Goal: Task Accomplishment & Management: Manage account settings

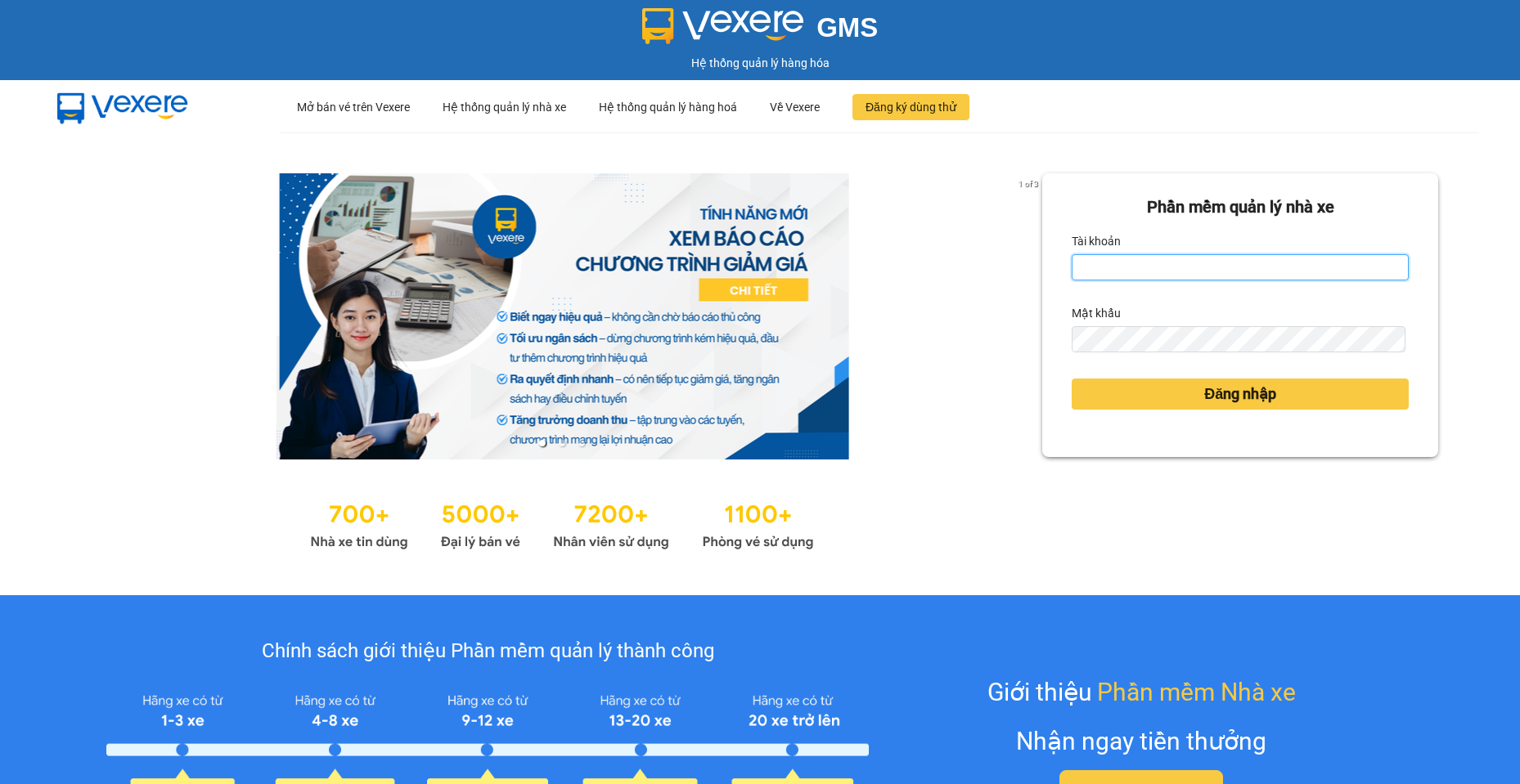
click at [1165, 270] on input "Tài khoản" at bounding box center [1240, 268] width 337 height 26
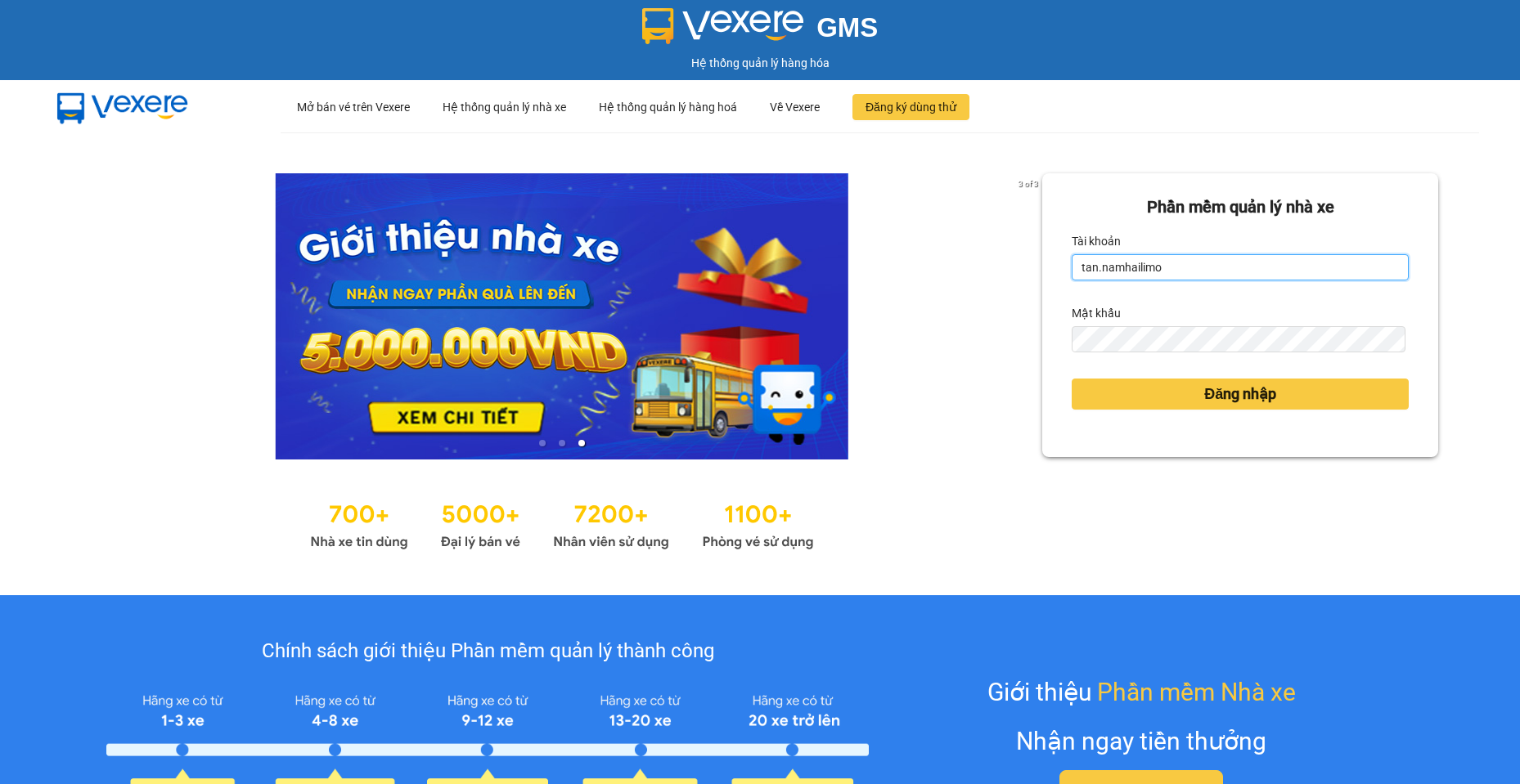
type input "tan.namhailimo"
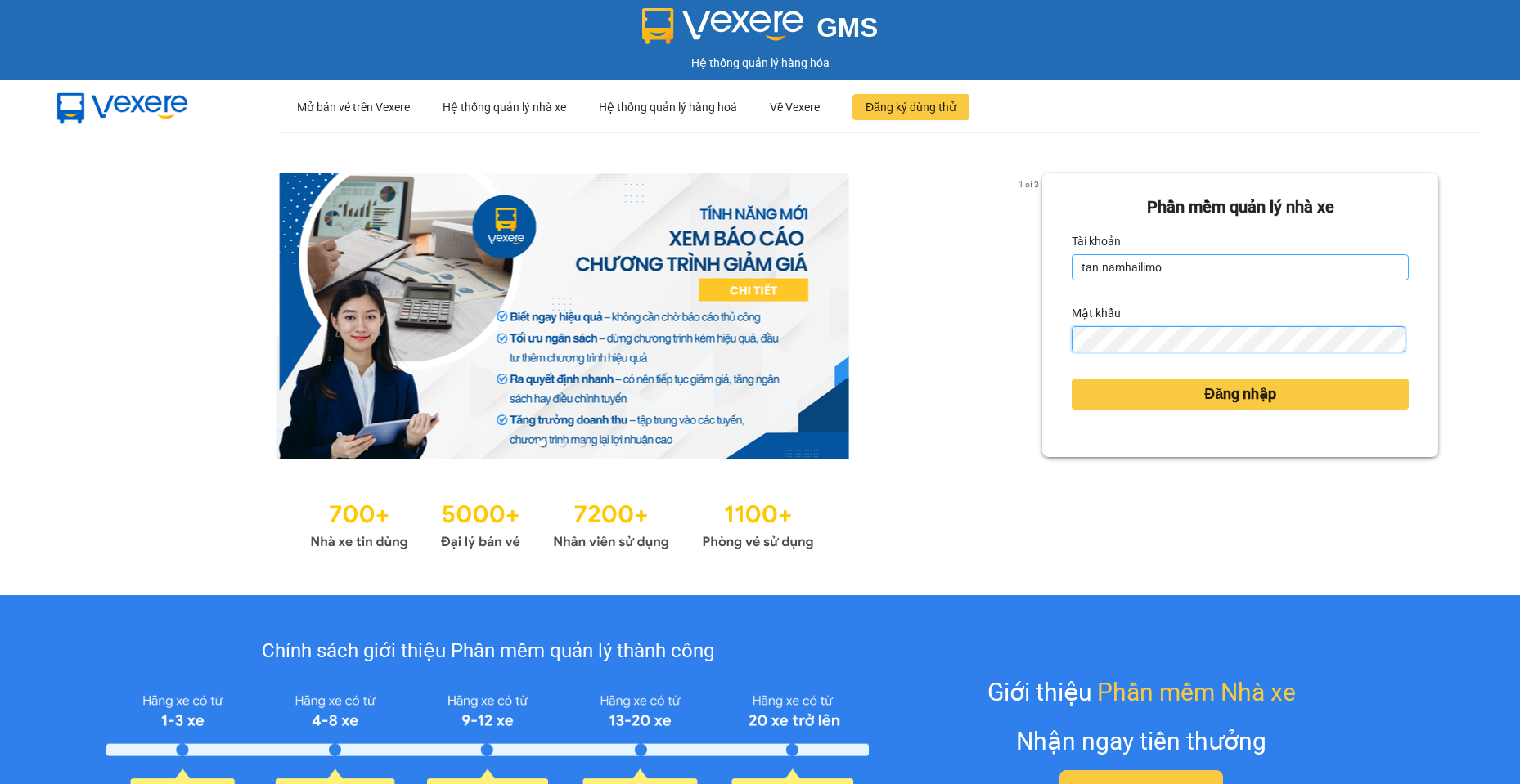
click at [1072, 379] on button "Đăng nhập" at bounding box center [1240, 393] width 337 height 31
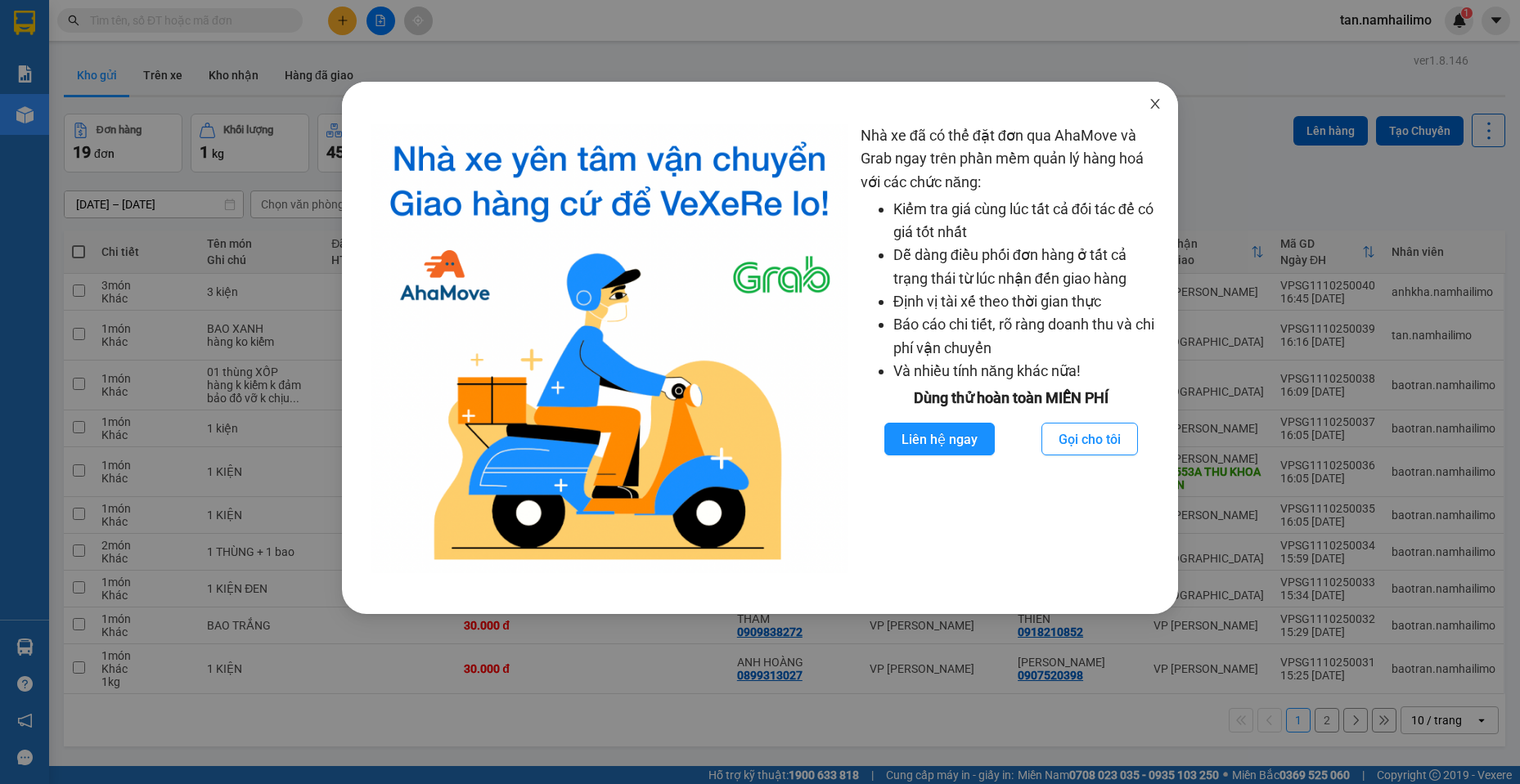
click at [1153, 101] on icon "close" at bounding box center [1155, 103] width 13 height 13
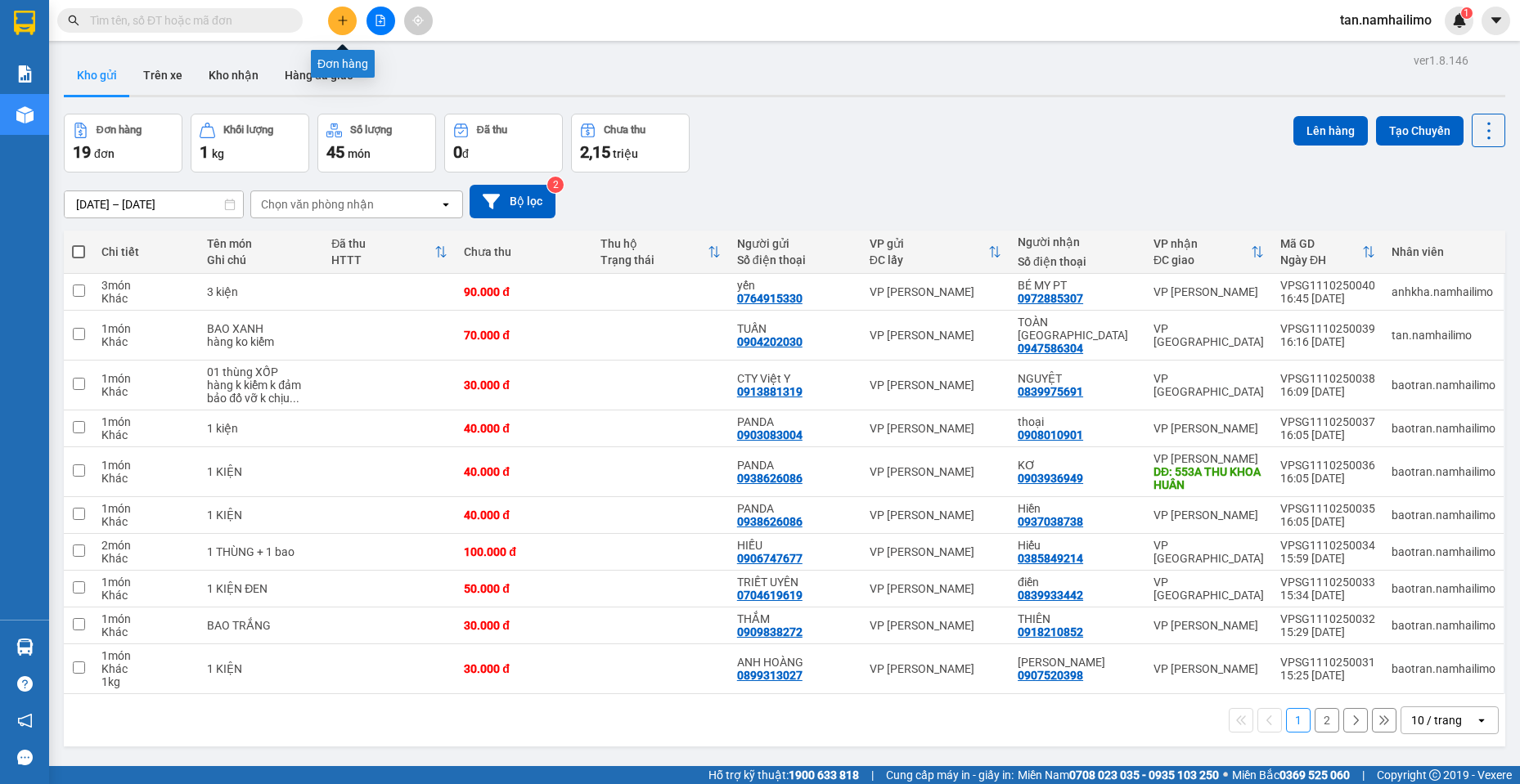
click at [344, 24] on icon "plus" at bounding box center [343, 21] width 12 height 12
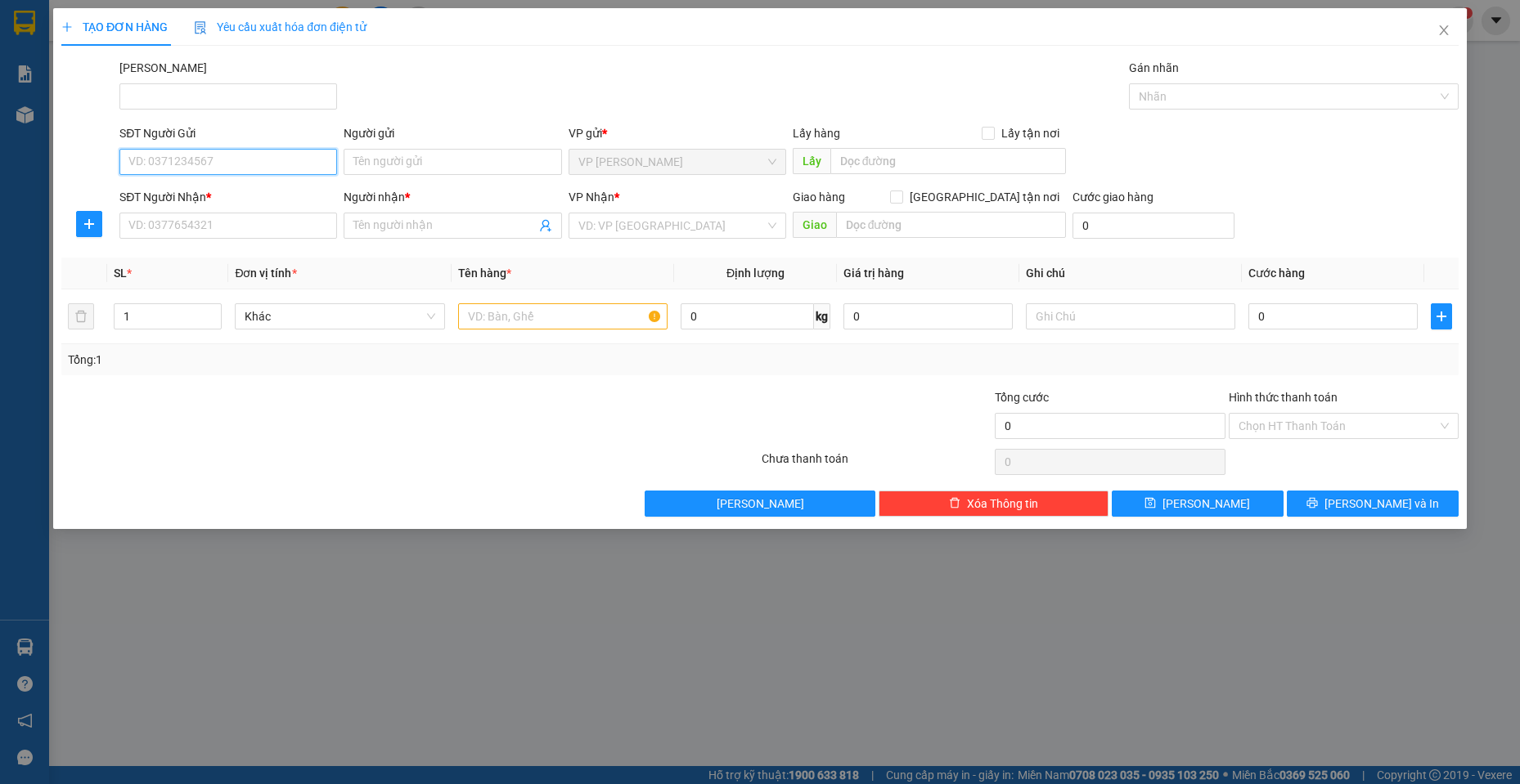
click at [196, 158] on input "SĐT Người Gửi" at bounding box center [227, 162] width 217 height 26
type input "0901357973"
drag, startPoint x: 209, startPoint y: 191, endPoint x: 236, endPoint y: 205, distance: 30.4
click at [209, 191] on div "0901357973 - QUYÊN" at bounding box center [228, 194] width 198 height 18
type input "QUYÊN"
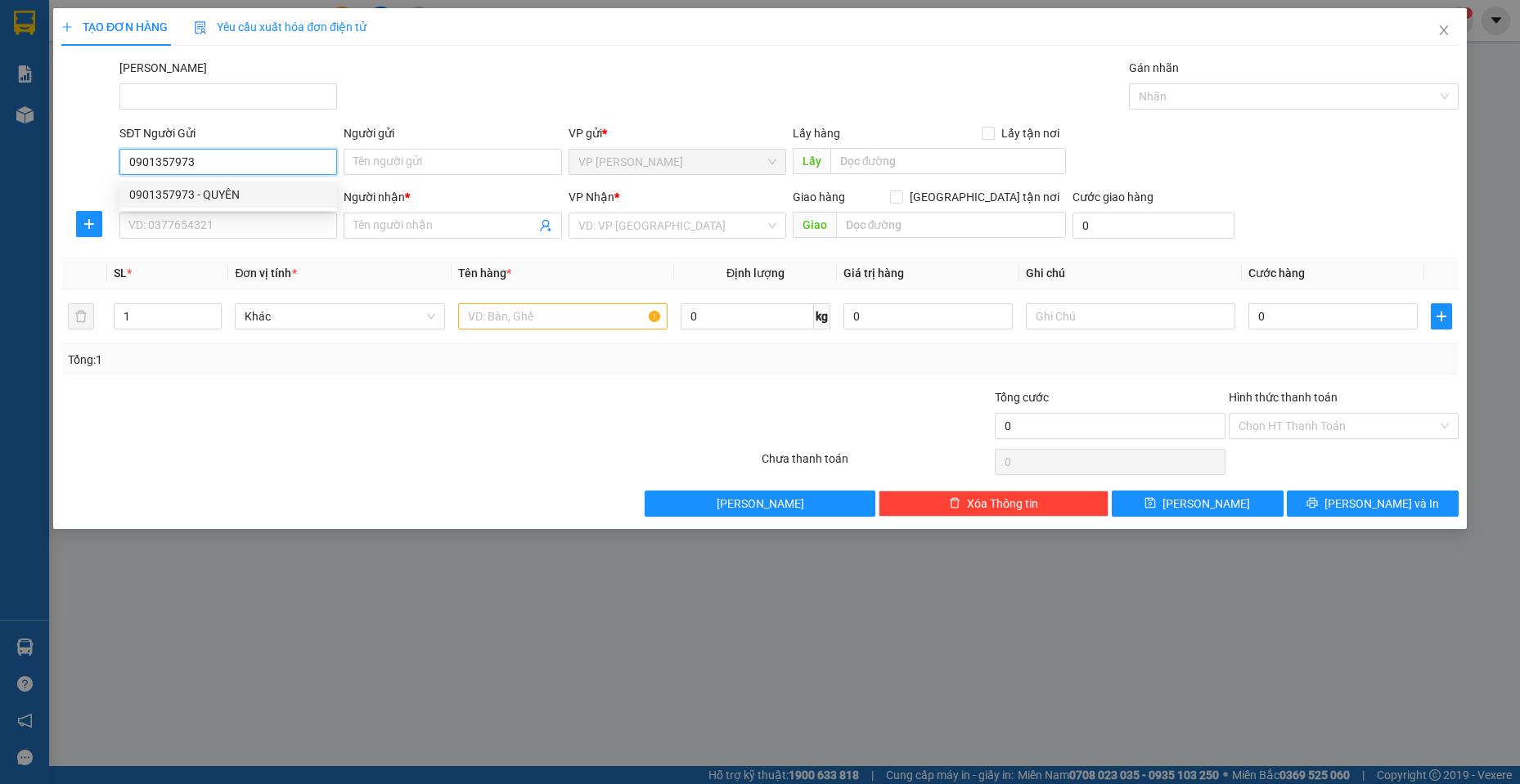
type input "0982868934"
type input "[PERSON_NAME]"
type input "30.000"
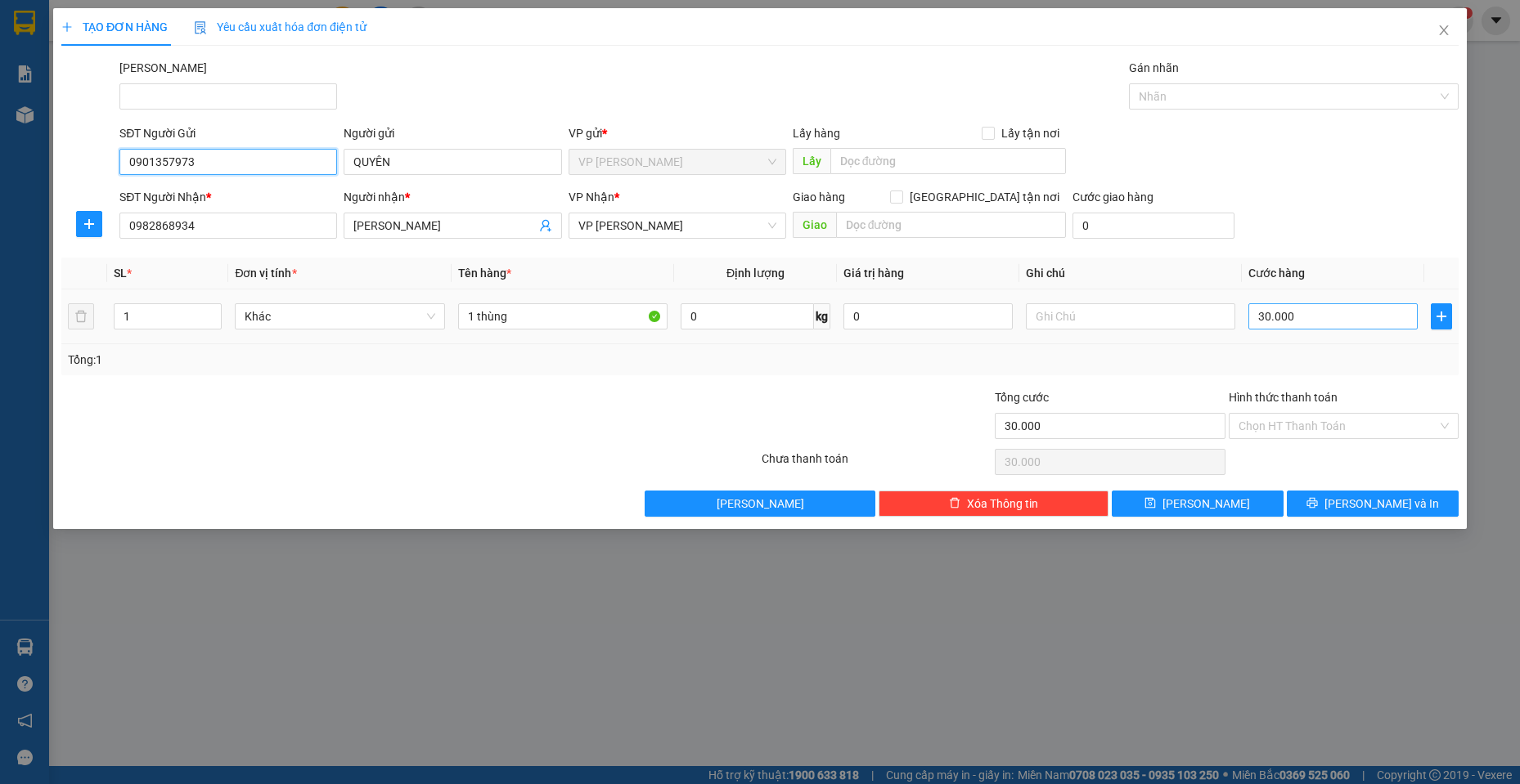
type input "0901357973"
click at [1288, 316] on input "30.000" at bounding box center [1333, 316] width 170 height 26
type input "0"
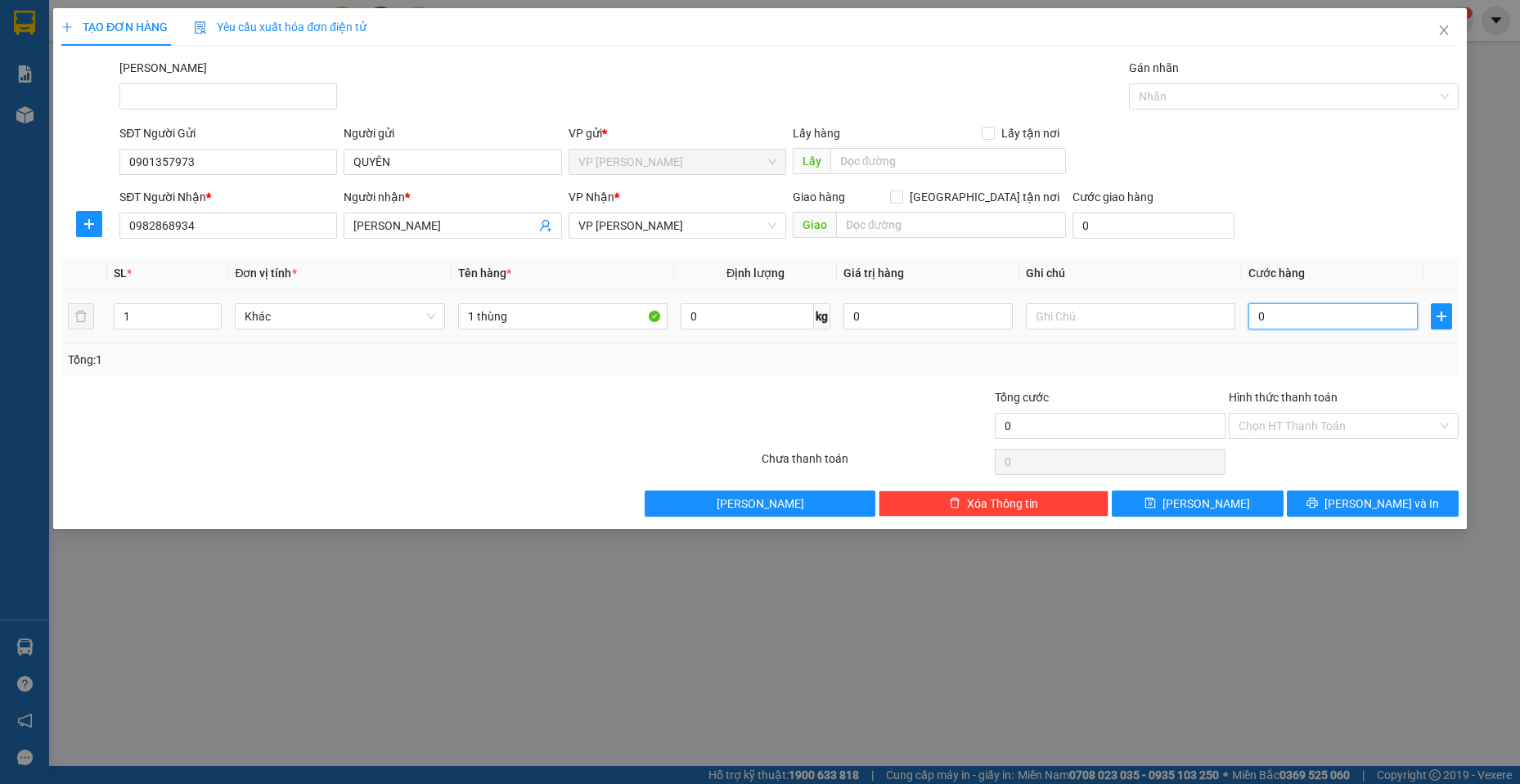
type input "6"
type input "06"
type input "60"
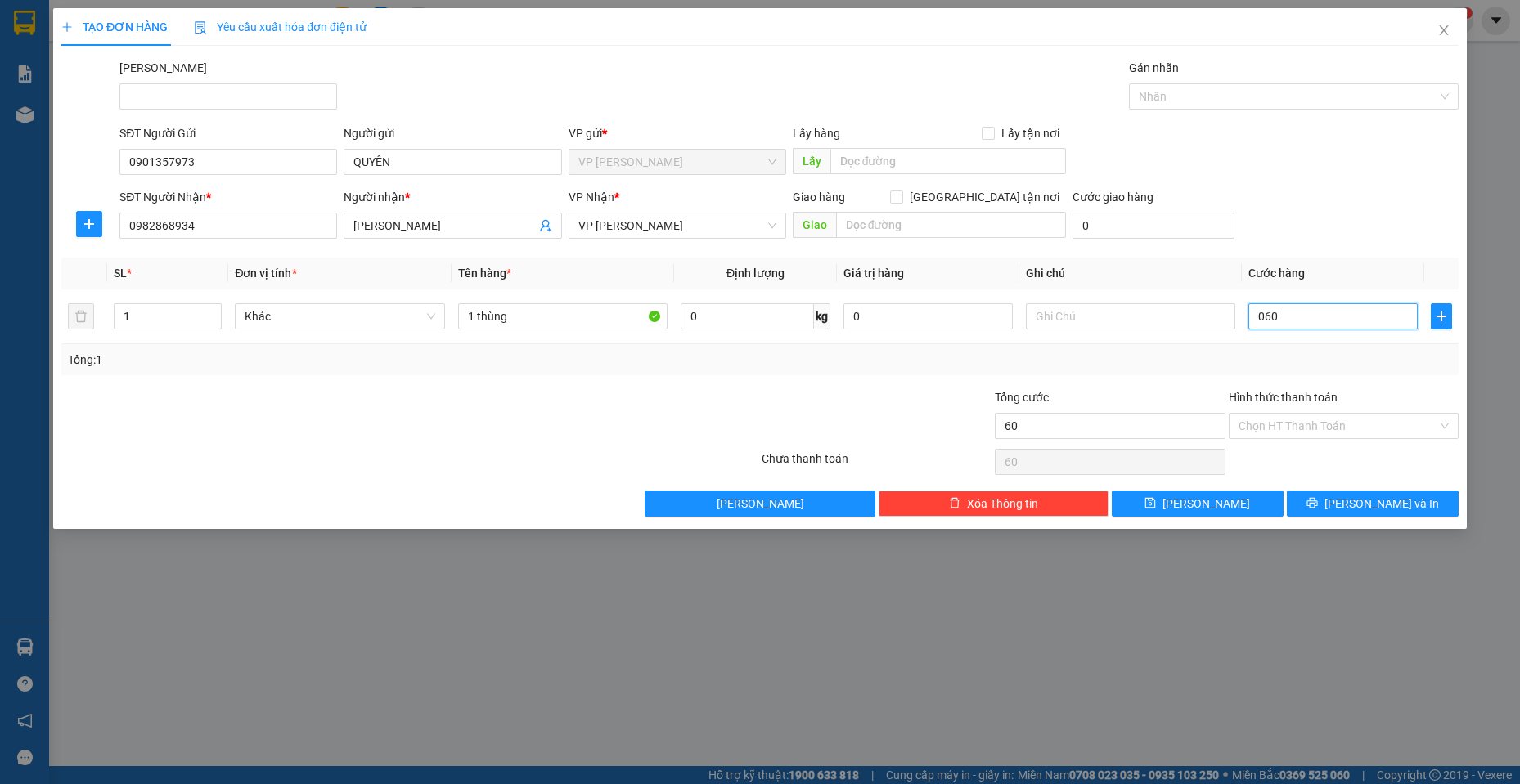
type input "060"
type input "60.000"
click at [1332, 211] on div "SĐT Người Nhận * 0982868934 Người nhận * ngọc bích VP Nhận * VP [PERSON_NAME] G…" at bounding box center [788, 217] width 1345 height 57
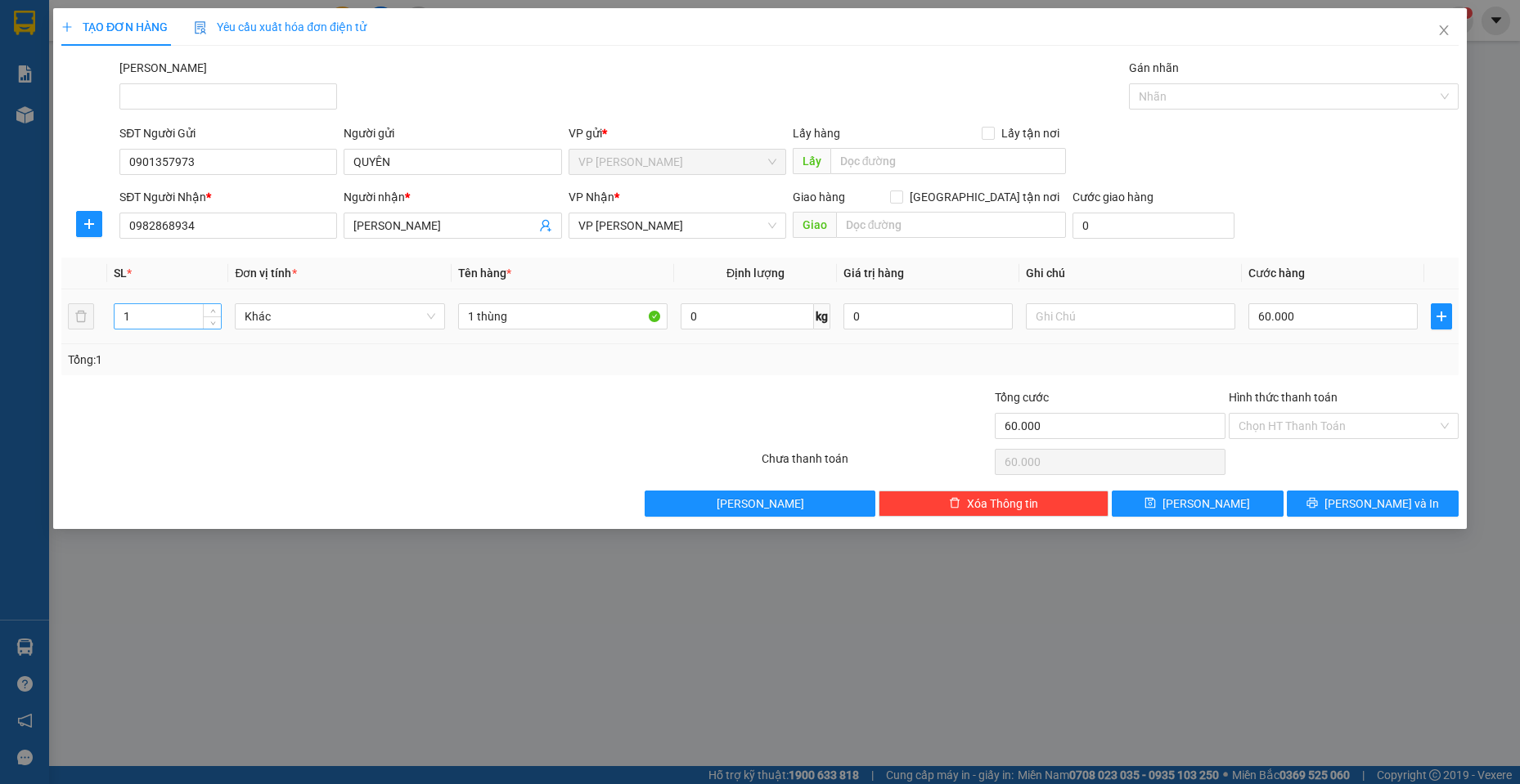
click at [134, 310] on input "1" at bounding box center [169, 316] width 107 height 25
click at [1359, 325] on input "60.000" at bounding box center [1333, 316] width 170 height 26
type input "7"
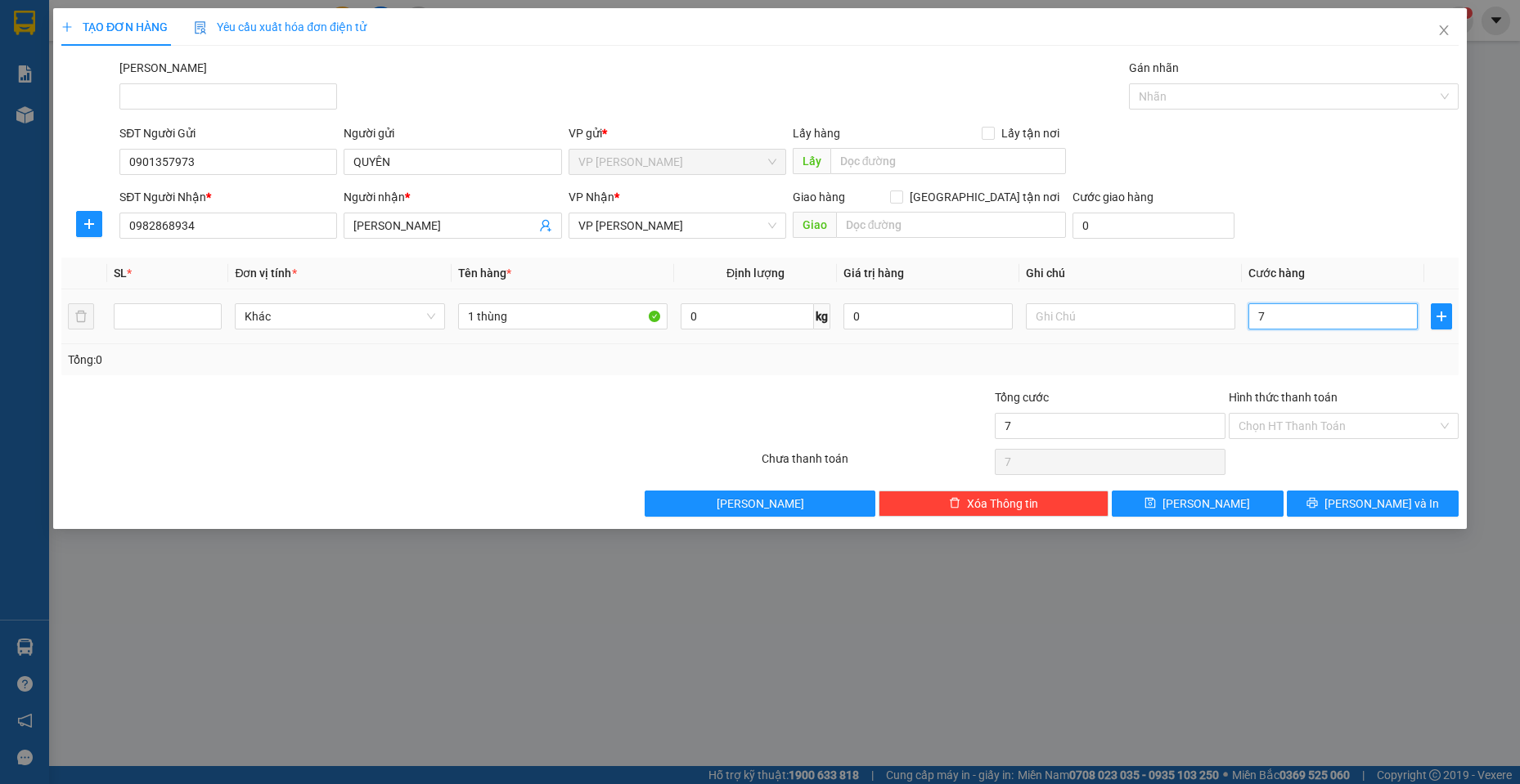
type input "70"
type input "70.000"
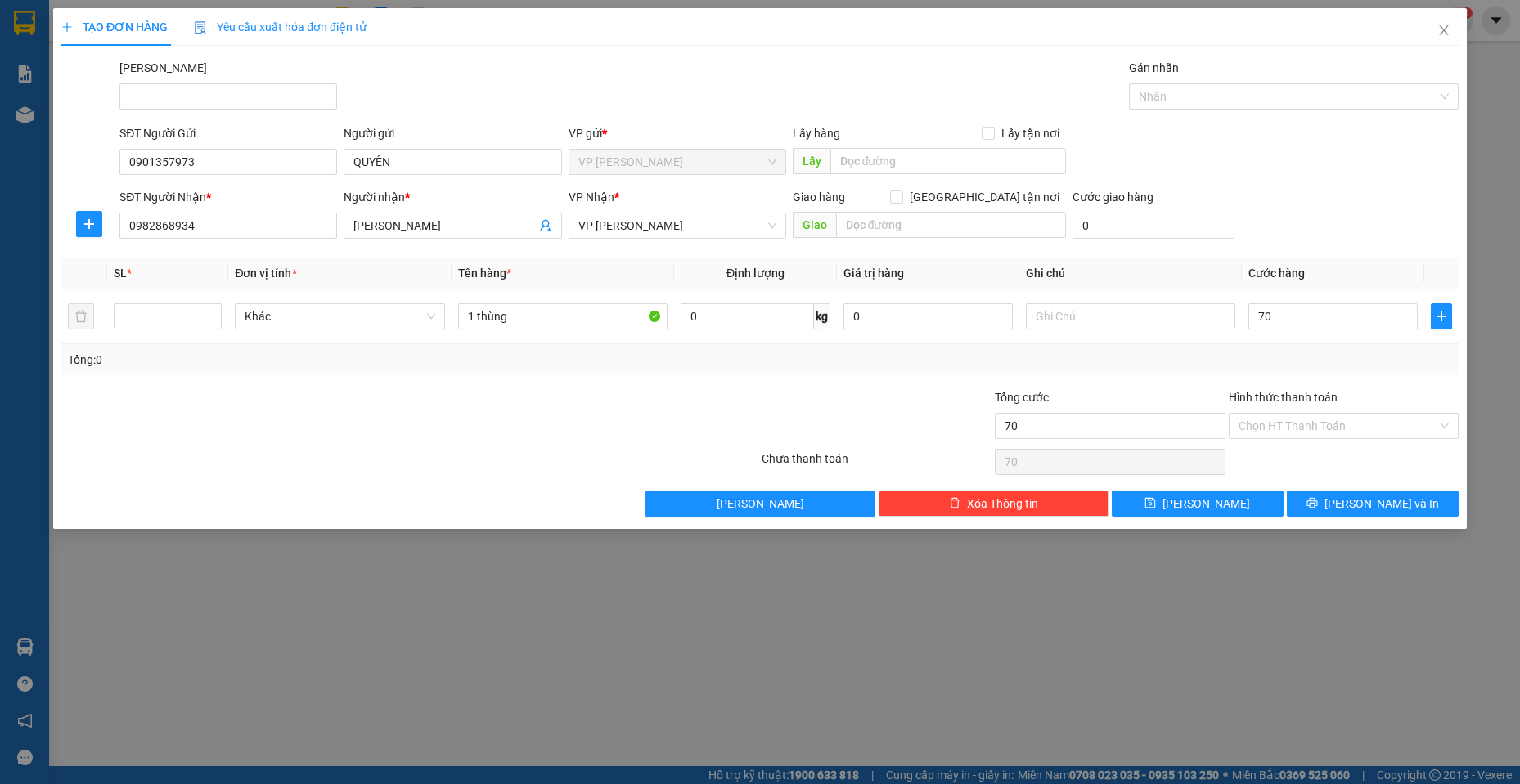
type input "70.000"
click at [1239, 160] on div "SĐT Người Gửi 0901357973 Người gửi QUYÊN VP gửi * VP [PERSON_NAME] Lão Lấy hàng…" at bounding box center [788, 153] width 1345 height 57
click at [151, 319] on input "number" at bounding box center [169, 316] width 107 height 25
type input "2"
click at [474, 311] on input "1 thùng" at bounding box center [563, 316] width 210 height 26
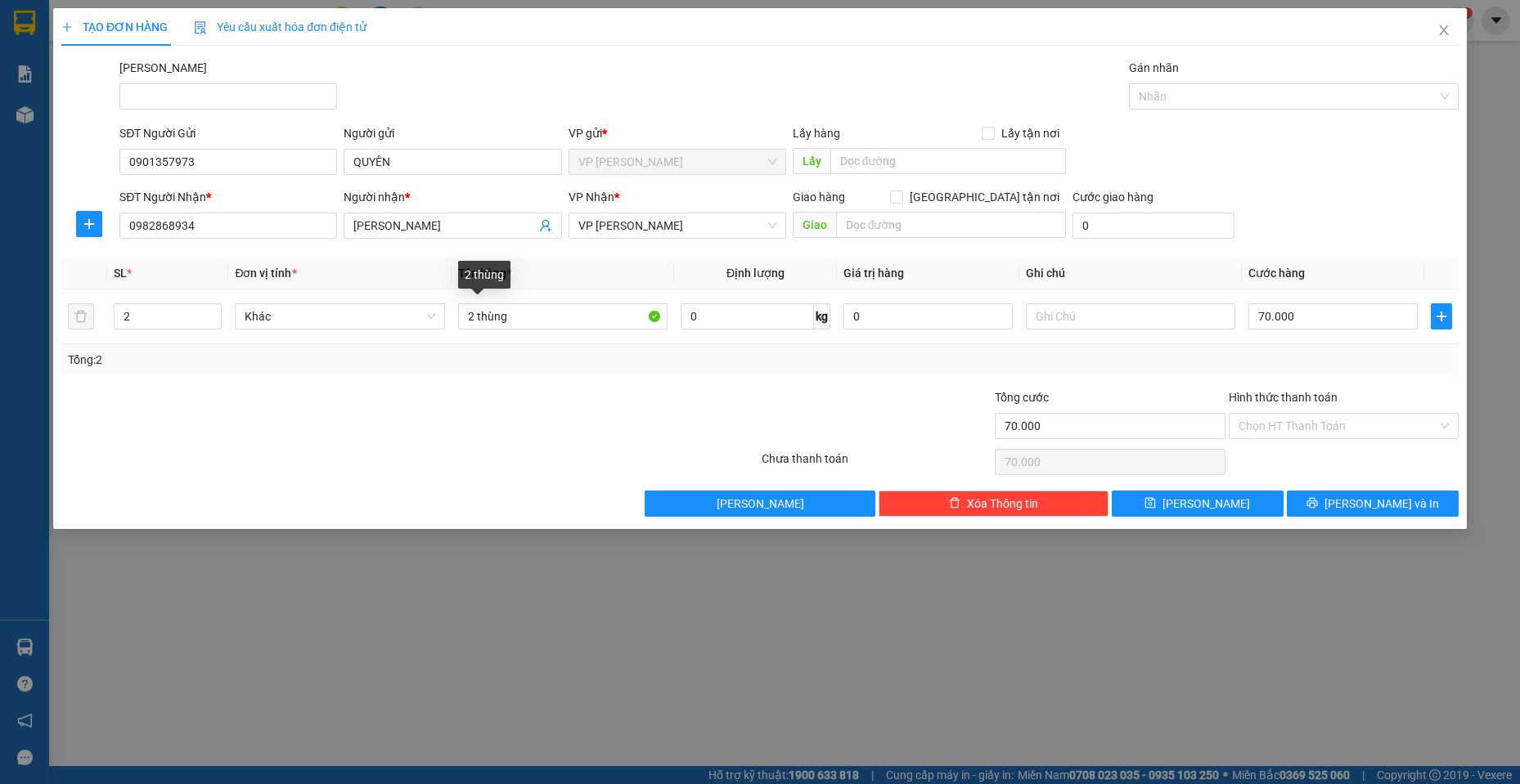
click at [503, 382] on div "Transit Pickup Surcharge Ids Transit Deliver Surcharge Ids Transit Deliver Surc…" at bounding box center [760, 287] width 1397 height 458
click at [559, 326] on input "2 thùng" at bounding box center [563, 316] width 210 height 26
type input "2 kiện đen"
click at [639, 386] on div "Transit Pickup Surcharge Ids Transit Deliver Surcharge Ids Transit Deliver Surc…" at bounding box center [760, 287] width 1397 height 458
click at [1337, 503] on button "[PERSON_NAME] và In" at bounding box center [1372, 504] width 172 height 26
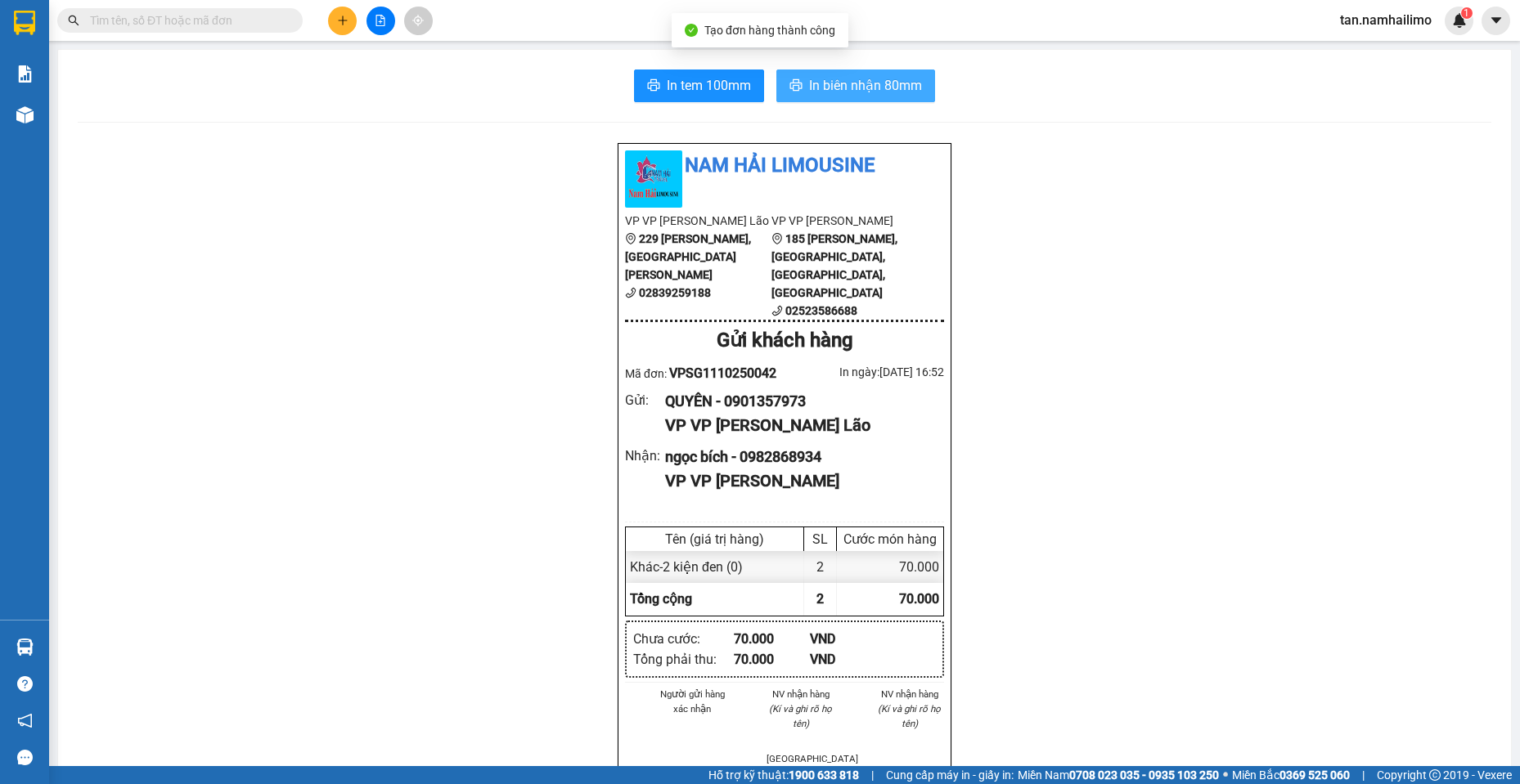
click at [820, 86] on span "In biên nhận 80mm" at bounding box center [866, 85] width 113 height 21
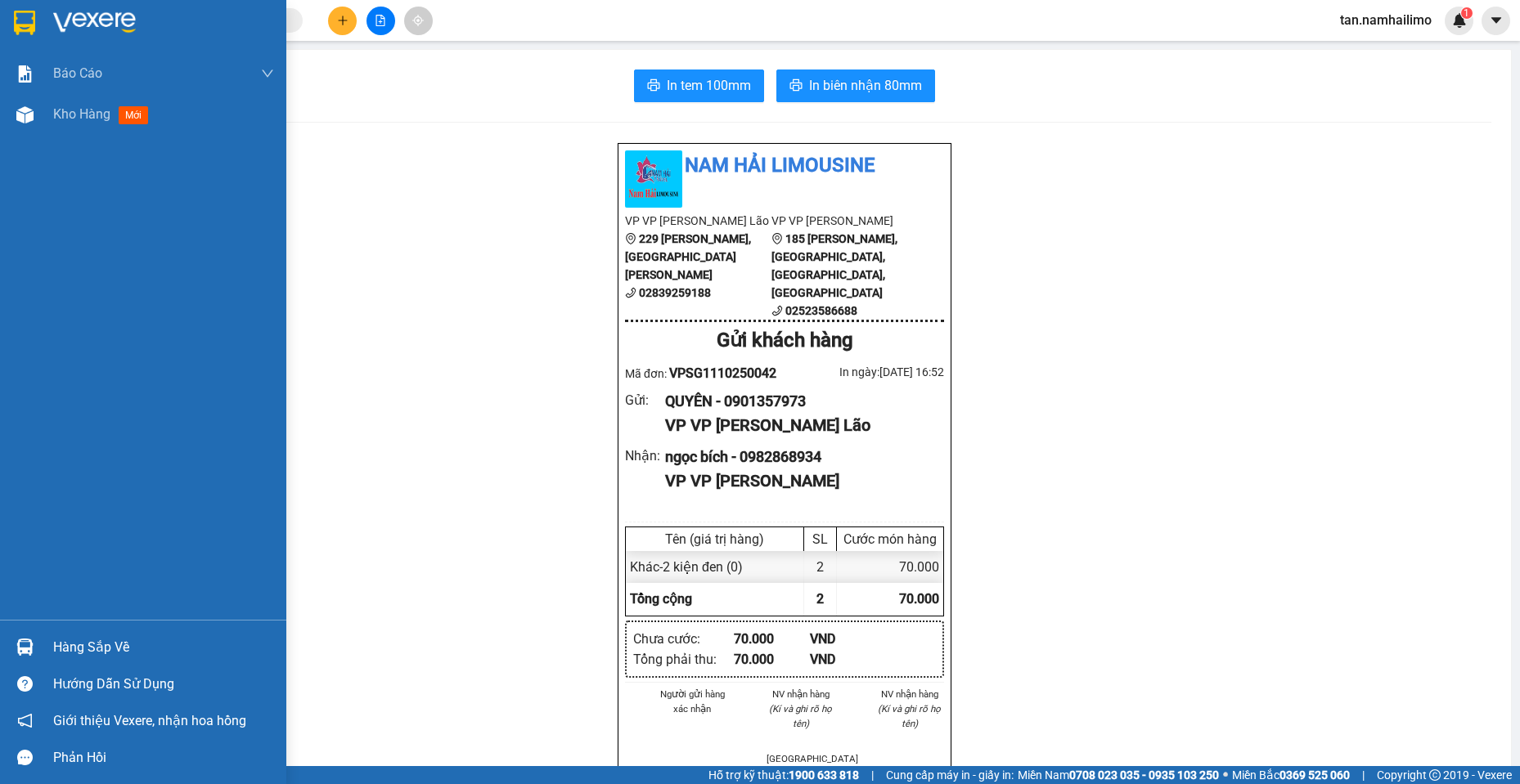
drag, startPoint x: 7, startPoint y: 11, endPoint x: 1, endPoint y: 2, distance: 10.8
click at [9, 9] on div at bounding box center [143, 27] width 287 height 54
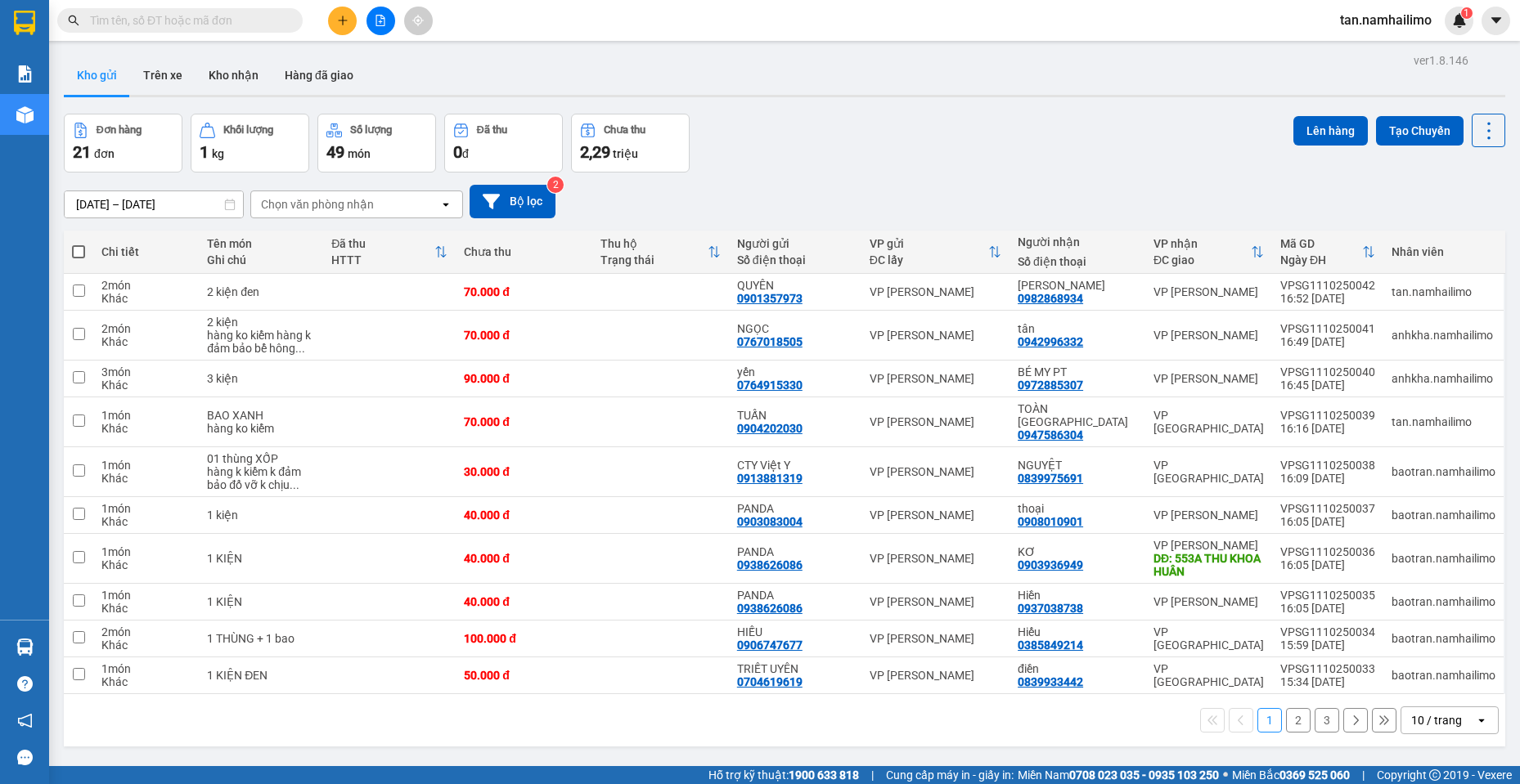
click at [341, 17] on icon "plus" at bounding box center [343, 21] width 12 height 12
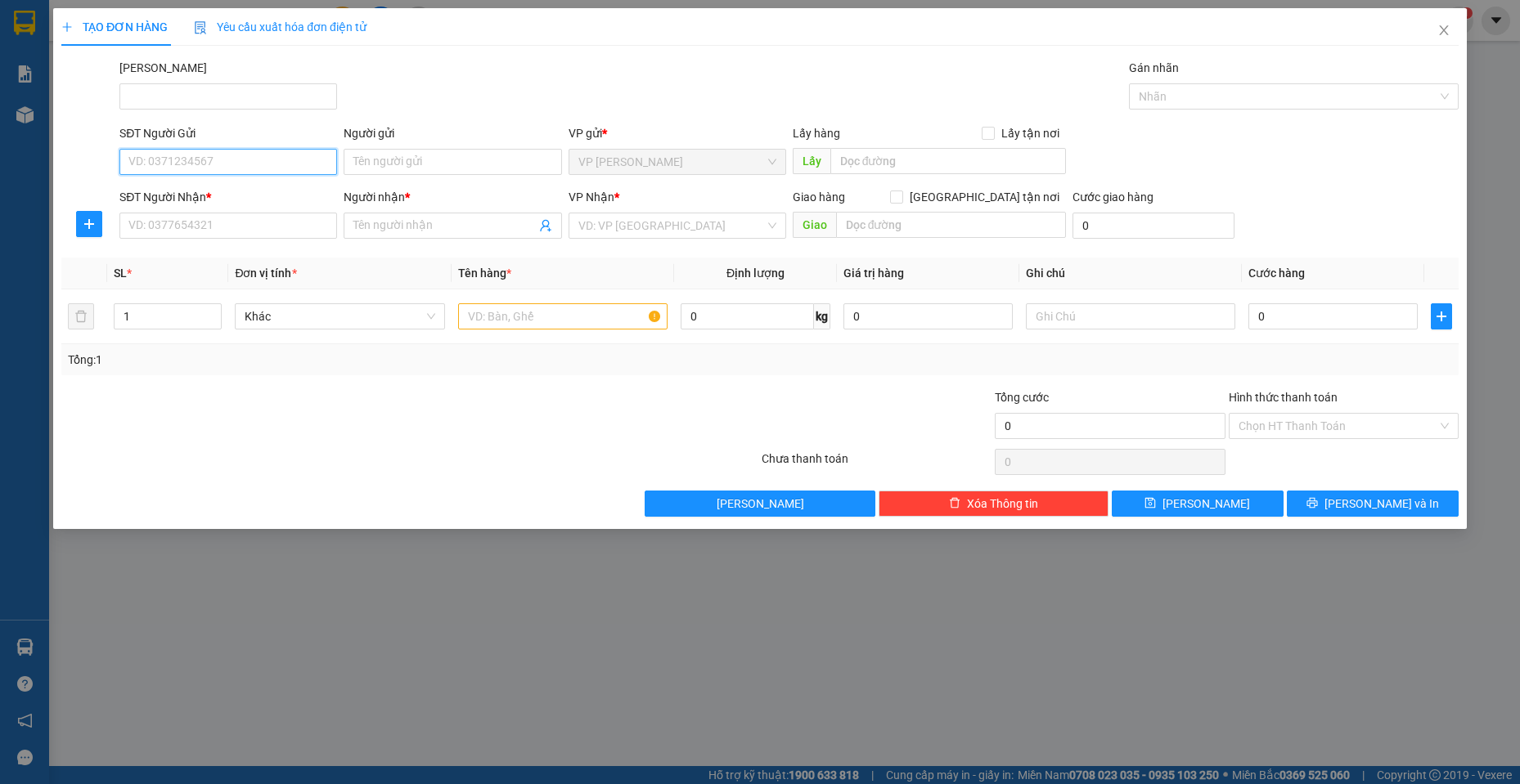
click at [232, 167] on input "SĐT Người Gửi" at bounding box center [227, 162] width 217 height 26
click at [183, 184] on div "0393802472 - [PERSON_NAME]" at bounding box center [227, 194] width 217 height 26
type input "0393802472"
type input "[PERSON_NAME]"
type input "0982868934"
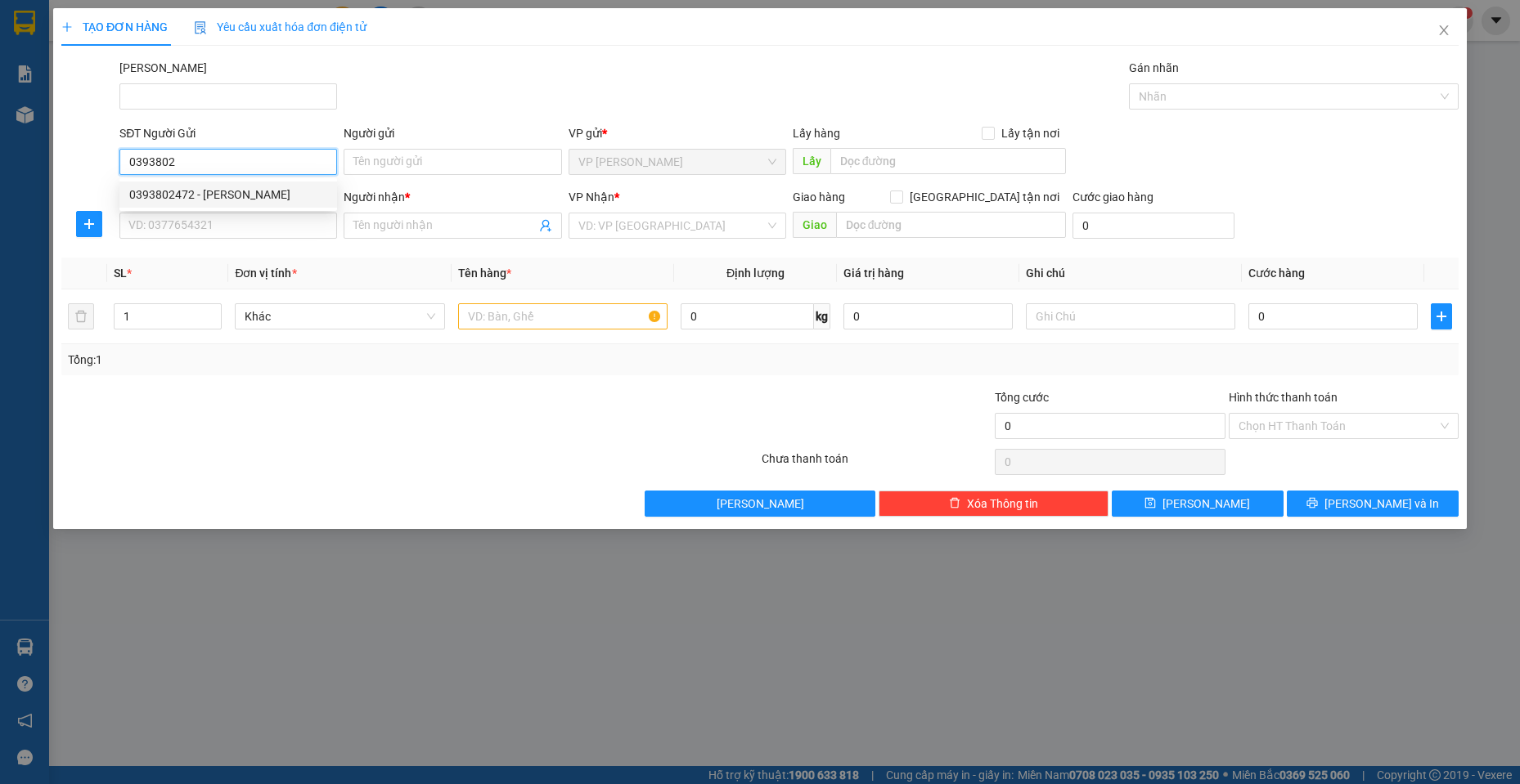
type input "[PERSON_NAME]"
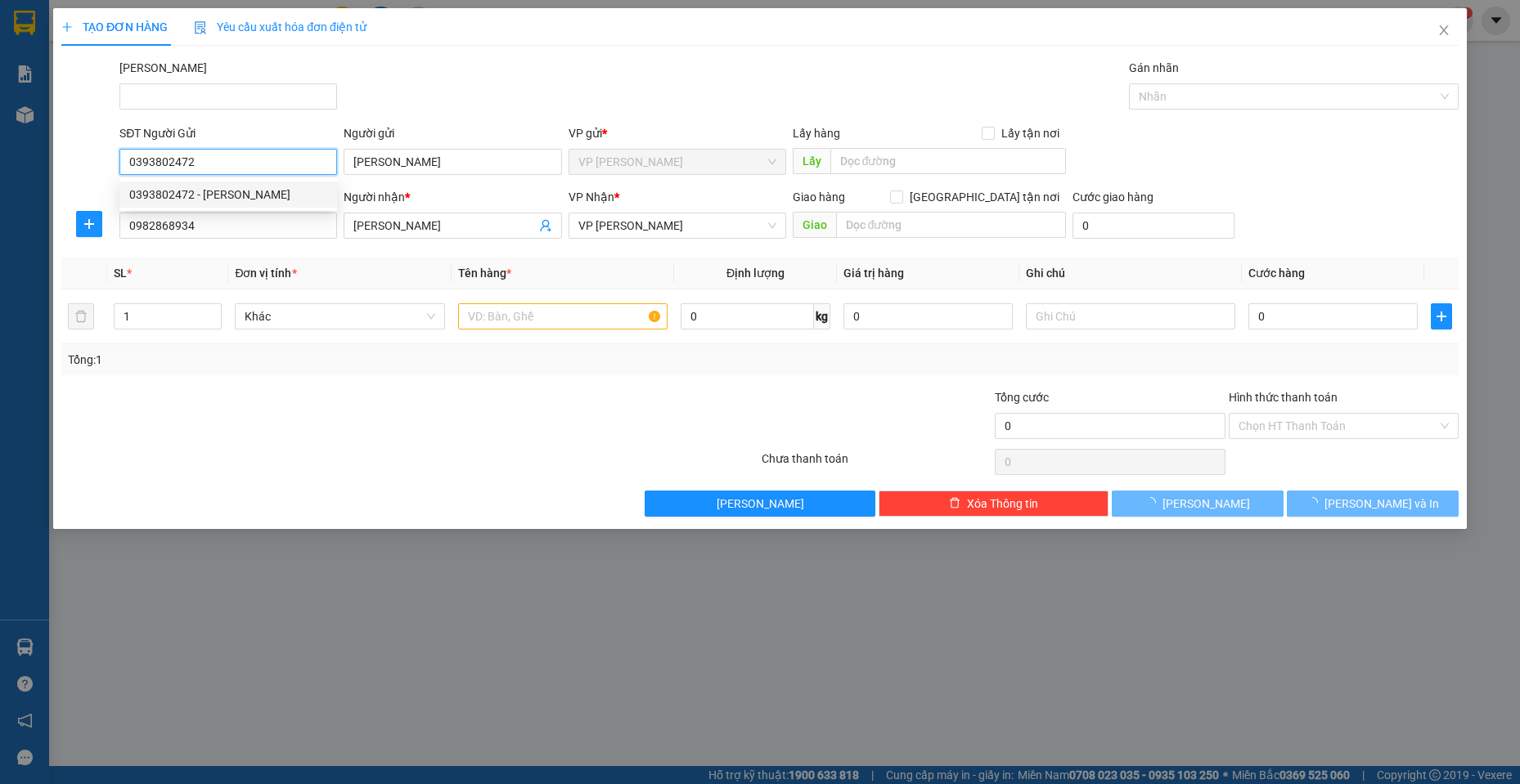
type input "70.000"
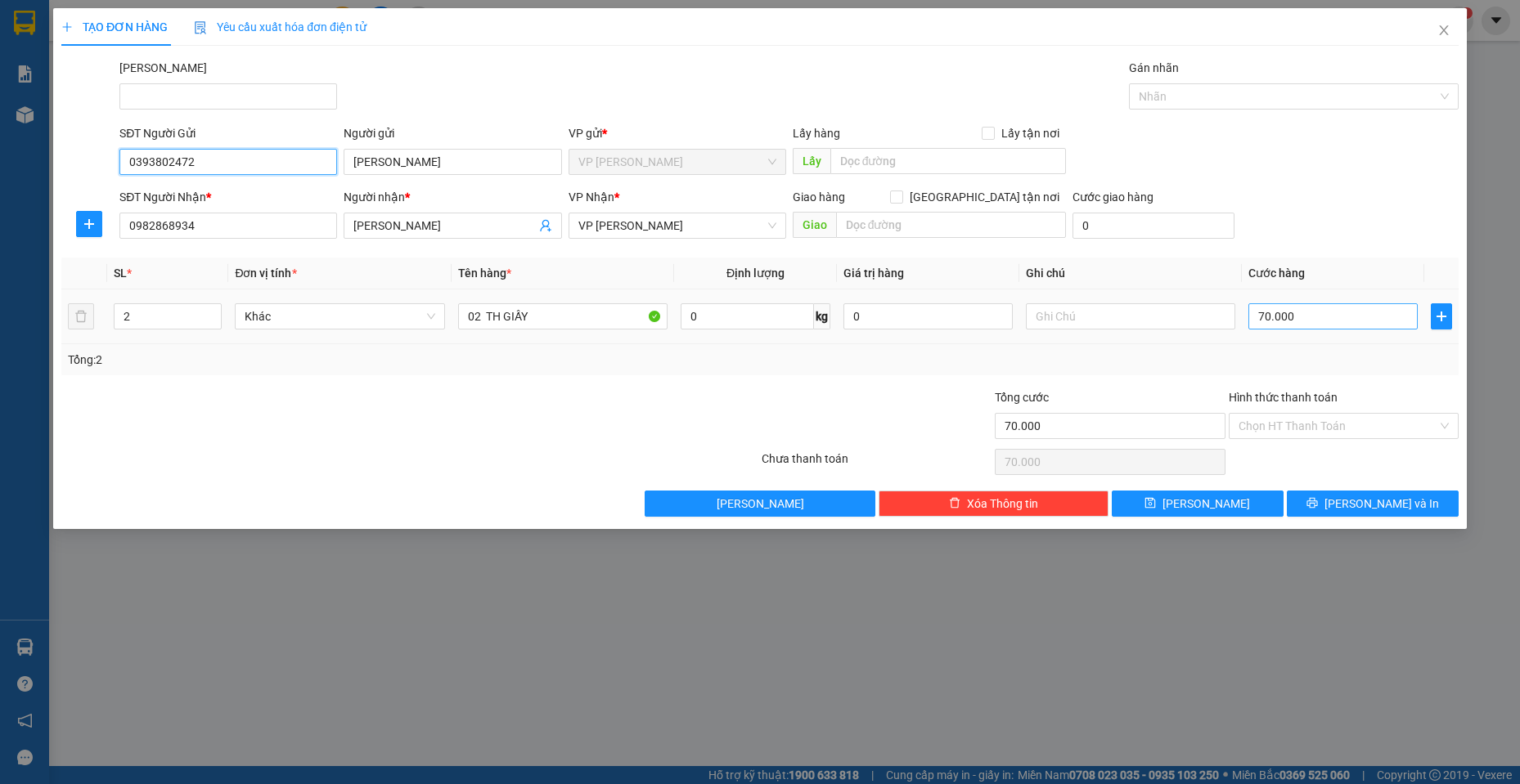
type input "0393802472"
click at [1321, 320] on input "70.000" at bounding box center [1333, 316] width 170 height 26
type input "6"
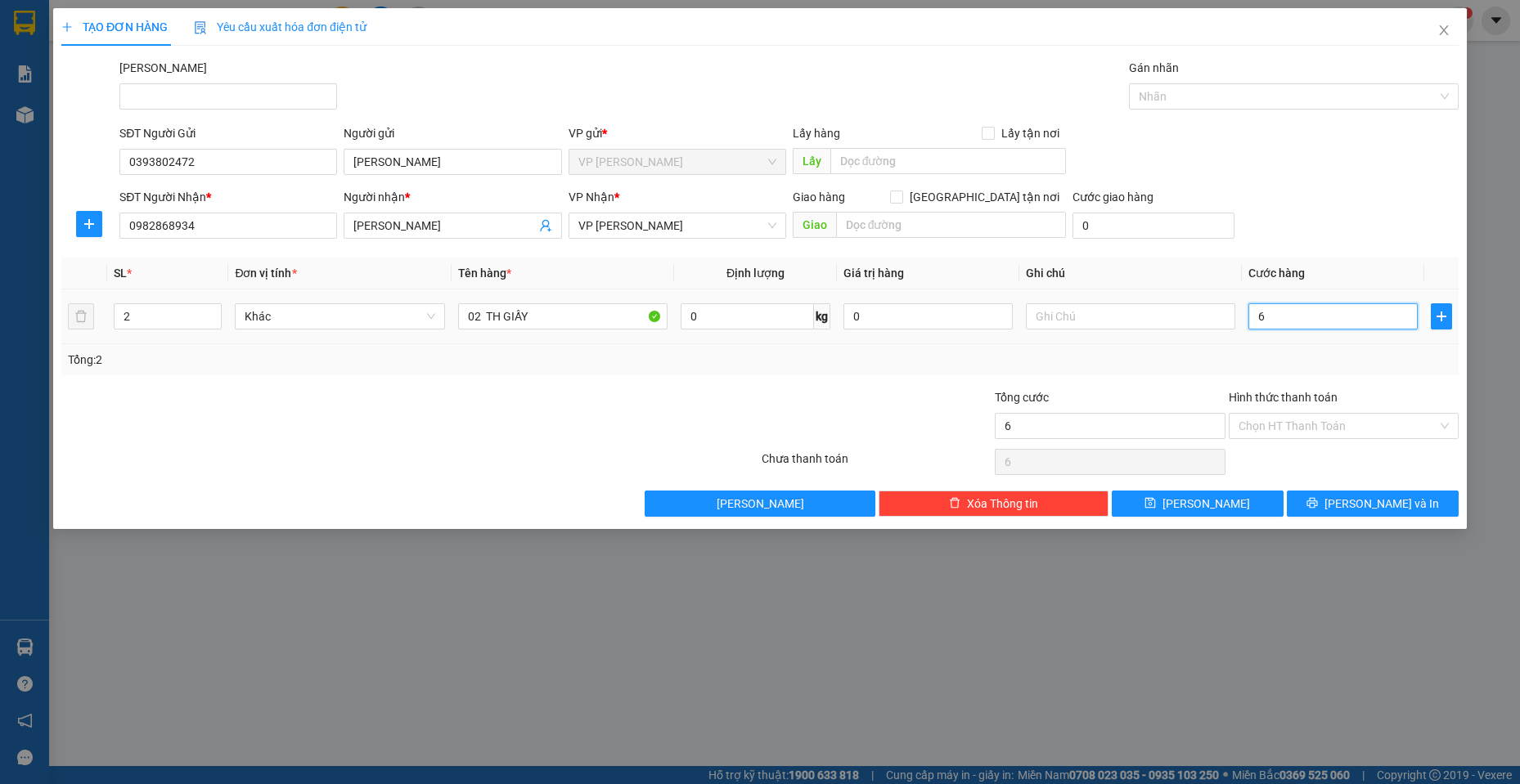
type input "60"
click at [1310, 200] on div "SĐT Người Nhận * 0982868934 Người nhận * ngọc bích VP Nhận * VP [PERSON_NAME] G…" at bounding box center [788, 217] width 1345 height 57
drag, startPoint x: 1302, startPoint y: 423, endPoint x: 1312, endPoint y: 437, distance: 17.2
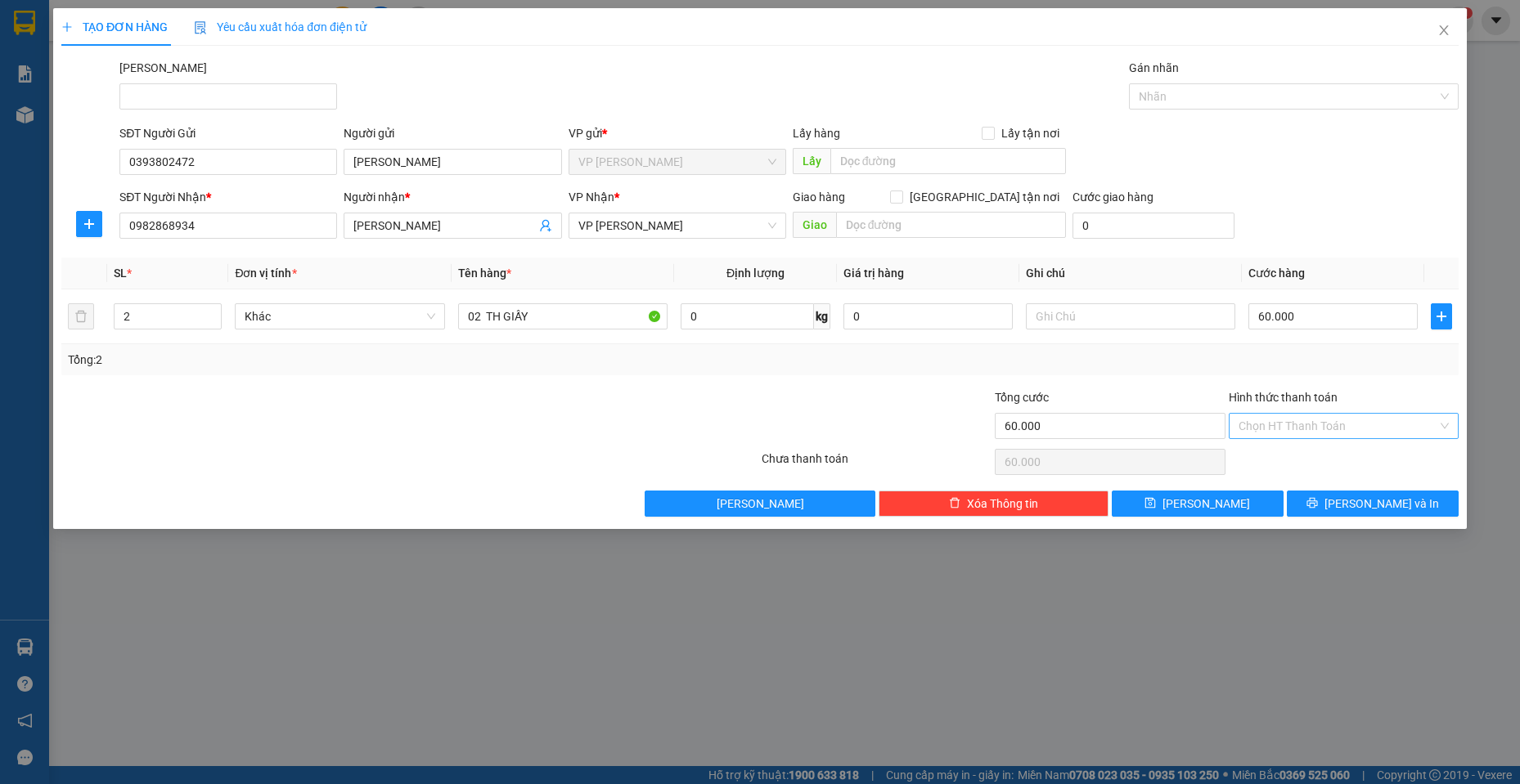
click at [1302, 423] on input "Hình thức thanh toán" at bounding box center [1338, 426] width 199 height 25
drag, startPoint x: 1299, startPoint y: 357, endPoint x: 1343, endPoint y: 520, distance: 168.8
click at [1299, 358] on div "Tổng: 2" at bounding box center [760, 360] width 1384 height 18
click at [1366, 509] on span "[PERSON_NAME] và In" at bounding box center [1382, 504] width 115 height 18
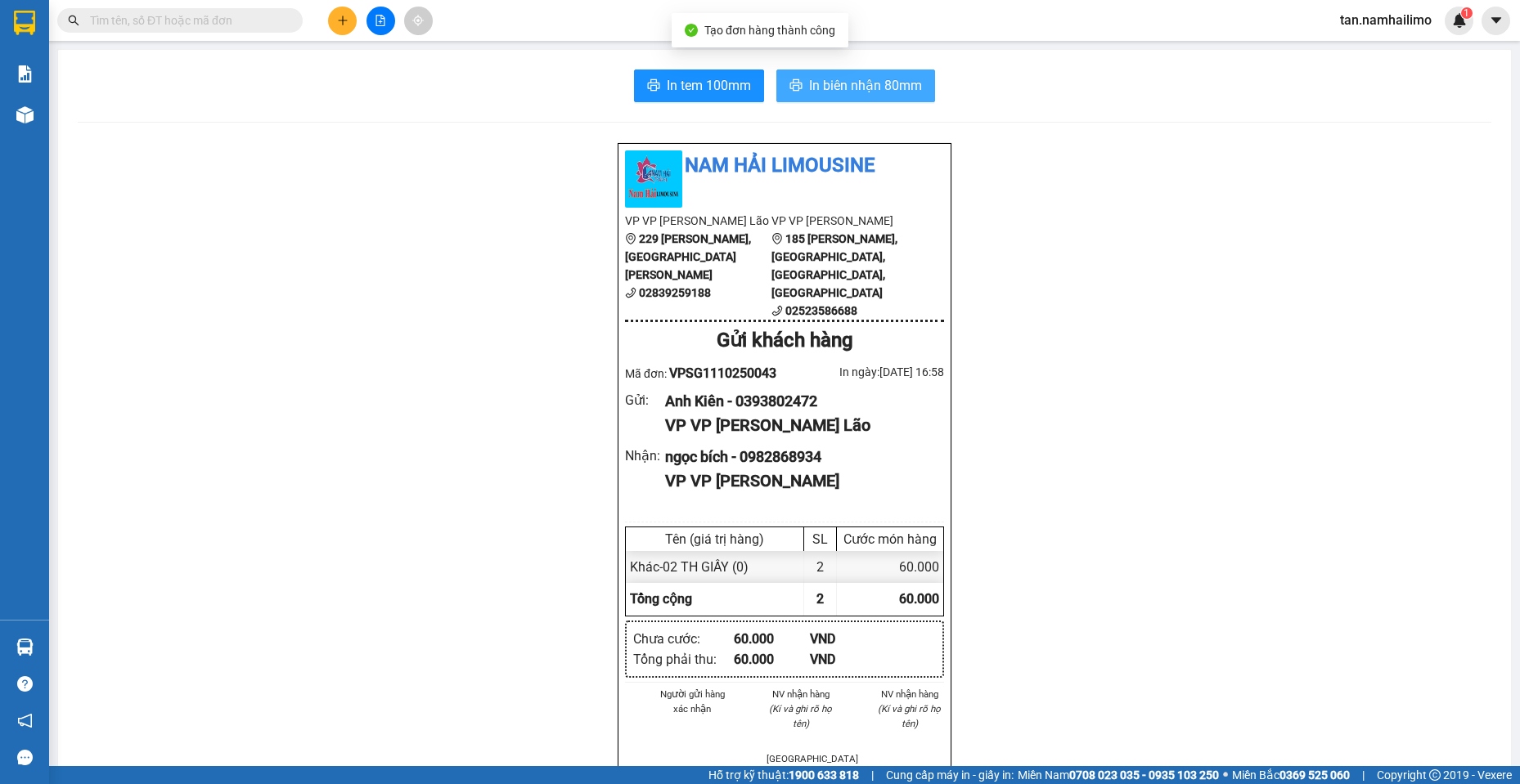
drag, startPoint x: 861, startPoint y: 88, endPoint x: 843, endPoint y: 101, distance: 22.2
click at [861, 89] on span "In biên nhận 80mm" at bounding box center [866, 85] width 113 height 21
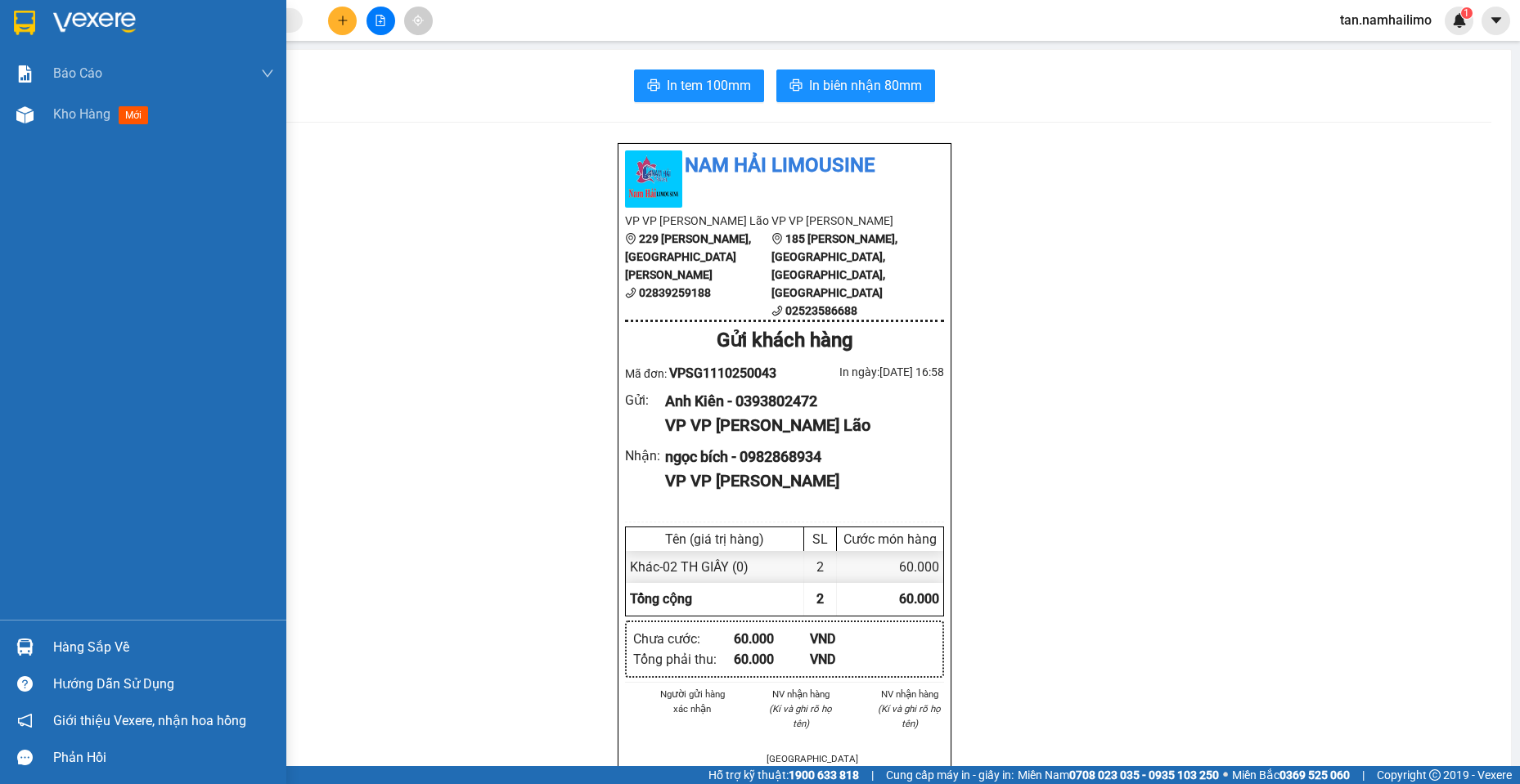
click at [17, 33] on img at bounding box center [24, 23] width 21 height 25
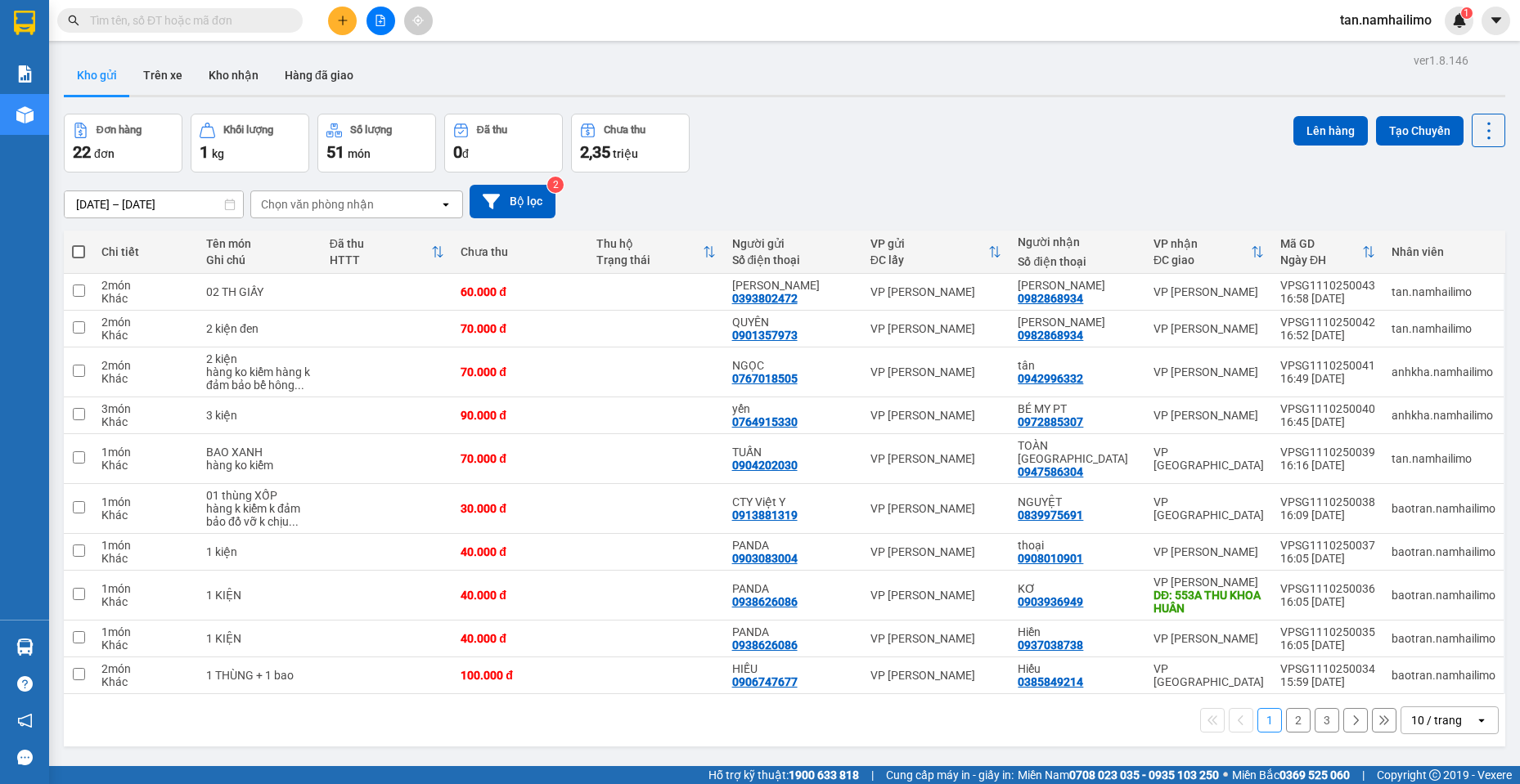
drag, startPoint x: 372, startPoint y: 14, endPoint x: 358, endPoint y: 21, distance: 15.7
click at [373, 14] on button at bounding box center [381, 21] width 29 height 29
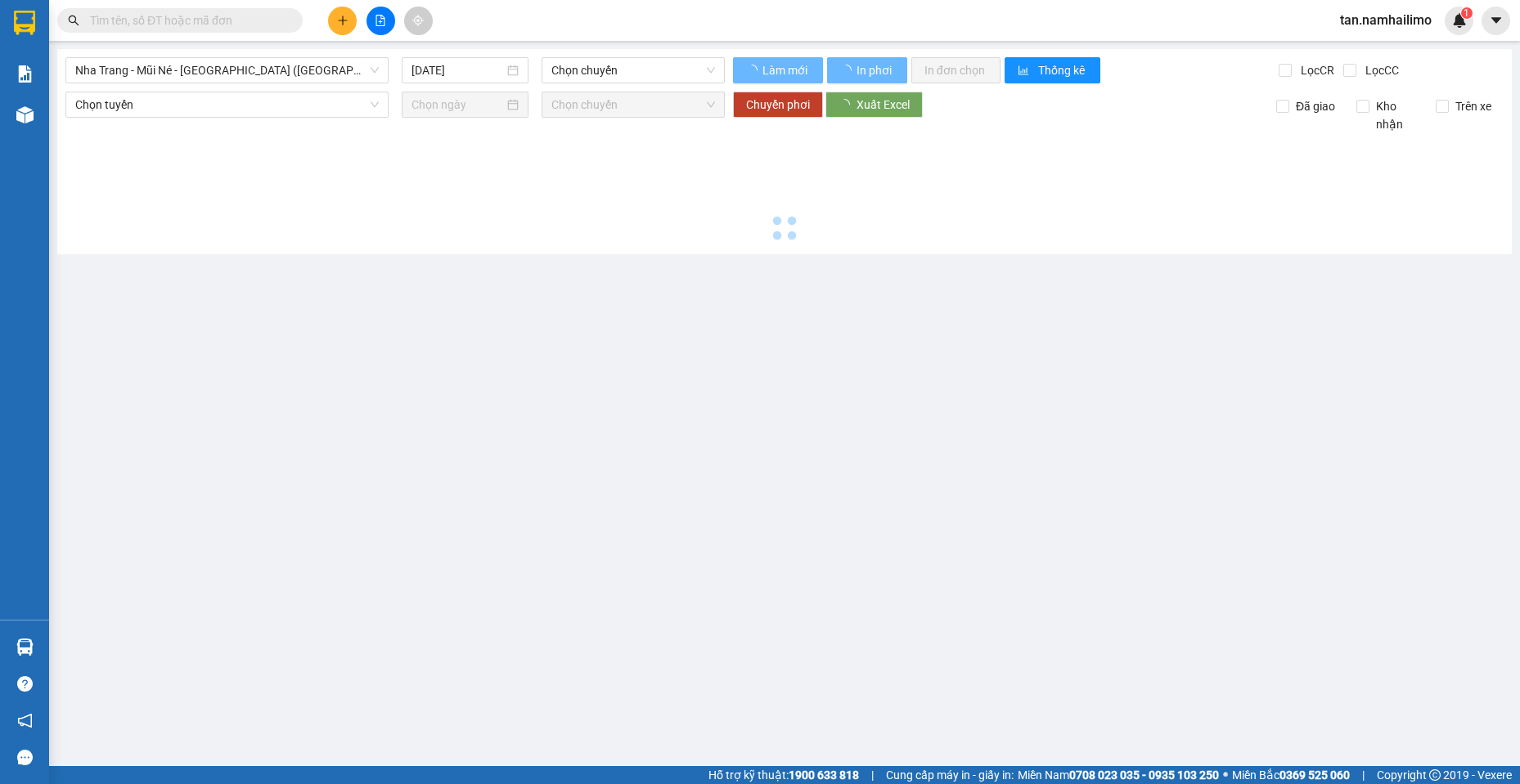
click at [174, 71] on span "Nha Trang - Mũi Né - [GEOGRAPHIC_DATA] ([GEOGRAPHIC_DATA])" at bounding box center [227, 70] width 303 height 25
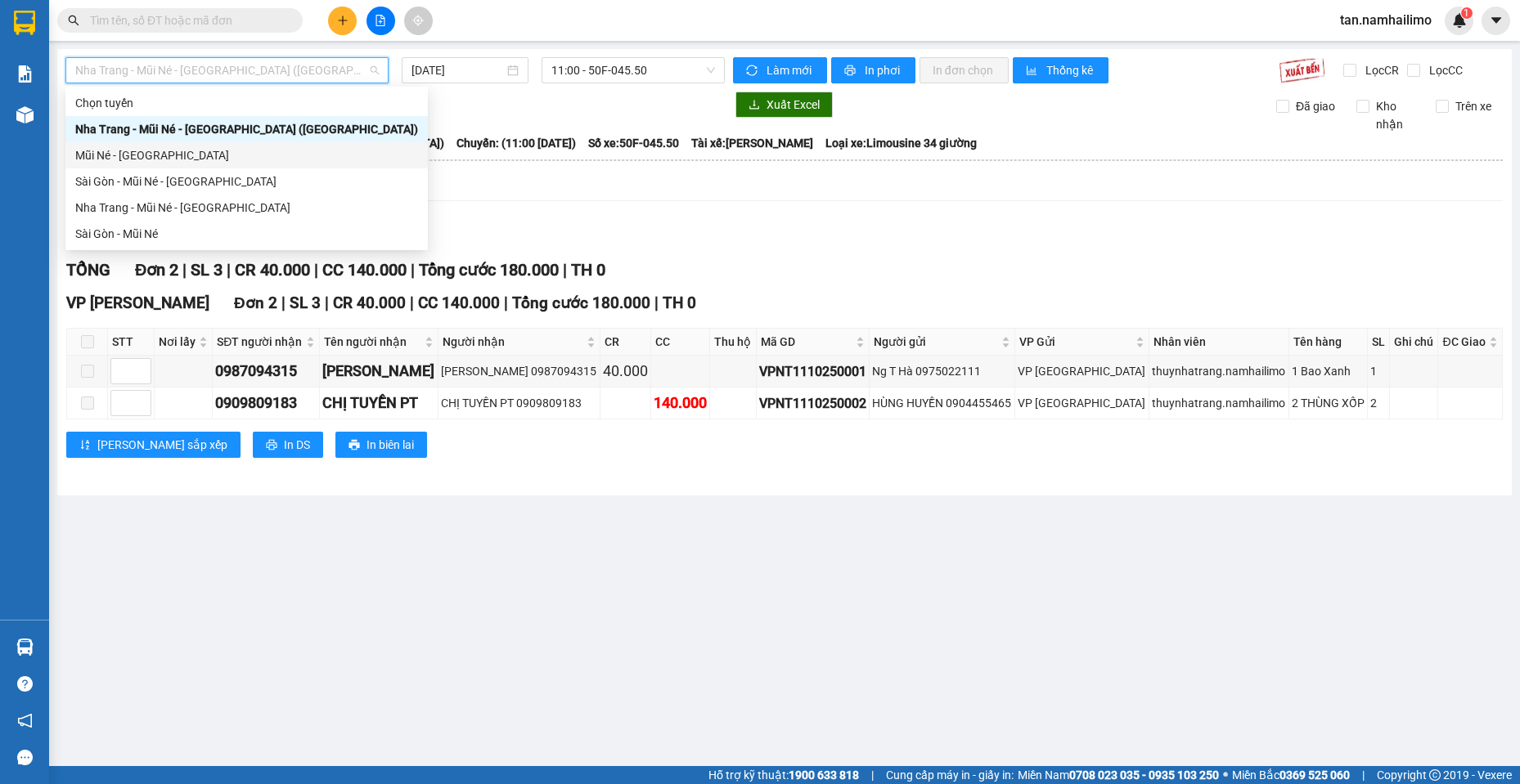
click at [156, 148] on div "Mũi Né - [GEOGRAPHIC_DATA]" at bounding box center [247, 156] width 343 height 18
type input "[DATE]"
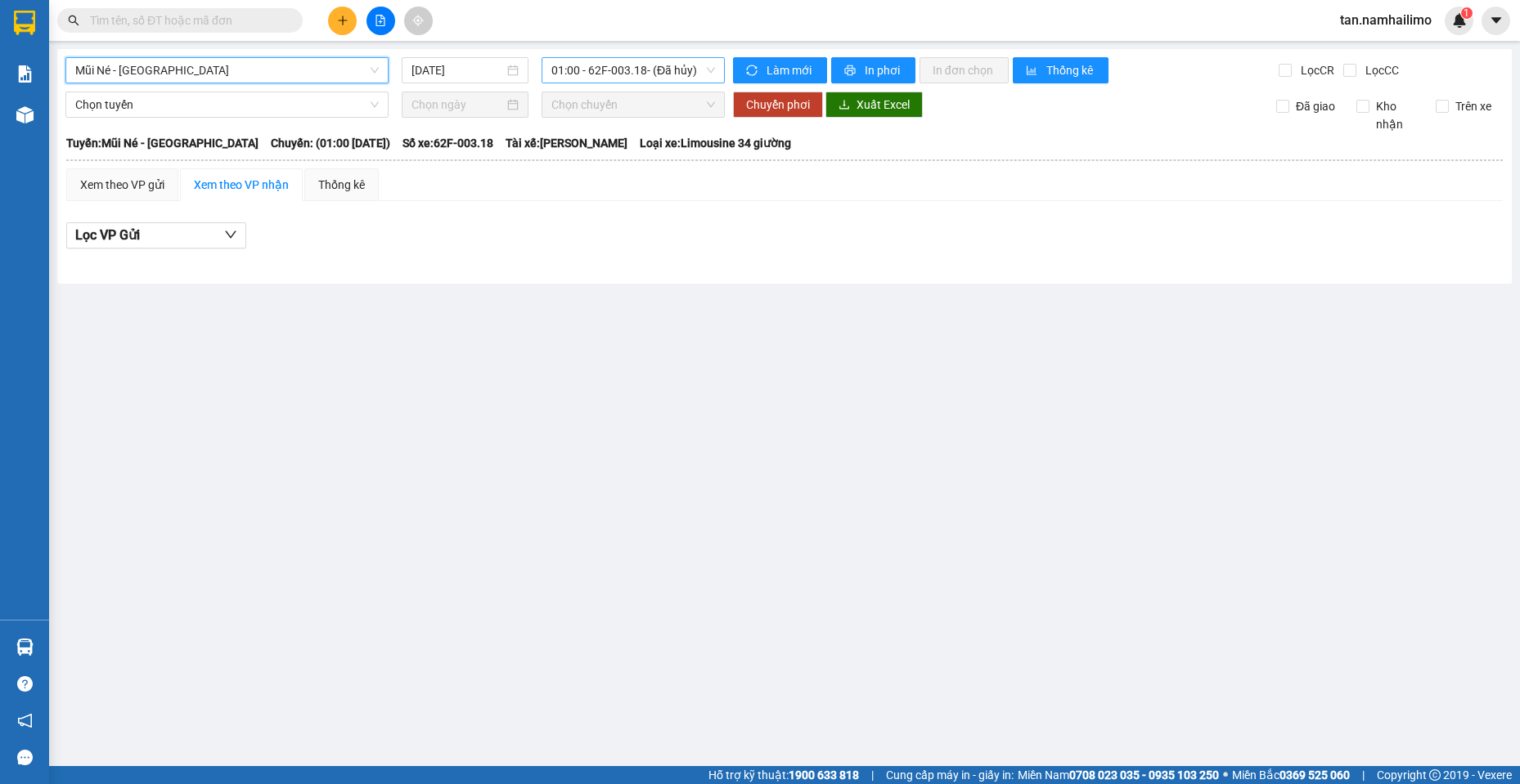
click at [612, 63] on span "01:00 - 62F-003.18 - (Đã hủy)" at bounding box center [633, 70] width 164 height 25
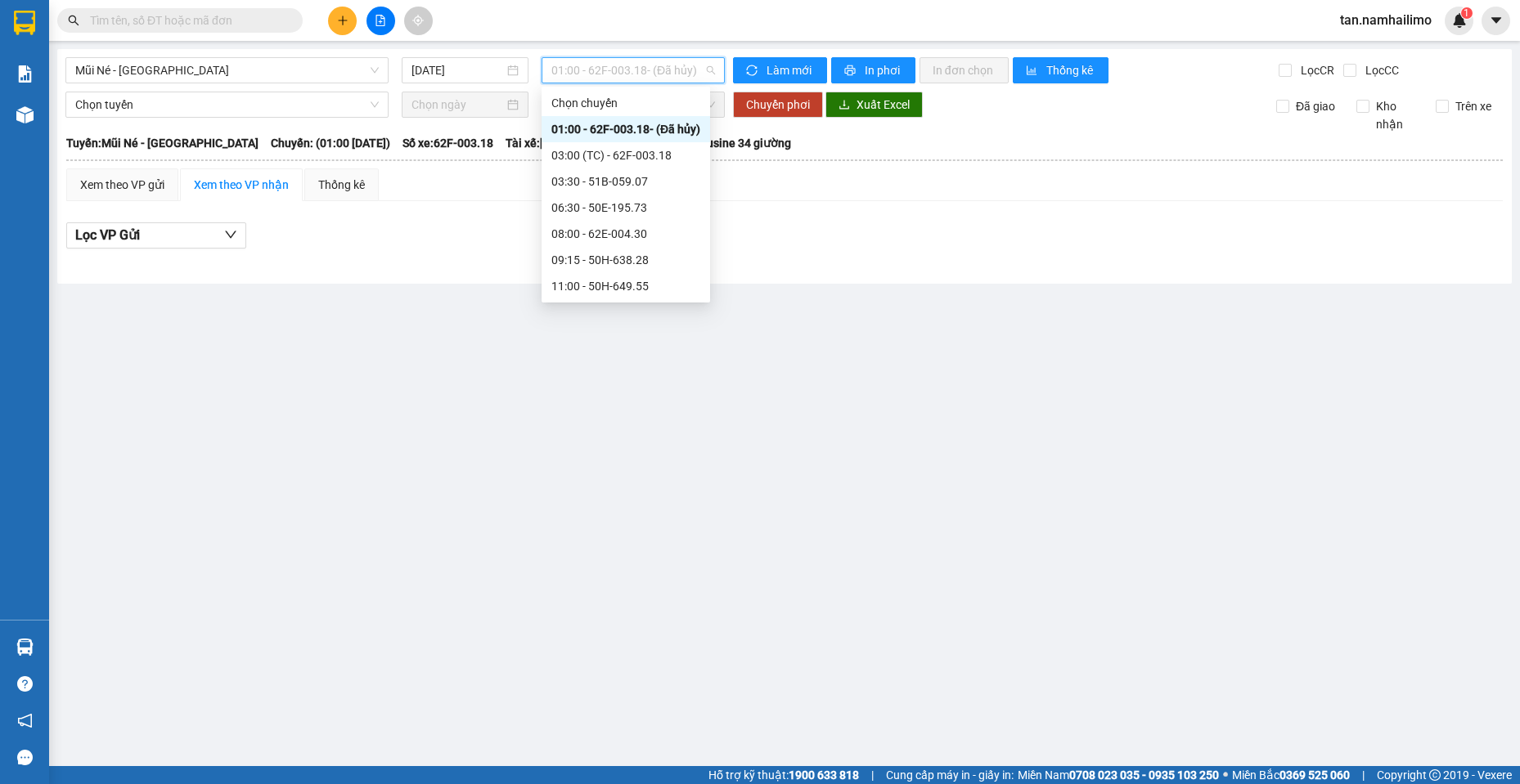
click at [648, 330] on div "13:00 - 51B-288.86" at bounding box center [626, 339] width 149 height 18
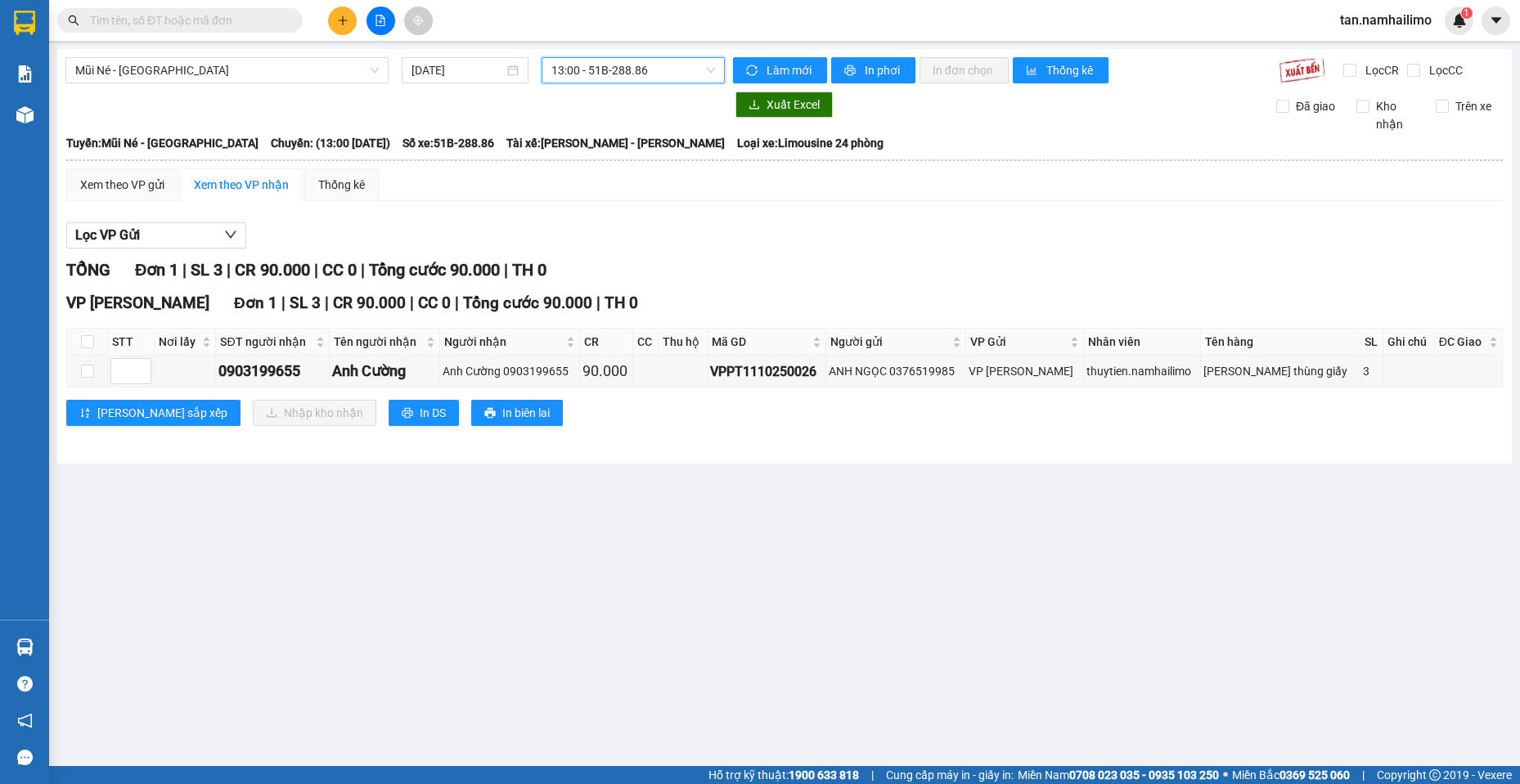
click at [673, 76] on span "13:00 - 51B-288.86" at bounding box center [633, 70] width 164 height 25
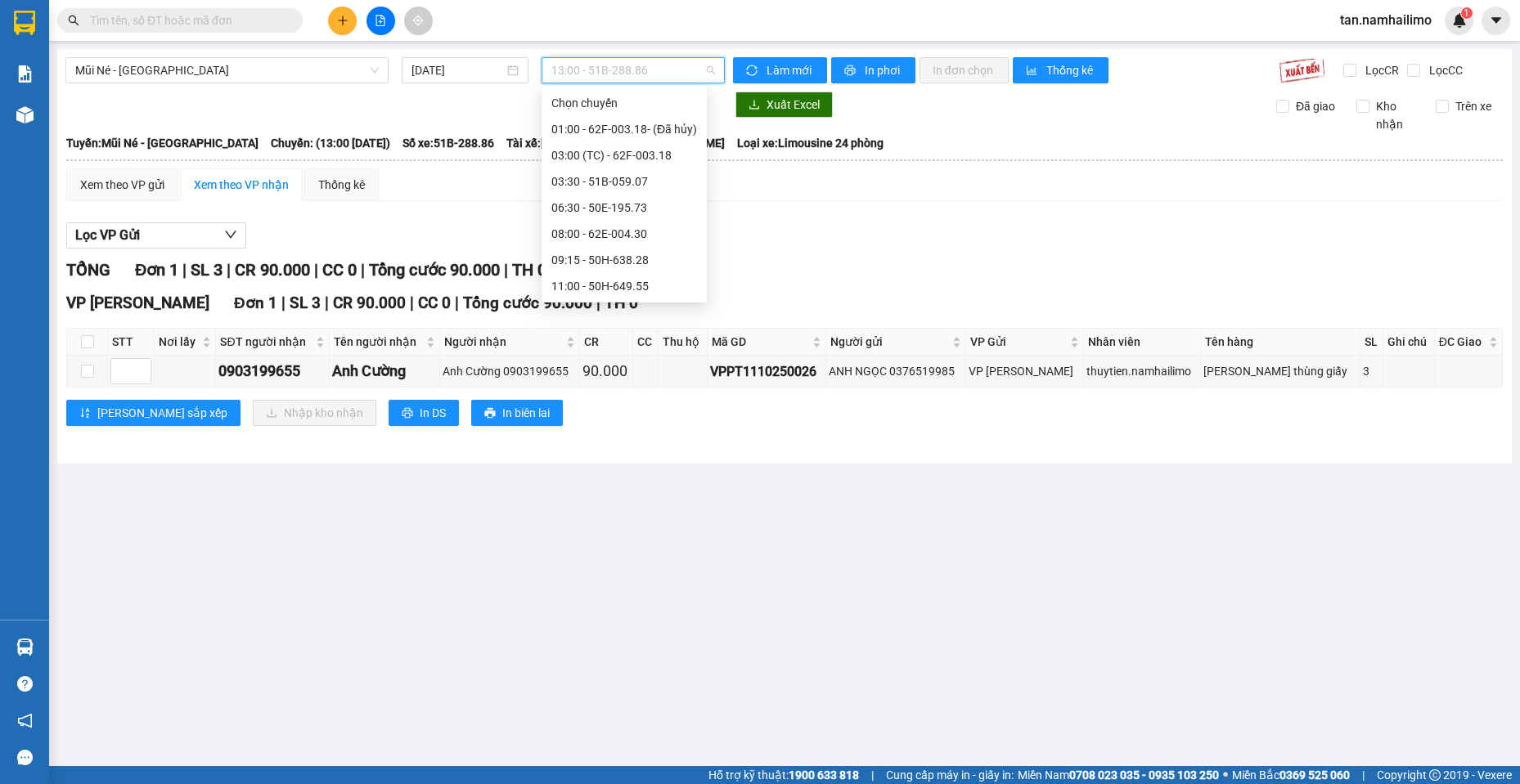
click at [635, 303] on div "12:00 - 62H-063.37" at bounding box center [624, 312] width 146 height 18
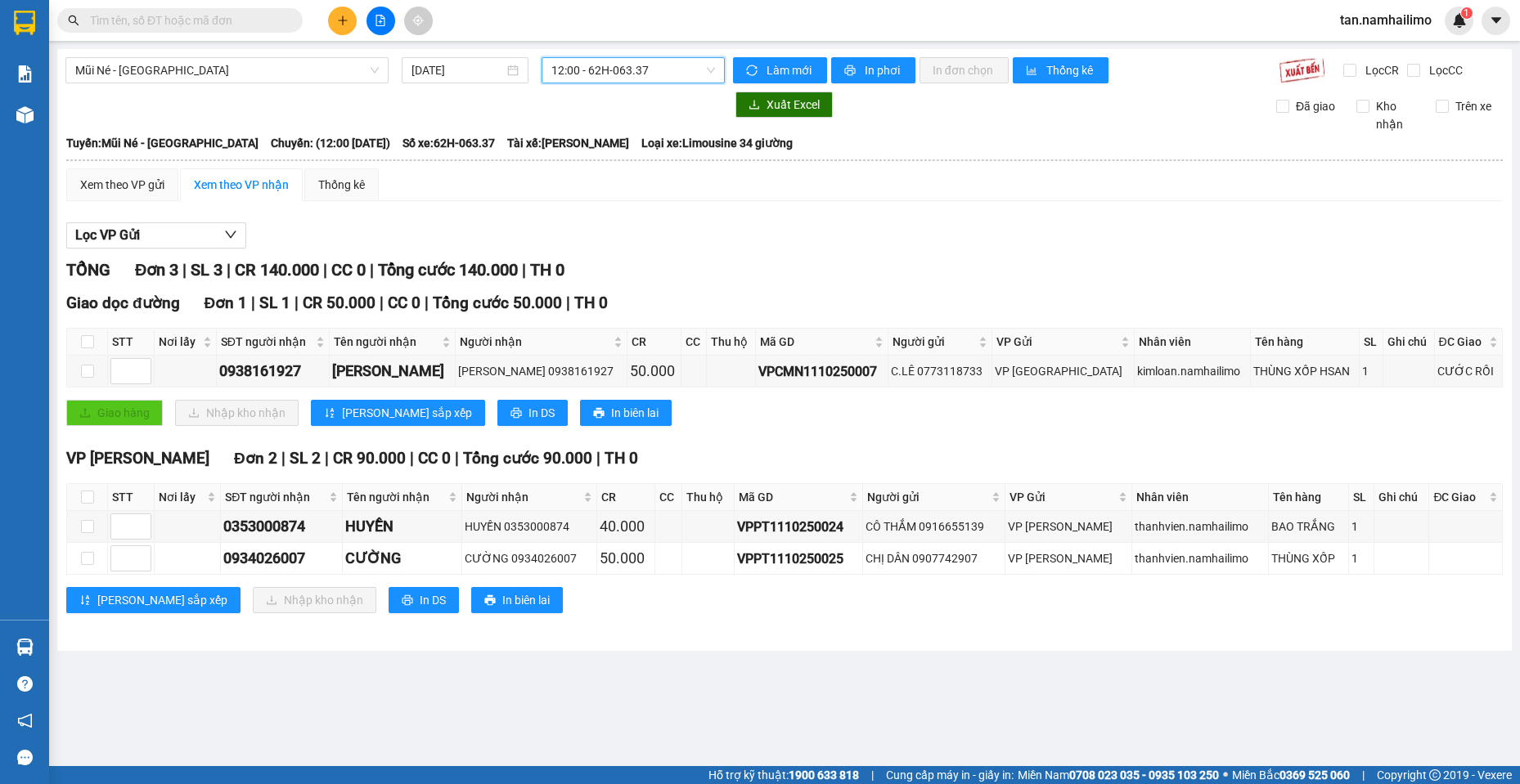
click at [578, 58] on span "12:00 - 62H-063.37" at bounding box center [633, 70] width 164 height 25
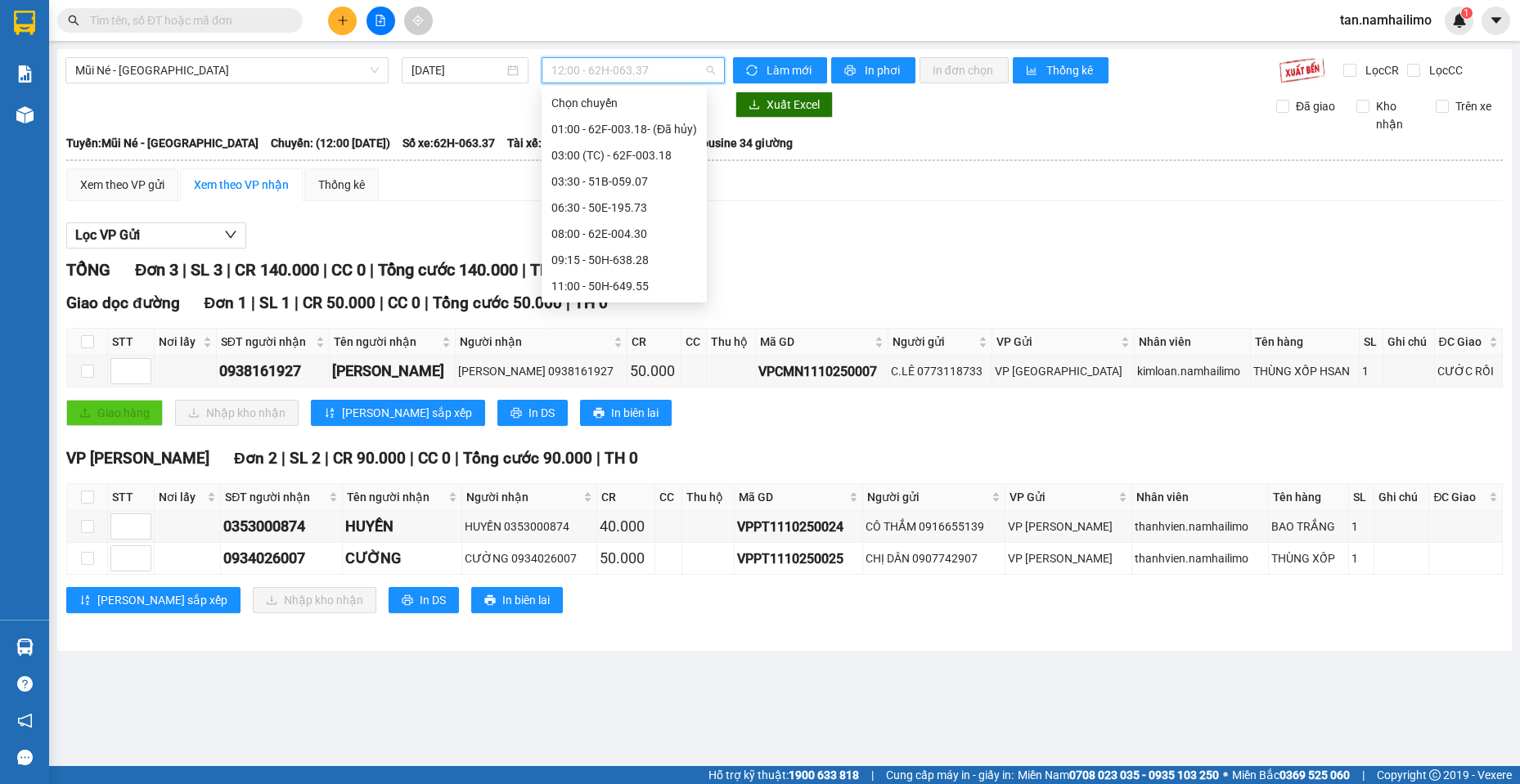
click at [671, 356] on div "13:15 - 51D-614.79" at bounding box center [624, 365] width 146 height 18
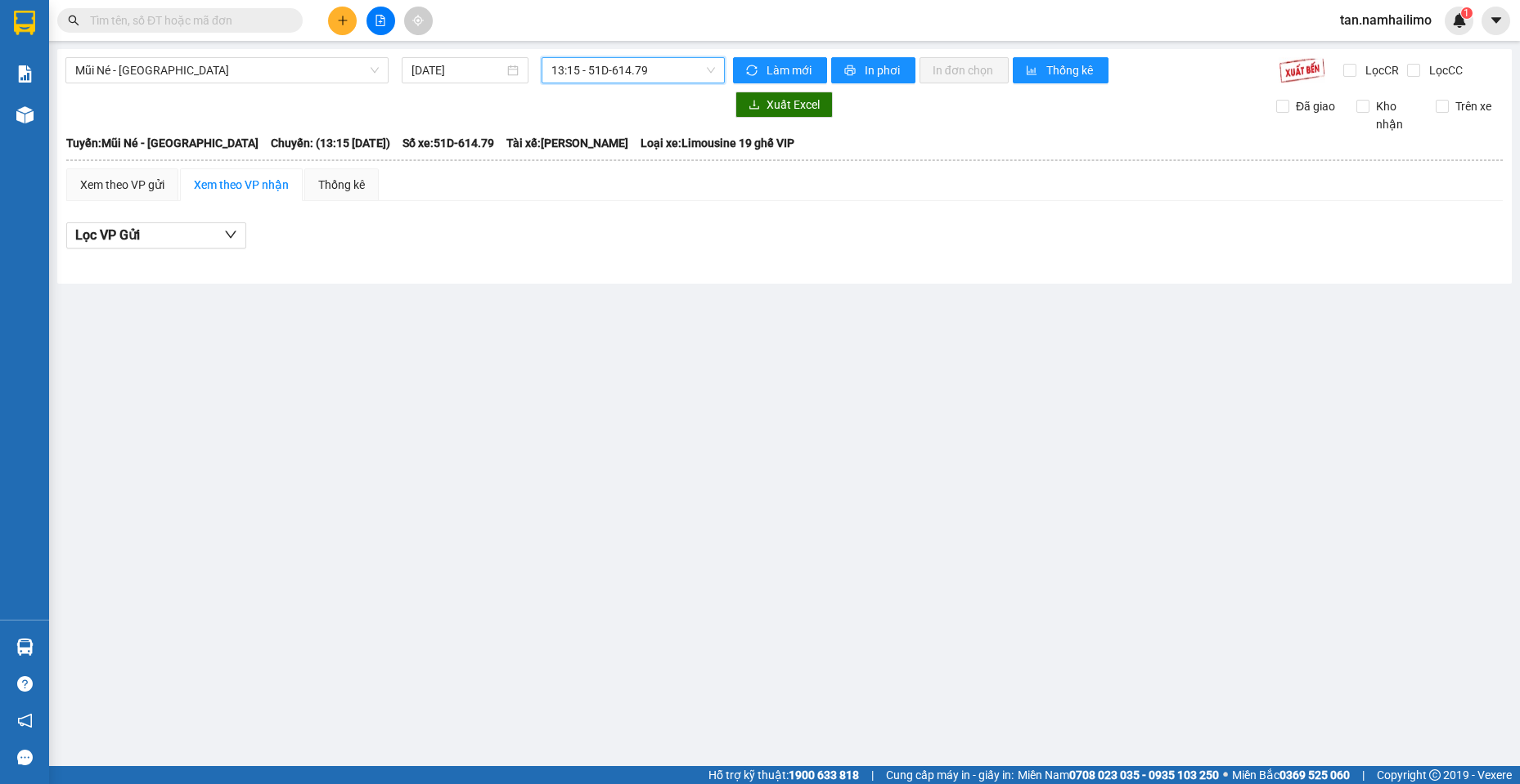
click at [653, 64] on span "13:15 - 51D-614.79" at bounding box center [633, 70] width 164 height 25
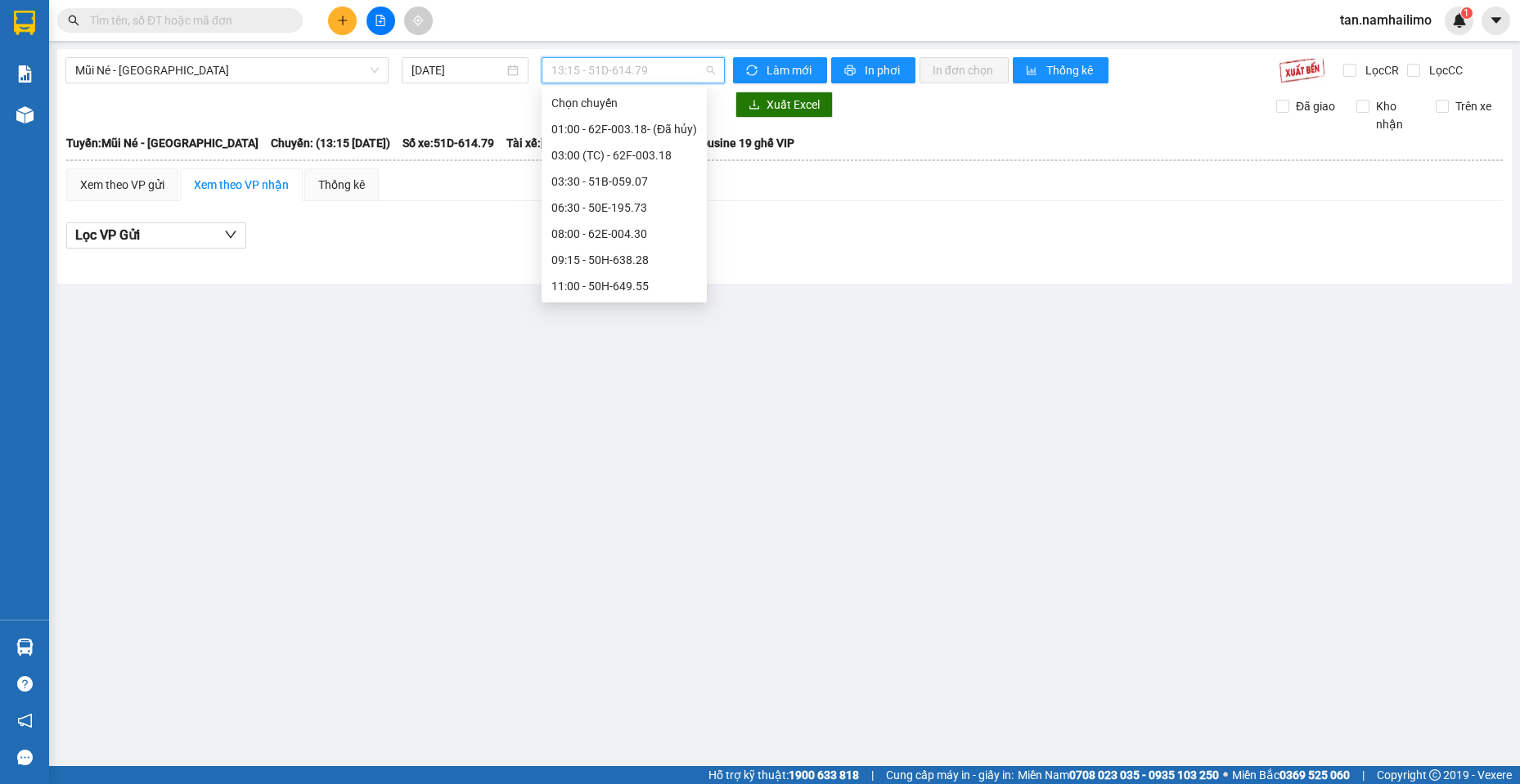
click at [646, 303] on div "12:00 - 62H-063.37" at bounding box center [624, 312] width 146 height 18
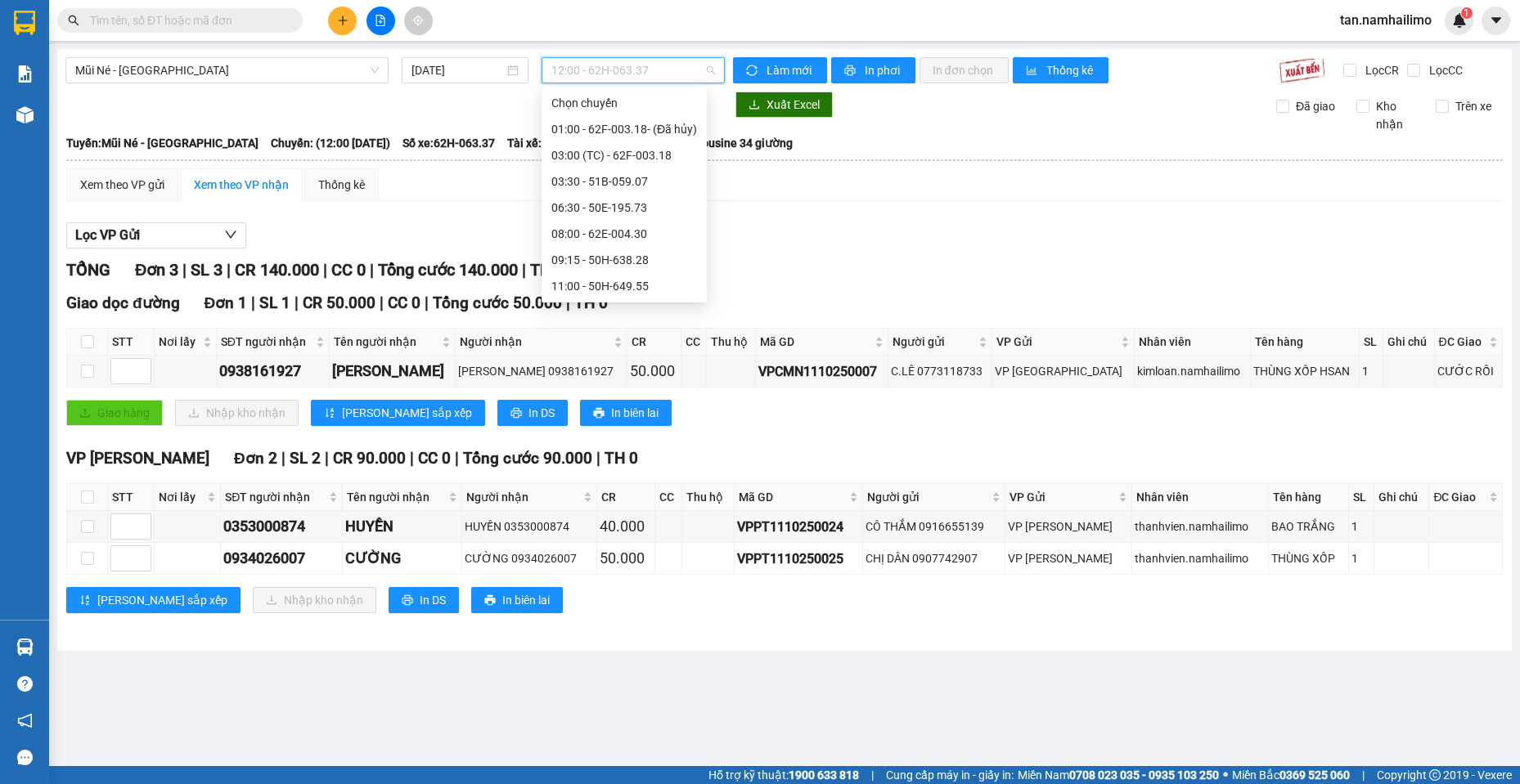
click at [602, 67] on span "12:00 - 62H-063.37" at bounding box center [633, 70] width 164 height 25
click at [619, 278] on div "11:00 - 50H-649.55" at bounding box center [624, 286] width 146 height 18
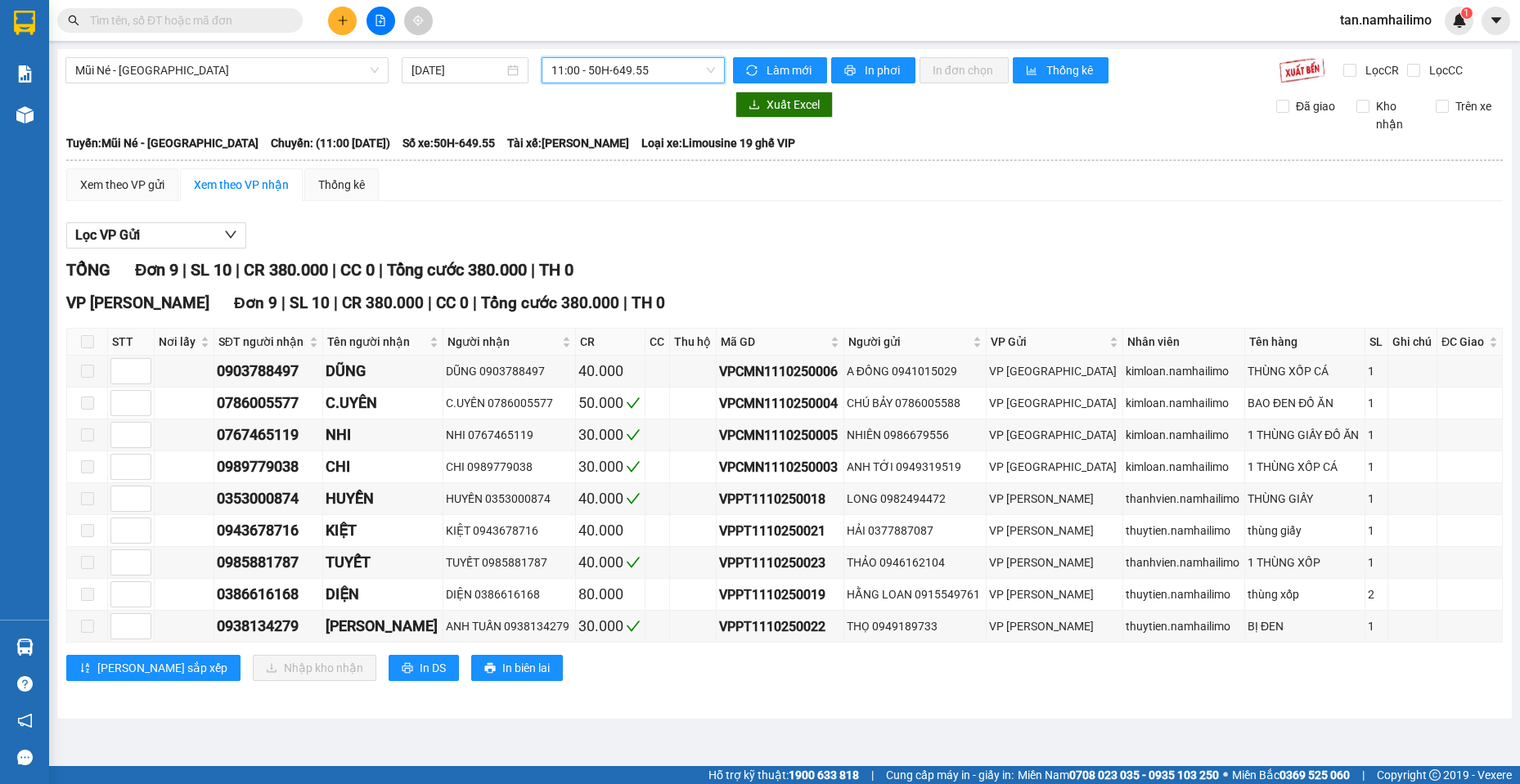
click at [627, 77] on span "11:00 - 50H-649.55" at bounding box center [633, 70] width 164 height 25
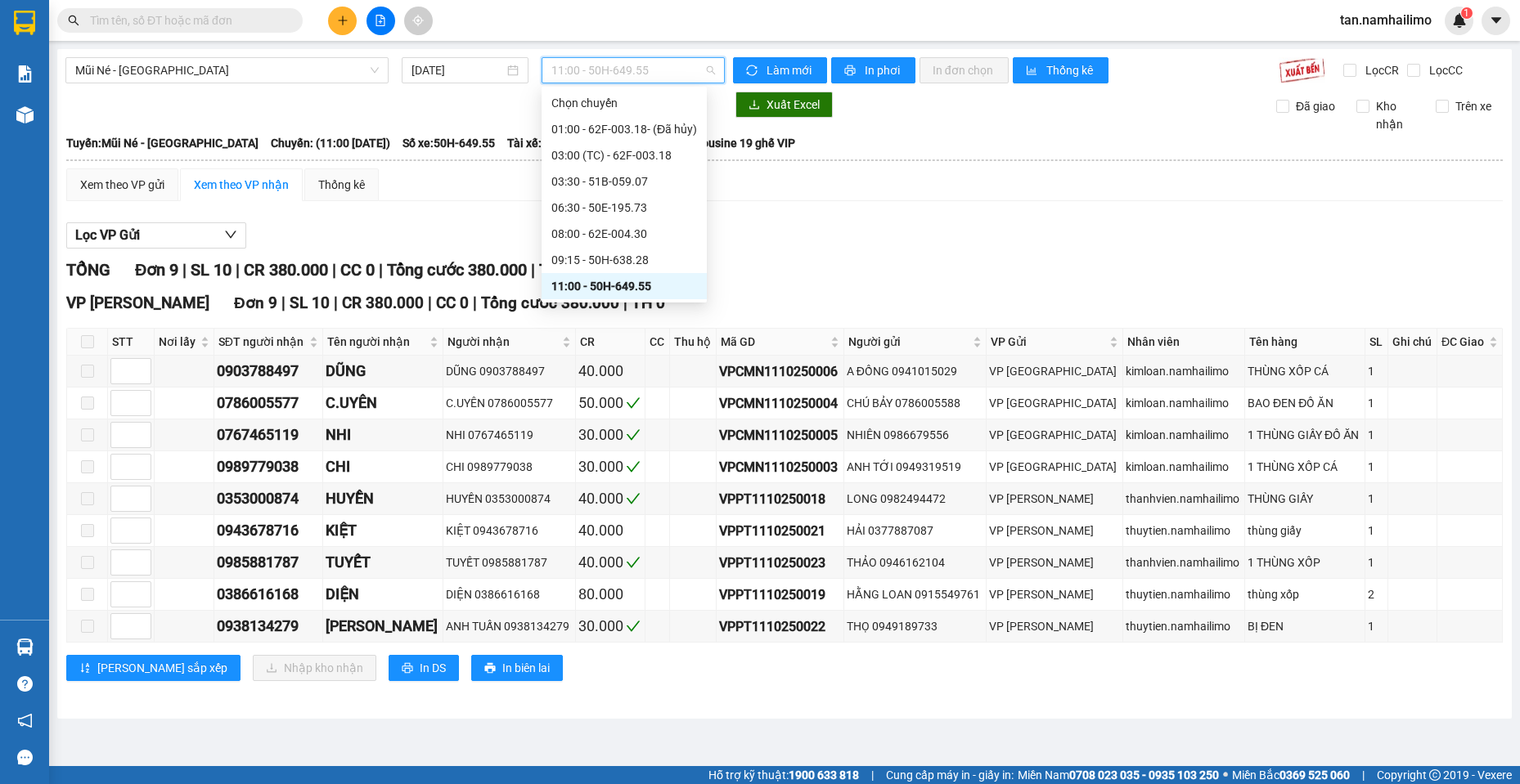
click at [933, 189] on div "Xem theo VP gửi Xem theo VP nhận Thống kê" at bounding box center [784, 184] width 1437 height 33
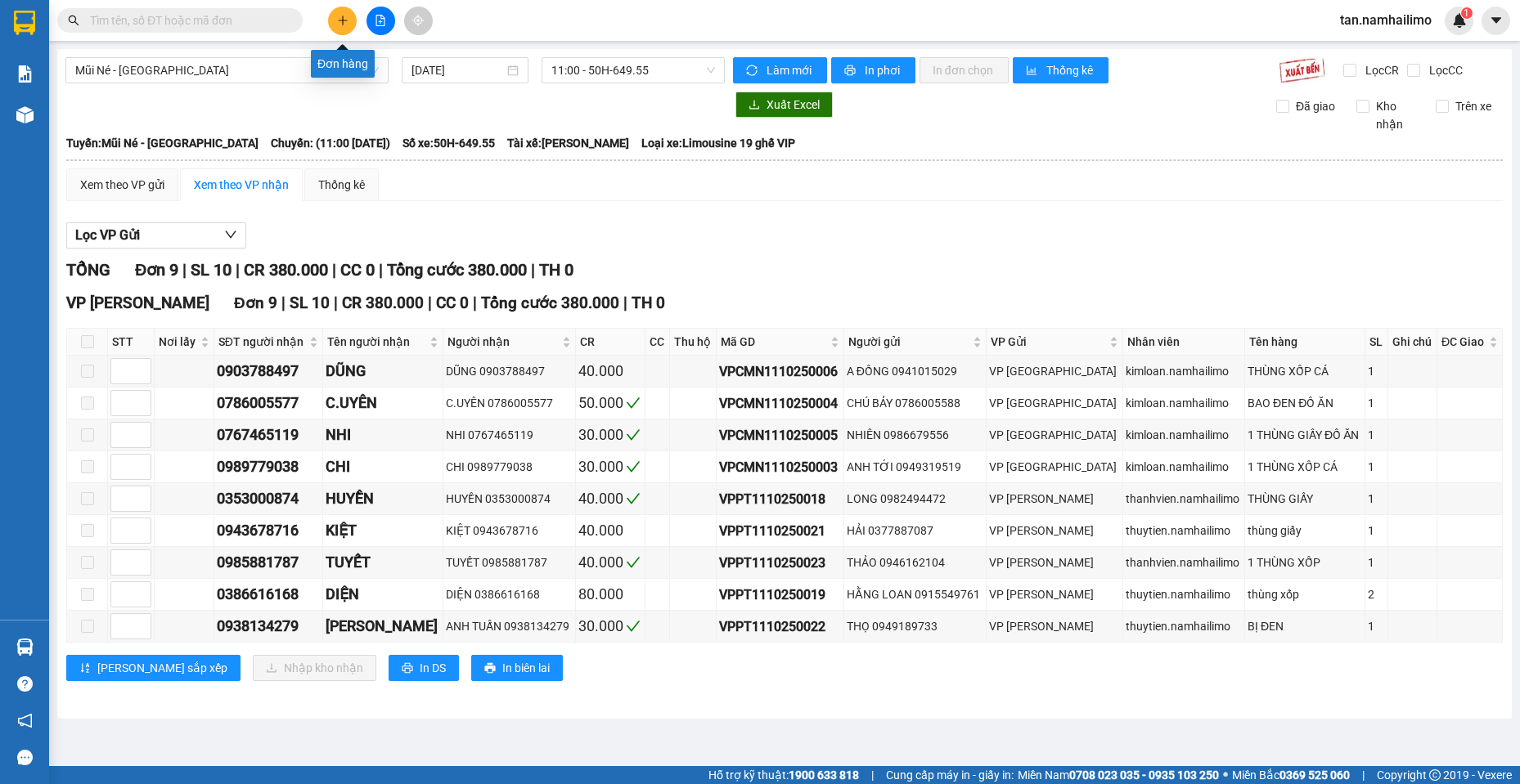
click at [347, 26] on button at bounding box center [342, 21] width 29 height 29
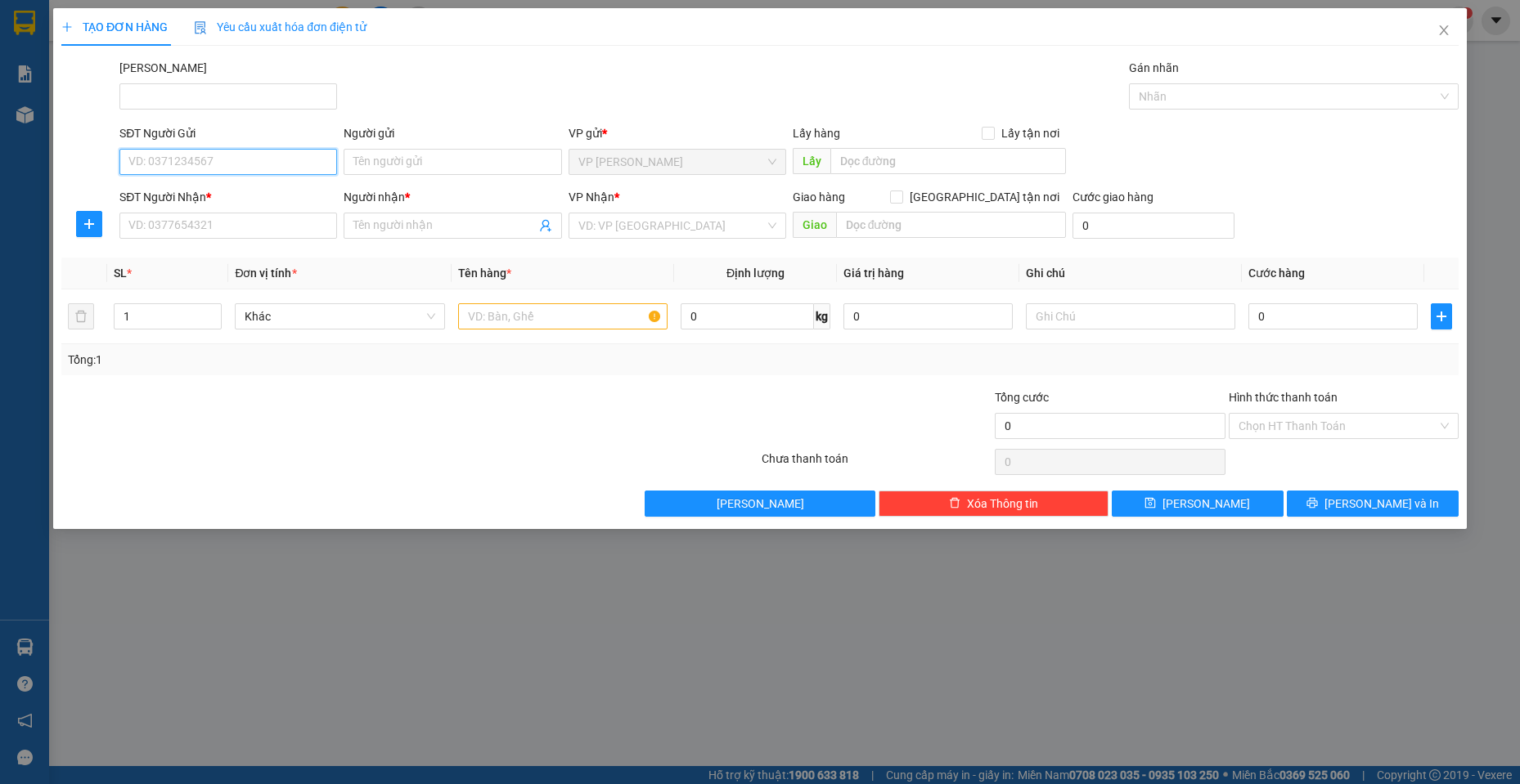
click at [221, 170] on input "SĐT Người Gửi" at bounding box center [227, 162] width 217 height 26
type input "0909834824"
click at [251, 182] on div "0909834824 - Ô [PERSON_NAME]" at bounding box center [227, 194] width 217 height 26
type input "Ô [PERSON_NAME]"
type input "0913739933"
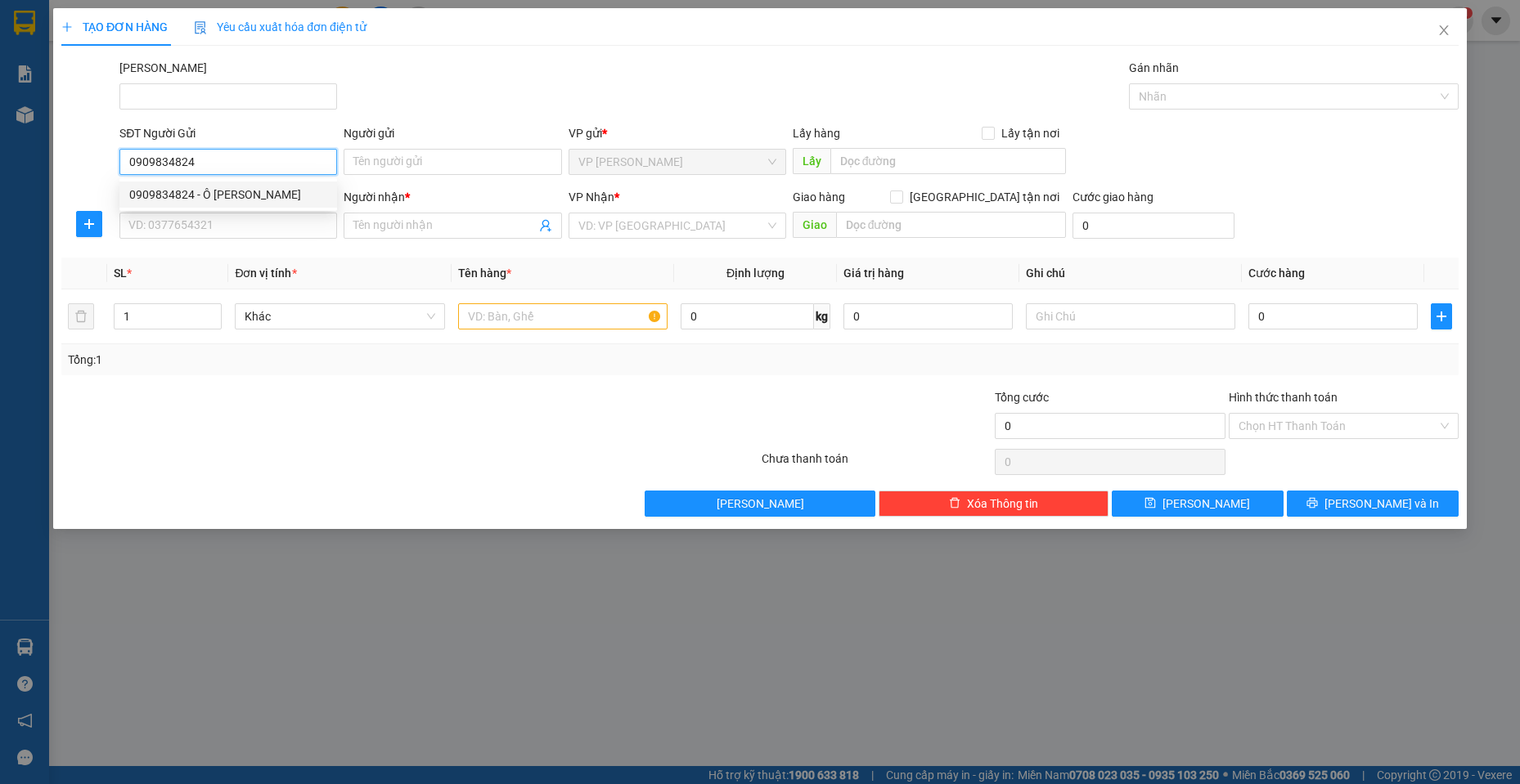
type input "HỒNG LỢI"
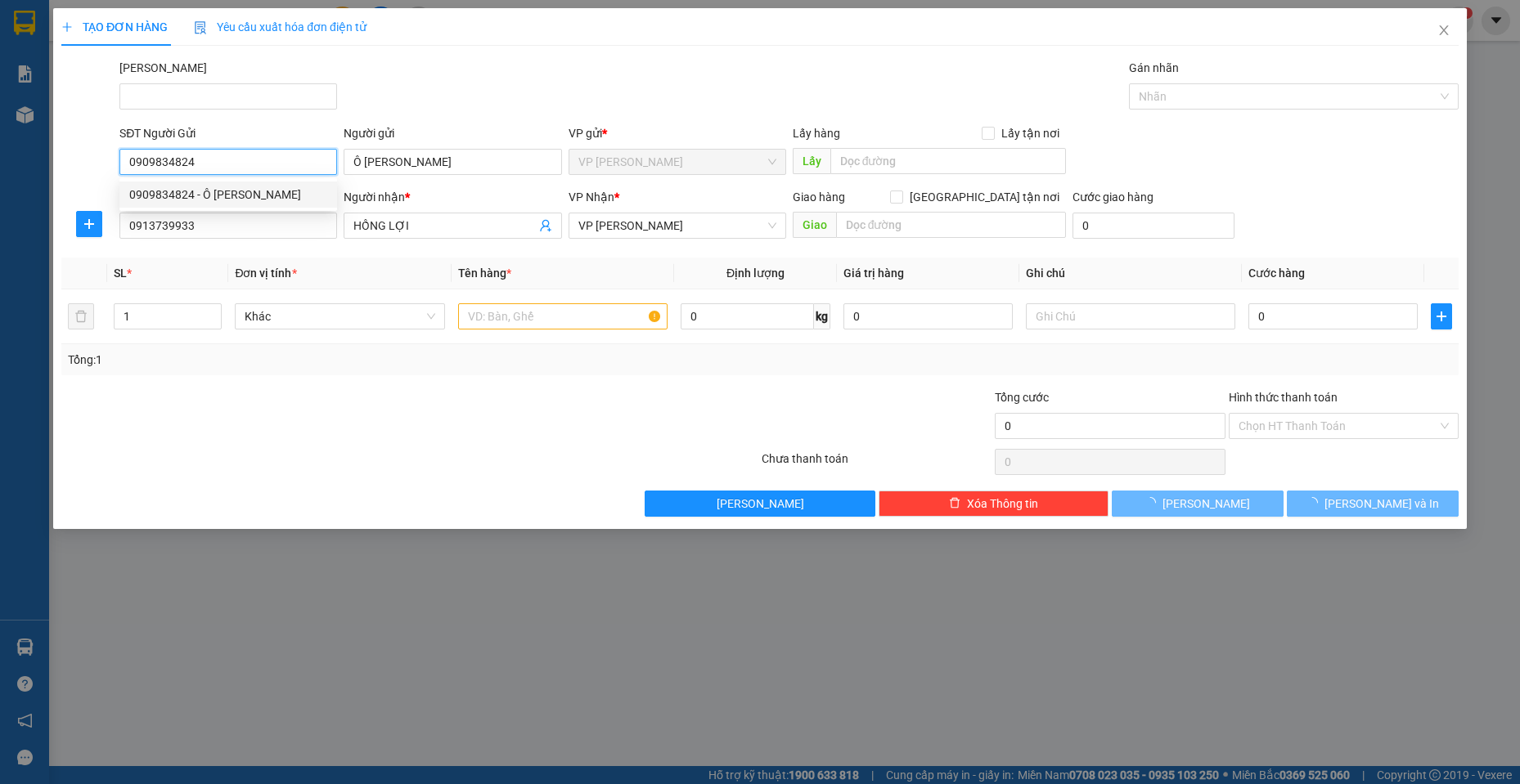
type input "30.000"
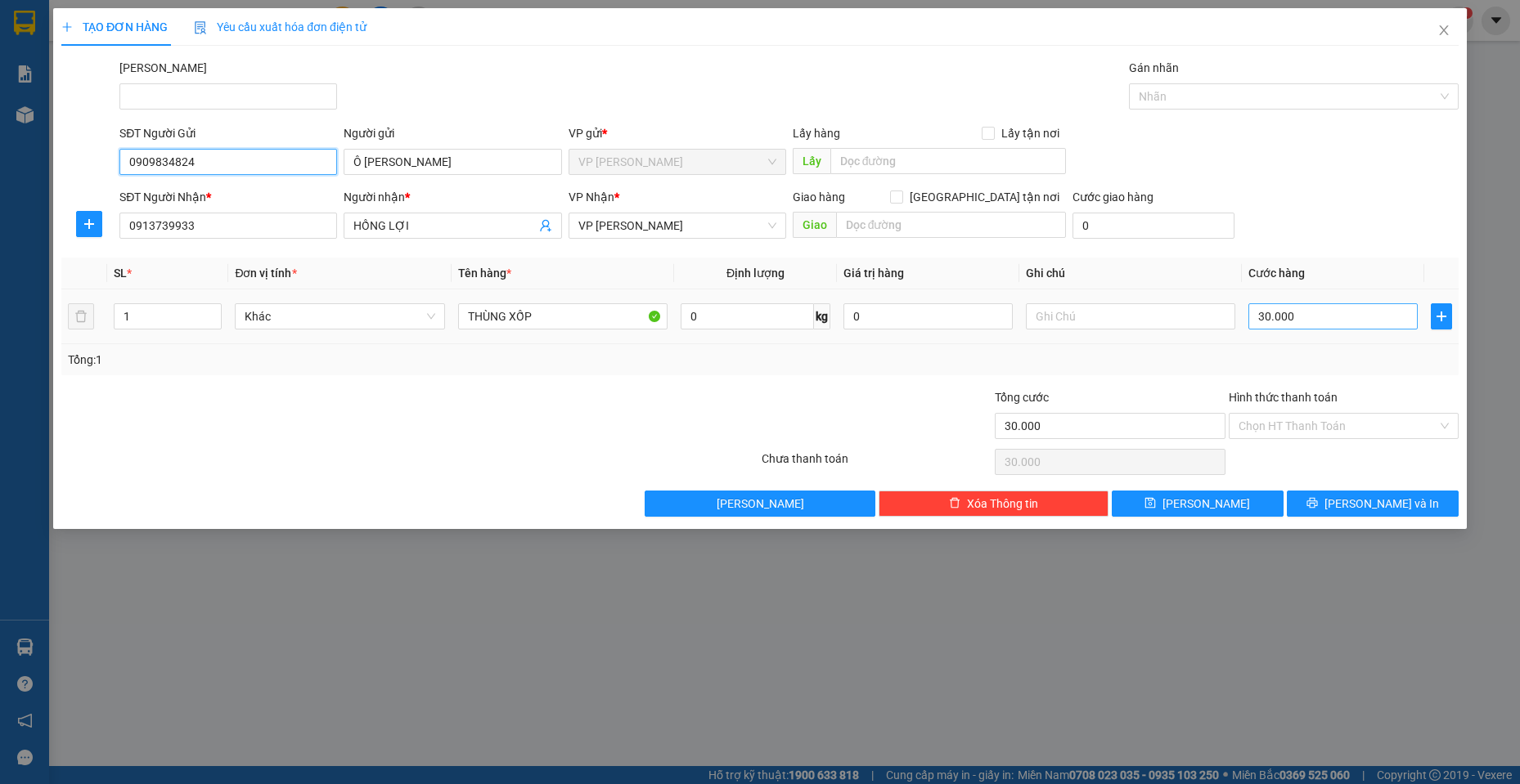
type input "0909834824"
click at [1300, 305] on input "30.000" at bounding box center [1333, 316] width 170 height 26
click at [1288, 201] on div "SĐT Người Nhận * 0913739933 Người nhận * HỒNG LỢI VP Nhận * VP [PERSON_NAME] Gi…" at bounding box center [788, 217] width 1345 height 57
click at [576, 316] on input "THÙNG XỐP" at bounding box center [563, 316] width 210 height 26
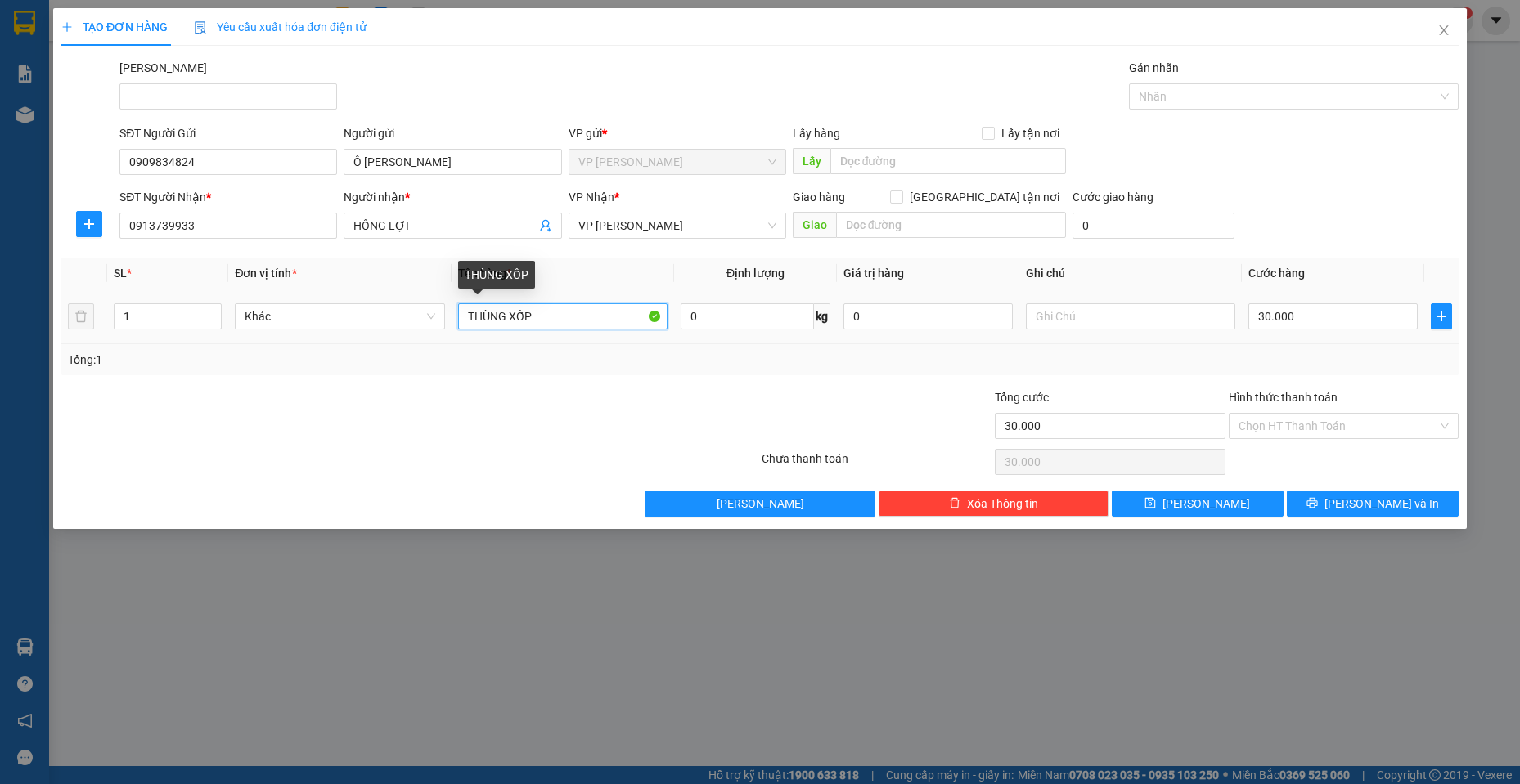
click at [576, 316] on input "THÙNG XỐP" at bounding box center [563, 316] width 210 height 26
type input "kiện dài"
click at [556, 418] on div at bounding box center [643, 417] width 233 height 57
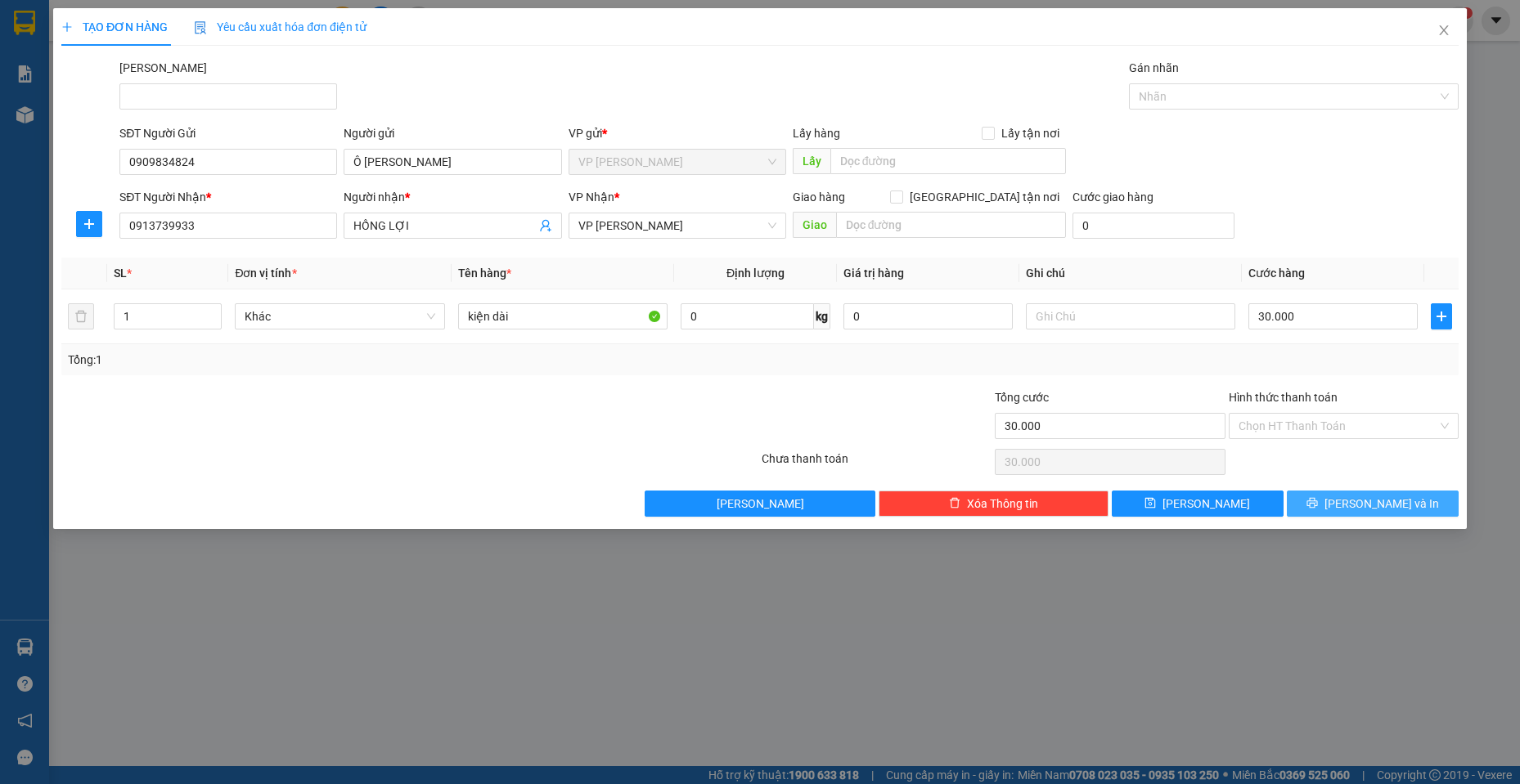
click at [1378, 499] on span "[PERSON_NAME] và In" at bounding box center [1382, 504] width 115 height 18
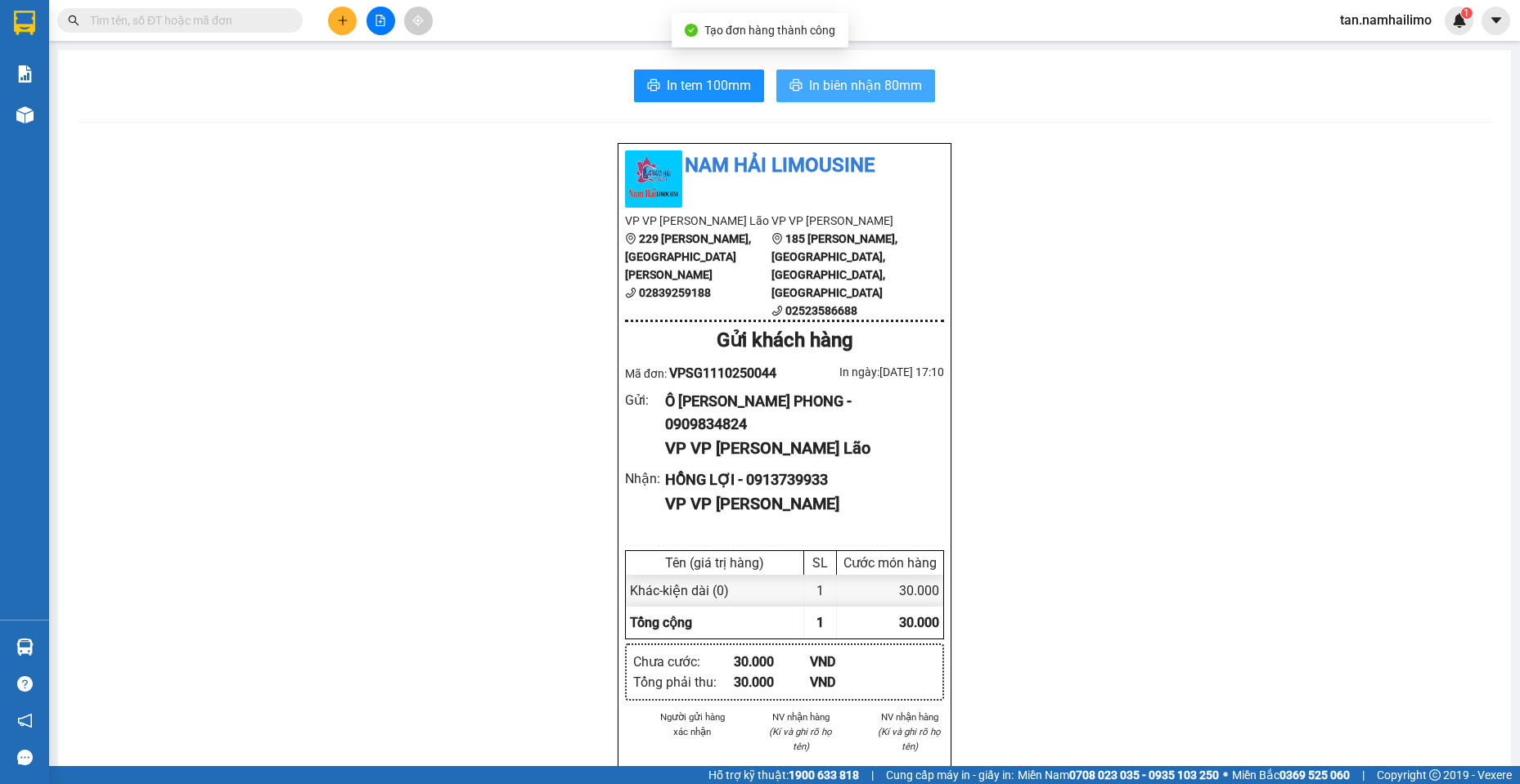
drag, startPoint x: 873, startPoint y: 92, endPoint x: 870, endPoint y: 108, distance: 16.3
click at [873, 91] on span "In biên nhận 80mm" at bounding box center [866, 85] width 113 height 21
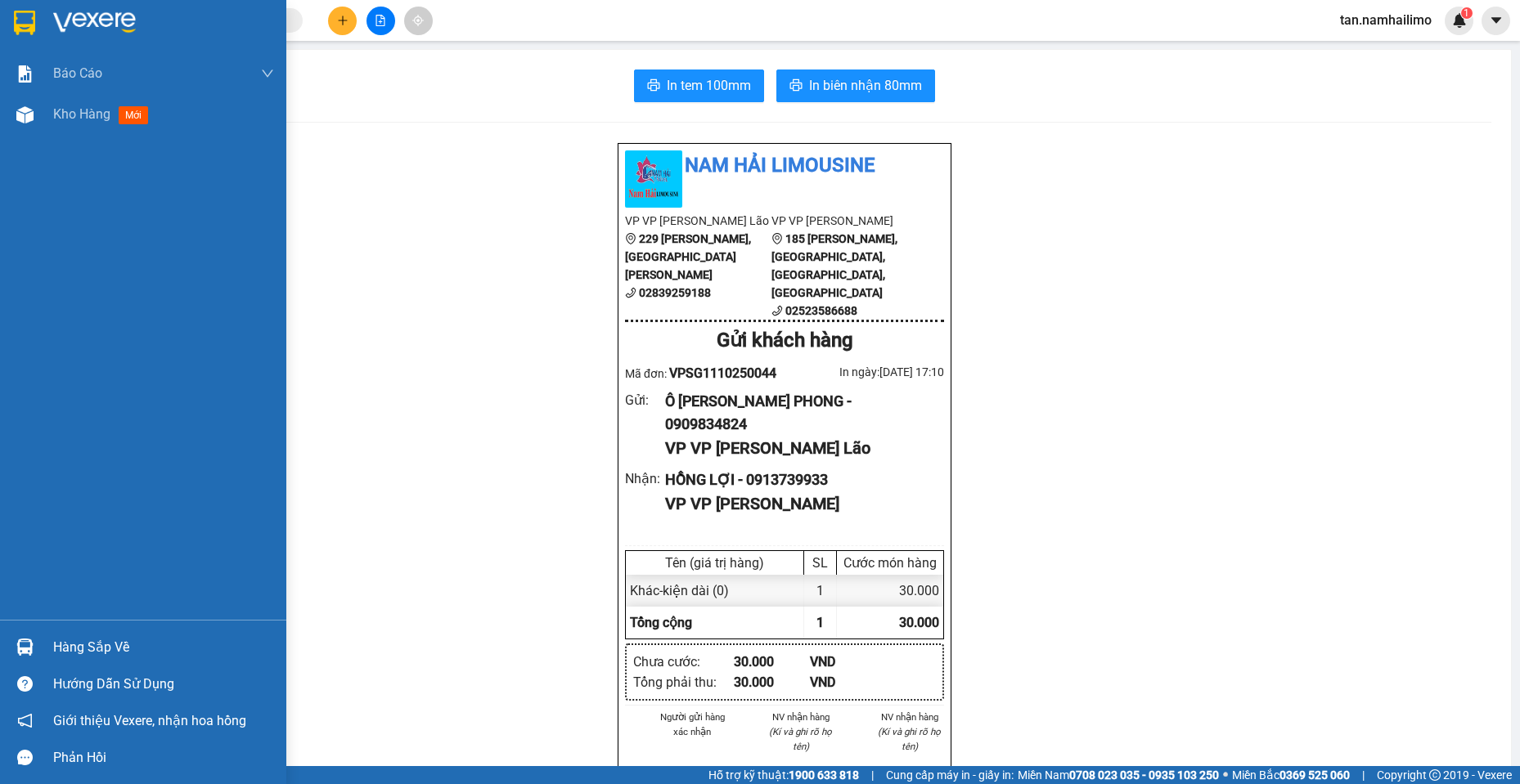
click at [24, 35] on img at bounding box center [24, 23] width 21 height 25
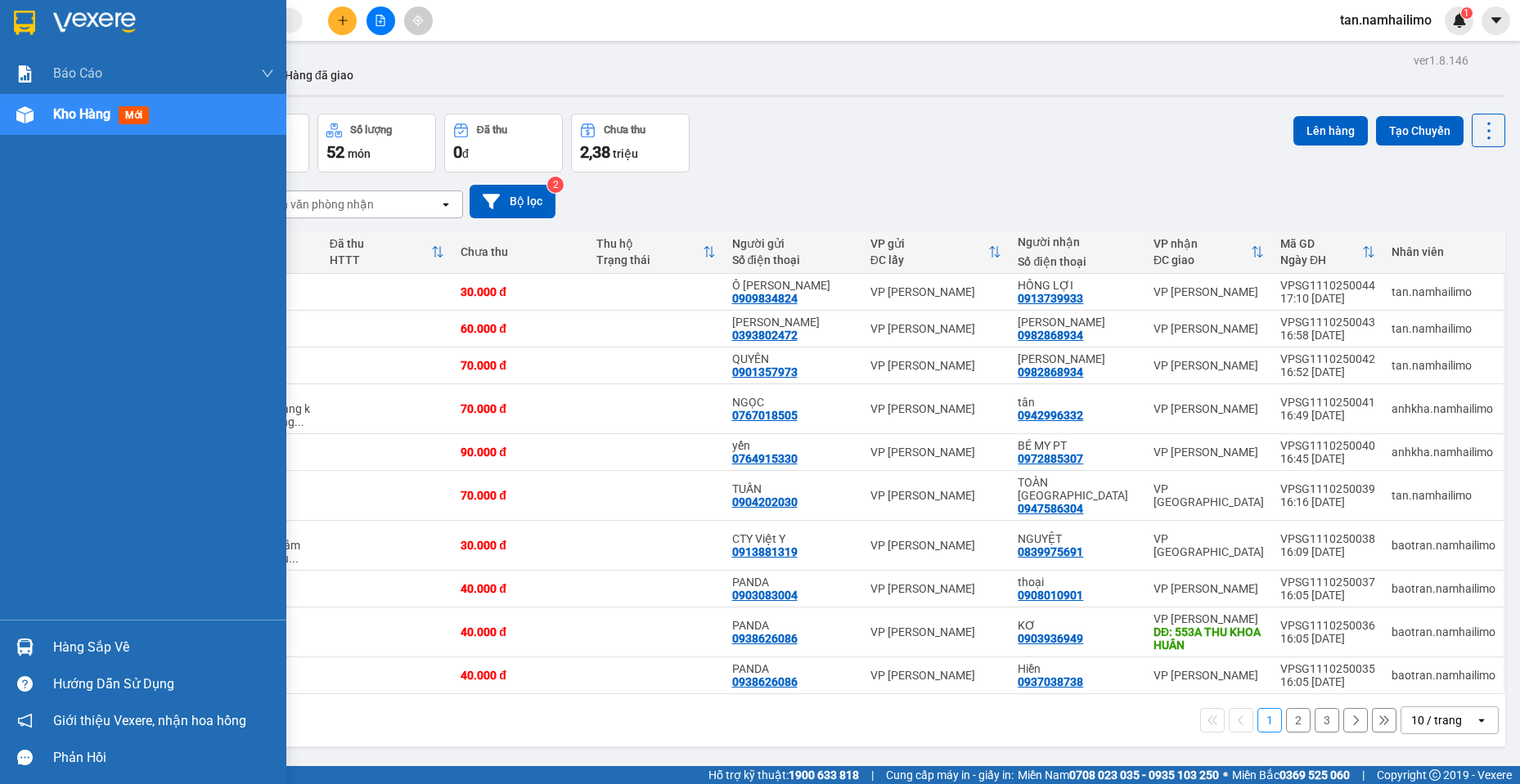
drag, startPoint x: 16, startPoint y: 26, endPoint x: 0, endPoint y: 18, distance: 17.9
click at [16, 26] on img at bounding box center [24, 23] width 21 height 25
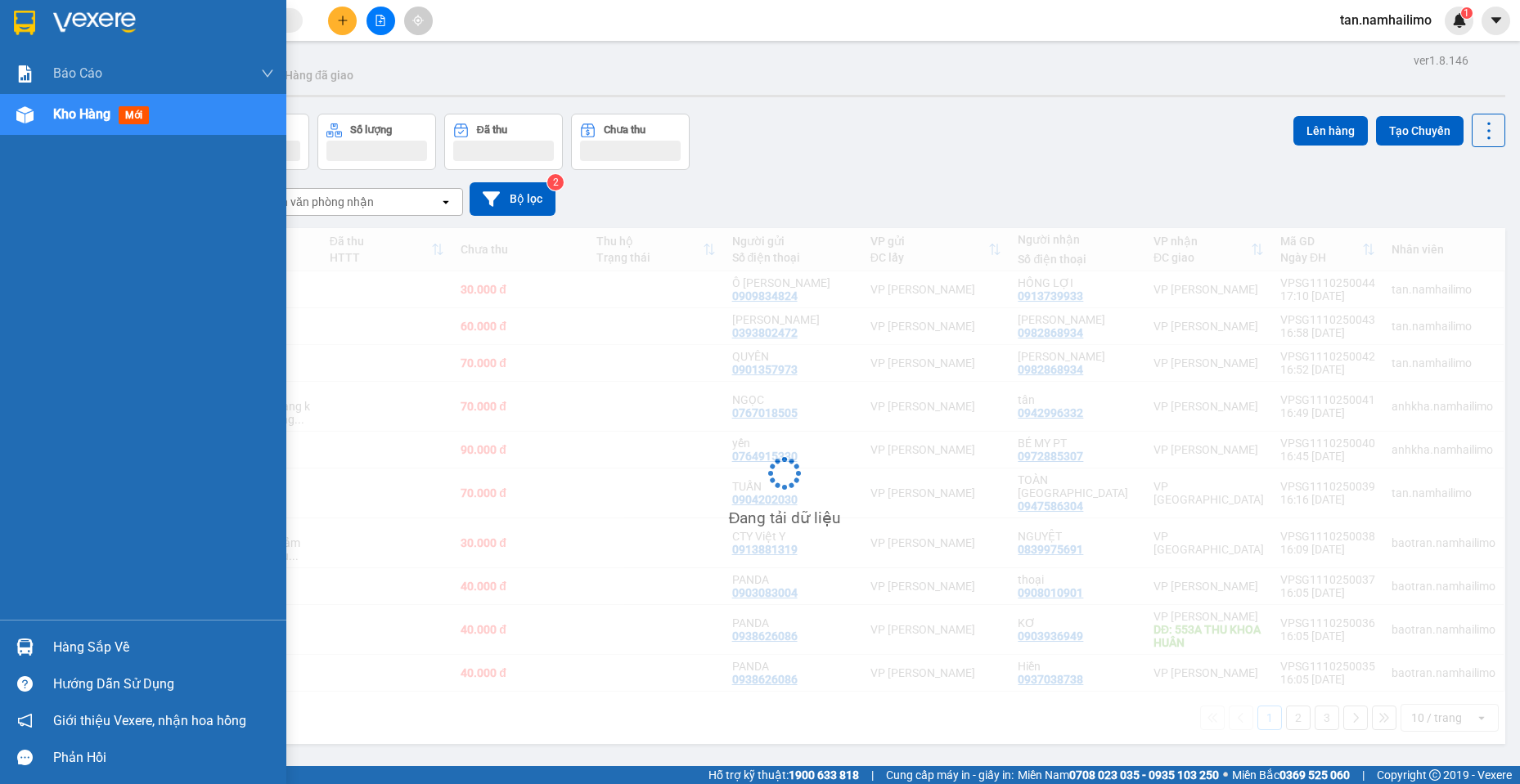
click at [23, 26] on img at bounding box center [24, 23] width 21 height 25
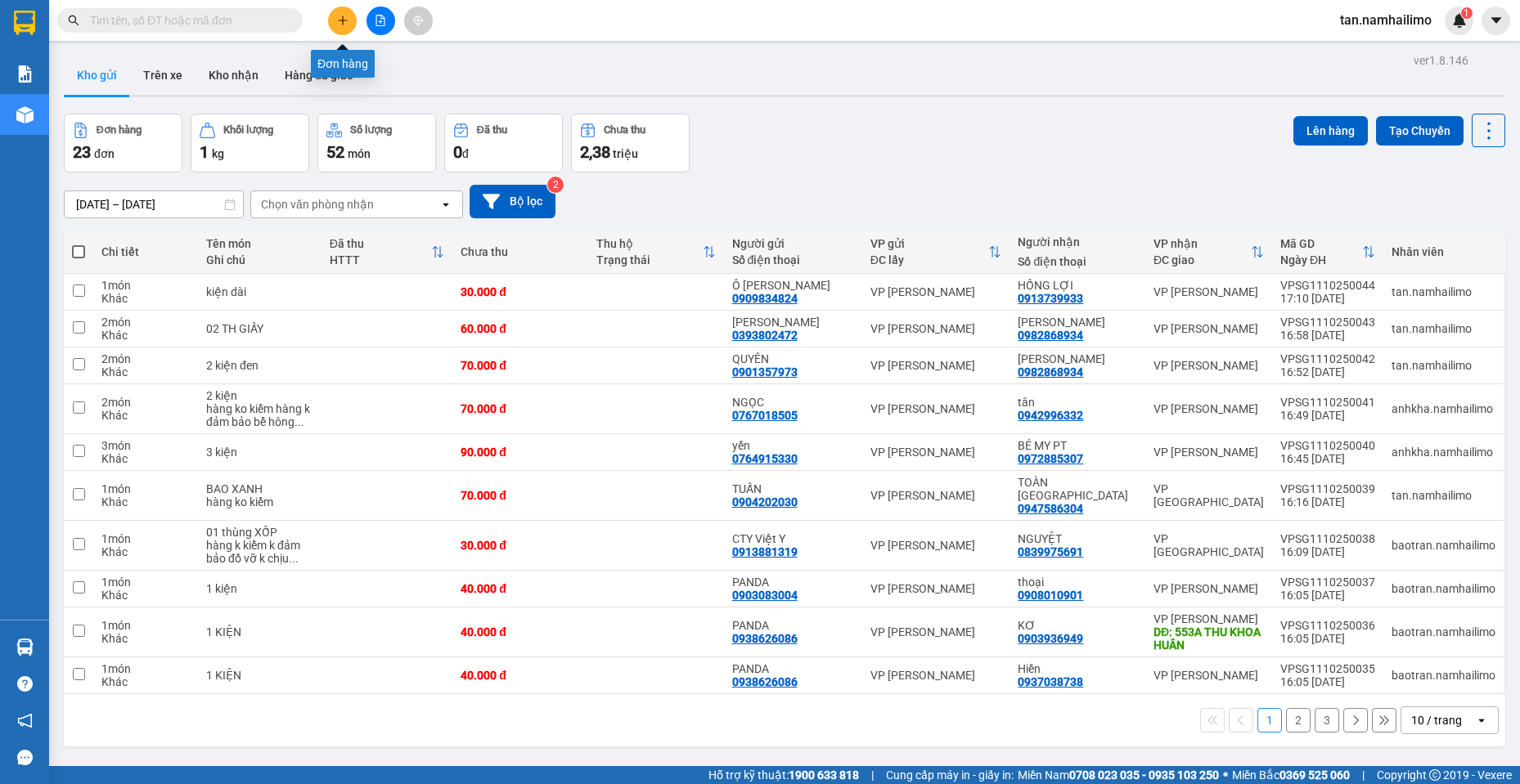
click at [346, 21] on icon "plus" at bounding box center [342, 20] width 9 height 1
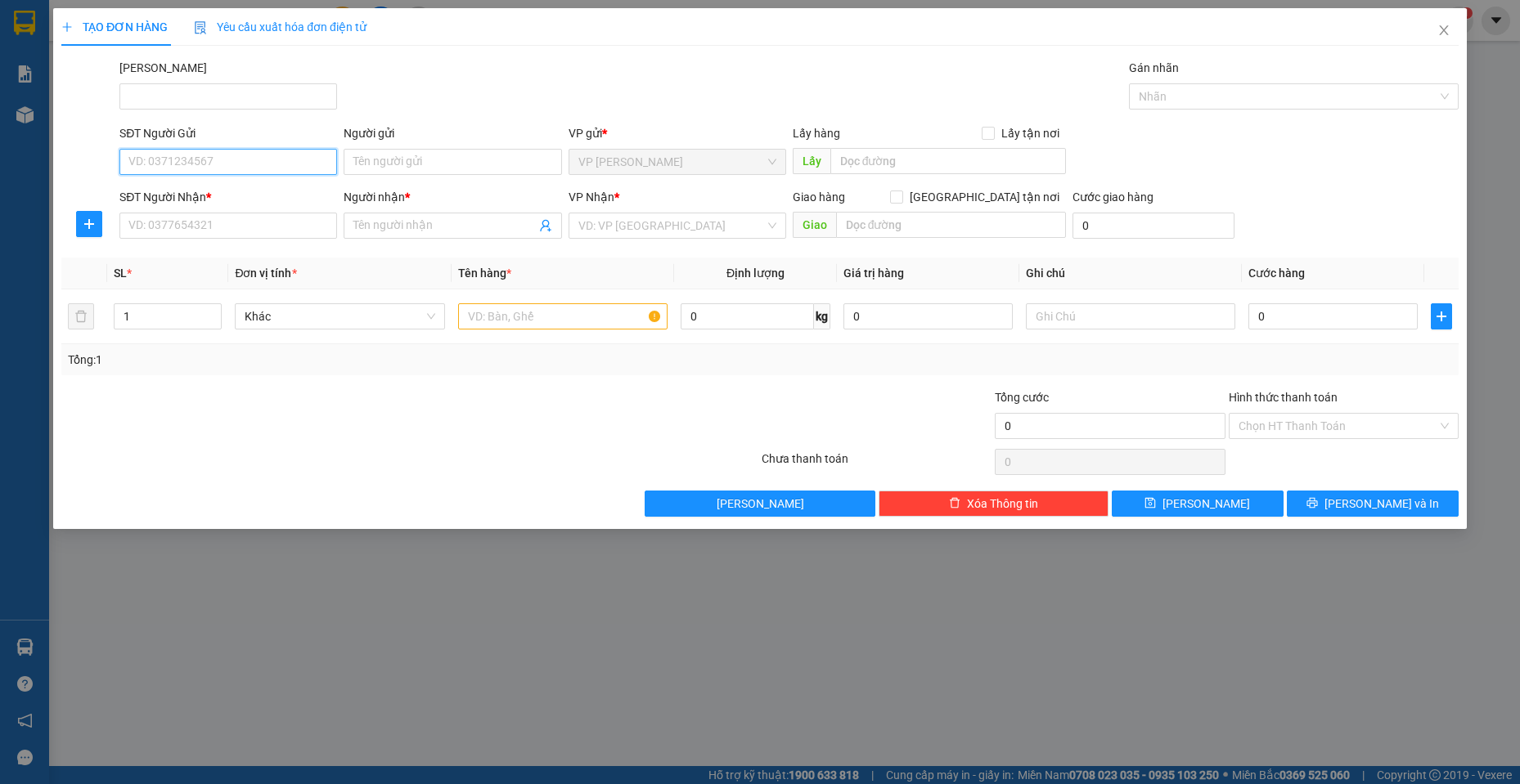
click at [234, 170] on input "SĐT Người Gửi" at bounding box center [227, 162] width 217 height 26
click at [260, 163] on input "SĐT Người Gửi" at bounding box center [227, 162] width 217 height 26
drag, startPoint x: 441, startPoint y: 203, endPoint x: 406, endPoint y: 223, distance: 40.3
click at [437, 204] on div "Người nhận *" at bounding box center [452, 197] width 217 height 18
click at [437, 217] on input "Người nhận *" at bounding box center [443, 226] width 181 height 18
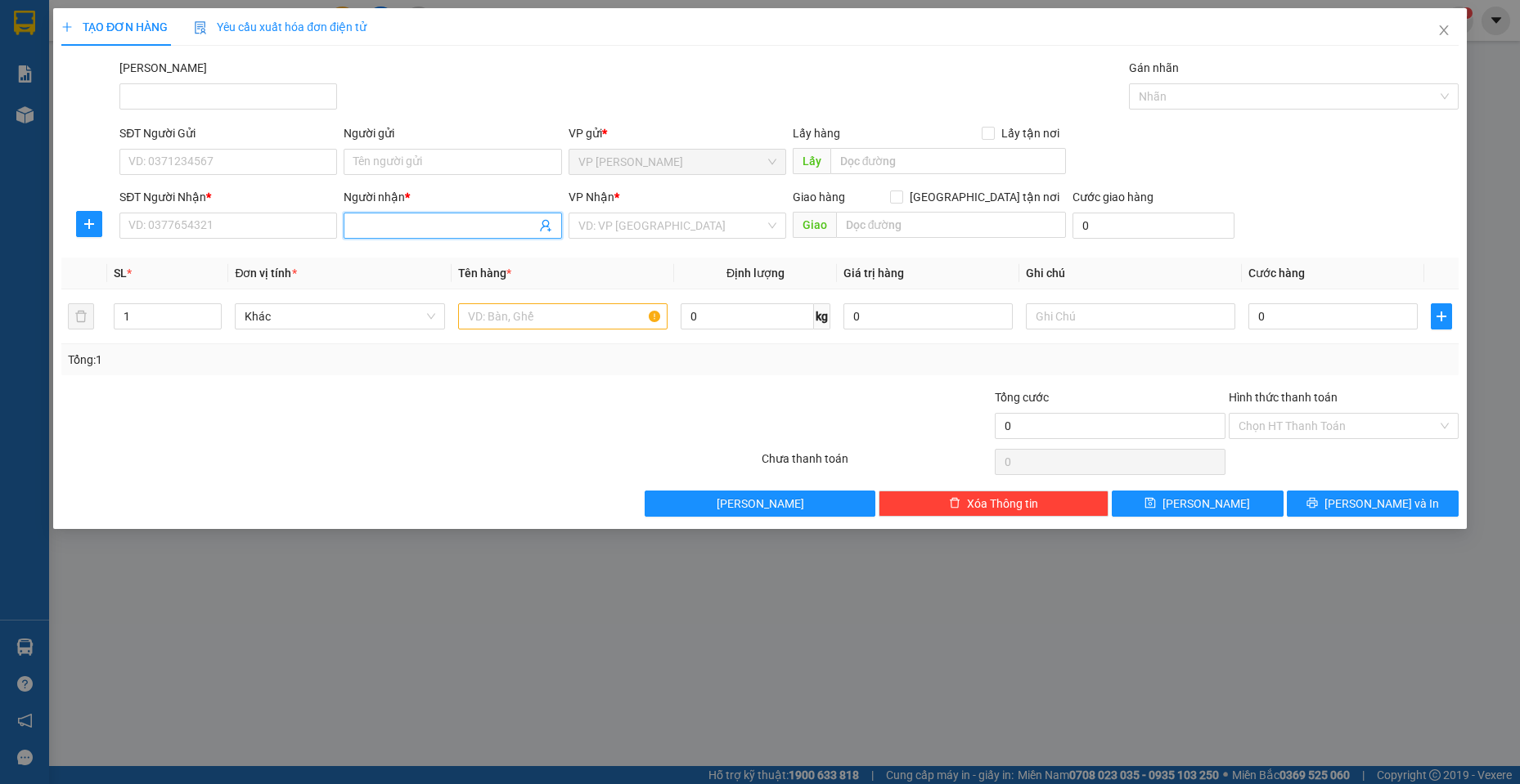
drag, startPoint x: 406, startPoint y: 223, endPoint x: 393, endPoint y: 221, distance: 13.2
click at [405, 225] on input "Người nhận *" at bounding box center [443, 226] width 181 height 18
click at [174, 217] on input "SĐT Người Nhận *" at bounding box center [227, 226] width 217 height 26
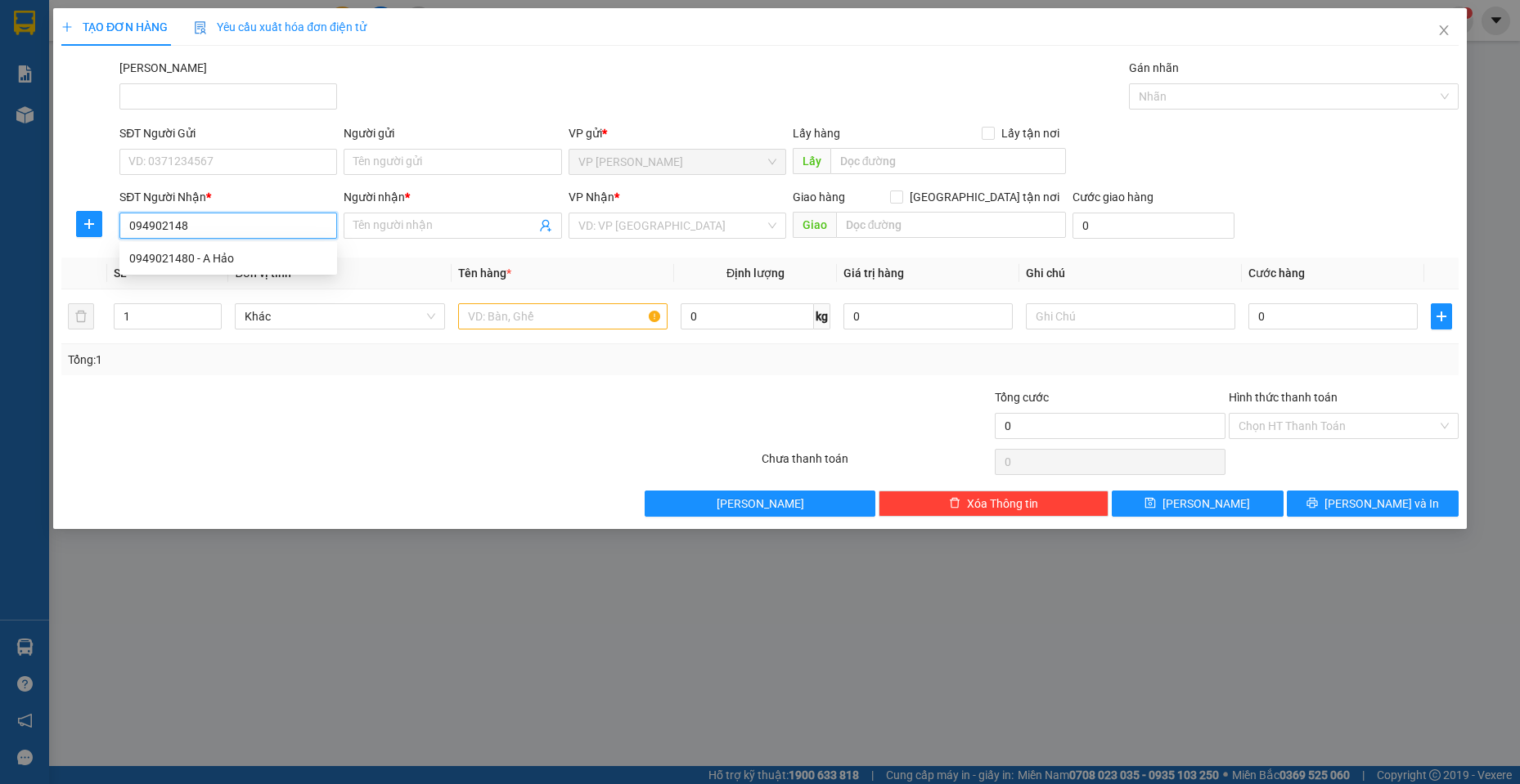
type input "0949021480"
click at [204, 265] on div "0949021480 - A Hảo" at bounding box center [228, 259] width 198 height 18
type input "A Hảo"
checkbox input "true"
type input "38C/3E3 [PERSON_NAME]"
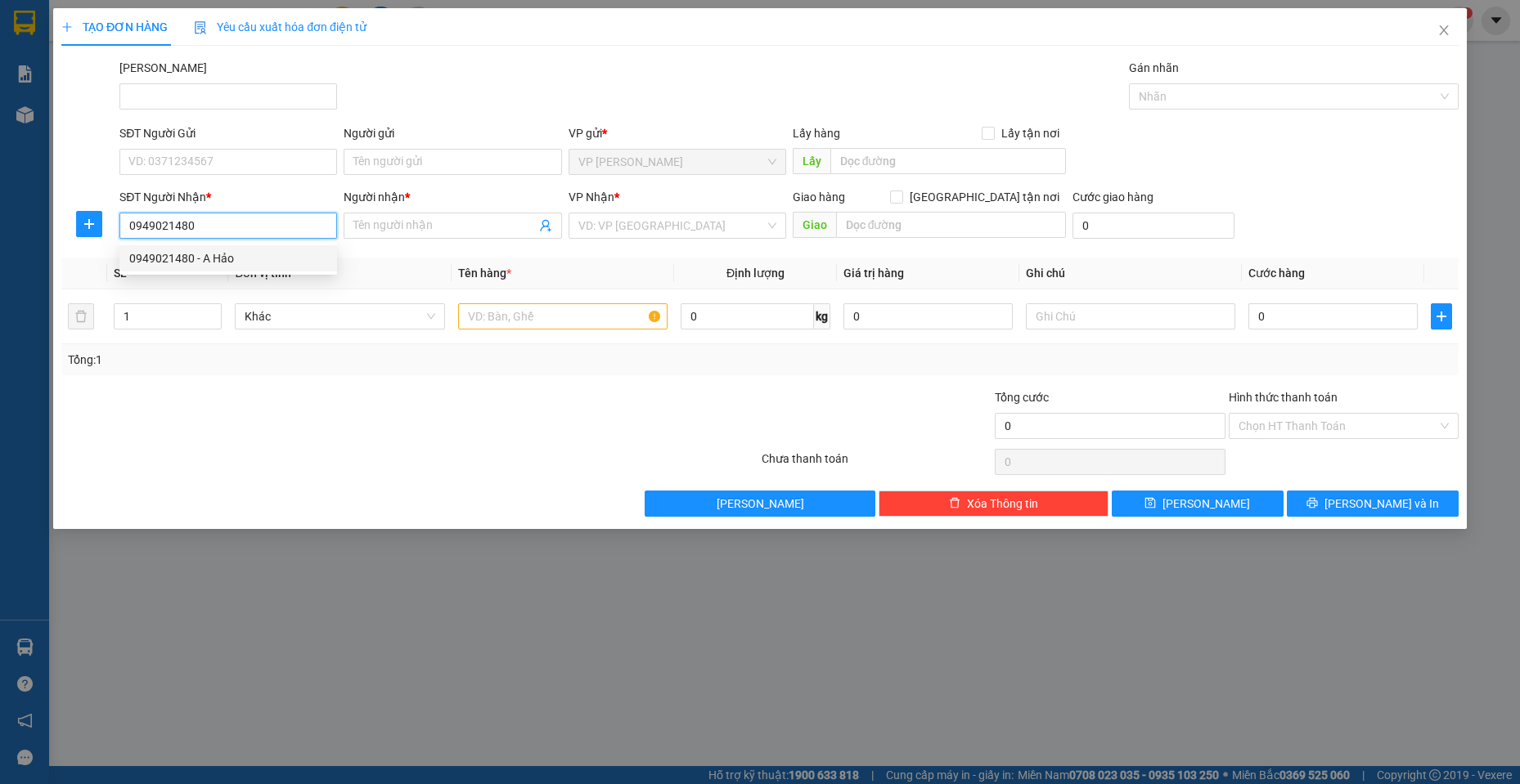
type input "20.000"
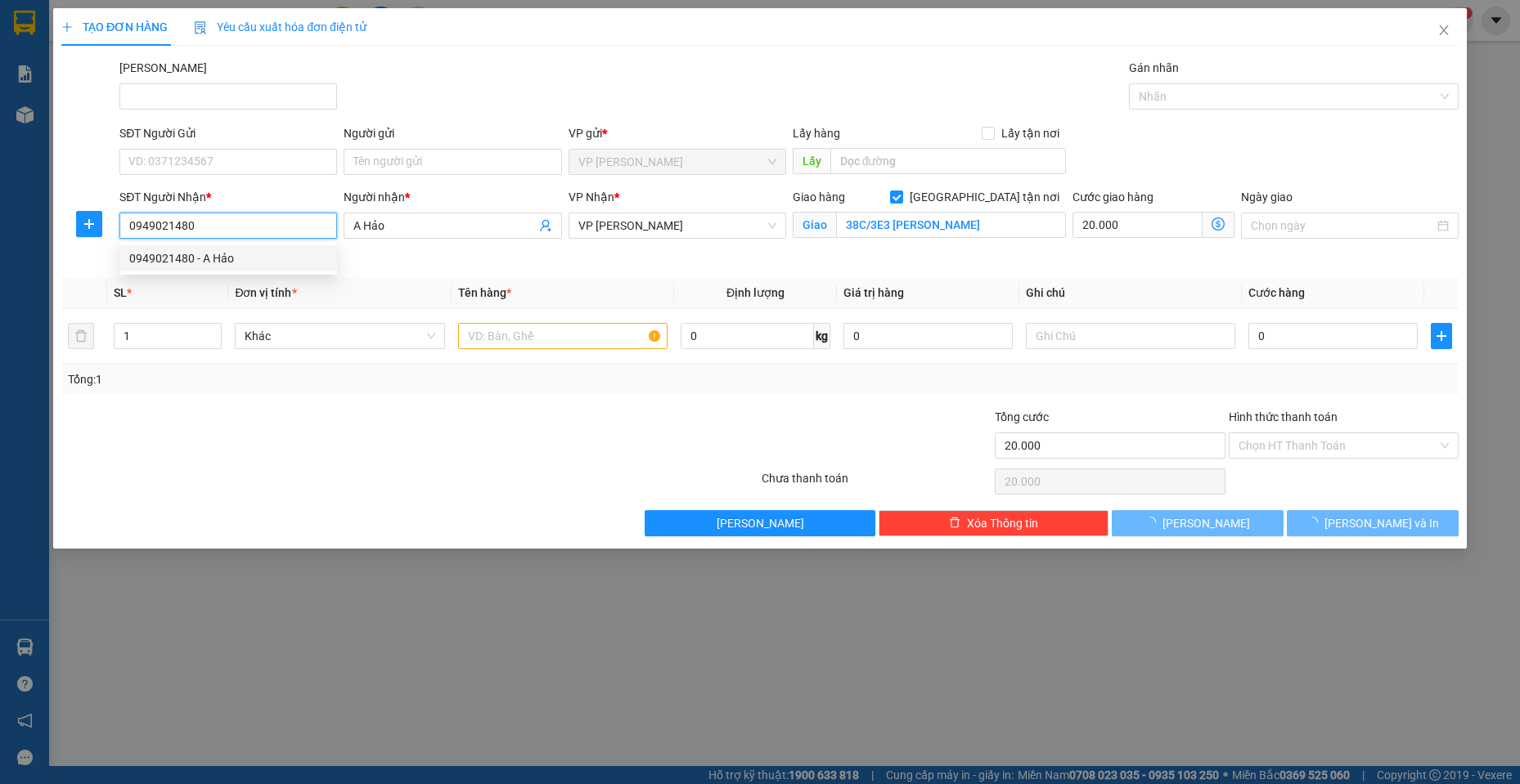
type input "80.000"
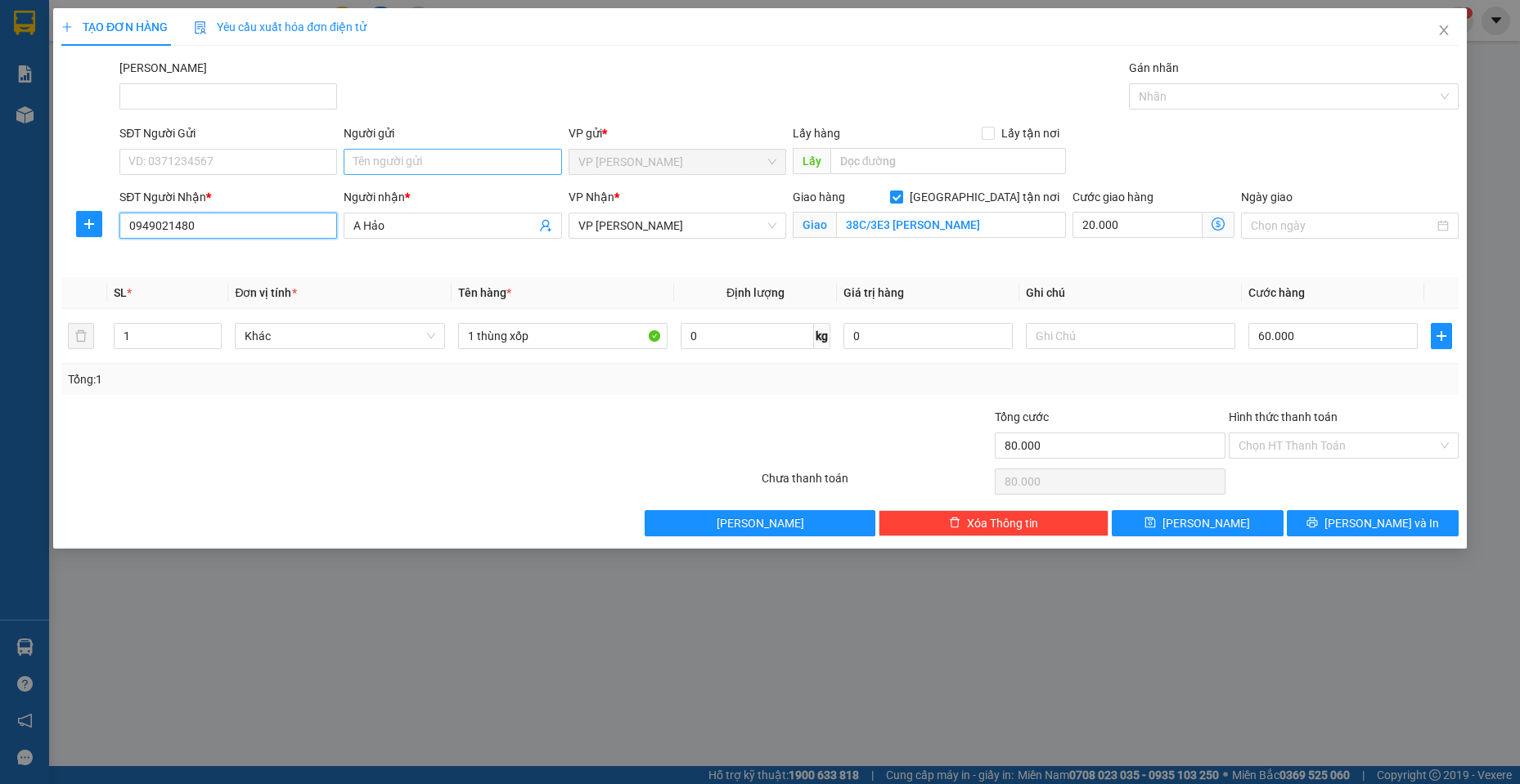
type input "0949021480"
click at [398, 154] on input "Người gửi" at bounding box center [452, 162] width 217 height 26
click at [272, 152] on input "SĐT Người Gửi" at bounding box center [227, 162] width 217 height 26
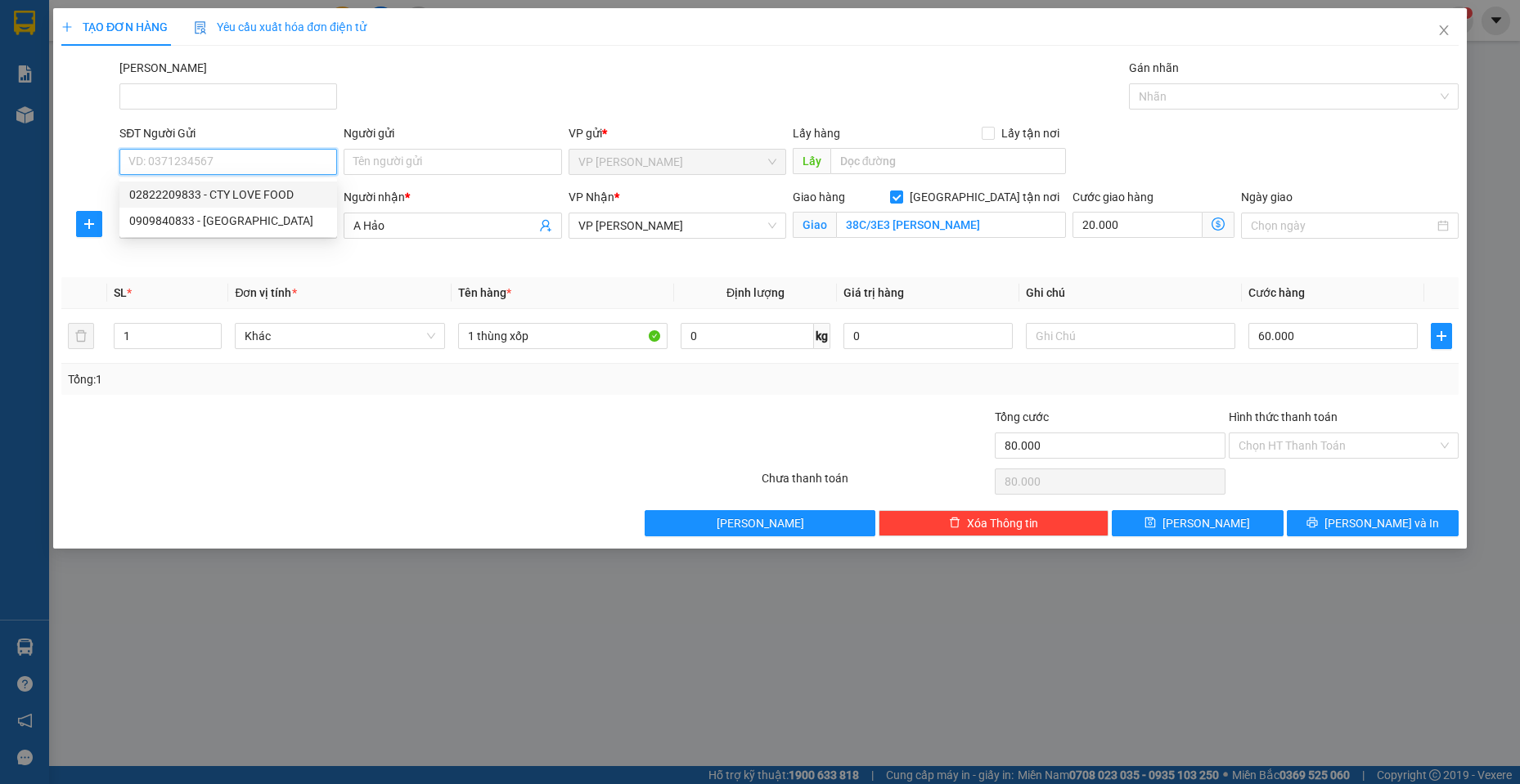
click at [256, 195] on div "02822209833 - CTY LOVE FOOD" at bounding box center [228, 194] width 198 height 18
type input "02822209833"
type input "CTY LOVE FOOD"
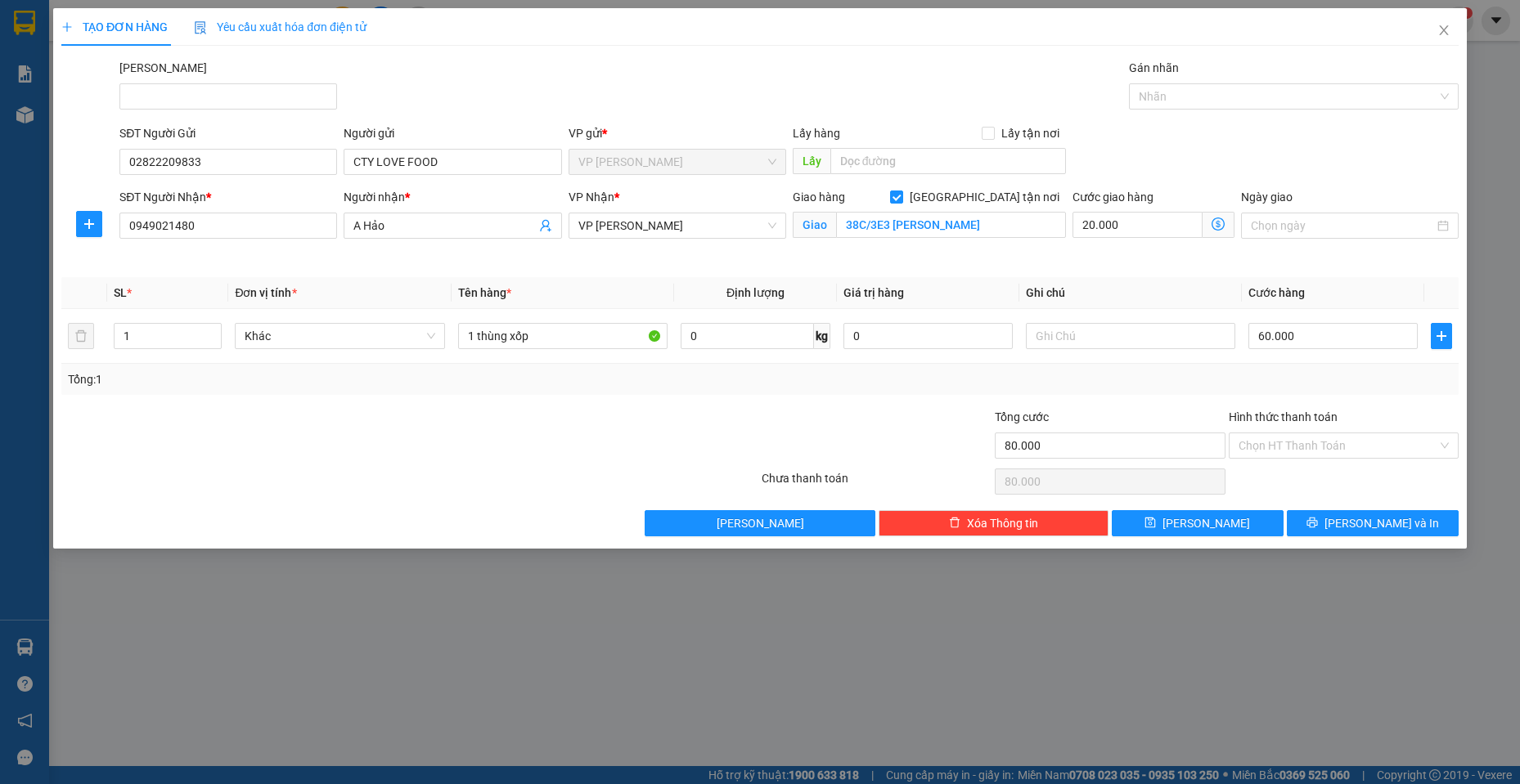
click at [470, 258] on div "Người nhận * A Hảo" at bounding box center [452, 227] width 224 height 77
click at [1322, 342] on input "60.000" at bounding box center [1333, 336] width 170 height 26
type input "20.000"
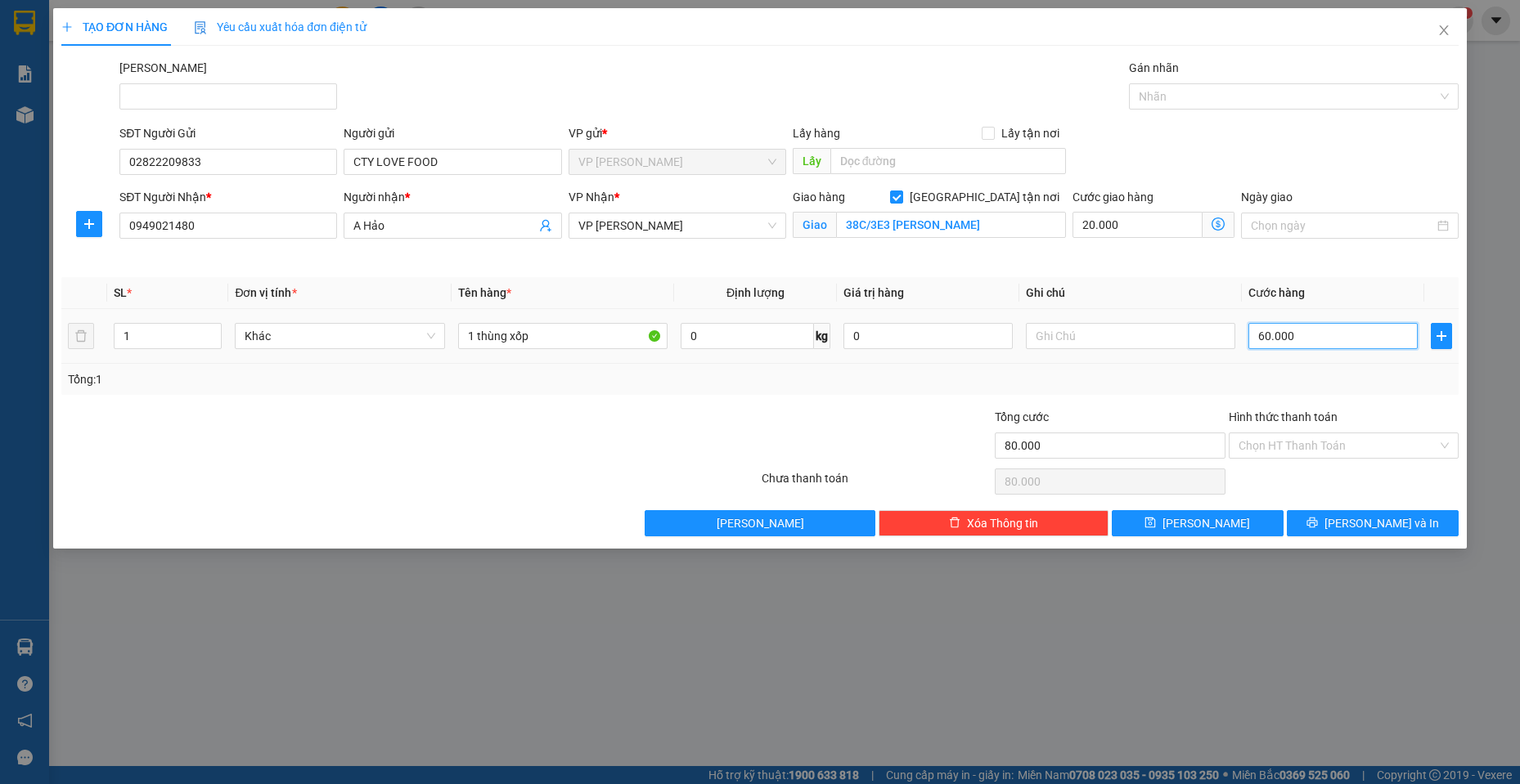
type input "0"
type input "20.007"
type input "07"
type input "20.070"
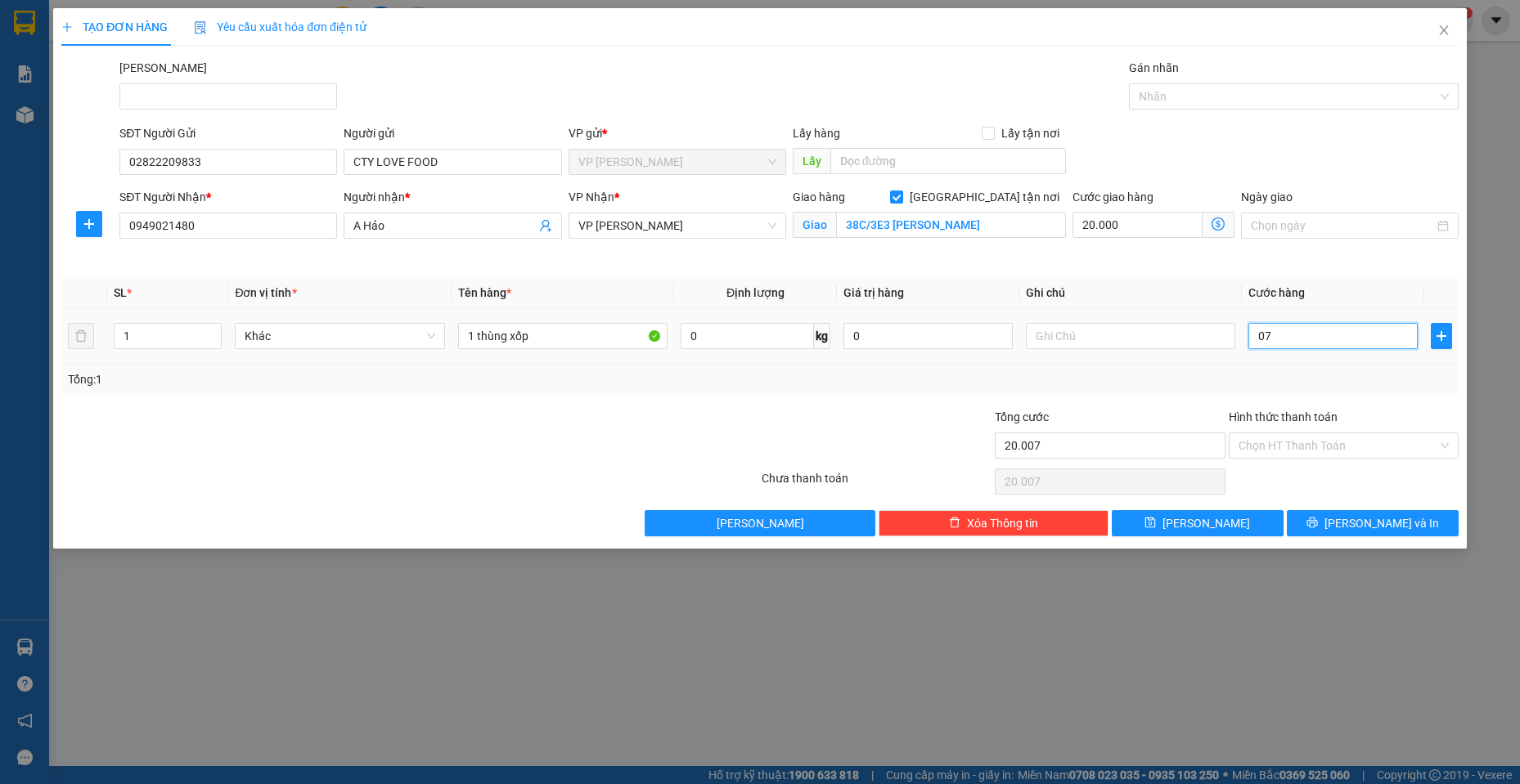
type input "20.070"
type input "070"
type input "90.000"
type input "70.000"
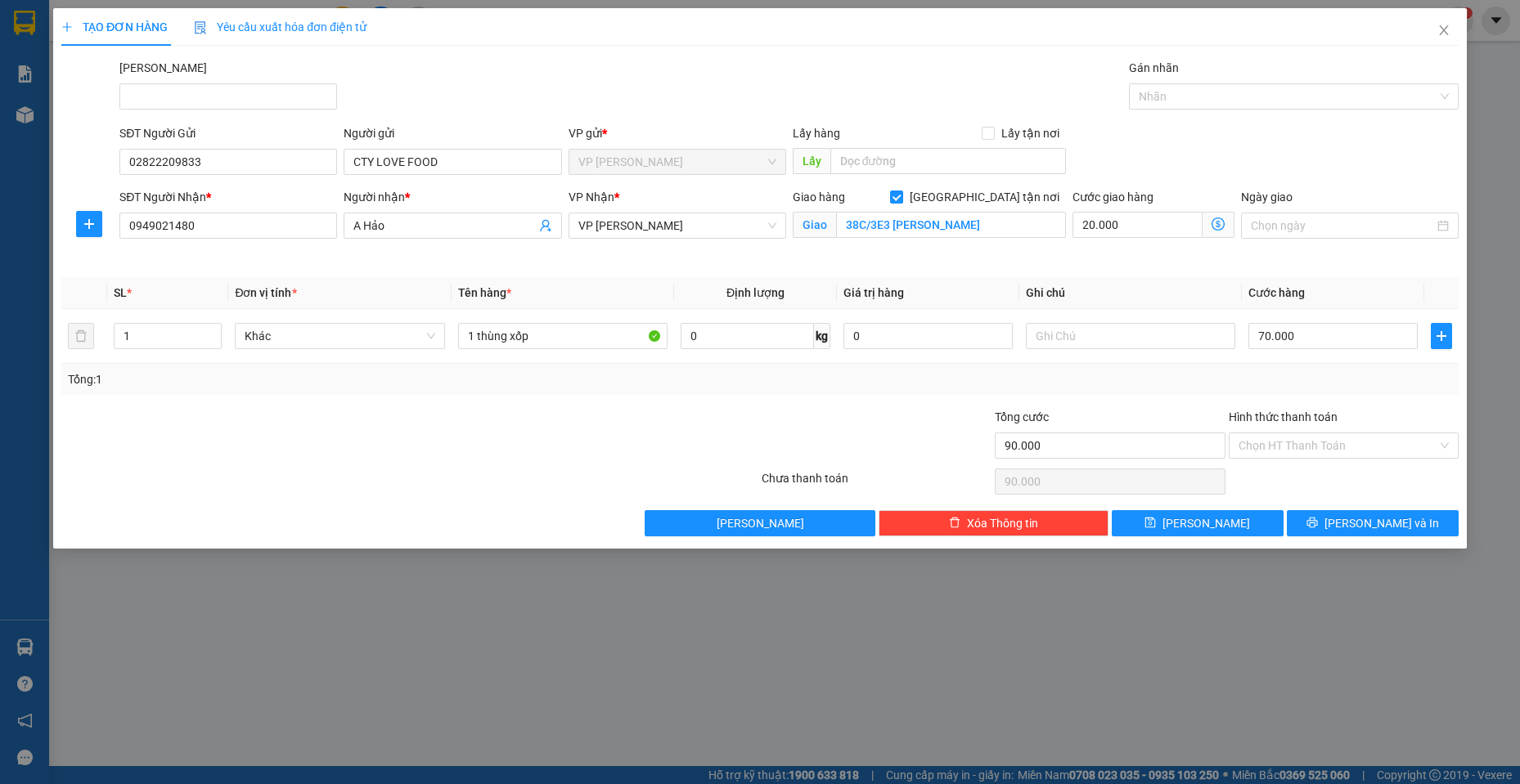
click at [1315, 150] on div "SĐT Người Gửi 02822209833 Người gửi CTY LOVE FOOD VP gửi * VP [PERSON_NAME] Lão…" at bounding box center [788, 153] width 1345 height 57
click at [574, 329] on input "1 thùng xốp" at bounding box center [563, 336] width 210 height 26
click at [1408, 526] on button "[PERSON_NAME] và In" at bounding box center [1372, 523] width 172 height 26
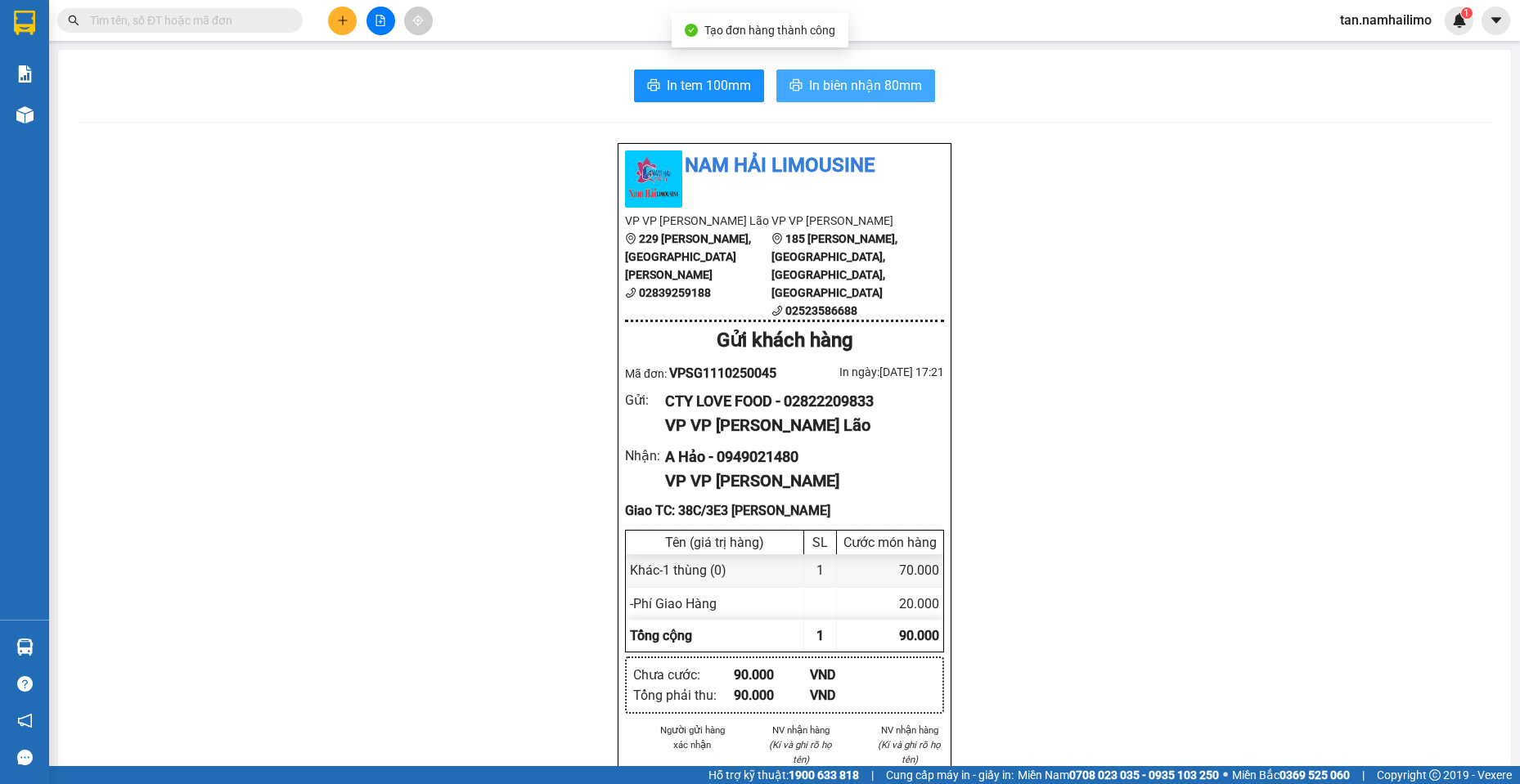
drag, startPoint x: 877, startPoint y: 91, endPoint x: 869, endPoint y: 102, distance: 13.6
click at [871, 91] on span "In biên nhận 80mm" at bounding box center [866, 85] width 113 height 21
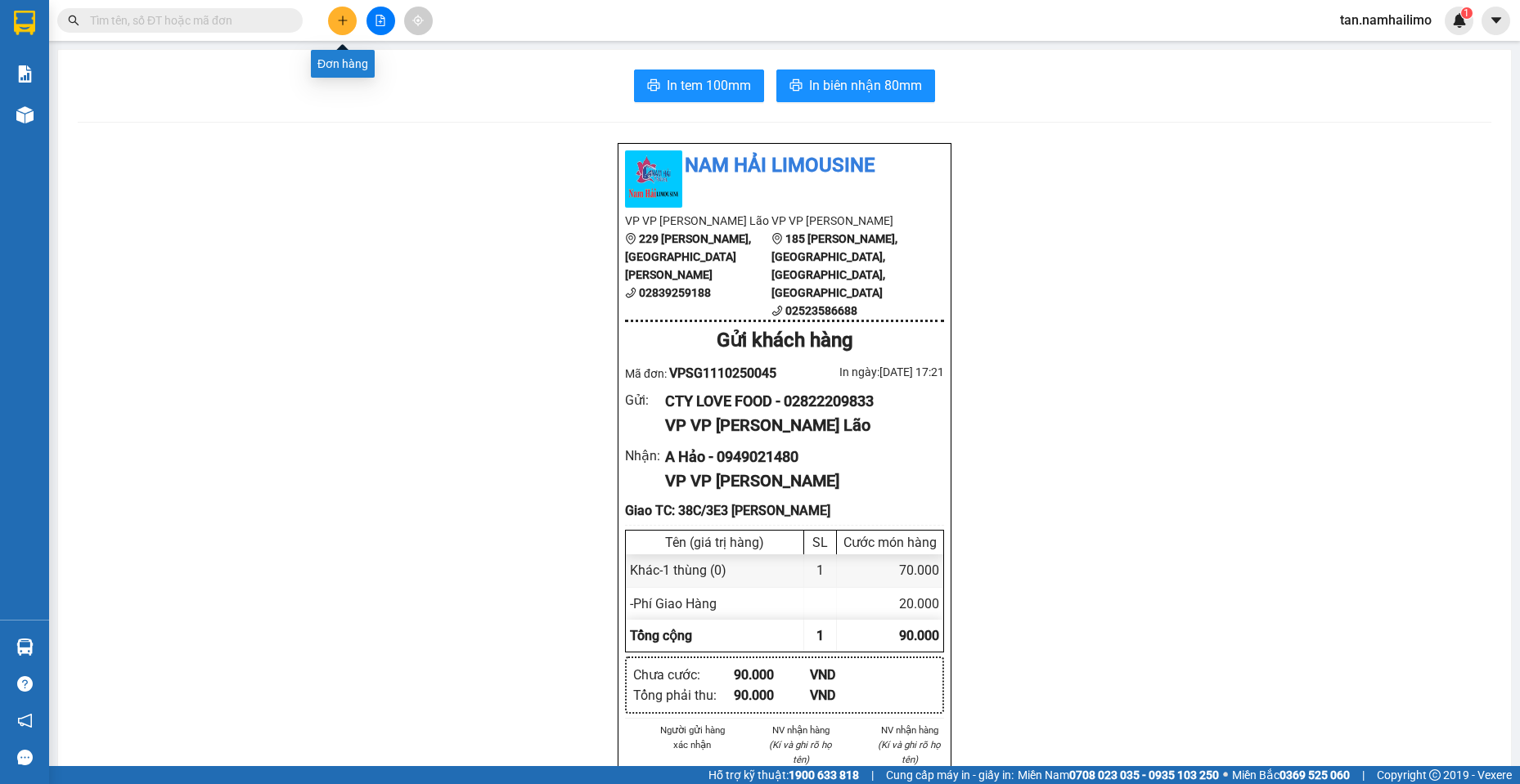
click at [338, 26] on button at bounding box center [342, 21] width 29 height 29
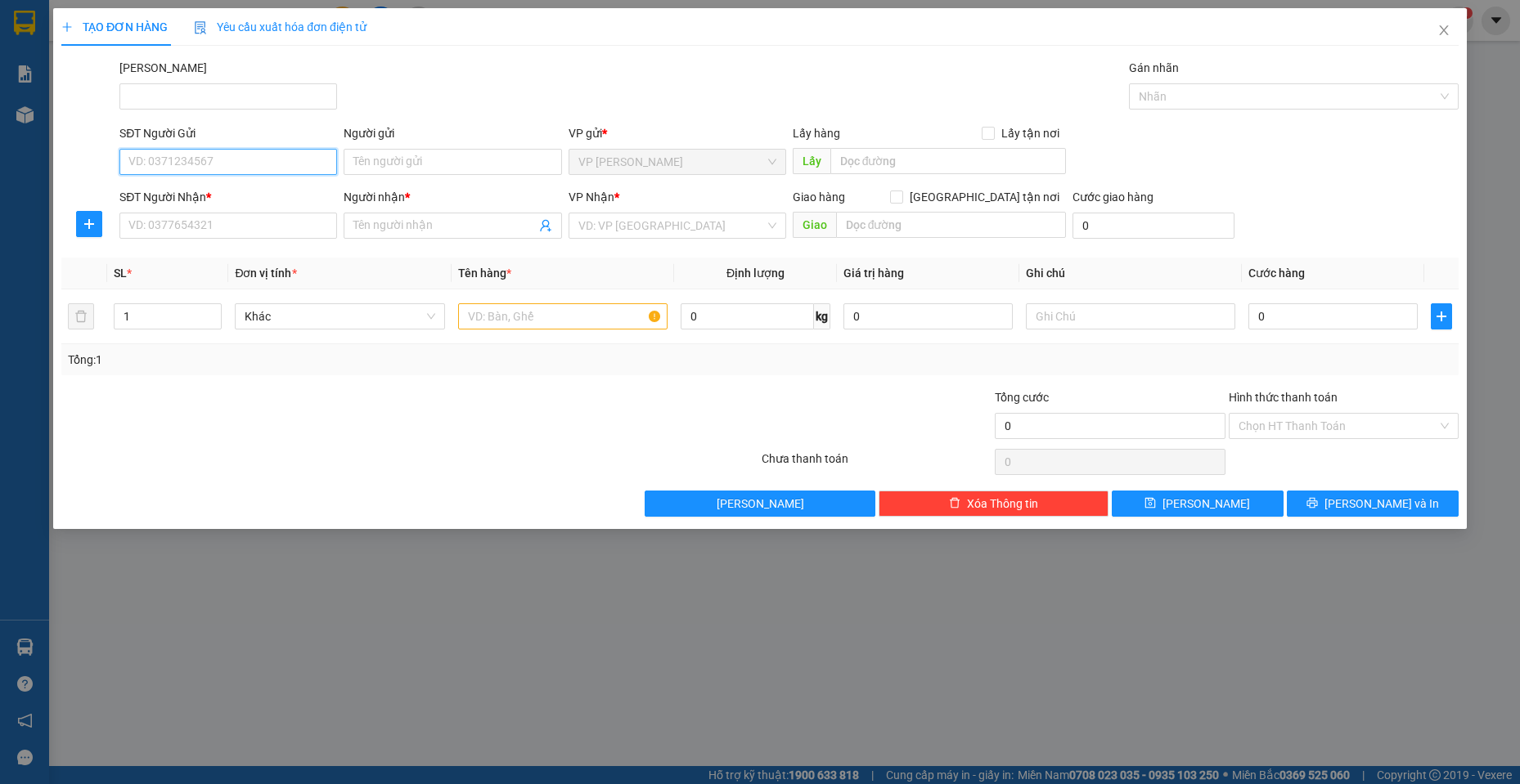
click at [203, 155] on input "SĐT Người Gửi" at bounding box center [227, 162] width 217 height 26
click at [224, 223] on input "SĐT Người Nhận *" at bounding box center [227, 226] width 217 height 26
click at [219, 143] on div "SĐT Người Gửi" at bounding box center [227, 136] width 217 height 25
click at [241, 173] on input "SĐT Người Gửi" at bounding box center [227, 162] width 217 height 26
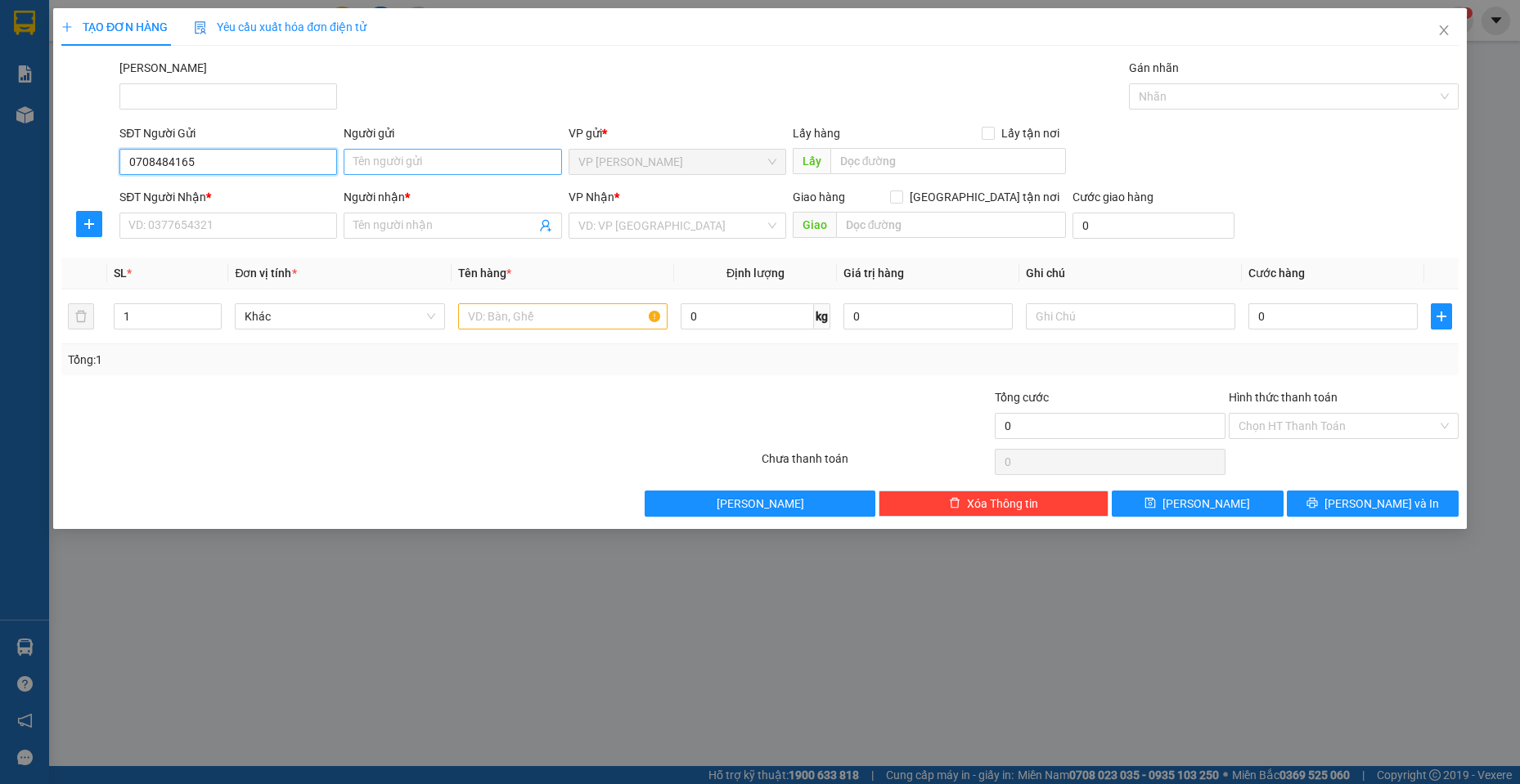
type input "0708484165"
click at [407, 164] on input "Người gửi" at bounding box center [452, 162] width 217 height 26
type input "[DEMOGRAPHIC_DATA]"
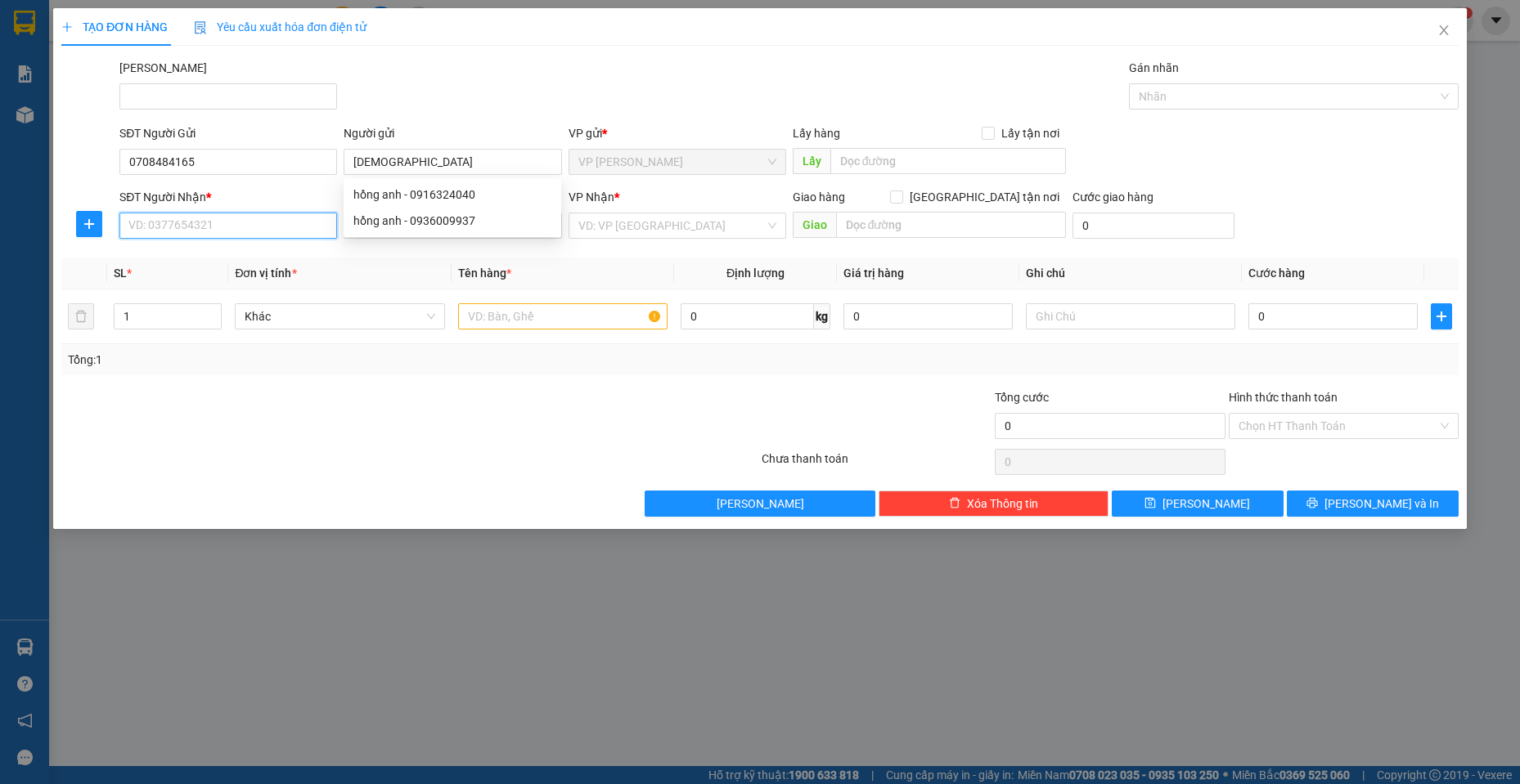
click at [246, 230] on input "SĐT Người Nhận *" at bounding box center [227, 226] width 217 height 26
click at [244, 260] on div "0706383894 - [PERSON_NAME]" at bounding box center [228, 259] width 198 height 18
type input "0706383894"
type input "[PERSON_NAME]"
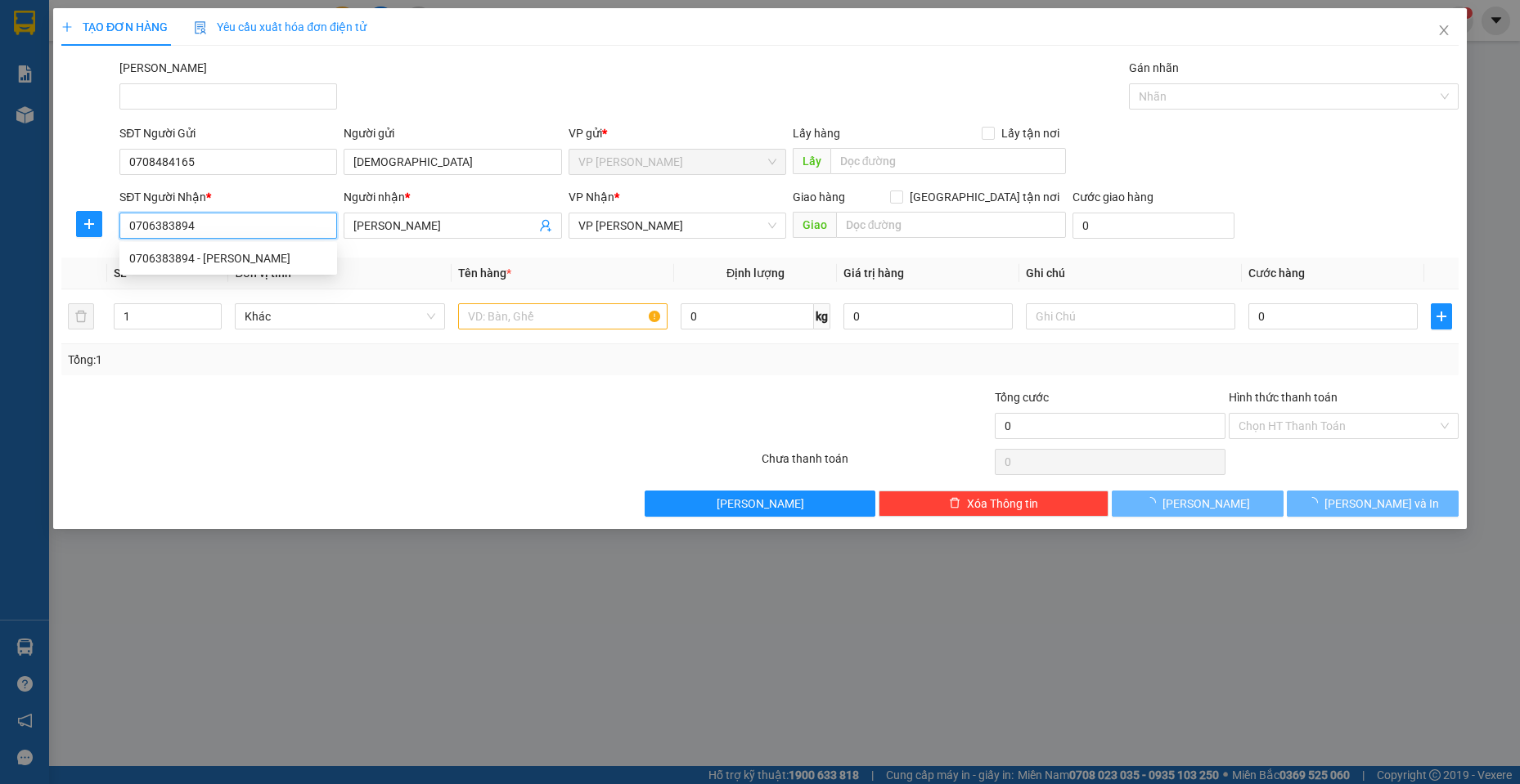
type input "40.000"
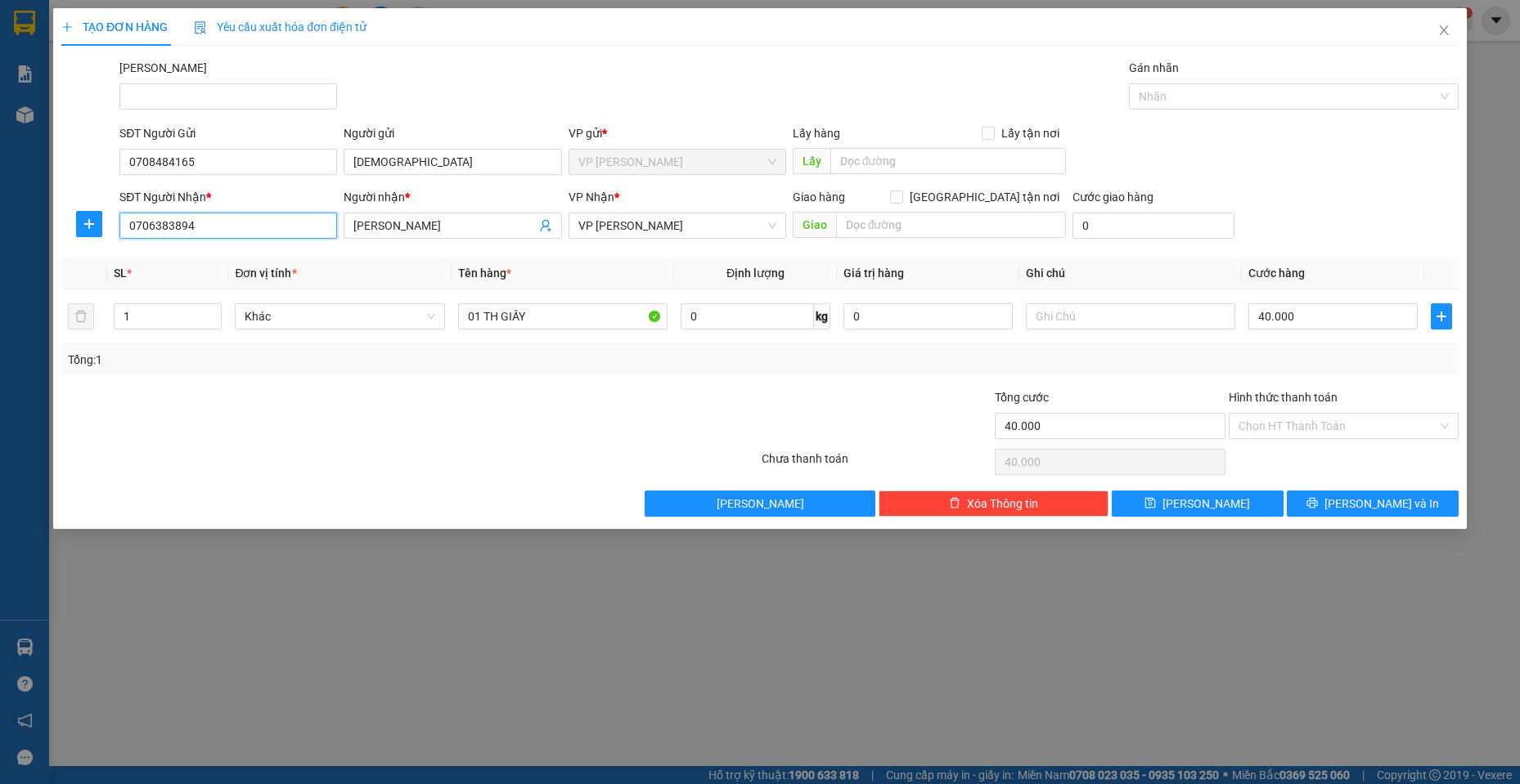
type input "0706383894"
drag, startPoint x: 481, startPoint y: 433, endPoint x: 499, endPoint y: 447, distance: 22.8
click at [483, 429] on div at bounding box center [292, 417] width 467 height 57
click at [1299, 315] on input "40.000" at bounding box center [1333, 316] width 170 height 26
type input "3"
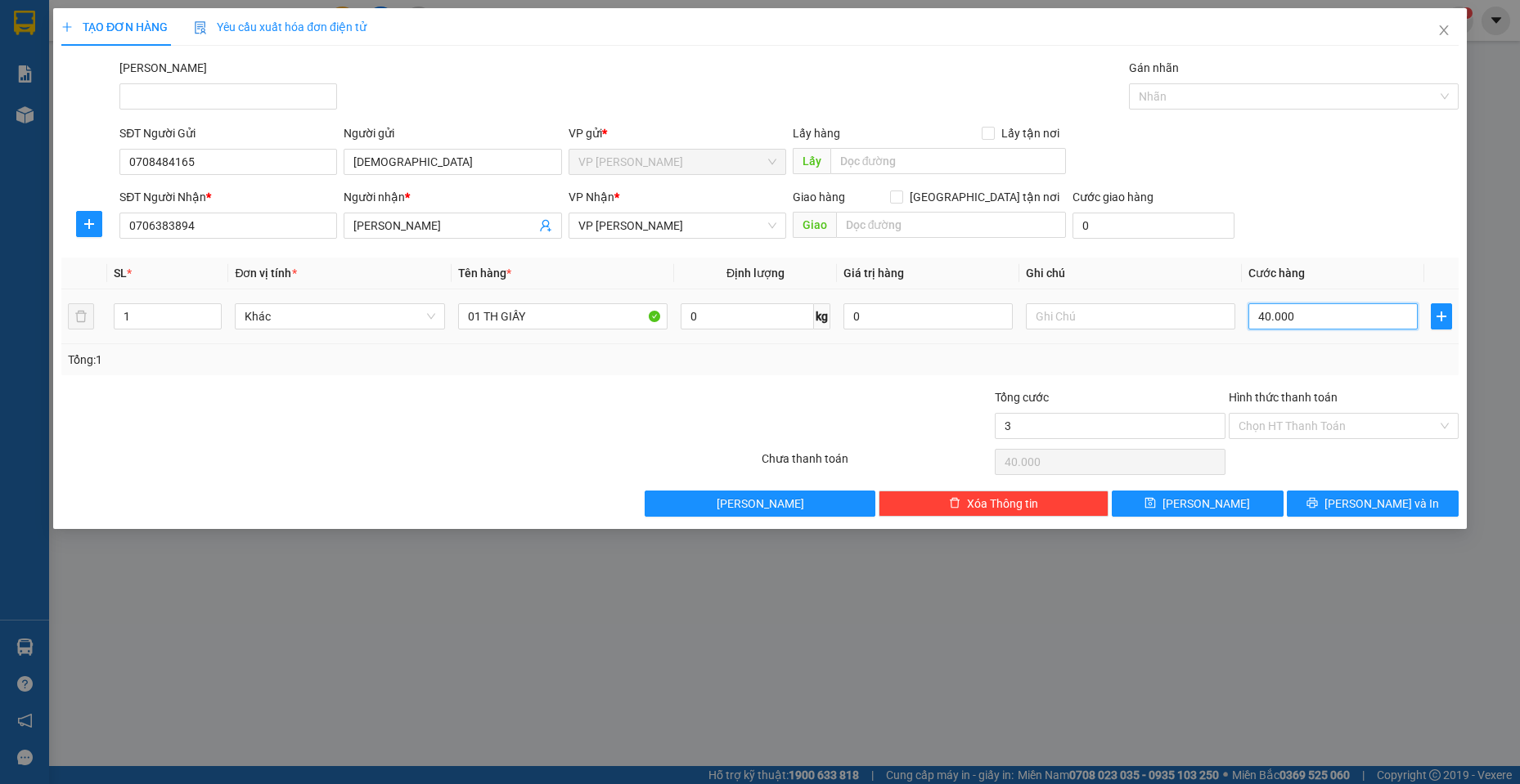
type input "3"
type input "30"
click at [1367, 96] on div at bounding box center [1286, 96] width 305 height 20
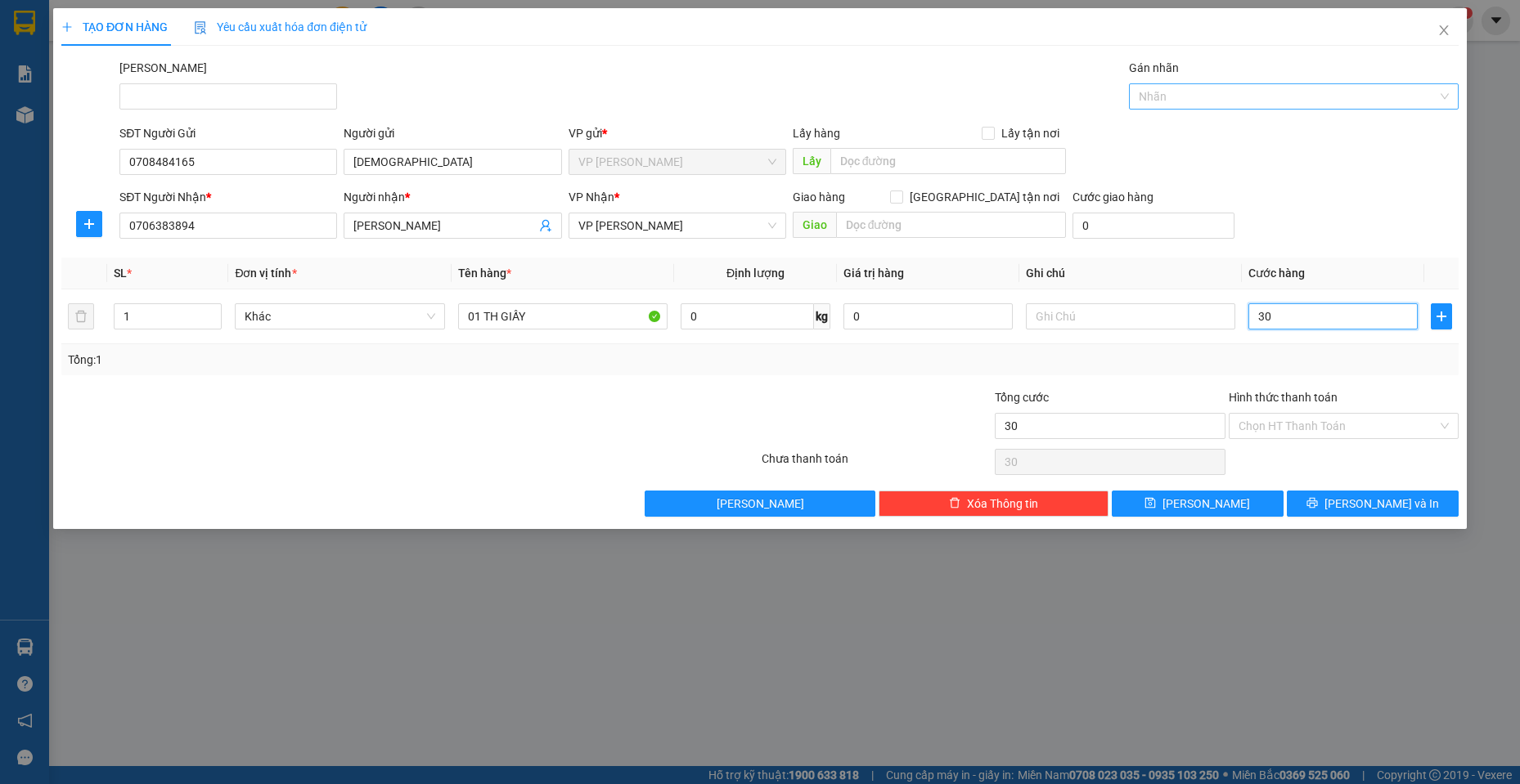
type input "30"
type input "30.000"
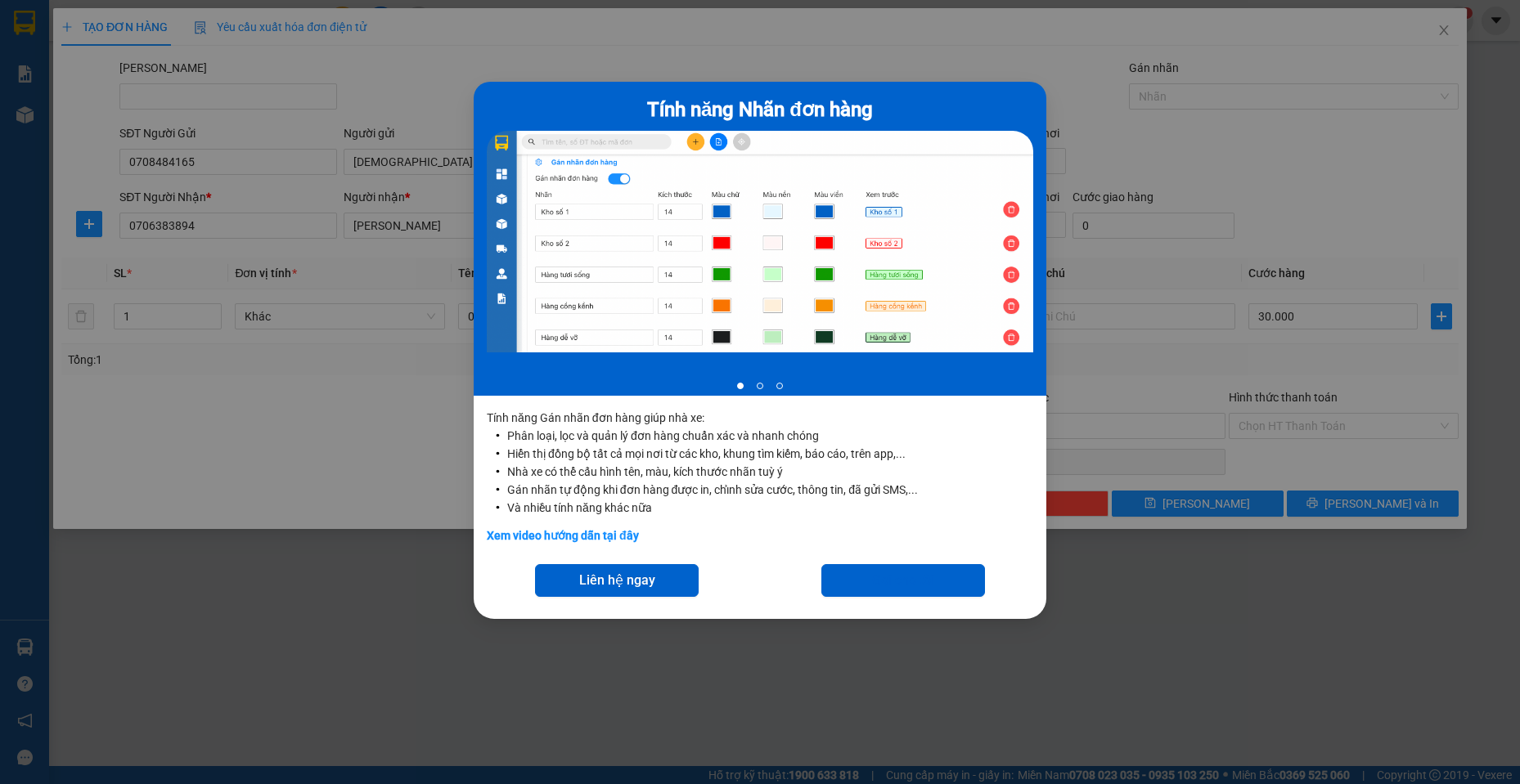
click at [1292, 189] on div "Tính năng Nhãn đơn hàng 1 of 3 Tính năng Gán nhãn đơn hàng giúp nhà xe: Phân lo…" at bounding box center [760, 392] width 1520 height 784
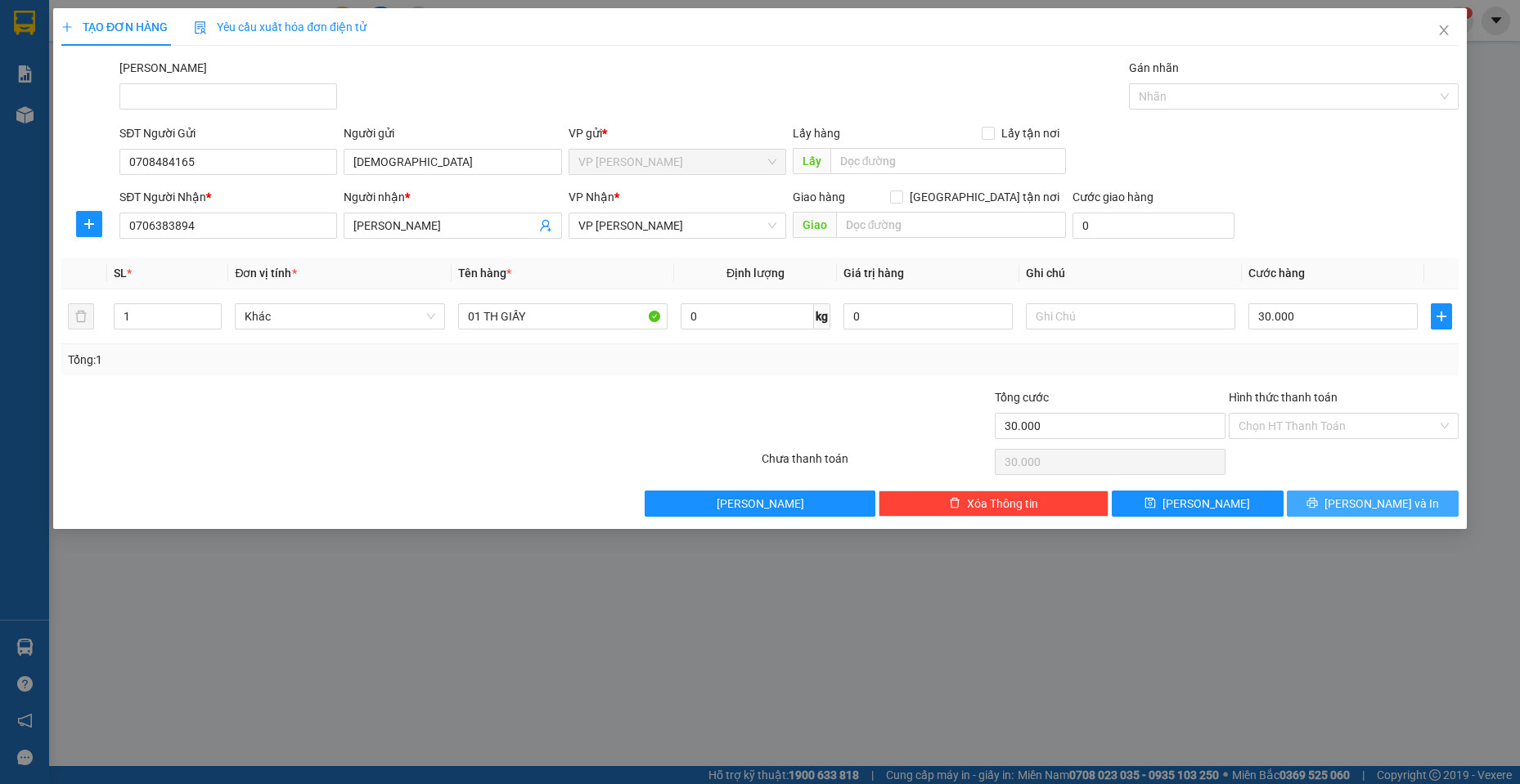
click at [1353, 503] on button "[PERSON_NAME] và In" at bounding box center [1372, 504] width 172 height 26
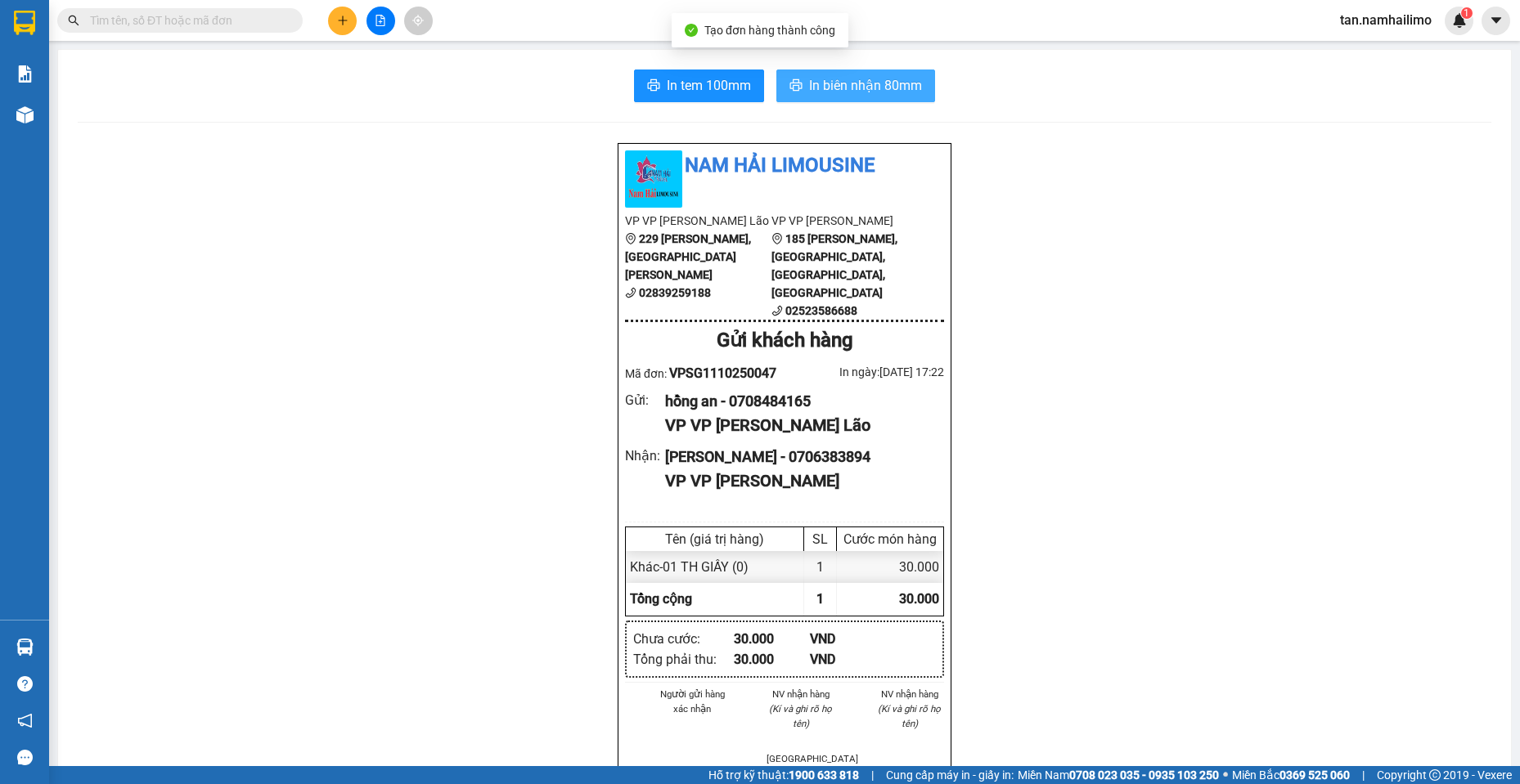
click at [856, 75] on span "In biên nhận 80mm" at bounding box center [866, 85] width 113 height 21
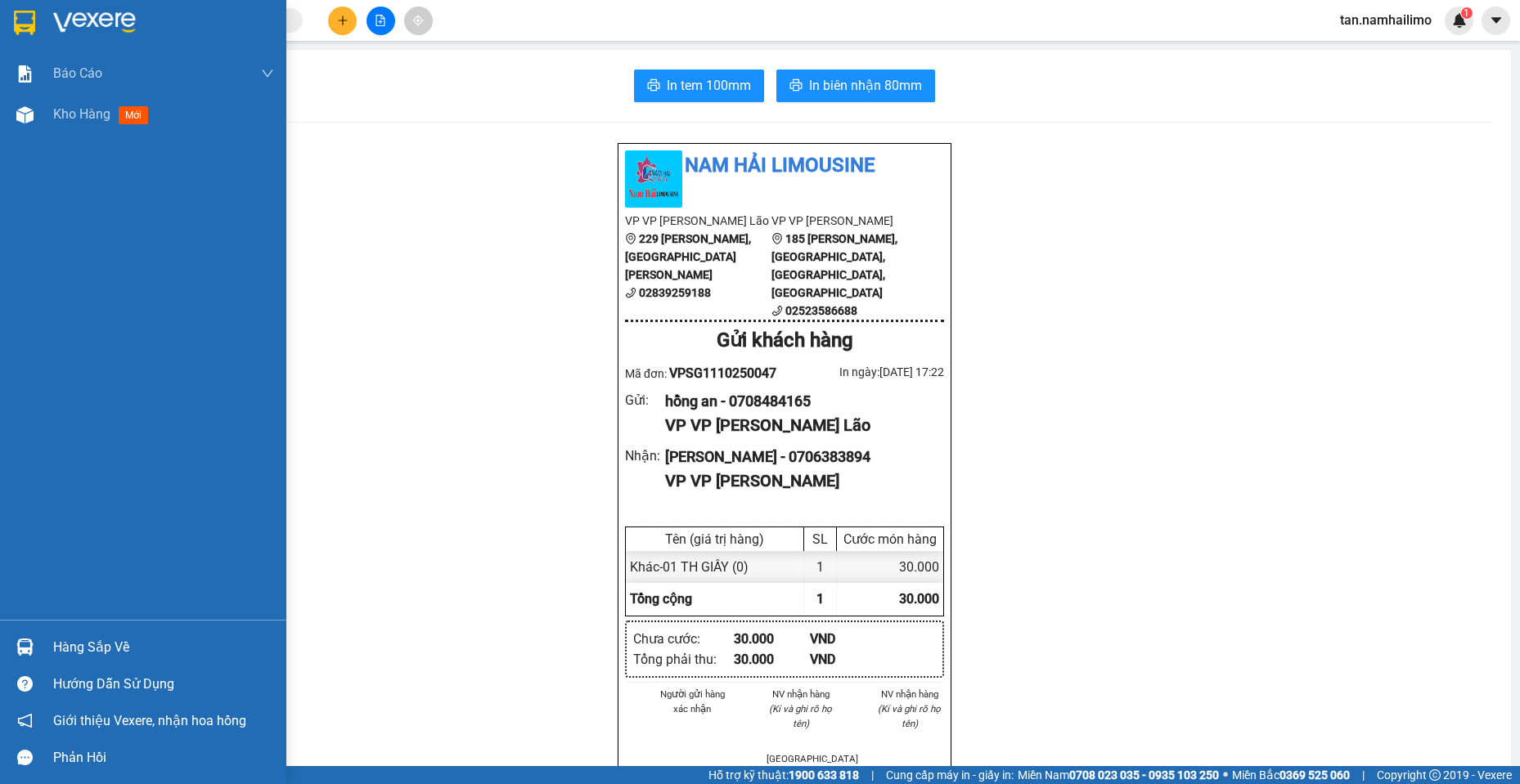
click at [40, 16] on div at bounding box center [143, 27] width 287 height 54
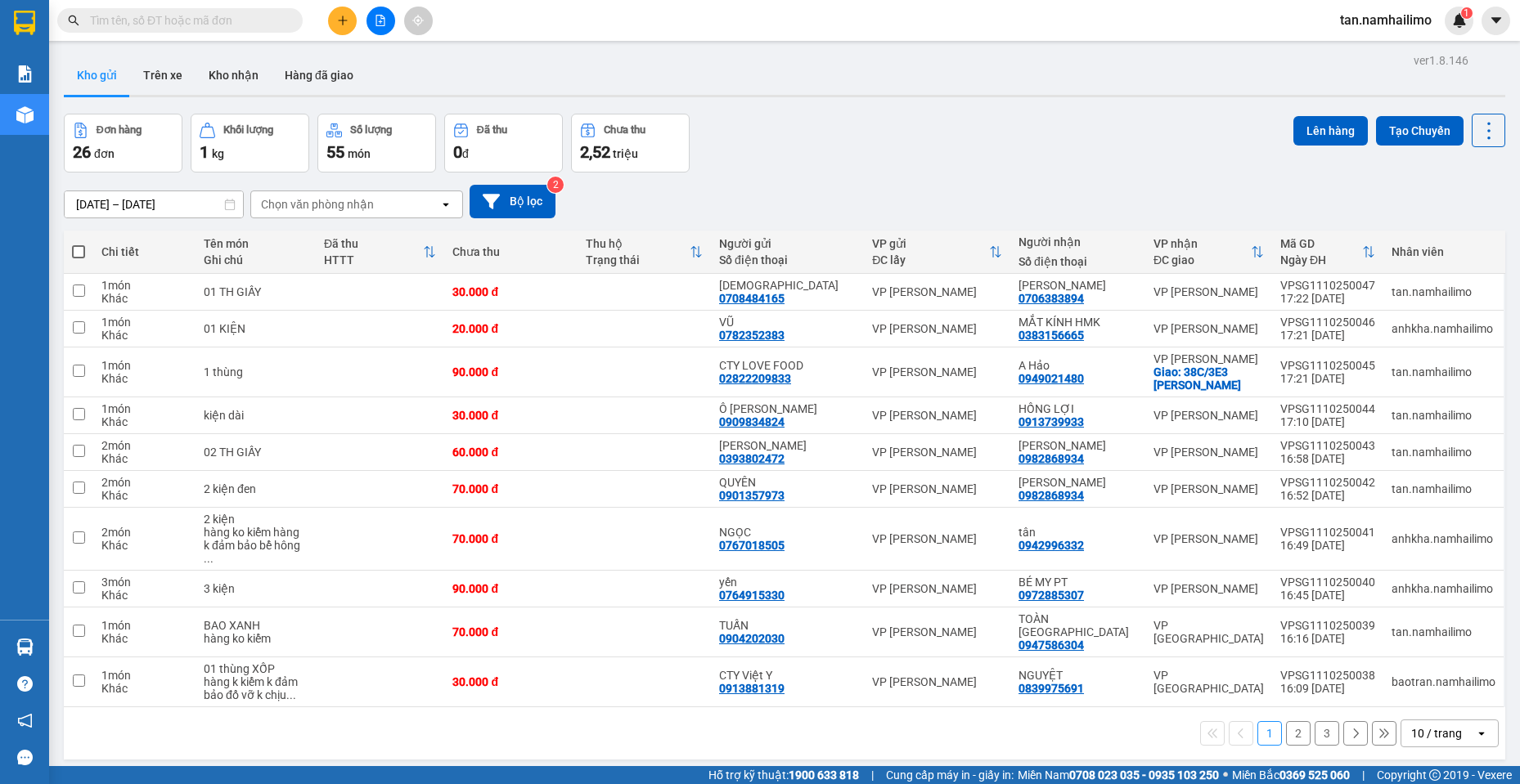
click at [351, 21] on button at bounding box center [342, 21] width 29 height 29
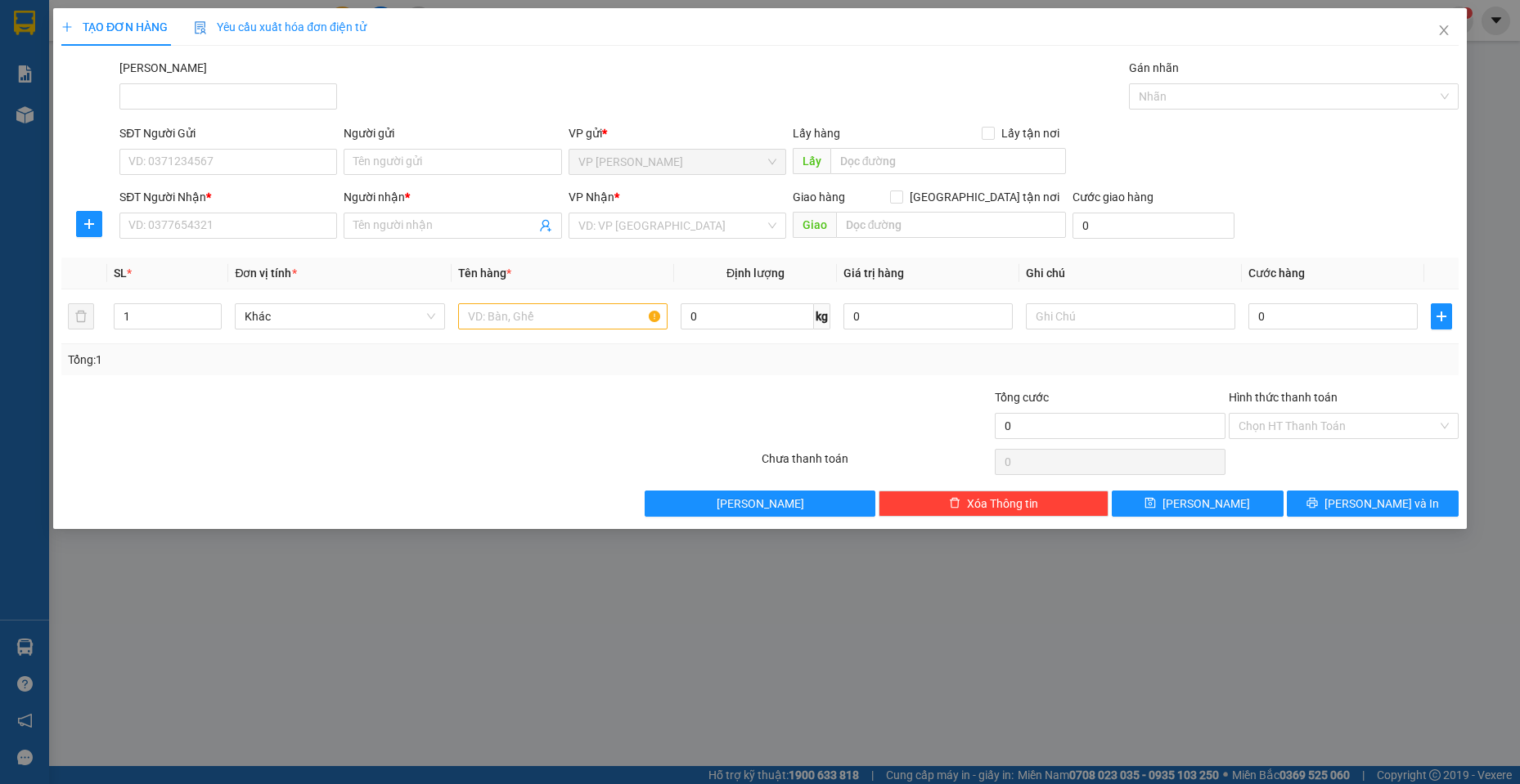
click at [281, 208] on div "SĐT Người Nhận *" at bounding box center [227, 200] width 217 height 25
click at [1449, 26] on icon "close" at bounding box center [1444, 30] width 13 height 13
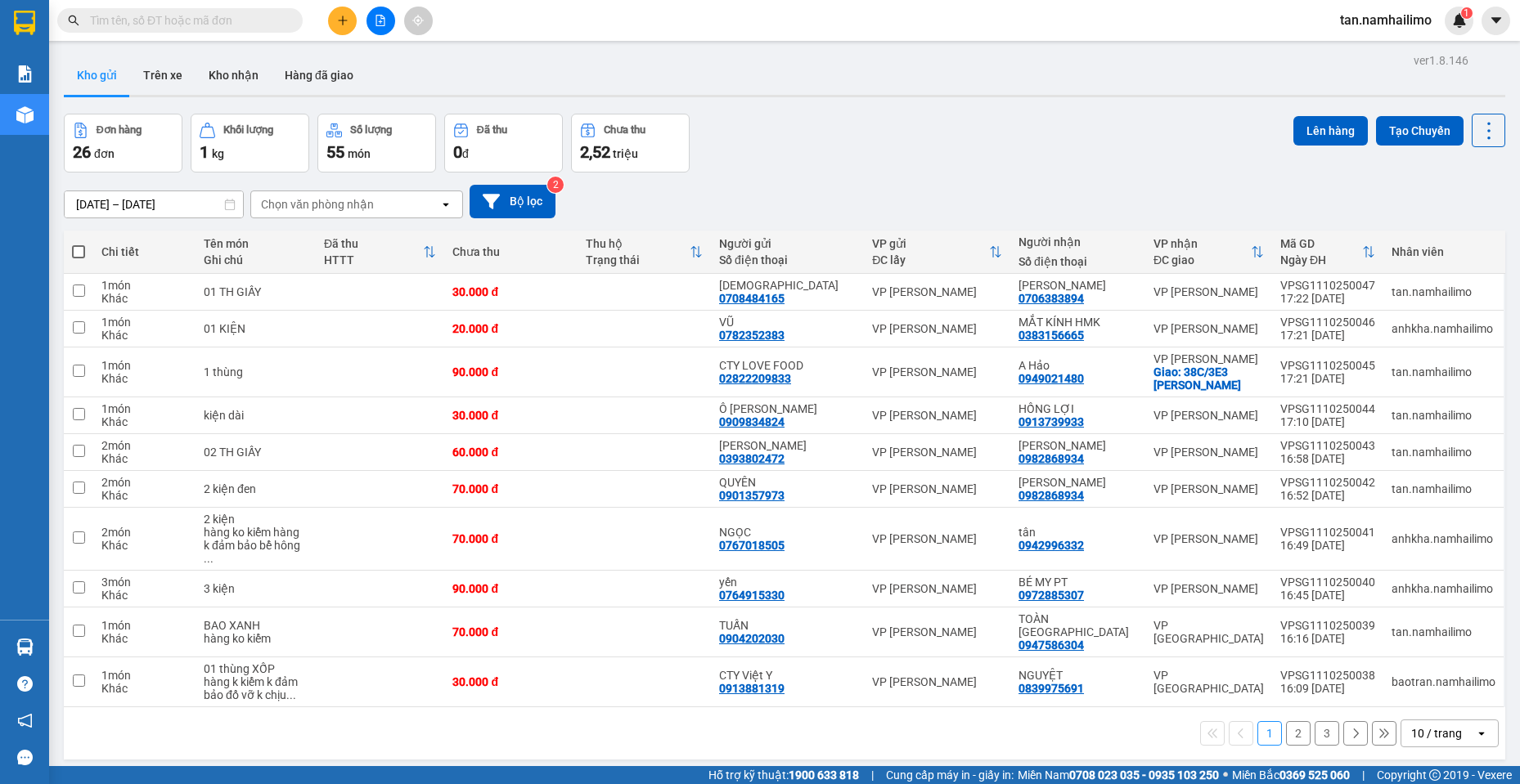
click at [262, 22] on input "text" at bounding box center [186, 21] width 193 height 18
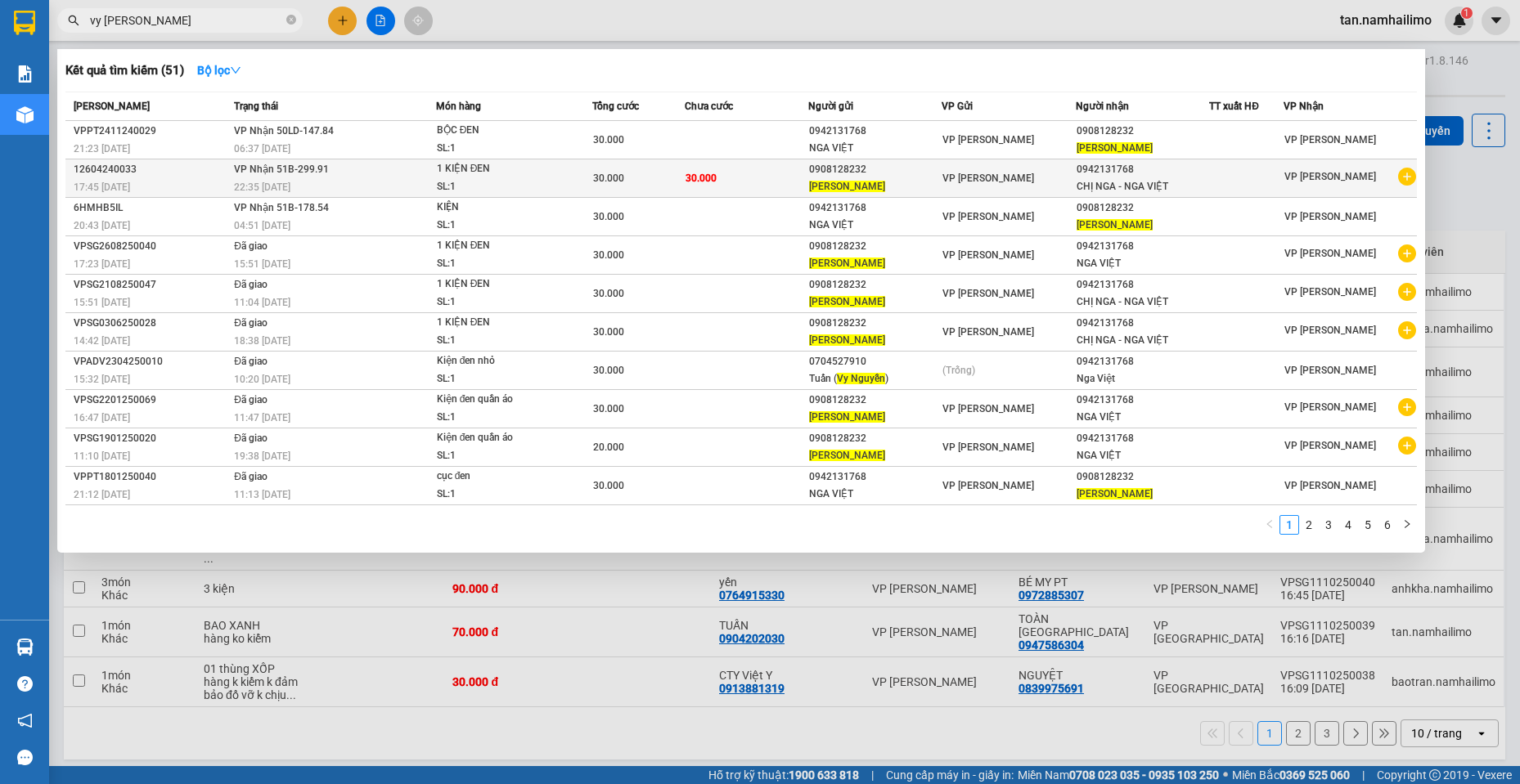
type input "vy [PERSON_NAME]"
click at [1406, 178] on icon "plus-circle" at bounding box center [1407, 176] width 18 height 18
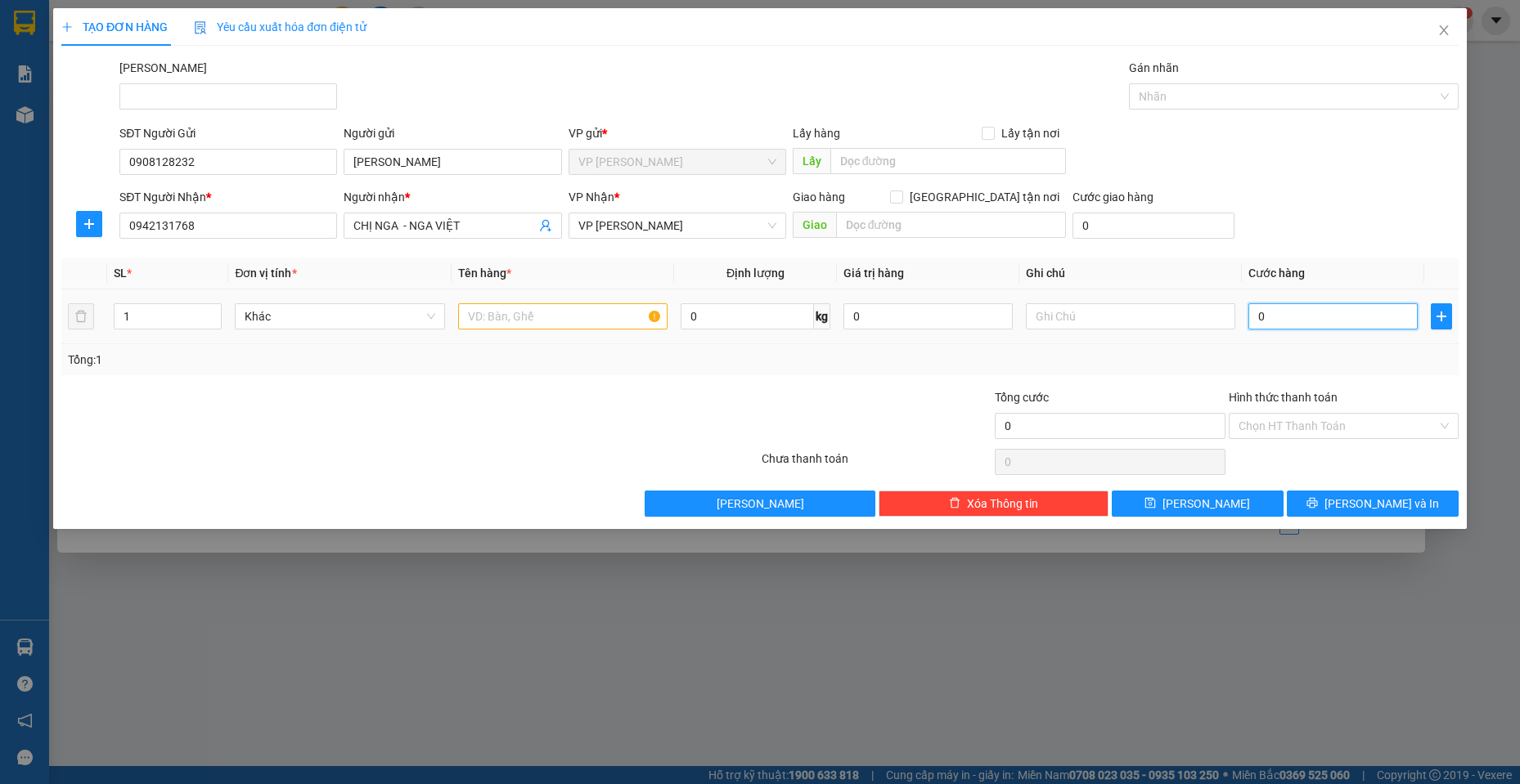
click at [1378, 319] on input "0" at bounding box center [1333, 316] width 170 height 26
type input "4"
type input "0"
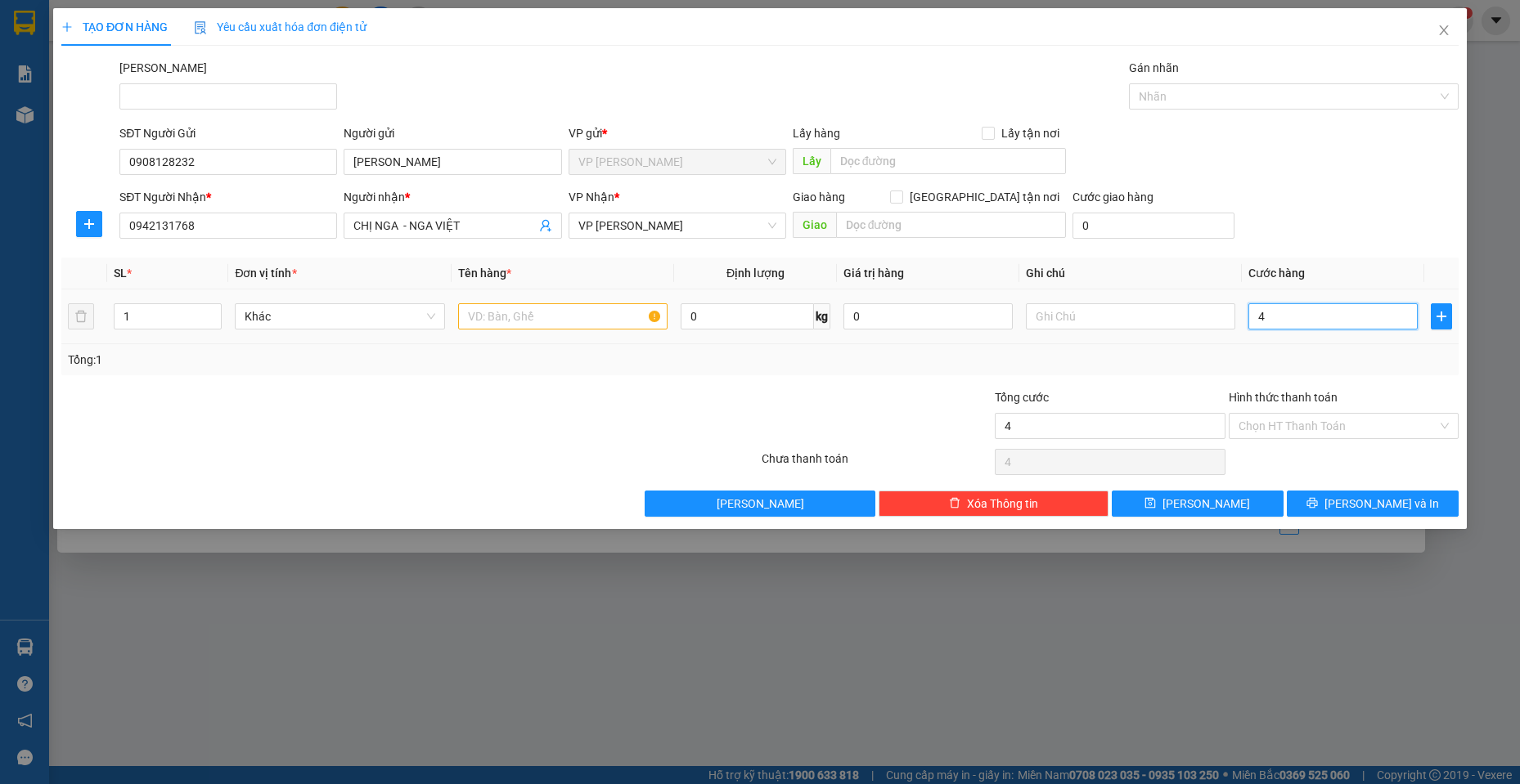
type input "0"
type input "04"
type input "4"
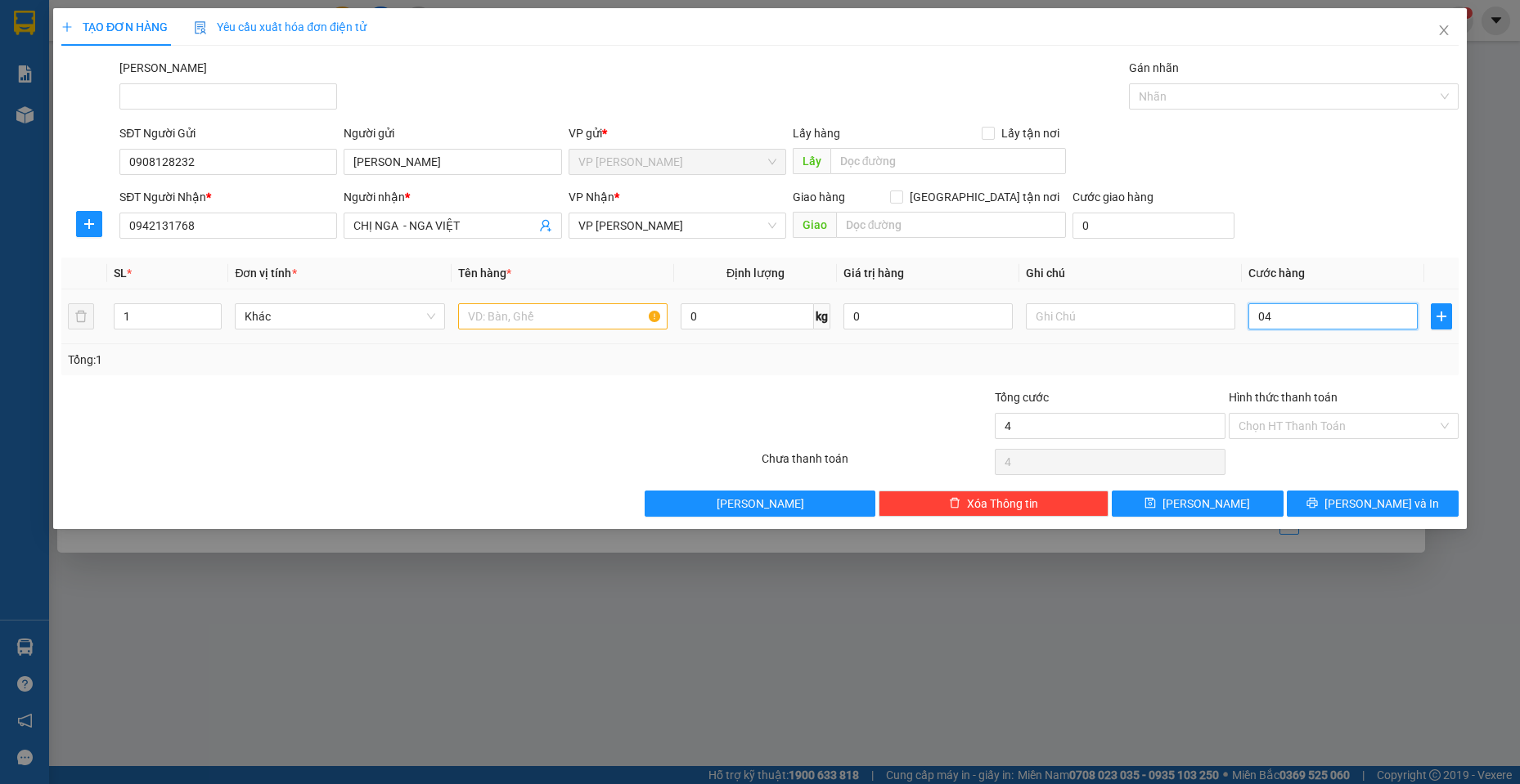
type input "040"
type input "40"
type input "40.000"
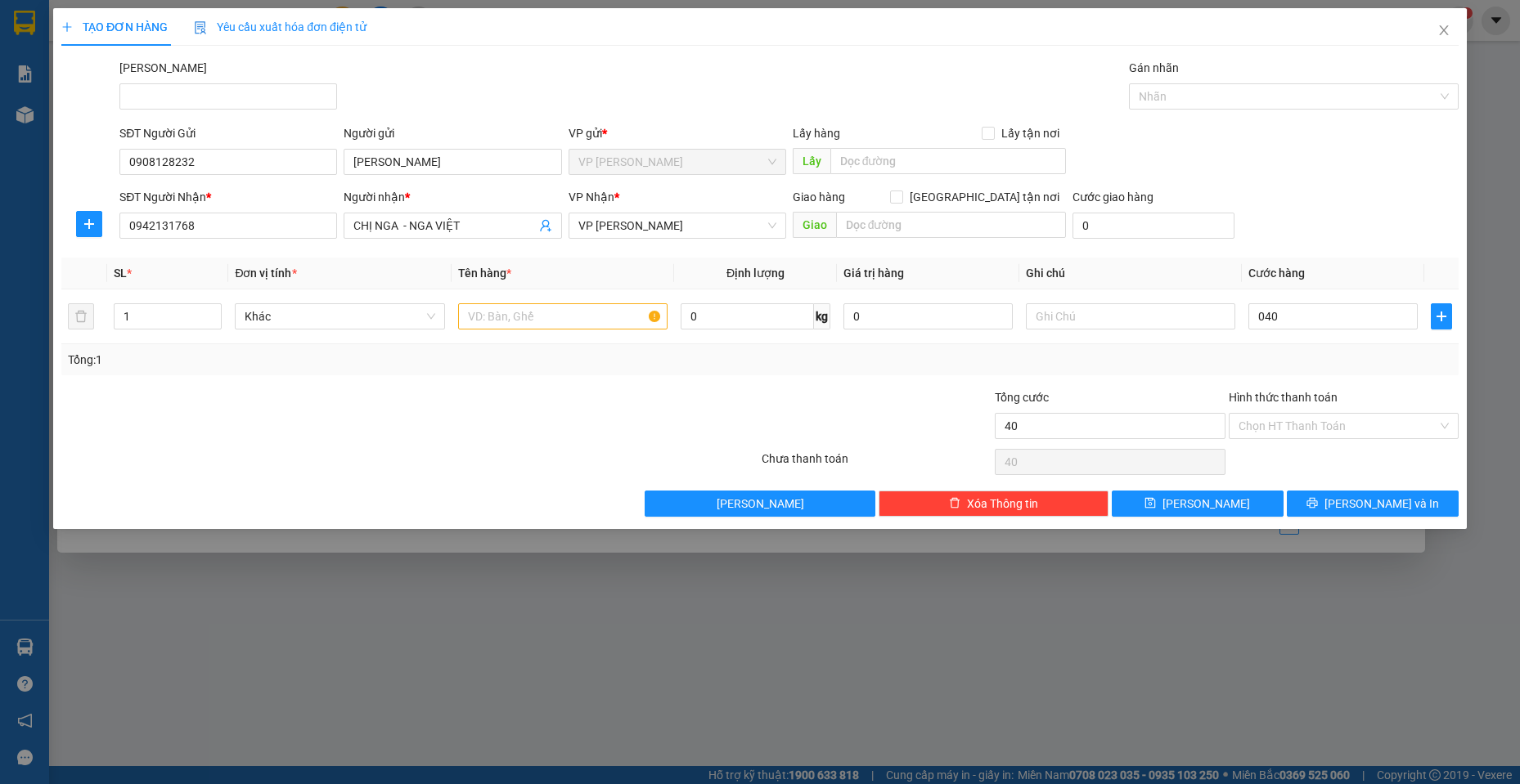
type input "40.000"
drag, startPoint x: 1303, startPoint y: 150, endPoint x: 1301, endPoint y: 173, distance: 23.1
click at [1301, 151] on div "SĐT Người Gửi 0908128232 Người gửi VY [PERSON_NAME] gửi * VP [PERSON_NAME] Lão …" at bounding box center [788, 153] width 1345 height 57
click at [368, 316] on span "Khác" at bounding box center [340, 316] width 190 height 25
click at [541, 313] on input "text" at bounding box center [563, 316] width 210 height 26
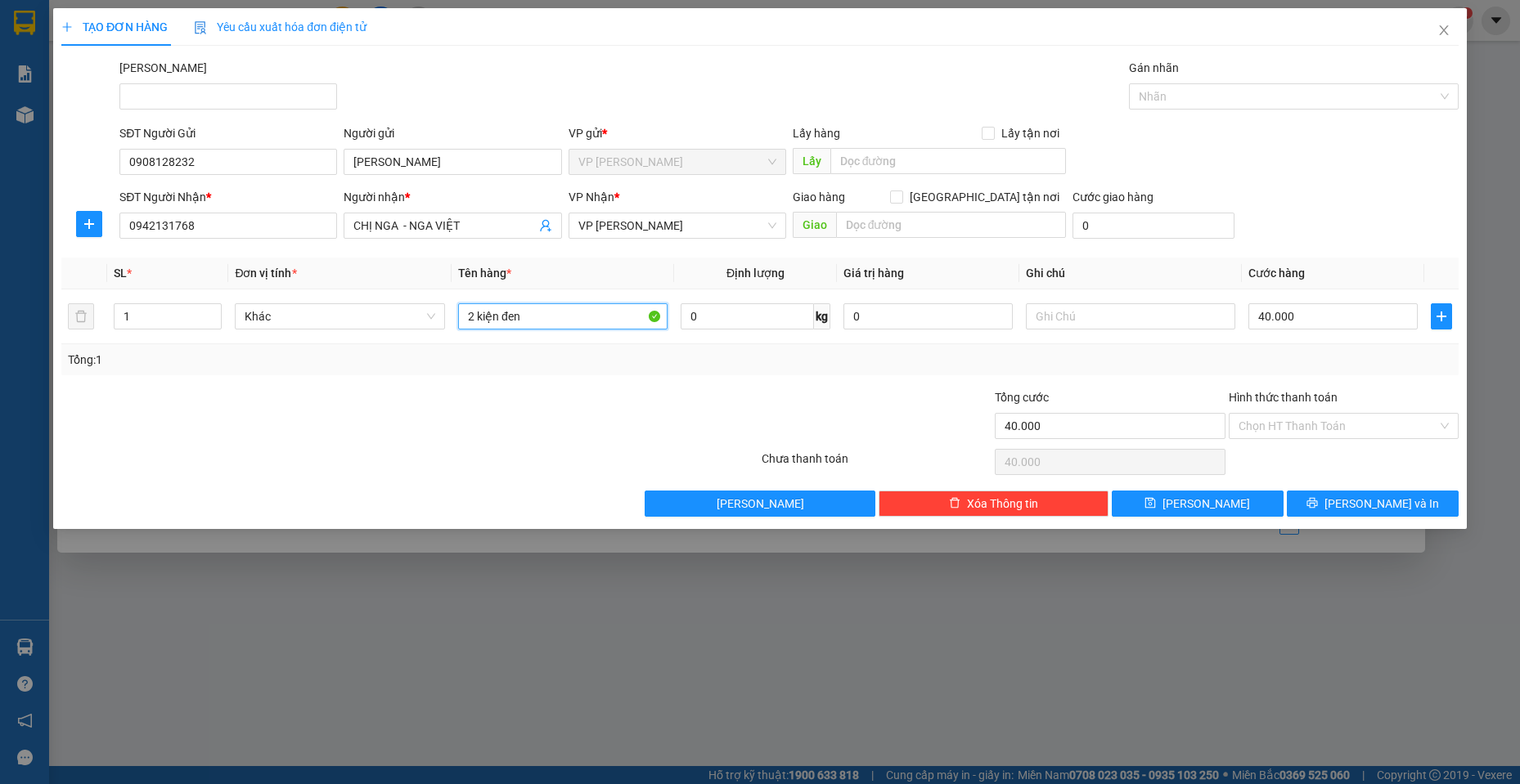
type input "2 kiện đen"
click at [1253, 175] on div "SĐT Người Gửi 0908128232 Người gửi VY [PERSON_NAME] gửi * VP [PERSON_NAME] Lão …" at bounding box center [788, 153] width 1345 height 57
click at [1344, 313] on input "40.000" at bounding box center [1333, 316] width 170 height 26
click at [1331, 365] on div "Tổng: 1" at bounding box center [760, 360] width 1384 height 18
click at [1361, 497] on span "[PERSON_NAME] và In" at bounding box center [1382, 504] width 115 height 18
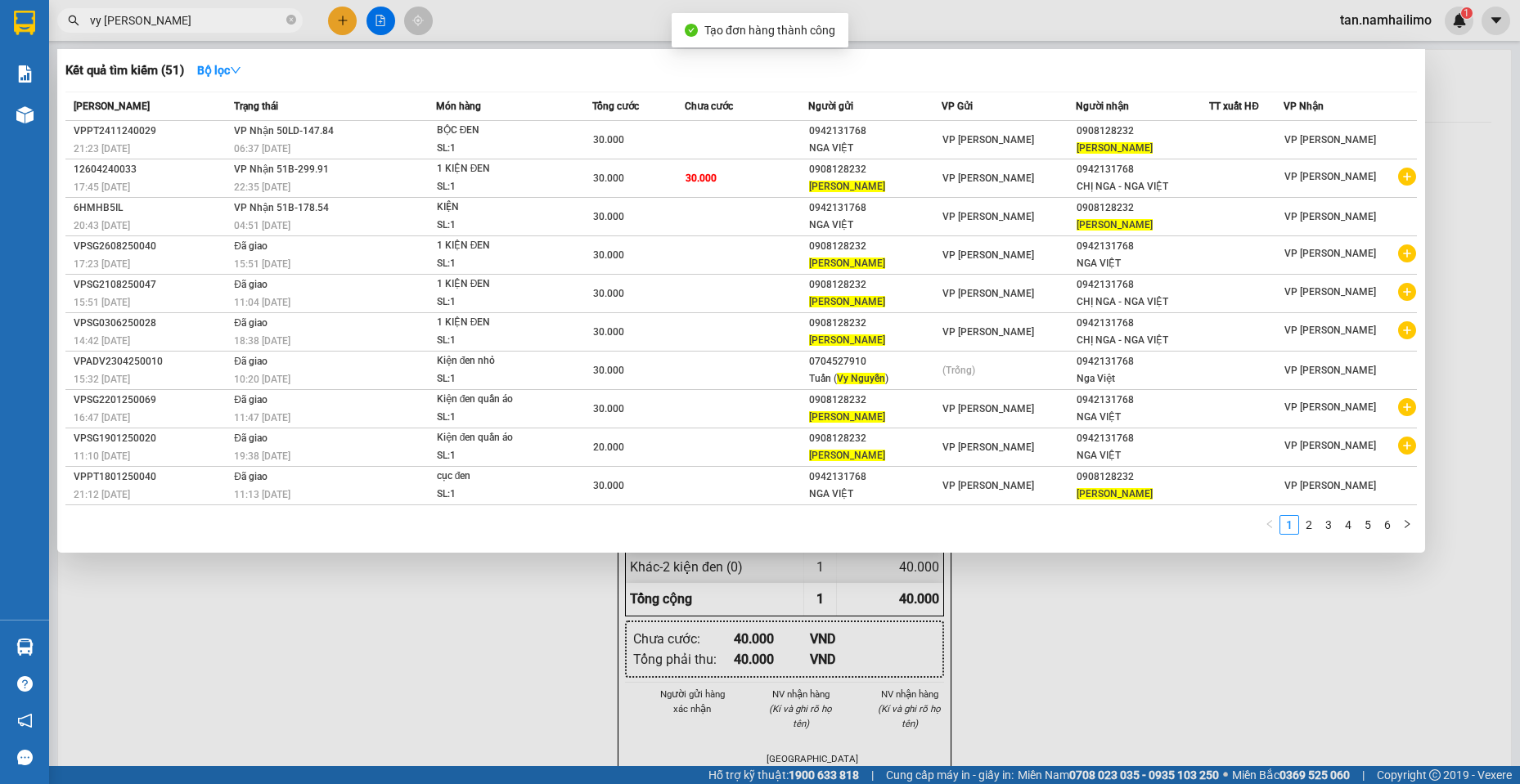
click at [1135, 1] on div at bounding box center [760, 392] width 1520 height 784
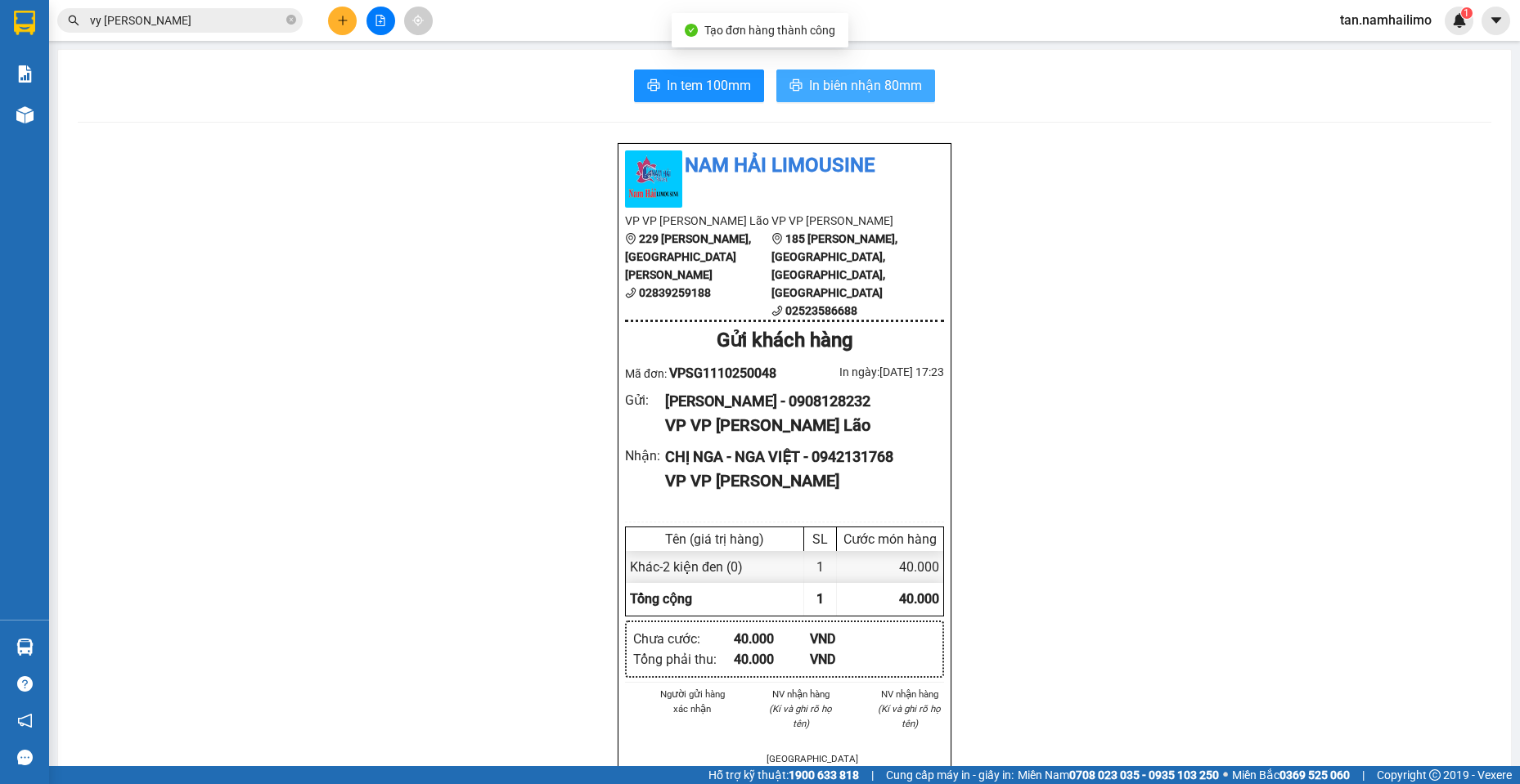
drag, startPoint x: 854, startPoint y: 86, endPoint x: 853, endPoint y: 96, distance: 10.0
click at [854, 85] on span "In biên nhận 80mm" at bounding box center [866, 85] width 113 height 21
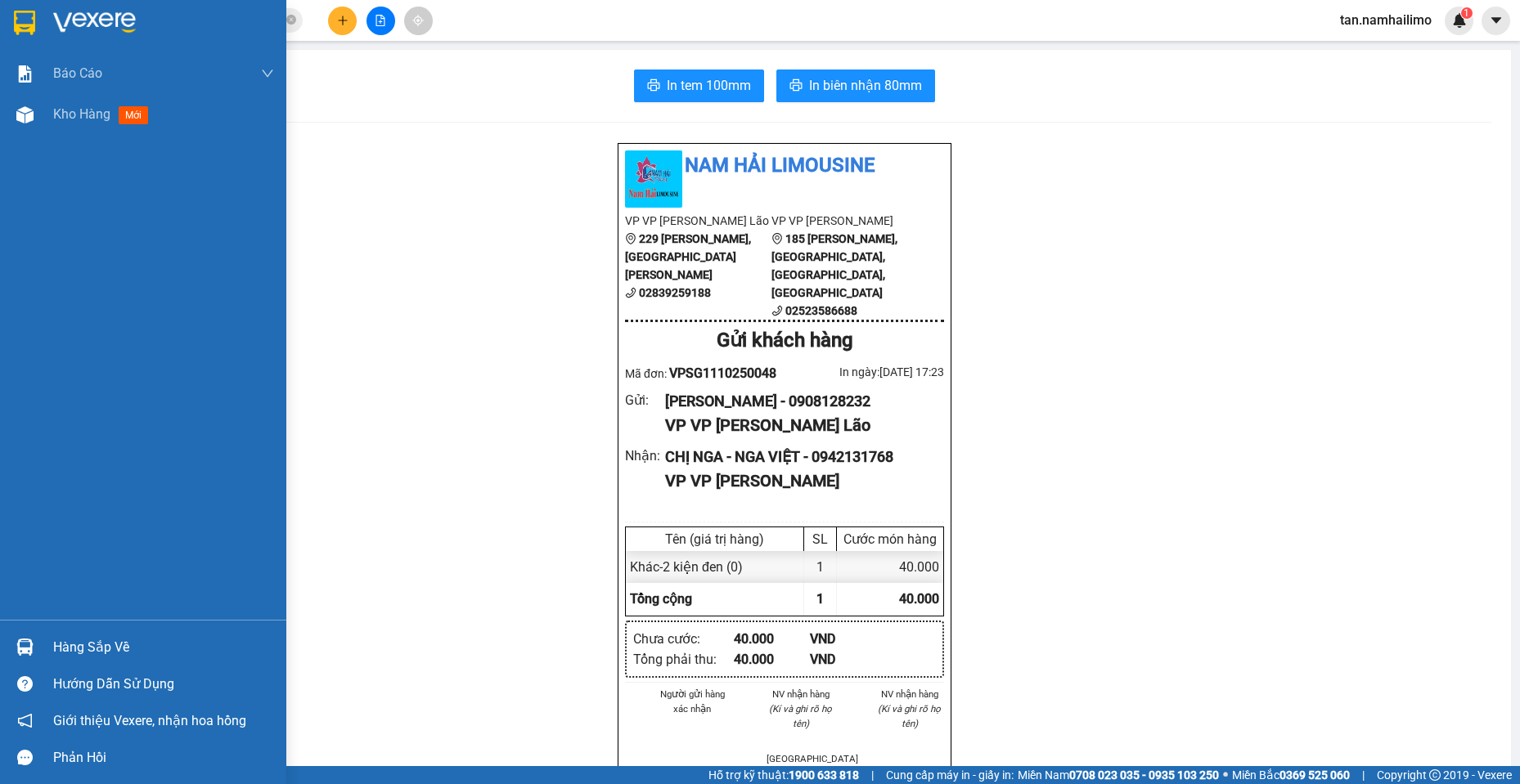
click at [25, 21] on img at bounding box center [24, 23] width 21 height 25
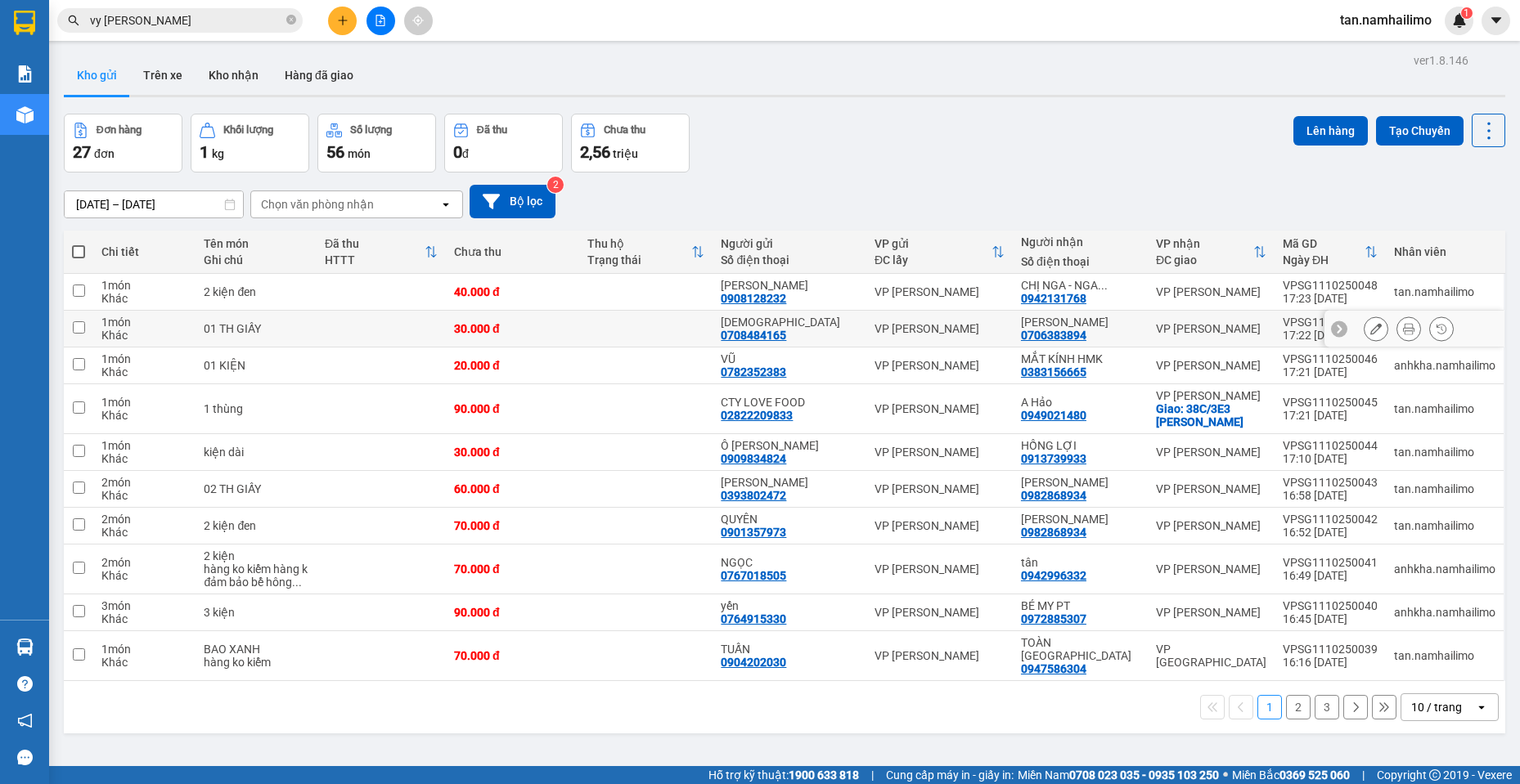
drag, startPoint x: 1282, startPoint y: 321, endPoint x: 1317, endPoint y: 330, distance: 36.1
click at [1293, 325] on div "VPSG1110250047" at bounding box center [1331, 322] width 95 height 13
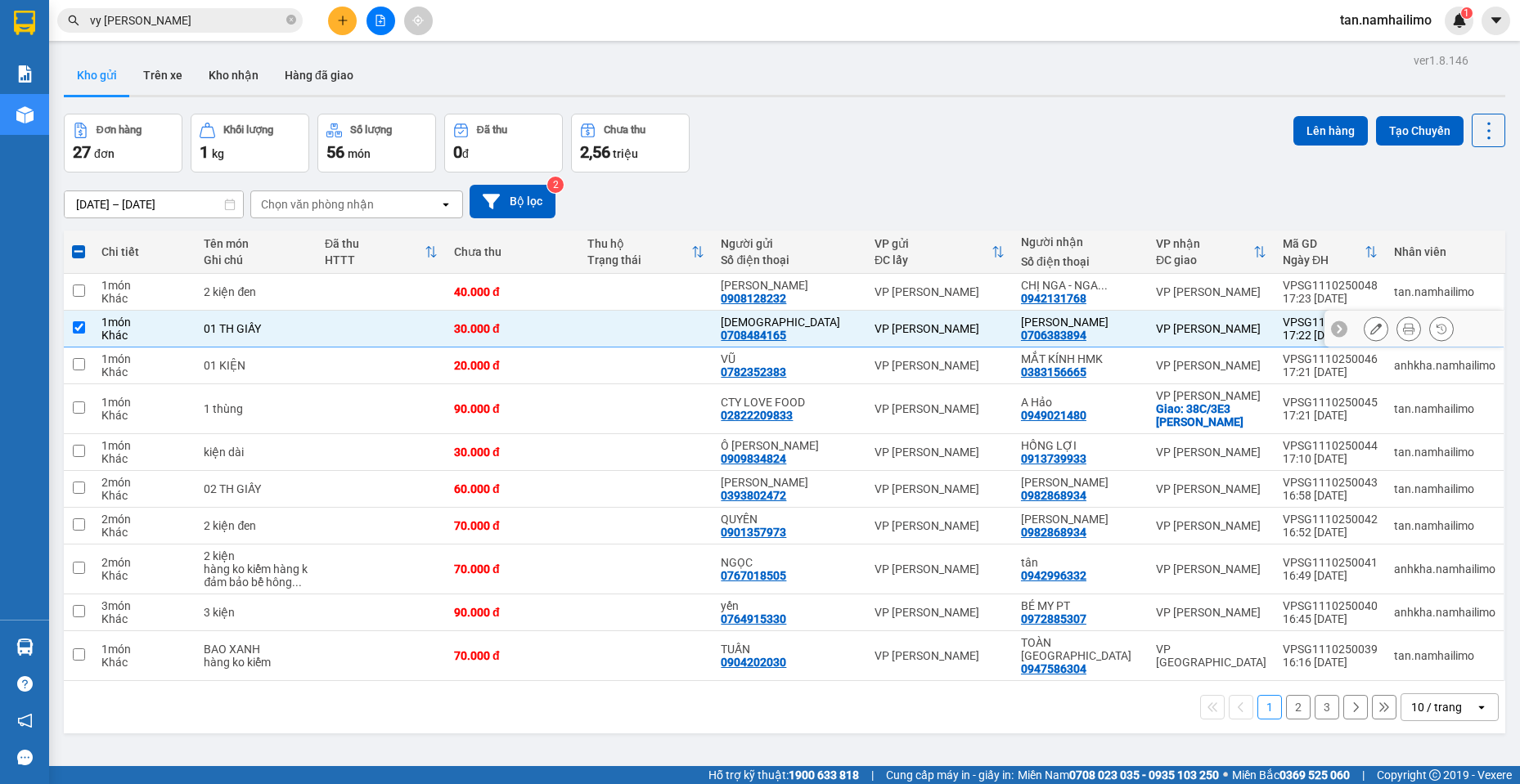
click at [1370, 328] on icon at bounding box center [1376, 329] width 12 height 12
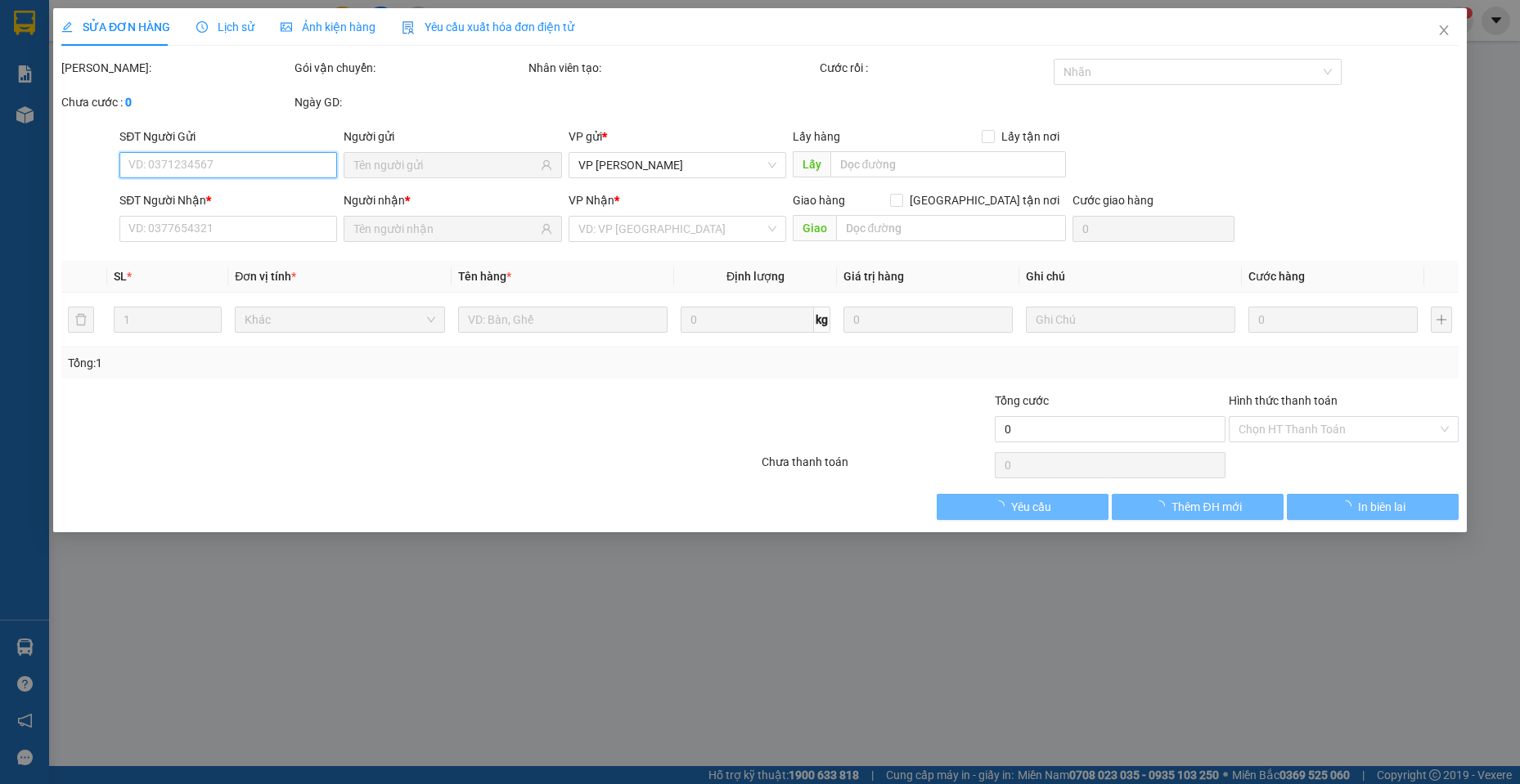
type input "0708484165"
type input "0706383894"
type input "30.000"
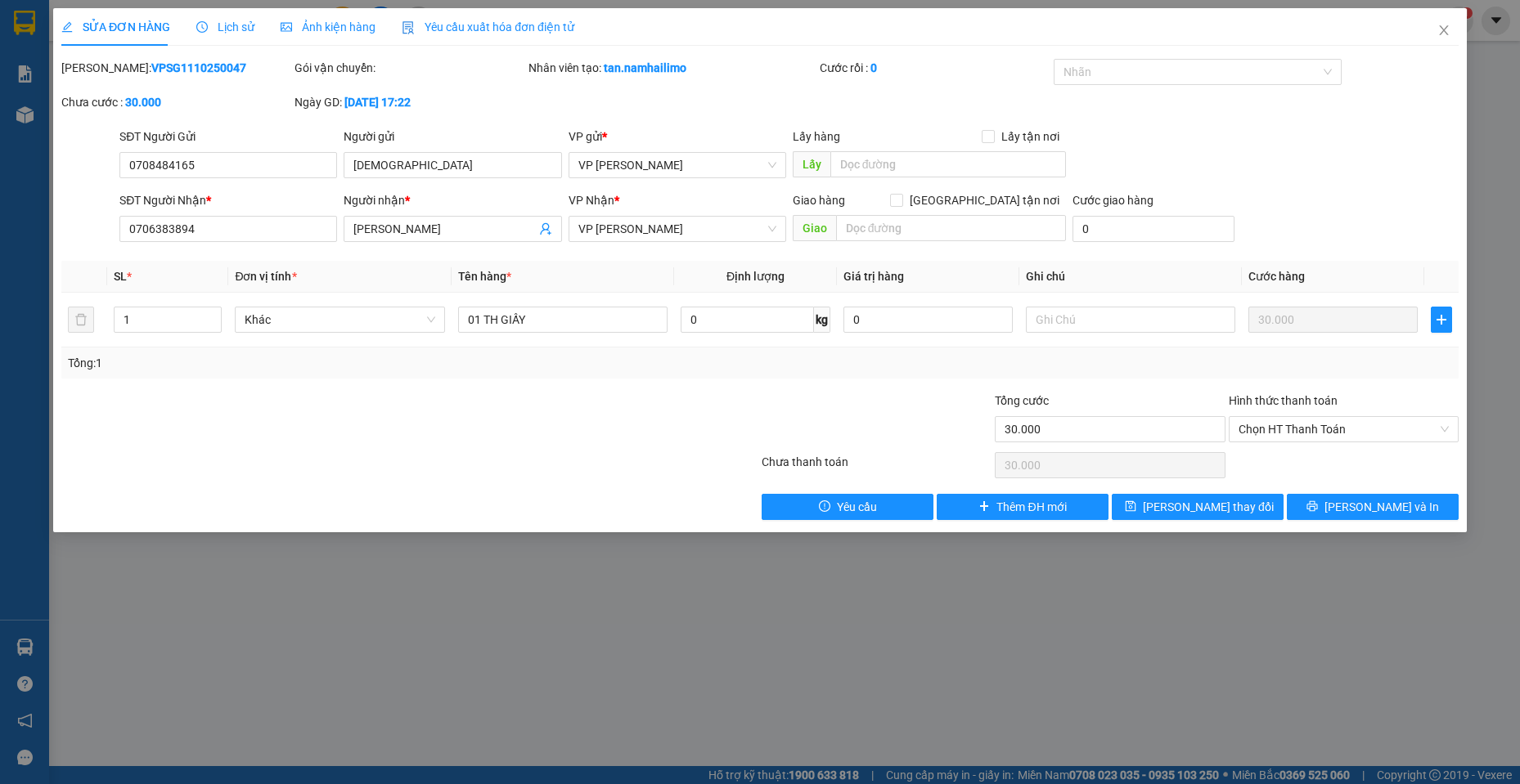
drag, startPoint x: 98, startPoint y: 66, endPoint x: 198, endPoint y: 55, distance: 100.6
click at [200, 55] on div "SỬA ĐƠN HÀNG Lịch sử Ảnh kiện hàng Yêu cầu xuất hóa đơn điện tử Total Paid Fee …" at bounding box center [760, 264] width 1397 height 512
click at [1452, 37] on span "Close" at bounding box center [1444, 31] width 46 height 46
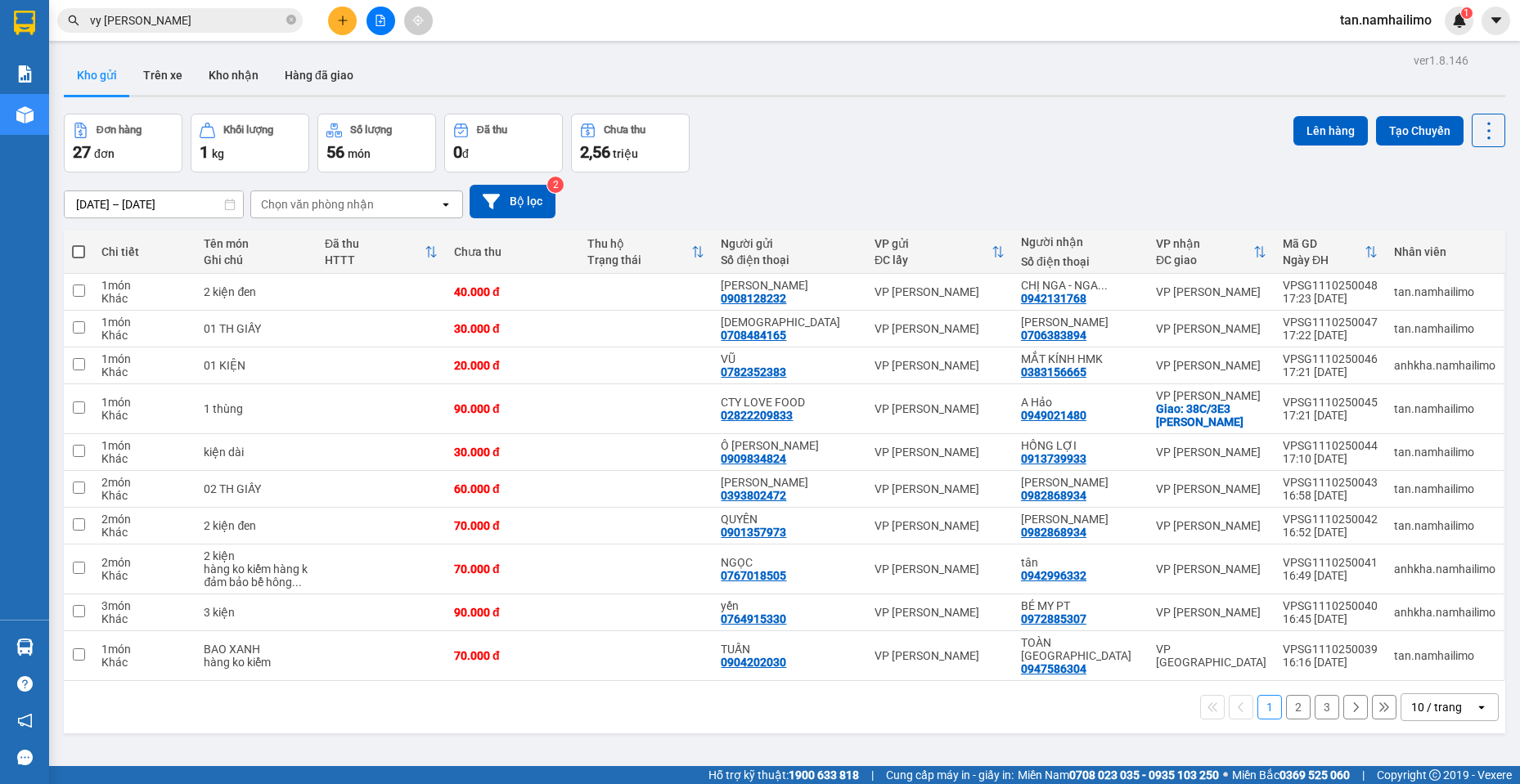
click at [341, 39] on div "Kết quả tìm kiếm ( 51 ) Bộ lọc Mã ĐH Trạng thái Món hàng Tổng cước Chưa cước Ng…" at bounding box center [760, 20] width 1520 height 41
click at [343, 28] on button at bounding box center [342, 21] width 29 height 29
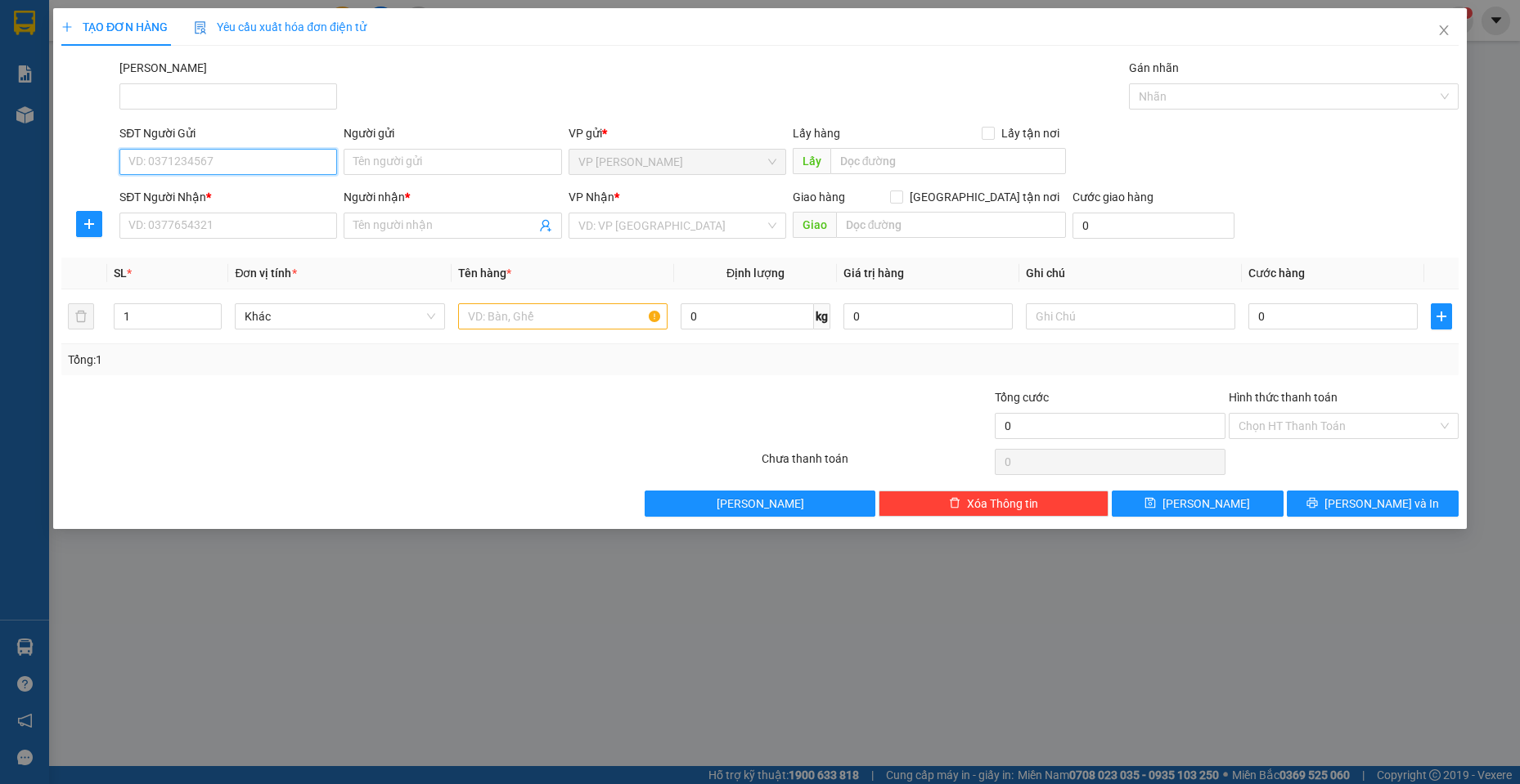
click at [209, 165] on input "SĐT Người Gửi" at bounding box center [227, 162] width 217 height 26
type input "0869784602"
click at [444, 144] on div "Người gửi" at bounding box center [452, 136] width 217 height 25
click at [427, 164] on input "Người gửi" at bounding box center [452, 162] width 217 height 26
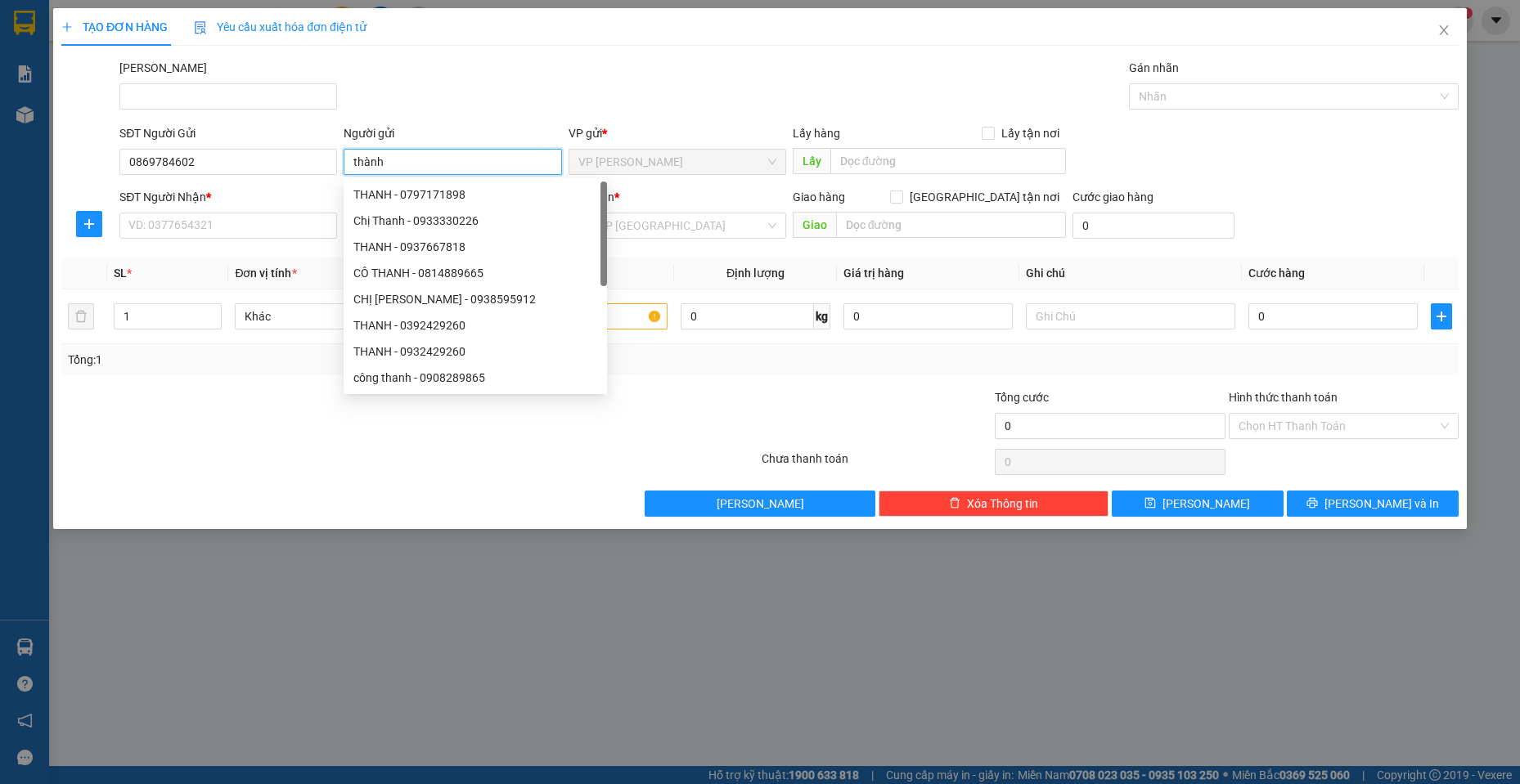
type input "thành"
click at [471, 108] on div "[PERSON_NAME]" at bounding box center [788, 87] width 1345 height 57
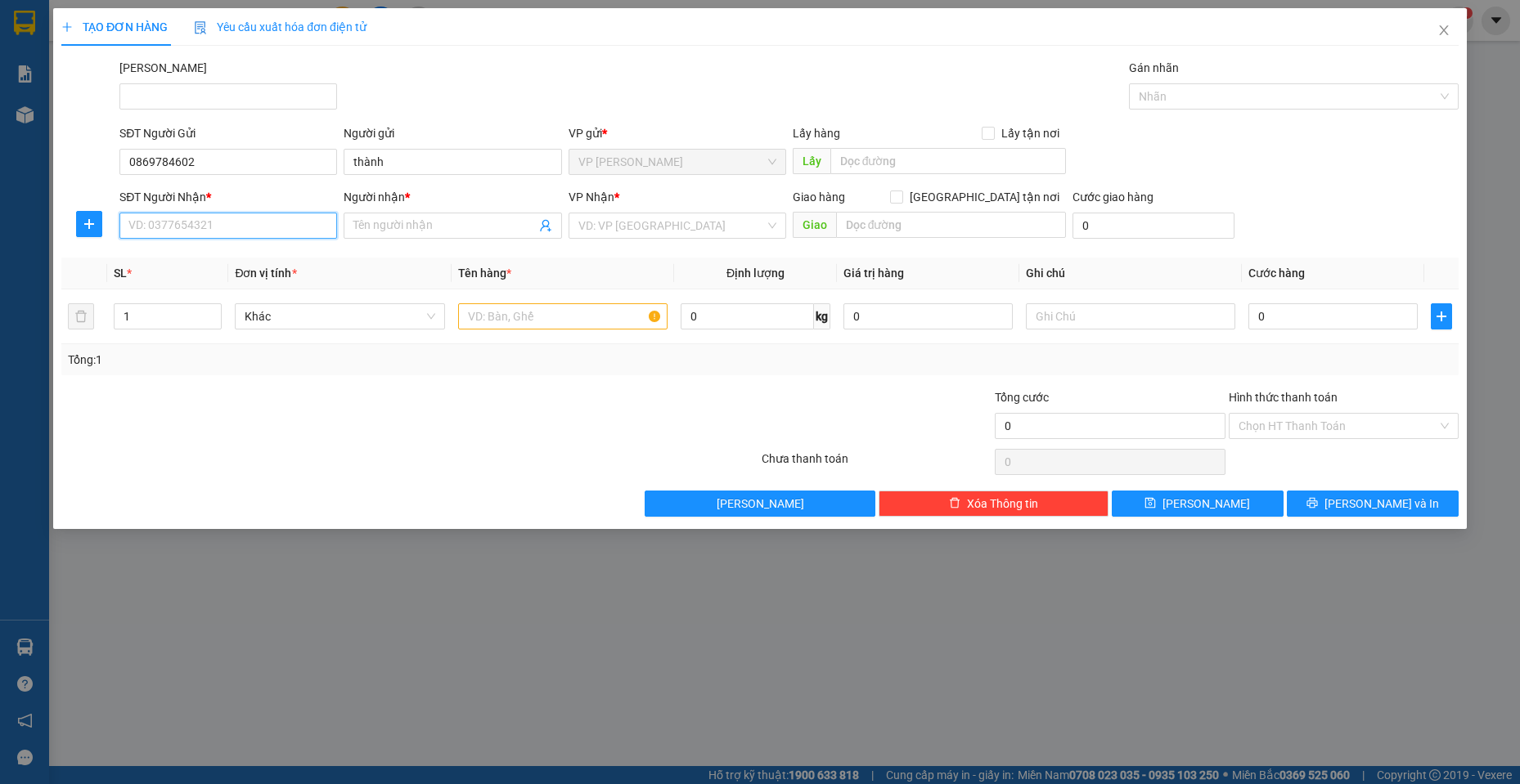
click at [251, 230] on input "SĐT Người Nhận *" at bounding box center [227, 226] width 217 height 26
type input "0975274029"
click at [386, 238] on span at bounding box center [452, 226] width 217 height 26
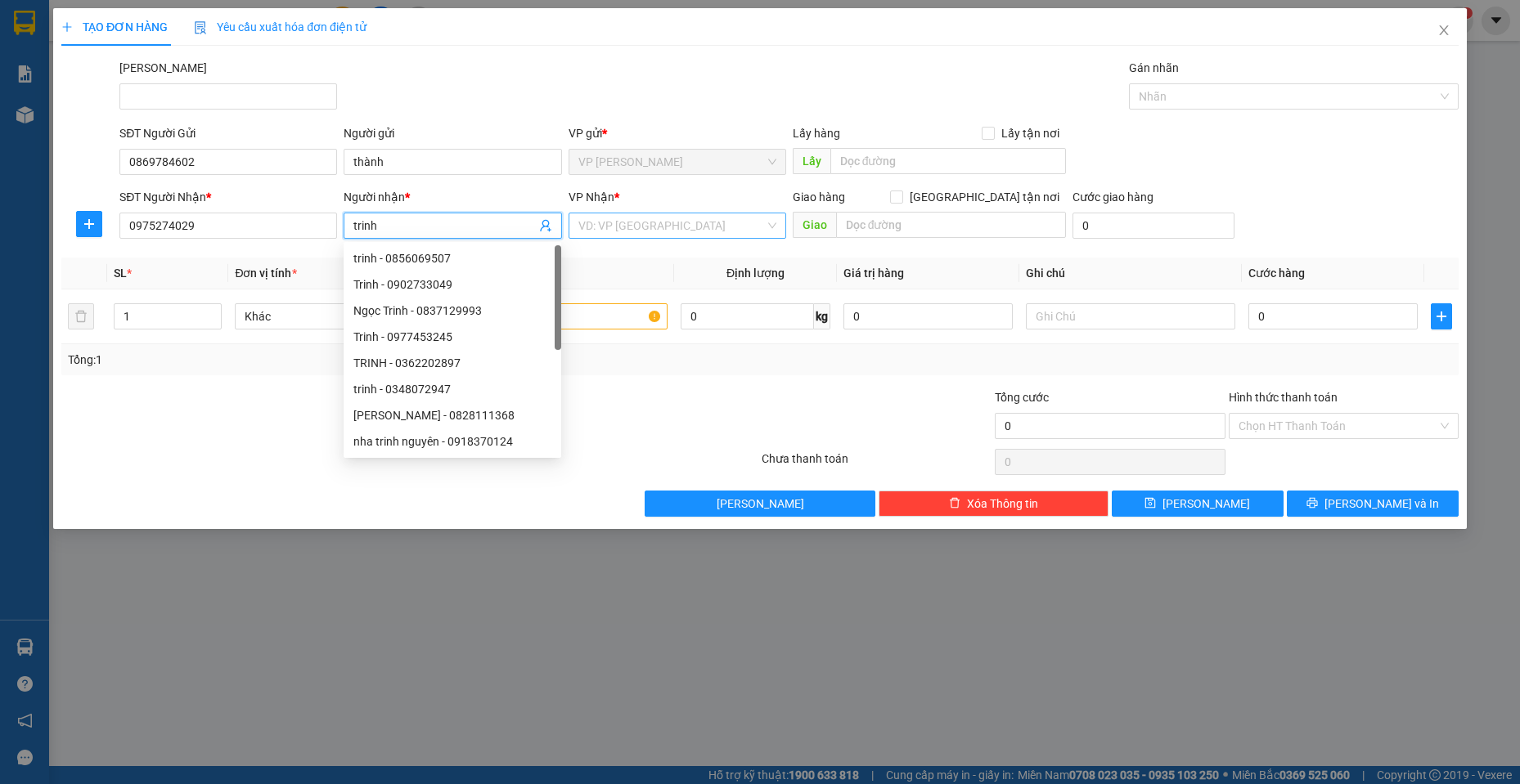
type input "trinh"
click at [608, 219] on input "search" at bounding box center [671, 225] width 186 height 25
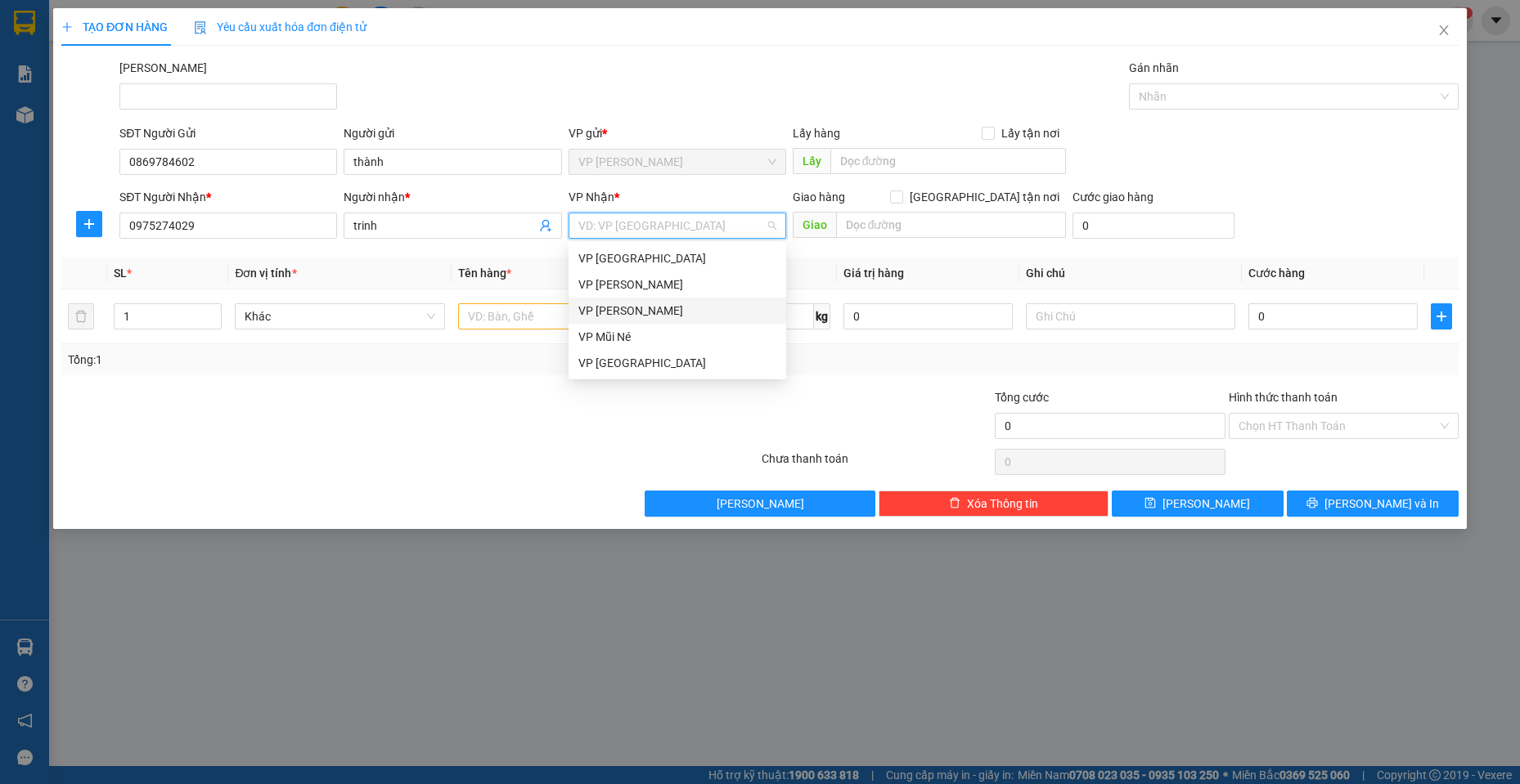
click at [648, 320] on div "VP [PERSON_NAME]" at bounding box center [676, 310] width 217 height 26
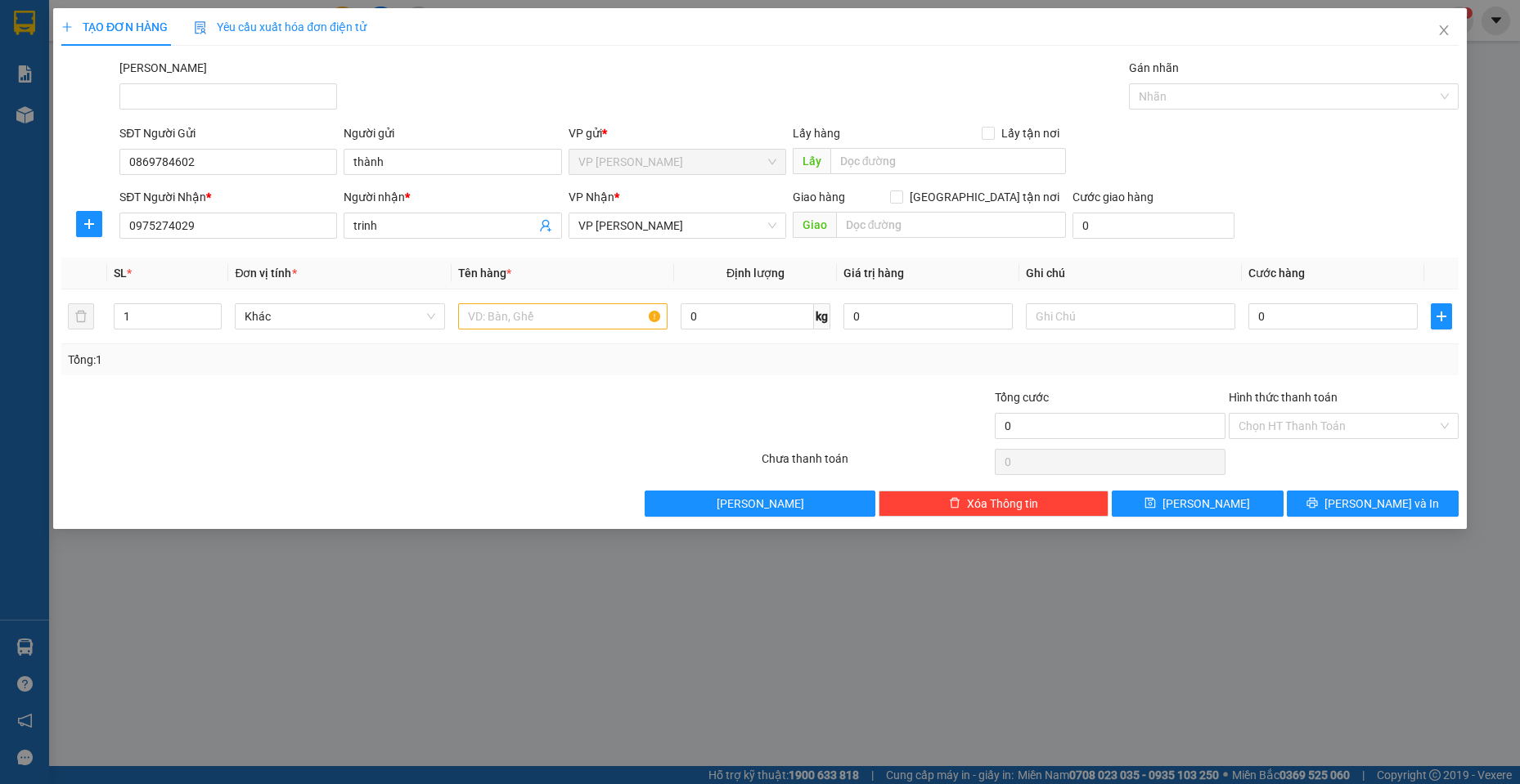
drag, startPoint x: 546, startPoint y: 395, endPoint x: 587, endPoint y: 303, distance: 100.7
click at [547, 393] on div at bounding box center [643, 417] width 233 height 57
click at [589, 303] on input "text" at bounding box center [563, 316] width 210 height 26
type input "1 cặp đen"
click at [544, 345] on div "Tổng: 1" at bounding box center [760, 359] width 1397 height 31
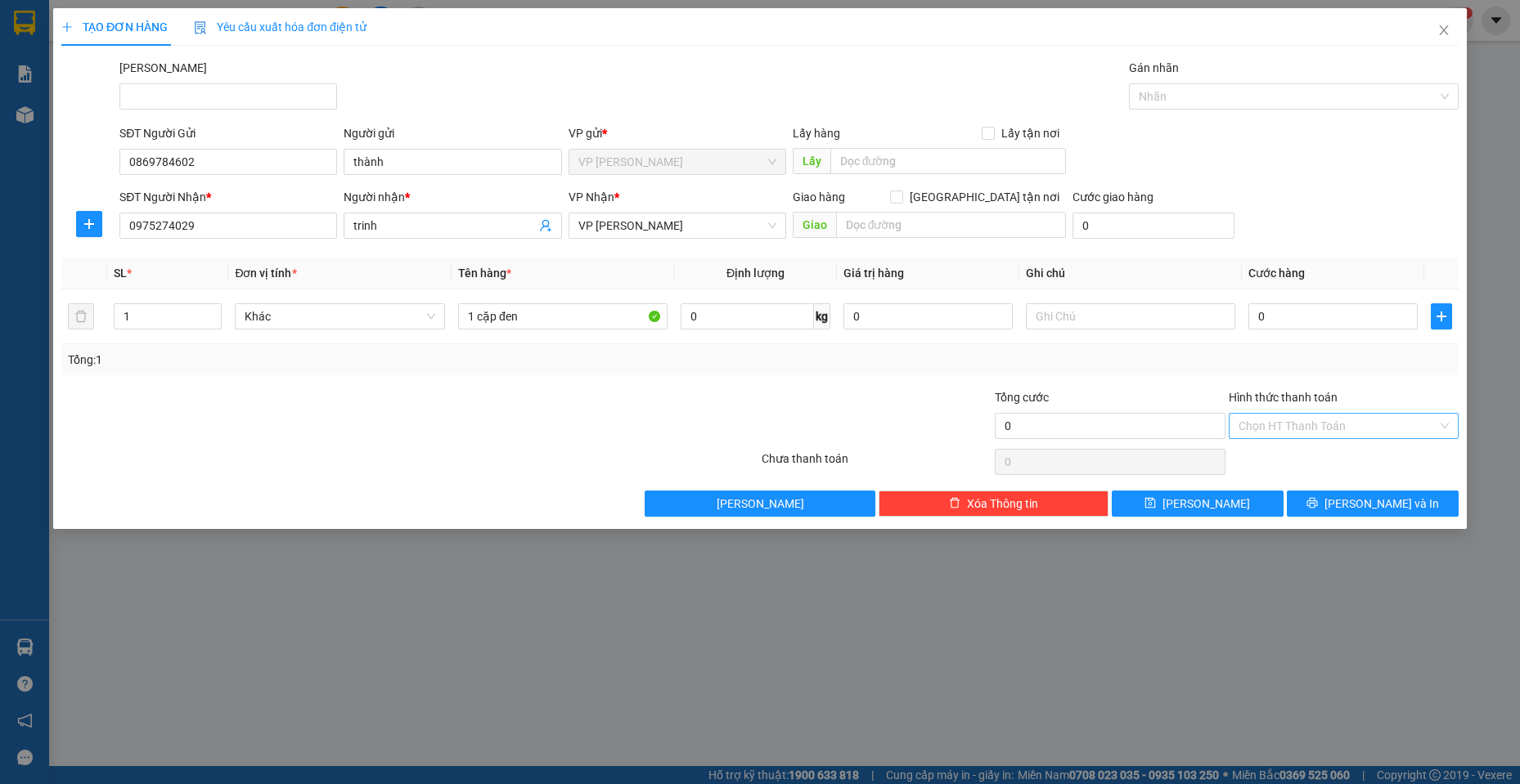
click at [1329, 437] on input "Hình thức thanh toán" at bounding box center [1338, 426] width 199 height 25
click at [1329, 328] on input "0" at bounding box center [1333, 316] width 170 height 26
click at [1319, 222] on div "SĐT Người Nhận * 0975274029 Người nhận * trinh VP Nhận * VP [PERSON_NAME] Giao …" at bounding box center [788, 217] width 1345 height 57
click at [1365, 506] on span "[PERSON_NAME] và In" at bounding box center [1382, 504] width 115 height 18
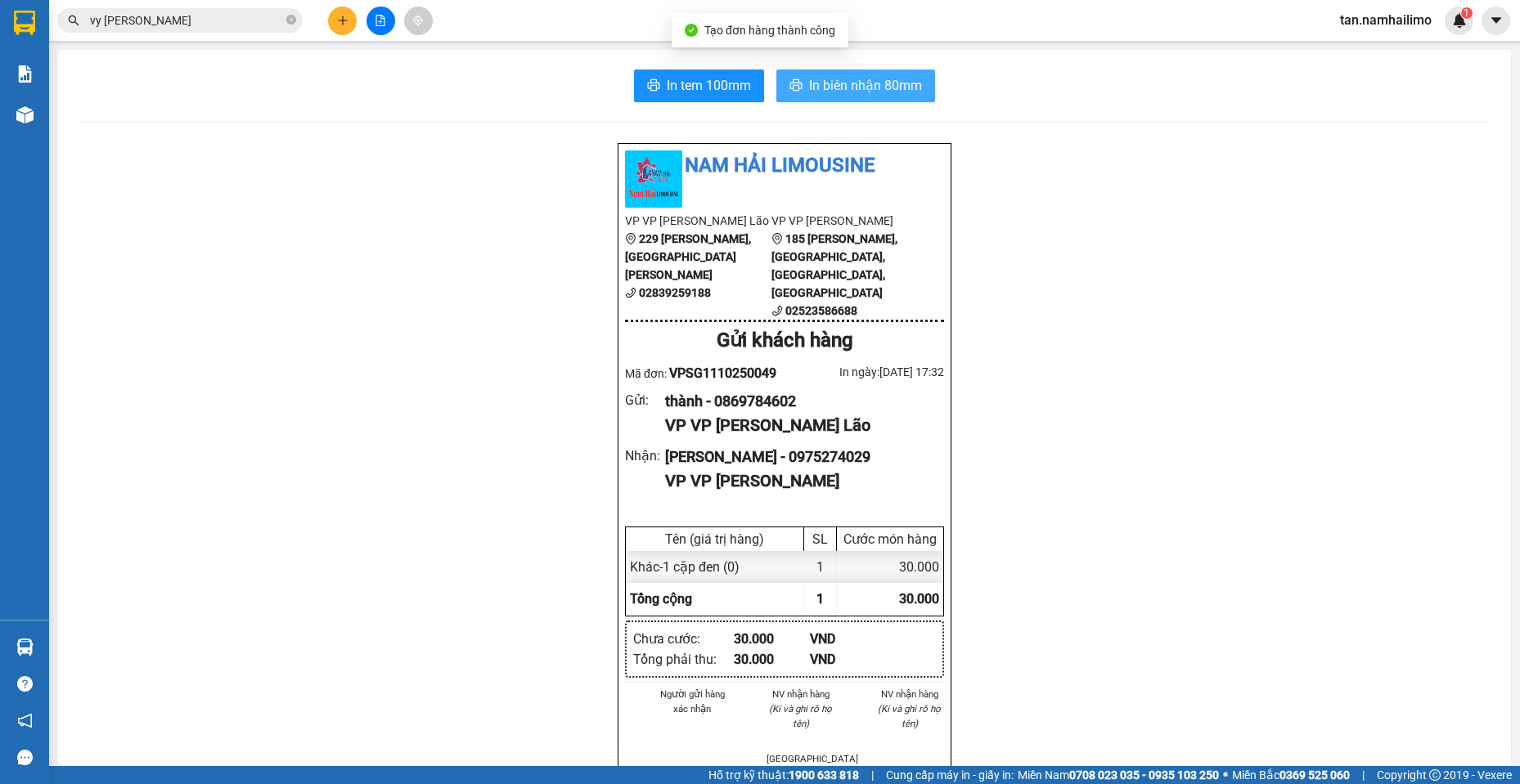
click at [875, 92] on span "In biên nhận 80mm" at bounding box center [866, 85] width 113 height 21
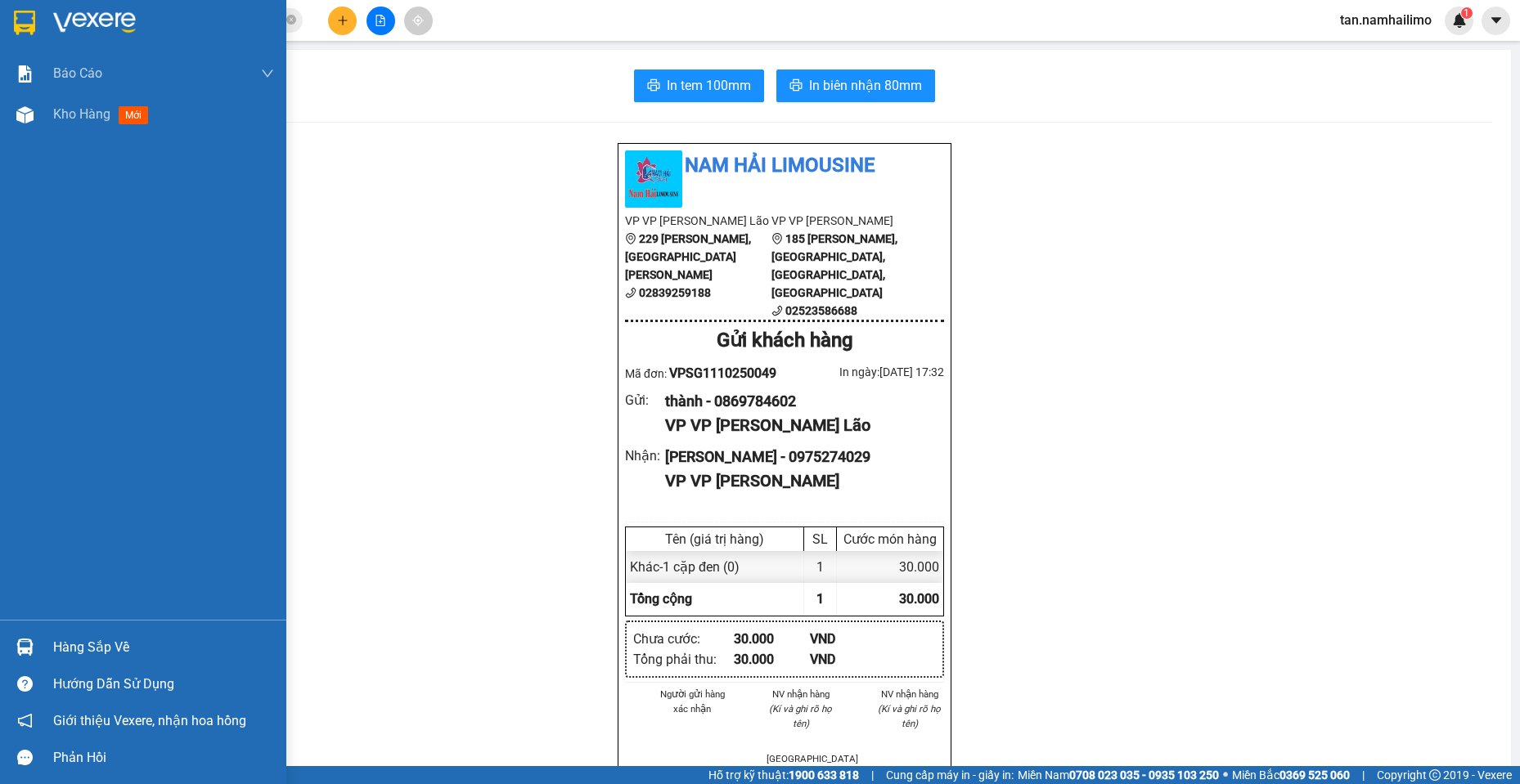
click at [28, 20] on img at bounding box center [24, 23] width 21 height 25
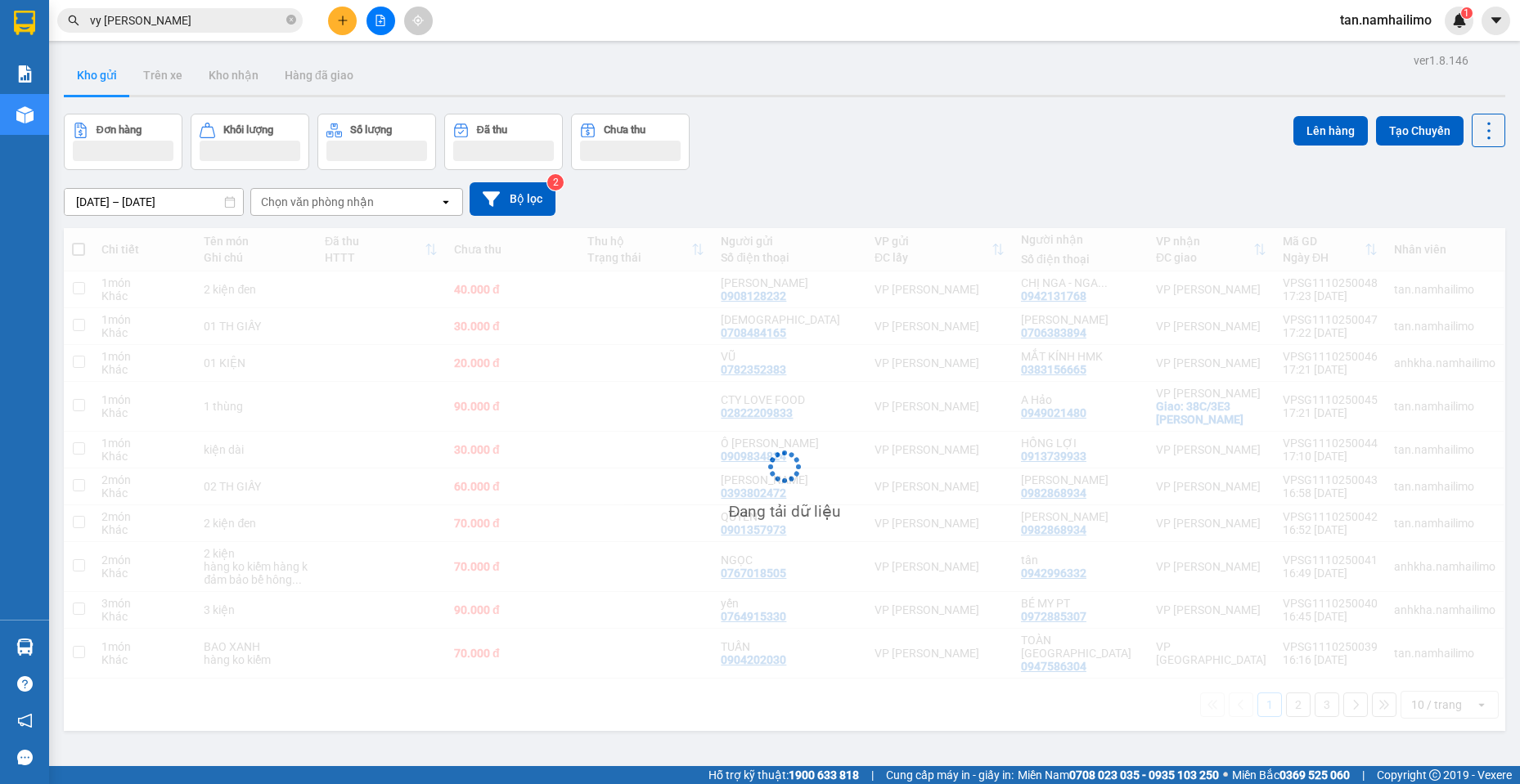
click at [340, 21] on icon "plus" at bounding box center [342, 20] width 9 height 1
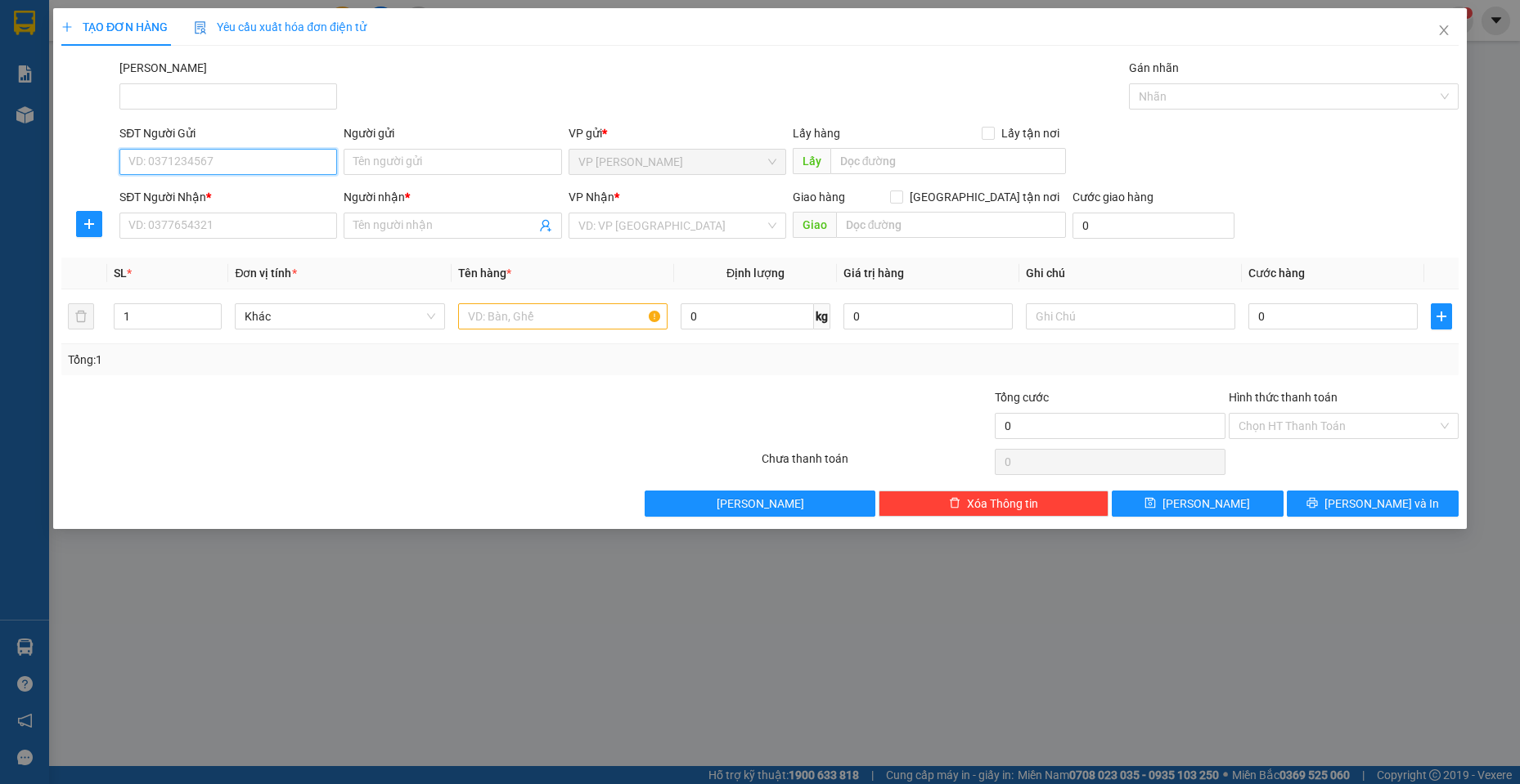
click at [277, 155] on input "SĐT Người Gửi" at bounding box center [227, 162] width 217 height 26
type input "0903665781"
click at [432, 151] on input "Người gửi" at bounding box center [452, 162] width 217 height 26
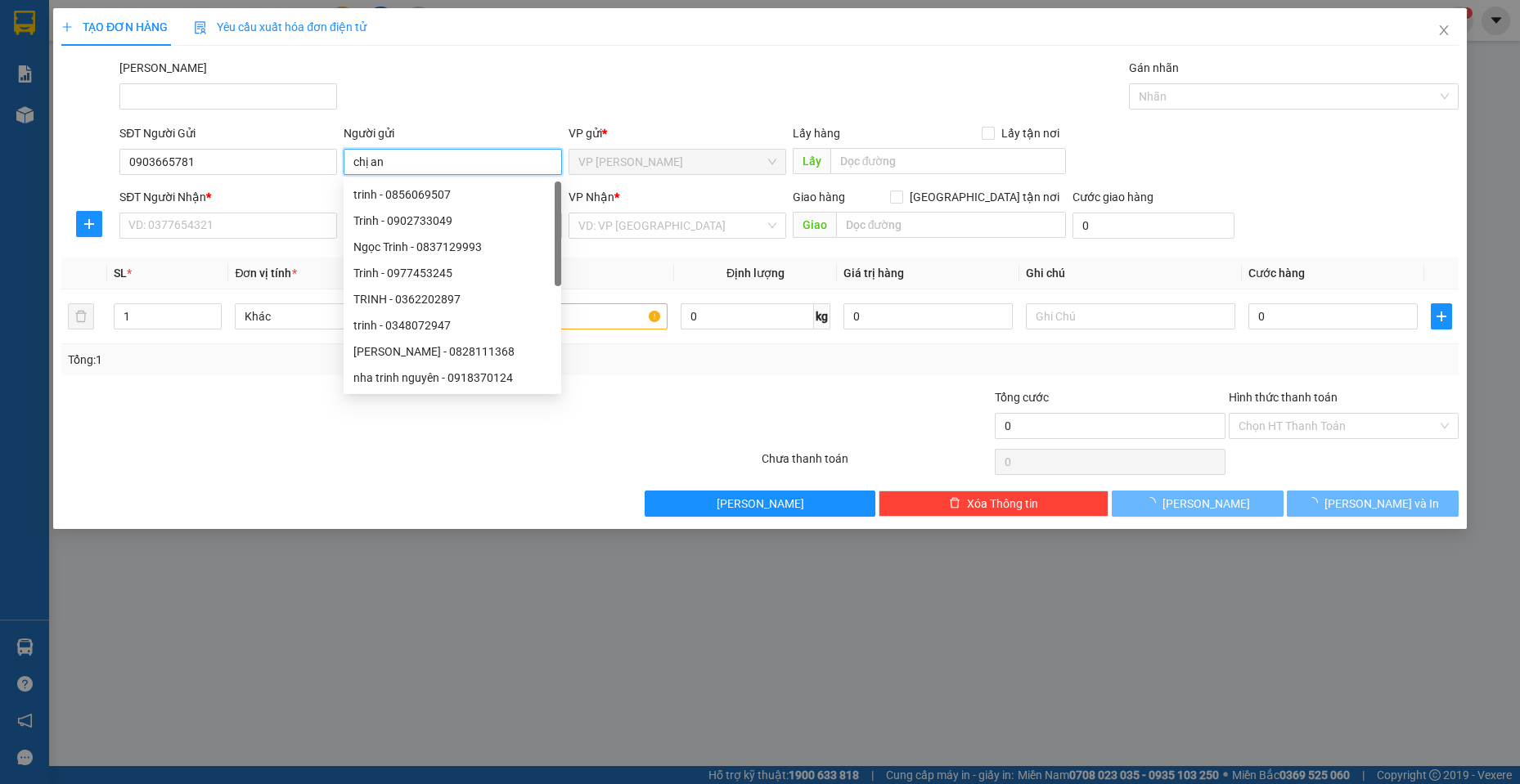
type input "chị an"
click at [448, 120] on div "Transit Pickup Surcharge Ids Transit Deliver Surcharge Ids Transit Deliver Surc…" at bounding box center [760, 287] width 1397 height 458
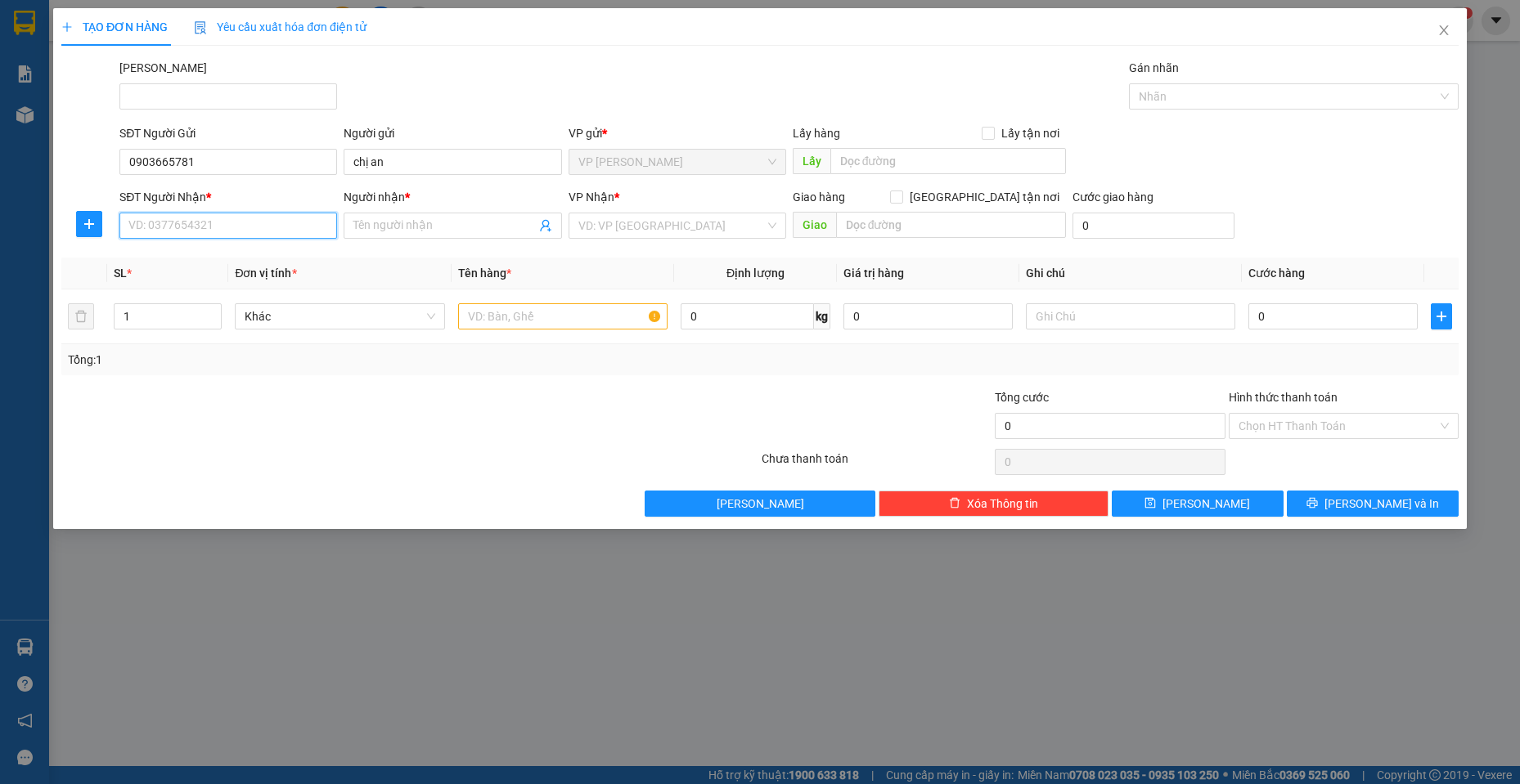
click at [252, 227] on input "SĐT Người Nhận *" at bounding box center [227, 226] width 217 height 26
type input "0898181976"
click at [246, 255] on div "0898181976 - [PERSON_NAME]" at bounding box center [228, 259] width 198 height 18
type input "c Lan"
type input "50.000"
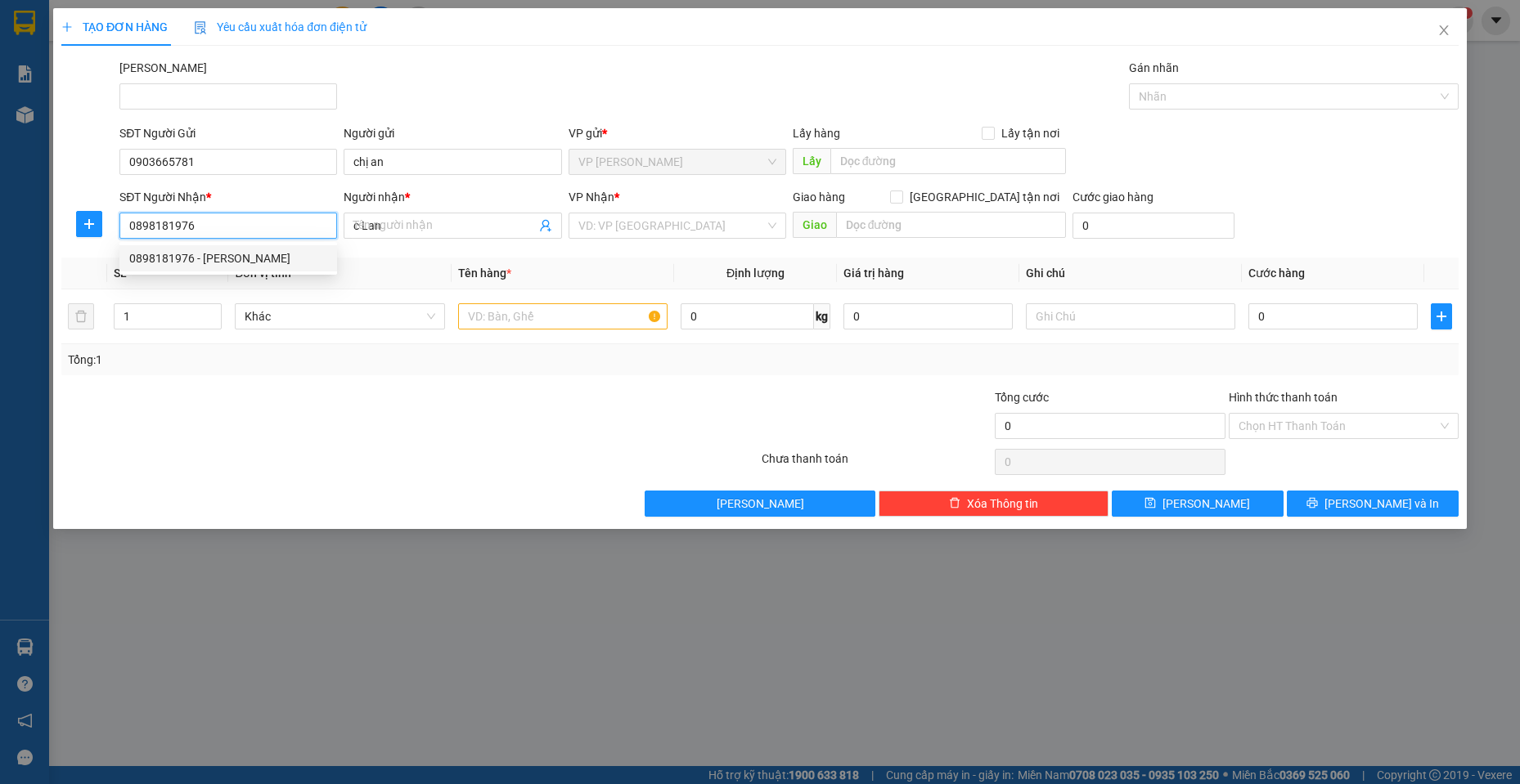
type input "50.000"
type input "0898181976"
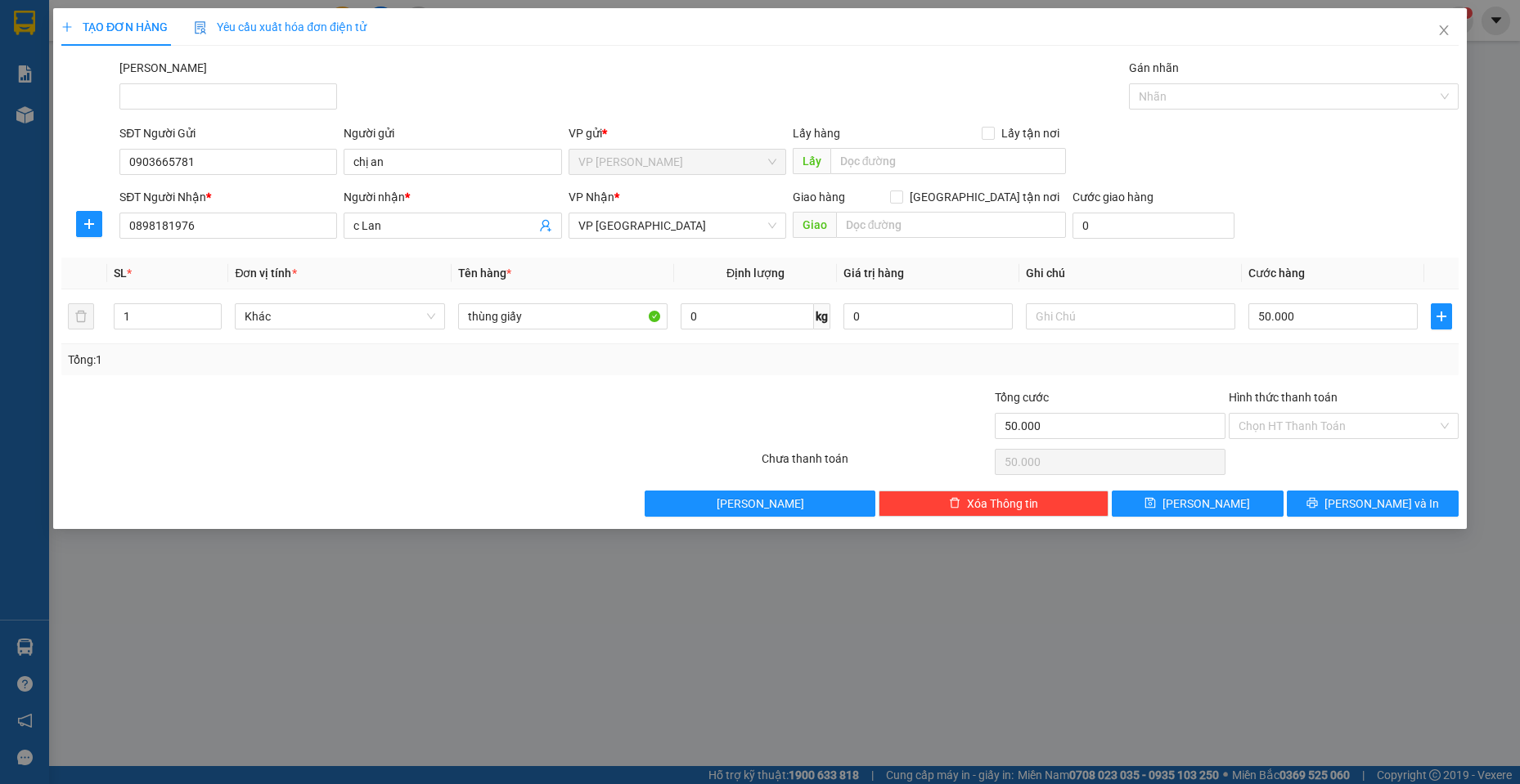
click at [646, 401] on div at bounding box center [643, 417] width 233 height 57
click at [1308, 311] on input "50.000" at bounding box center [1333, 316] width 170 height 26
type input "0"
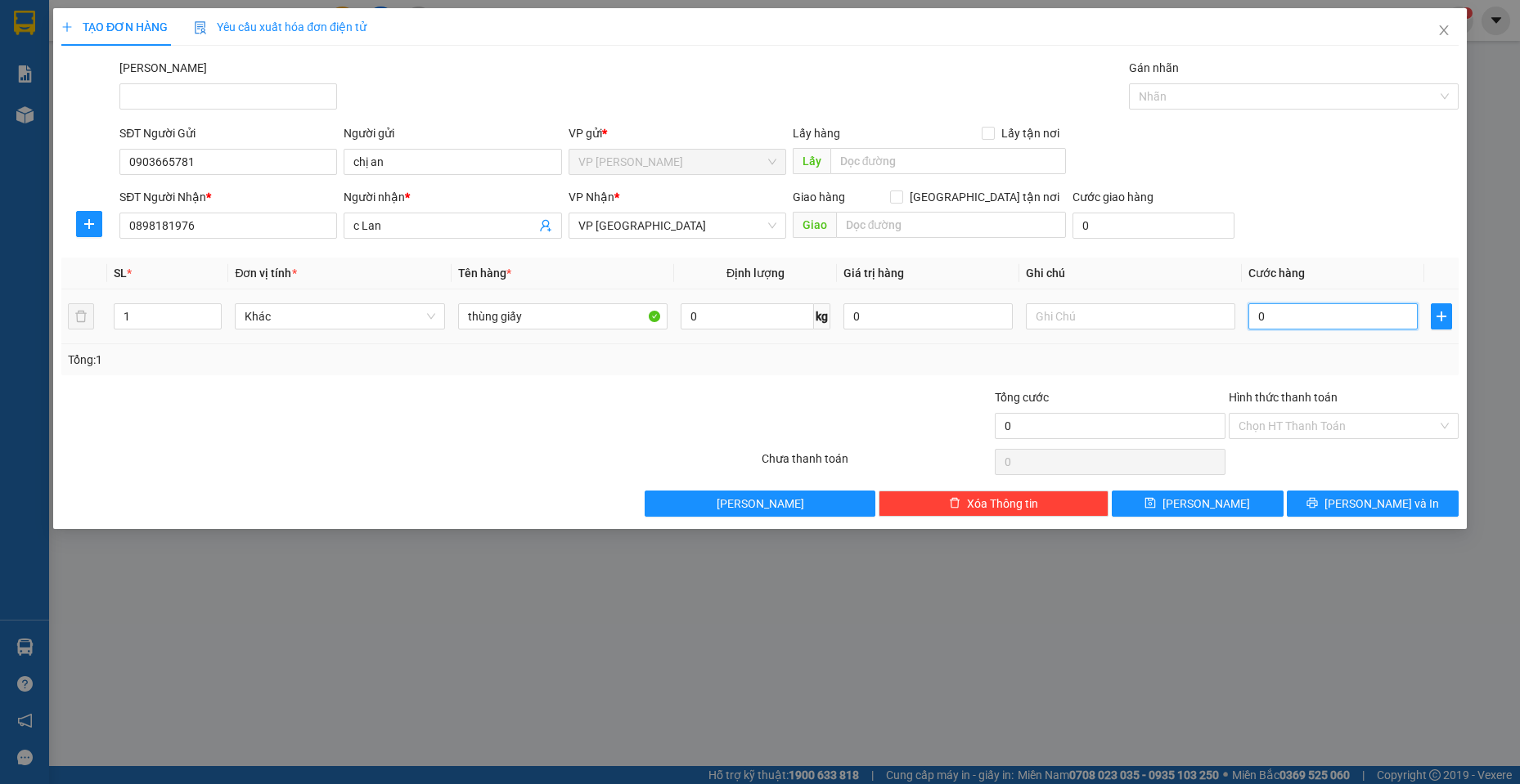
type input "3"
type input "030"
type input "30"
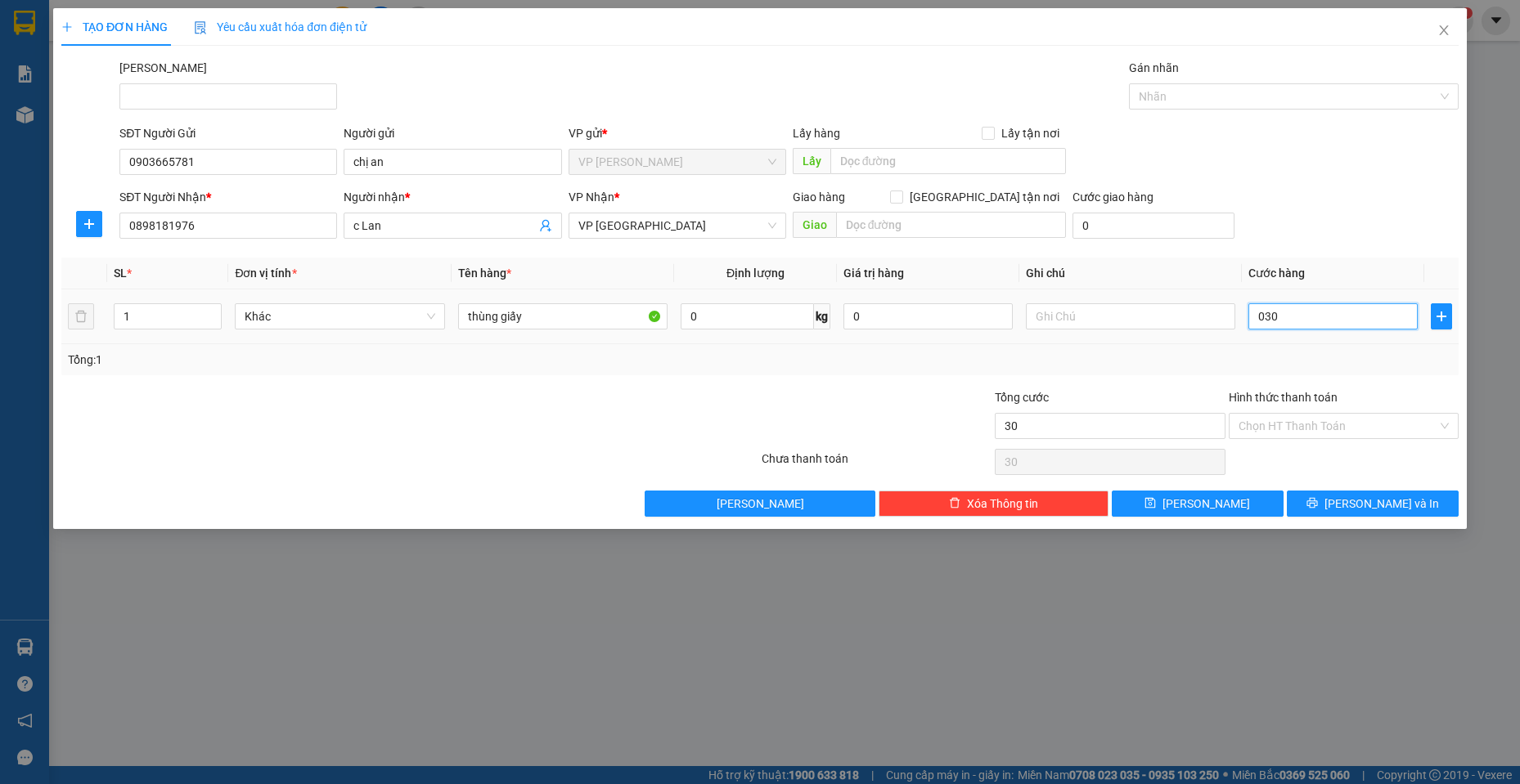
type input "030"
type input "30.000"
click at [1328, 191] on div "SĐT Người Nhận * 0898181976 Người nhận * c Lan VP Nhận * VP [GEOGRAPHIC_DATA] G…" at bounding box center [788, 217] width 1345 height 57
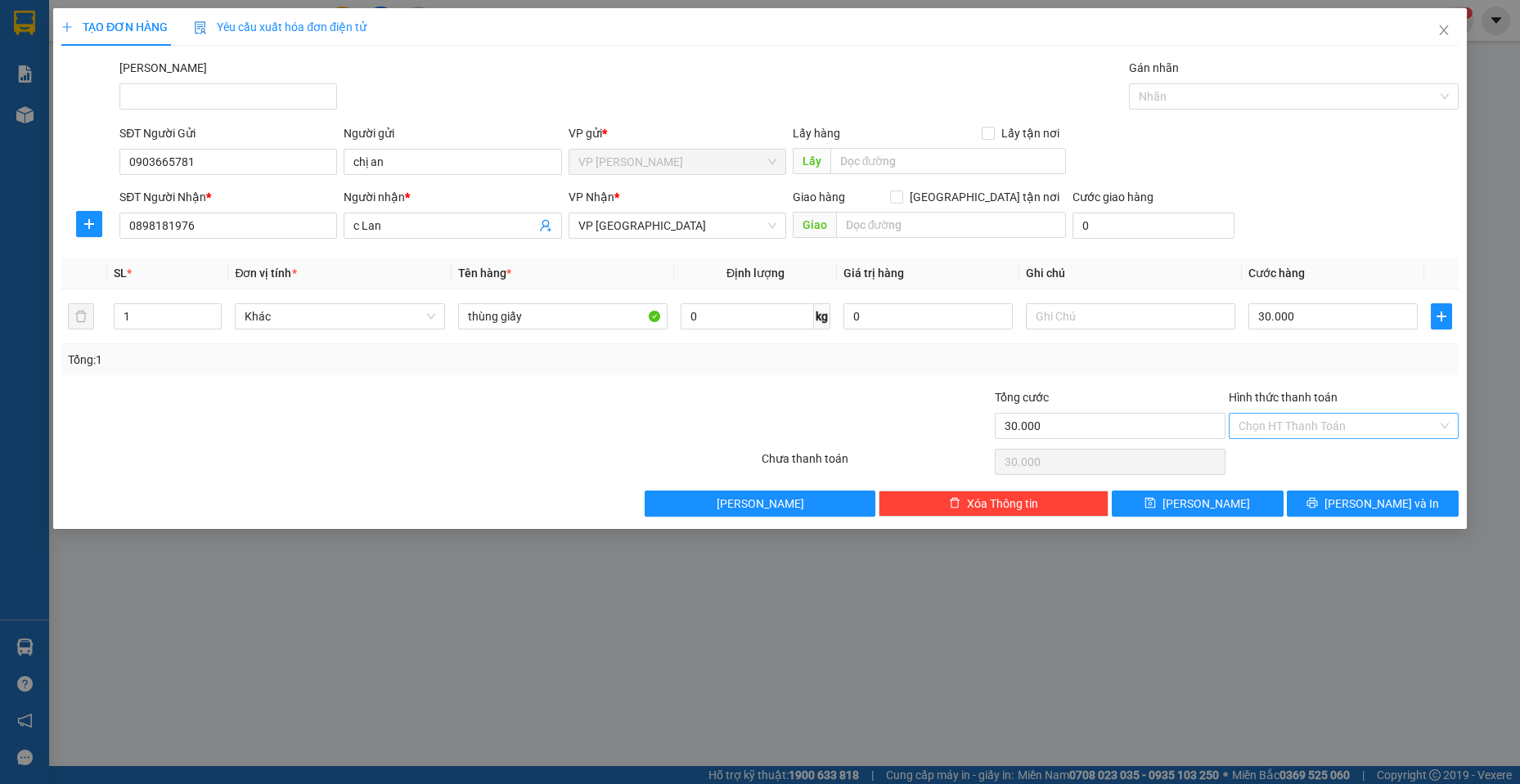
click at [1285, 426] on input "Hình thức thanh toán" at bounding box center [1338, 426] width 199 height 25
drag, startPoint x: 1273, startPoint y: 456, endPoint x: 1276, endPoint y: 477, distance: 21.2
click at [1274, 456] on div "Tại văn phòng" at bounding box center [1344, 459] width 210 height 18
click at [1318, 502] on icon "printer" at bounding box center [1312, 504] width 11 height 11
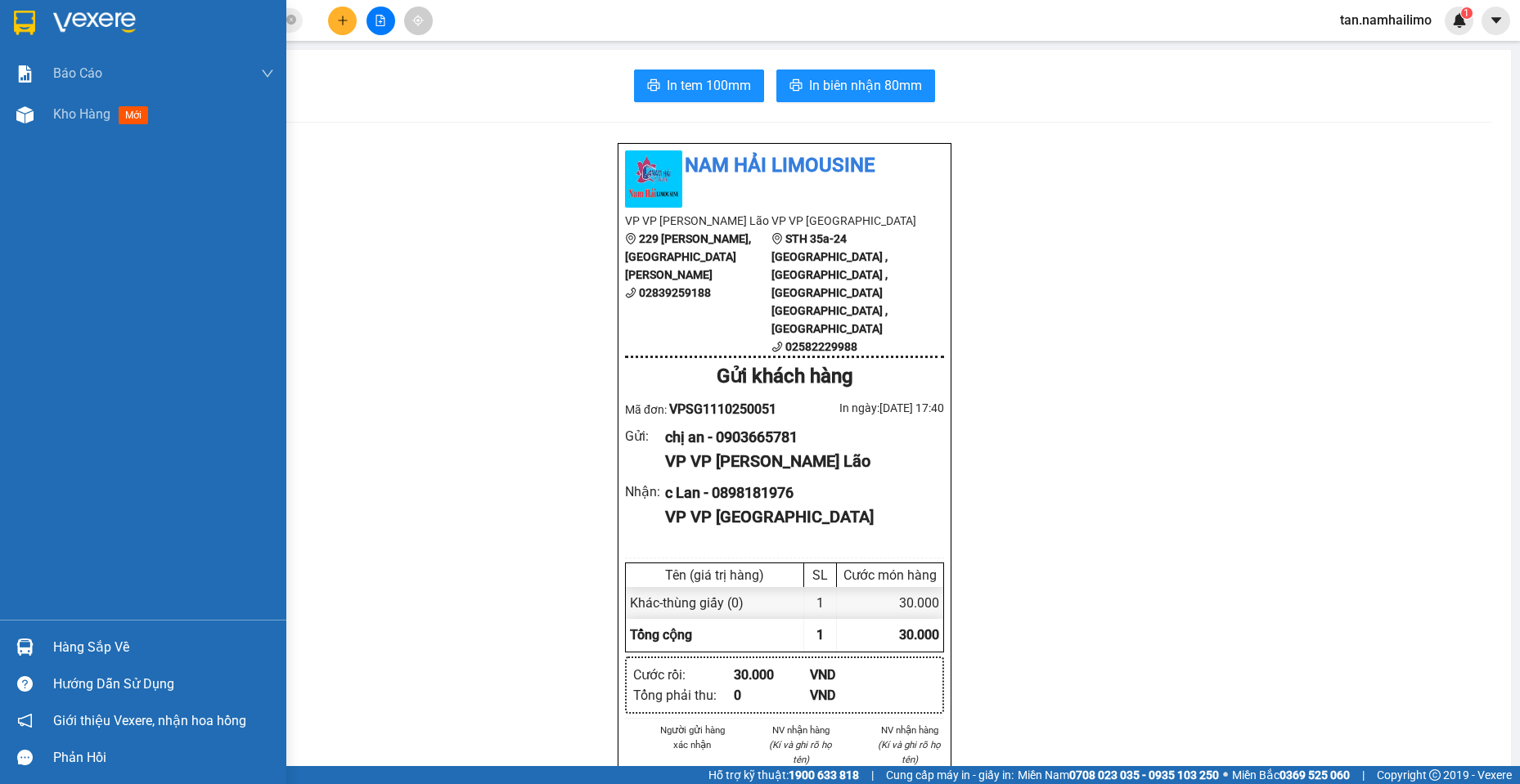
click at [15, 25] on img at bounding box center [24, 23] width 21 height 25
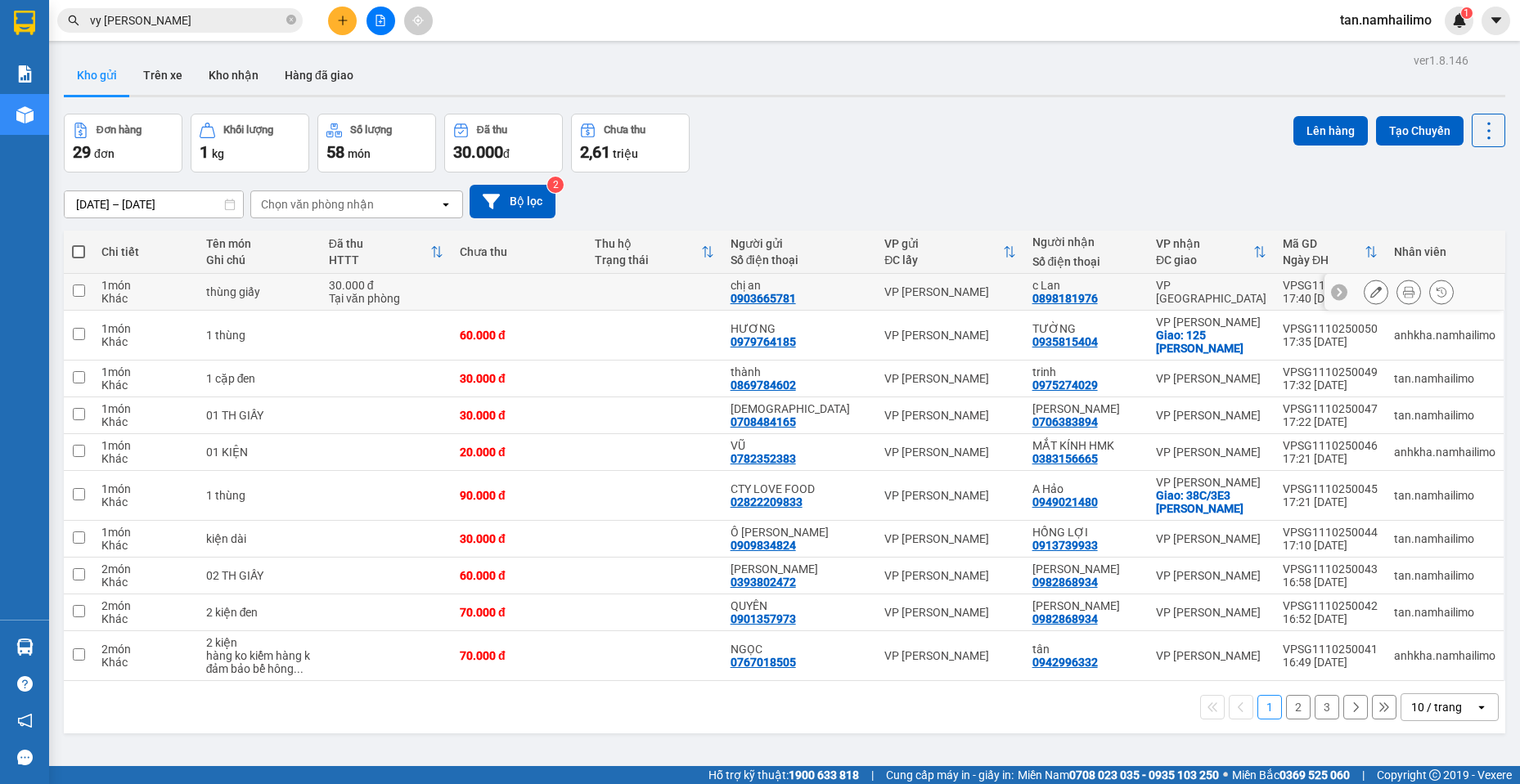
click at [1370, 292] on icon at bounding box center [1376, 292] width 12 height 12
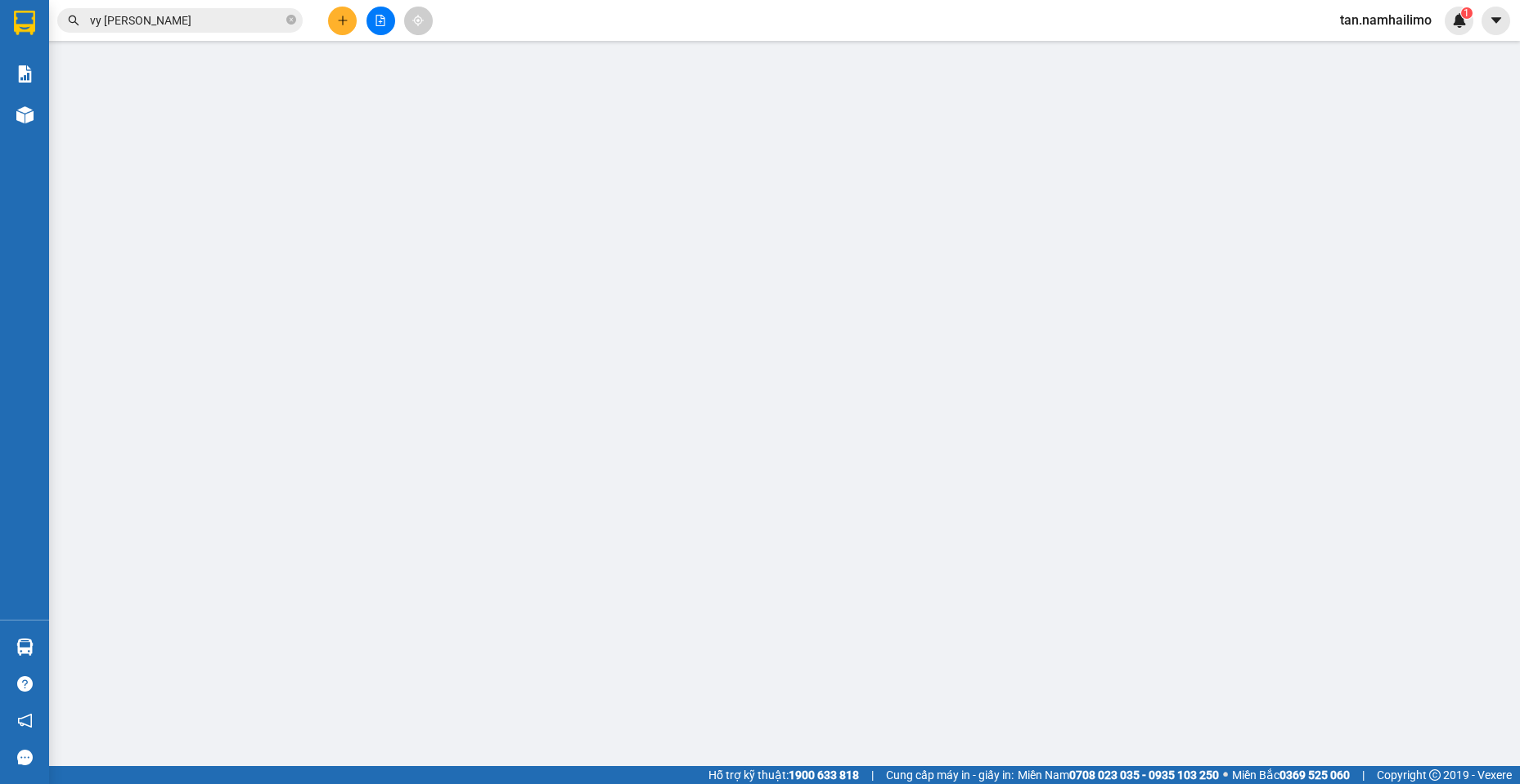
type input "0903665781"
type input "0898181976"
type input "30.000"
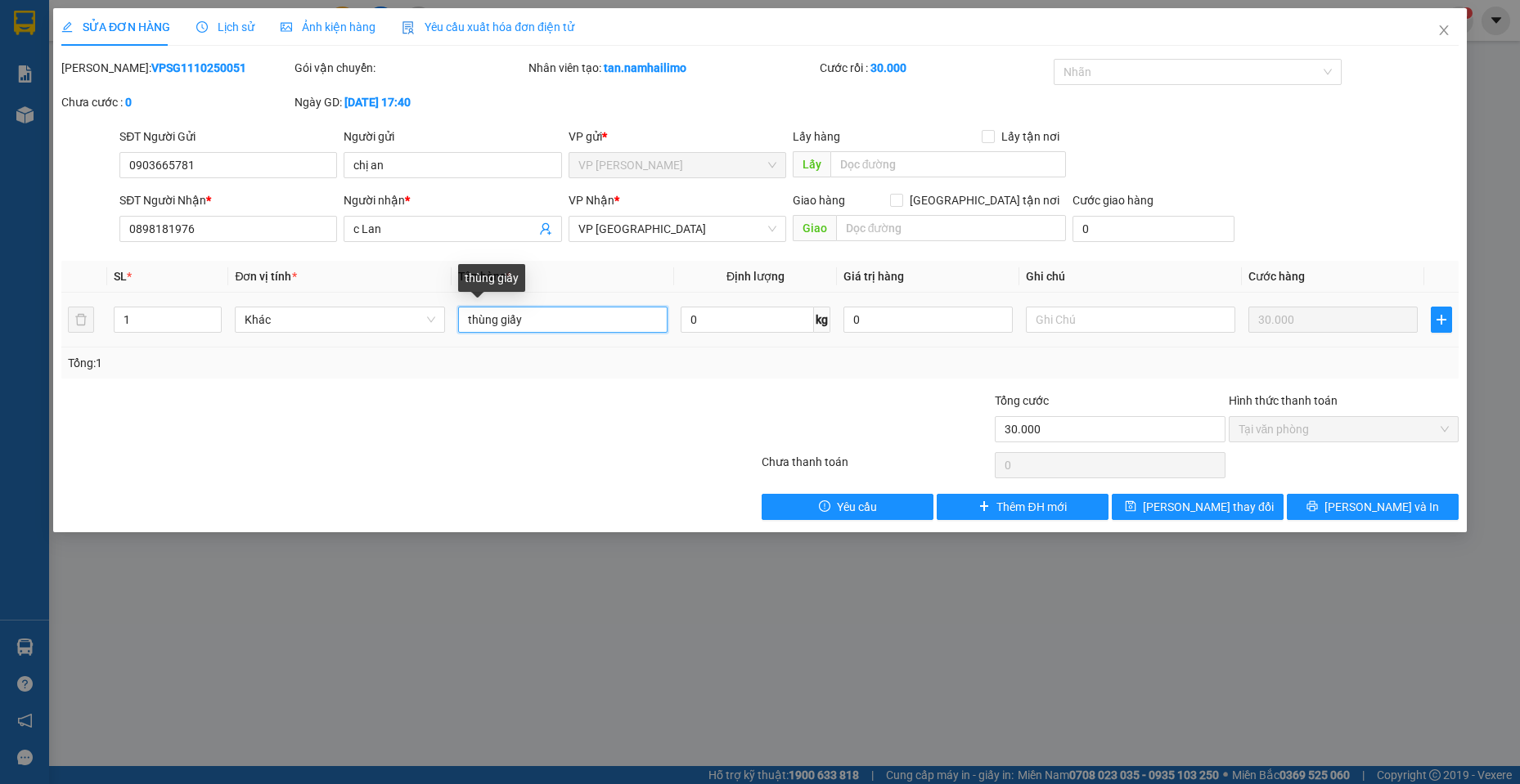
click at [511, 316] on input "thùng giấy" at bounding box center [563, 319] width 210 height 26
type input "bọc 6 hộp đạu phộng"
click at [650, 451] on div at bounding box center [409, 465] width 700 height 33
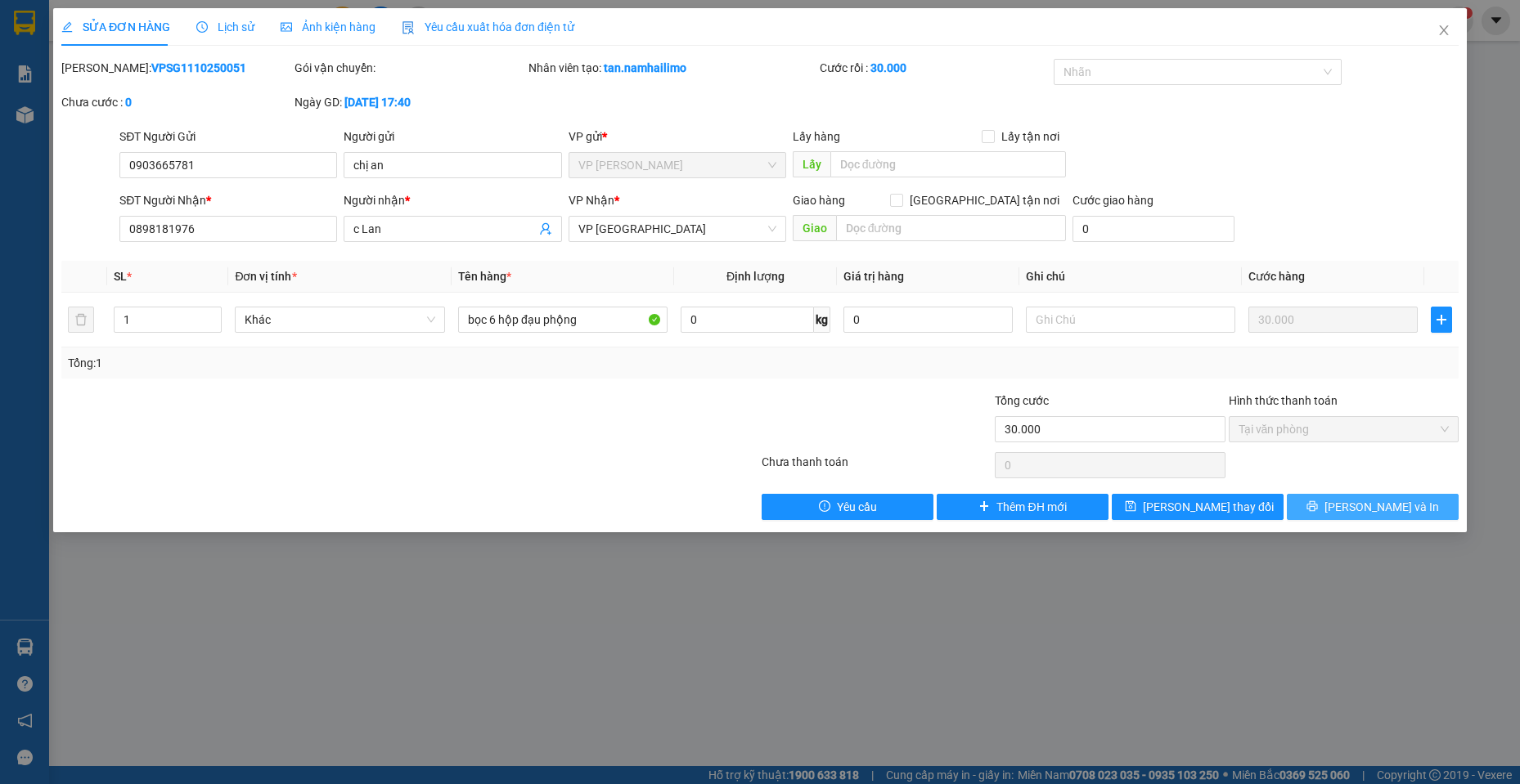
click at [1367, 508] on span "[PERSON_NAME] và In" at bounding box center [1382, 507] width 115 height 18
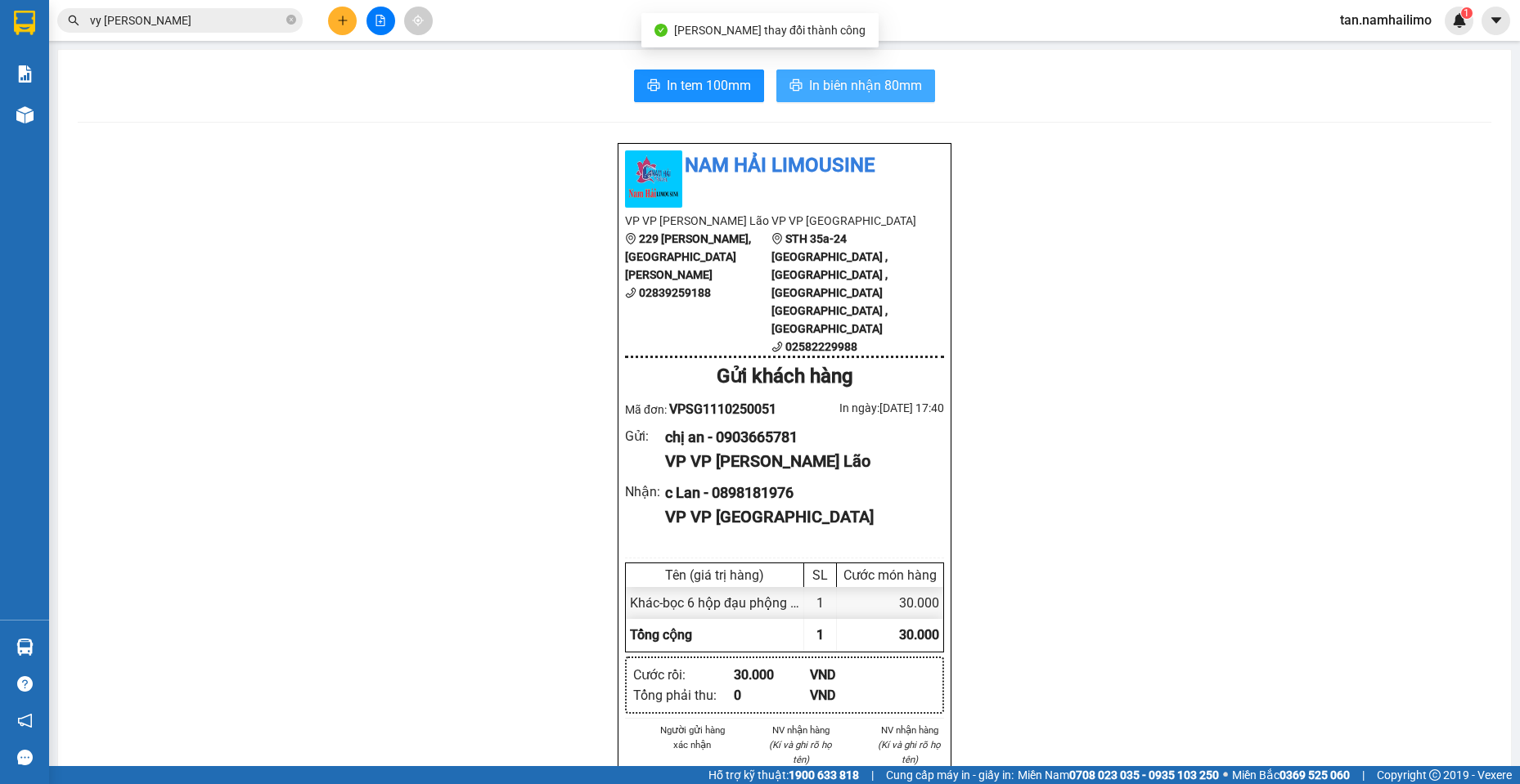
click at [901, 82] on span "In biên nhận 80mm" at bounding box center [866, 85] width 113 height 21
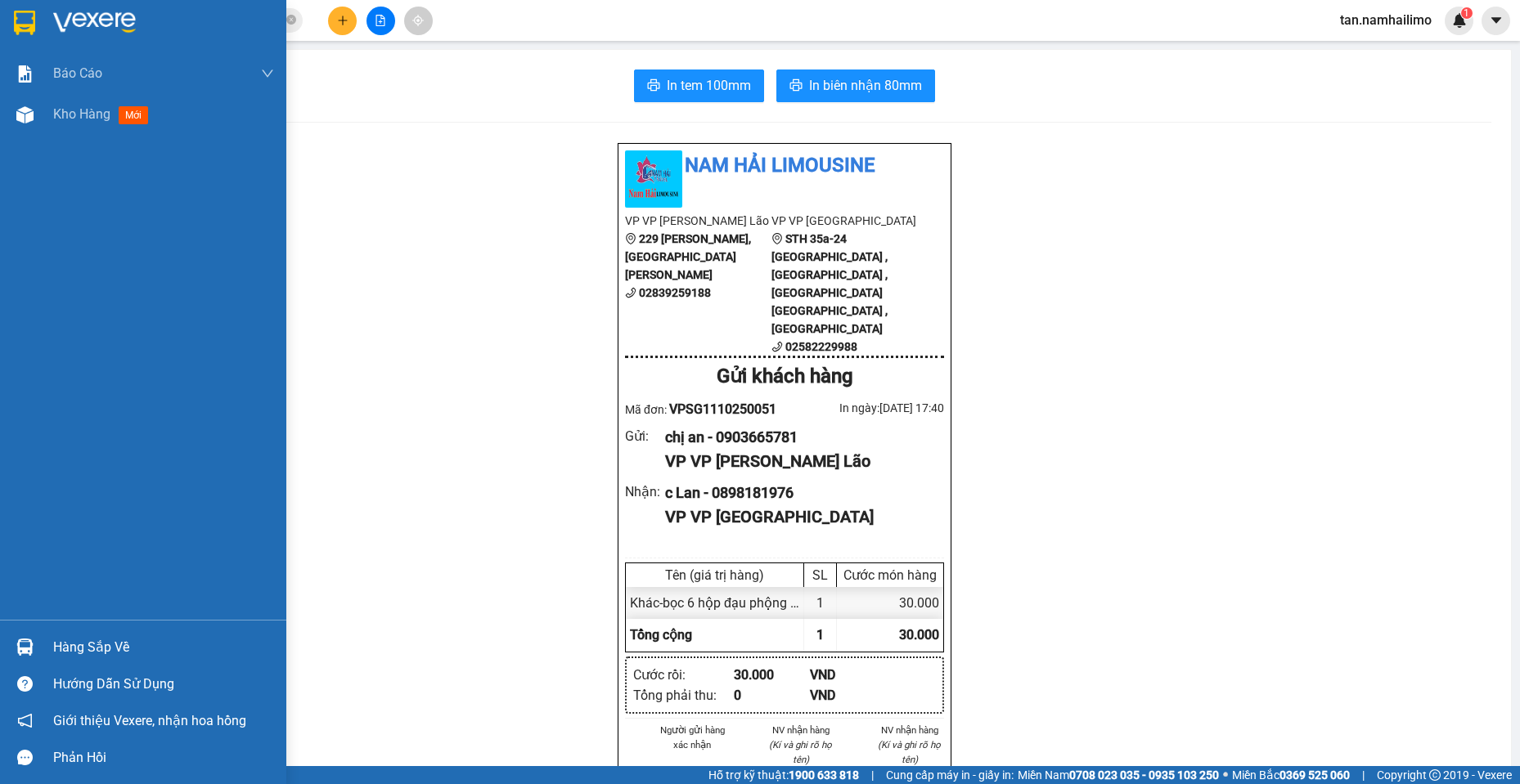
click at [27, 13] on img at bounding box center [24, 23] width 21 height 25
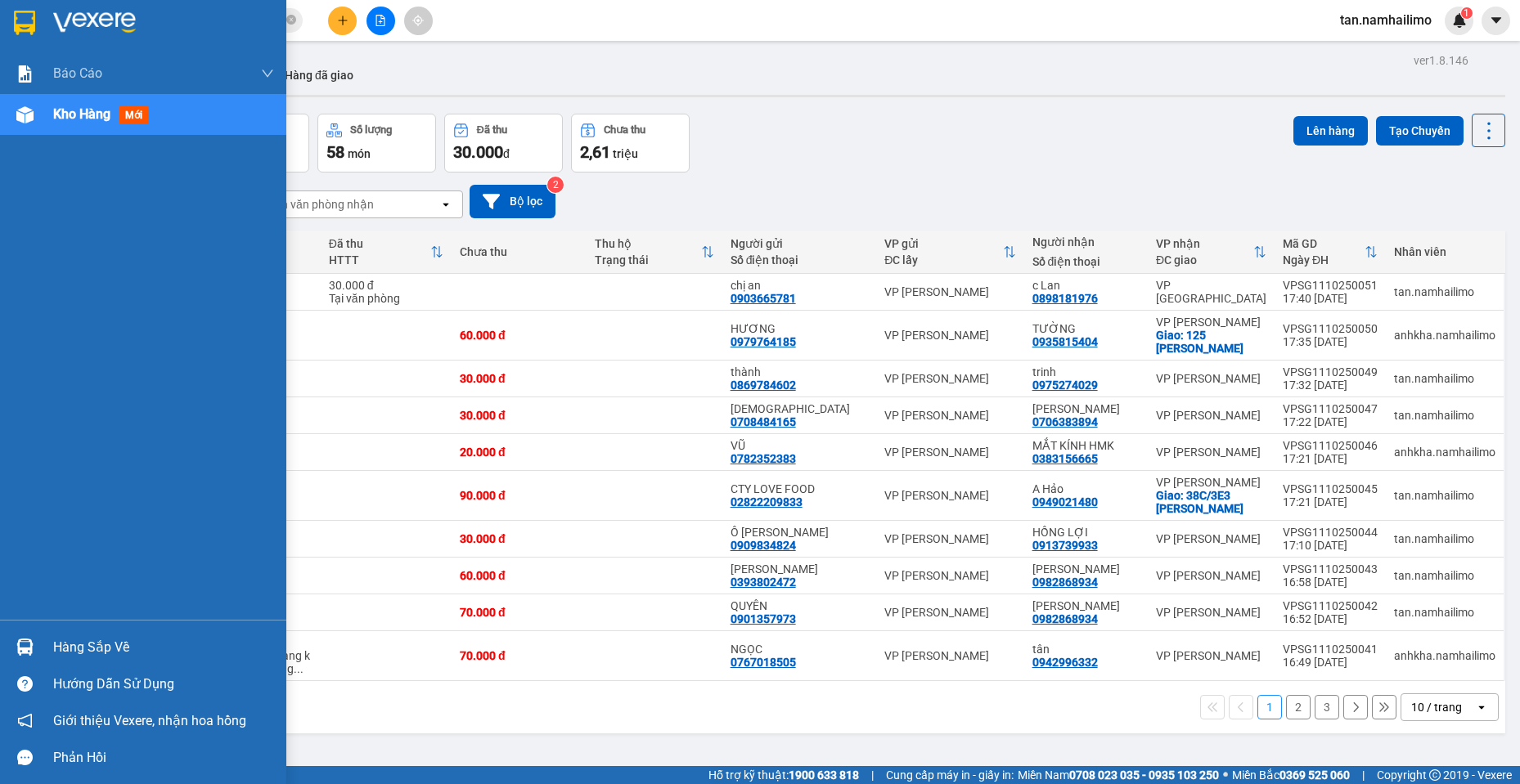
click at [24, 31] on img at bounding box center [24, 23] width 21 height 25
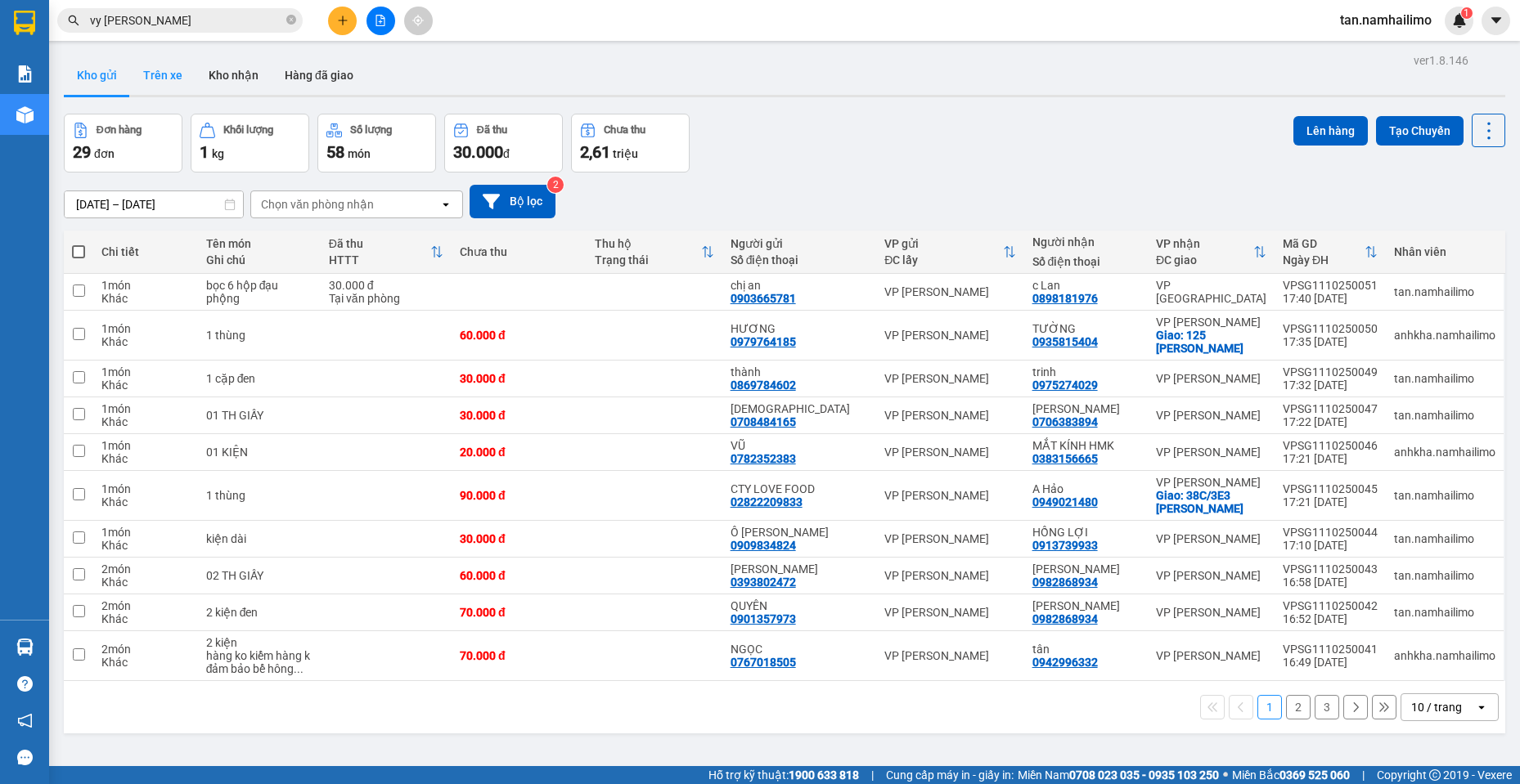
click at [168, 70] on button "Trên xe" at bounding box center [163, 75] width 65 height 40
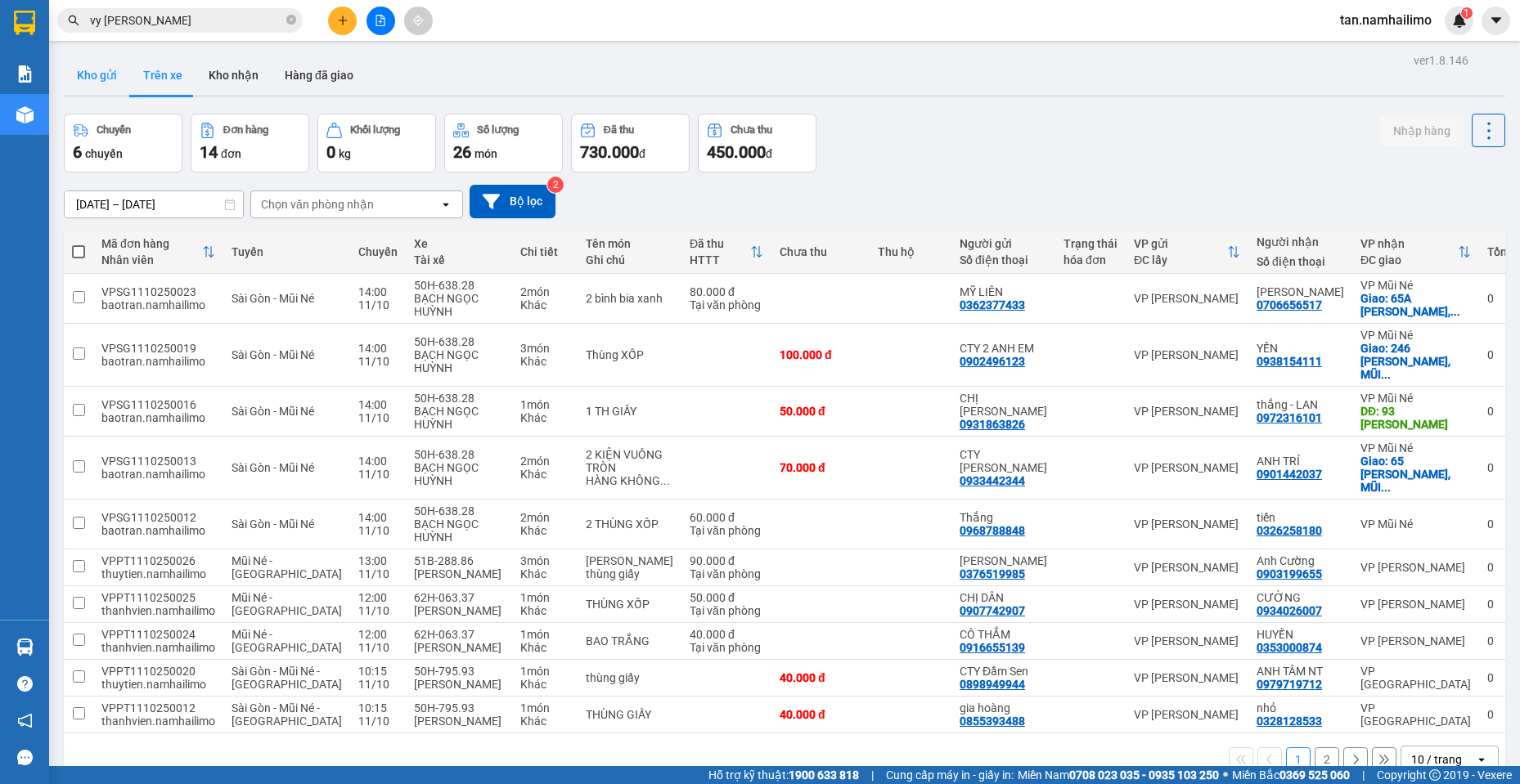
click at [115, 79] on button "Kho gửi" at bounding box center [96, 75] width 66 height 40
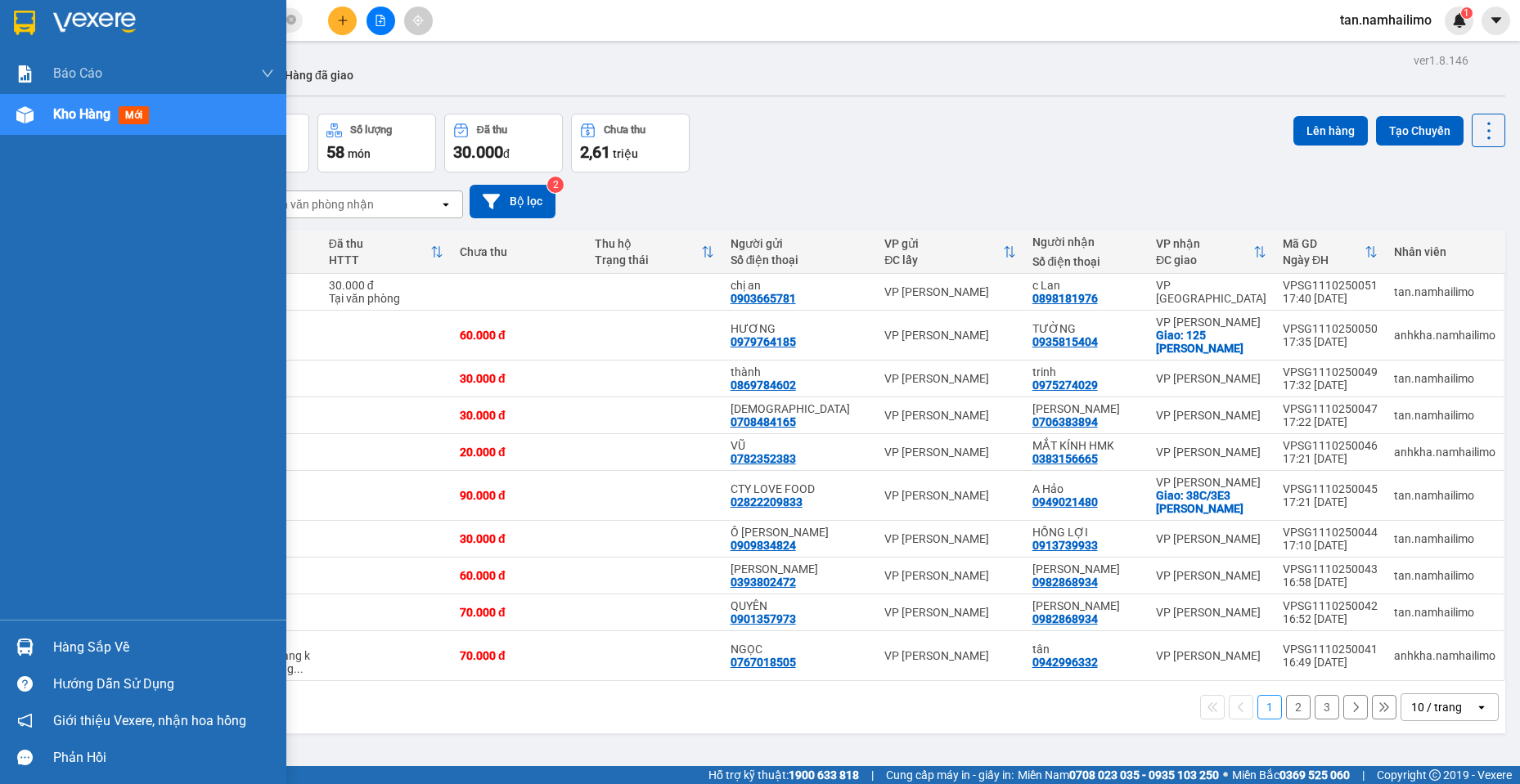
click at [12, 25] on div at bounding box center [25, 22] width 29 height 29
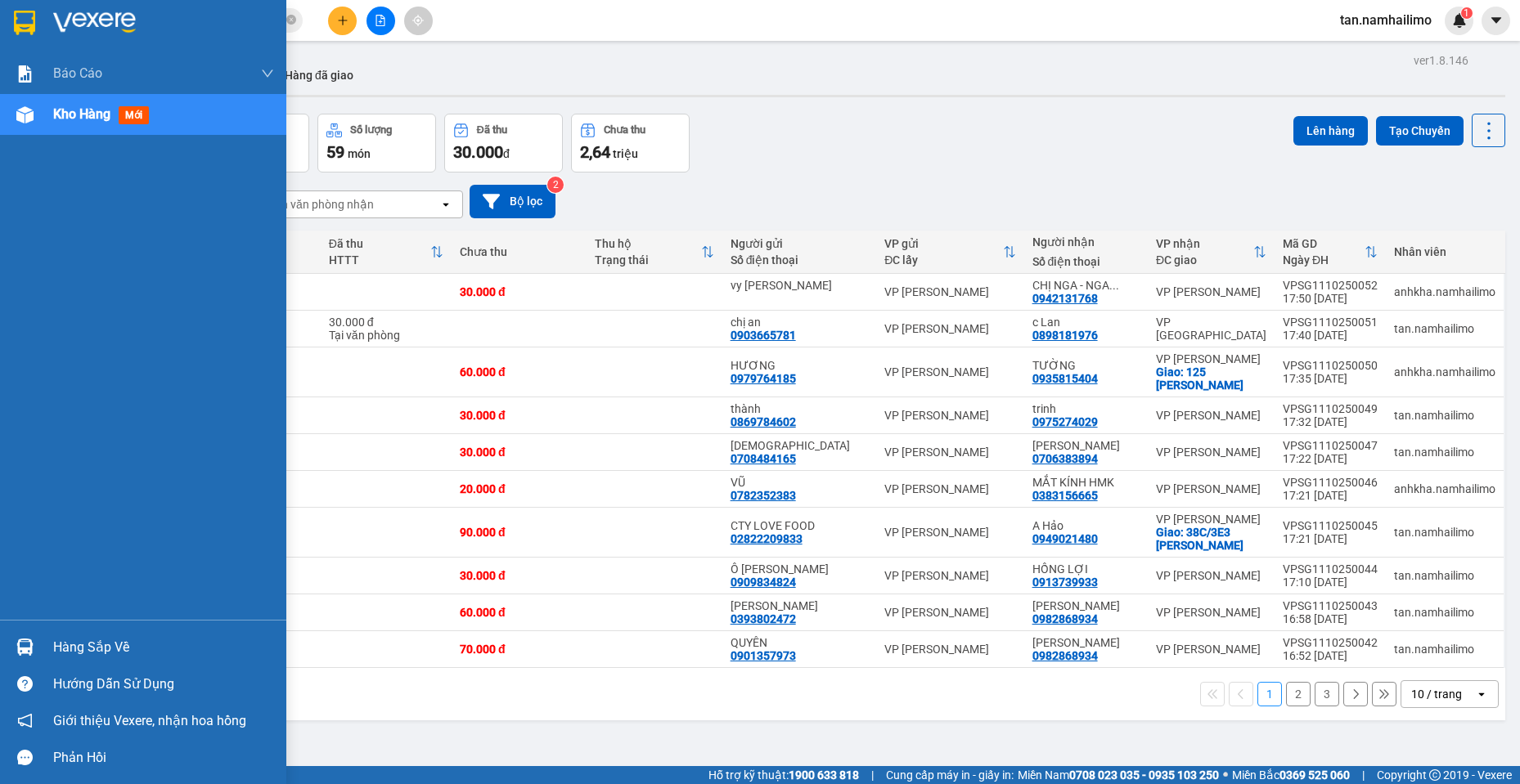
drag, startPoint x: 11, startPoint y: 14, endPoint x: 385, endPoint y: 1, distance: 374.2
click at [12, 14] on div at bounding box center [25, 22] width 29 height 29
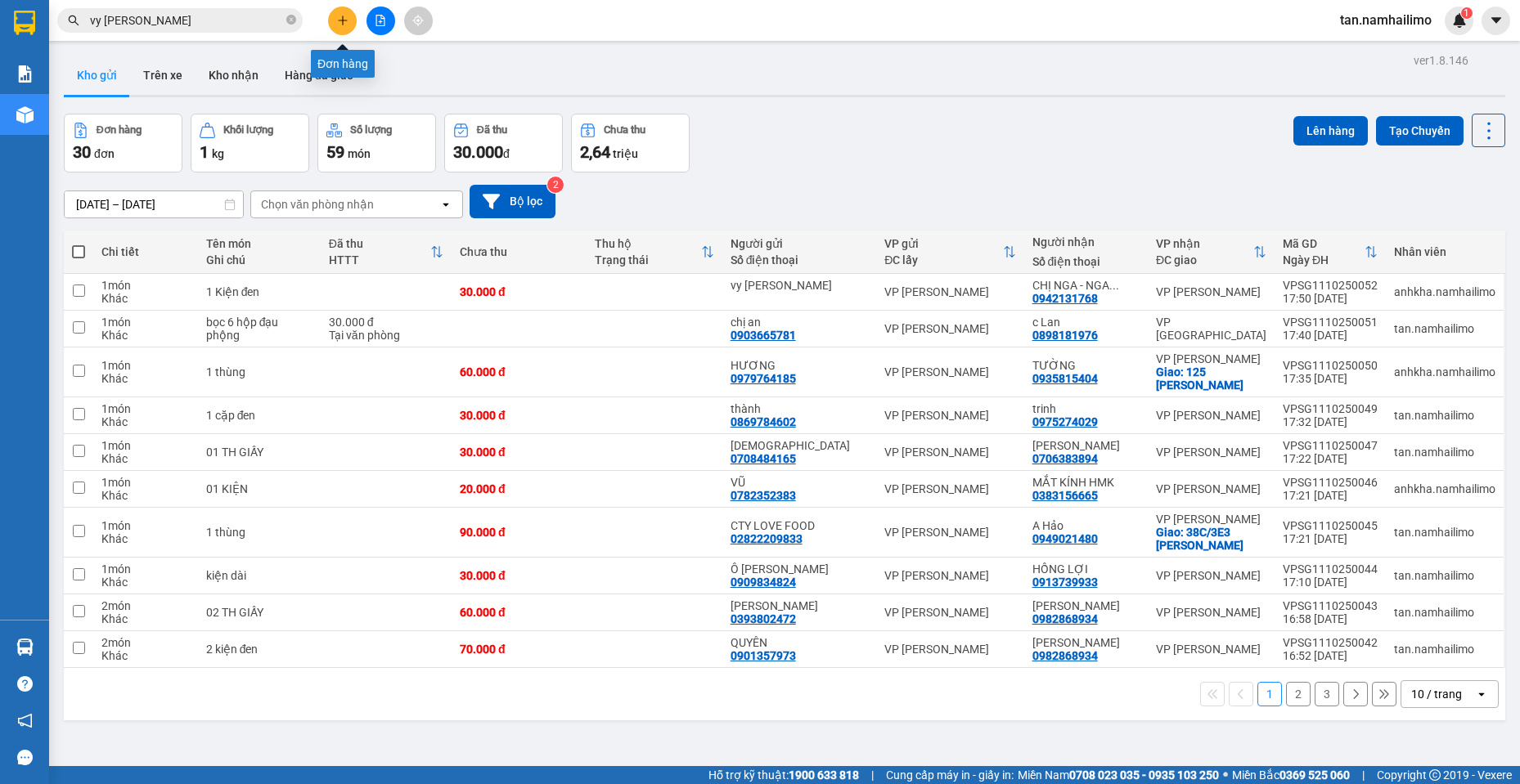
click at [337, 21] on icon "plus" at bounding box center [343, 21] width 12 height 12
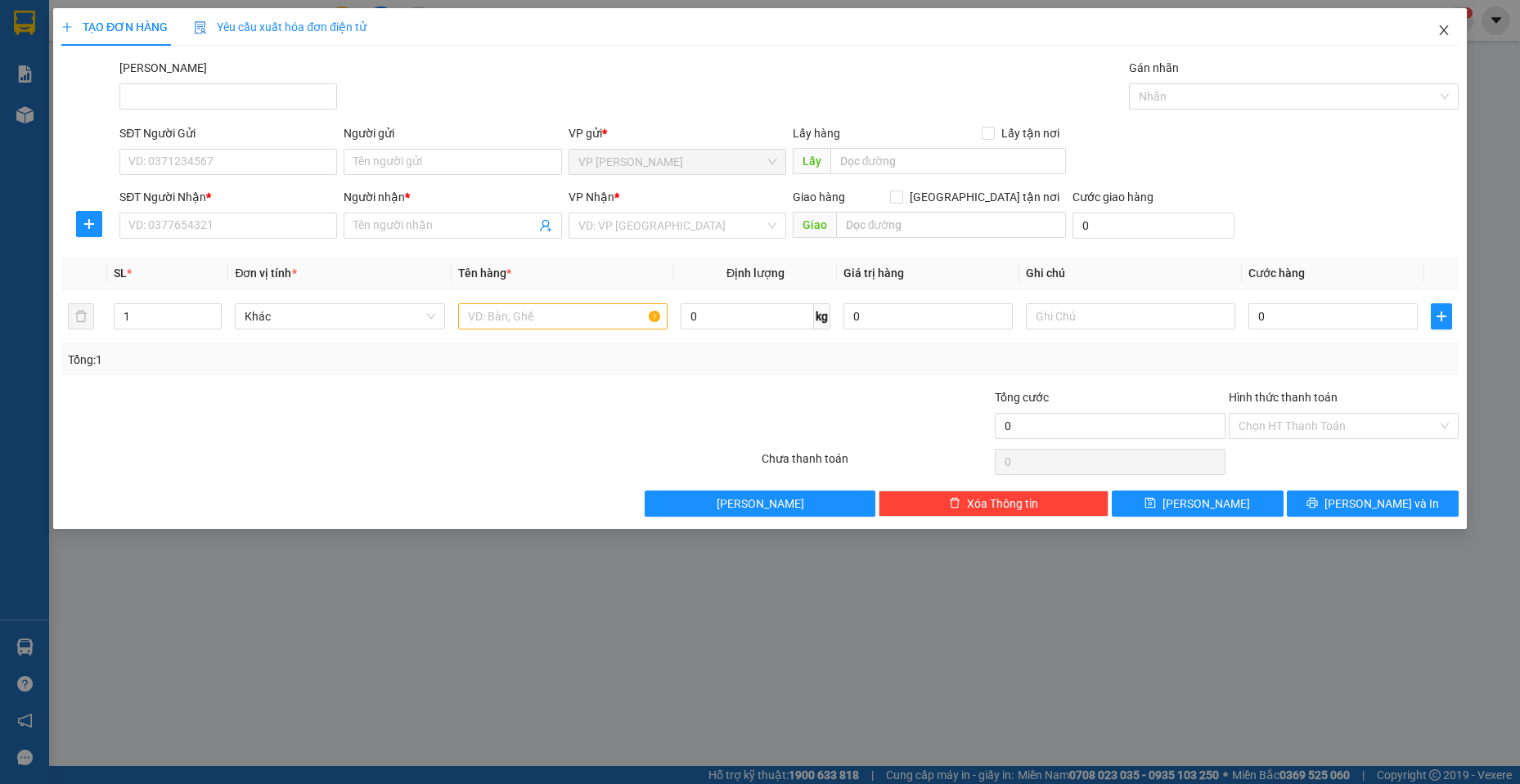
click at [1442, 30] on icon "close" at bounding box center [1444, 30] width 13 height 13
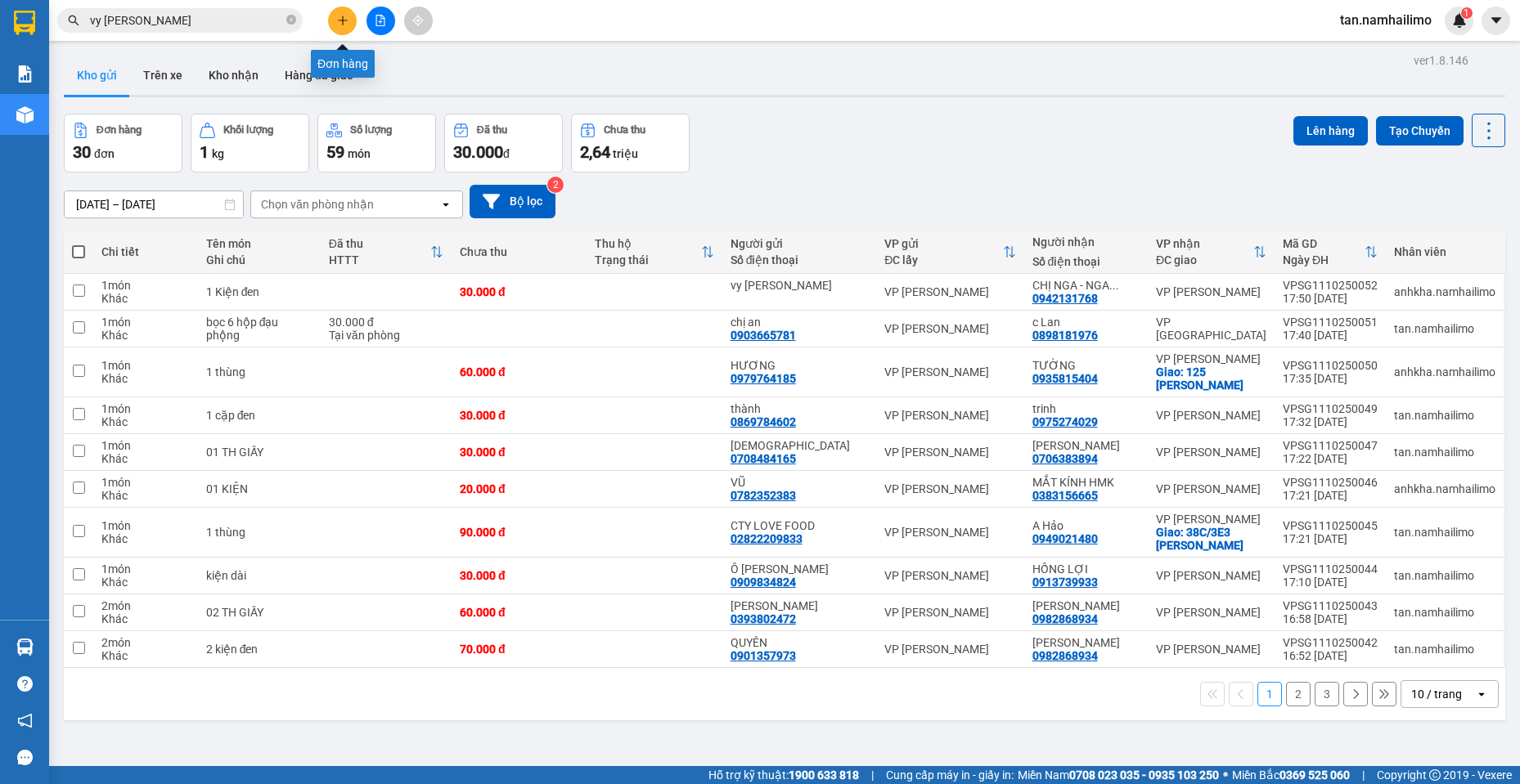
click at [342, 18] on icon "plus" at bounding box center [343, 21] width 12 height 12
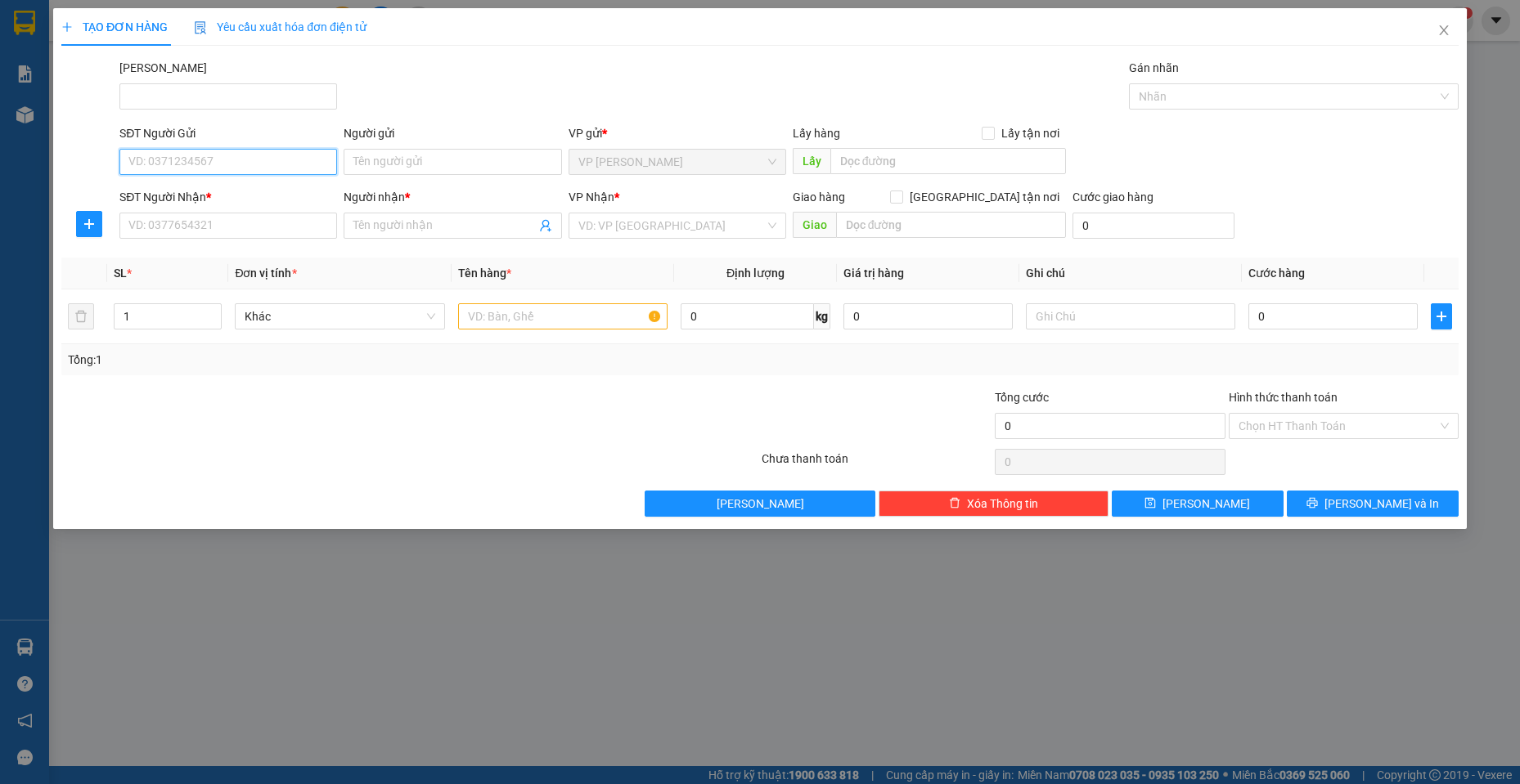
click at [227, 162] on input "SĐT Người Gửi" at bounding box center [227, 162] width 217 height 26
type input "0979029443"
click at [207, 183] on div "0979029443 - HẰNG" at bounding box center [227, 194] width 217 height 26
type input "HẰNG"
type input "bố Minh 26264"
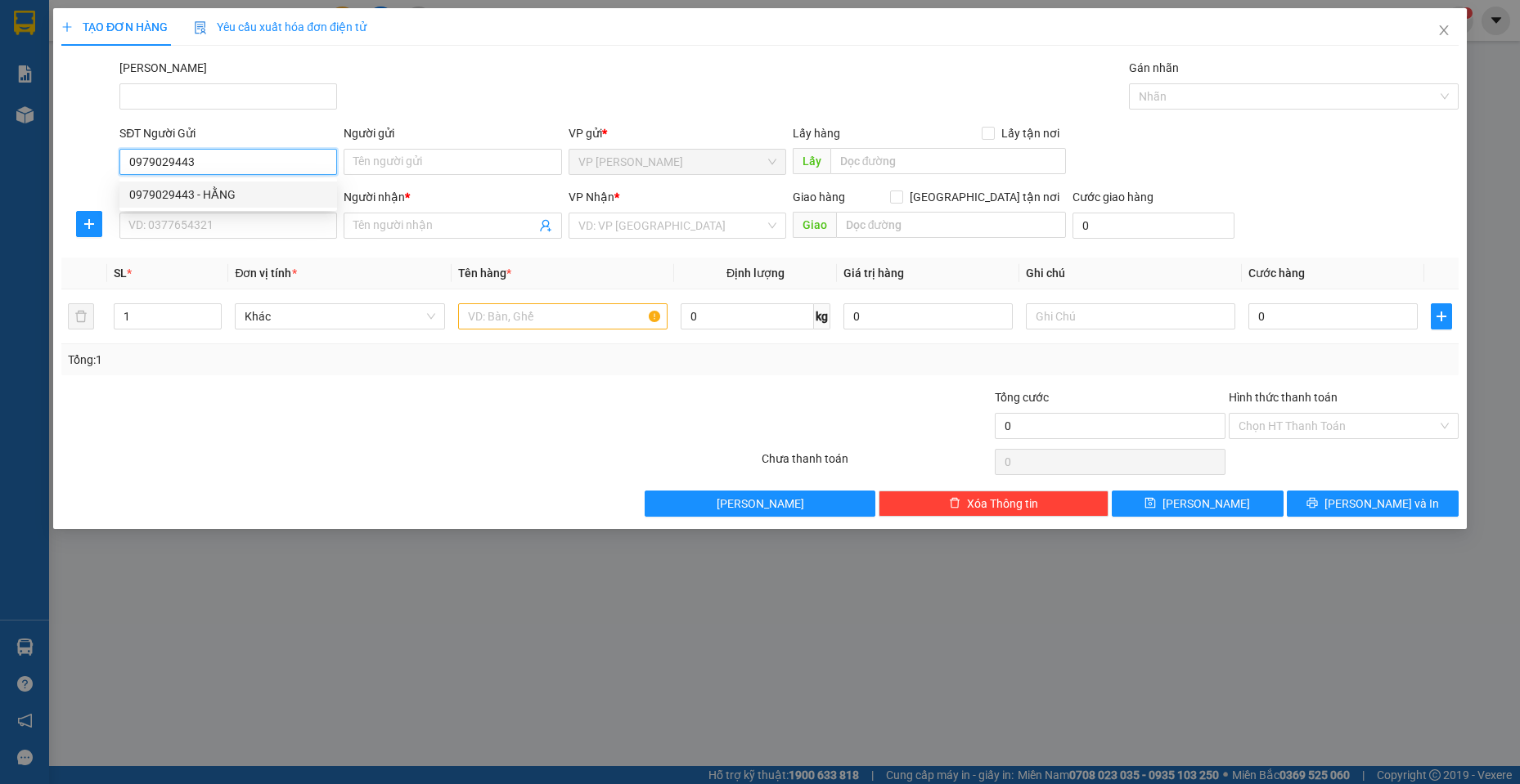
type input "0979029443"
type input "HẰNG"
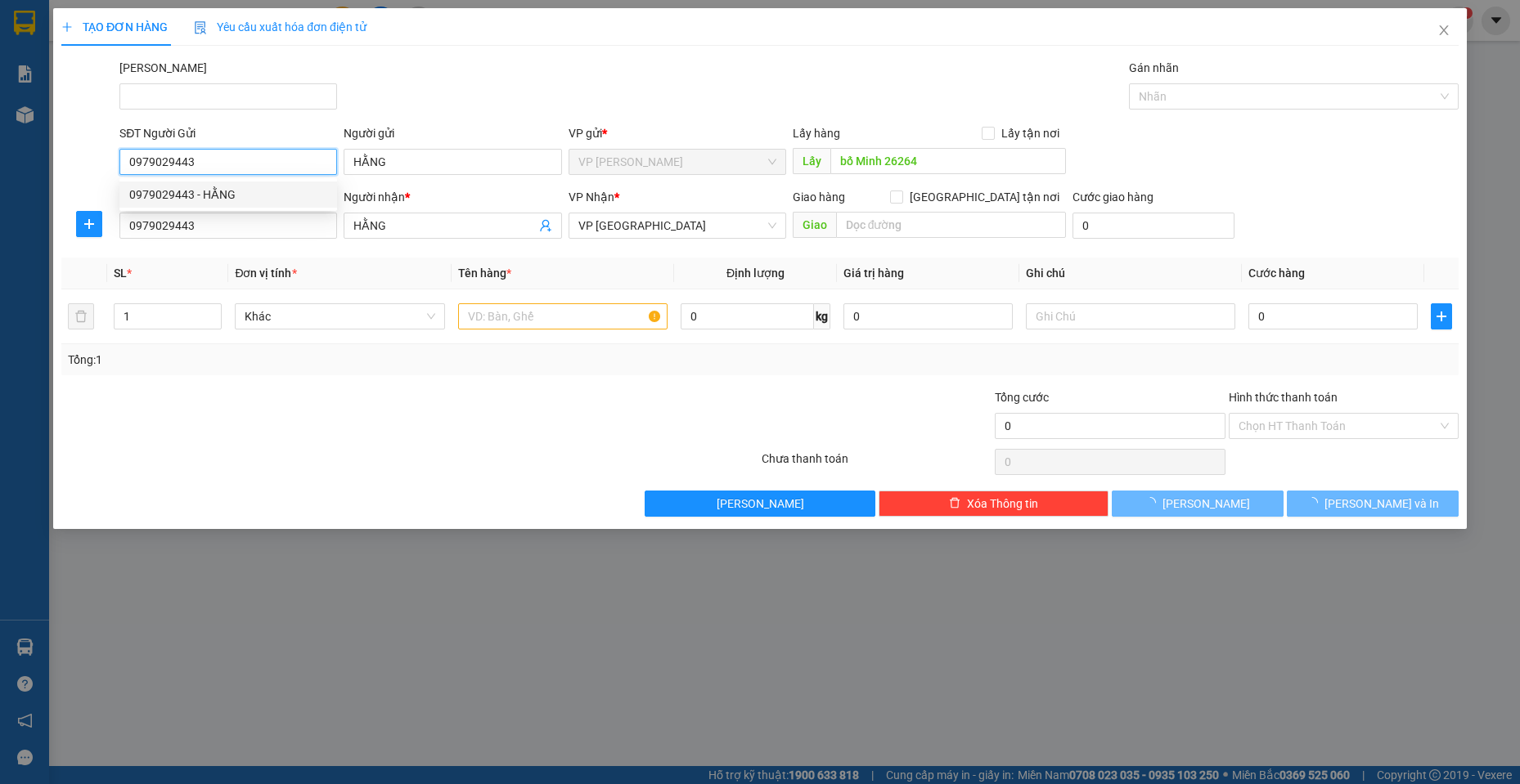
type input "20.000"
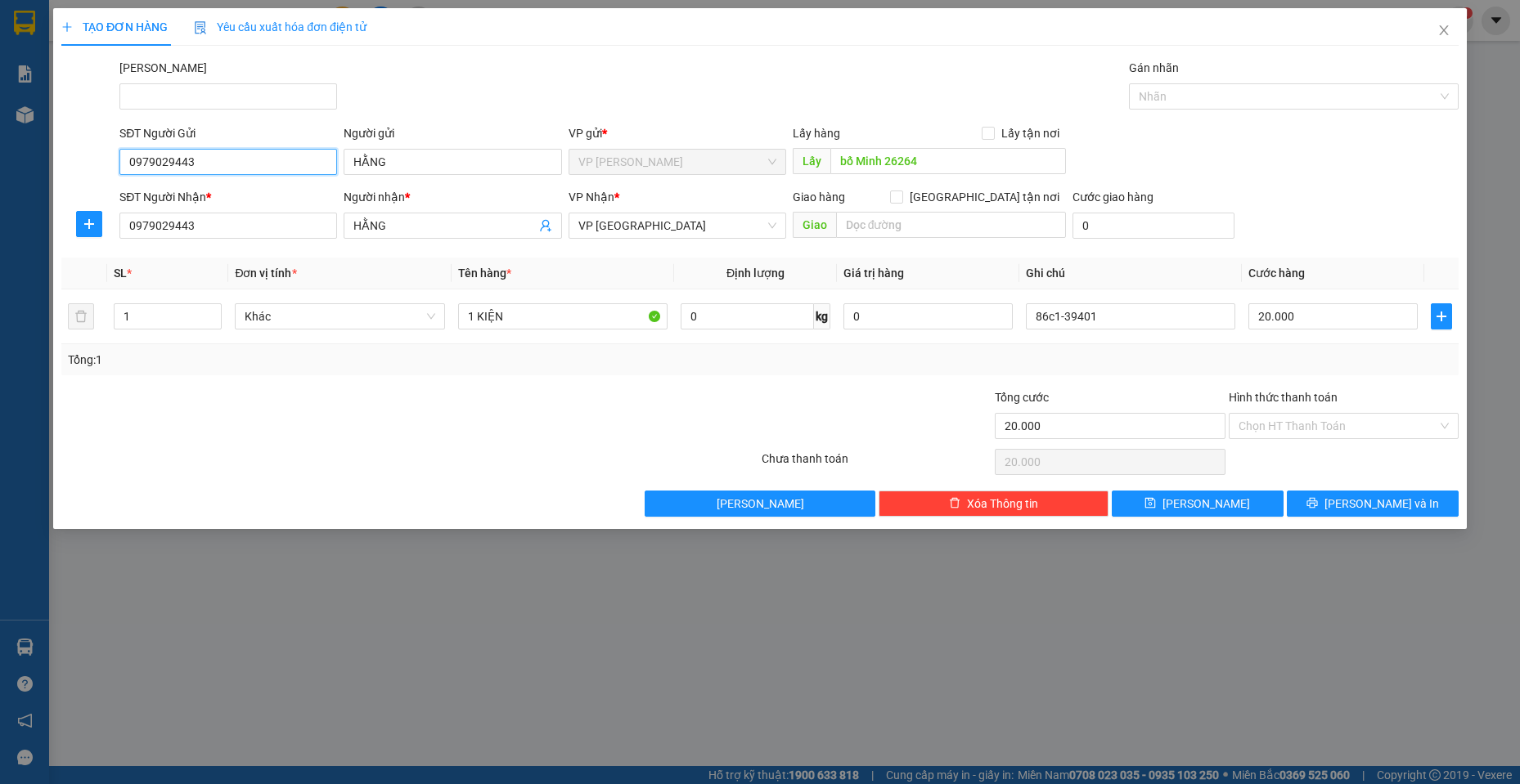
type input "0979029443"
click at [1359, 314] on input "20.000" at bounding box center [1333, 316] width 170 height 26
type input "0"
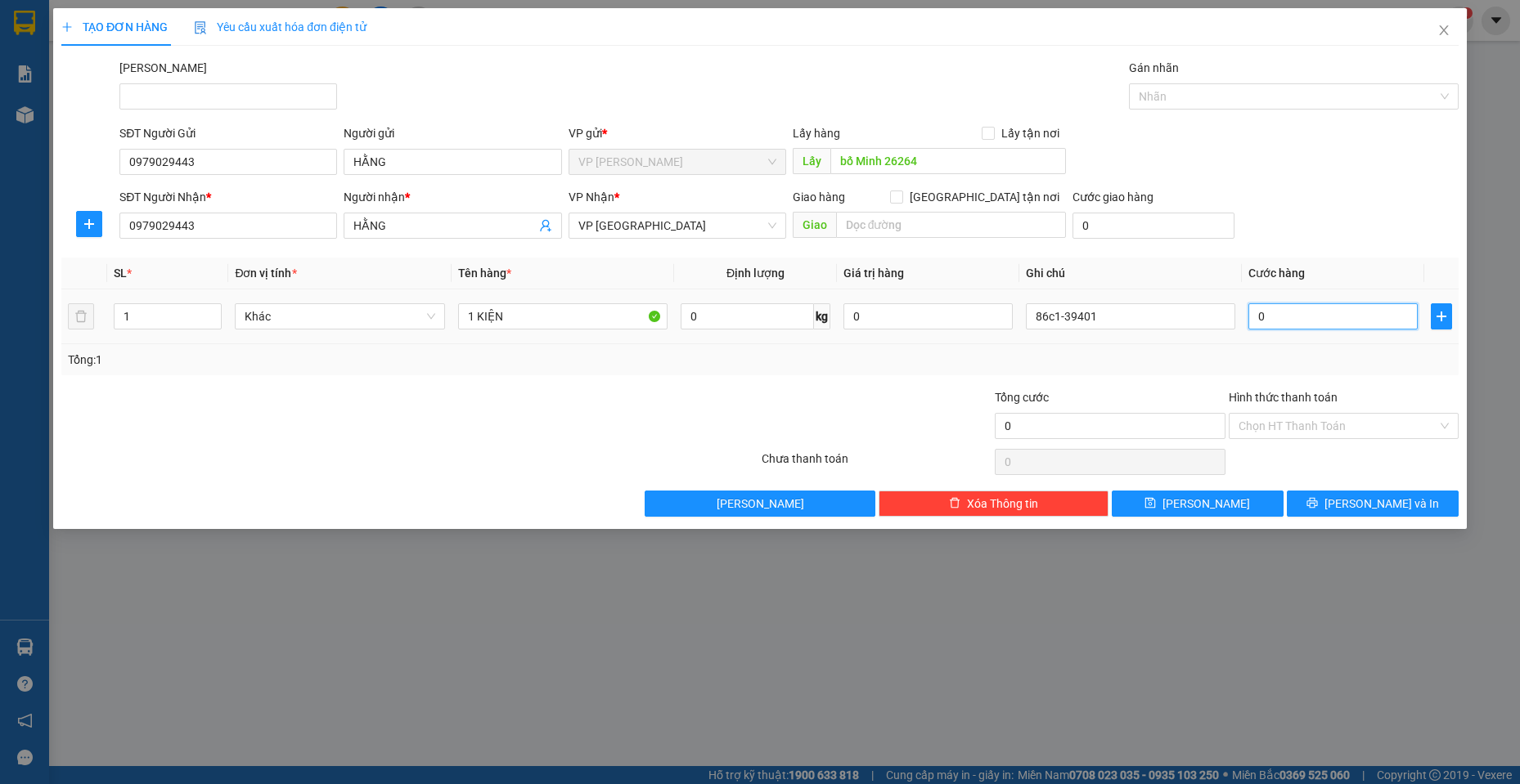
type input "3"
type input "03"
type input "30"
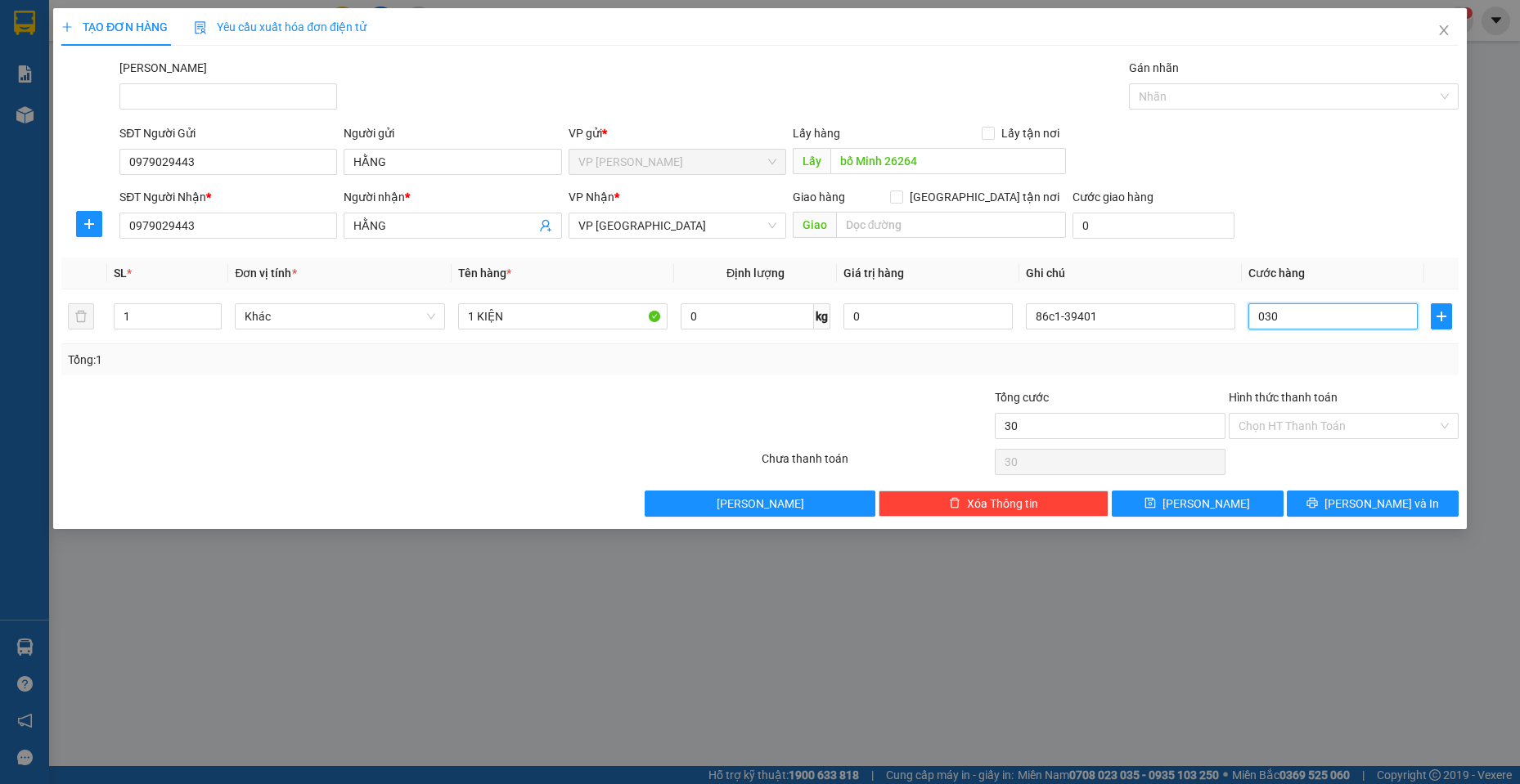
type input "030"
type input "30.000"
click at [1333, 198] on div "SĐT Người Nhận * 0979029443 Người nhận * HẰNG VP Nhận * VP chợ Mũi Né Giao hàng…" at bounding box center [788, 217] width 1345 height 57
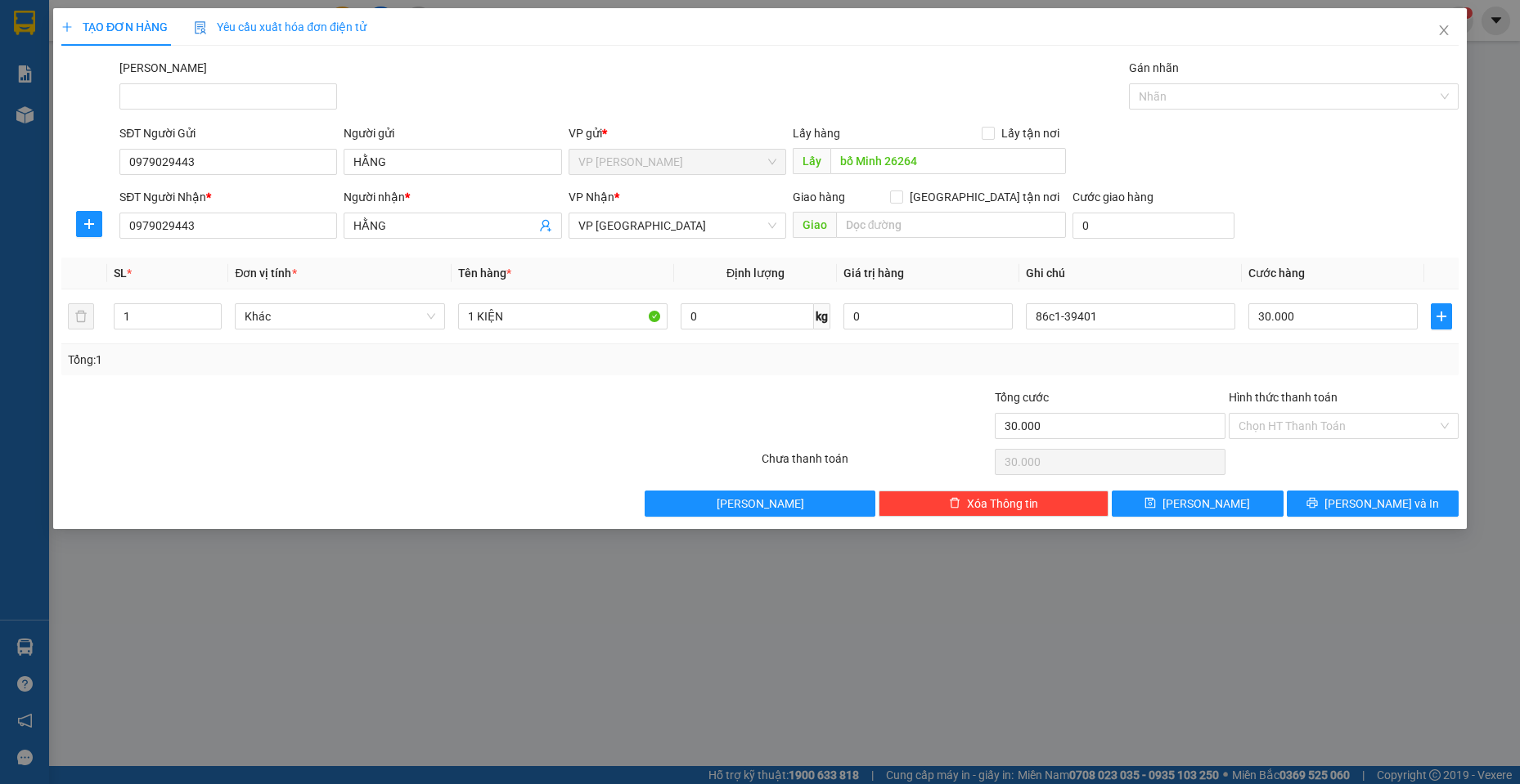
click at [1333, 198] on div "SĐT Người Nhận * 0979029443 Người nhận * HẰNG VP Nhận * VP chợ Mũi Né Giao hàng…" at bounding box center [788, 217] width 1345 height 57
click at [1128, 324] on input "86c1-39401" at bounding box center [1131, 316] width 210 height 26
click at [1351, 149] on div "SĐT Người Gửi 0979029443 Người gửi HẰNG VP gửi * VP [PERSON_NAME] Lão Lấy hàng …" at bounding box center [788, 153] width 1345 height 57
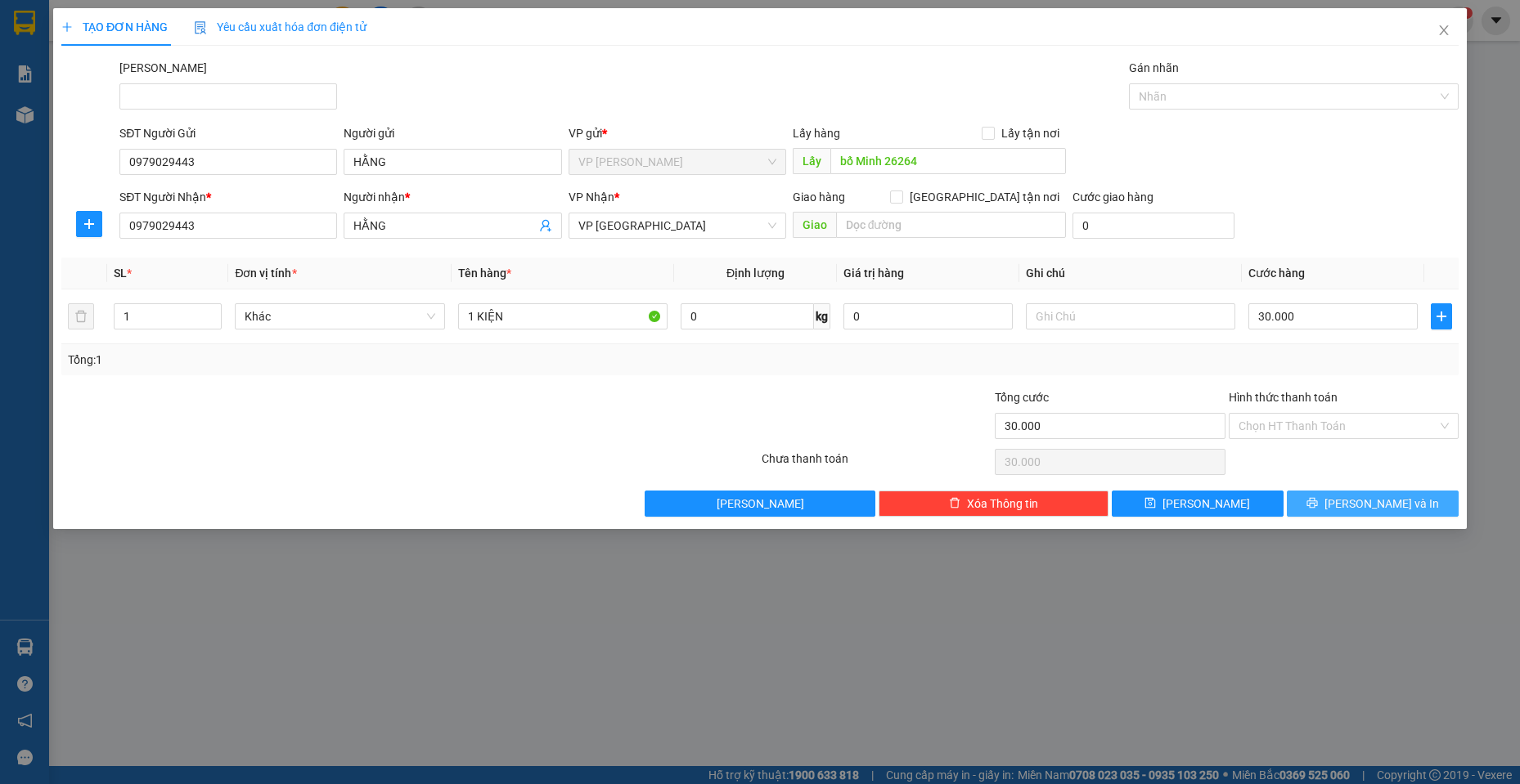
click at [1369, 510] on span "[PERSON_NAME] và In" at bounding box center [1382, 504] width 115 height 18
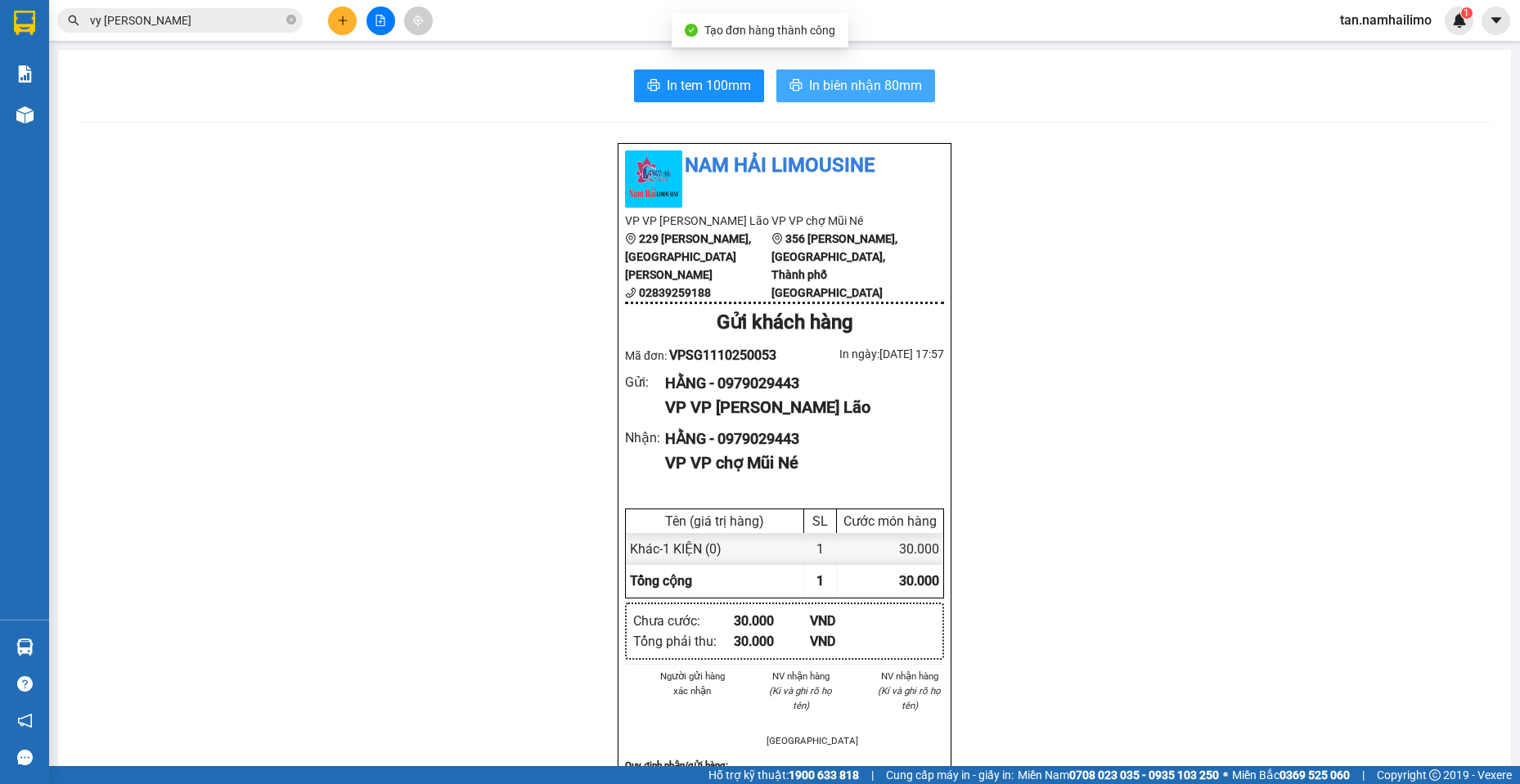
drag, startPoint x: 854, startPoint y: 83, endPoint x: 866, endPoint y: 99, distance: 20.0
click at [855, 83] on span "In biên nhận 80mm" at bounding box center [866, 85] width 113 height 21
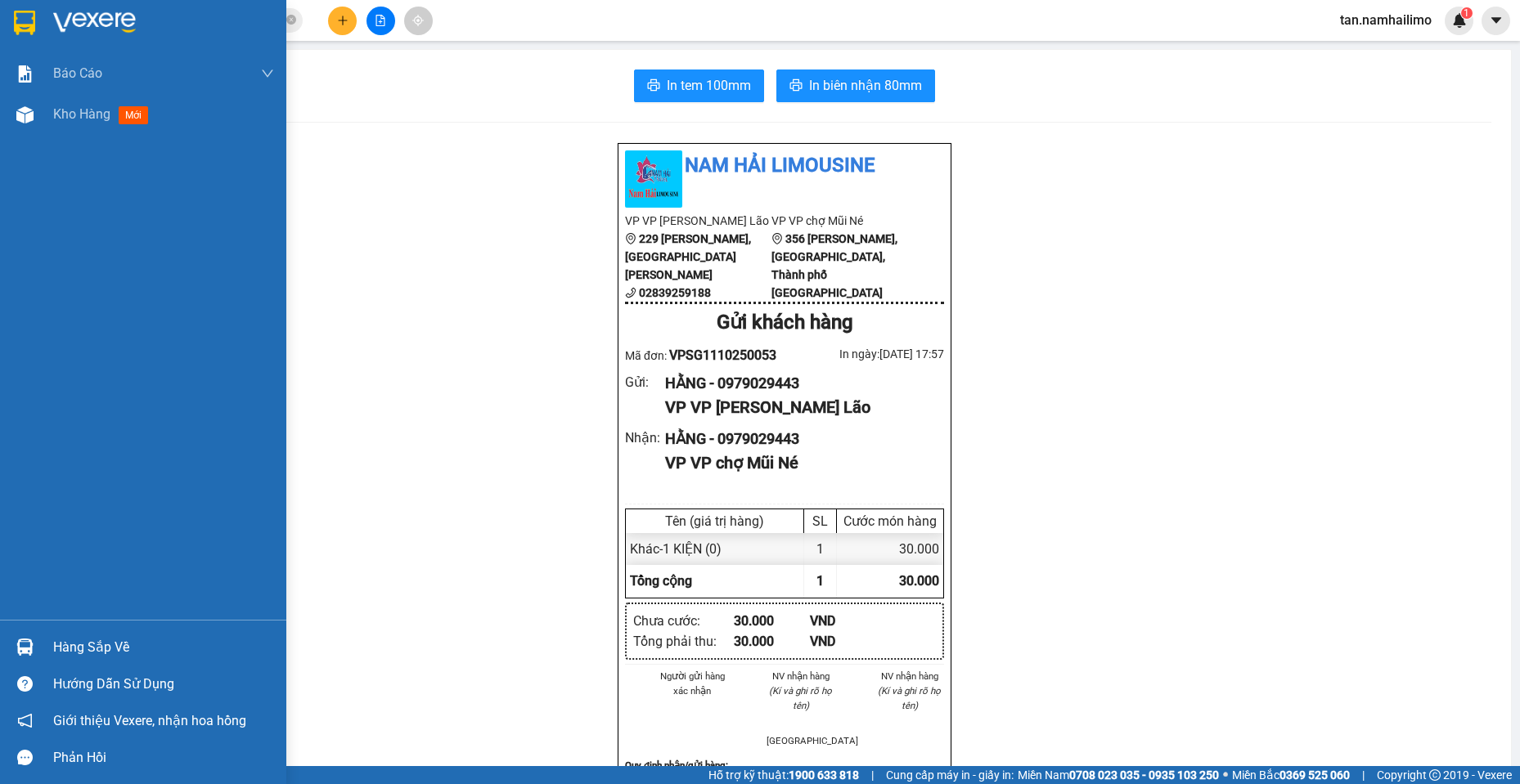
click at [35, 28] on img at bounding box center [24, 23] width 21 height 25
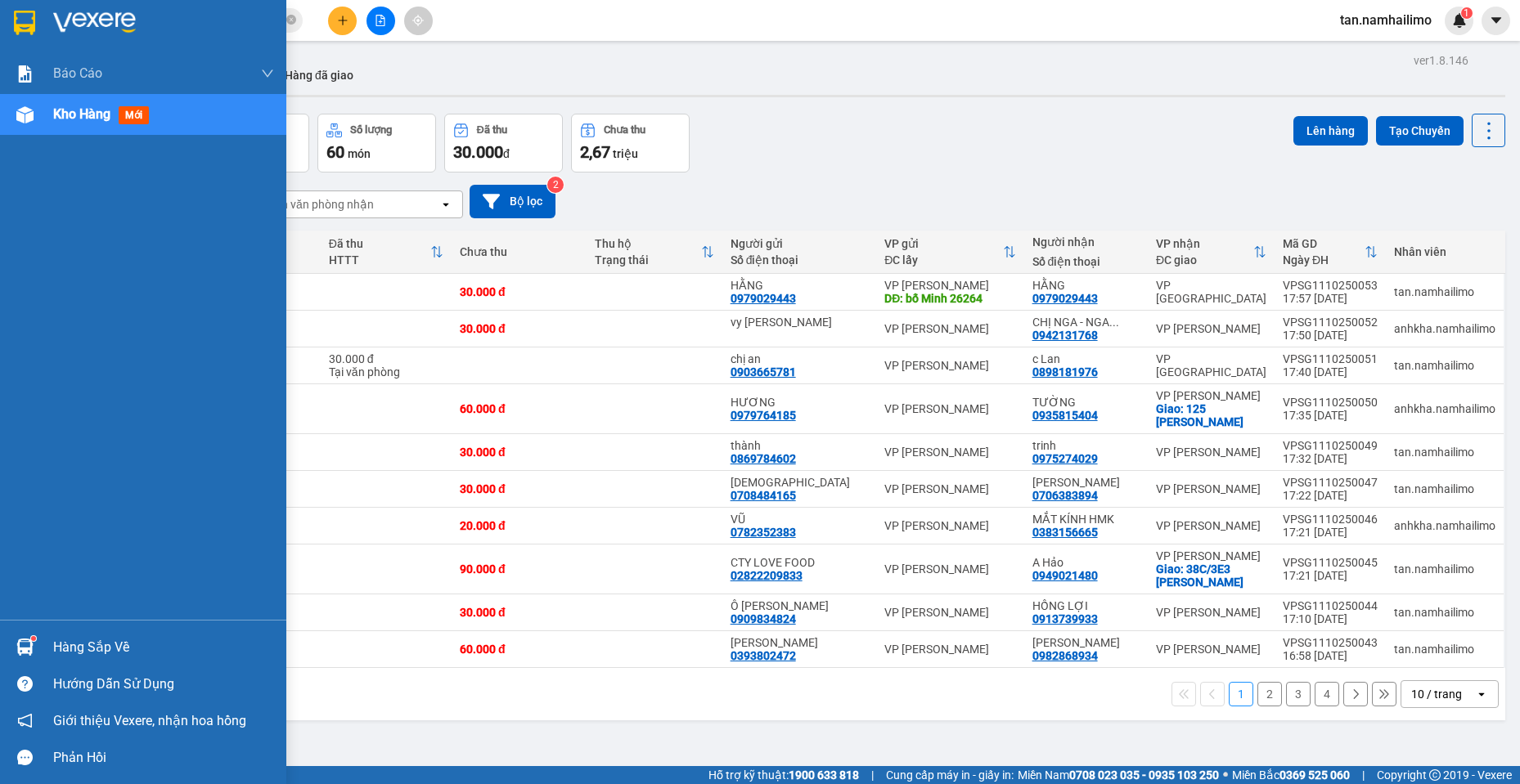
drag, startPoint x: 19, startPoint y: 16, endPoint x: 19, endPoint y: 26, distance: 10.0
click at [20, 15] on img at bounding box center [24, 23] width 21 height 25
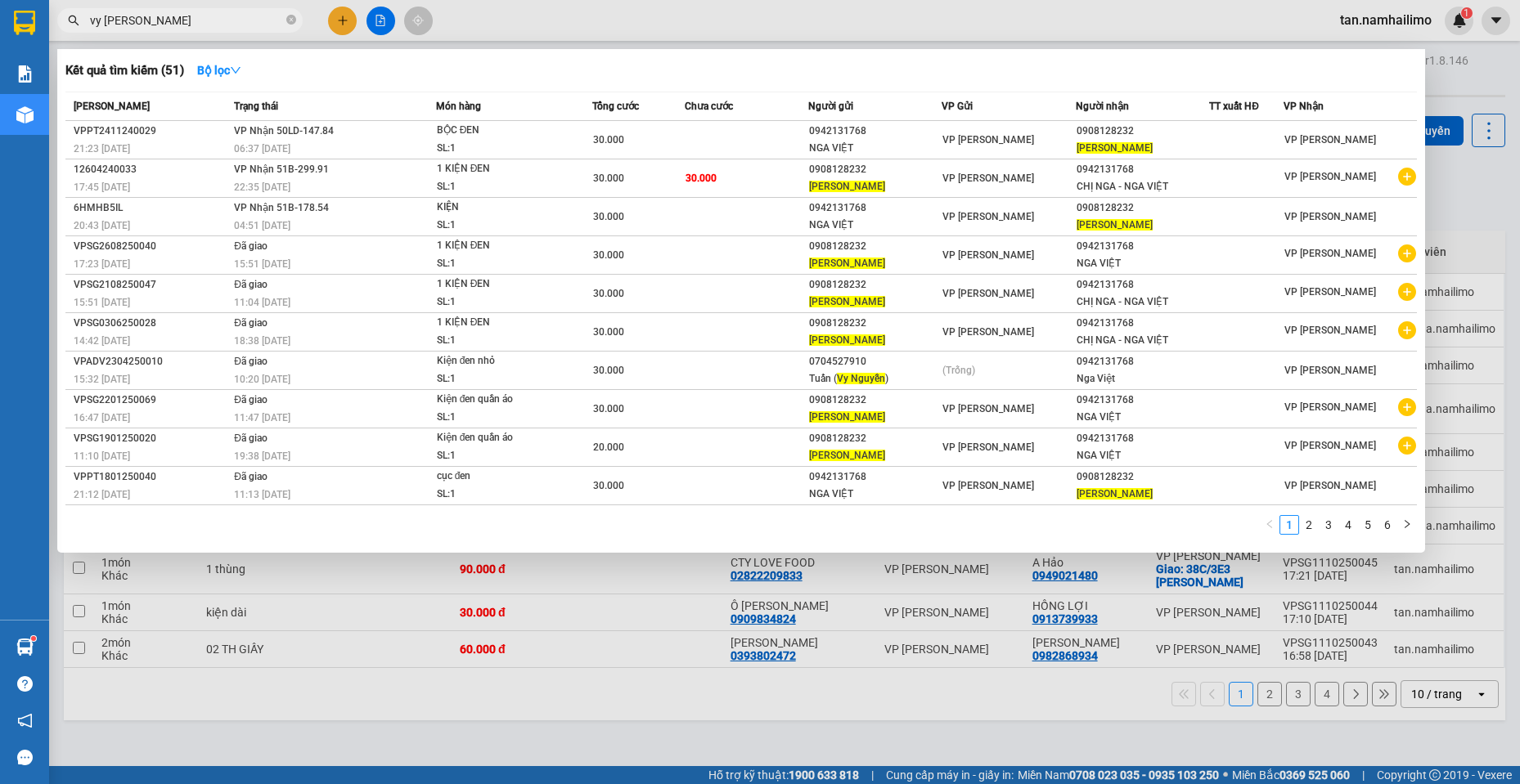
click at [108, 24] on input "vy [PERSON_NAME]" at bounding box center [186, 21] width 193 height 18
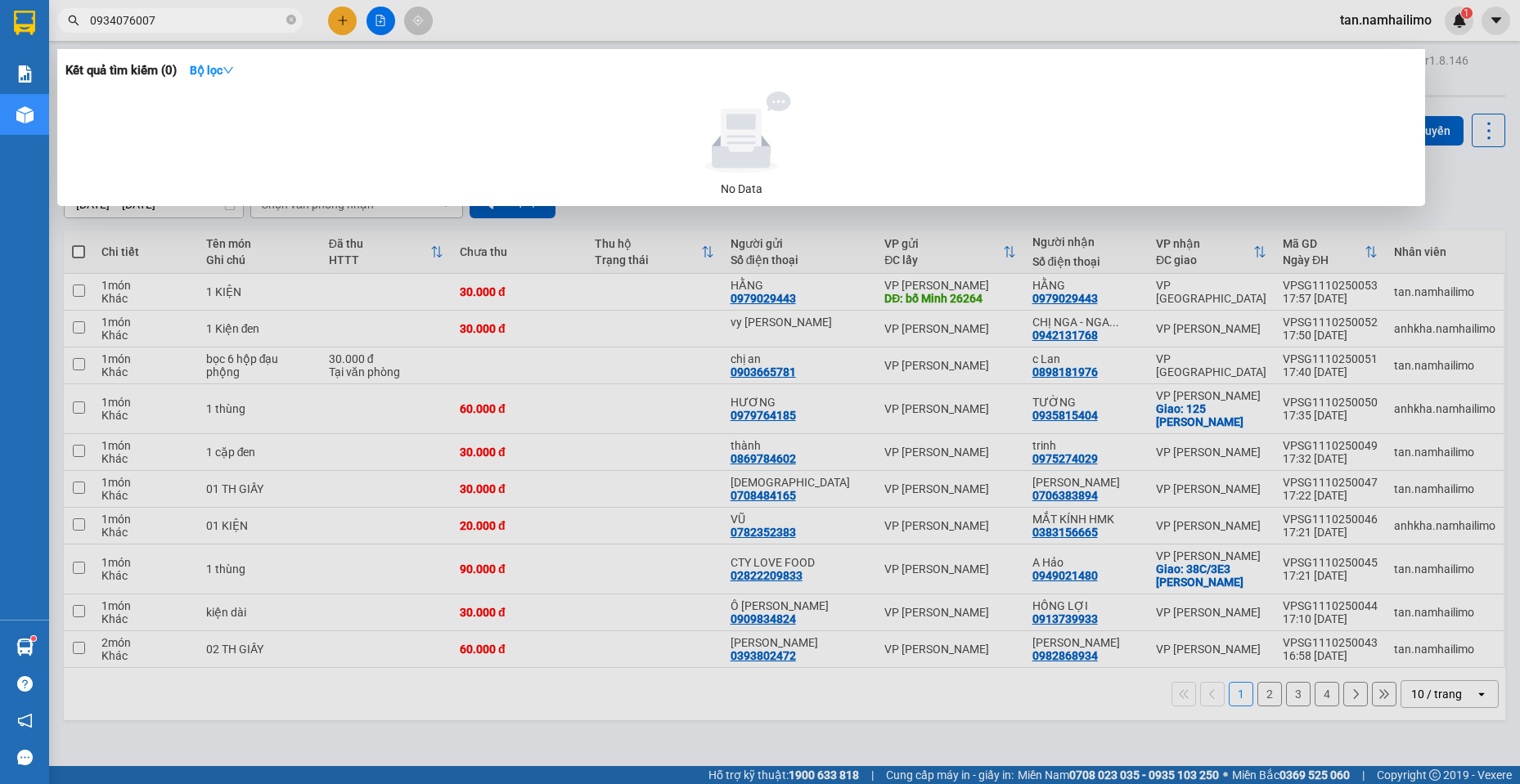
click at [131, 20] on input "0934076007" at bounding box center [186, 21] width 193 height 18
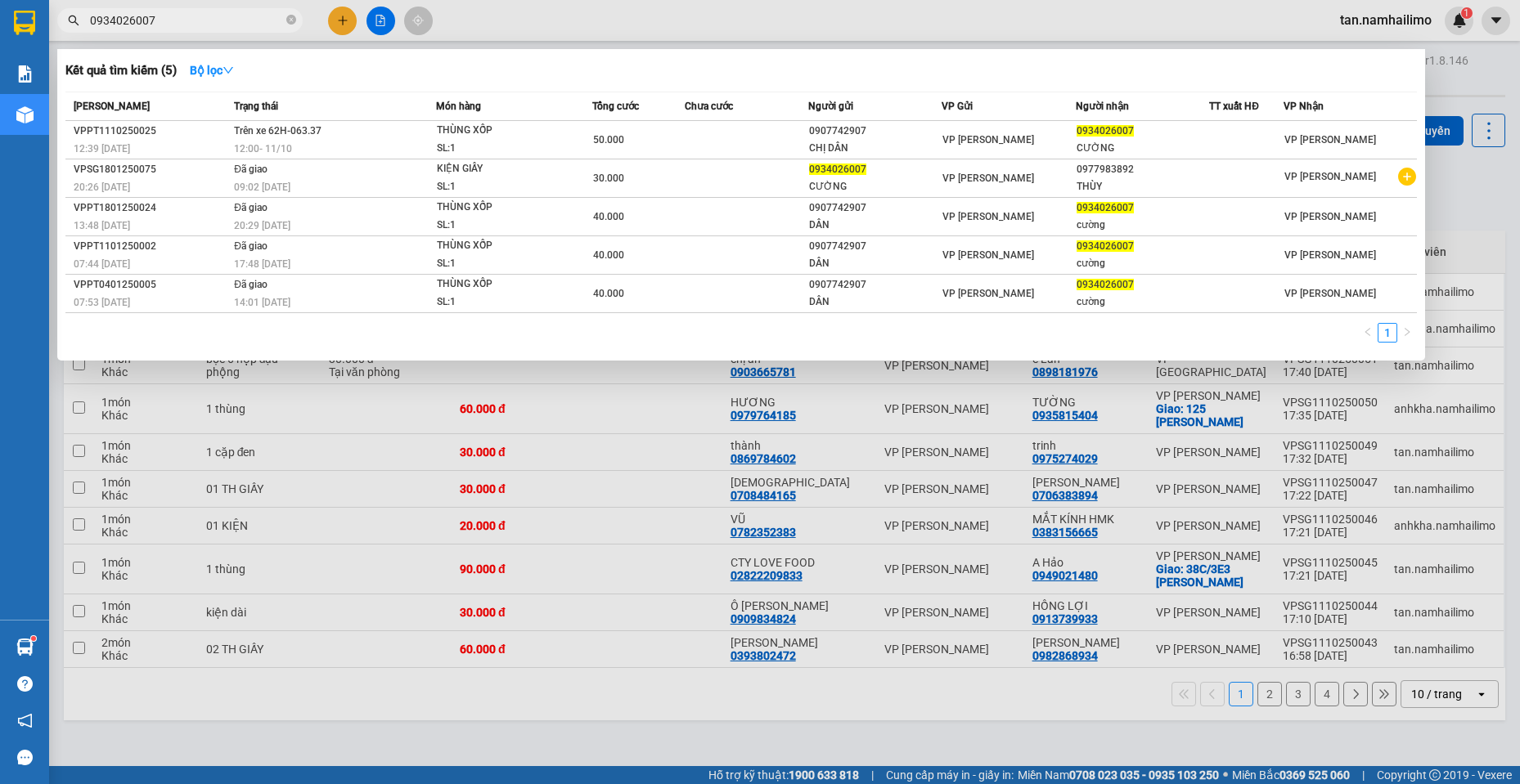
type input "0934026007"
click at [653, 17] on div at bounding box center [760, 392] width 1520 height 784
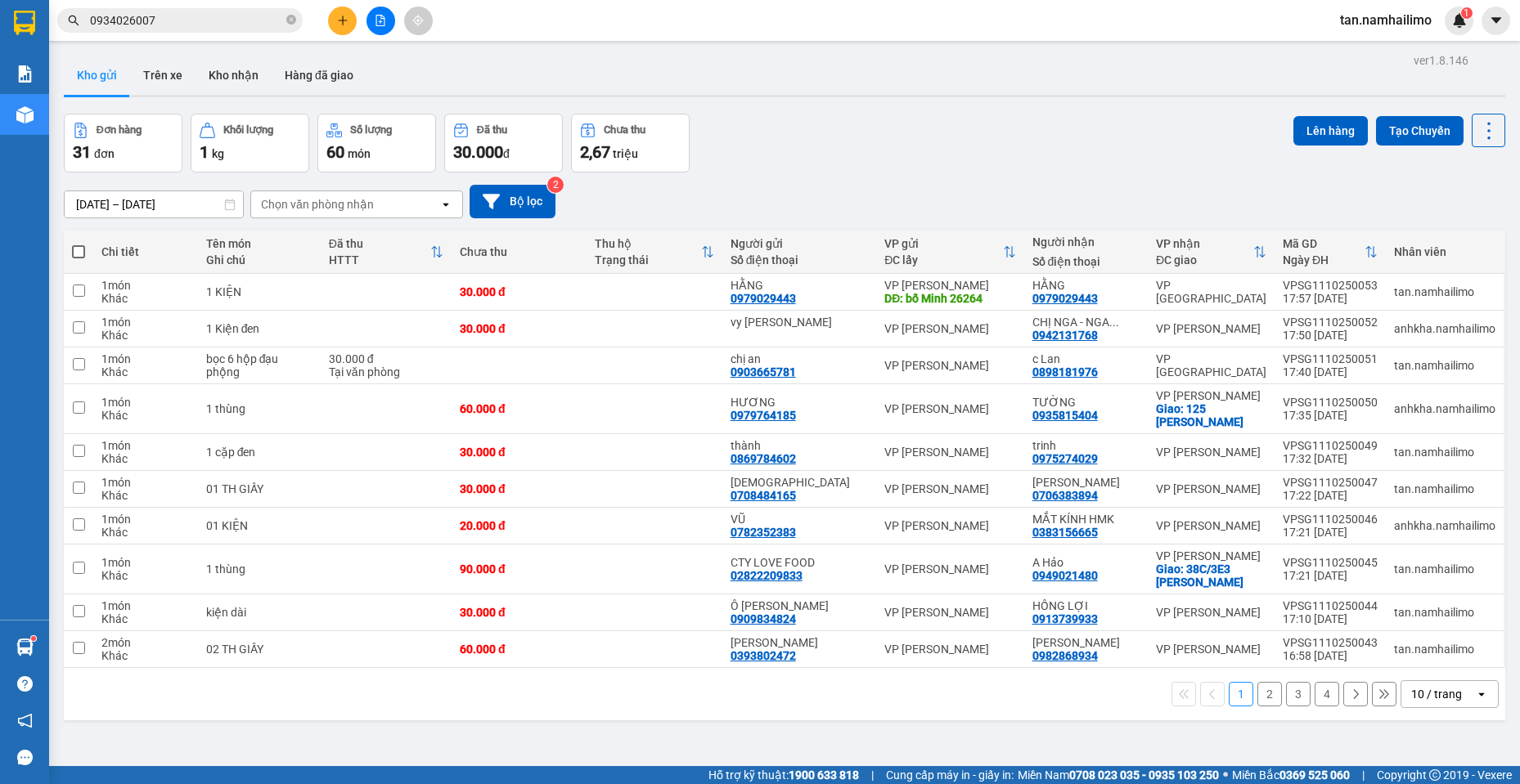
click at [344, 12] on button at bounding box center [342, 21] width 29 height 29
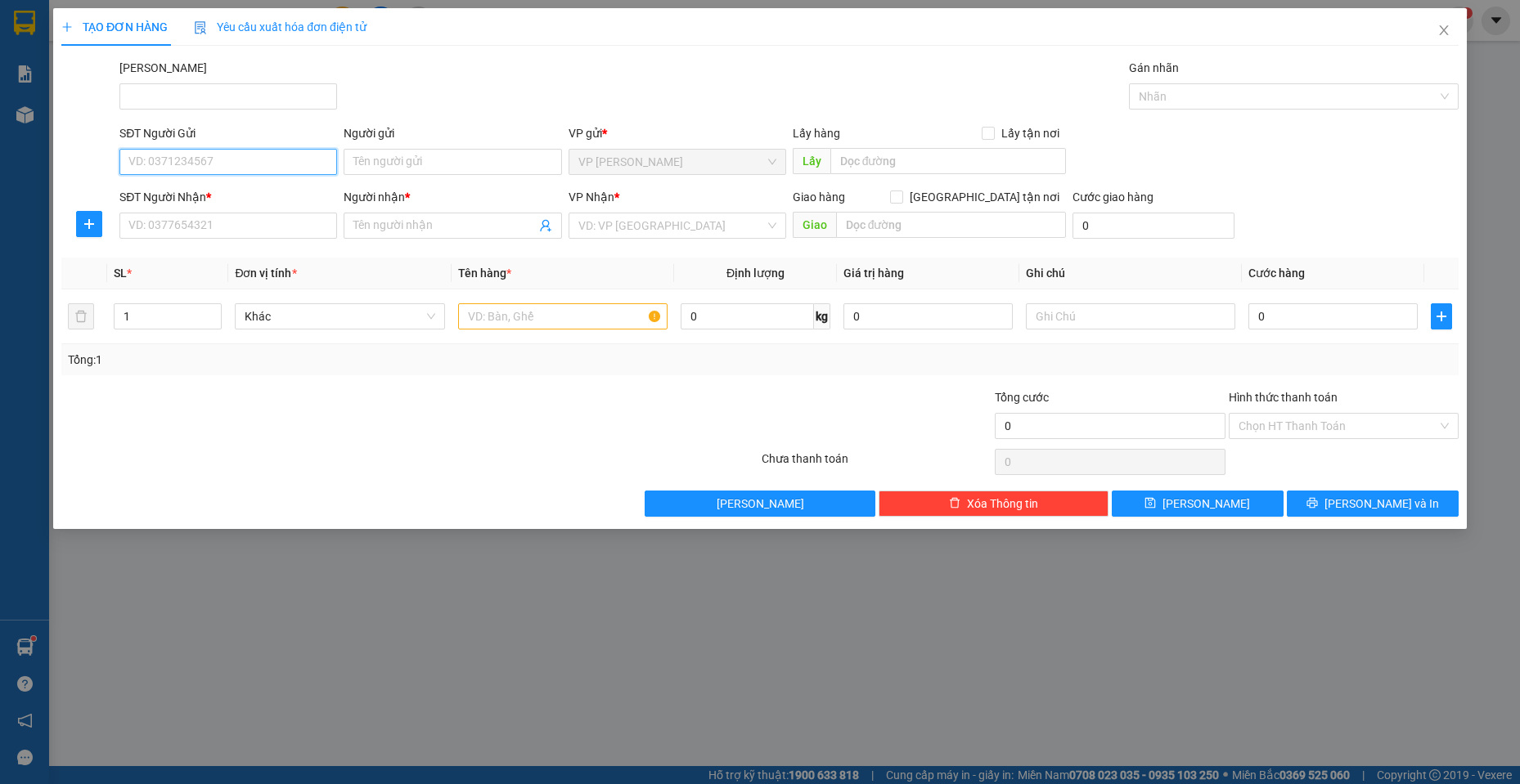
click at [221, 149] on input "SĐT Người Gửi" at bounding box center [227, 162] width 217 height 26
type input "0902831928"
click at [388, 152] on input "Người gửi" at bounding box center [452, 162] width 217 height 26
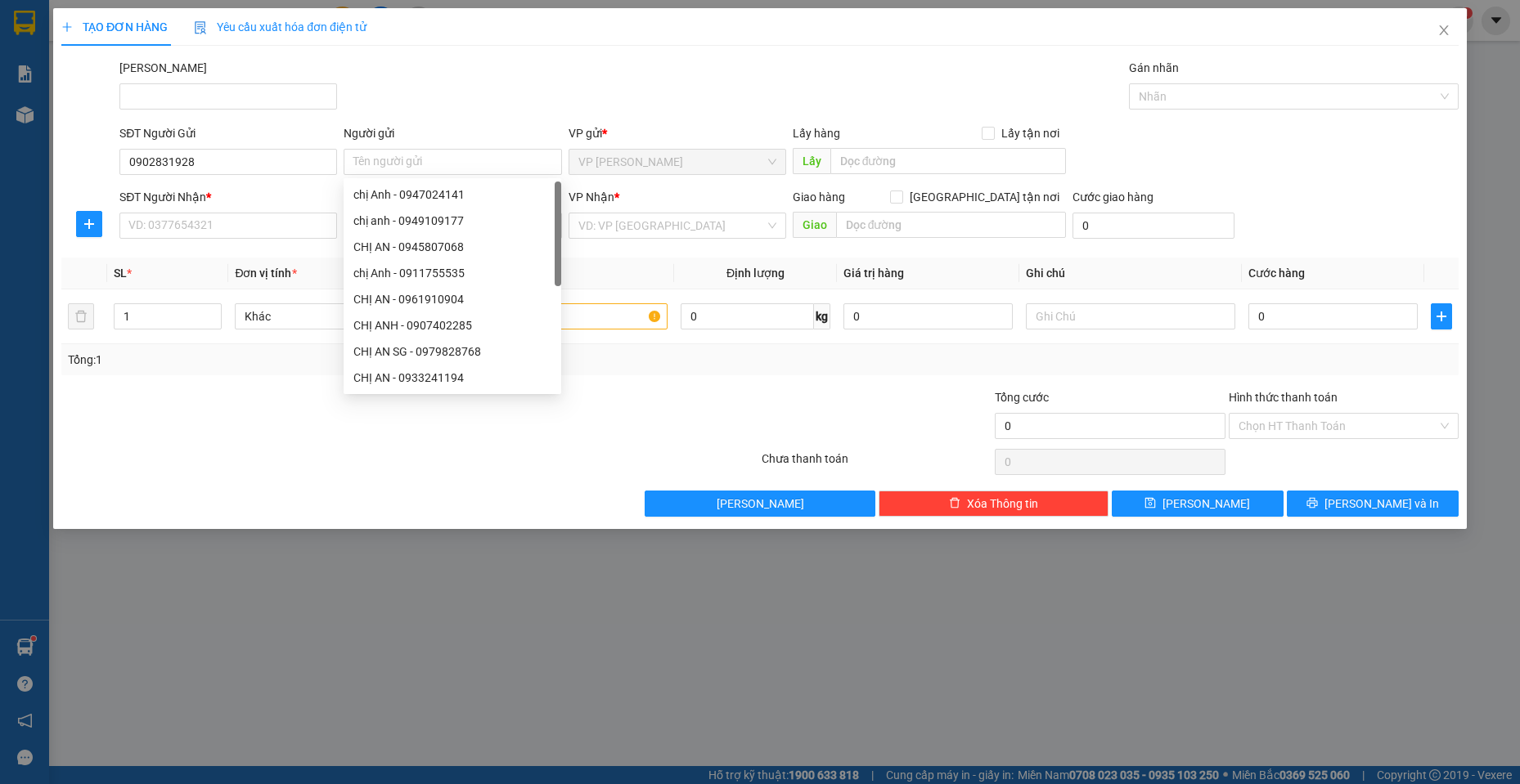
click at [249, 196] on div "SĐT Người Nhận *" at bounding box center [227, 197] width 217 height 18
click at [249, 213] on input "SĐT Người Nhận *" at bounding box center [227, 226] width 217 height 26
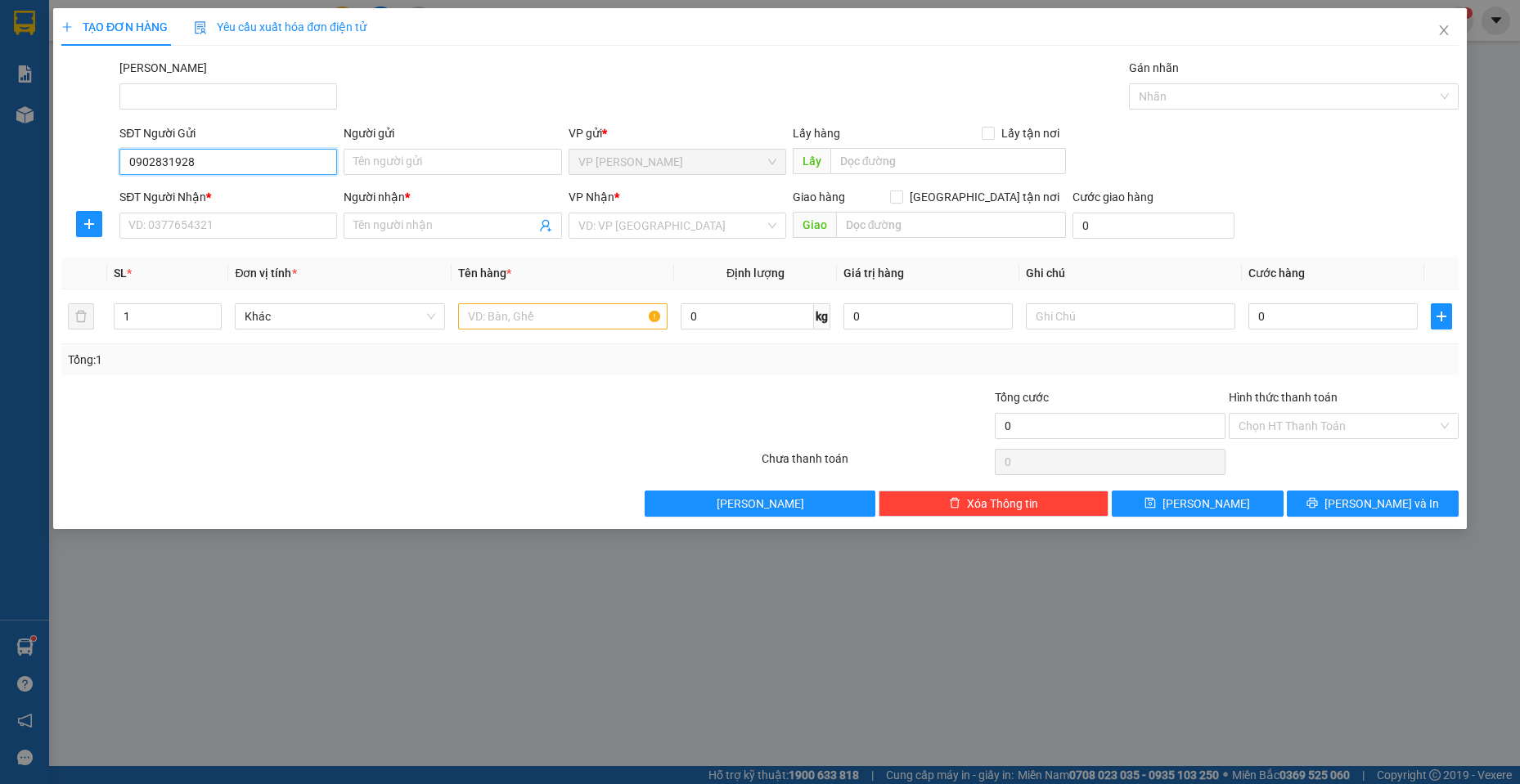
click at [274, 165] on input "0902831928" at bounding box center [227, 162] width 217 height 26
drag, startPoint x: 262, startPoint y: 191, endPoint x: 250, endPoint y: 204, distance: 17.7
click at [260, 191] on div "0902831928 - ANH LIÊM" at bounding box center [228, 194] width 198 height 18
type input "ANH LIÊM"
type input "0814488855"
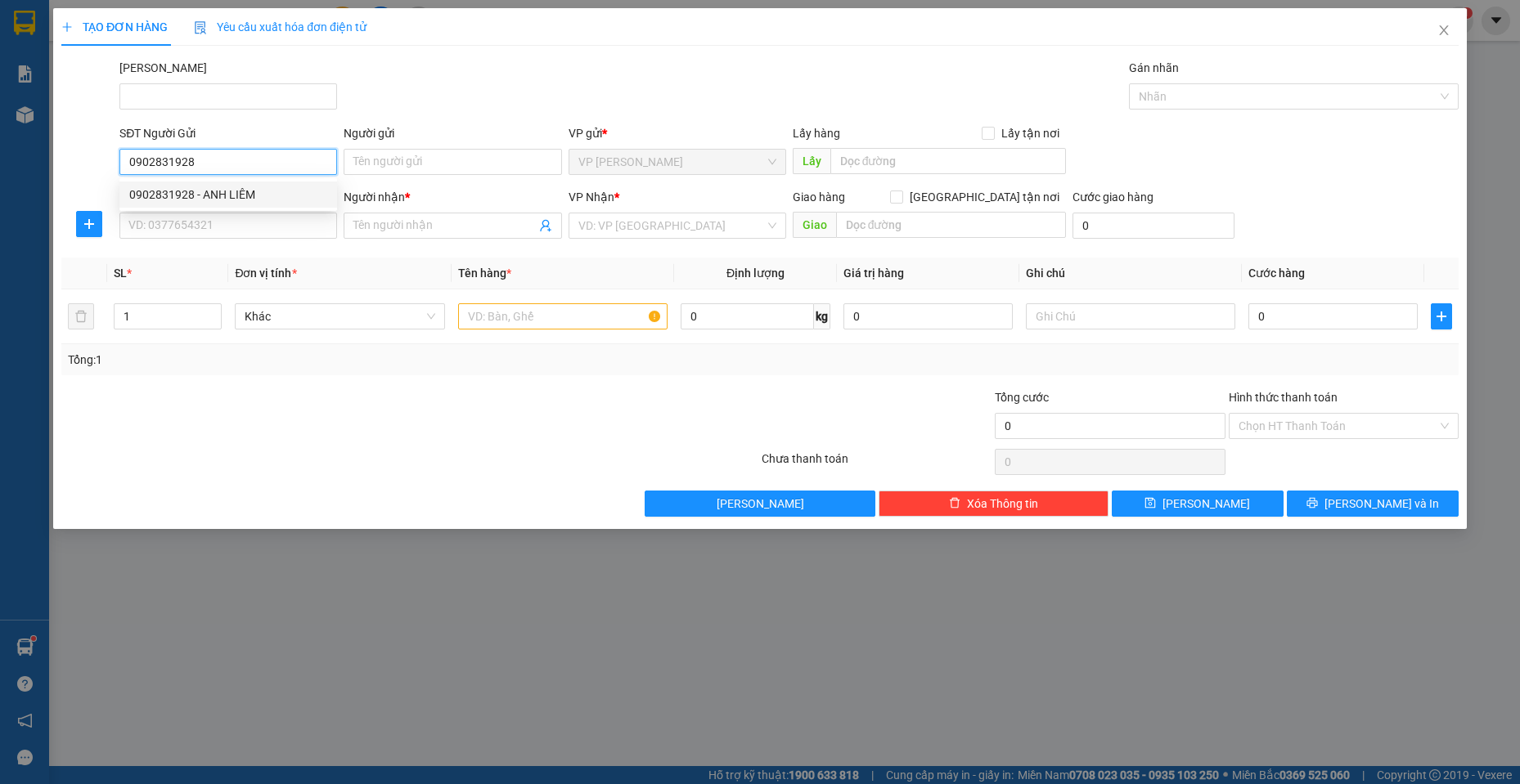
type input "[PERSON_NAME]"
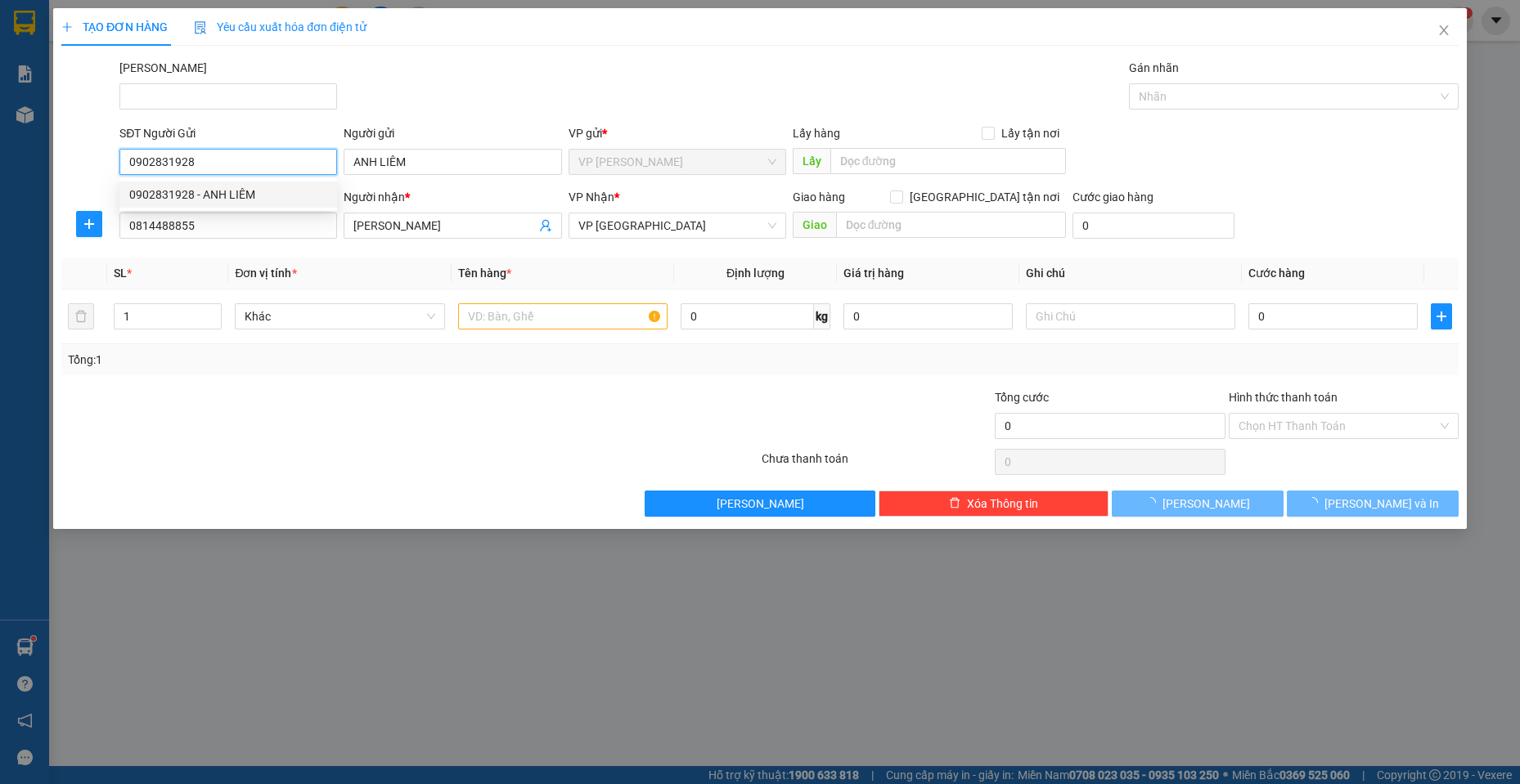
type input "30.000"
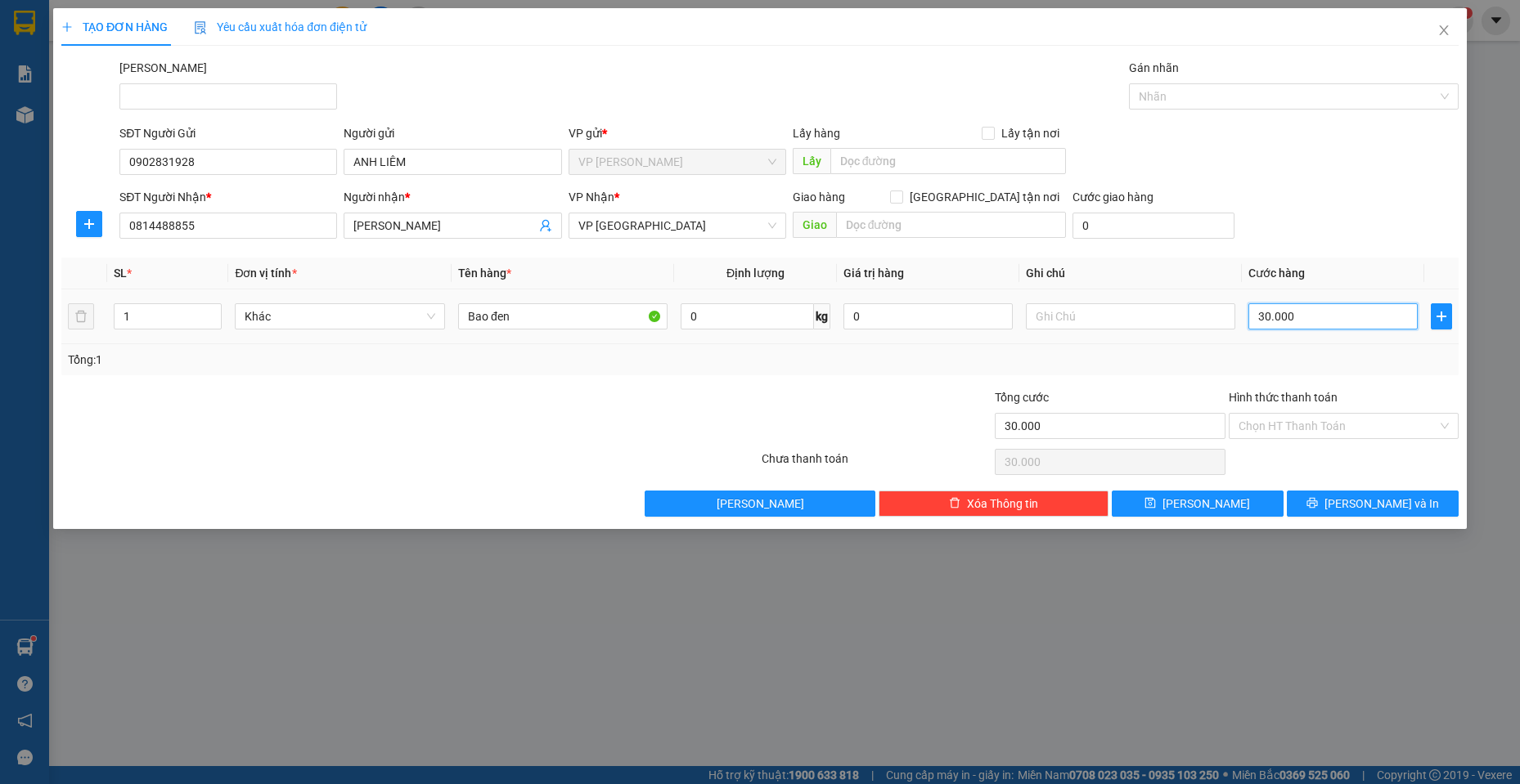
click at [1308, 311] on input "30.000" at bounding box center [1333, 316] width 170 height 26
click at [1318, 193] on div "SĐT Người Nhận * 0814488855 Người nhận * ANH ĐIỀN VP Nhận * VP chợ Mũi Né Giao …" at bounding box center [788, 217] width 1345 height 57
drag, startPoint x: 1411, startPoint y: 503, endPoint x: 1416, endPoint y: 518, distance: 15.8
click at [1406, 503] on button "[PERSON_NAME] và In" at bounding box center [1372, 504] width 172 height 26
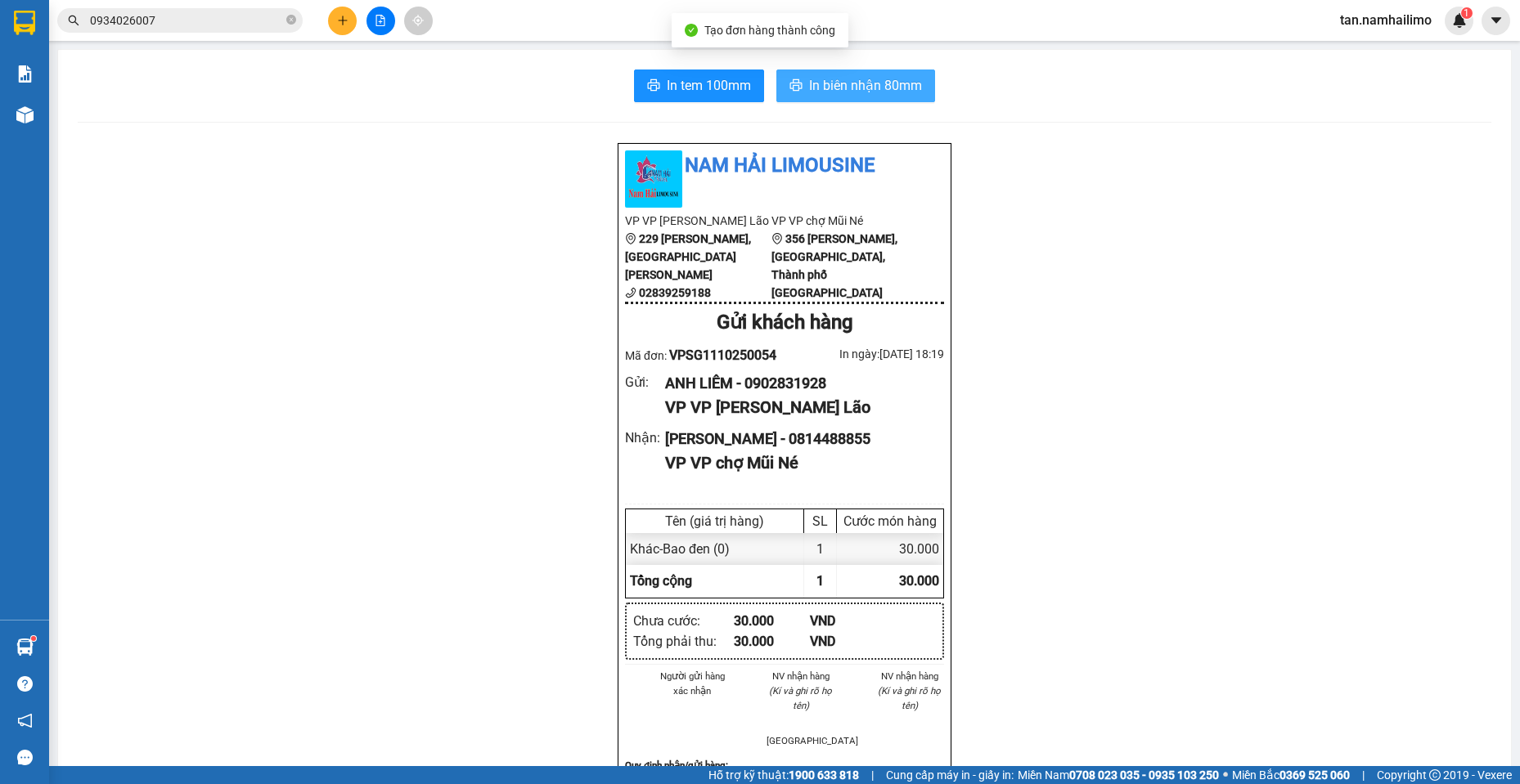
click at [847, 72] on button "In biên nhận 80mm" at bounding box center [856, 85] width 159 height 33
click at [178, 20] on input "0934026007" at bounding box center [186, 21] width 193 height 18
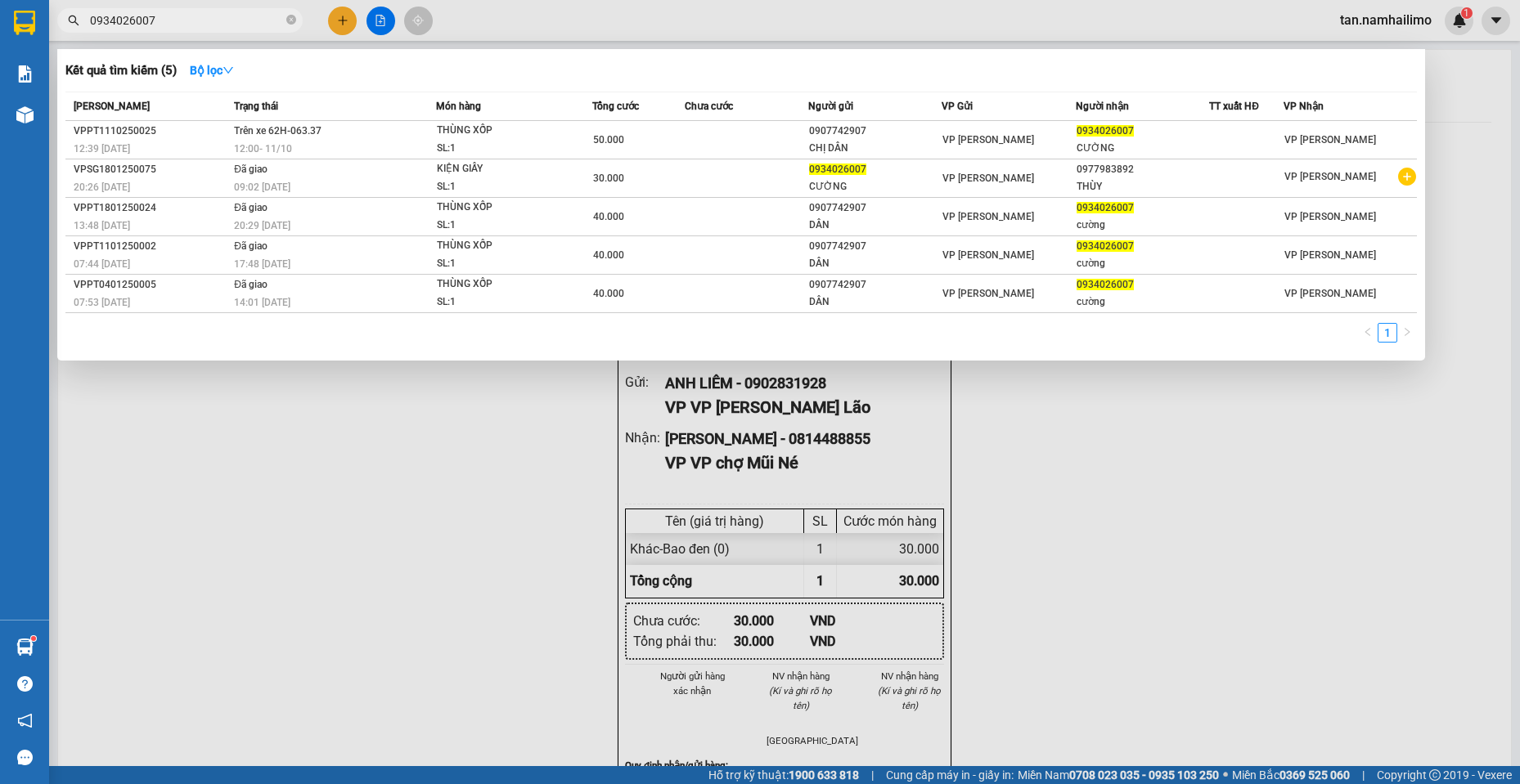
click at [349, 592] on div at bounding box center [760, 392] width 1520 height 784
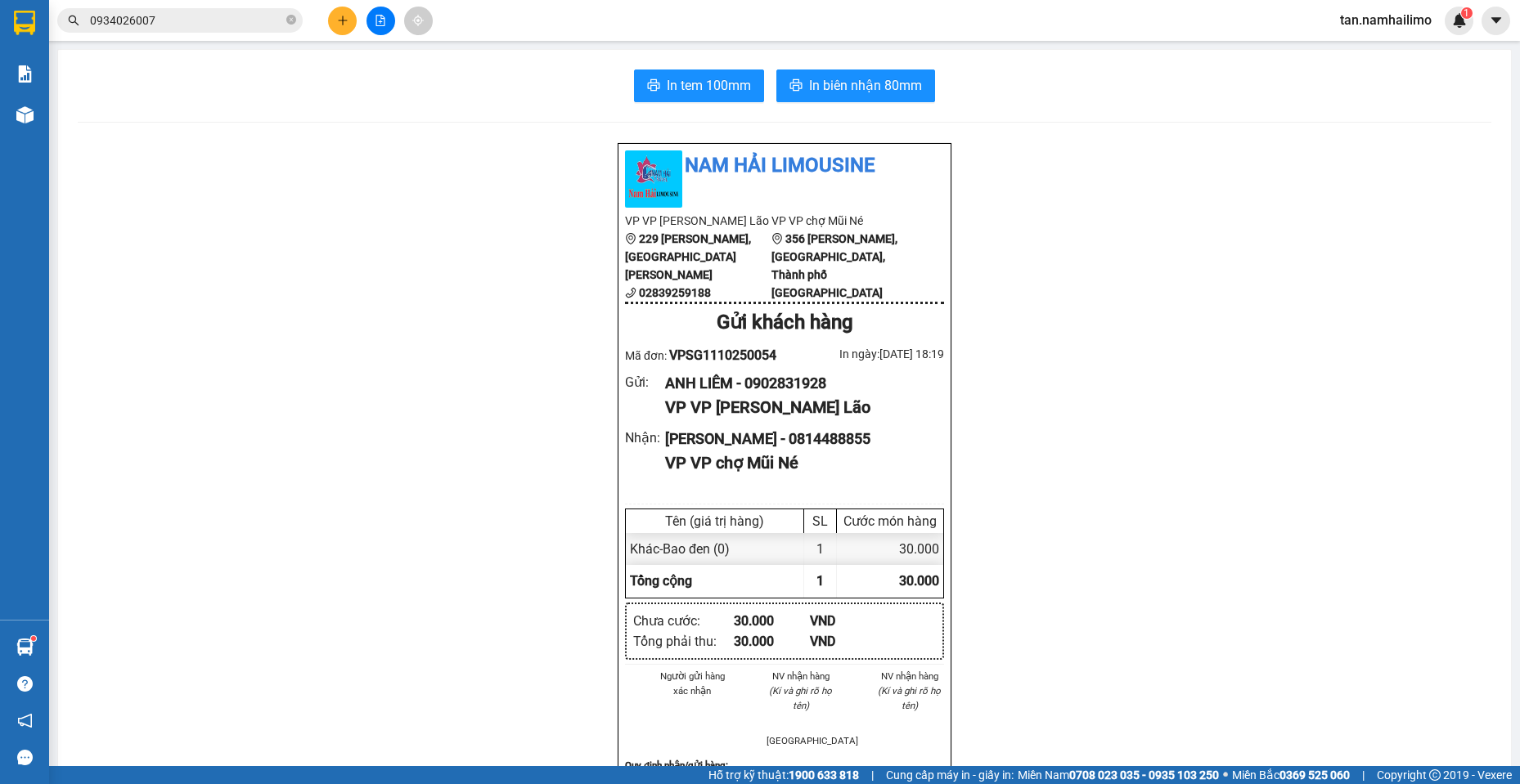
drag, startPoint x: 744, startPoint y: 394, endPoint x: 833, endPoint y: 405, distance: 89.7
click at [833, 395] on div "ANH LIÊM - 0902831928" at bounding box center [798, 383] width 266 height 23
click at [143, 26] on input "0934026007" at bounding box center [186, 21] width 193 height 18
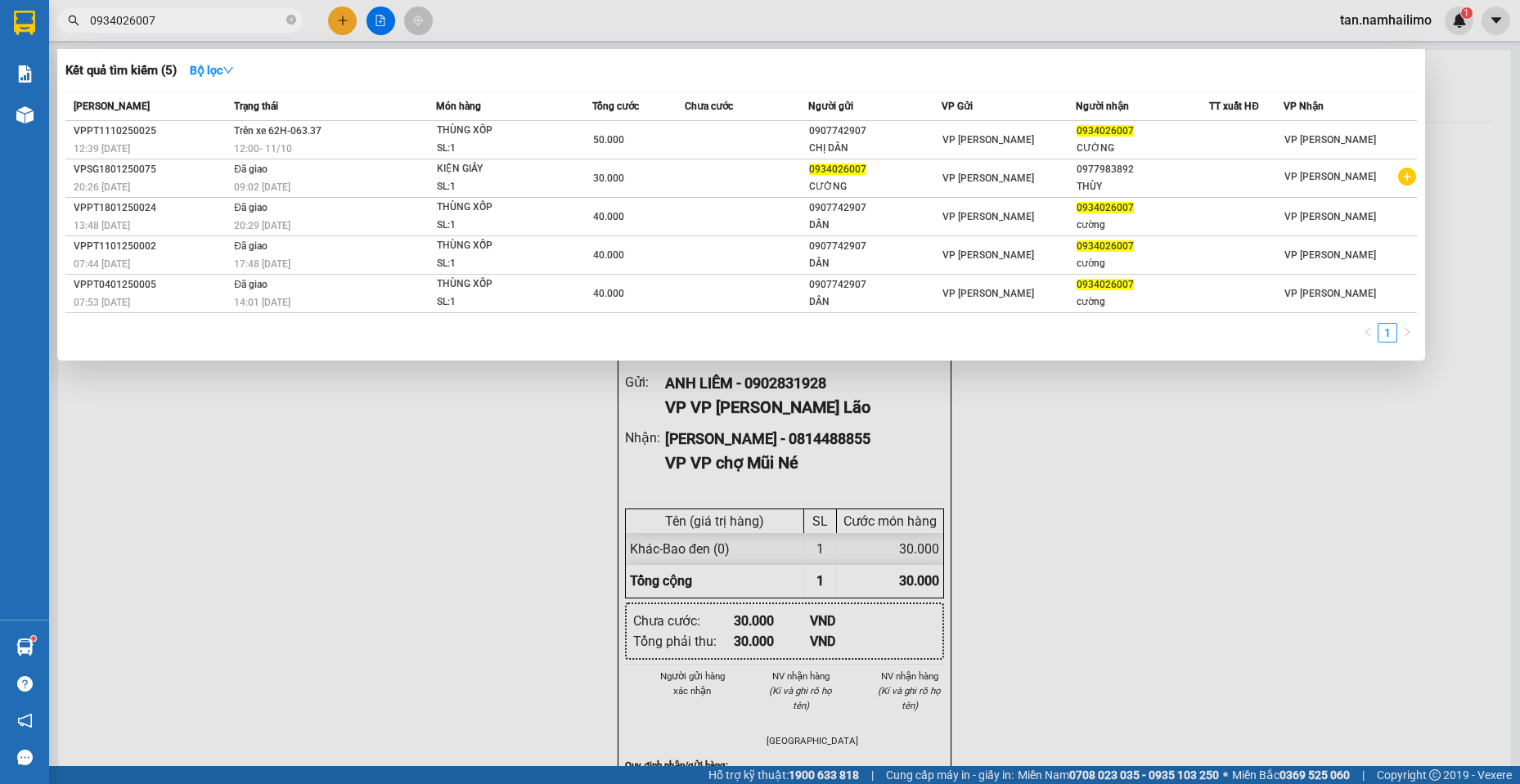
click at [143, 26] on input "0934026007" at bounding box center [186, 21] width 193 height 18
paste input "02831928"
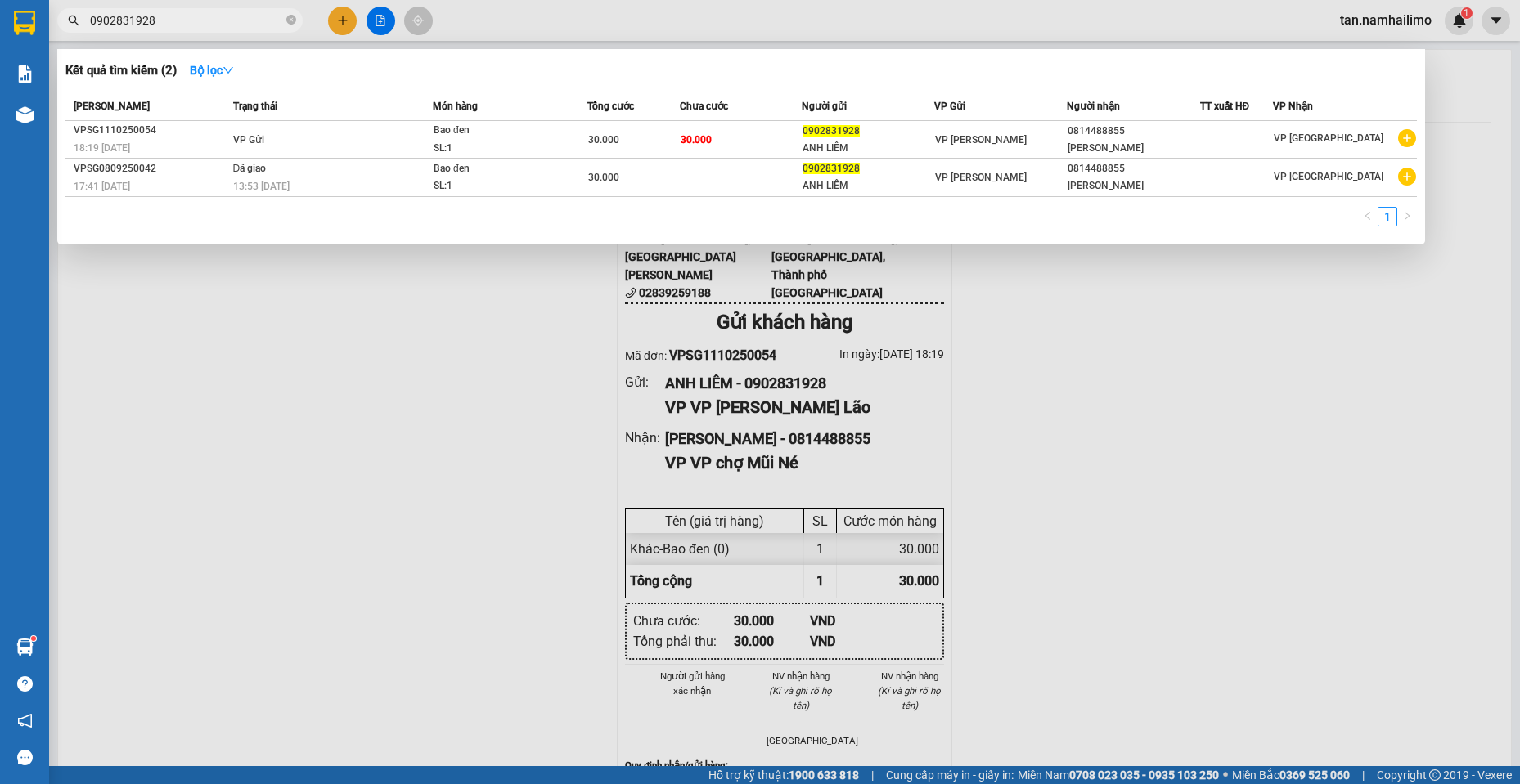
type input "0902831928"
click at [1098, 324] on div at bounding box center [760, 392] width 1520 height 784
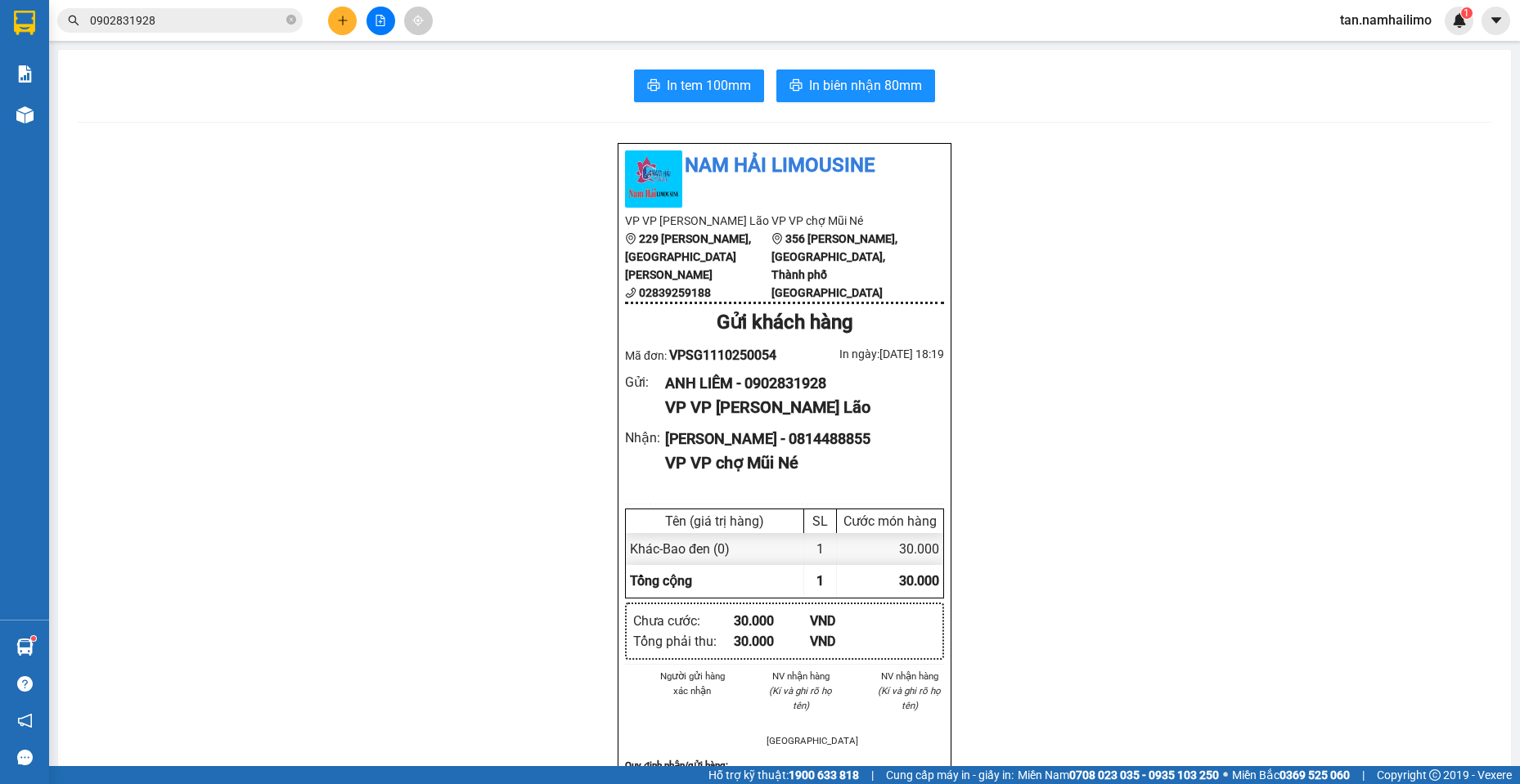
click at [210, 23] on input "0902831928" at bounding box center [186, 21] width 193 height 18
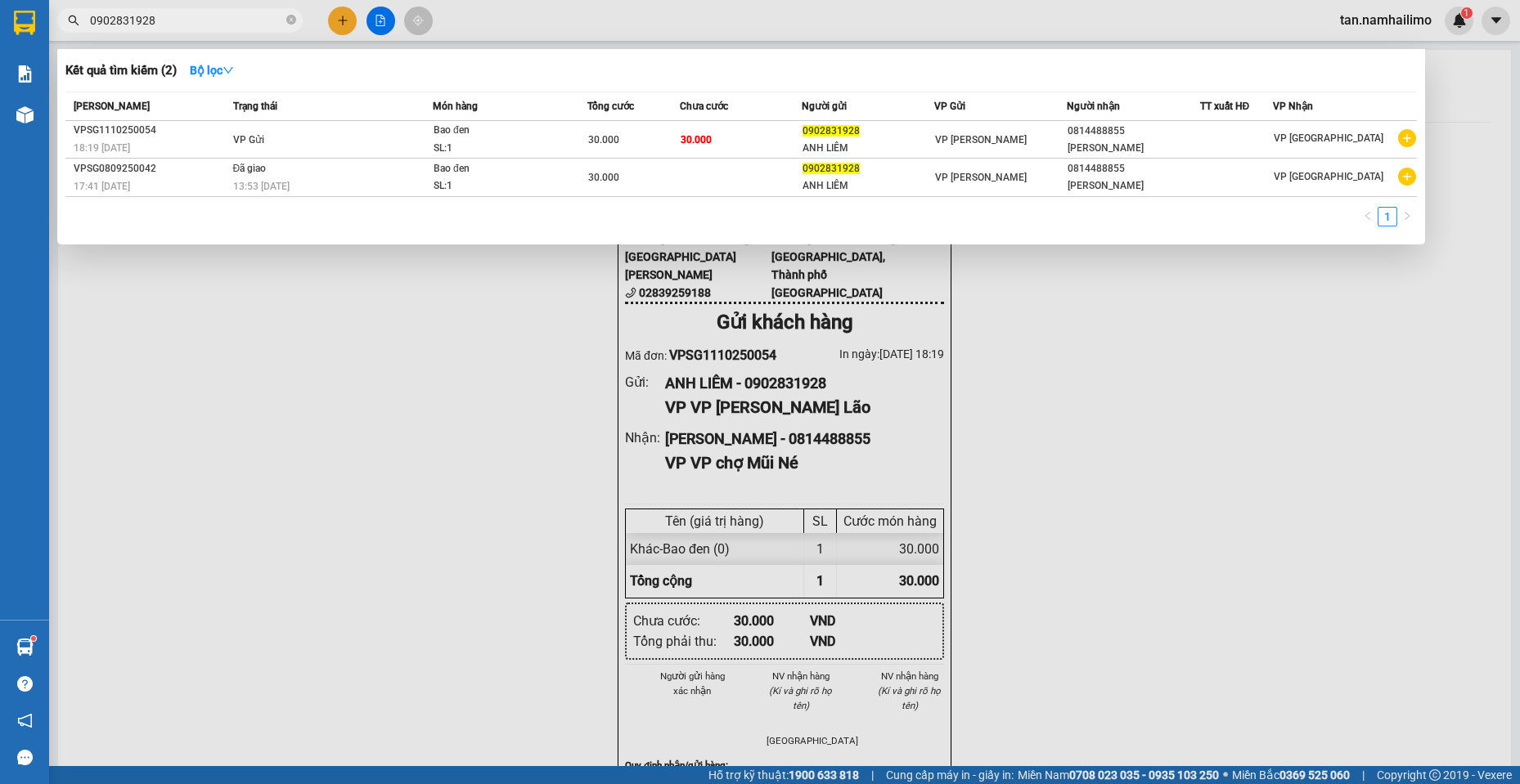
click at [1165, 280] on div at bounding box center [760, 392] width 1520 height 784
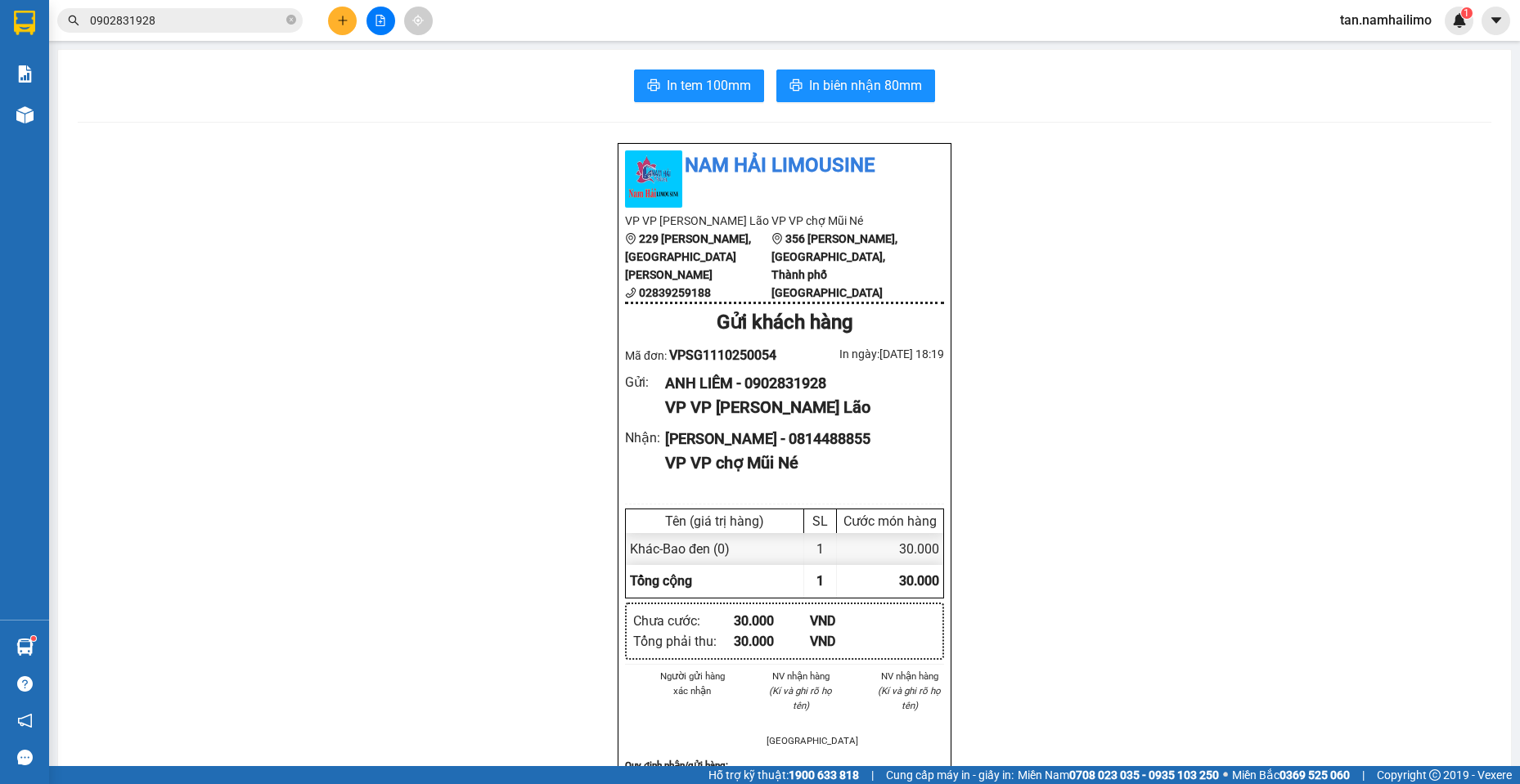
click at [167, 14] on input "0902831928" at bounding box center [186, 21] width 193 height 18
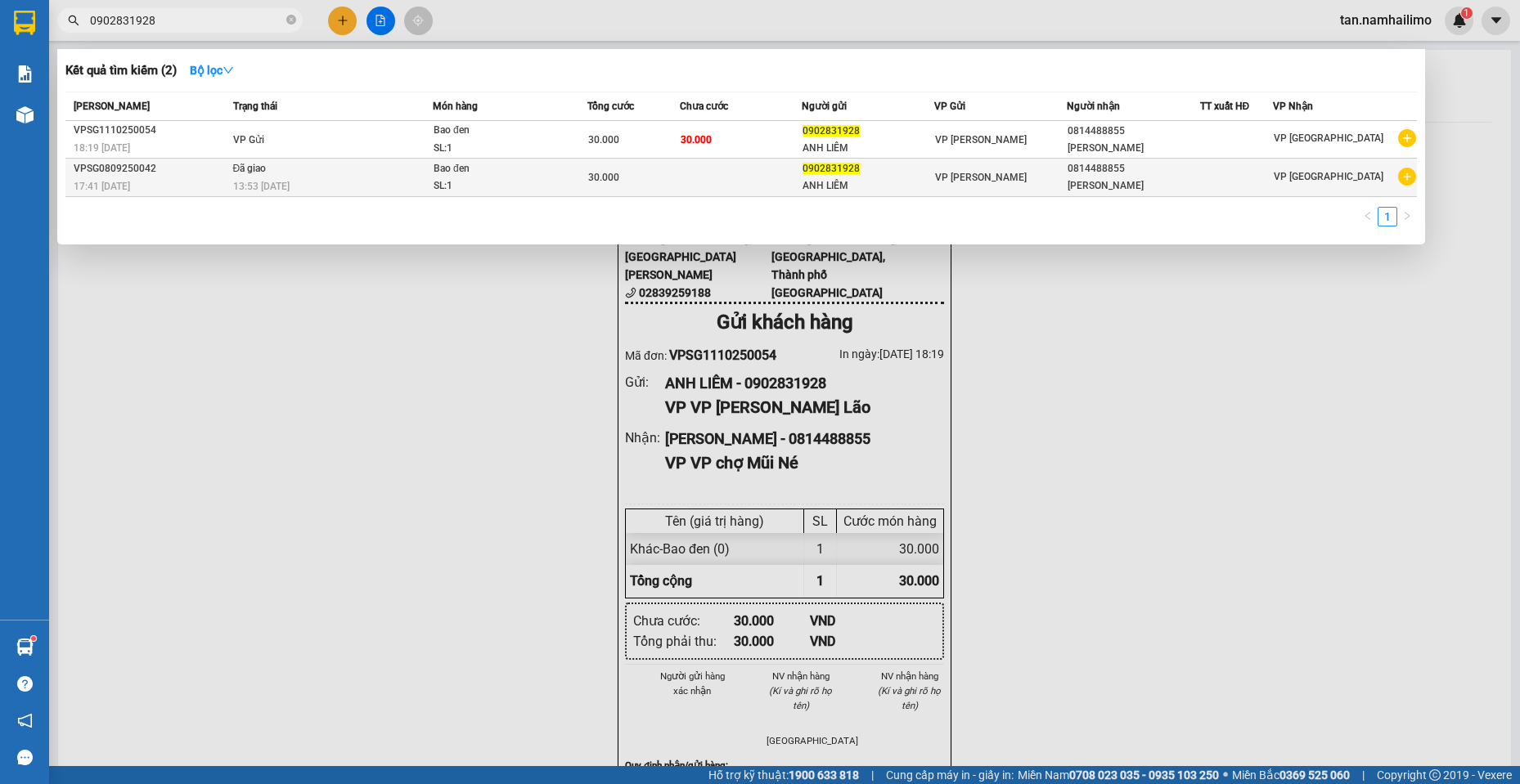
click at [401, 189] on div "13:53 [DATE]" at bounding box center [332, 186] width 199 height 18
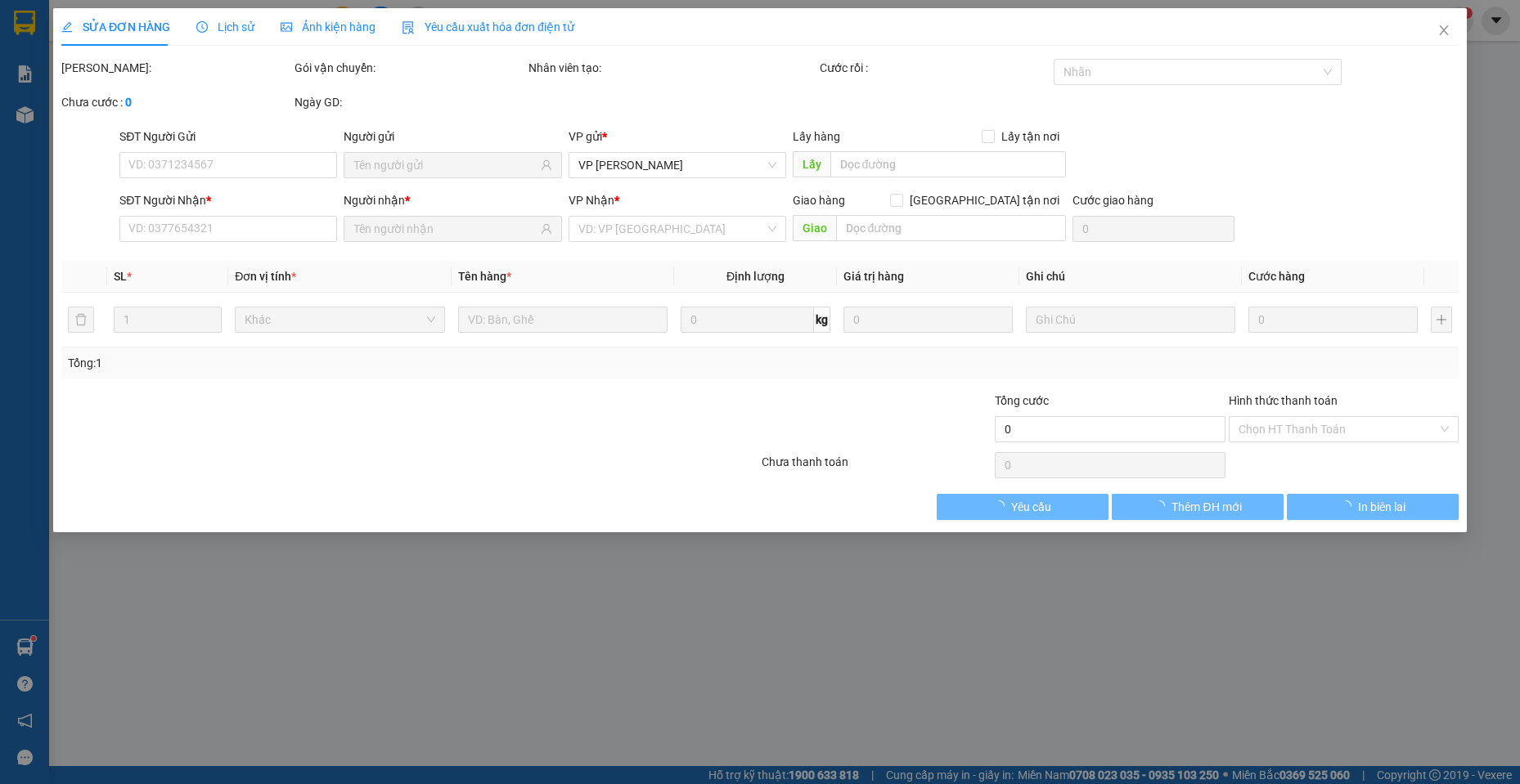
type input "0902831928"
type input "0814488855"
type input "30.000"
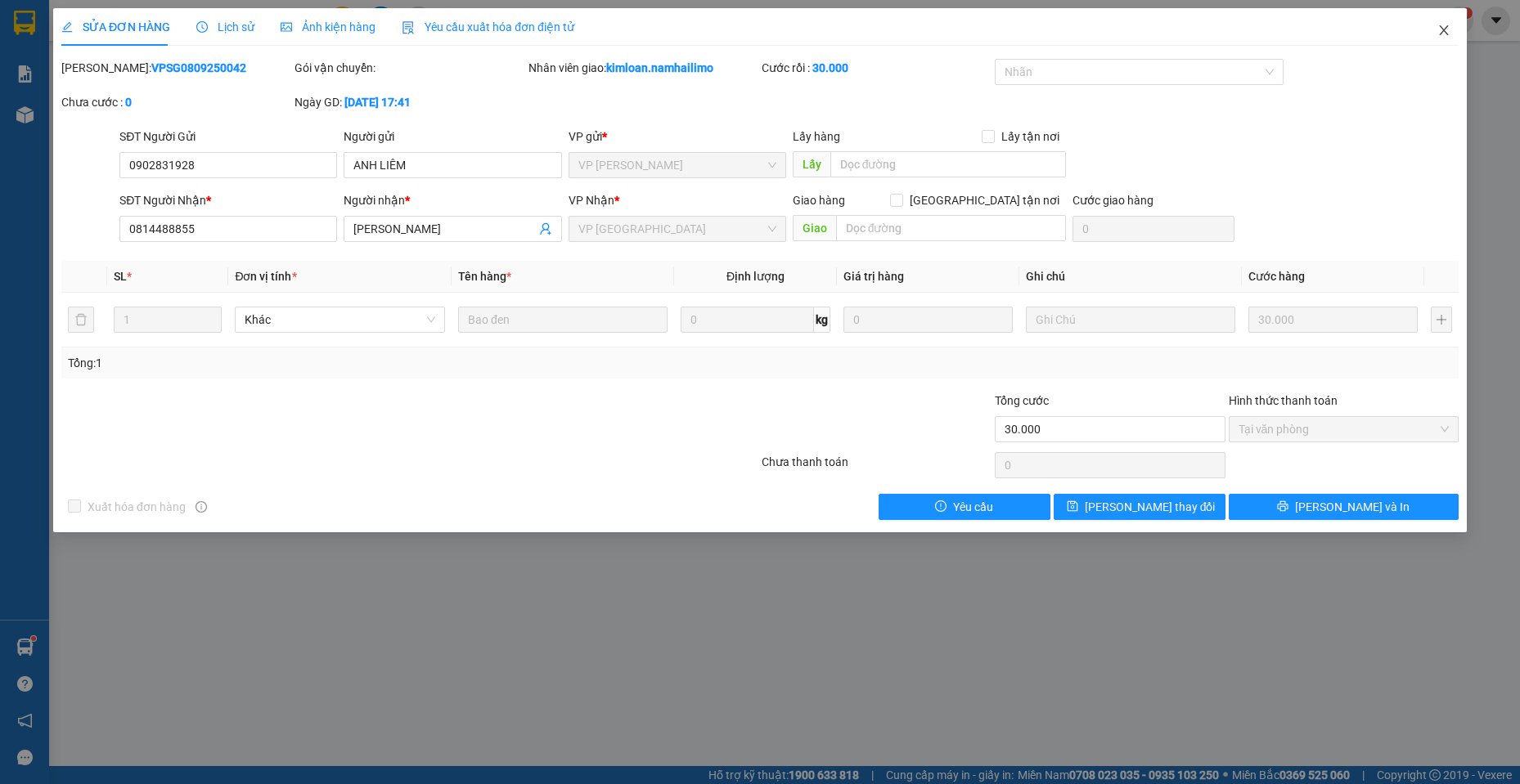
click at [1447, 38] on span "Close" at bounding box center [1444, 31] width 46 height 46
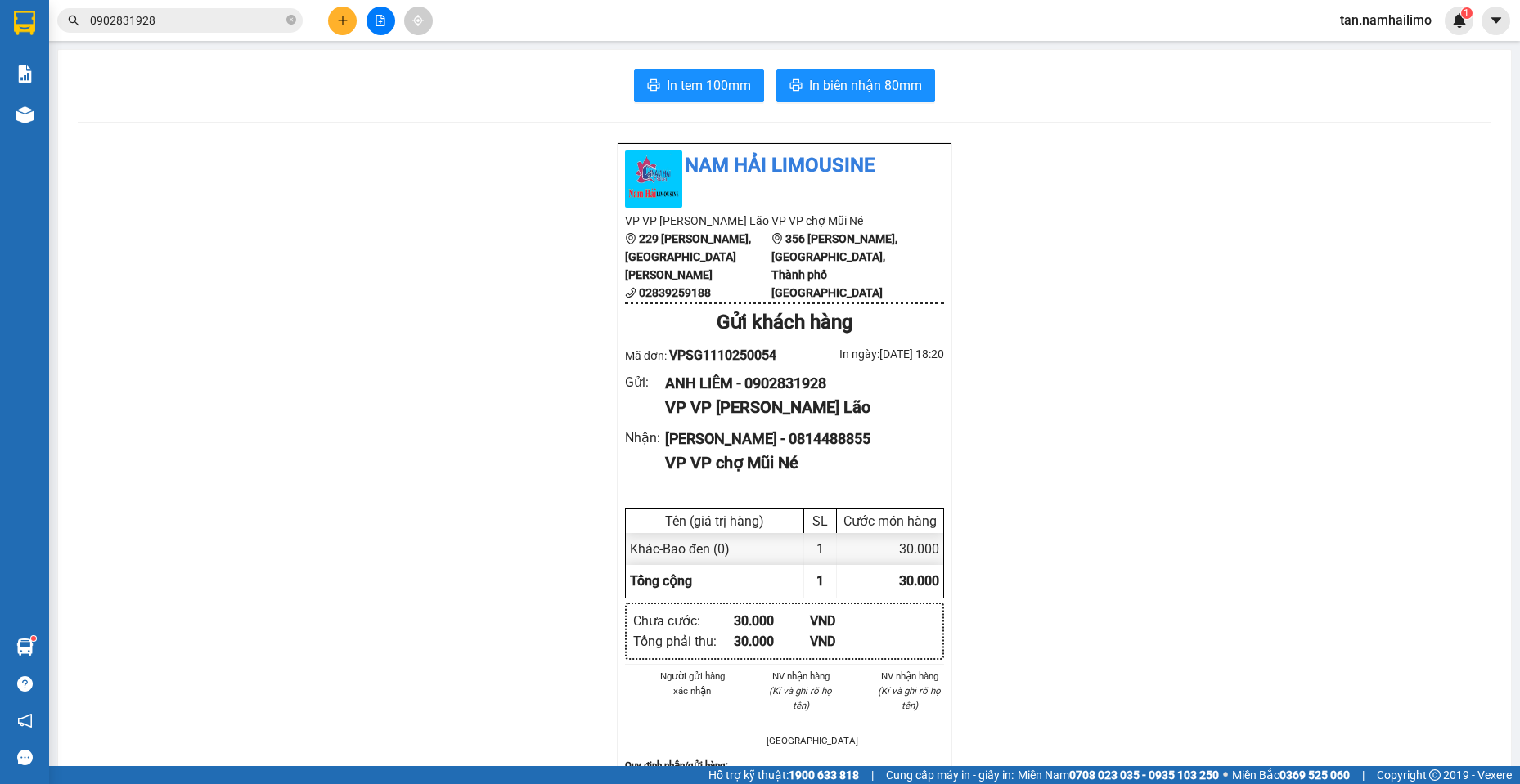
drag, startPoint x: 1294, startPoint y: 265, endPoint x: 613, endPoint y: 192, distance: 684.9
click at [1290, 265] on div "Nam Hải Limousine VP VP [PERSON_NAME] Lão [STREET_ADDRESS][PERSON_NAME][PERSON_…" at bounding box center [784, 789] width 1414 height 1292
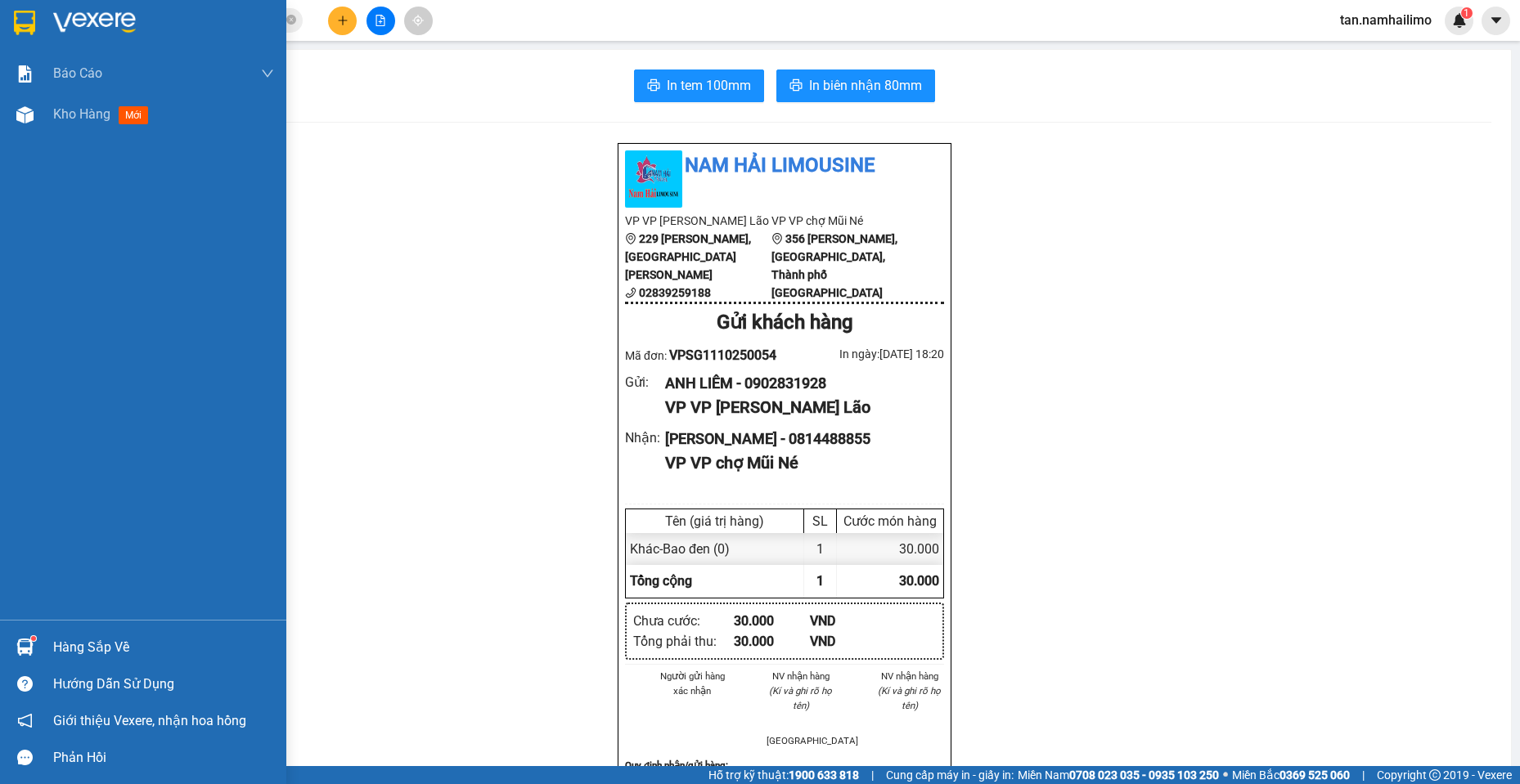
drag, startPoint x: 30, startPoint y: 18, endPoint x: 0, endPoint y: 35, distance: 34.5
click at [29, 18] on img at bounding box center [24, 23] width 21 height 25
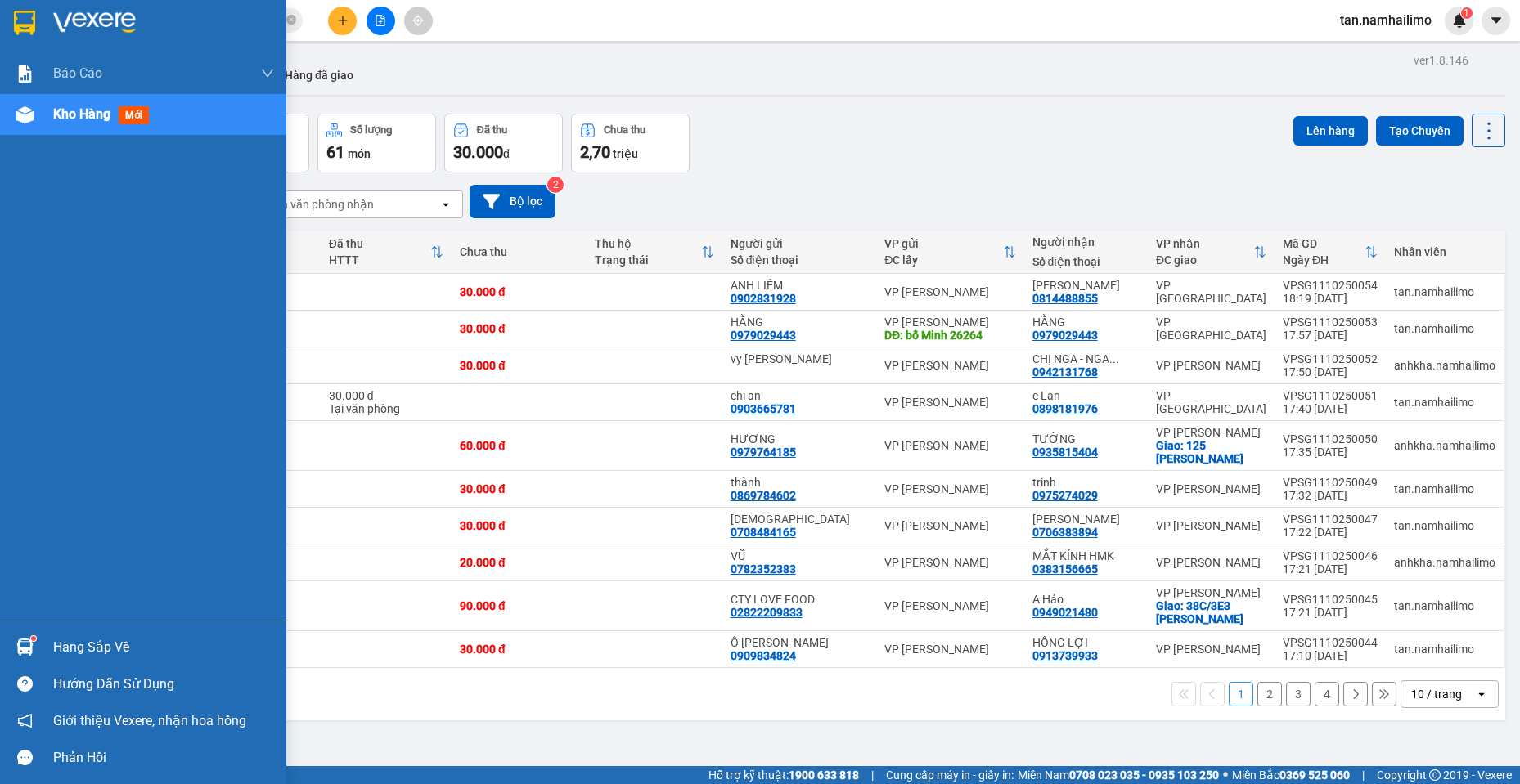
drag, startPoint x: 17, startPoint y: 33, endPoint x: 45, endPoint y: 3, distance: 41.0
click at [19, 31] on img at bounding box center [24, 23] width 21 height 25
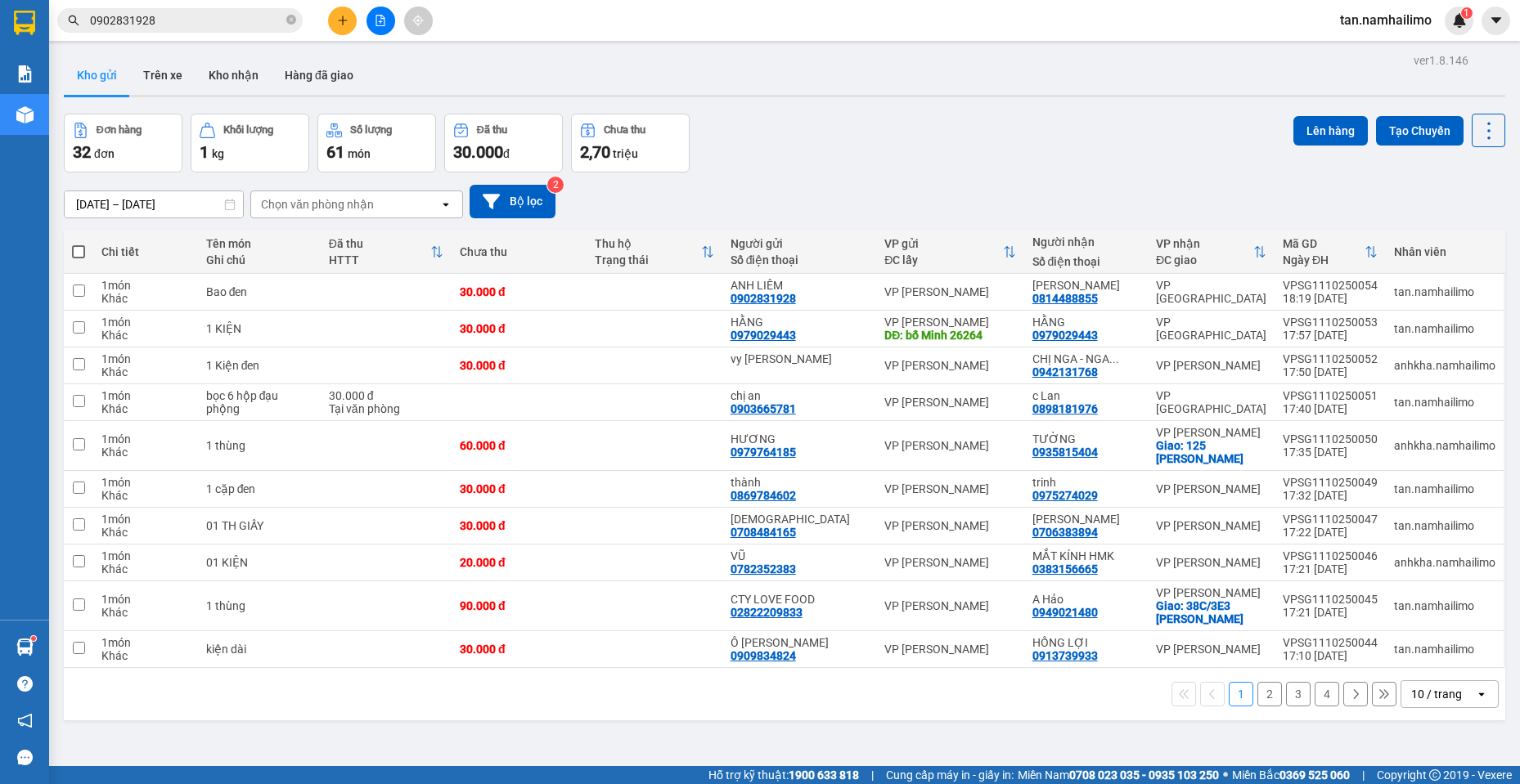
drag, startPoint x: 384, startPoint y: 24, endPoint x: 374, endPoint y: 2, distance: 24.2
click at [386, 20] on icon "file-add" at bounding box center [381, 21] width 12 height 12
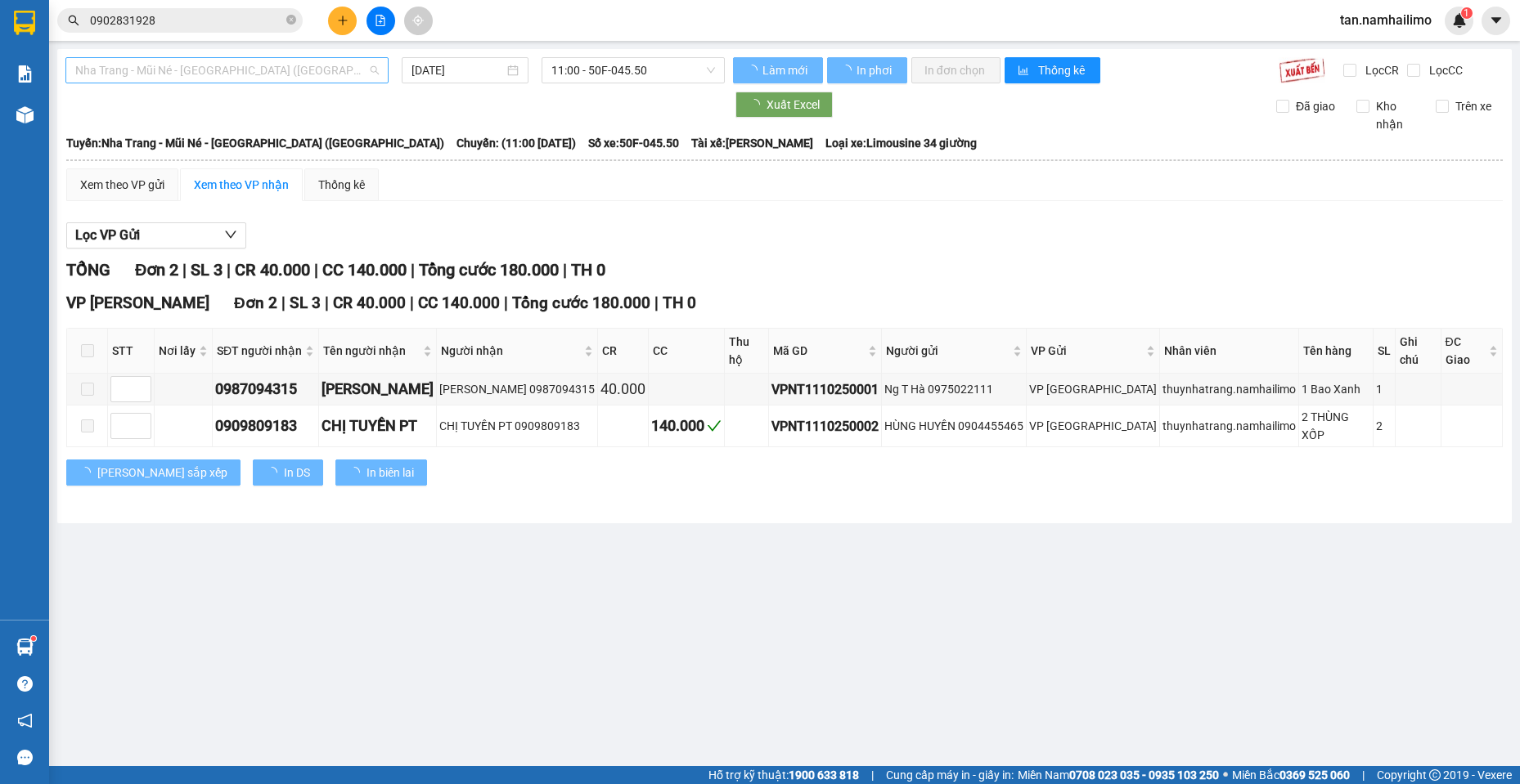
click at [241, 75] on span "Nha Trang - Mũi Né - [GEOGRAPHIC_DATA] ([GEOGRAPHIC_DATA])" at bounding box center [227, 70] width 303 height 25
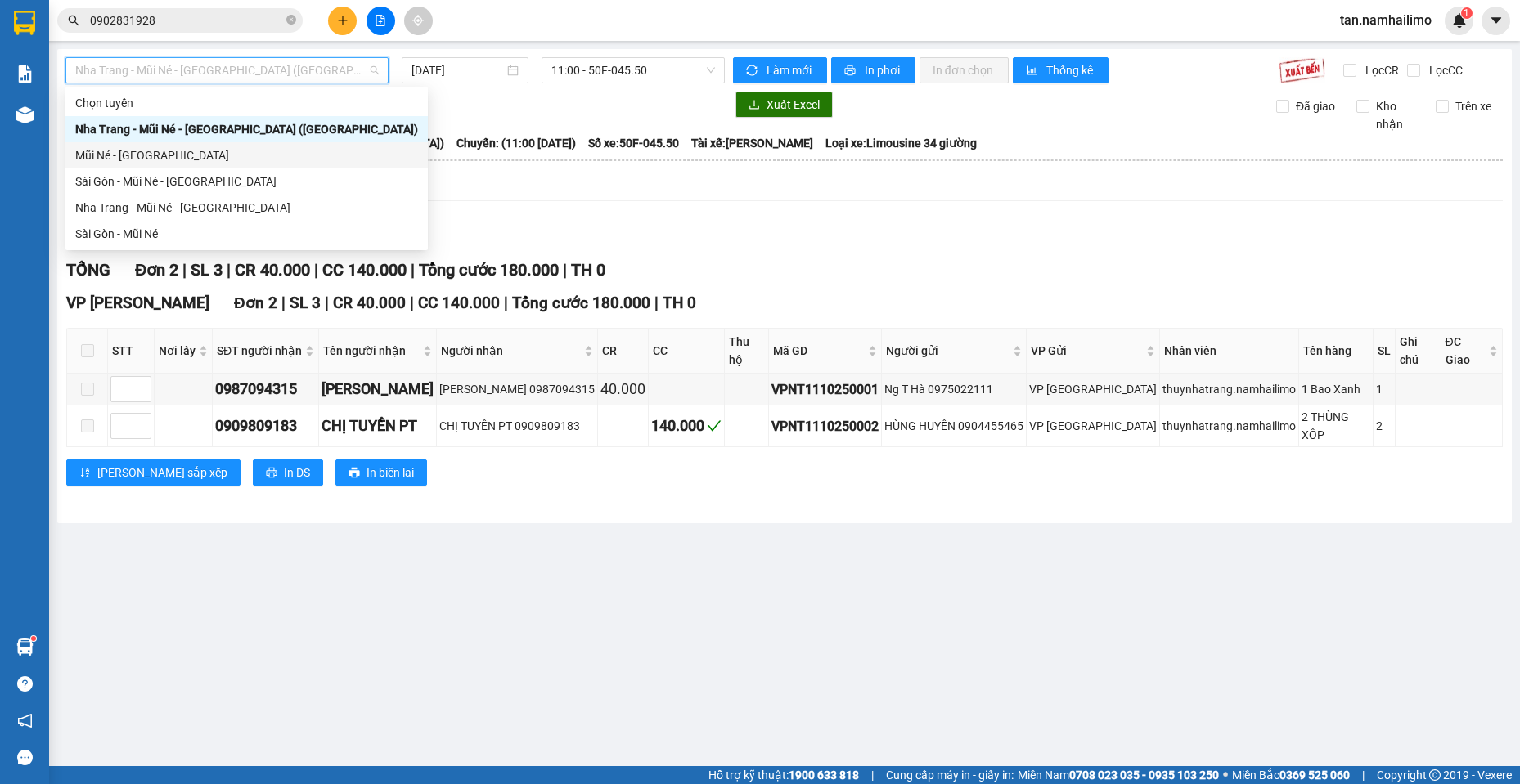
click at [129, 156] on div "Mũi Né - [GEOGRAPHIC_DATA]" at bounding box center [247, 156] width 343 height 18
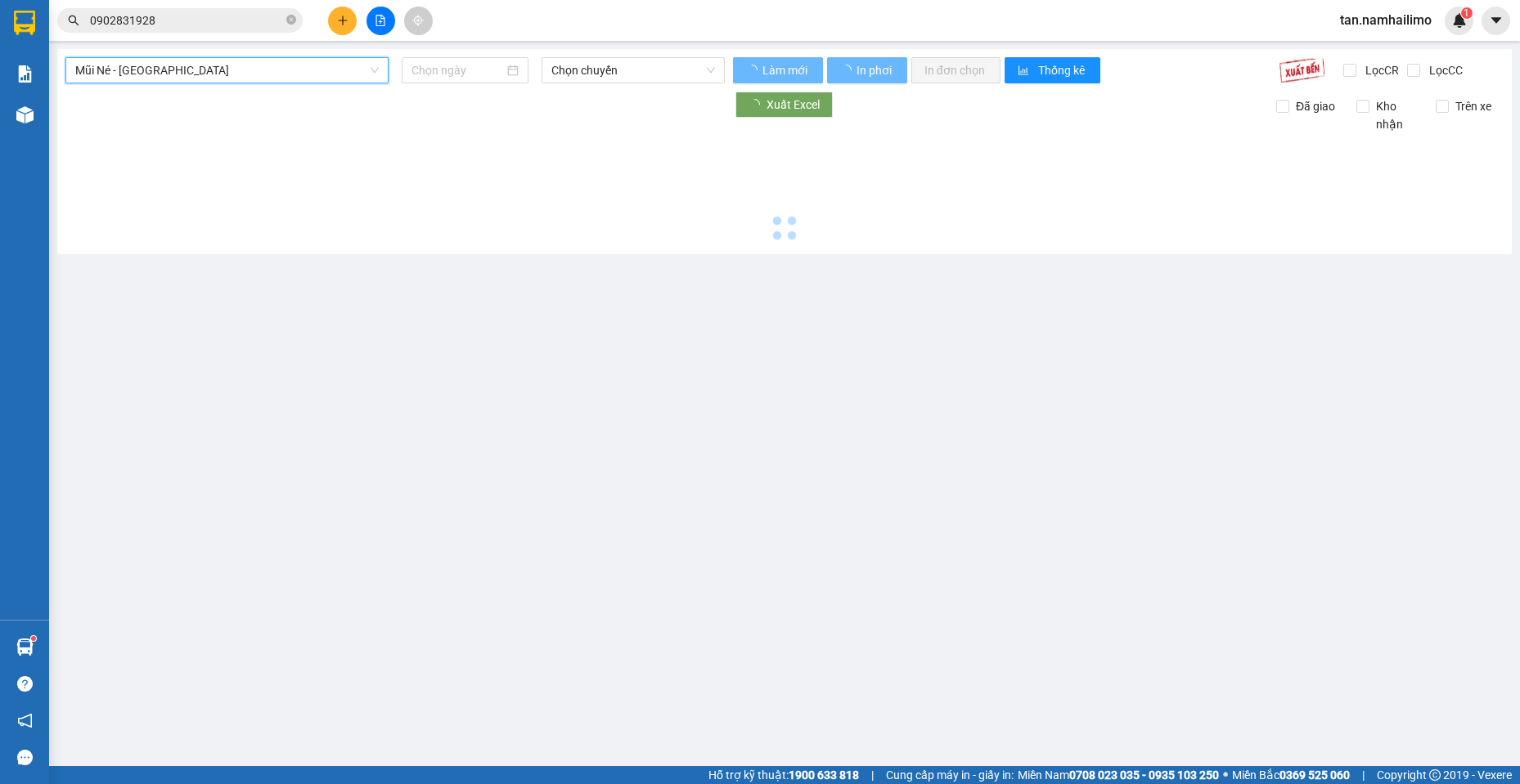
type input "[DATE]"
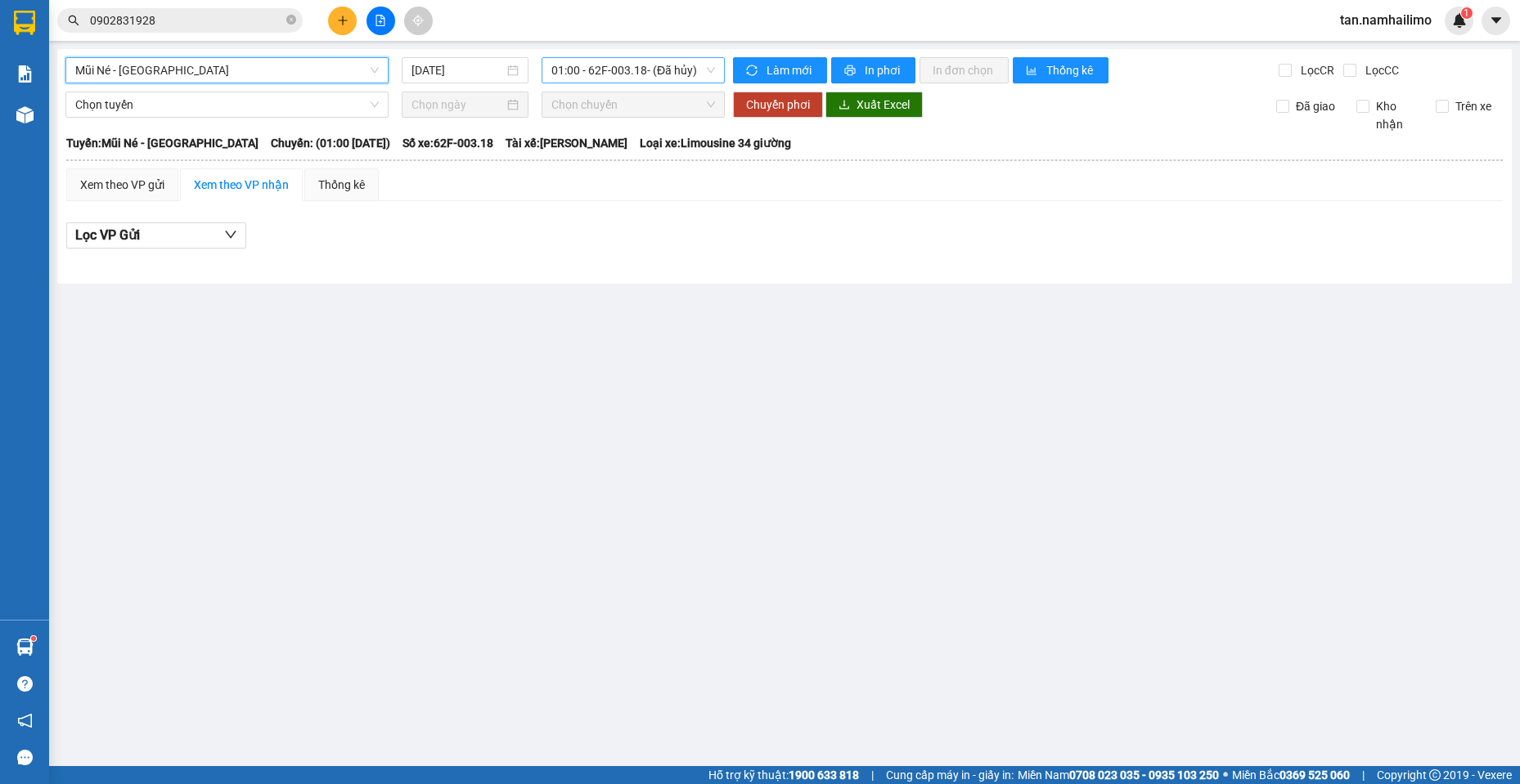
click at [614, 70] on span "01:00 - 62F-003.18 - (Đã hủy)" at bounding box center [633, 70] width 164 height 25
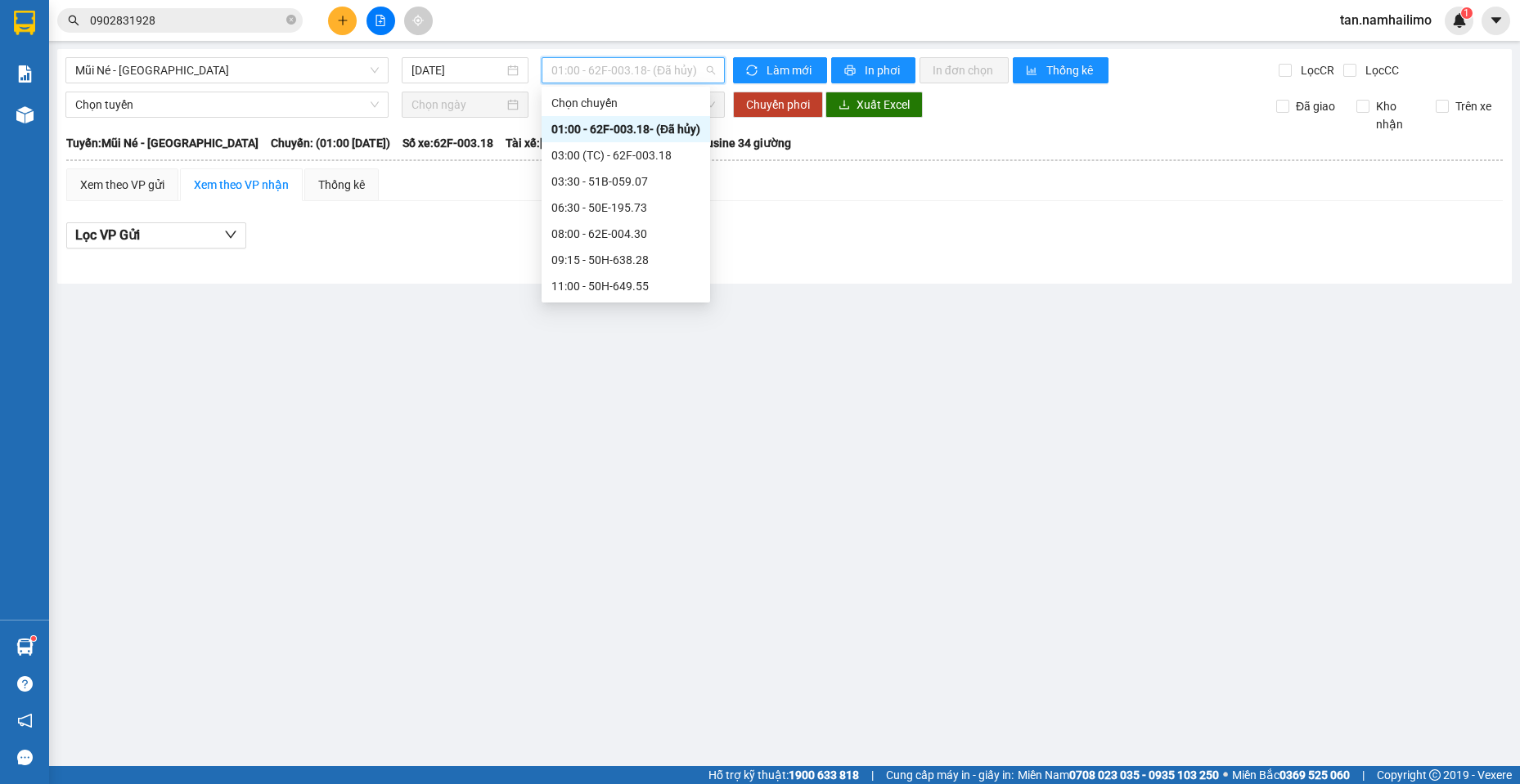
click at [648, 356] on div "13:15 - 51D-614.79" at bounding box center [626, 365] width 149 height 18
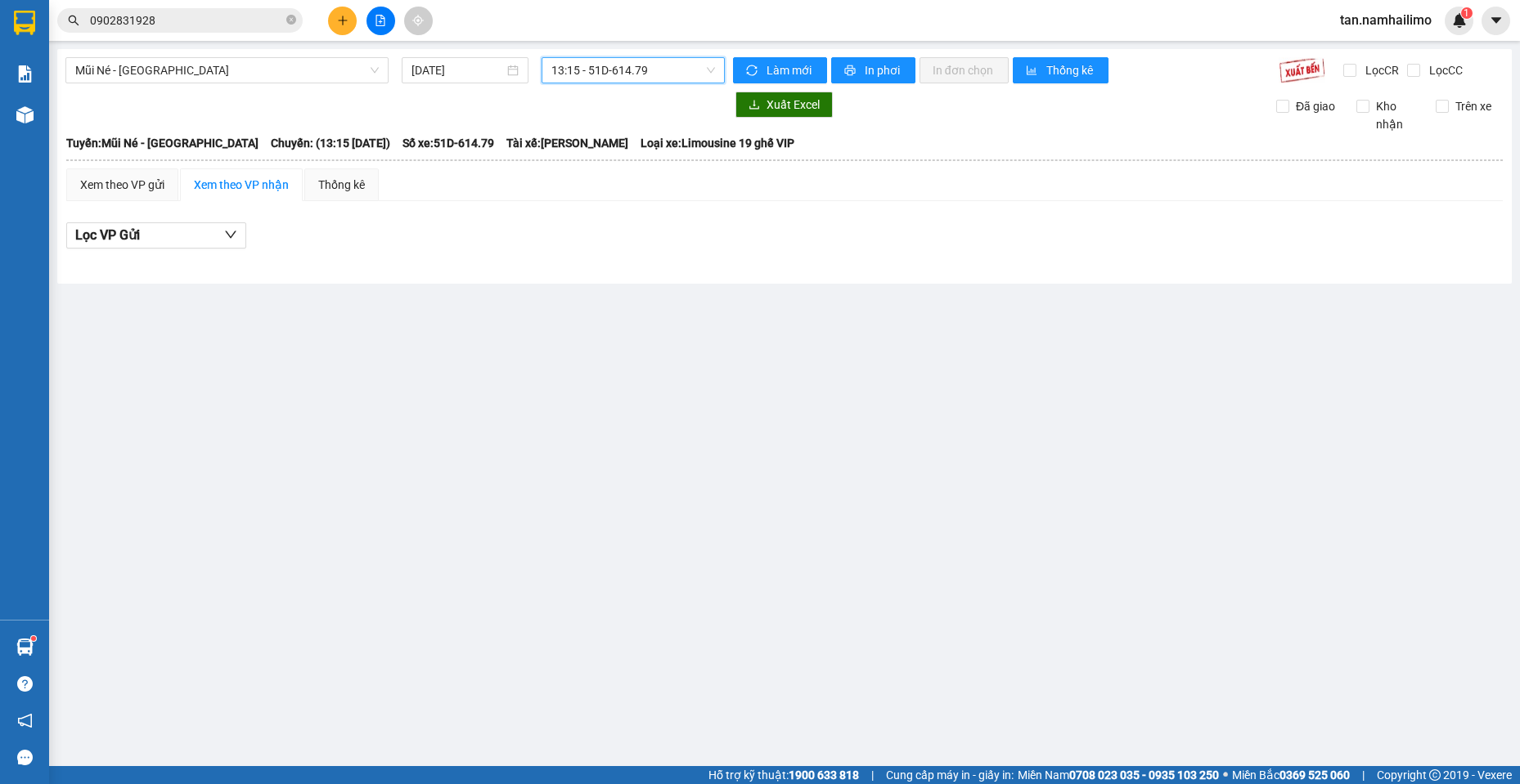
click at [625, 64] on span "13:15 - 51D-614.79" at bounding box center [633, 70] width 164 height 25
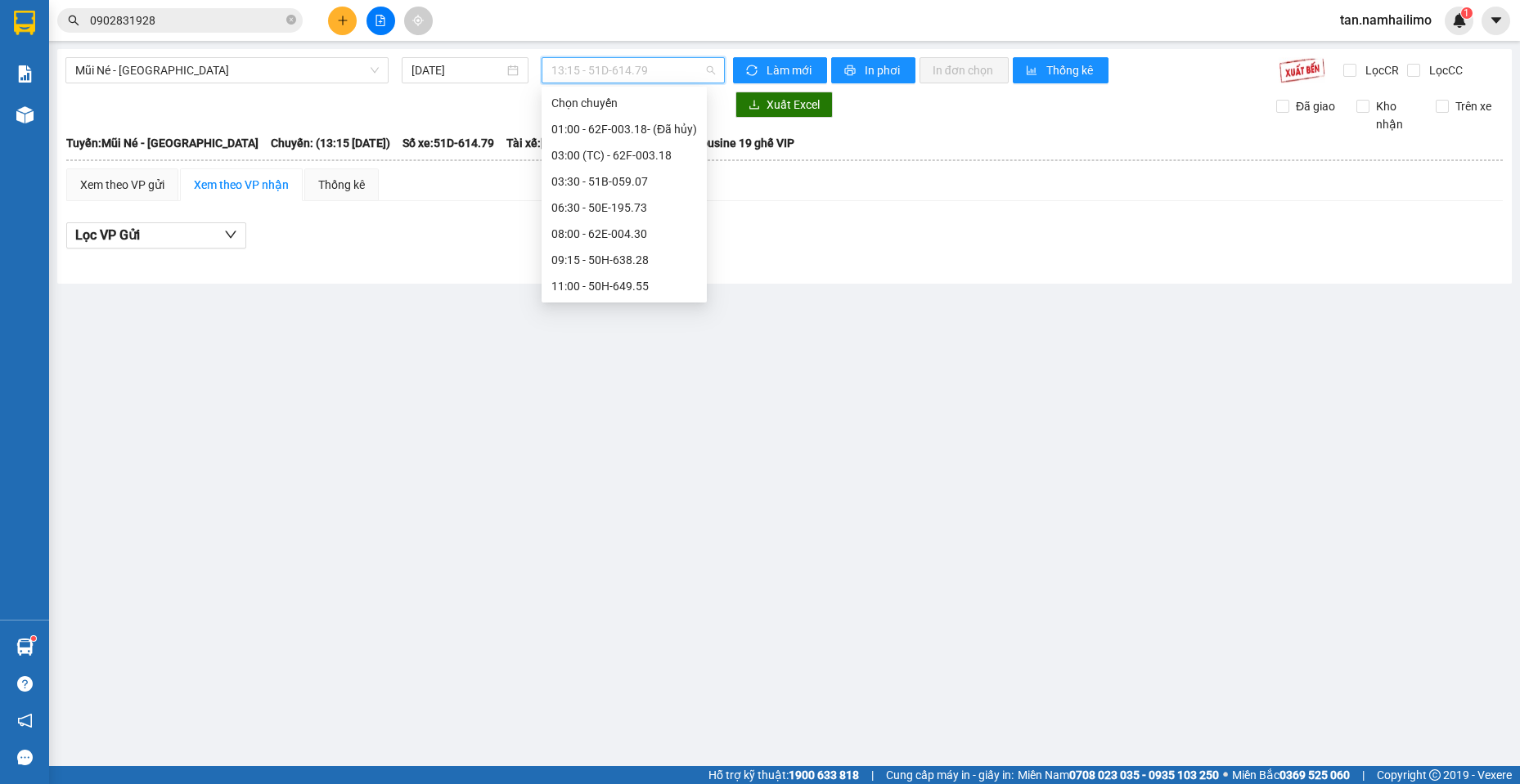
click at [625, 330] on div "13:00 - 51B-288.86" at bounding box center [624, 339] width 146 height 18
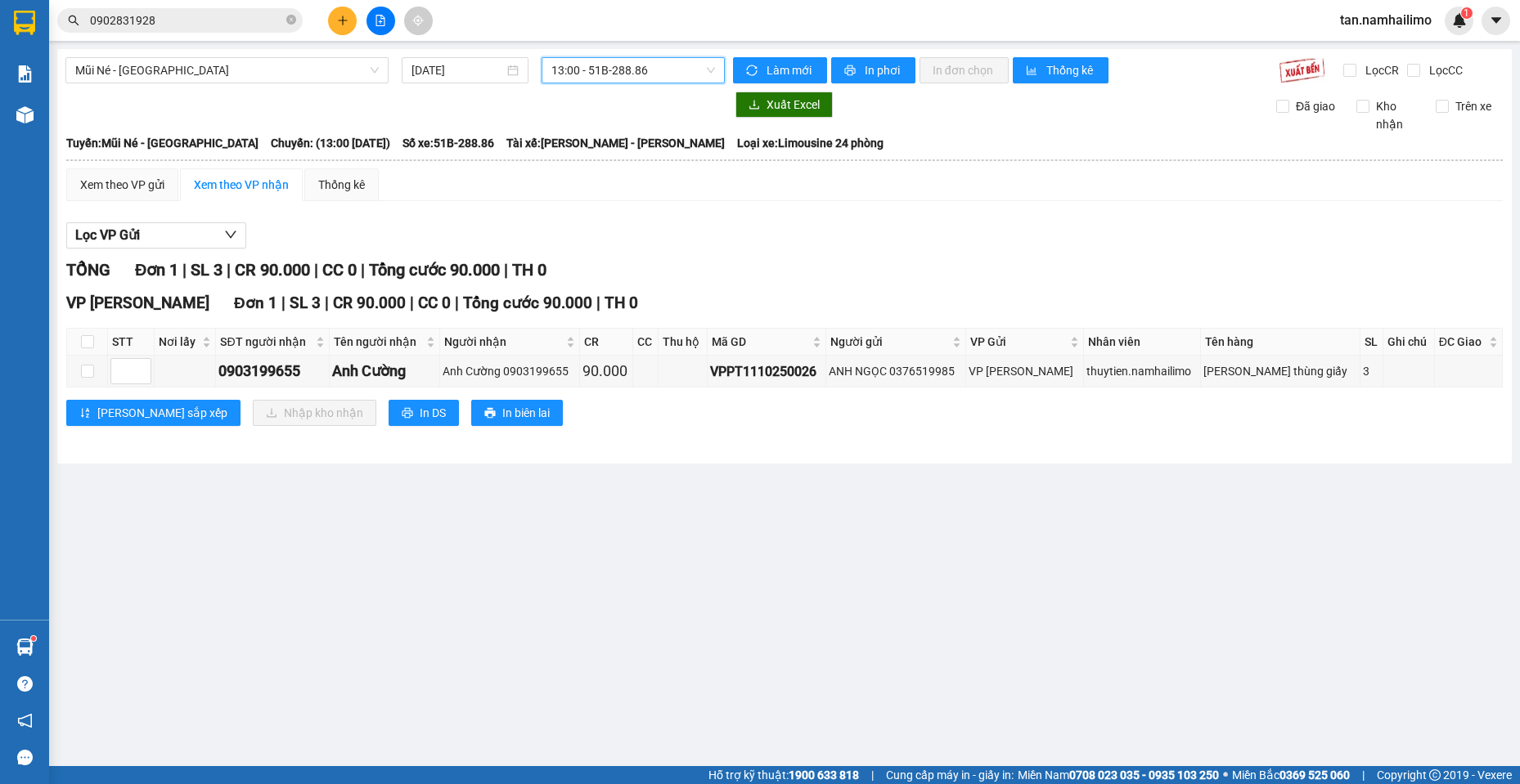
click at [620, 74] on span "13:00 - 51B-288.86" at bounding box center [633, 70] width 164 height 25
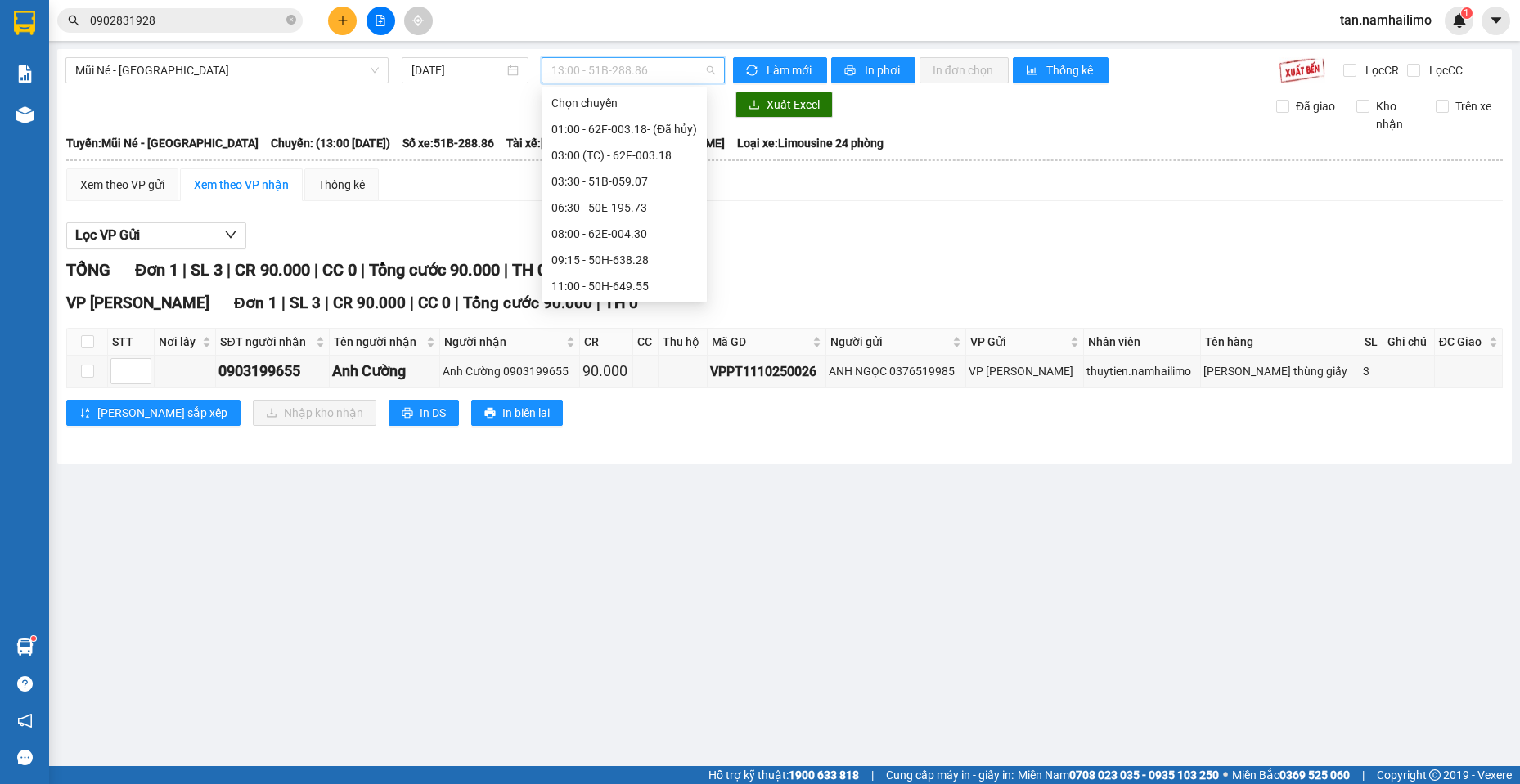
click at [659, 303] on div "12:00 - 62H-063.37" at bounding box center [624, 312] width 146 height 18
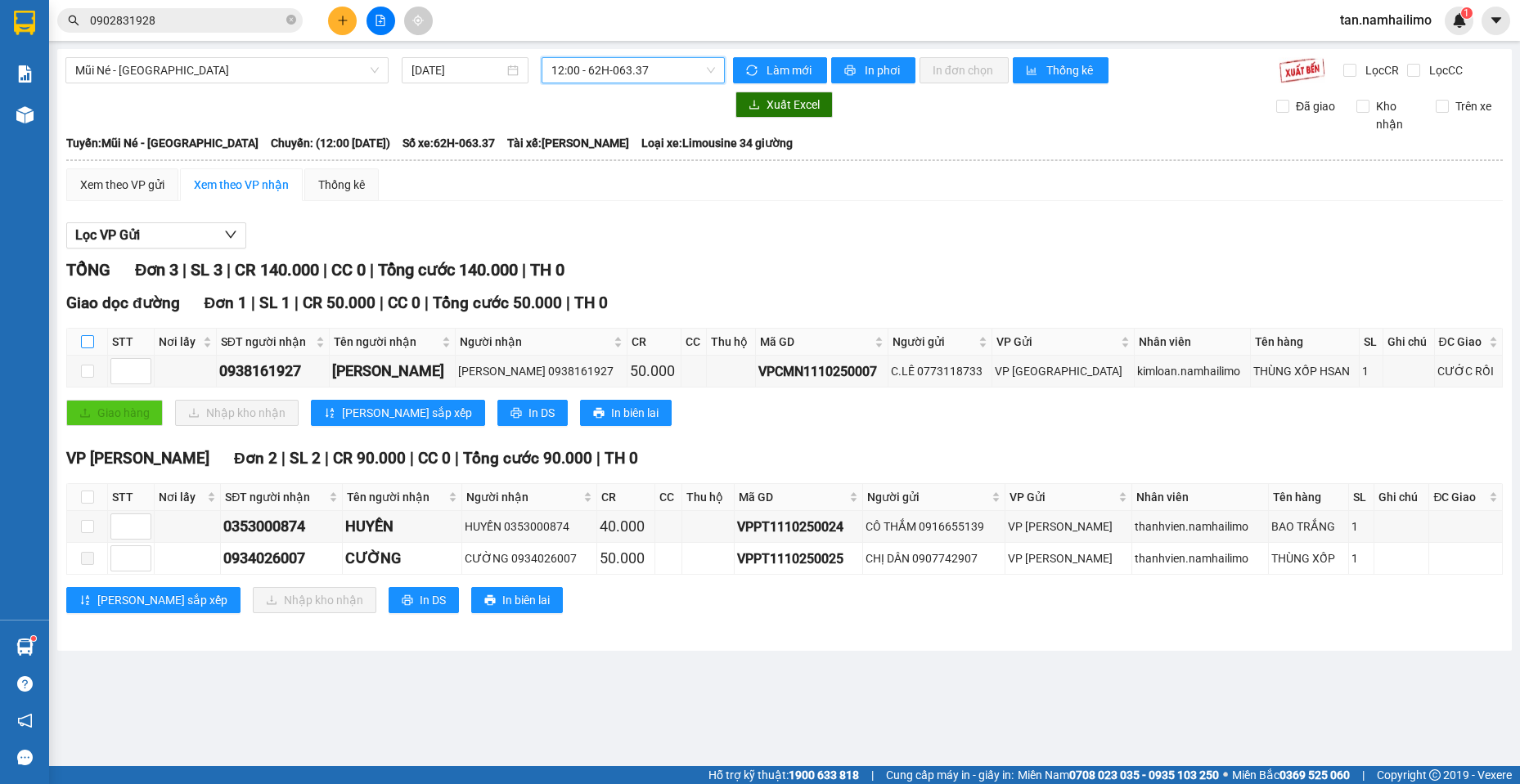
click at [89, 346] on input "checkbox" at bounding box center [87, 341] width 13 height 13
checkbox input "true"
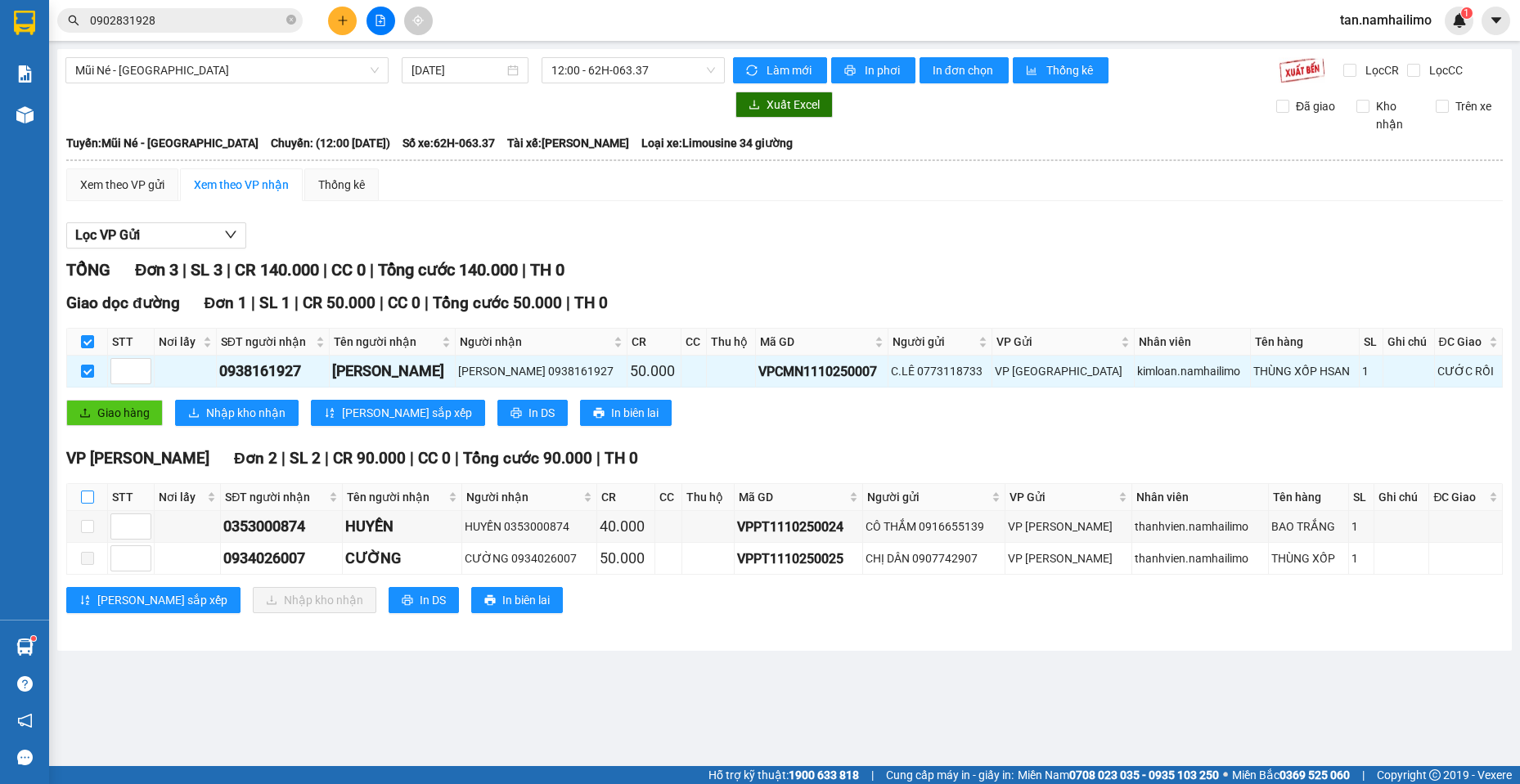
click at [85, 493] on input "checkbox" at bounding box center [87, 497] width 13 height 13
checkbox input "true"
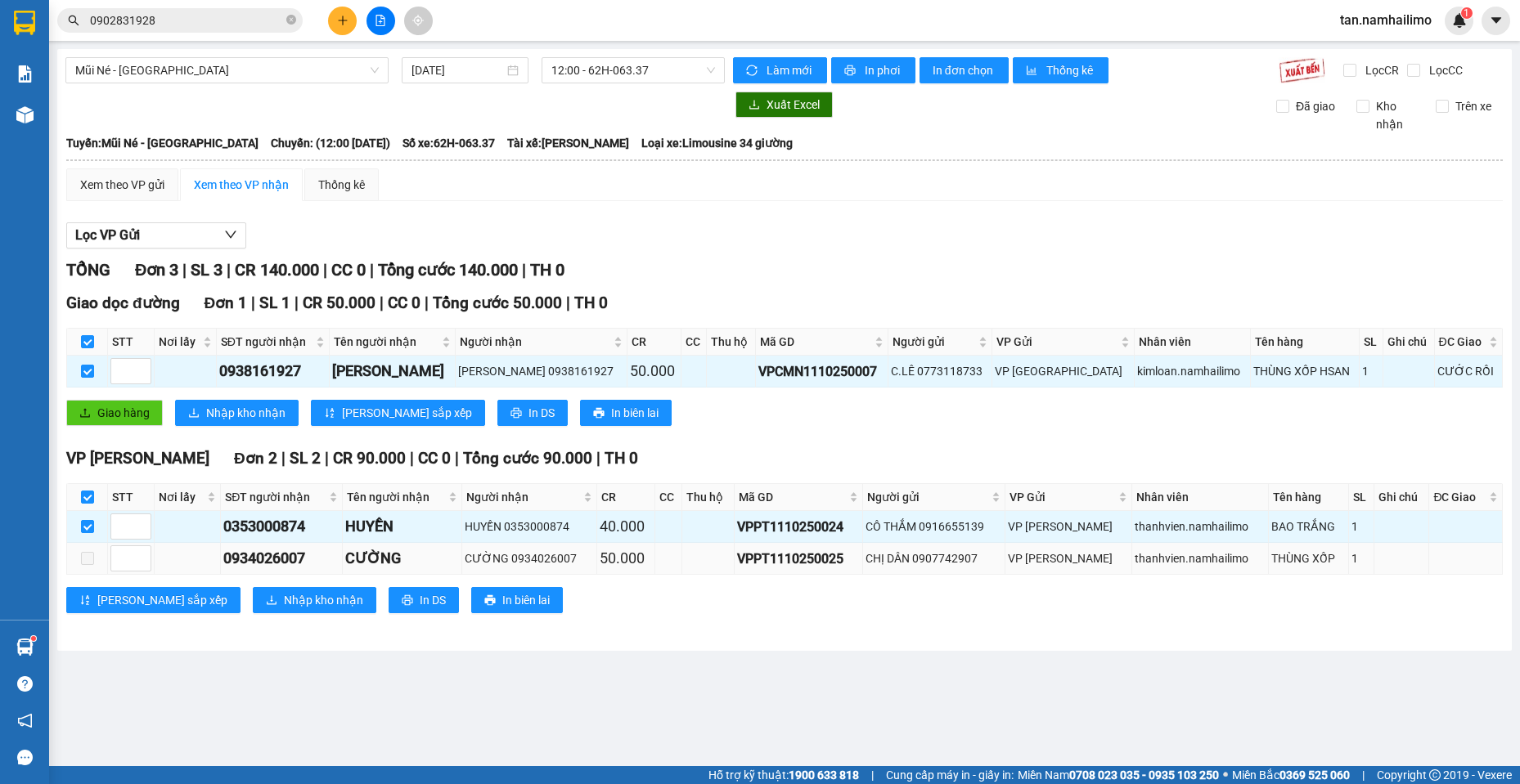
click at [91, 562] on span at bounding box center [87, 558] width 13 height 13
drag, startPoint x: 87, startPoint y: 522, endPoint x: 97, endPoint y: 540, distance: 20.6
click at [87, 523] on input "checkbox" at bounding box center [87, 526] width 13 height 13
checkbox input "false"
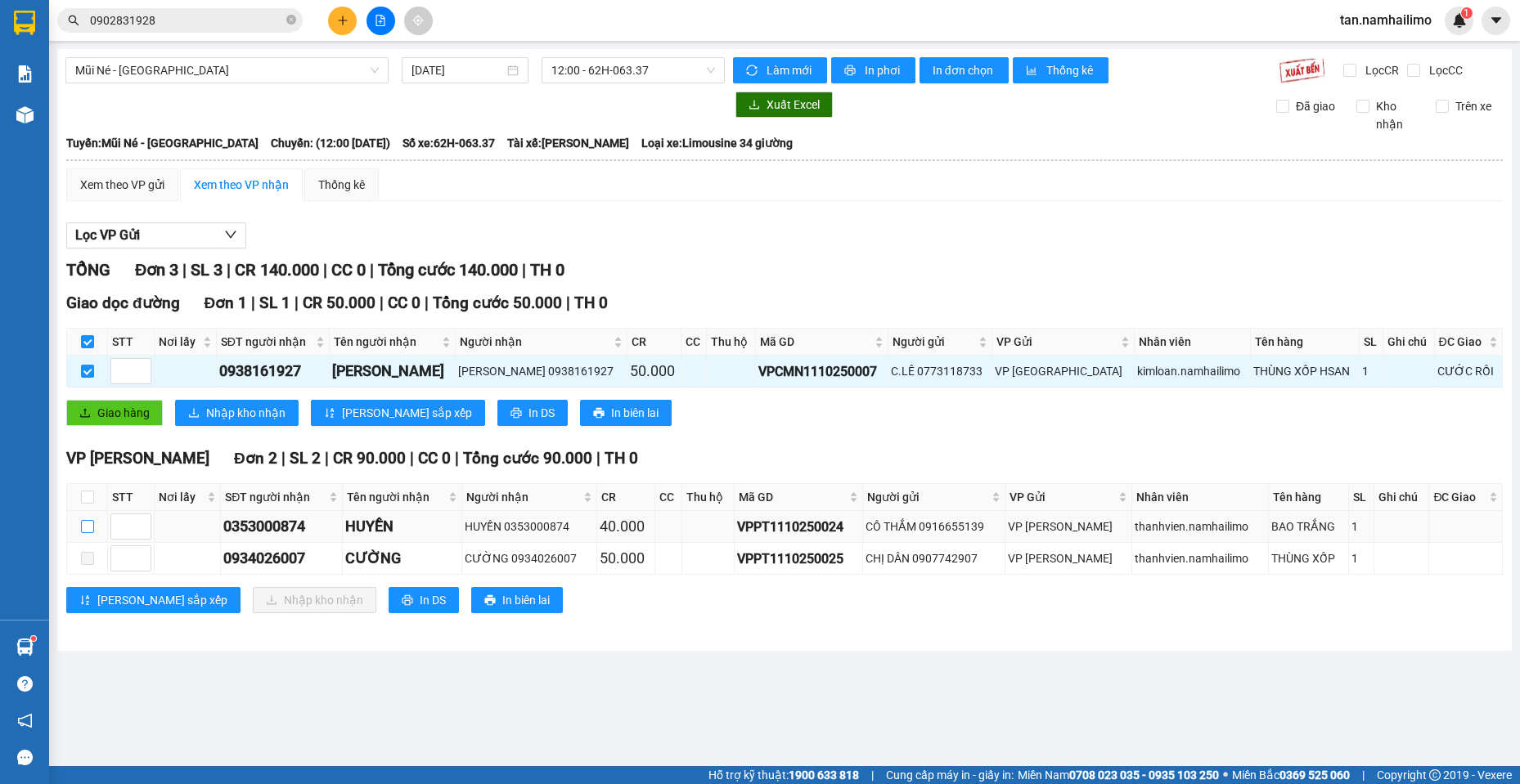
click at [90, 531] on input "checkbox" at bounding box center [87, 526] width 13 height 13
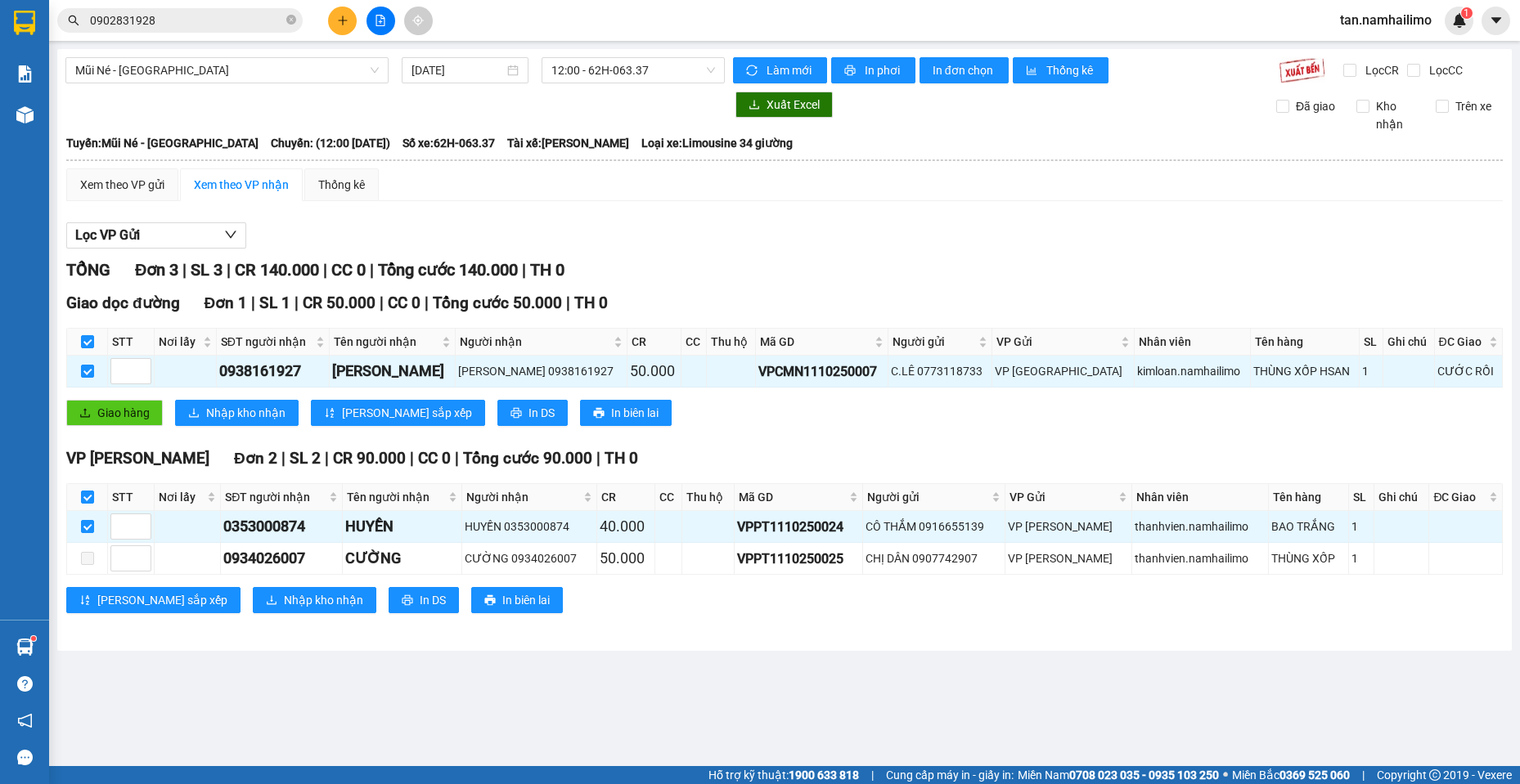
click at [210, 586] on div "VP [PERSON_NAME] Lão Đơn 2 | SL 2 | CR 90.000 | CC 0 | Tổng cước 90.000 | TH 0 …" at bounding box center [784, 536] width 1437 height 179
click at [284, 593] on span "Nhập kho nhận" at bounding box center [323, 601] width 79 height 18
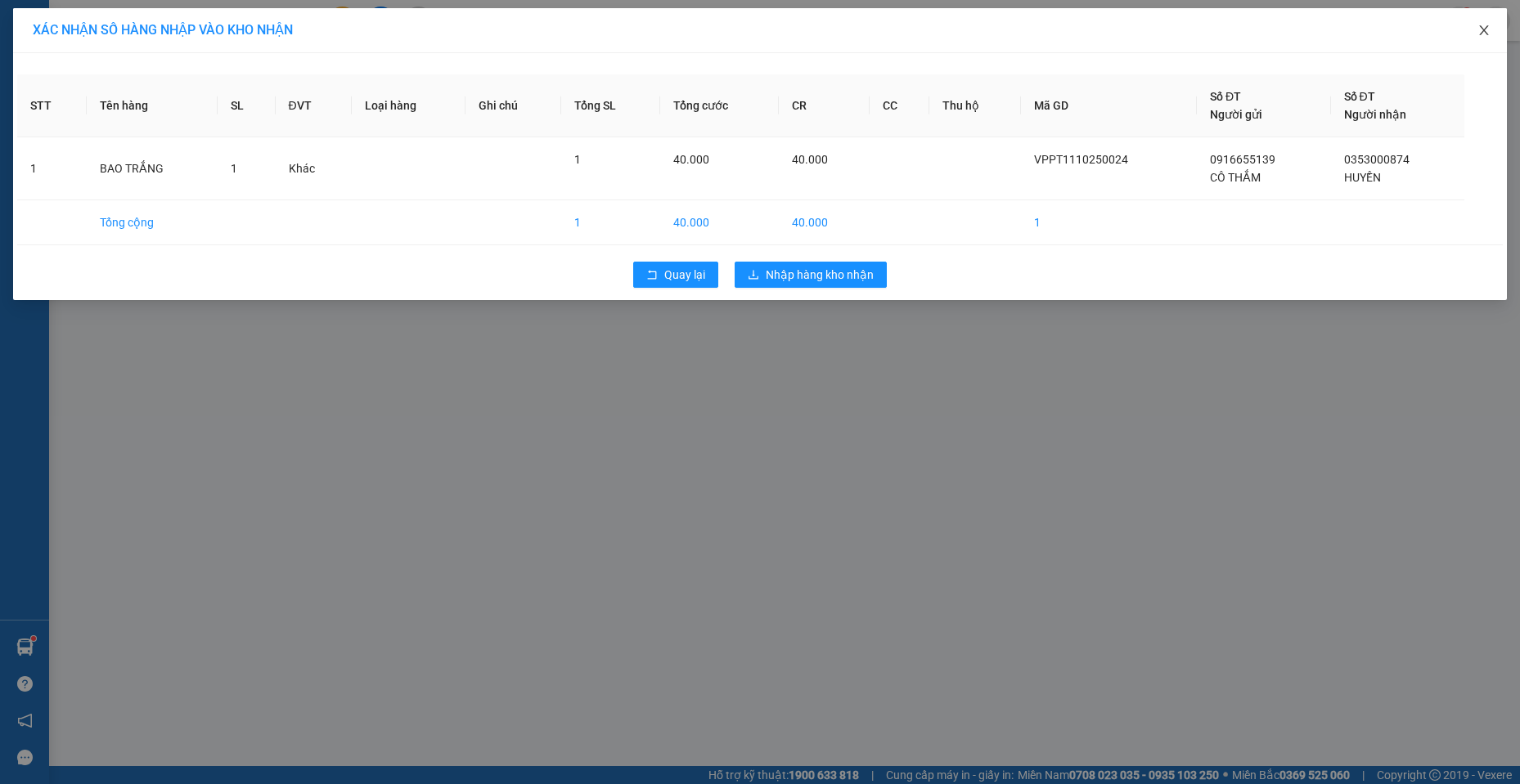
click at [1486, 23] on span "Close" at bounding box center [1484, 31] width 46 height 46
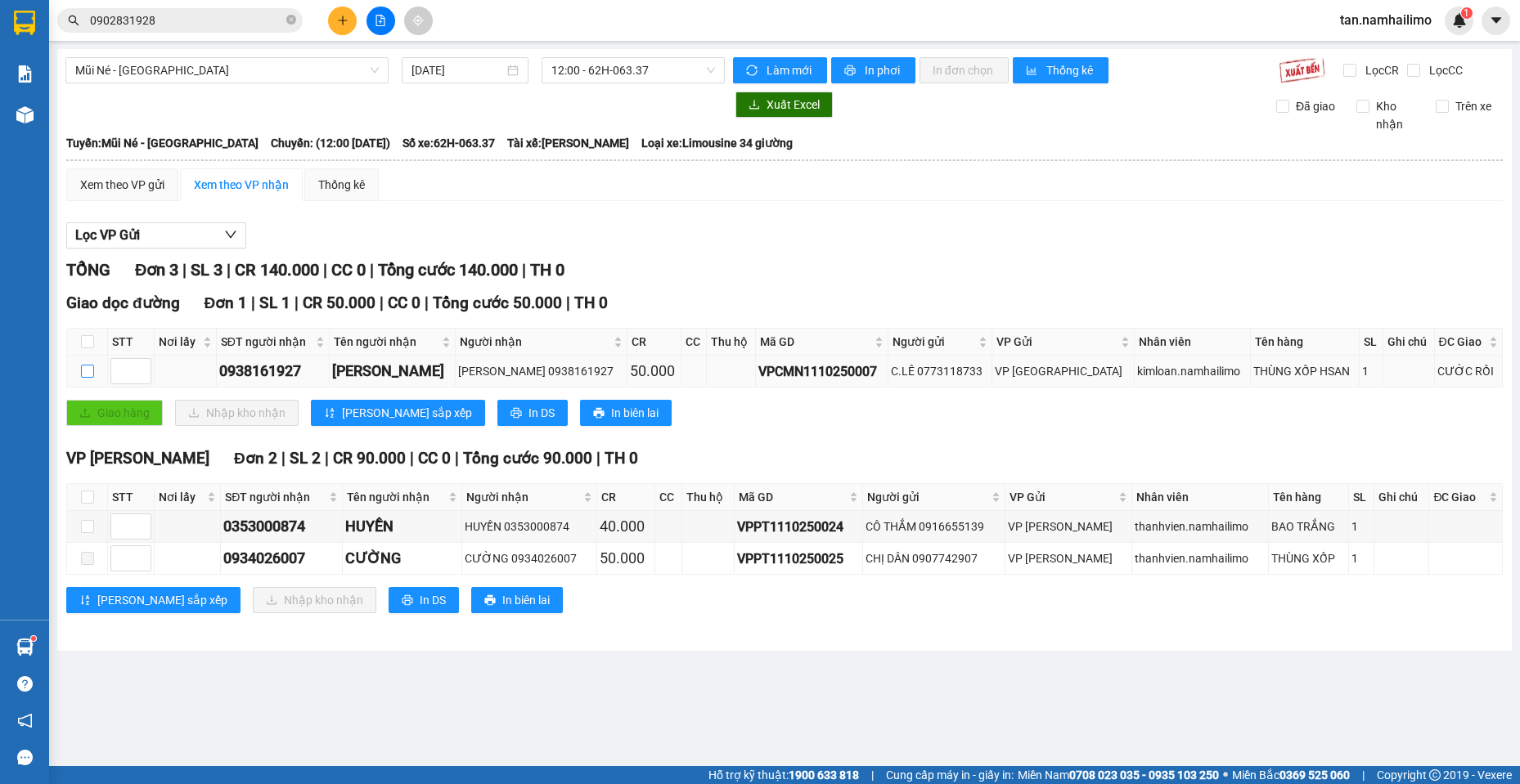
click at [89, 370] on input "checkbox" at bounding box center [87, 371] width 13 height 13
checkbox input "true"
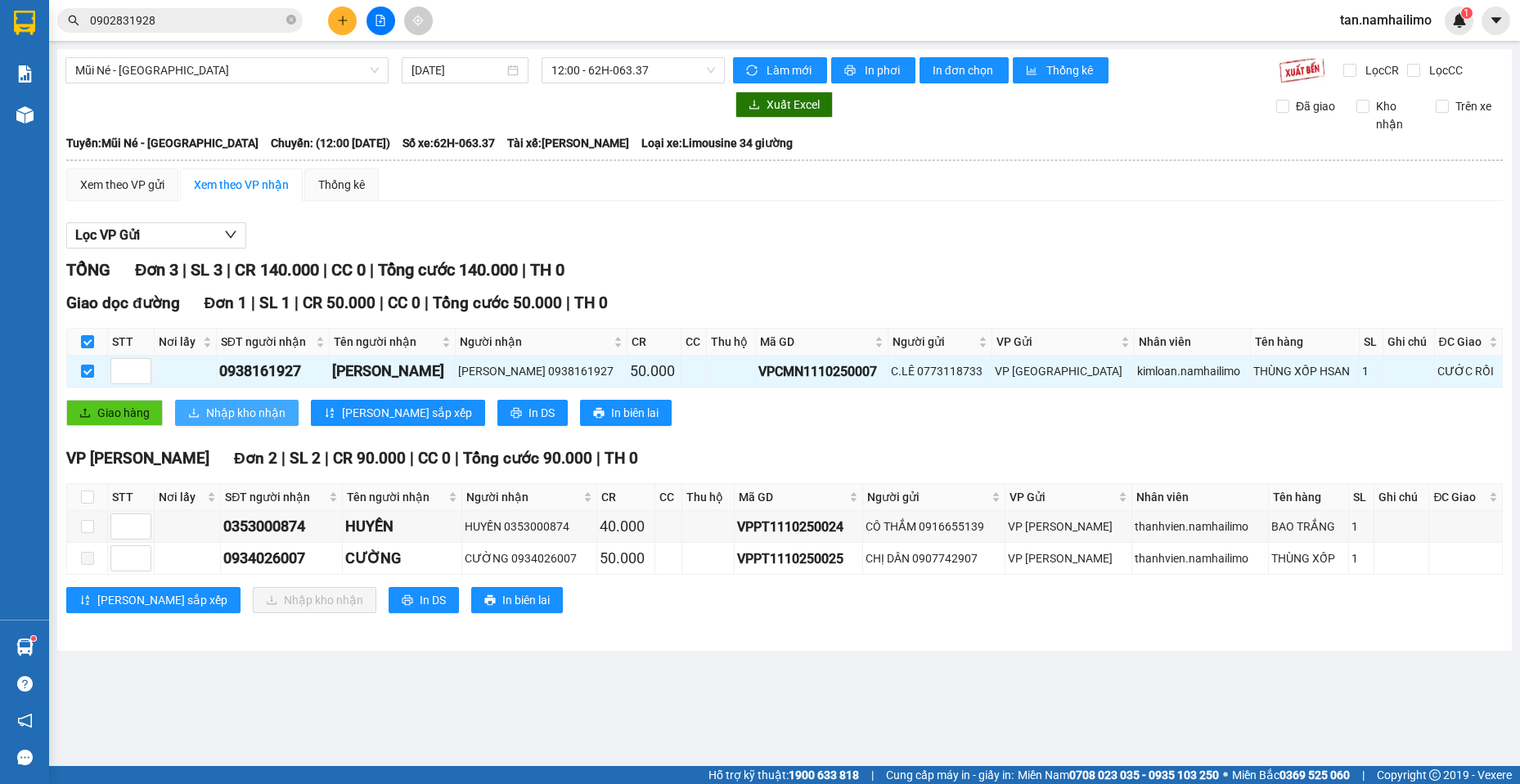
click at [222, 413] on span "Nhập kho nhận" at bounding box center [246, 413] width 79 height 18
checkbox input "false"
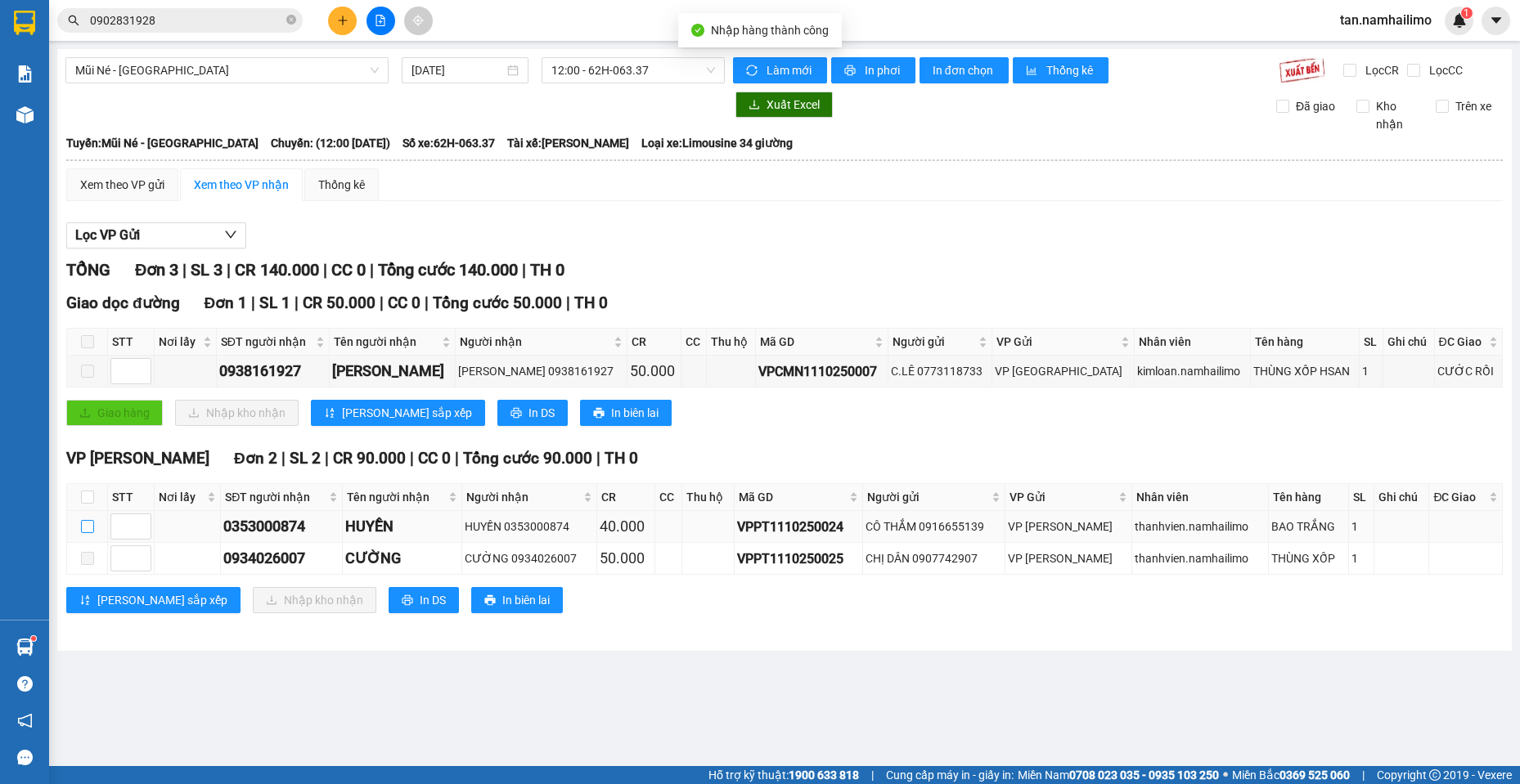
click at [92, 523] on input "checkbox" at bounding box center [87, 526] width 13 height 13
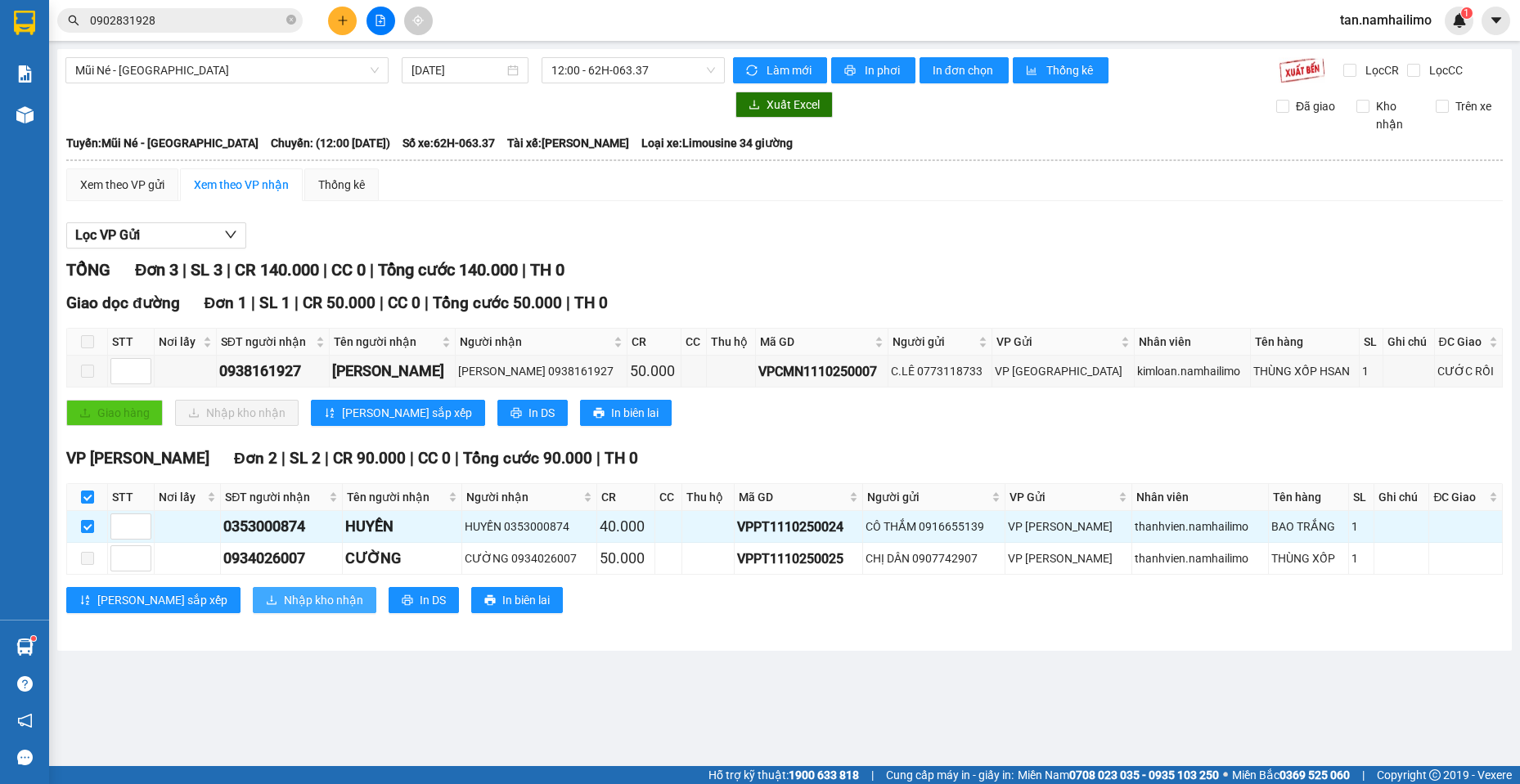
click at [284, 599] on span "Nhập kho nhận" at bounding box center [323, 601] width 79 height 18
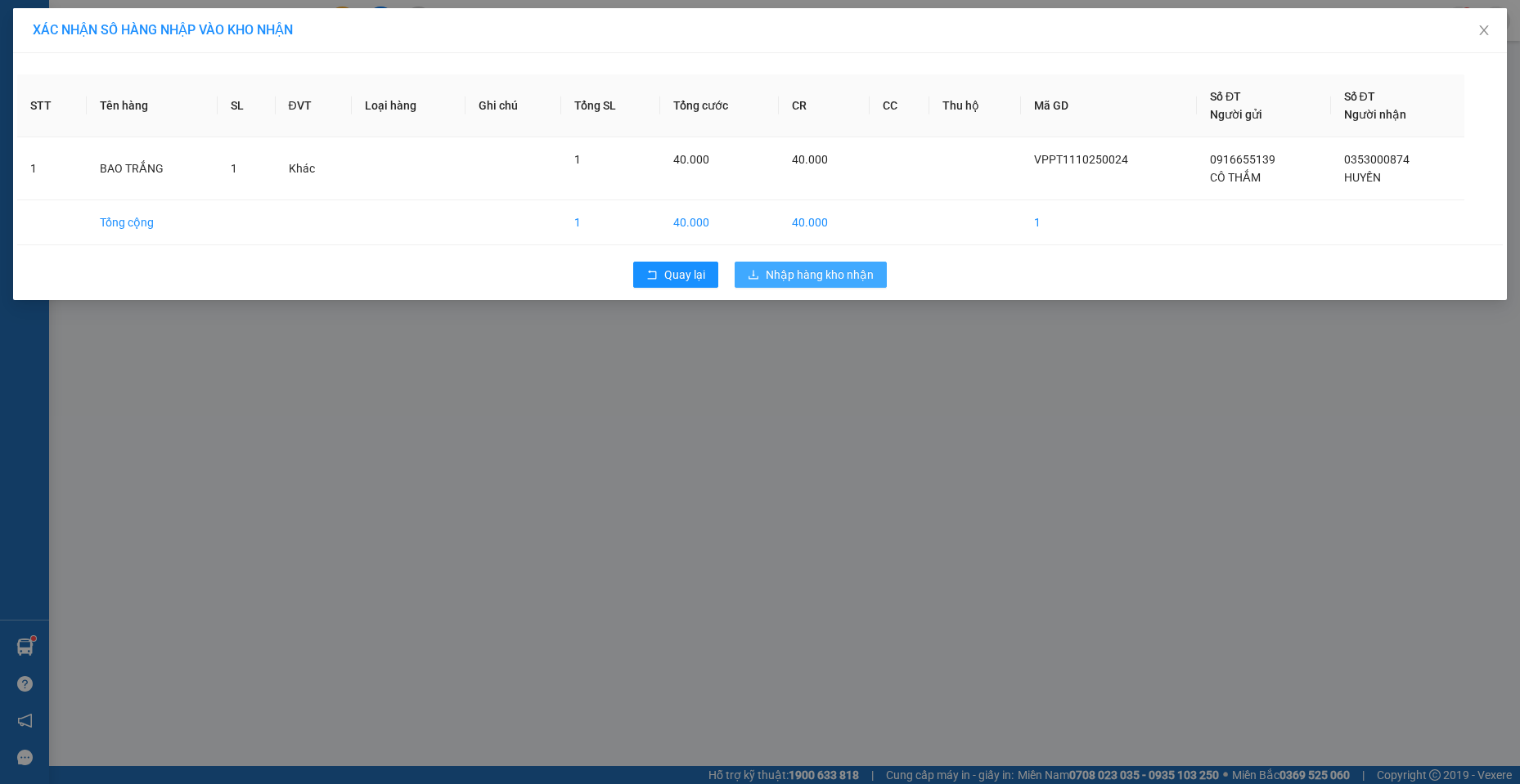
drag, startPoint x: 865, startPoint y: 264, endPoint x: 879, endPoint y: 280, distance: 21.3
click at [865, 265] on button "Nhập hàng kho nhận" at bounding box center [810, 275] width 152 height 26
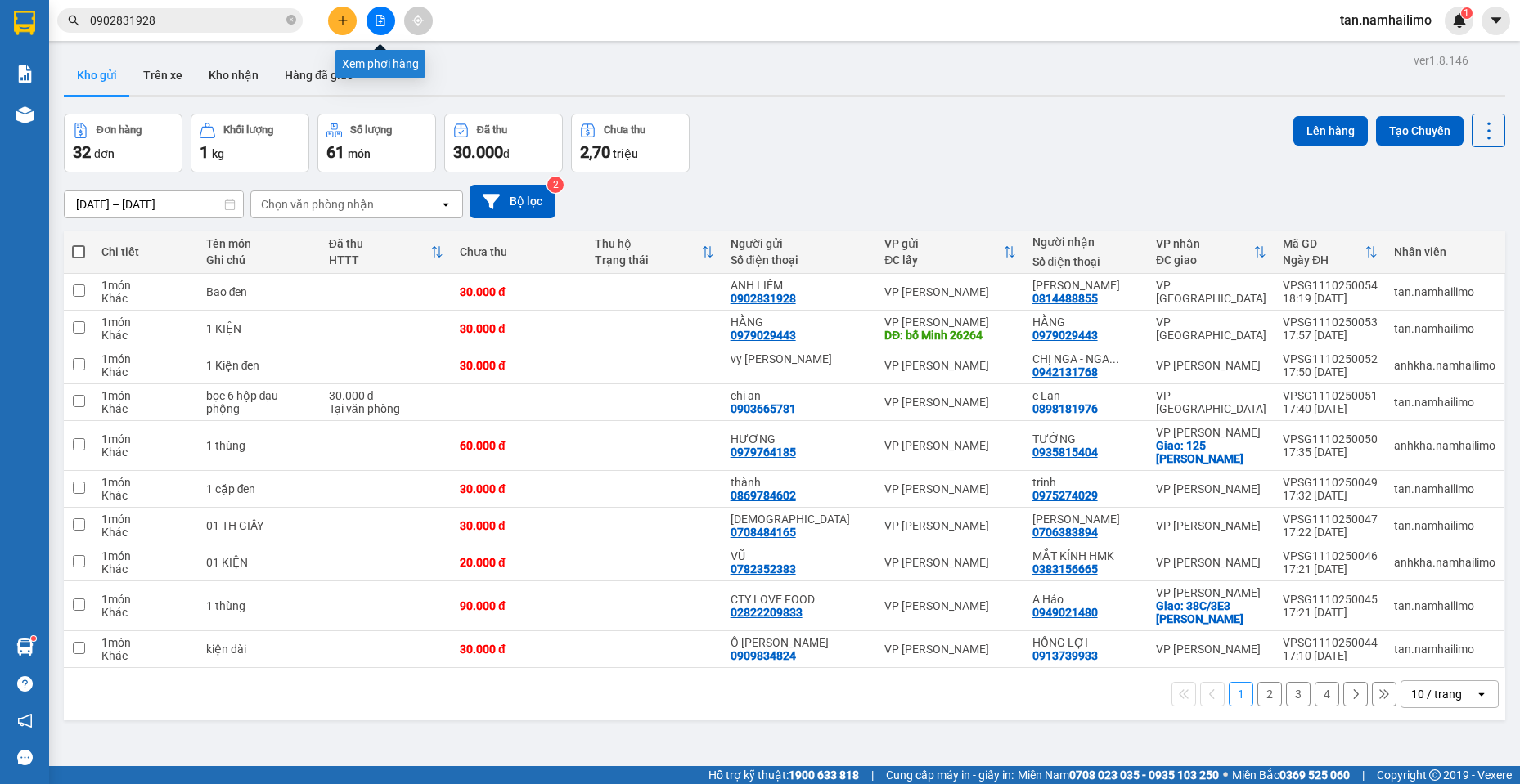
click at [372, 17] on button at bounding box center [381, 21] width 29 height 29
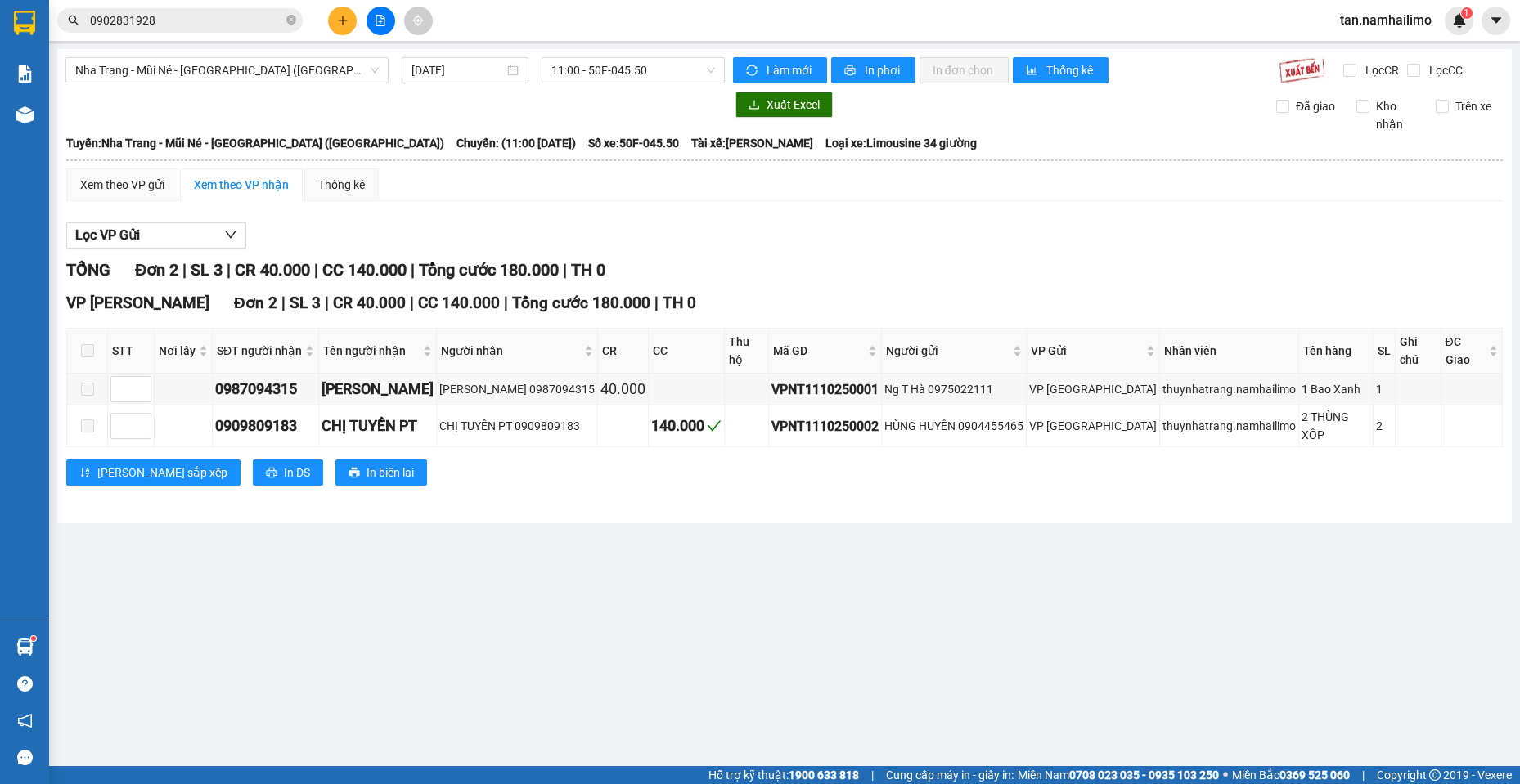
drag, startPoint x: 316, startPoint y: 79, endPoint x: 306, endPoint y: 83, distance: 10.8
click at [312, 80] on span "Nha Trang - Mũi Né - [GEOGRAPHIC_DATA] ([GEOGRAPHIC_DATA])" at bounding box center [227, 70] width 303 height 25
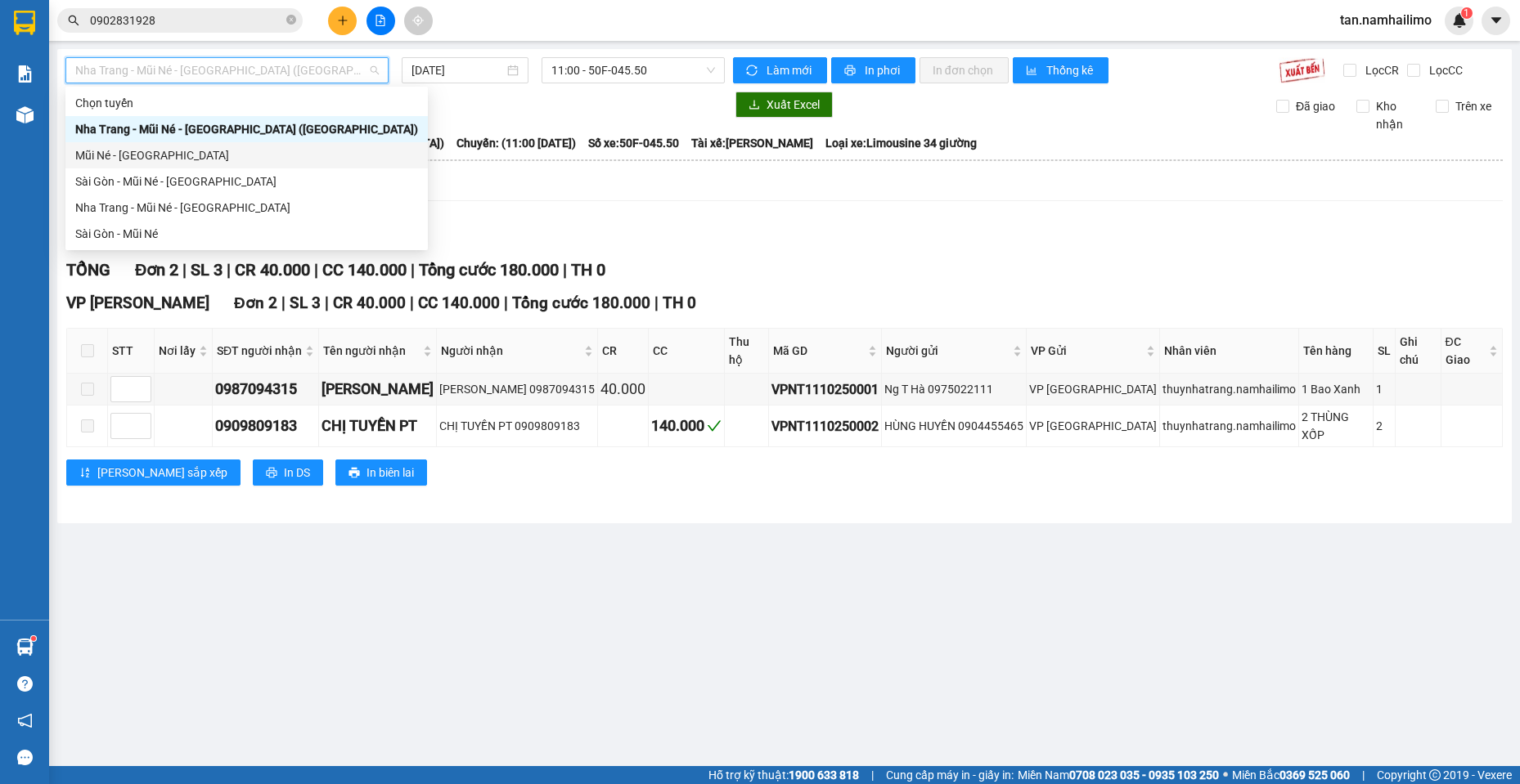
drag, startPoint x: 160, startPoint y: 152, endPoint x: 643, endPoint y: 21, distance: 500.4
click at [164, 152] on div "Mũi Né - [GEOGRAPHIC_DATA]" at bounding box center [247, 156] width 343 height 18
type input "[DATE]"
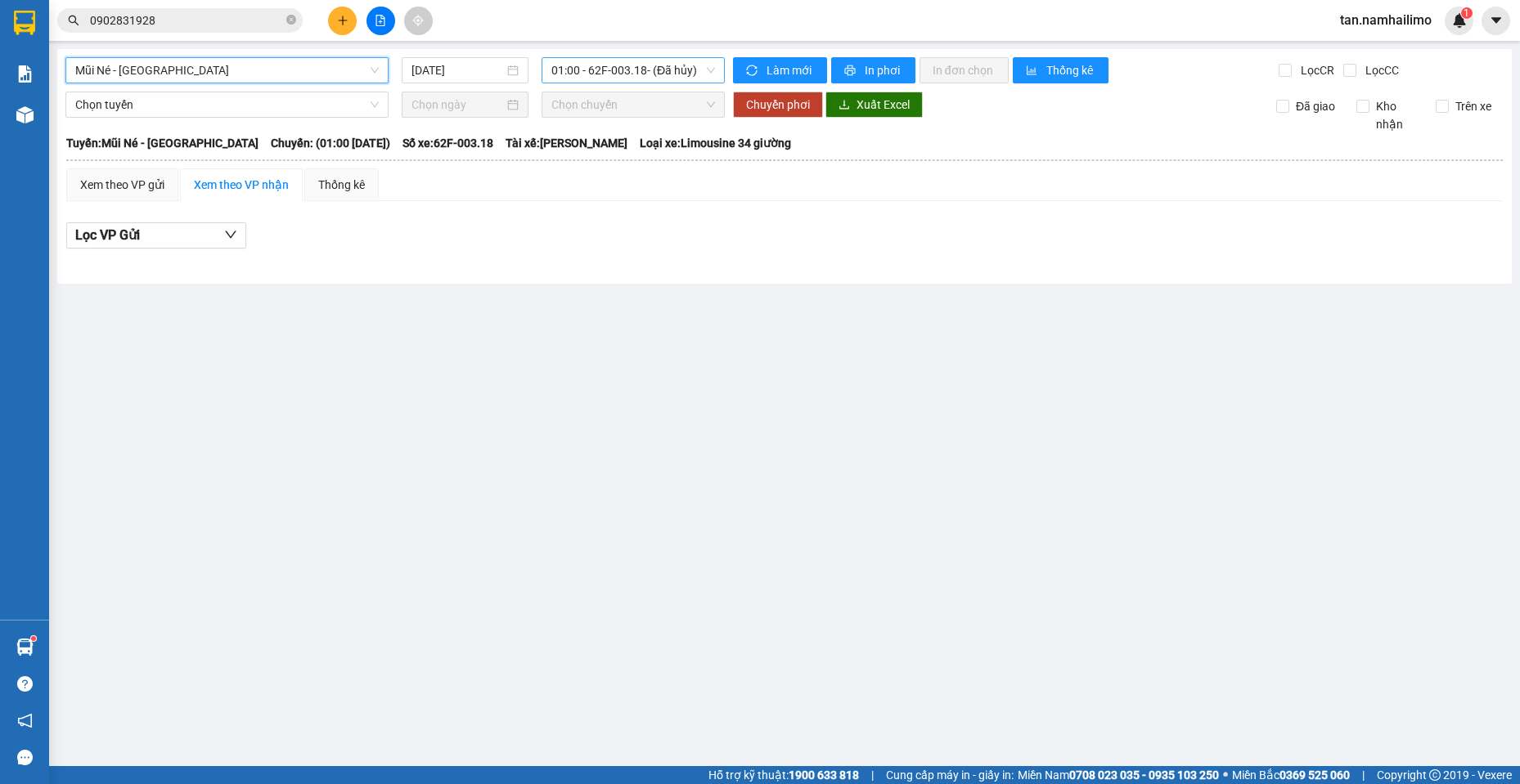
click at [616, 63] on span "01:00 - 62F-003.18 - (Đã hủy)" at bounding box center [633, 70] width 164 height 25
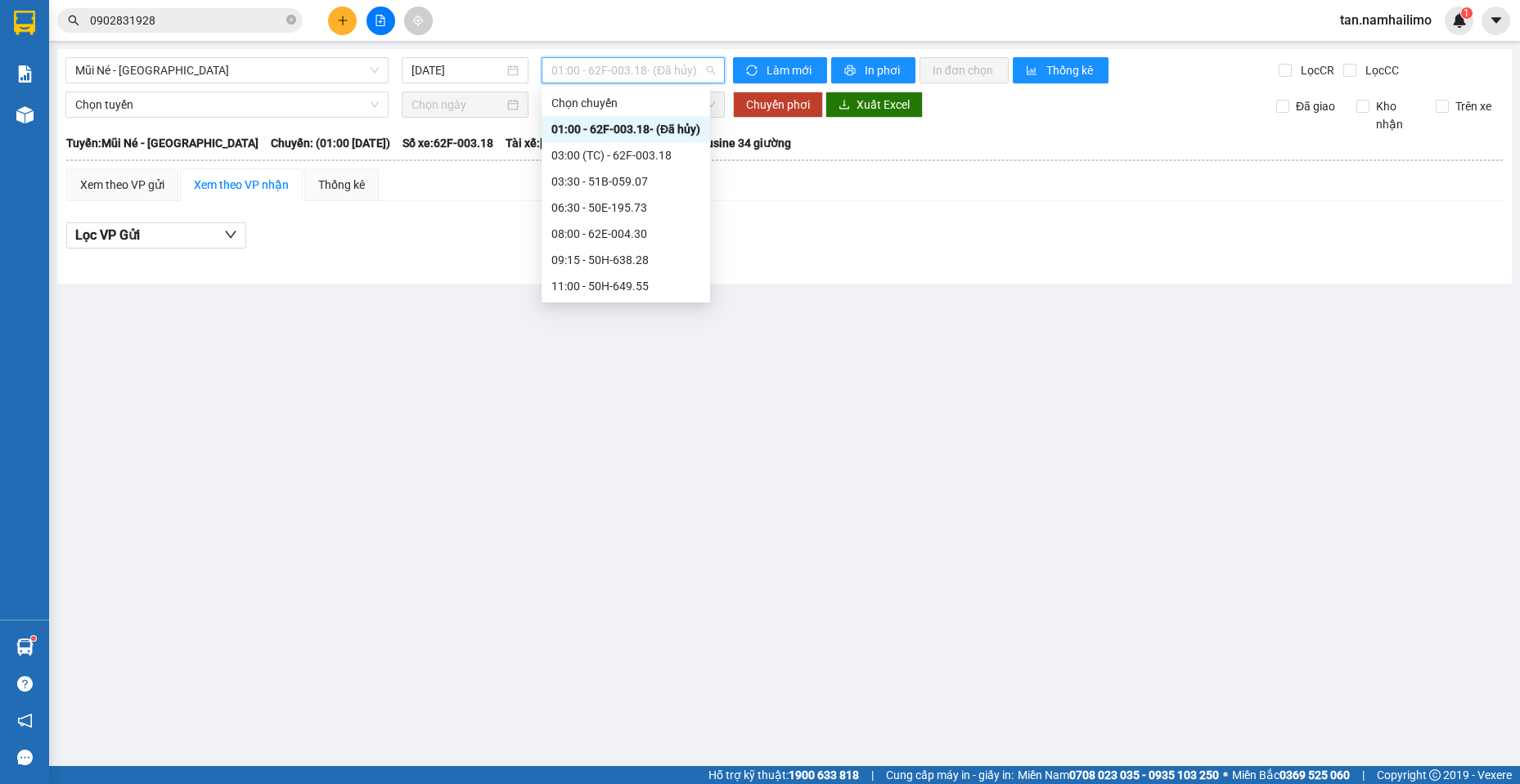
click at [660, 330] on div "13:00 - 51B-288.86" at bounding box center [626, 339] width 149 height 18
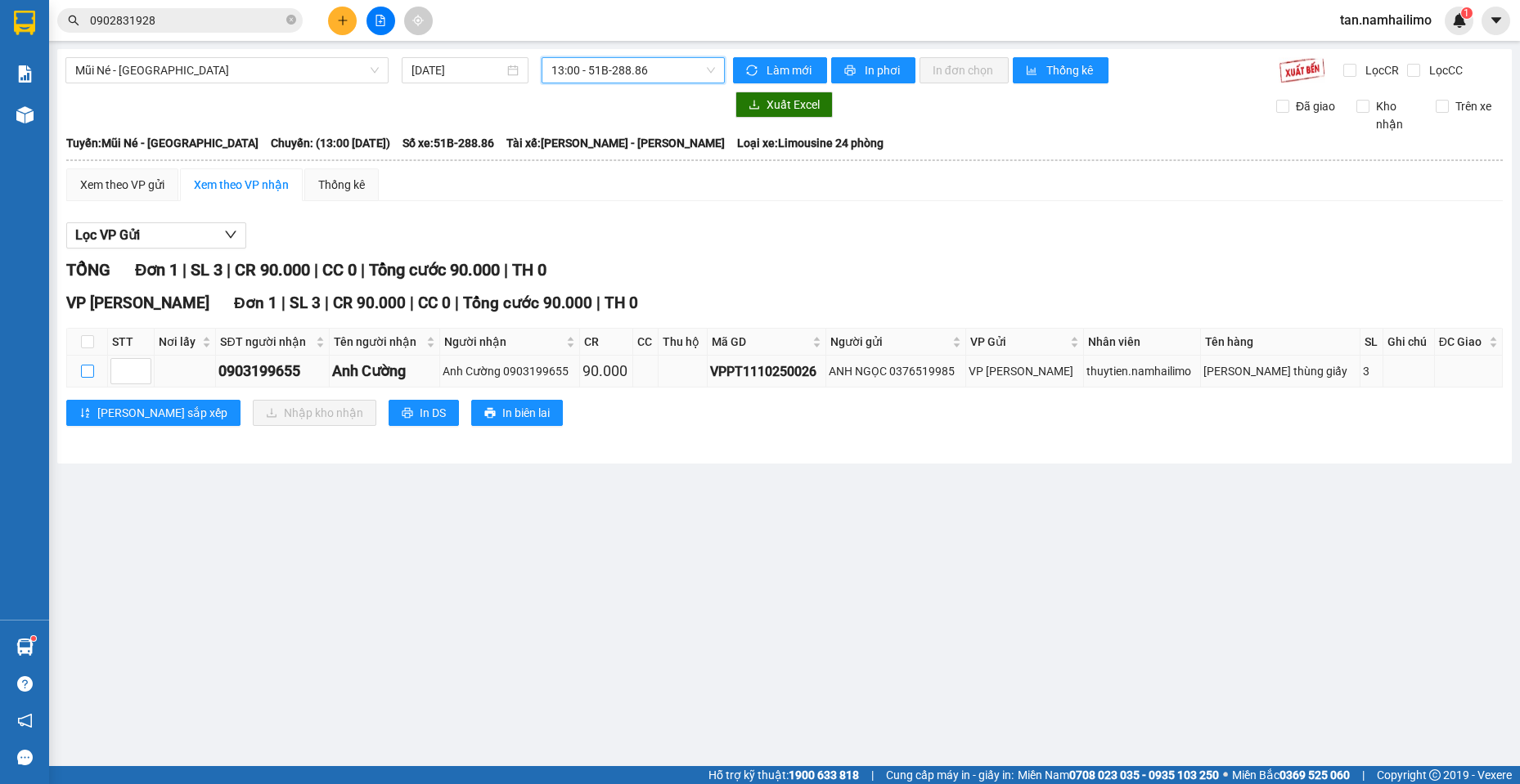
click at [88, 368] on input "checkbox" at bounding box center [87, 371] width 13 height 13
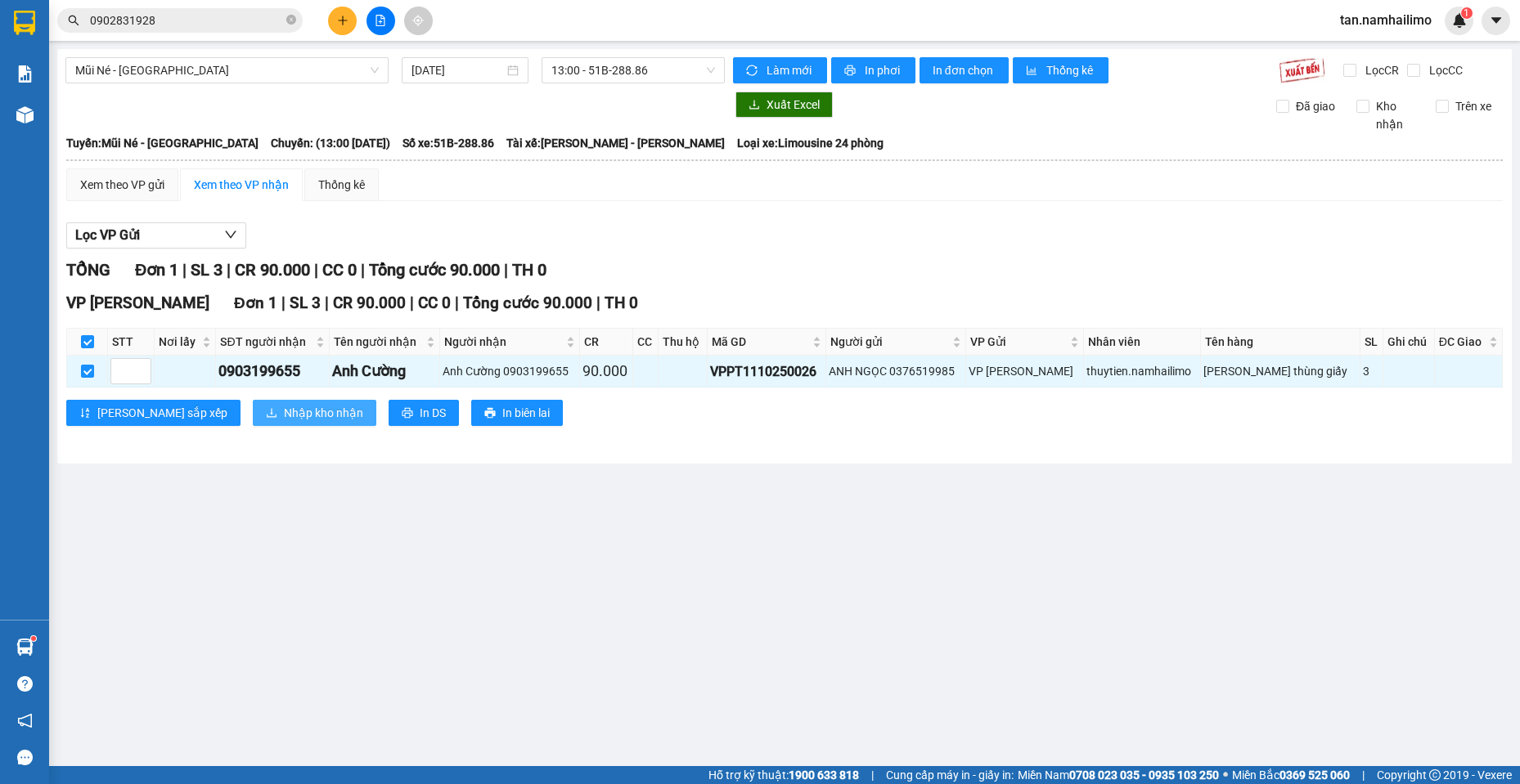
click at [284, 407] on span "Nhập kho nhận" at bounding box center [323, 413] width 79 height 18
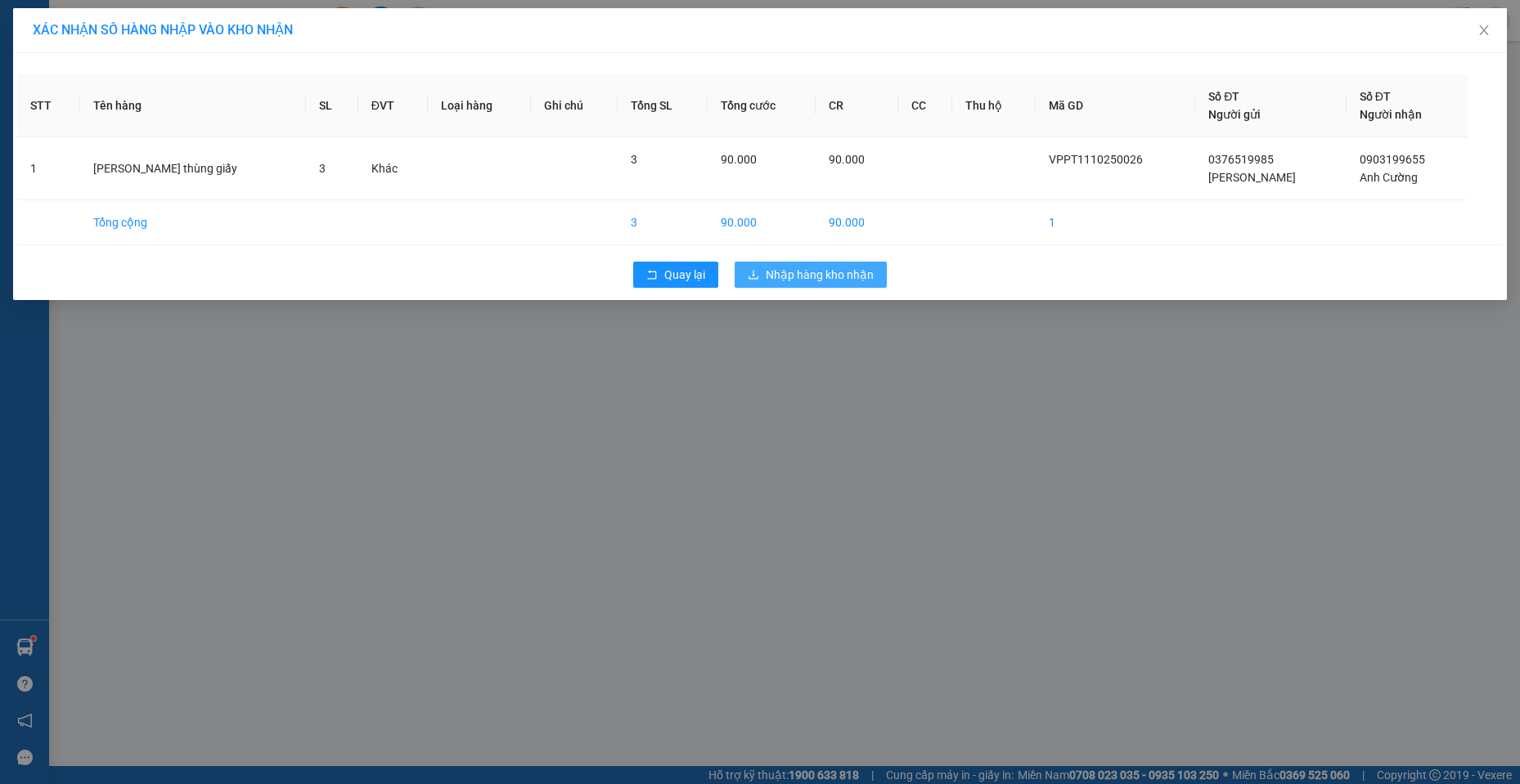
click at [811, 277] on span "Nhập hàng kho nhận" at bounding box center [819, 275] width 108 height 18
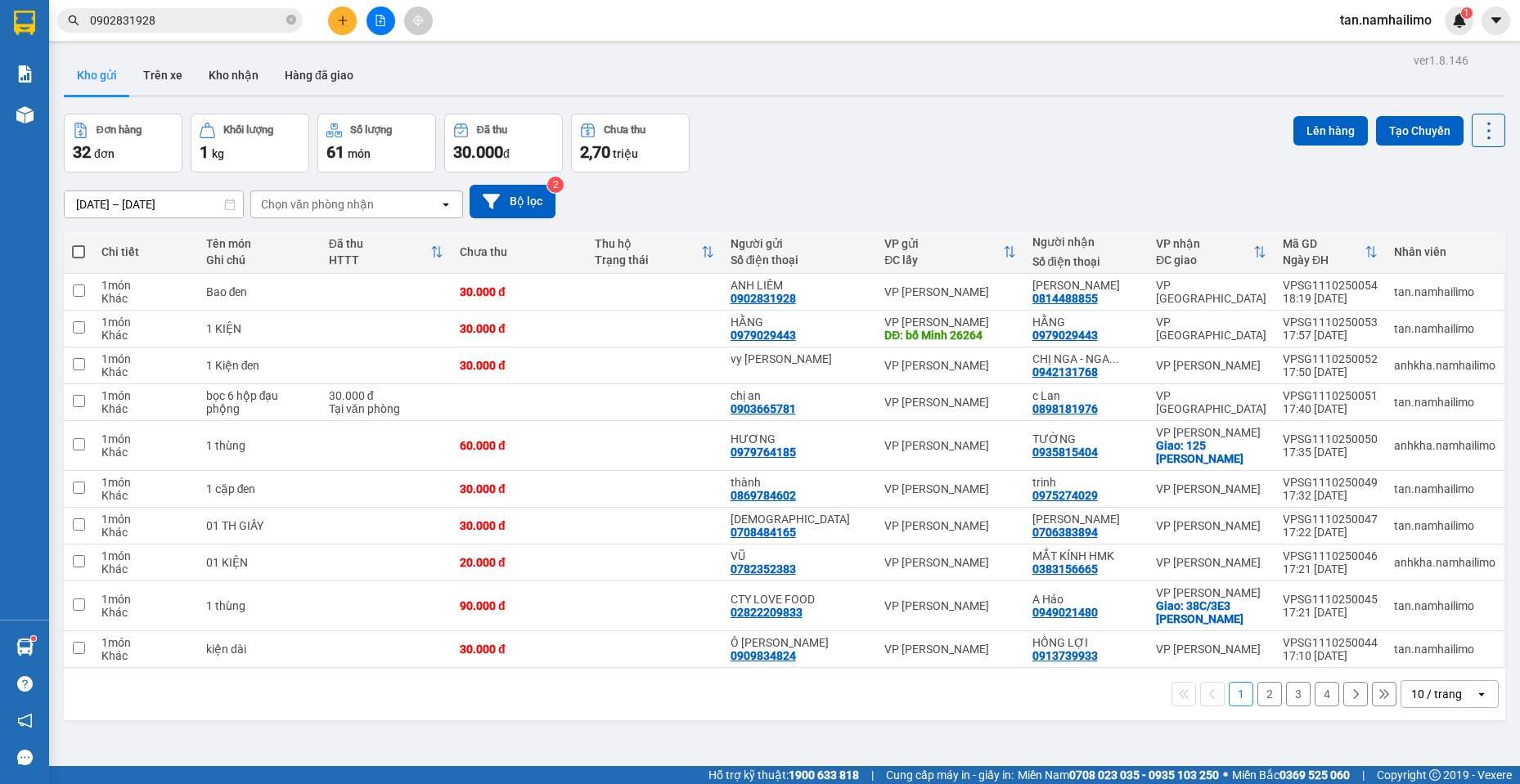
click at [173, 26] on input "0902831928" at bounding box center [186, 21] width 193 height 18
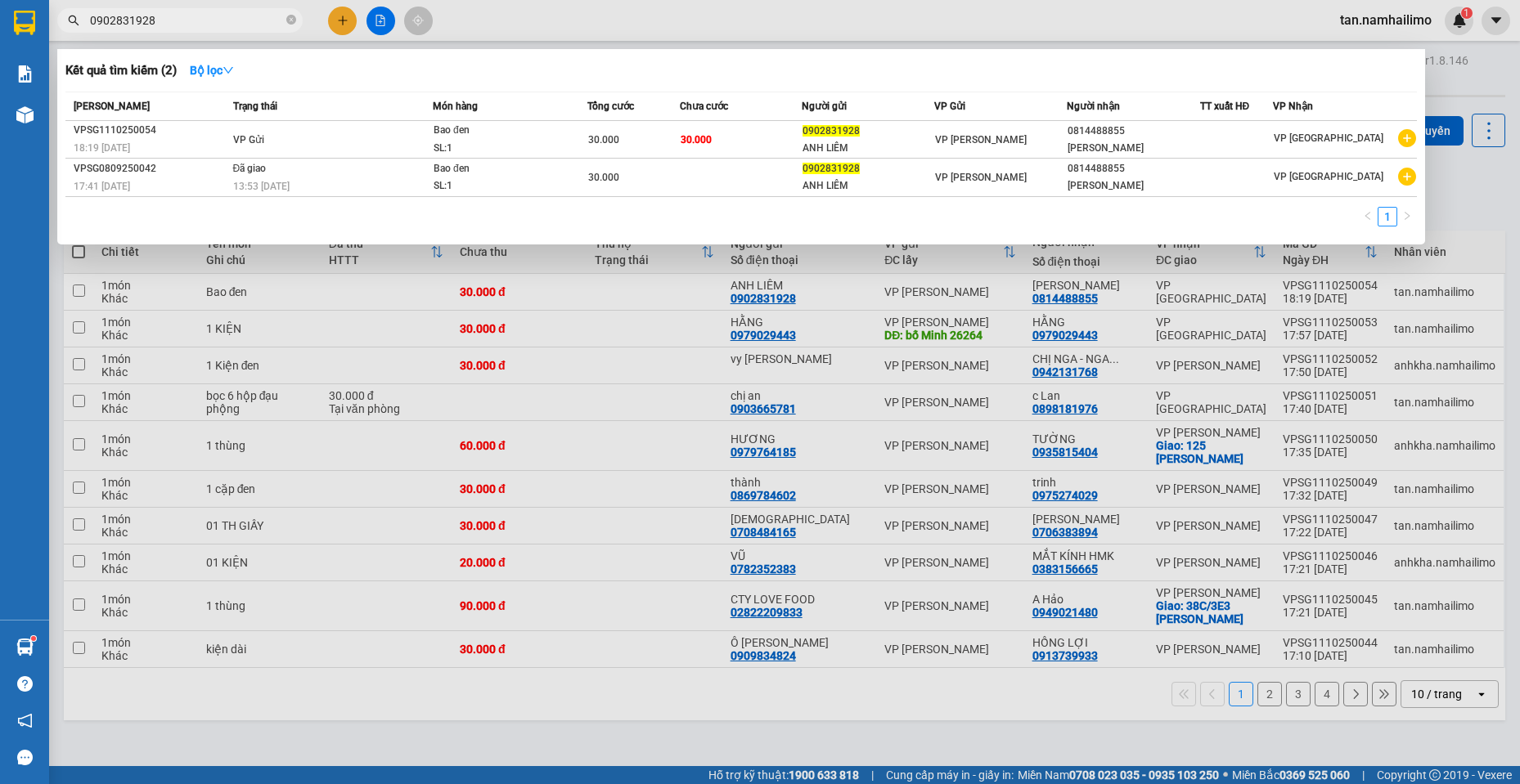
click at [173, 26] on input "0902831928" at bounding box center [186, 21] width 193 height 18
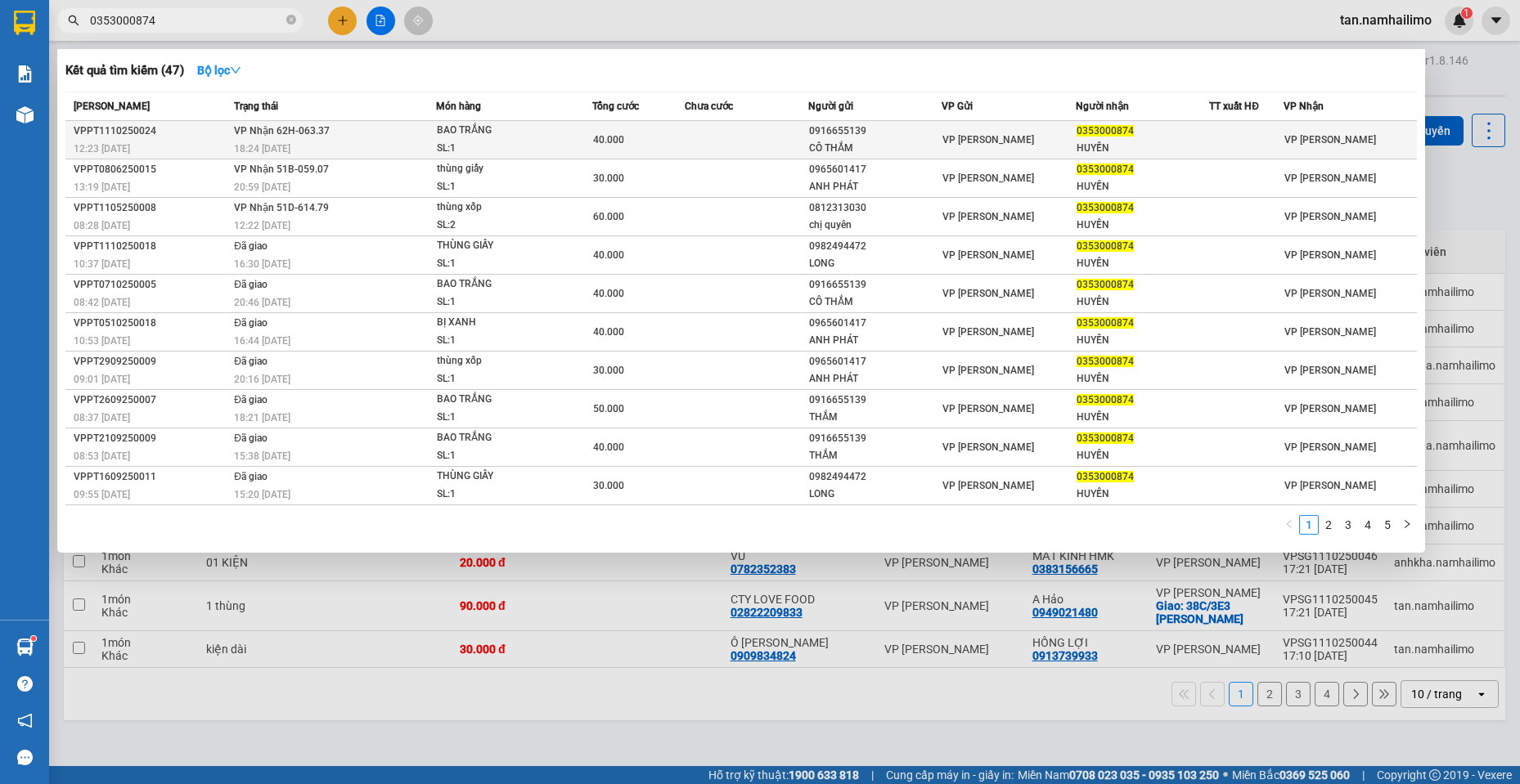
type input "0353000874"
click at [639, 122] on td "40.000" at bounding box center [638, 140] width 92 height 39
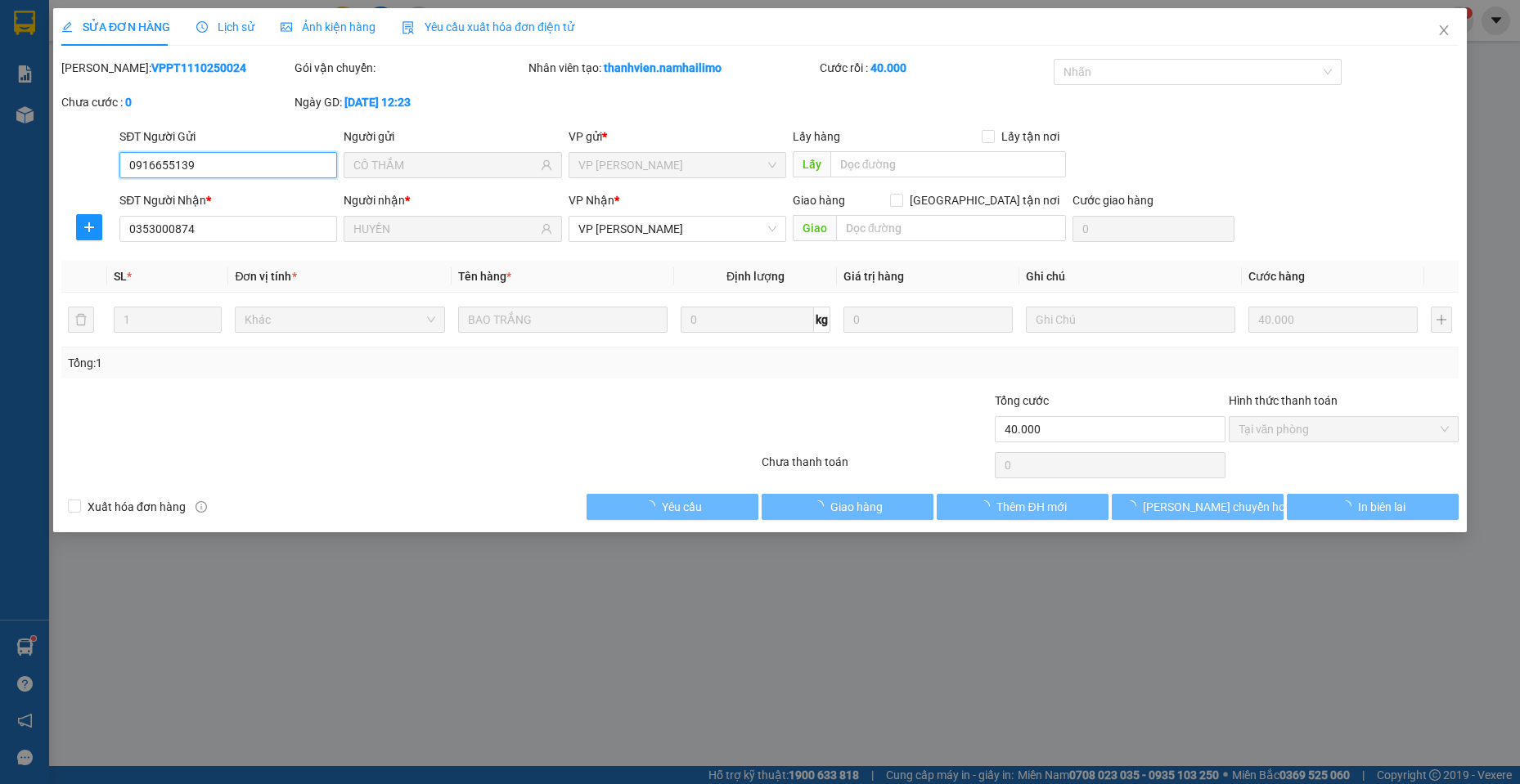
type input "0916655139"
type input "CÔ THẮM"
type input "0353000874"
type input "HUYỀN"
type input "40.000"
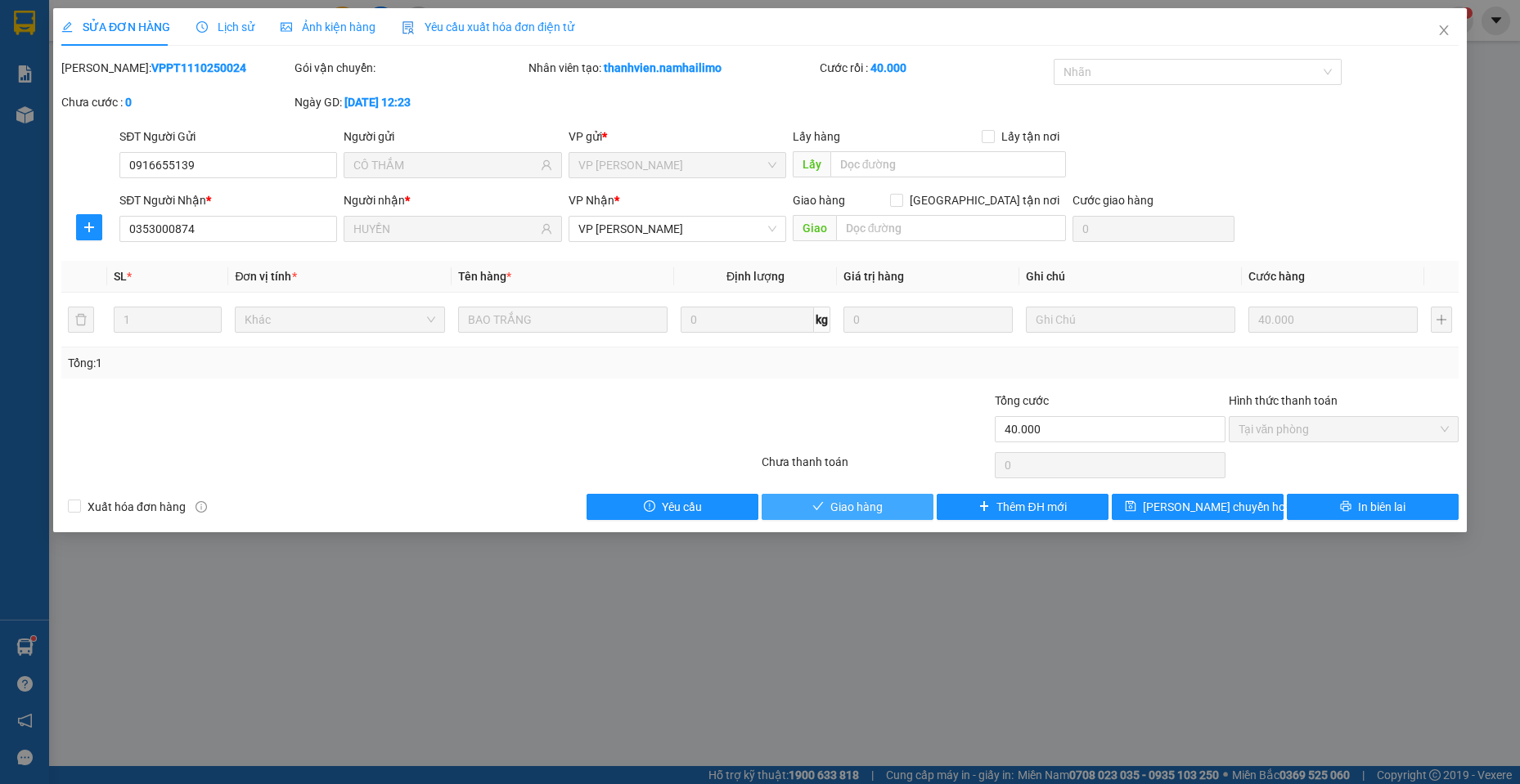
click at [881, 513] on span "Giao hàng" at bounding box center [857, 507] width 53 height 18
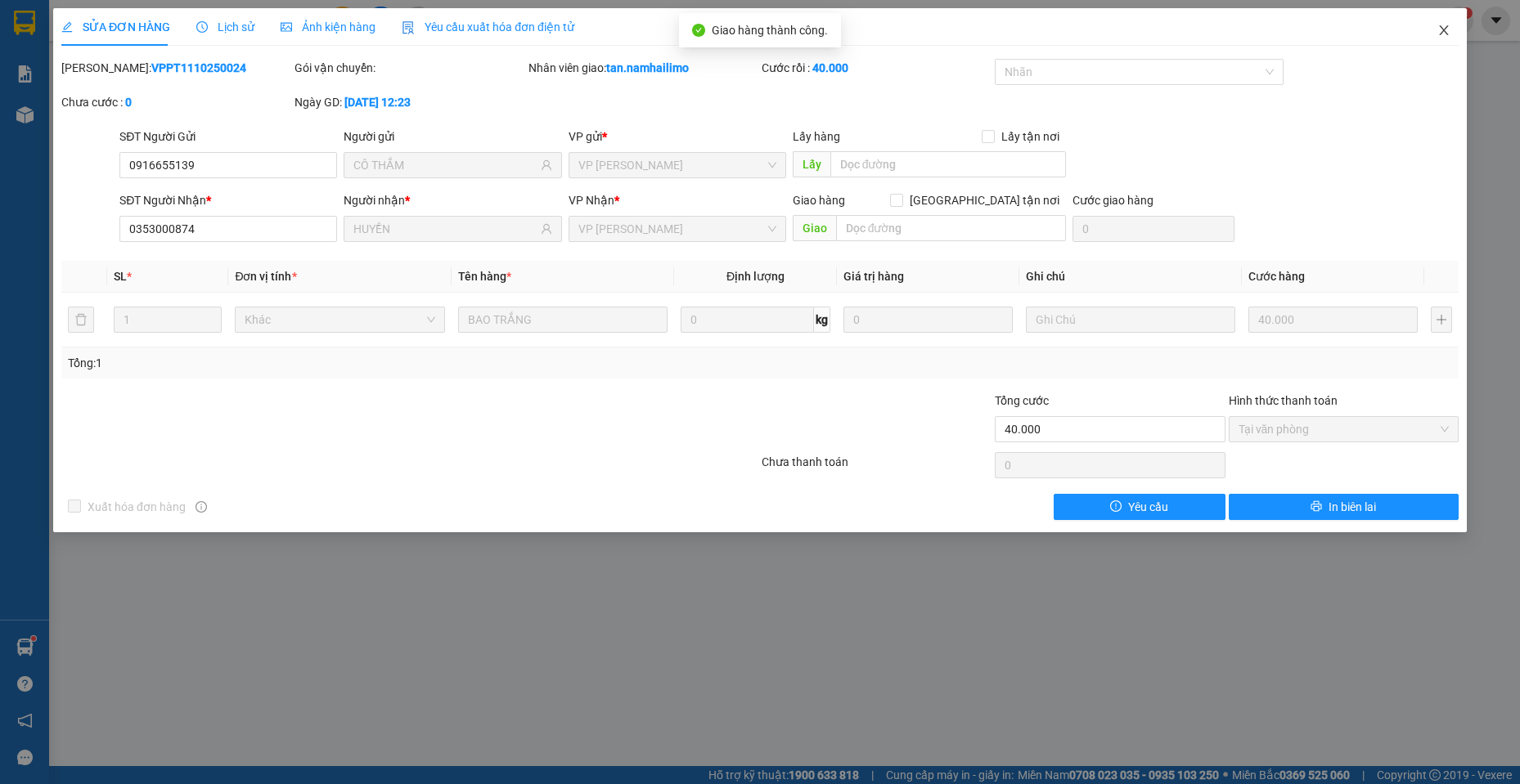
click at [1454, 26] on span "Close" at bounding box center [1444, 31] width 46 height 46
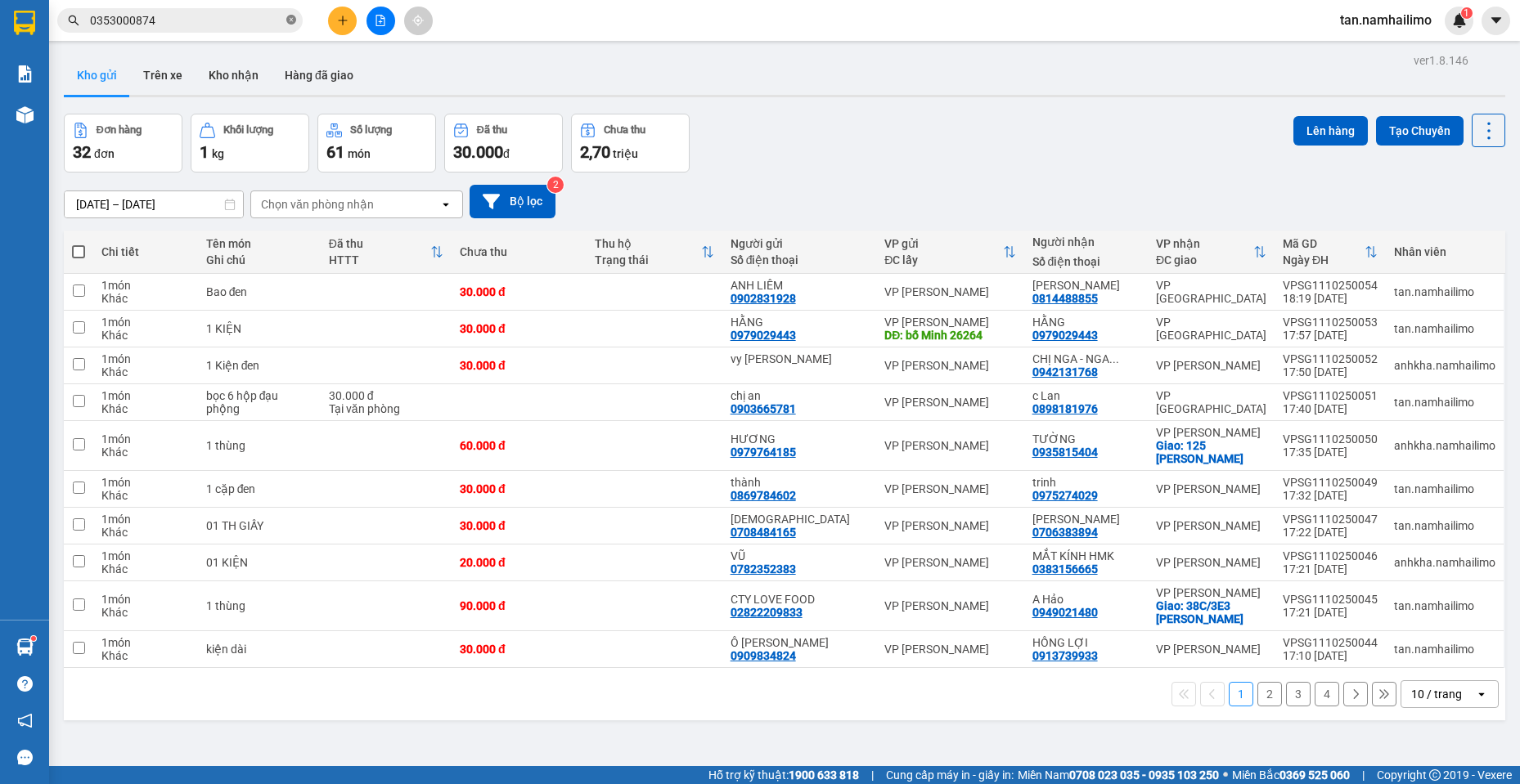
click at [292, 21] on icon "close-circle" at bounding box center [292, 20] width 10 height 10
drag, startPoint x: 210, startPoint y: 21, endPoint x: 168, endPoint y: 37, distance: 44.9
click at [207, 23] on input "text" at bounding box center [186, 21] width 193 height 18
click at [341, 16] on icon "plus" at bounding box center [343, 21] width 12 height 12
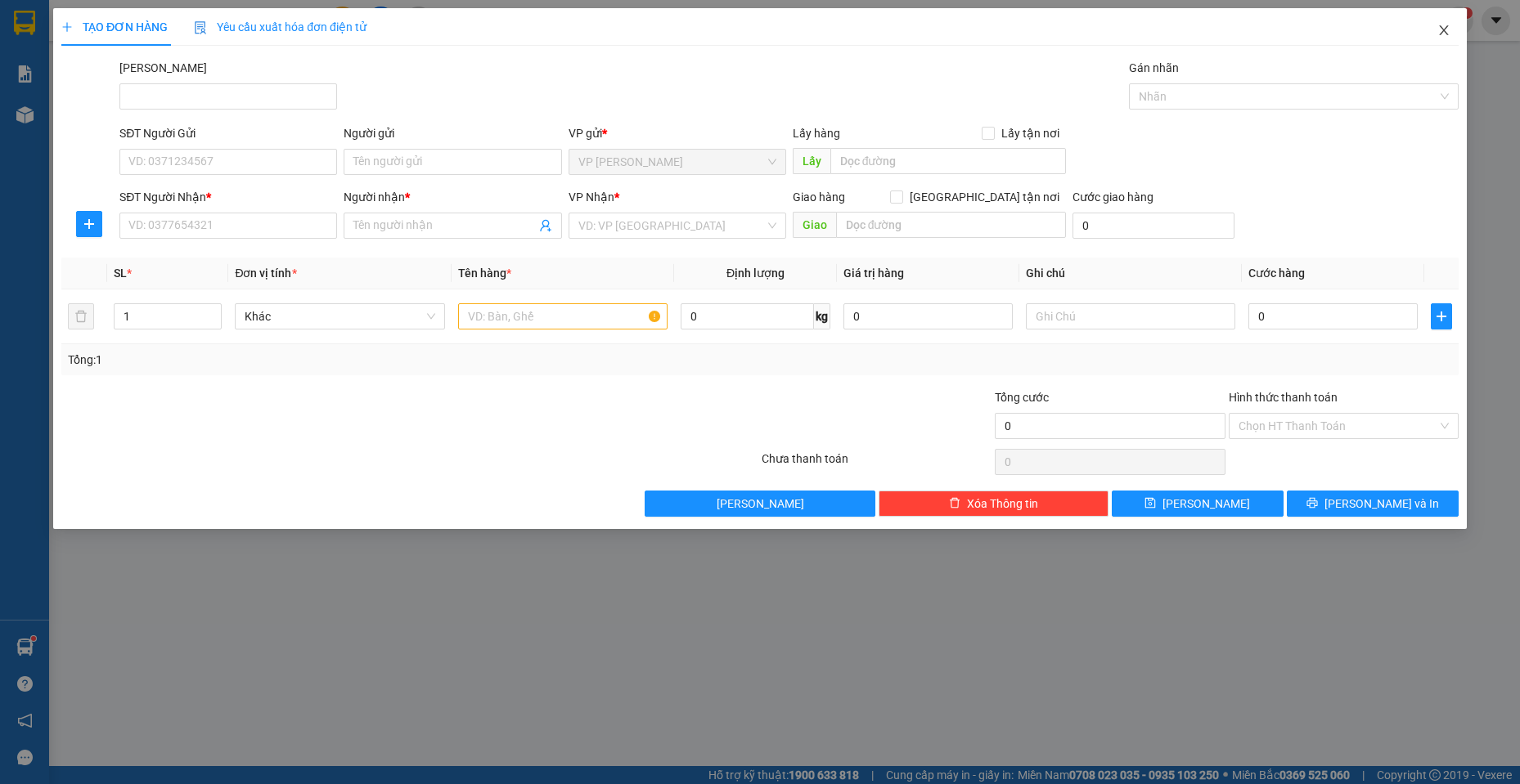
click at [1449, 21] on span "Close" at bounding box center [1444, 31] width 46 height 46
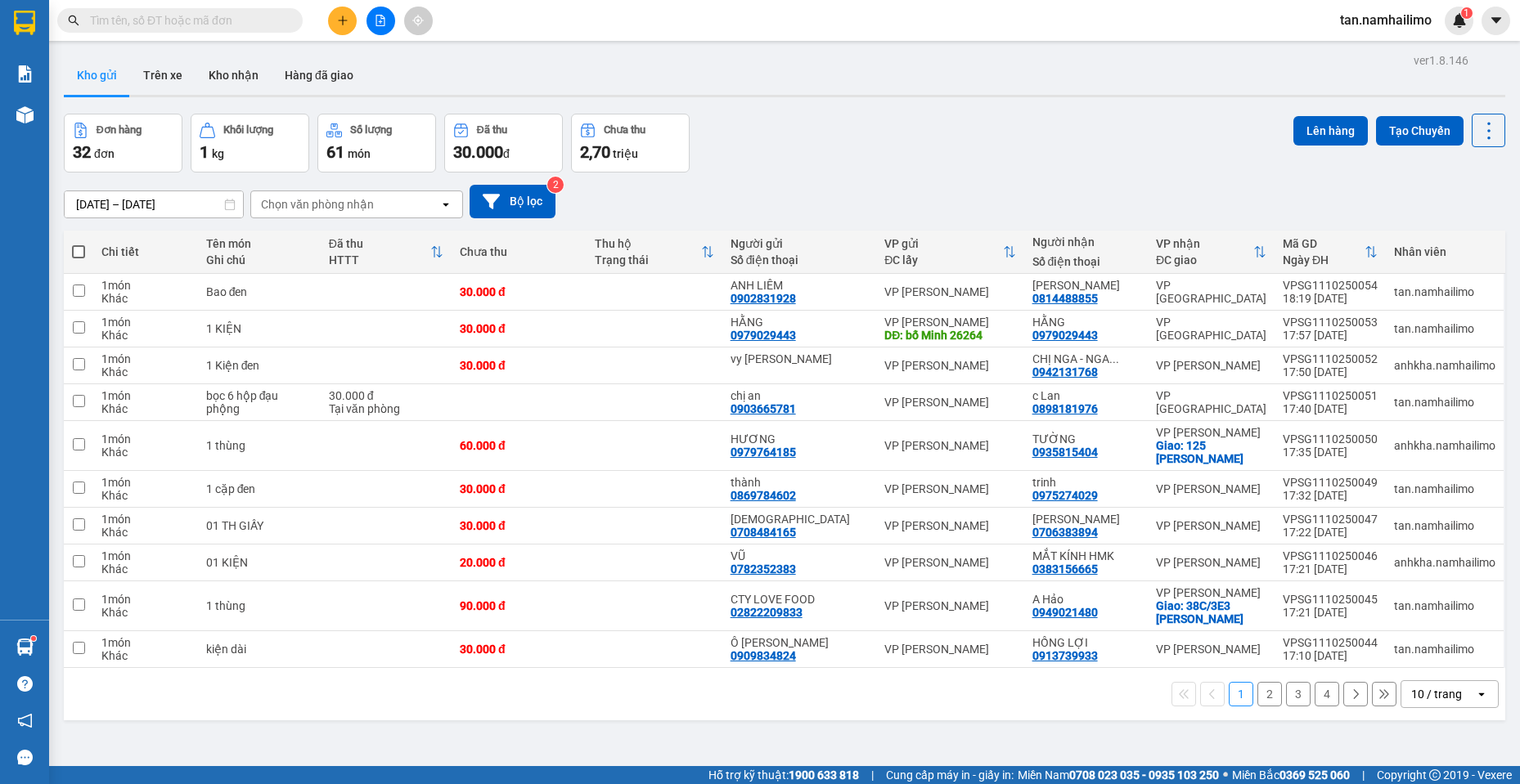
click at [228, 21] on input "text" at bounding box center [186, 21] width 193 height 18
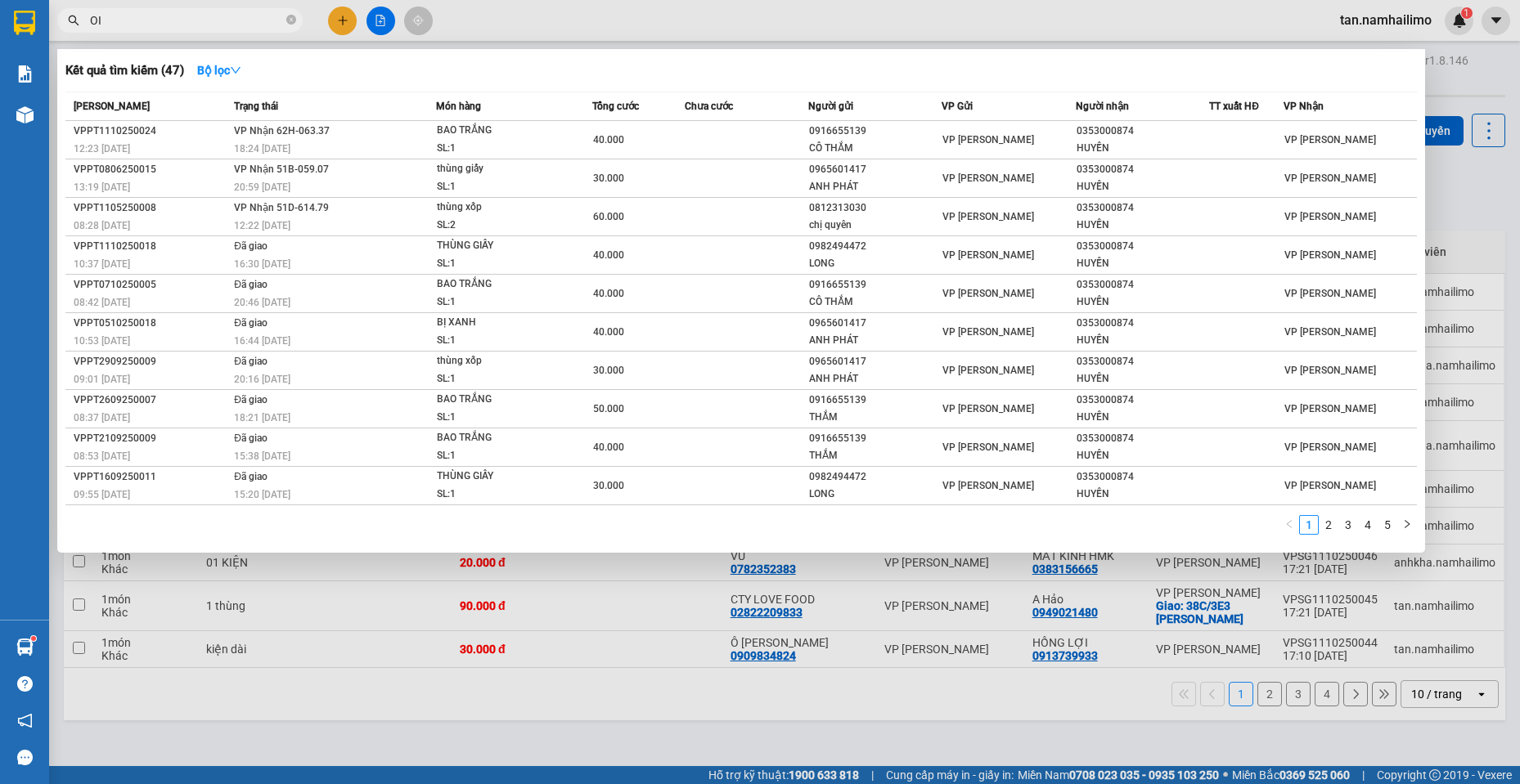
type input "O"
type input "Ó"
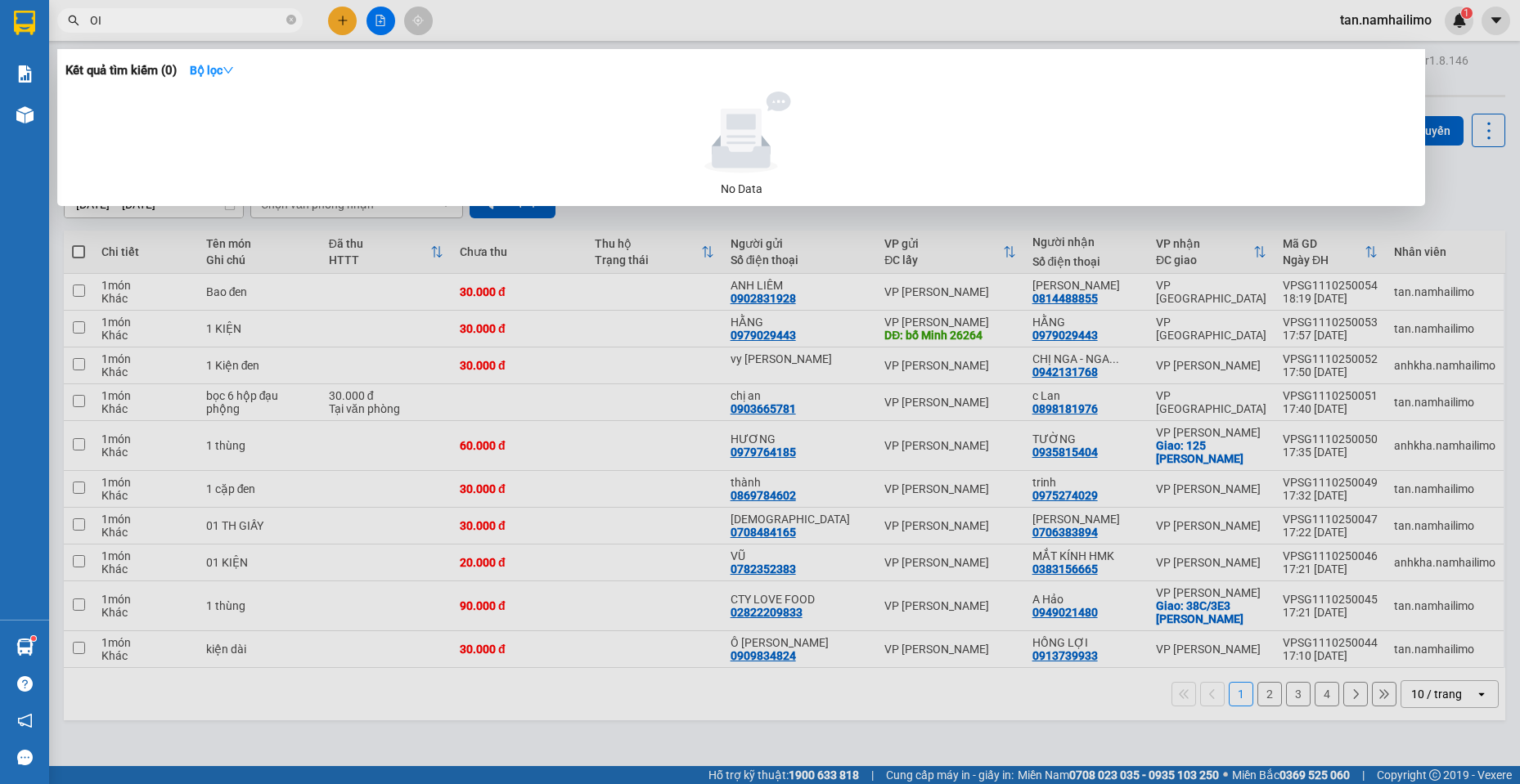
type input "O"
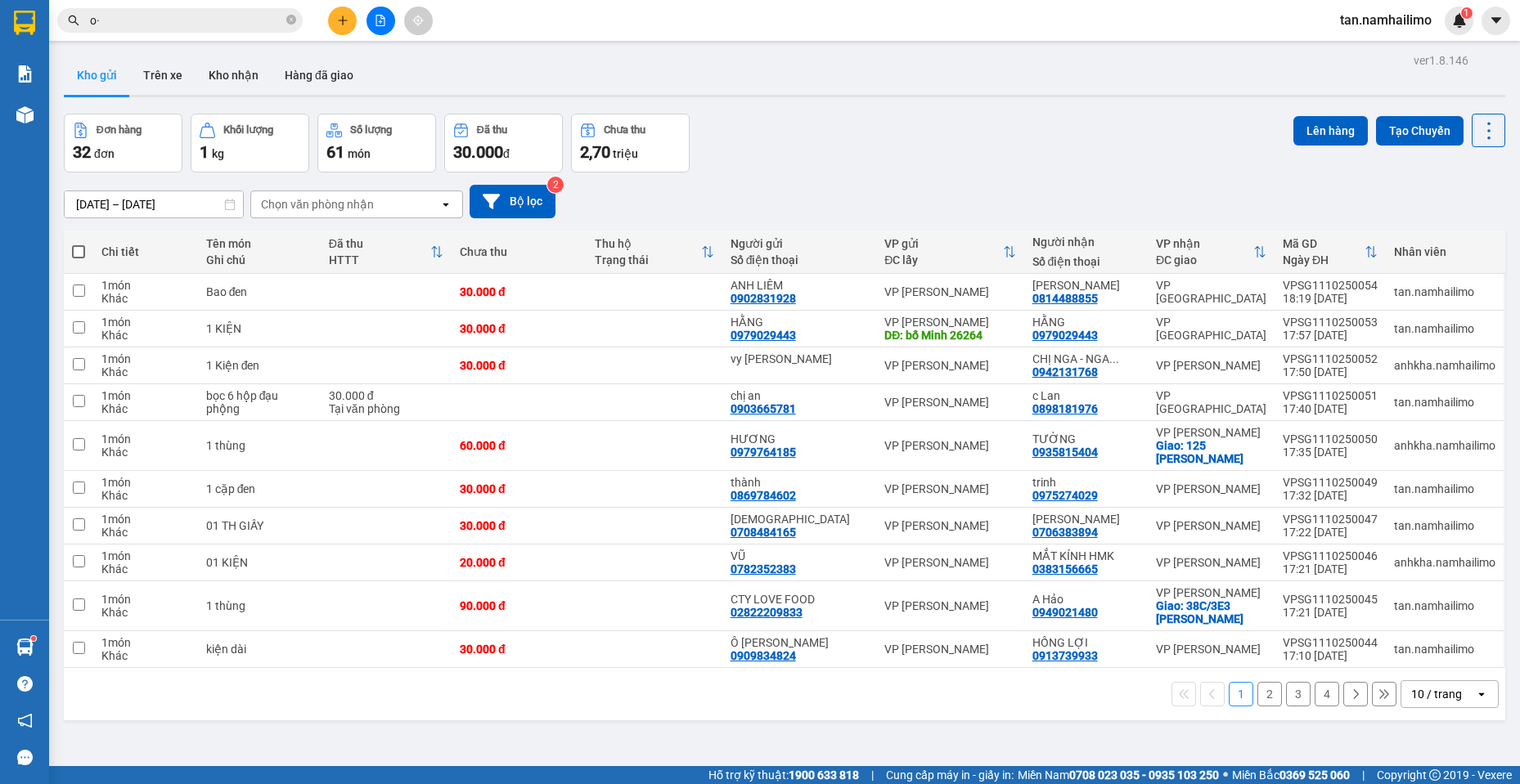
type input "o"
type input "ó"
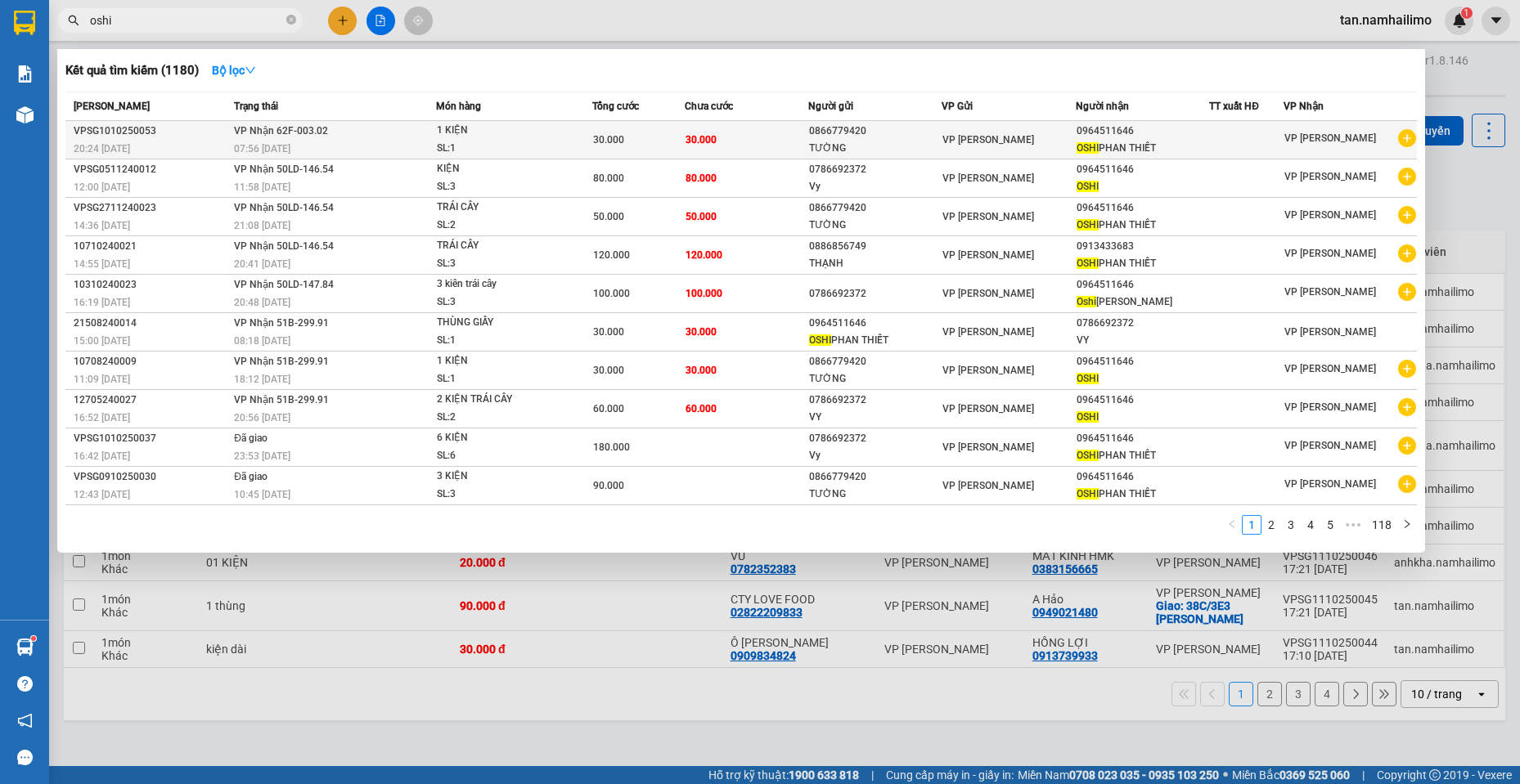
type input "oshi"
click at [1100, 134] on div "0964511646" at bounding box center [1142, 131] width 132 height 17
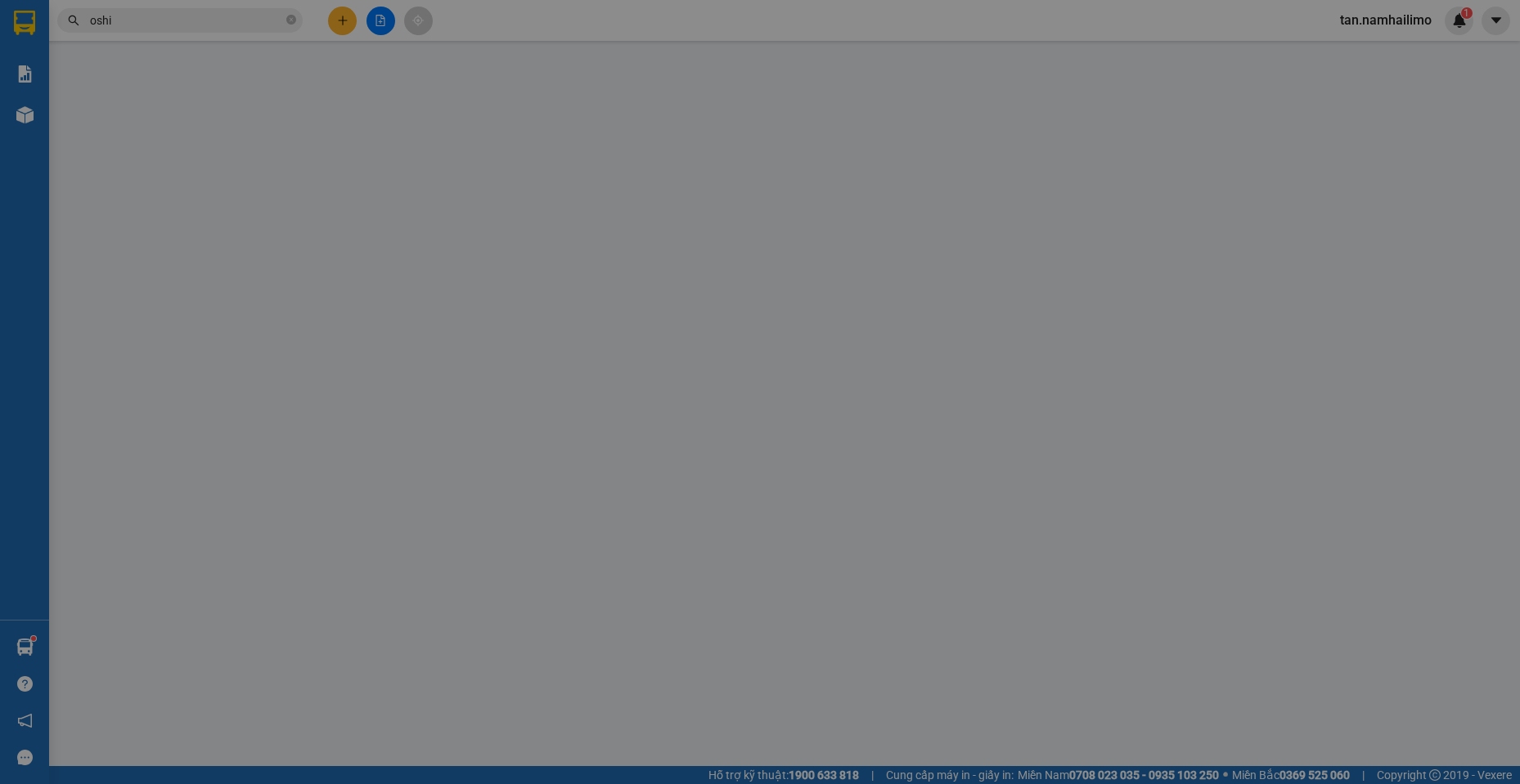
click at [1100, 134] on div "SĐT Người Gửi VD: 0371234567 Người gửi VP gửi * VP [PERSON_NAME] Lão Lấy hàng L…" at bounding box center [788, 157] width 1345 height 57
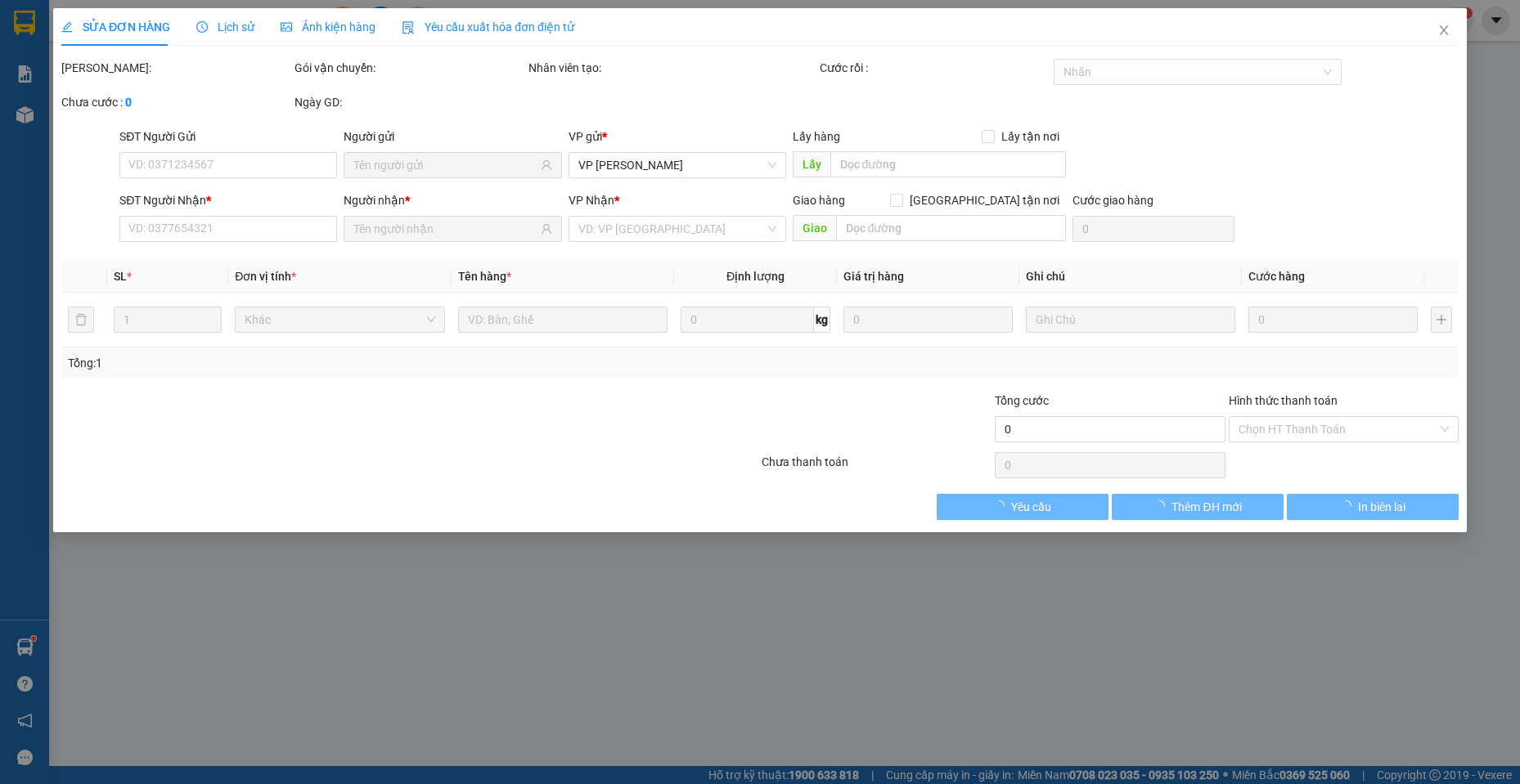
type input "0866779420"
type input "0964511646"
type input "30.000"
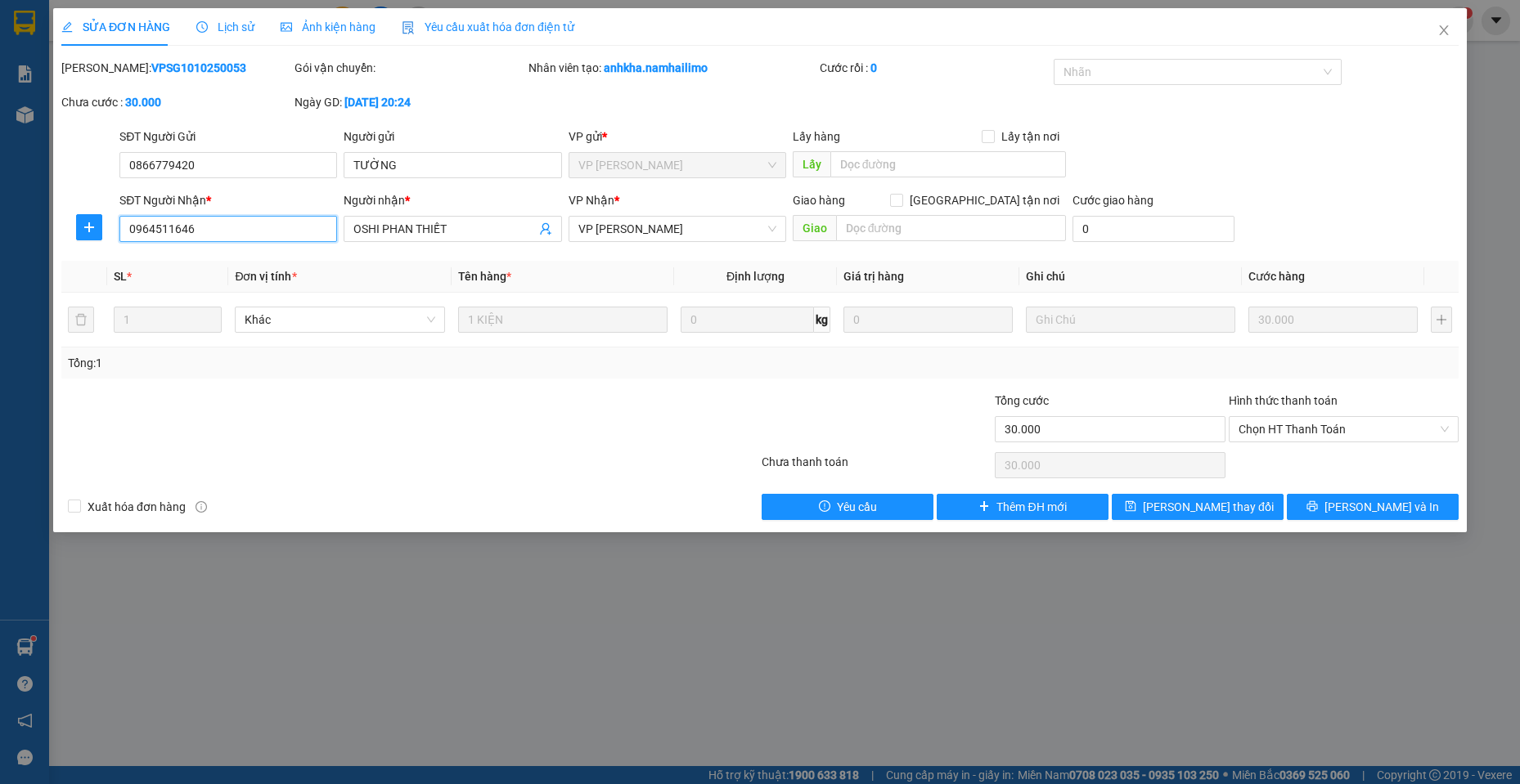
click at [211, 235] on input "0964511646" at bounding box center [227, 229] width 217 height 26
click at [1439, 31] on icon "close" at bounding box center [1444, 30] width 13 height 13
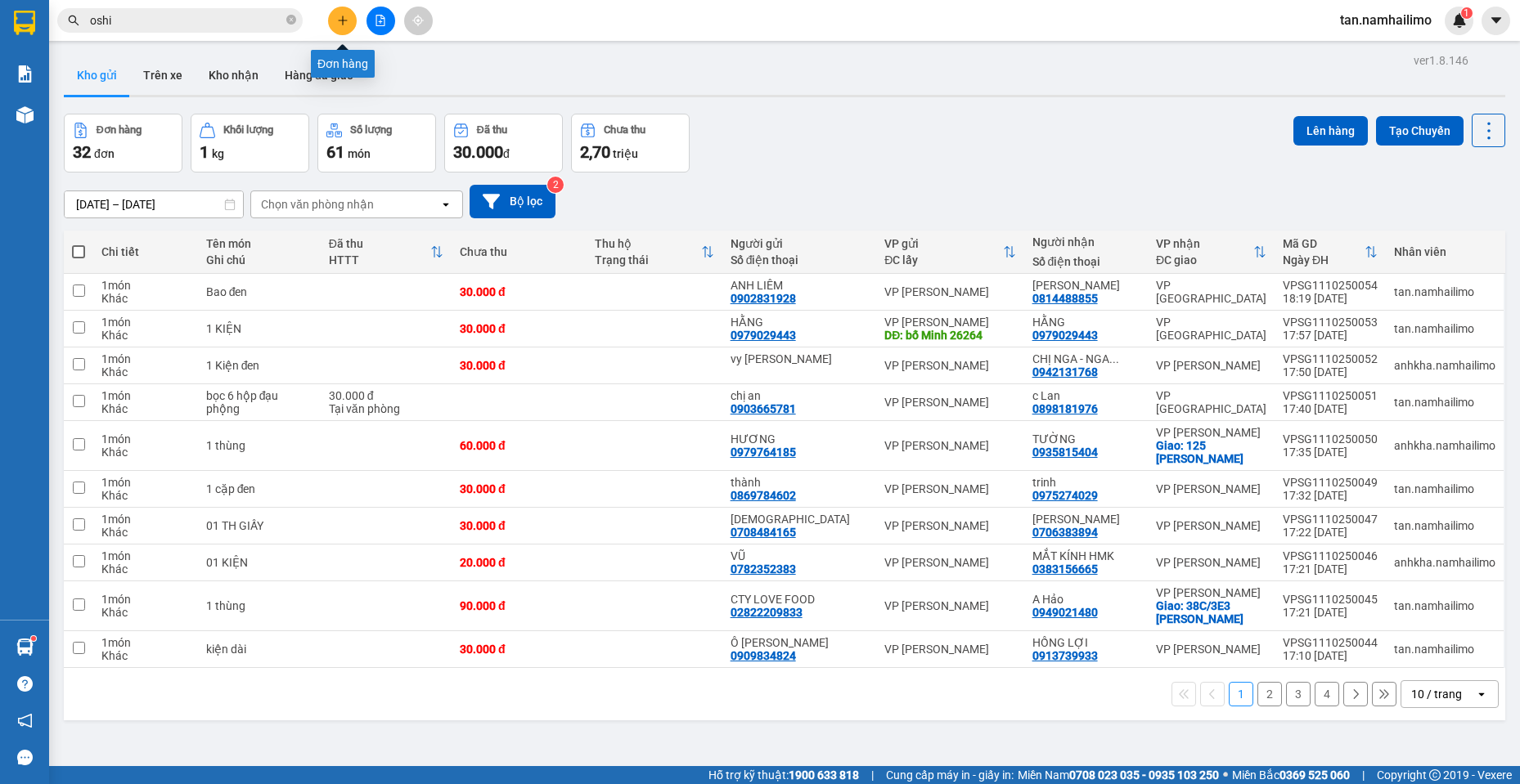
click at [350, 22] on button at bounding box center [342, 21] width 29 height 29
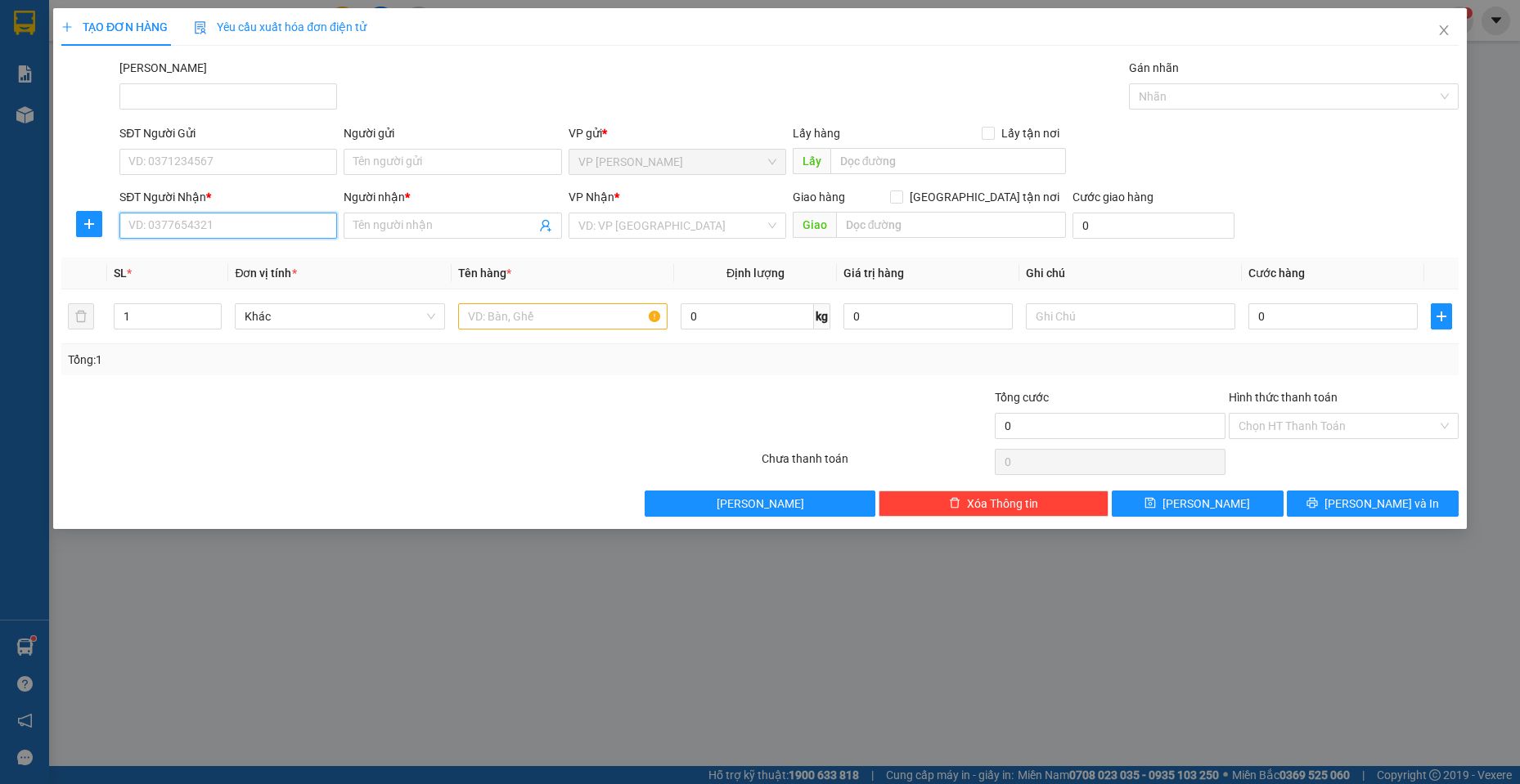
click at [197, 227] on input "SĐT Người Nhận *" at bounding box center [227, 226] width 217 height 26
paste input "0964511646"
click at [260, 260] on div "0964511646 - OSHI PHAN THIẾT" at bounding box center [228, 259] width 198 height 18
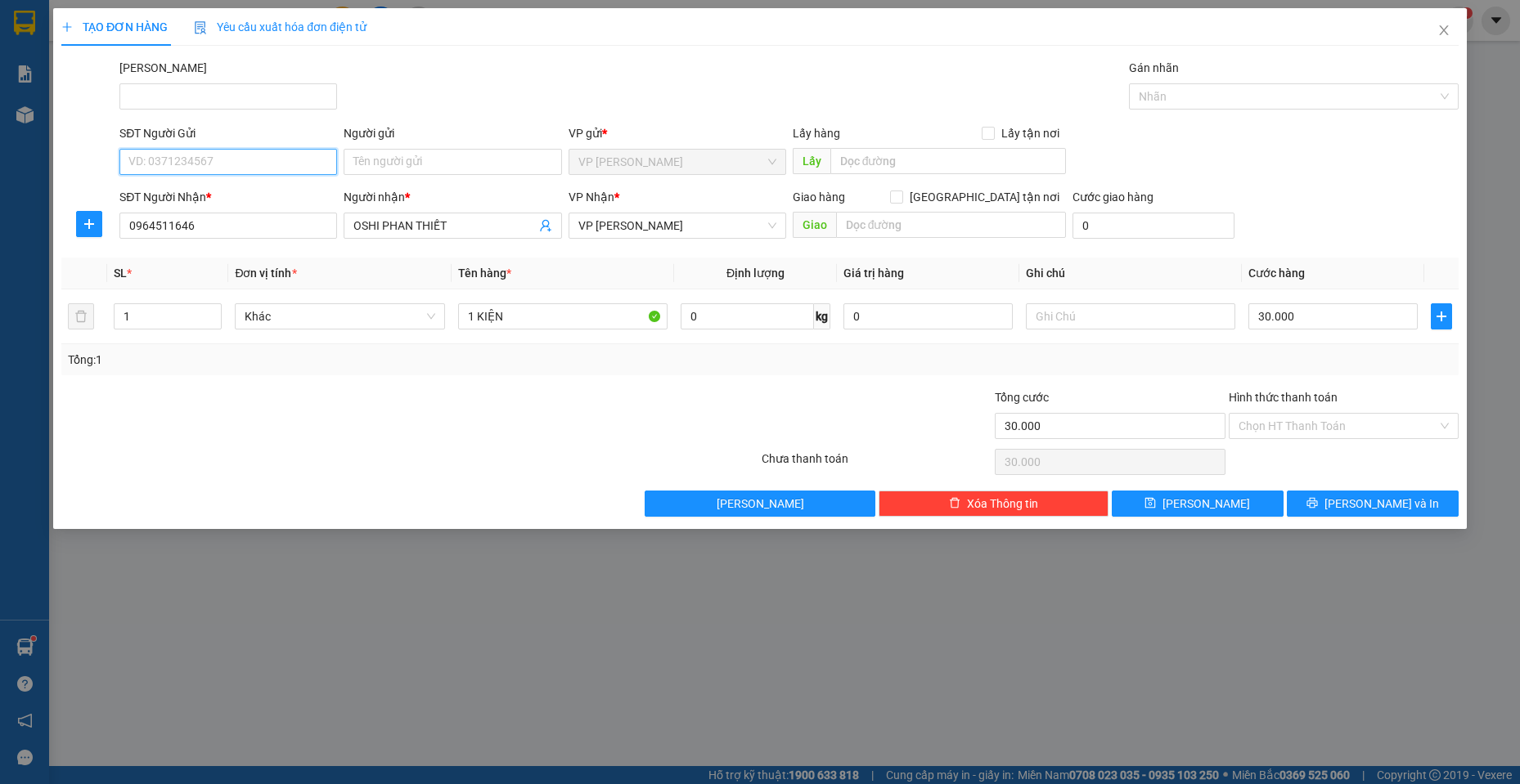
click at [236, 163] on input "SĐT Người Gửi" at bounding box center [227, 162] width 217 height 26
click at [242, 167] on input "SĐT Người Gửi" at bounding box center [227, 162] width 217 height 26
click at [232, 184] on div "0869810726 - [GEOGRAPHIC_DATA][PERSON_NAME]" at bounding box center [265, 194] width 292 height 26
click at [499, 461] on div at bounding box center [409, 462] width 700 height 33
click at [1307, 309] on input "60.000" at bounding box center [1333, 316] width 170 height 26
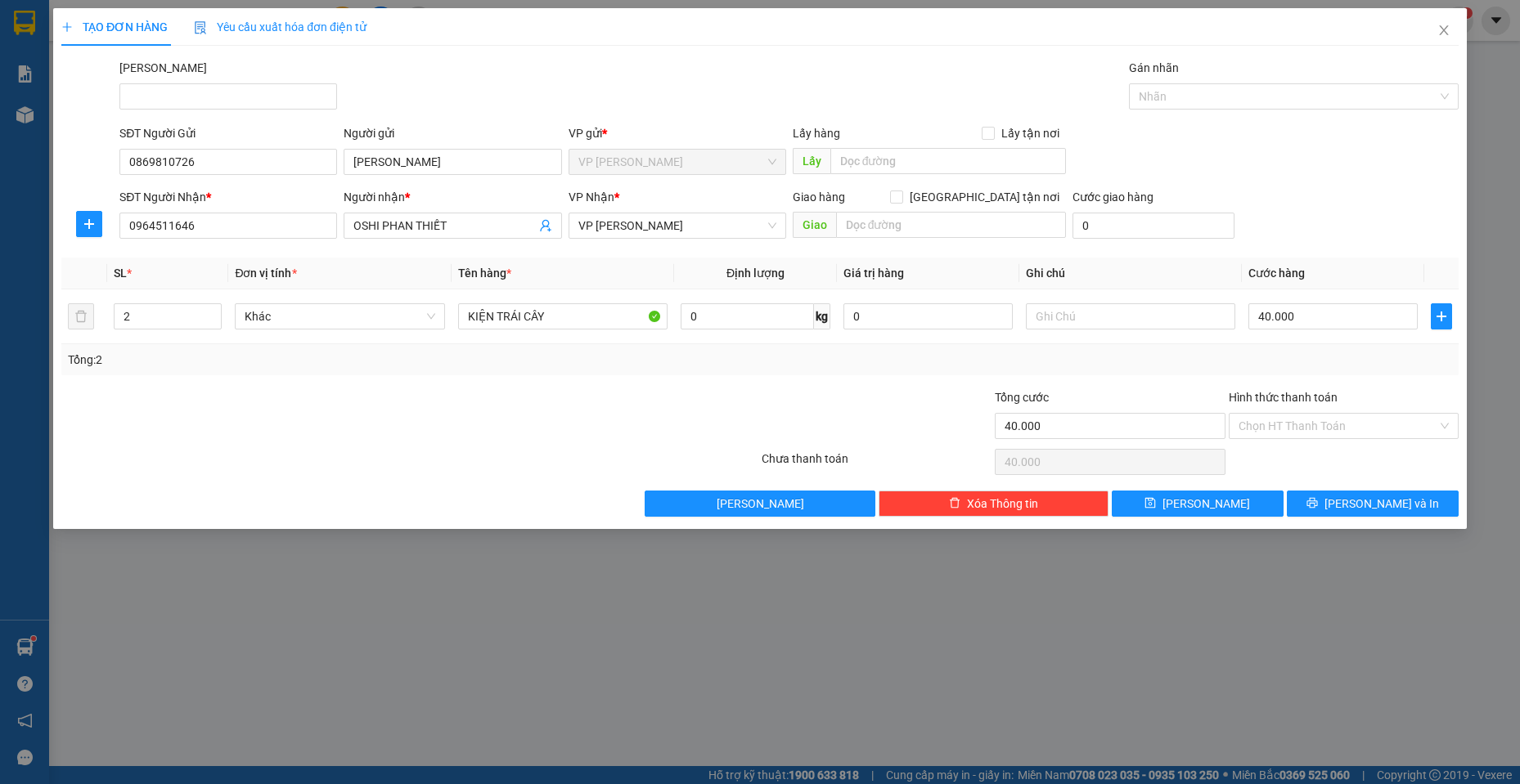
click at [1228, 352] on div "Tổng: 2" at bounding box center [760, 360] width 1384 height 18
click at [1293, 415] on input "Hình thức thanh toán" at bounding box center [1338, 426] width 199 height 25
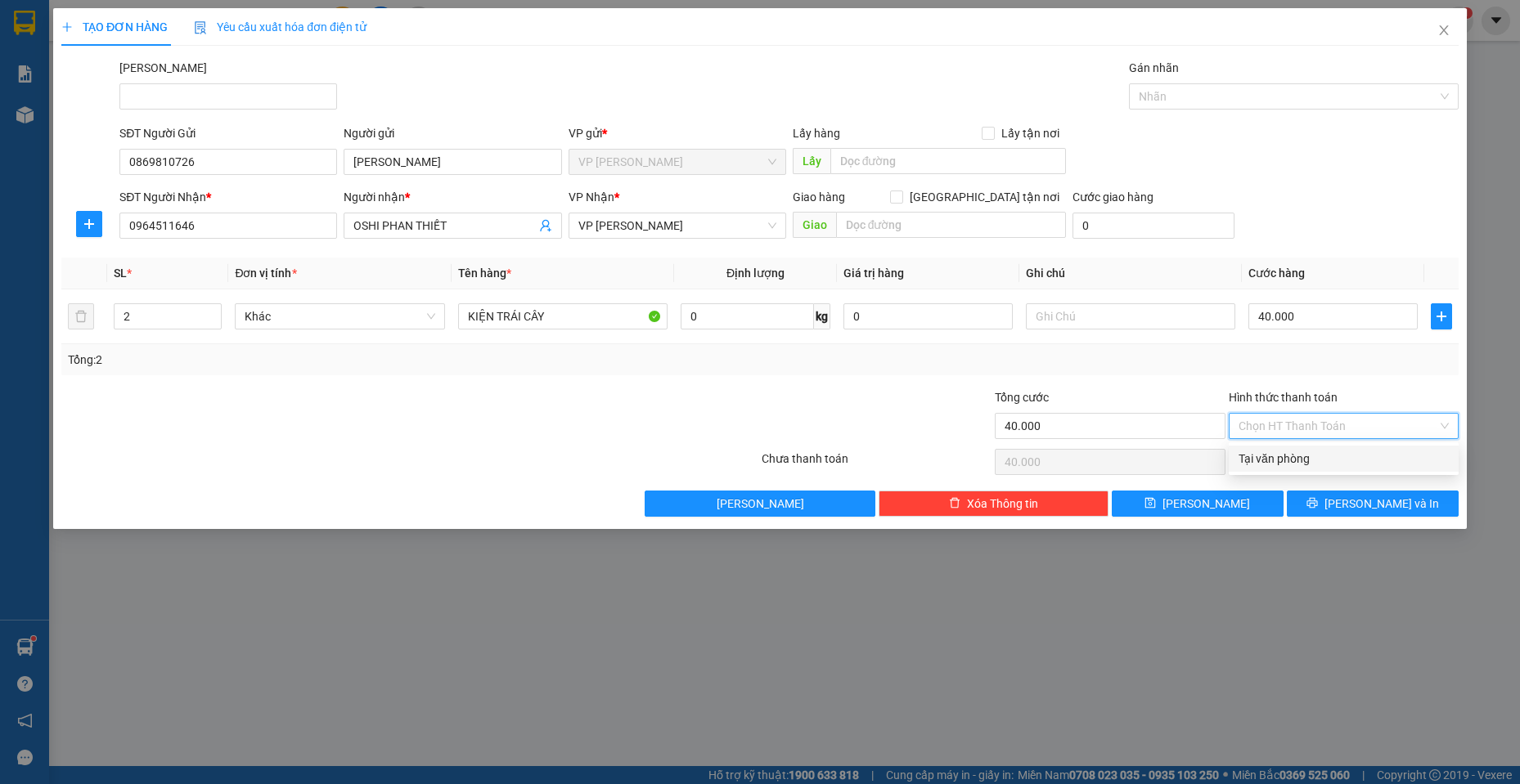
click at [1299, 201] on div "SĐT Người Nhận * 0964511646 Người nhận * OSHI PHAN THIẾT VP Nhận * VP [PERSON_N…" at bounding box center [788, 217] width 1345 height 57
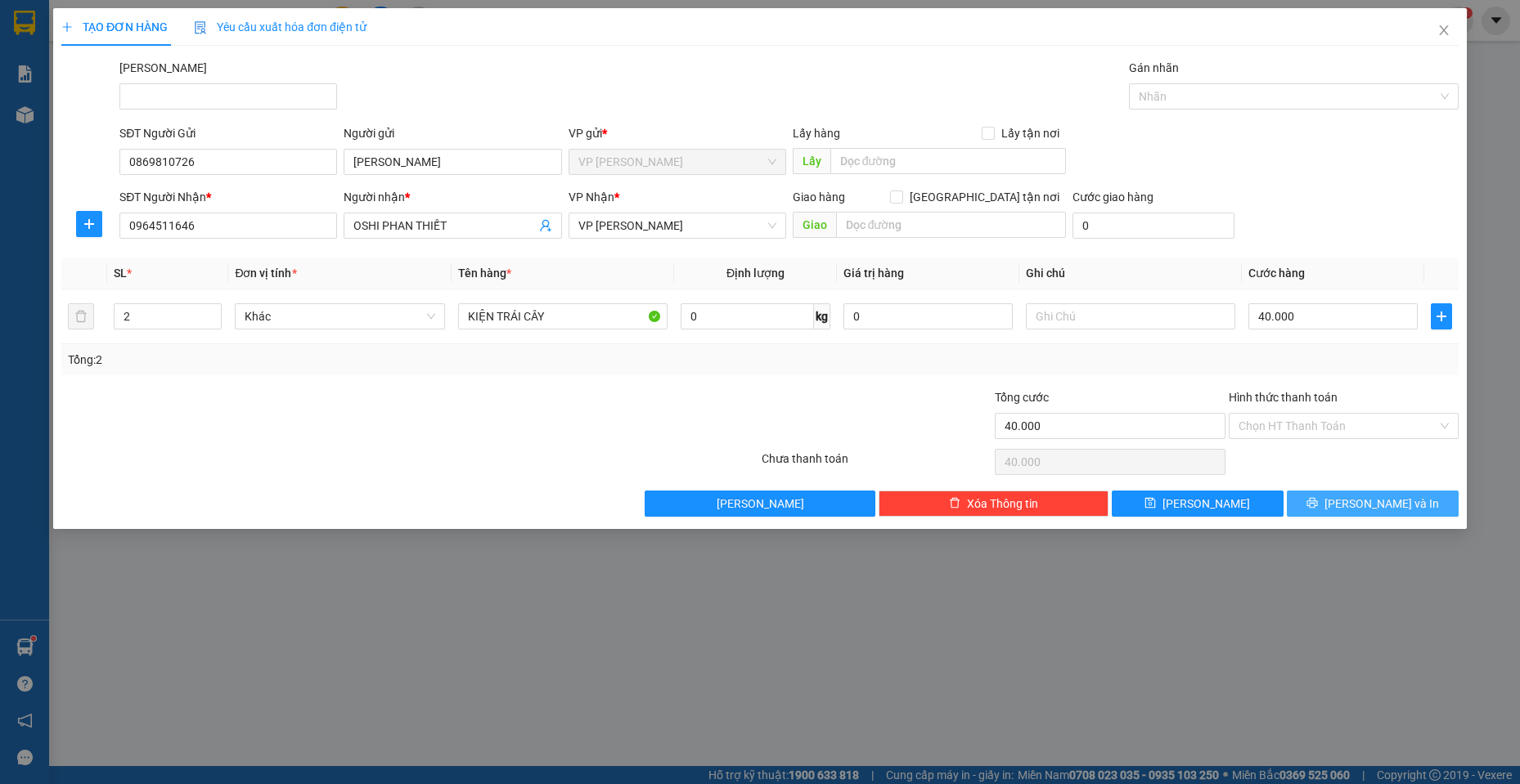
drag, startPoint x: 1353, startPoint y: 501, endPoint x: 1357, endPoint y: 521, distance: 20.4
click at [1357, 498] on button "[PERSON_NAME] và In" at bounding box center [1372, 504] width 172 height 26
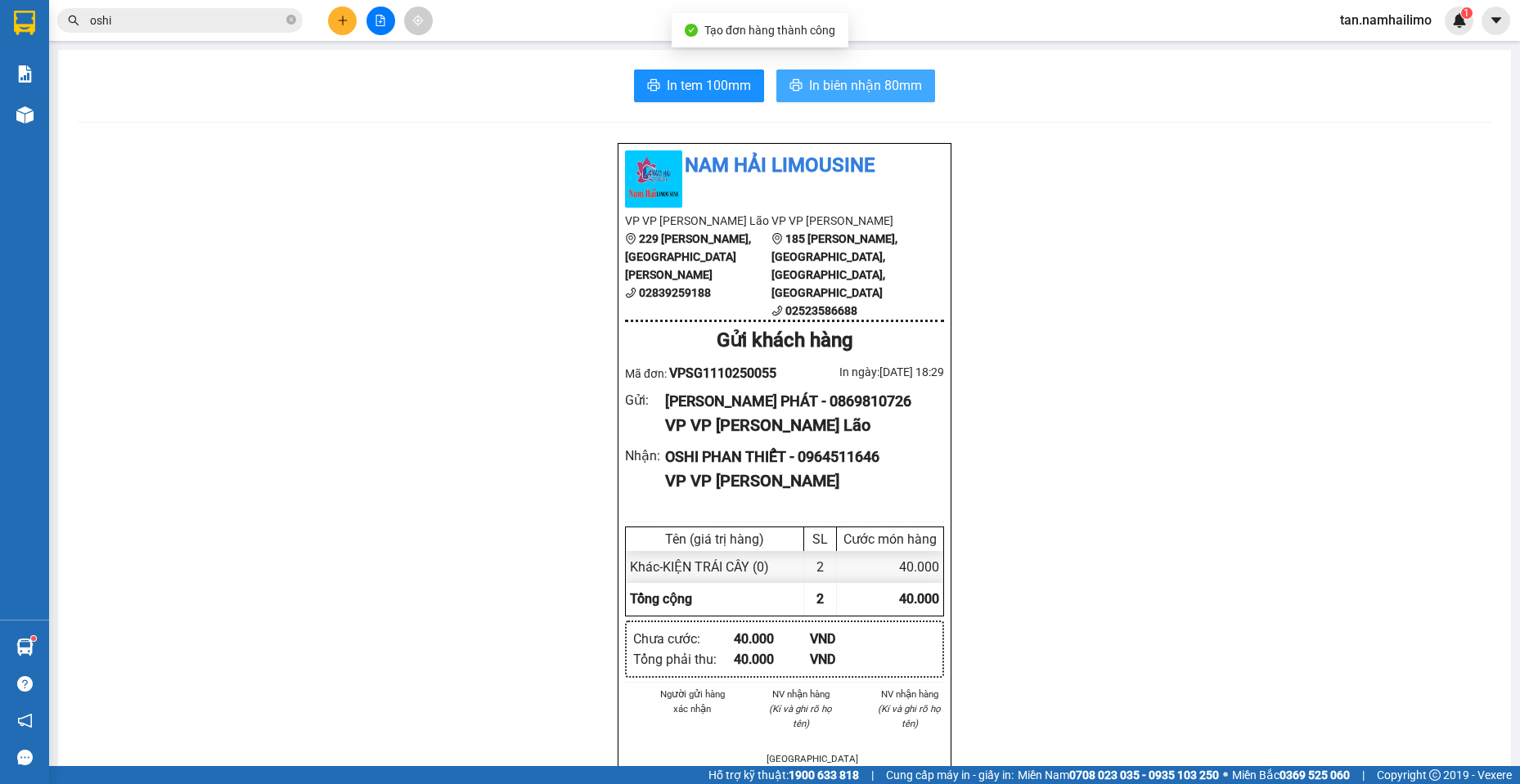
click at [826, 91] on span "In biên nhận 80mm" at bounding box center [866, 85] width 113 height 21
click at [149, 26] on input "oshi" at bounding box center [186, 21] width 193 height 18
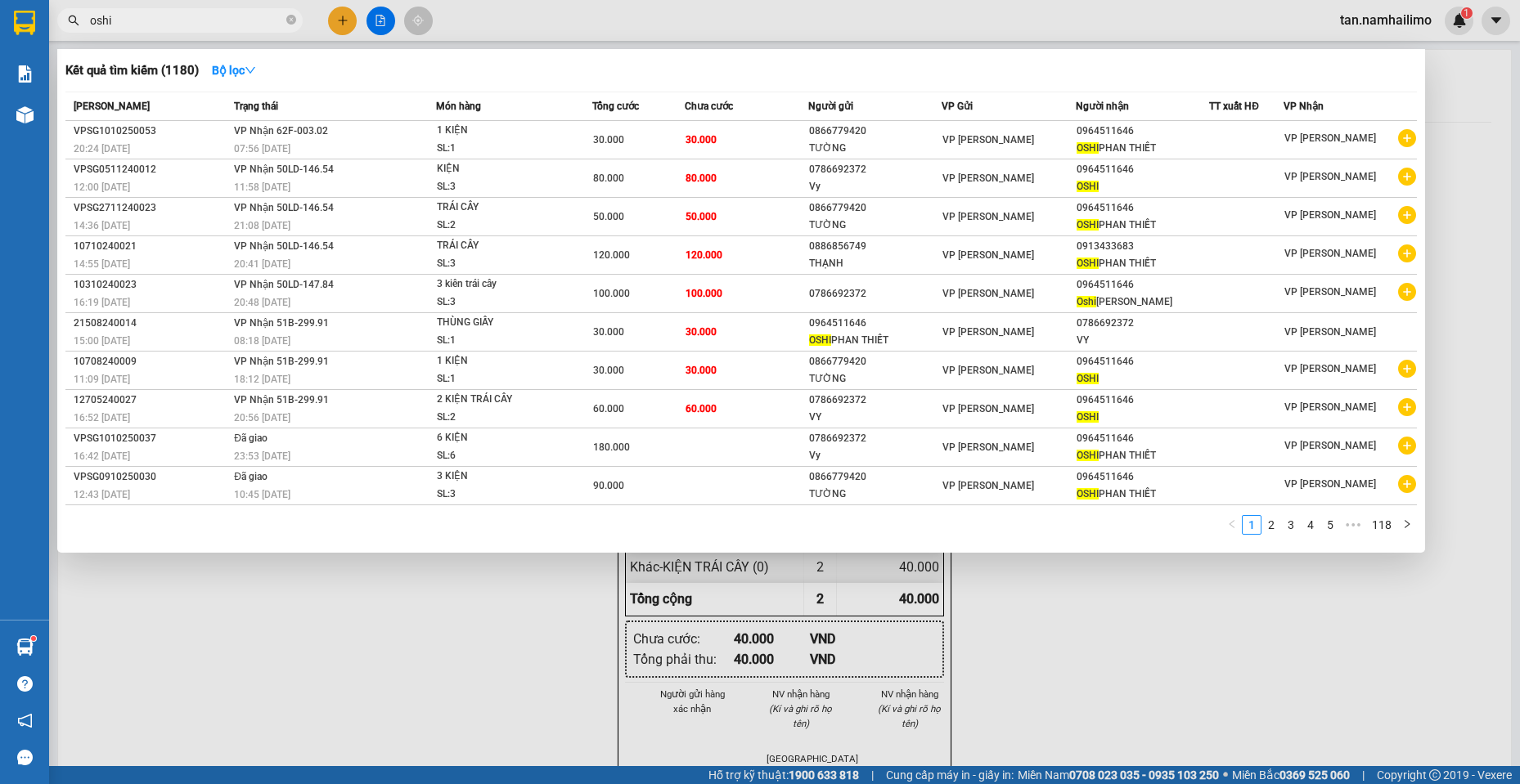
click at [149, 26] on input "oshi" at bounding box center [186, 21] width 193 height 18
paste input "0938161927"
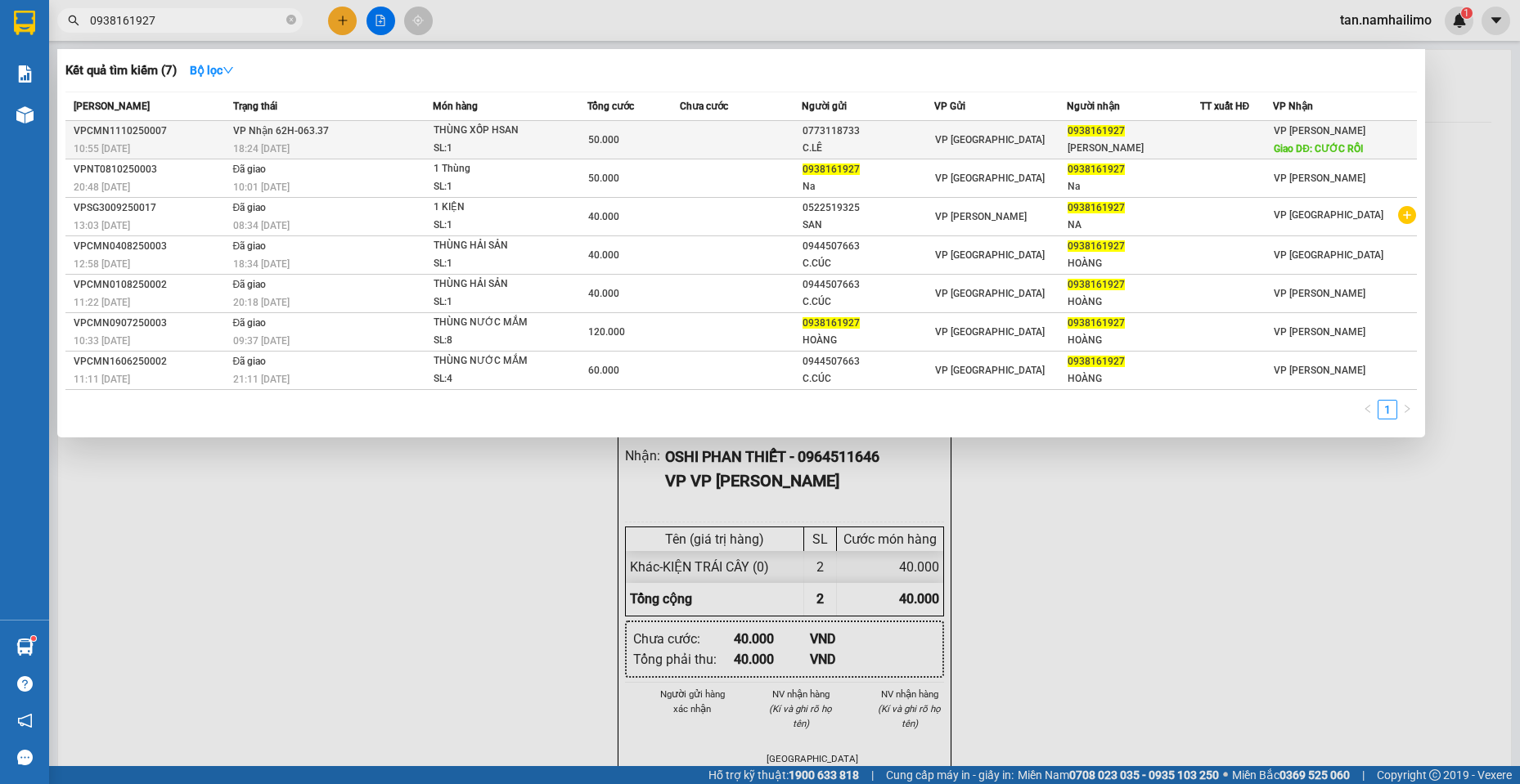
click at [1105, 128] on span "0938161927" at bounding box center [1097, 131] width 58 height 12
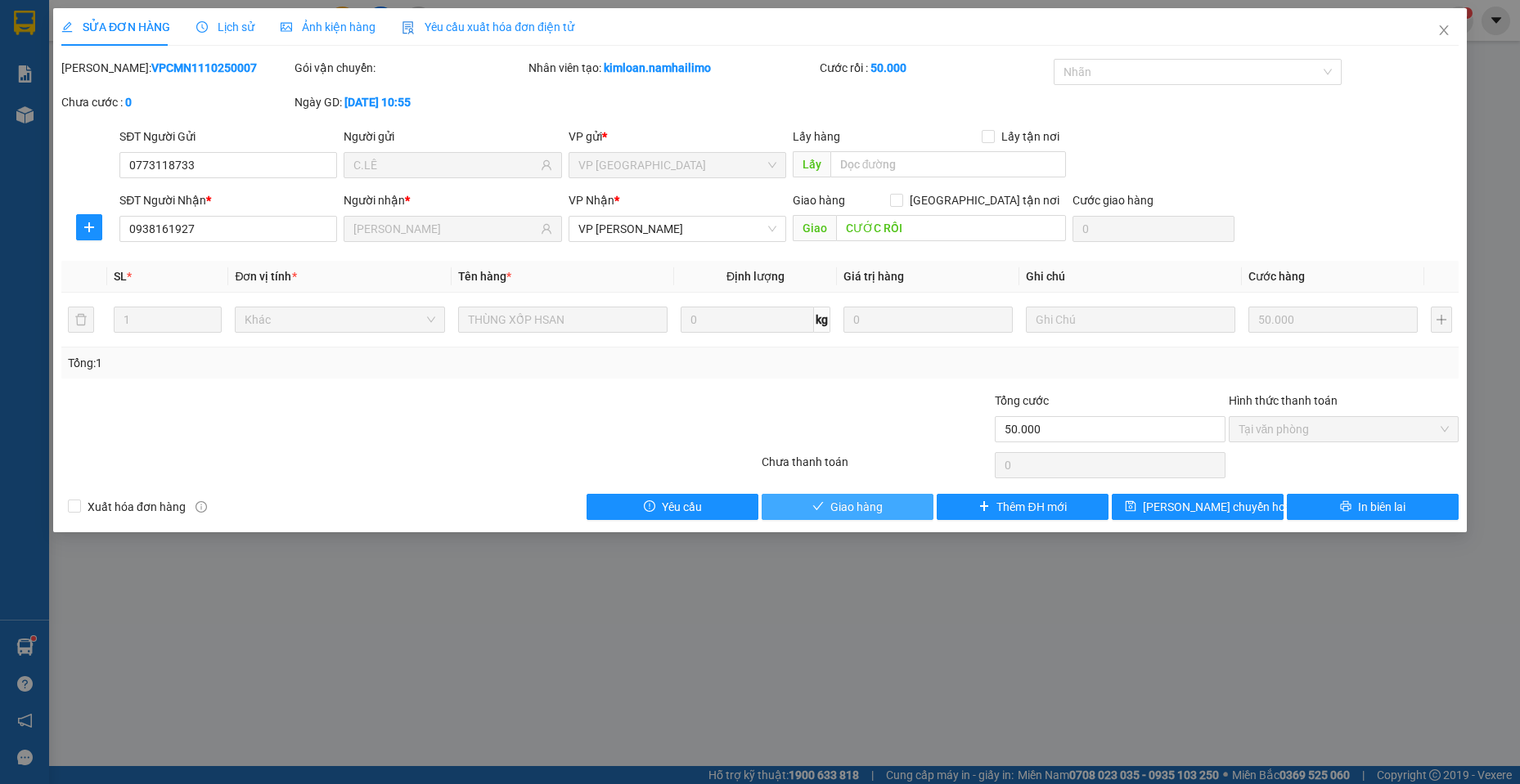
click at [856, 509] on span "Giao hàng" at bounding box center [857, 507] width 53 height 18
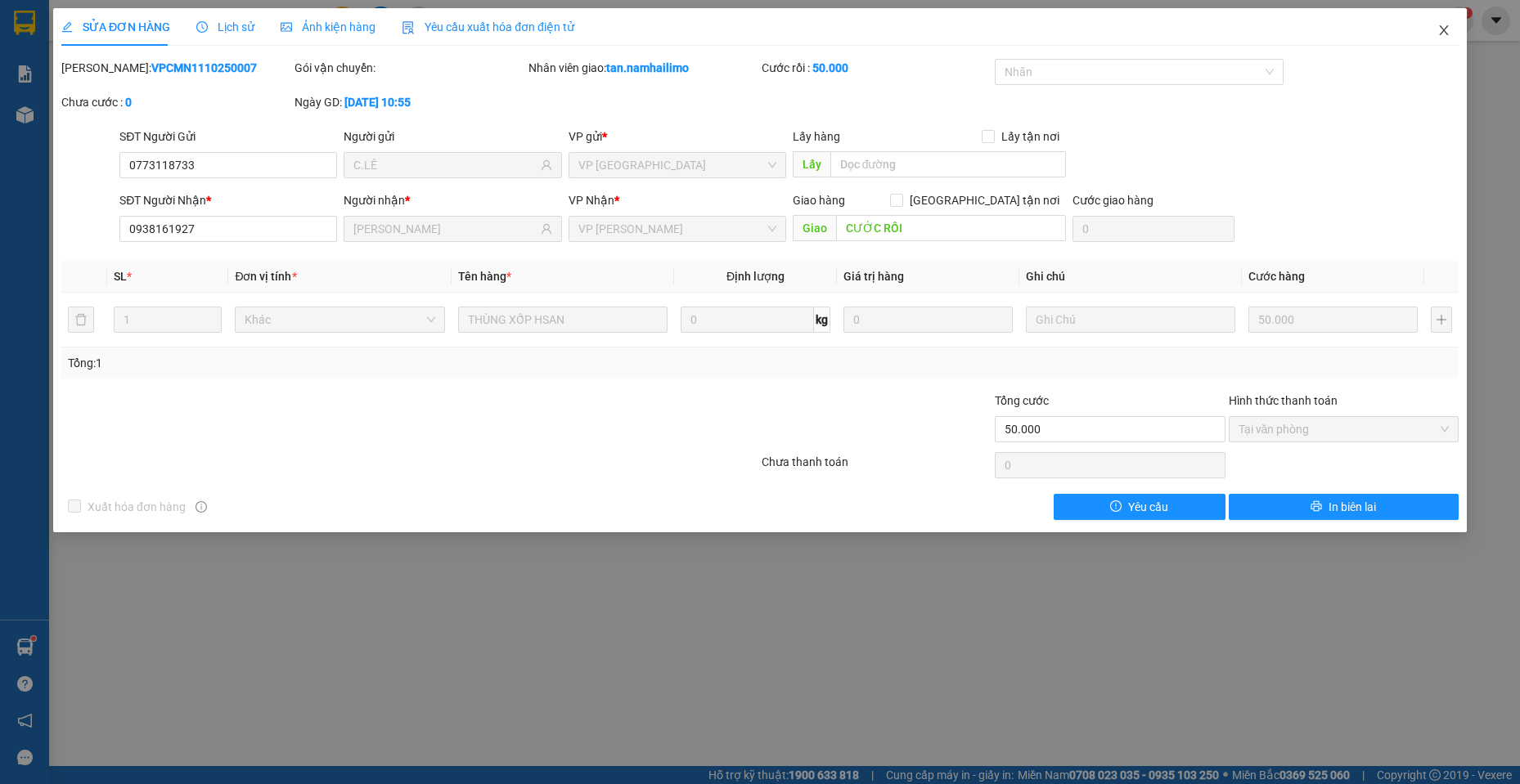
click at [1448, 39] on span "Close" at bounding box center [1444, 31] width 46 height 46
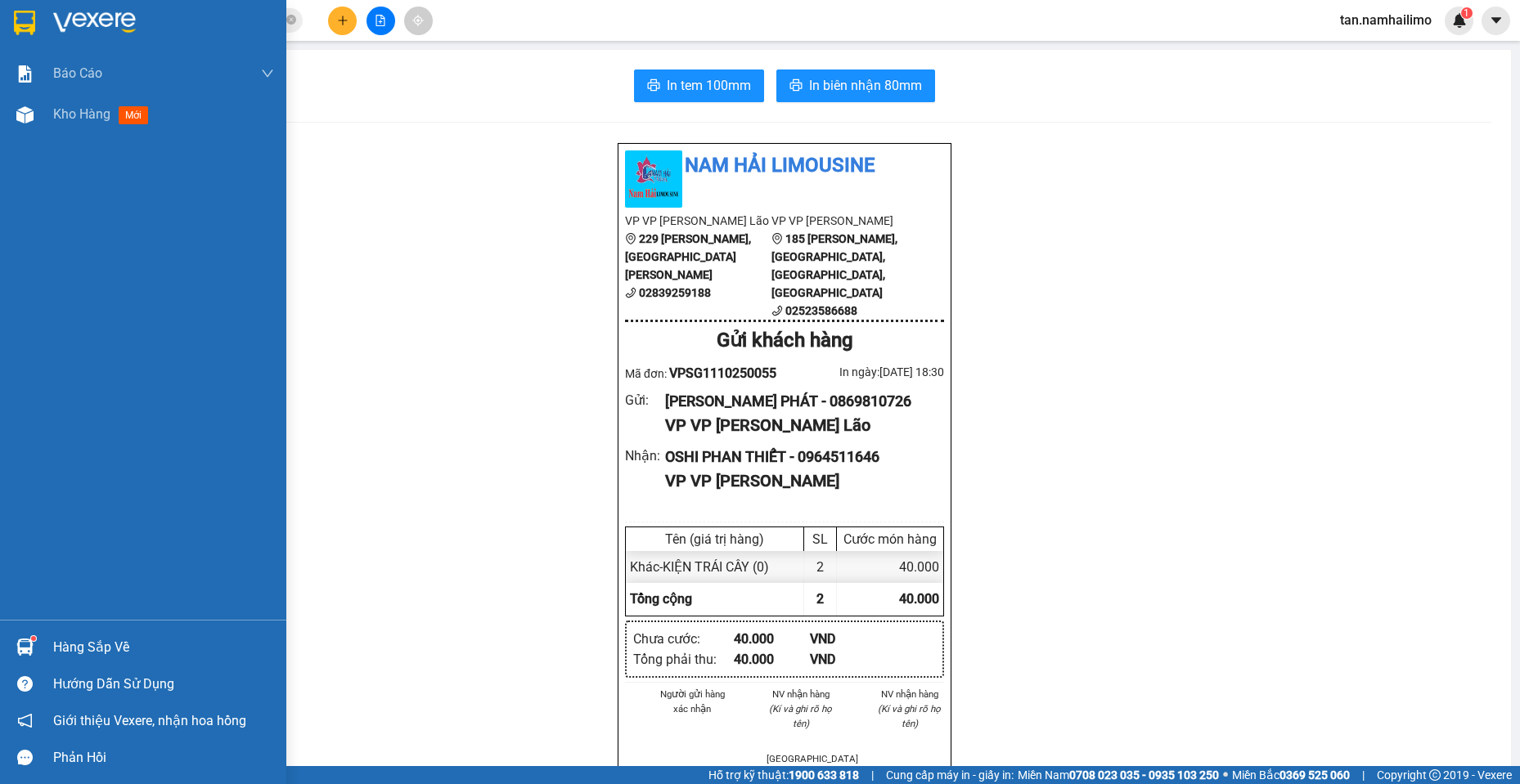
click at [17, 22] on img at bounding box center [24, 23] width 21 height 25
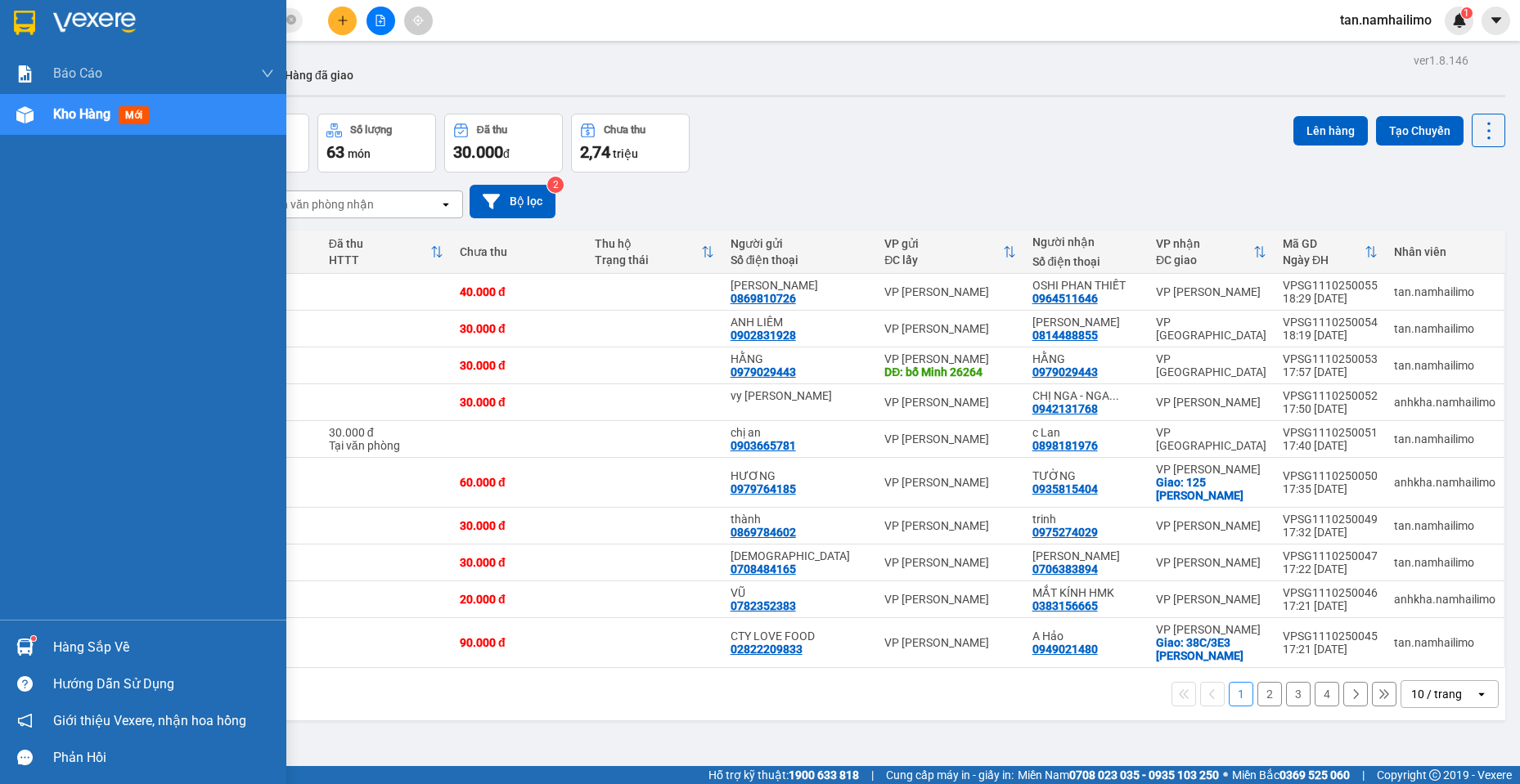
click at [17, 17] on img at bounding box center [24, 23] width 21 height 25
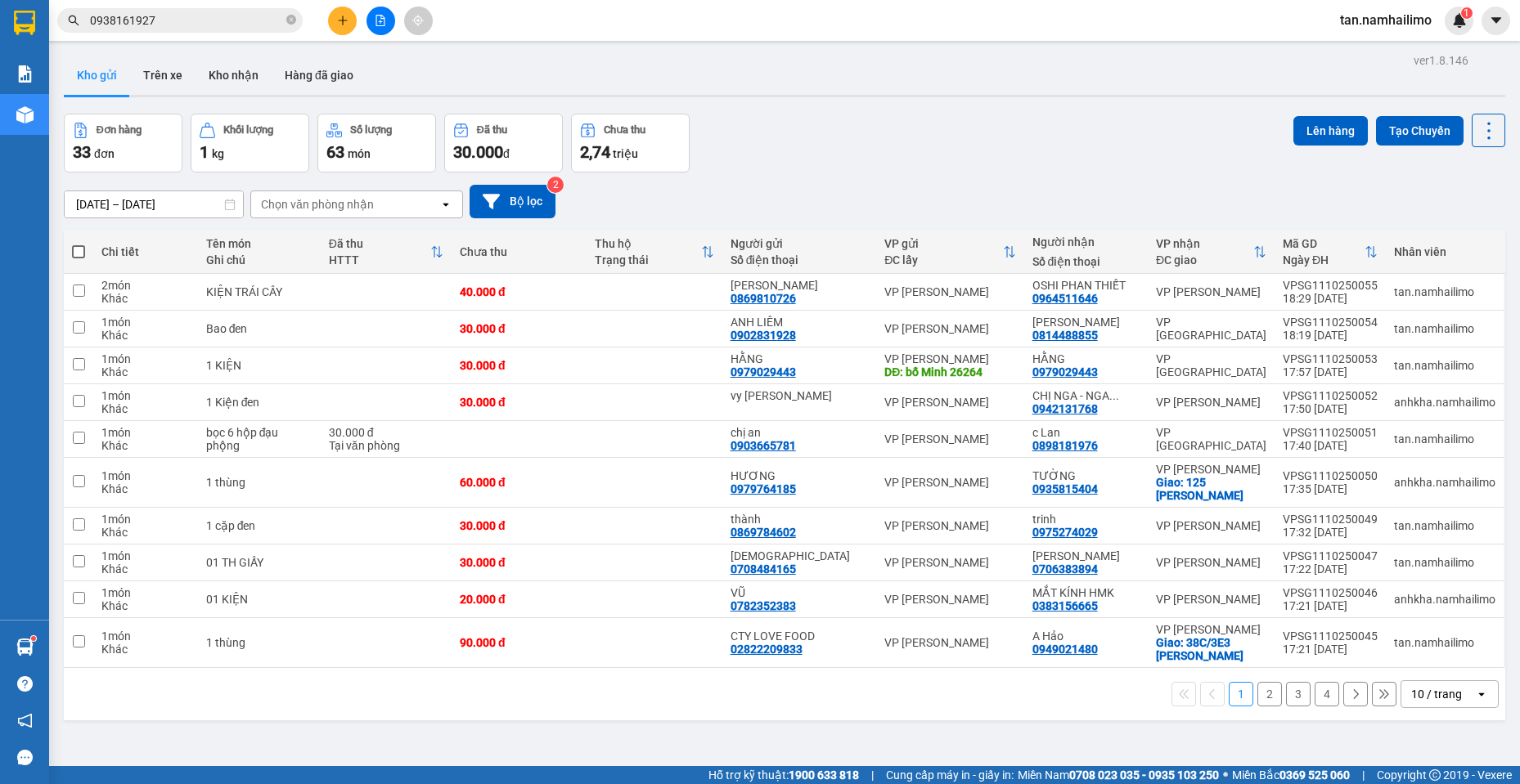
click at [990, 153] on div "Đơn hàng 33 đơn Khối lượng 1 kg Số lượng 63 món Đã thu 30.000 đ Chưa thu 2,74 t…" at bounding box center [784, 143] width 1442 height 58
drag, startPoint x: 379, startPoint y: 22, endPoint x: 387, endPoint y: 2, distance: 21.5
click at [379, 21] on icon "file-add" at bounding box center [381, 21] width 12 height 12
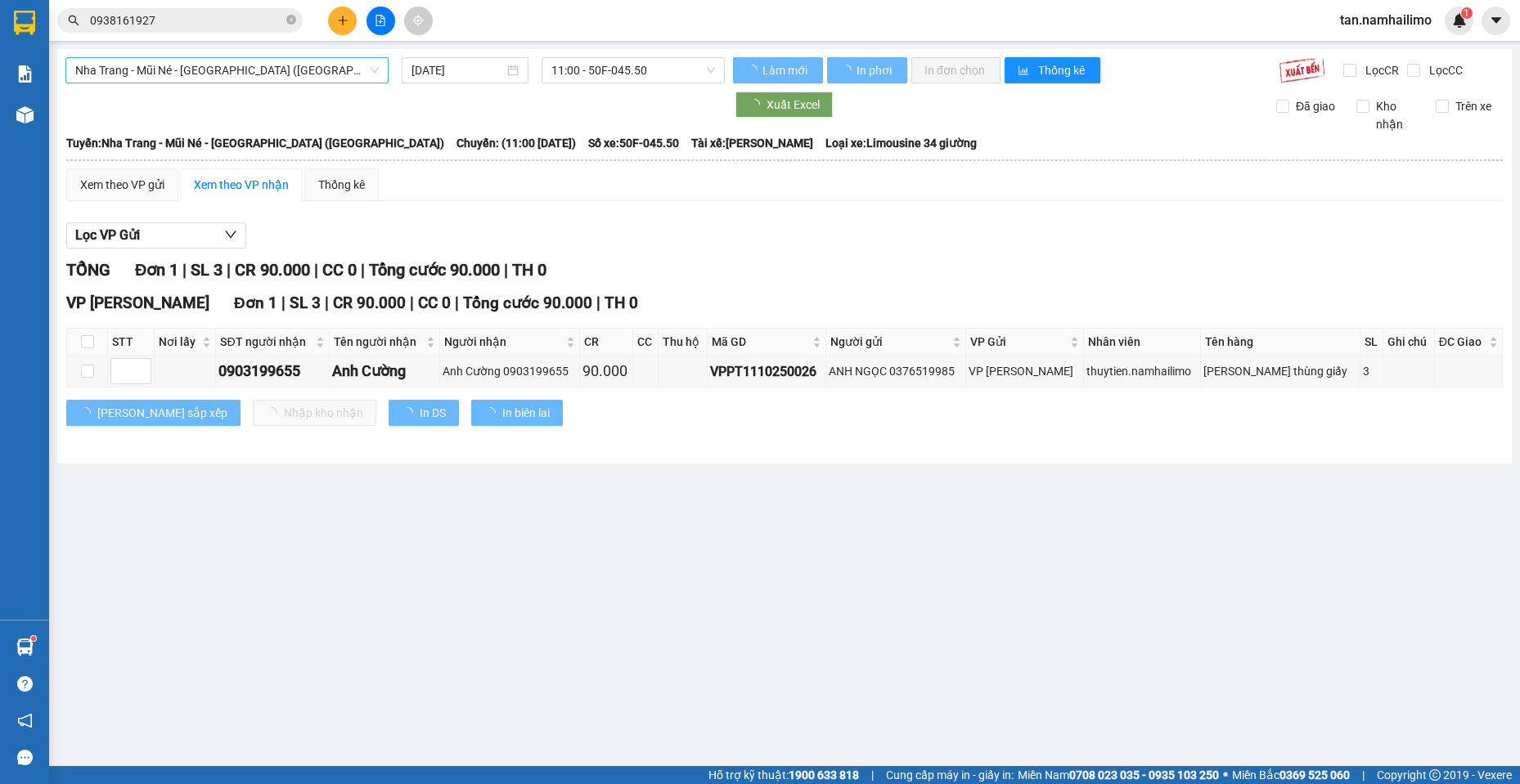
click at [250, 82] on span "Nha Trang - Mũi Né - [GEOGRAPHIC_DATA] ([GEOGRAPHIC_DATA])" at bounding box center [227, 70] width 303 height 25
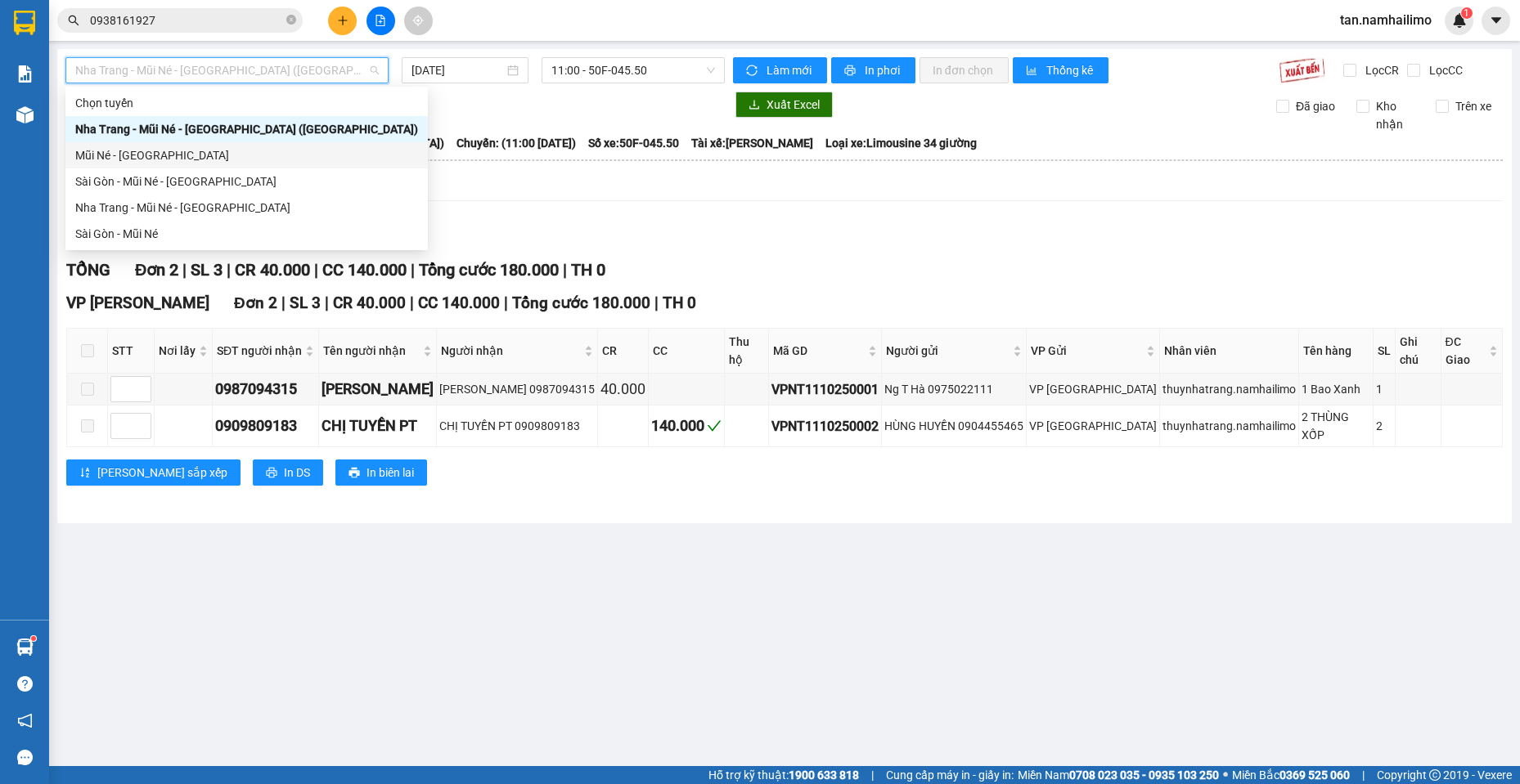
click at [139, 152] on div "Mũi Né - [GEOGRAPHIC_DATA]" at bounding box center [247, 156] width 343 height 18
type input "[DATE]"
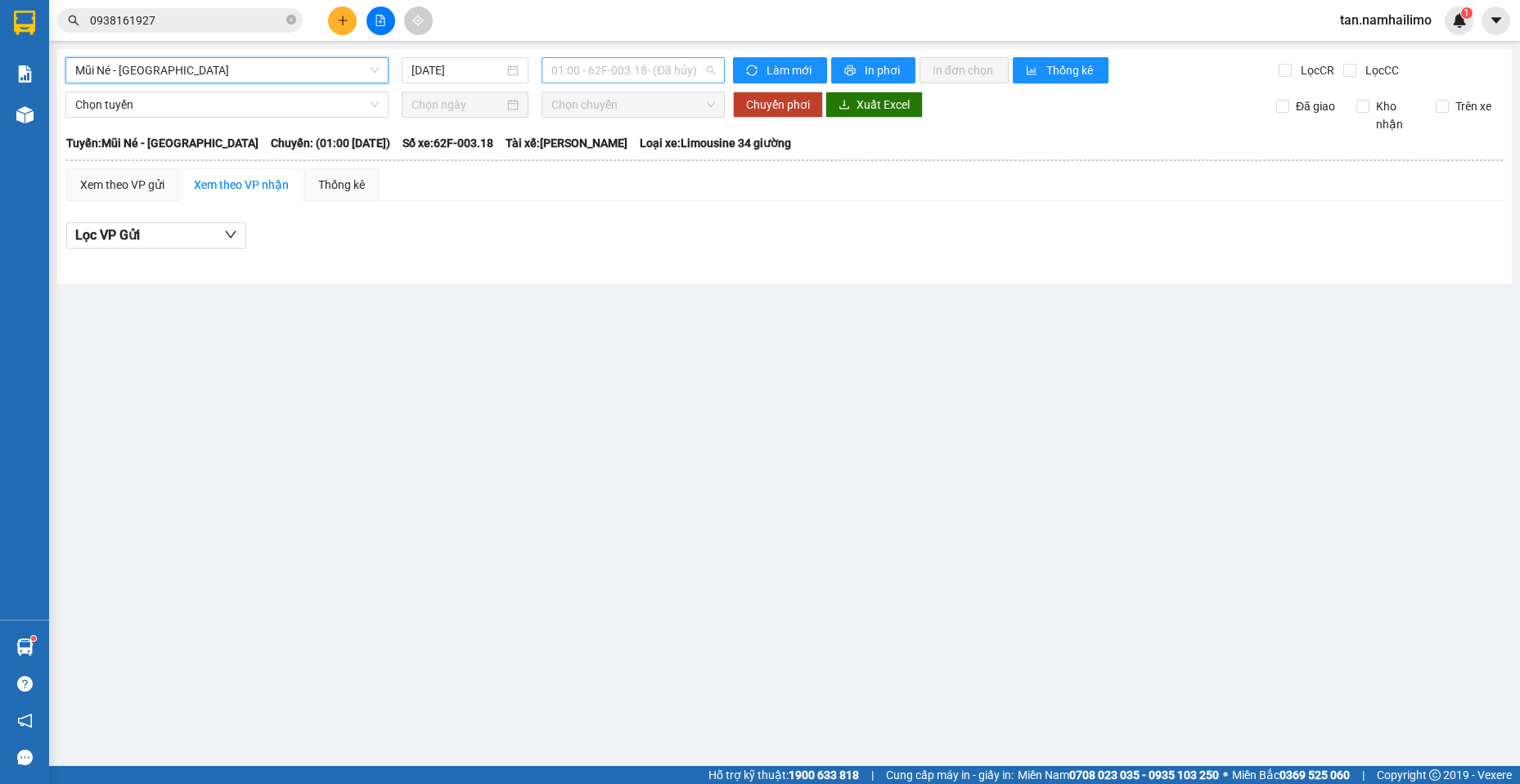
click at [647, 72] on span "01:00 - 62F-003.18 - (Đã hủy)" at bounding box center [633, 70] width 164 height 25
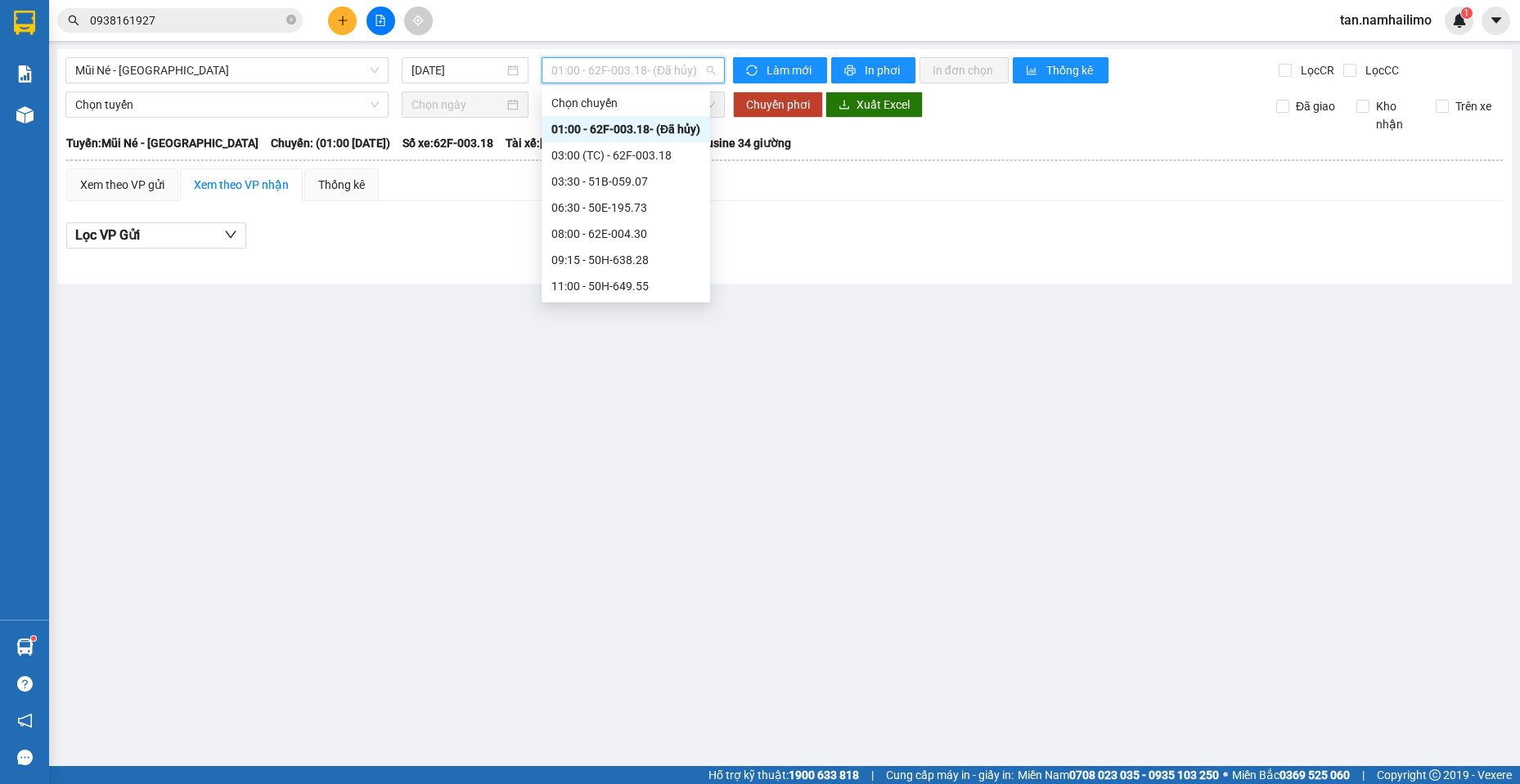
scroll to position [183, 0]
click at [650, 203] on div "14:30 - 51B-502.79" at bounding box center [626, 208] width 149 height 18
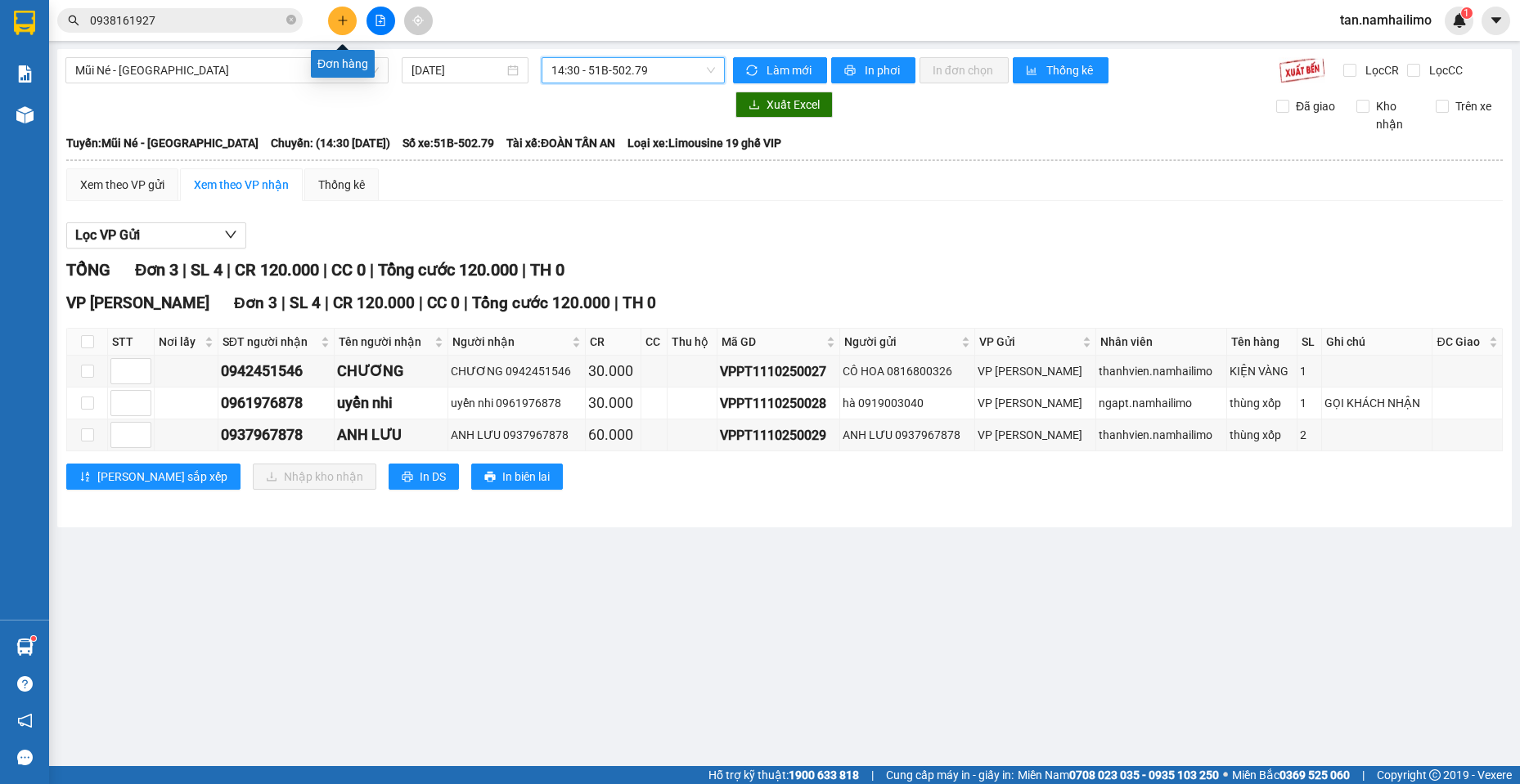
click at [350, 17] on button at bounding box center [342, 21] width 29 height 29
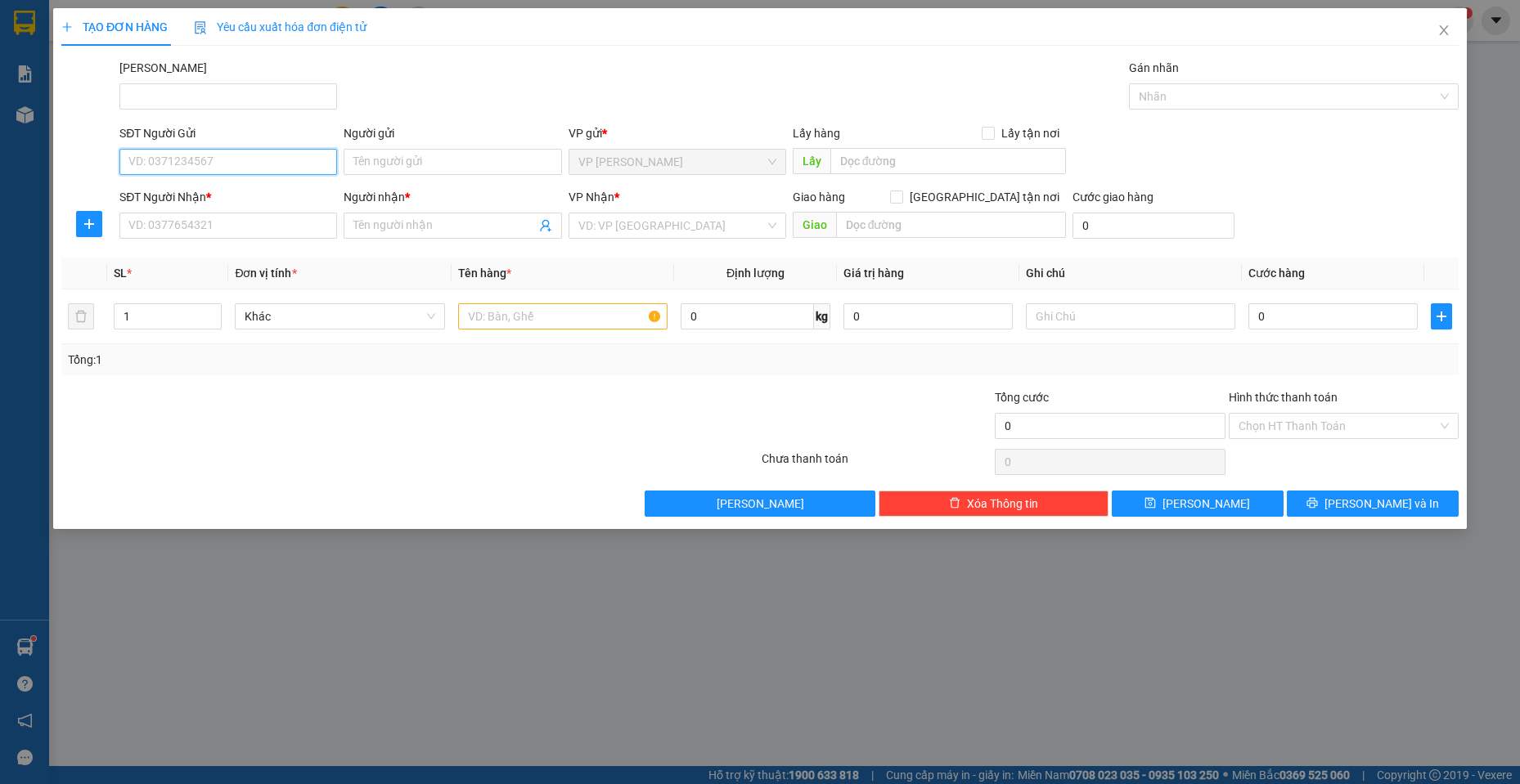
click at [268, 152] on input "SĐT Người Gửi" at bounding box center [227, 162] width 217 height 26
click at [1435, 35] on span "Close" at bounding box center [1444, 31] width 46 height 46
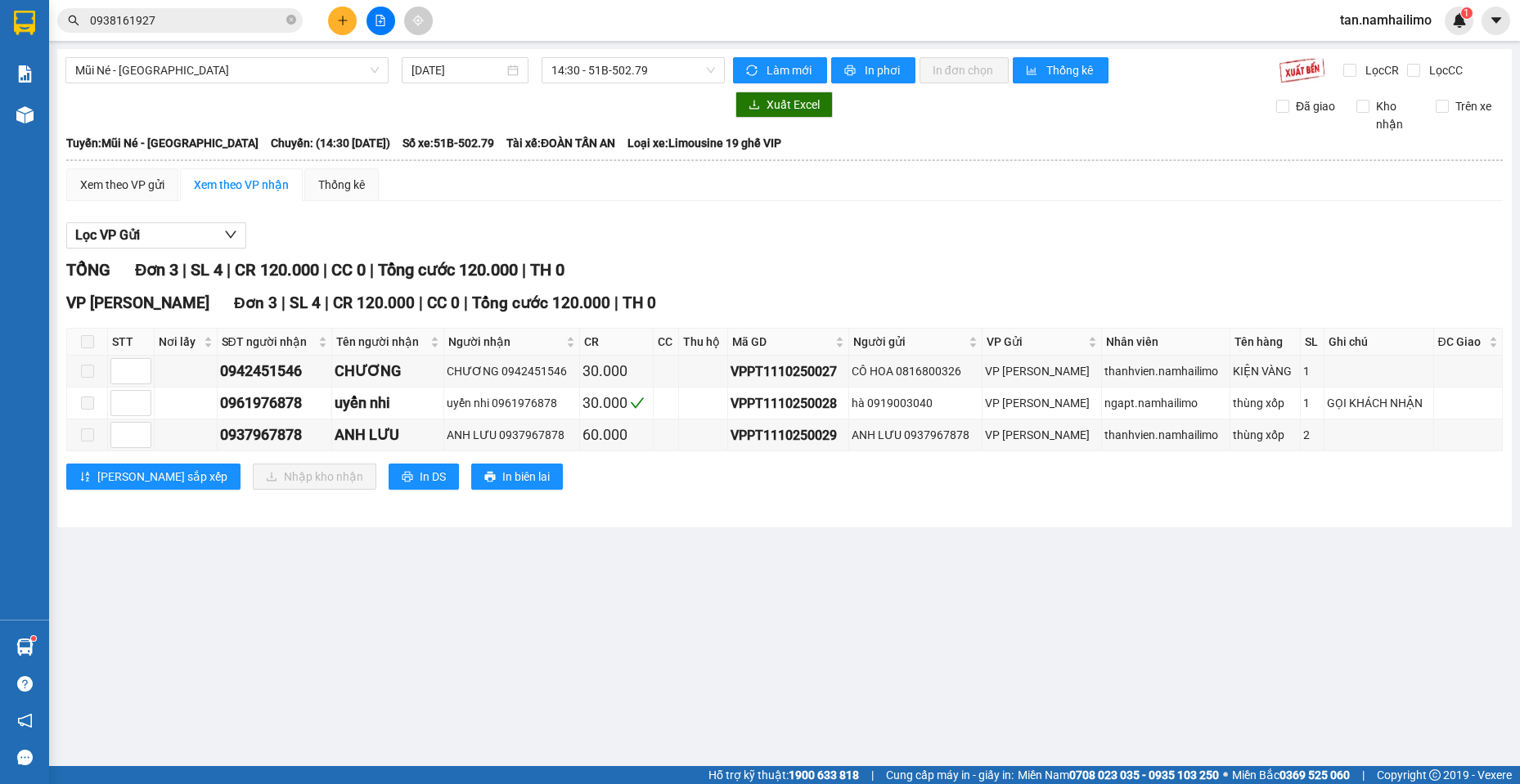
click at [176, 17] on input "0938161927" at bounding box center [186, 21] width 193 height 18
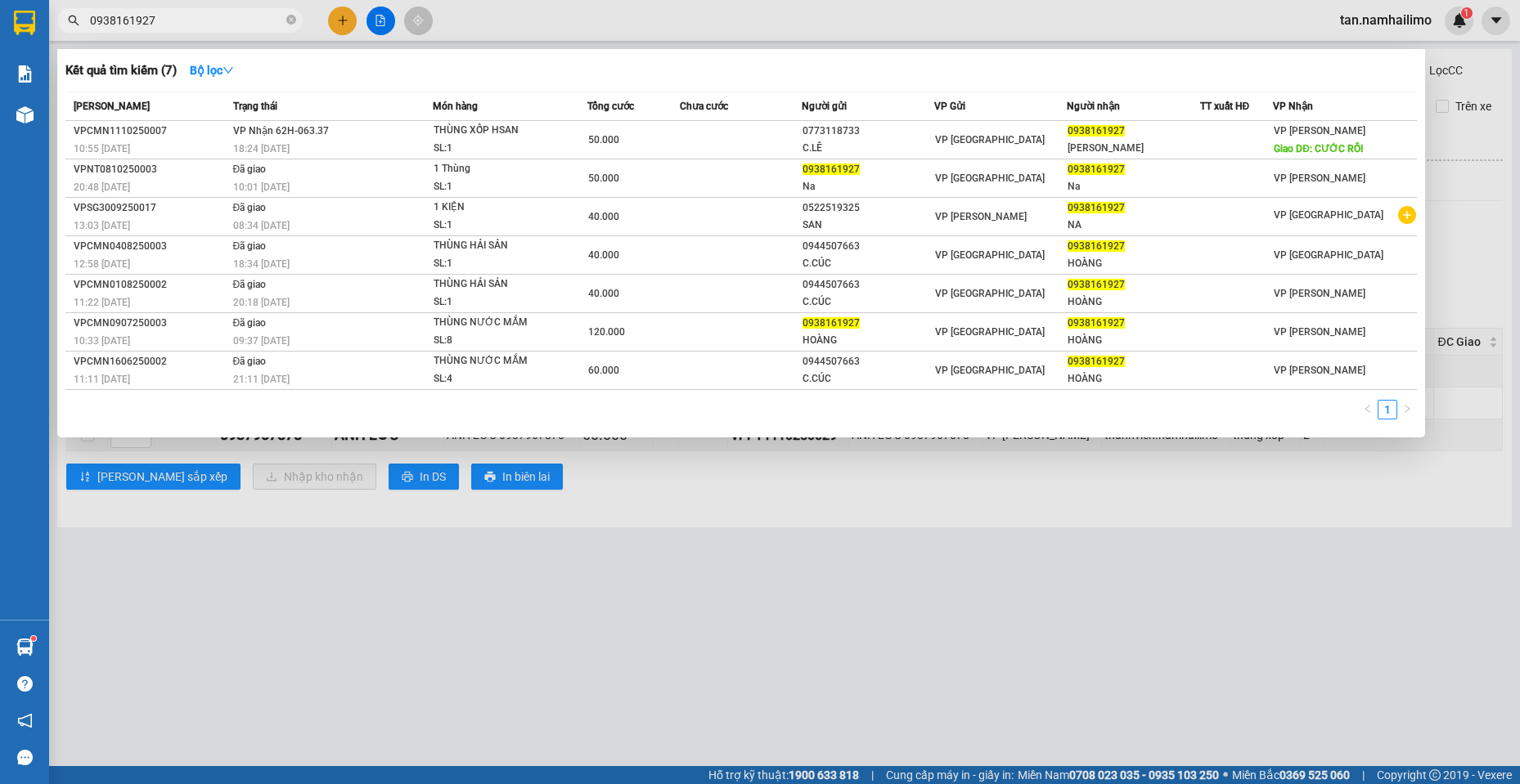
click at [176, 17] on input "0938161927" at bounding box center [186, 21] width 193 height 18
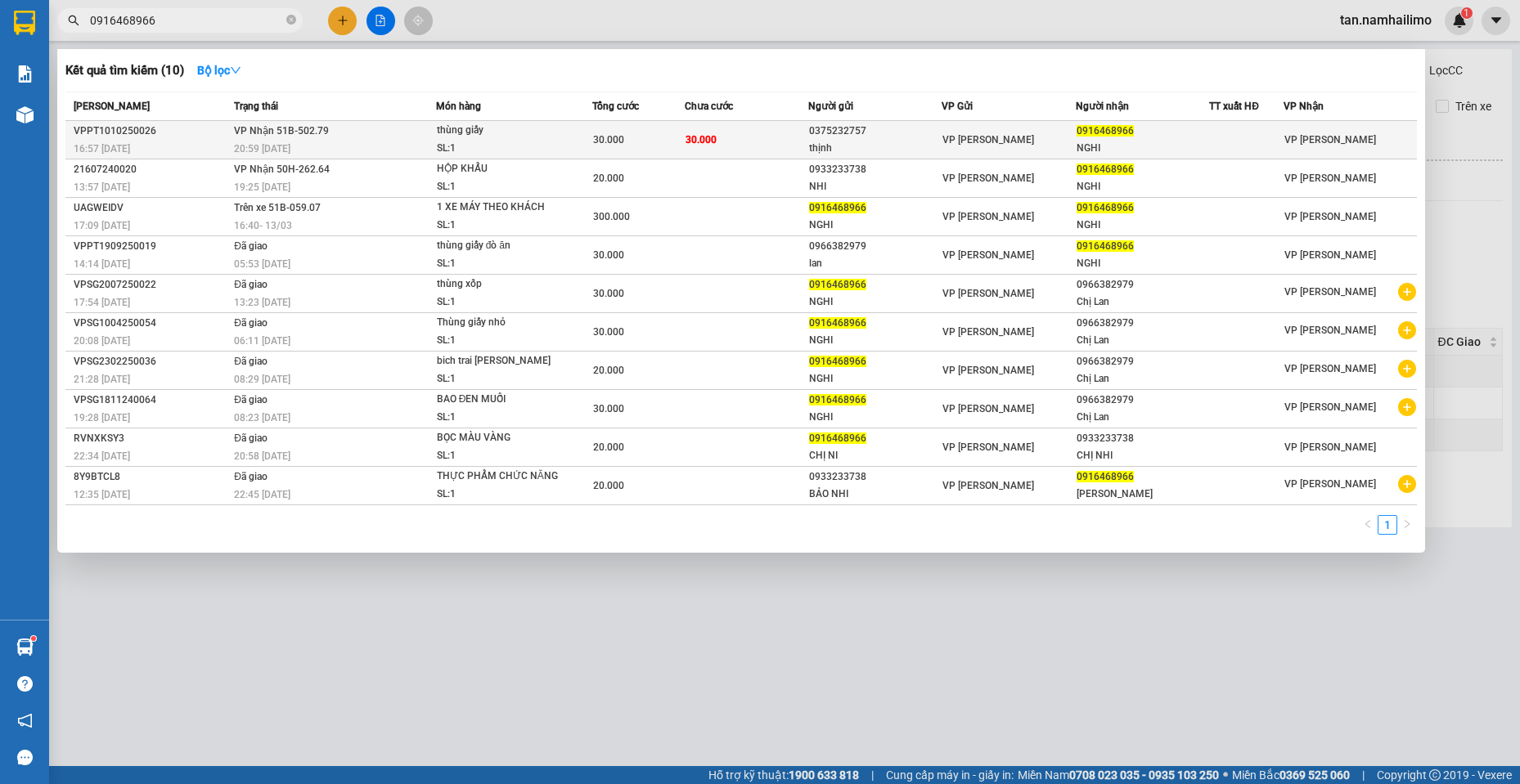
type input "0916468966"
click at [948, 140] on span "VP [PERSON_NAME]" at bounding box center [989, 140] width 91 height 12
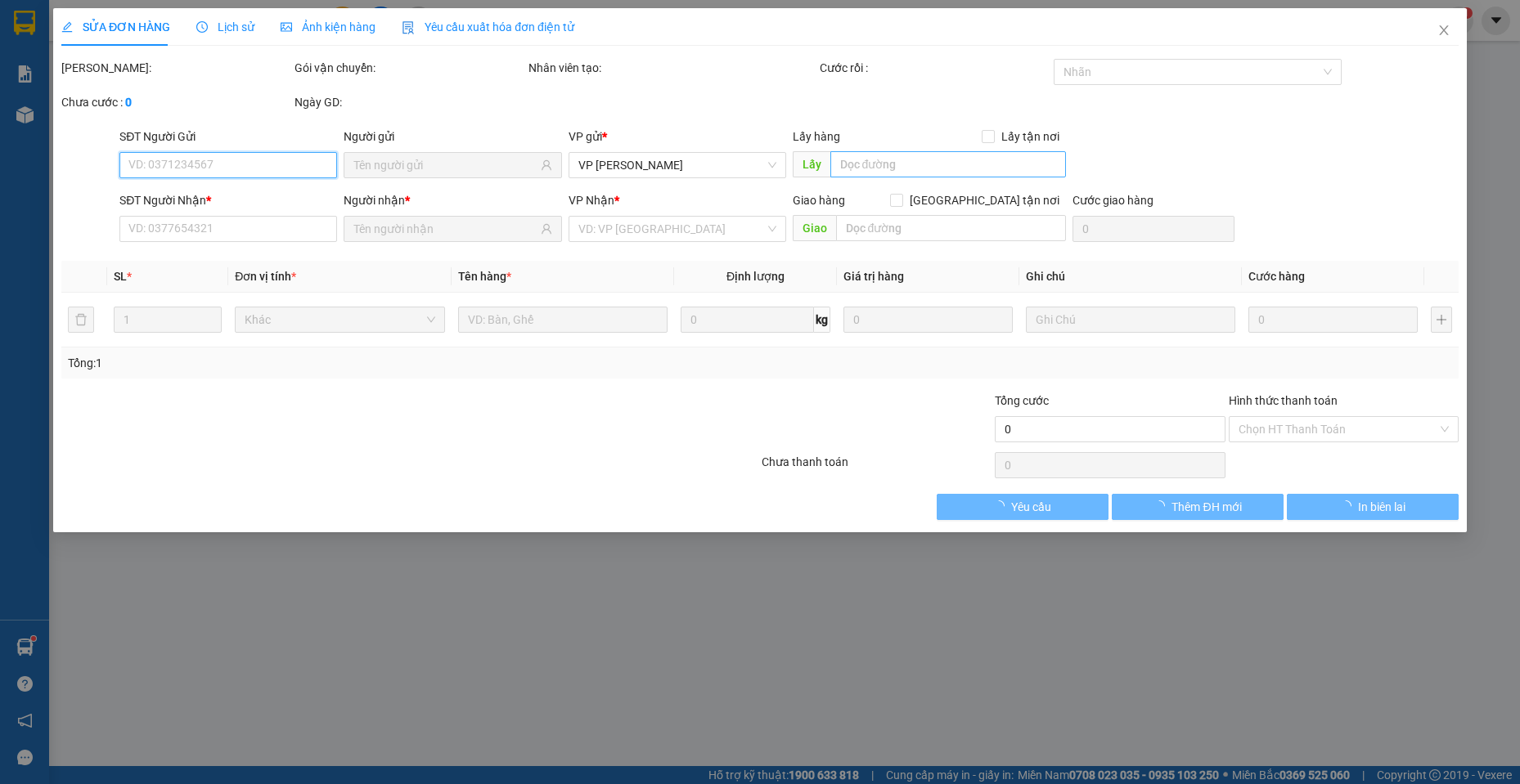
type input "0375232757"
type input "thịnh"
type input "0916468966"
type input "NGHI"
type input "30.000"
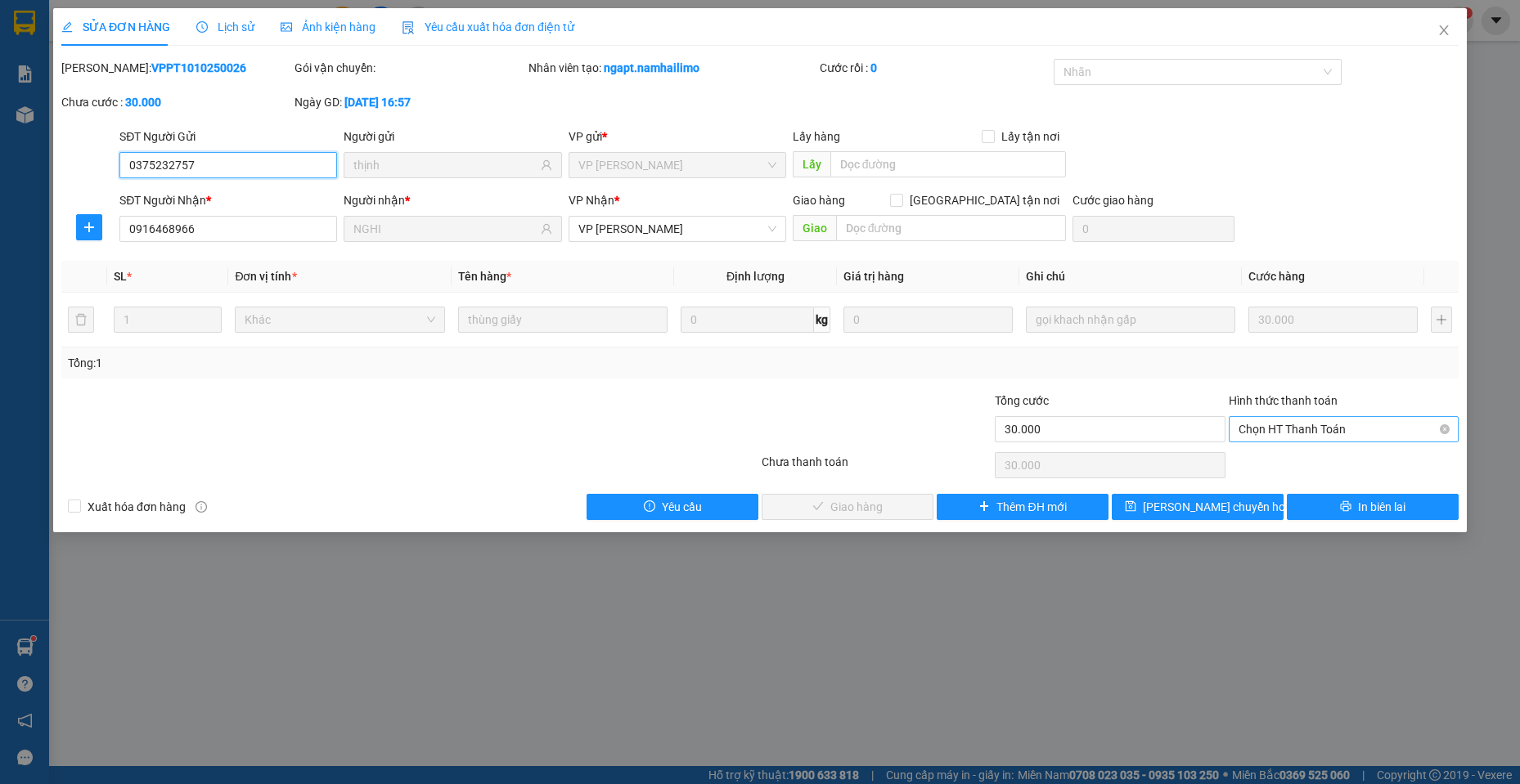
click at [1242, 430] on span "Chọn HT Thanh Toán" at bounding box center [1344, 429] width 210 height 25
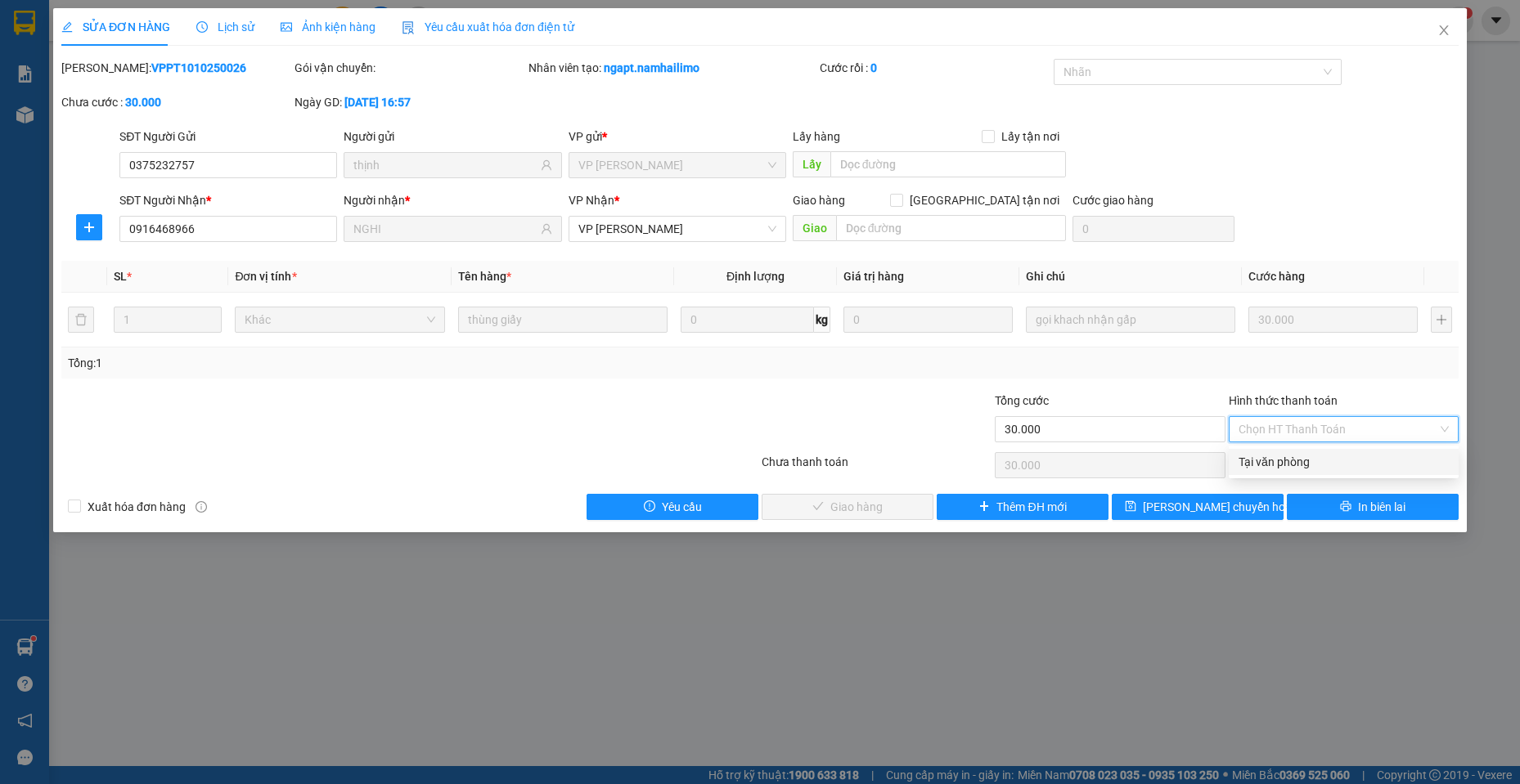
click at [1281, 460] on div "Tại văn phòng" at bounding box center [1344, 462] width 210 height 18
type input "0"
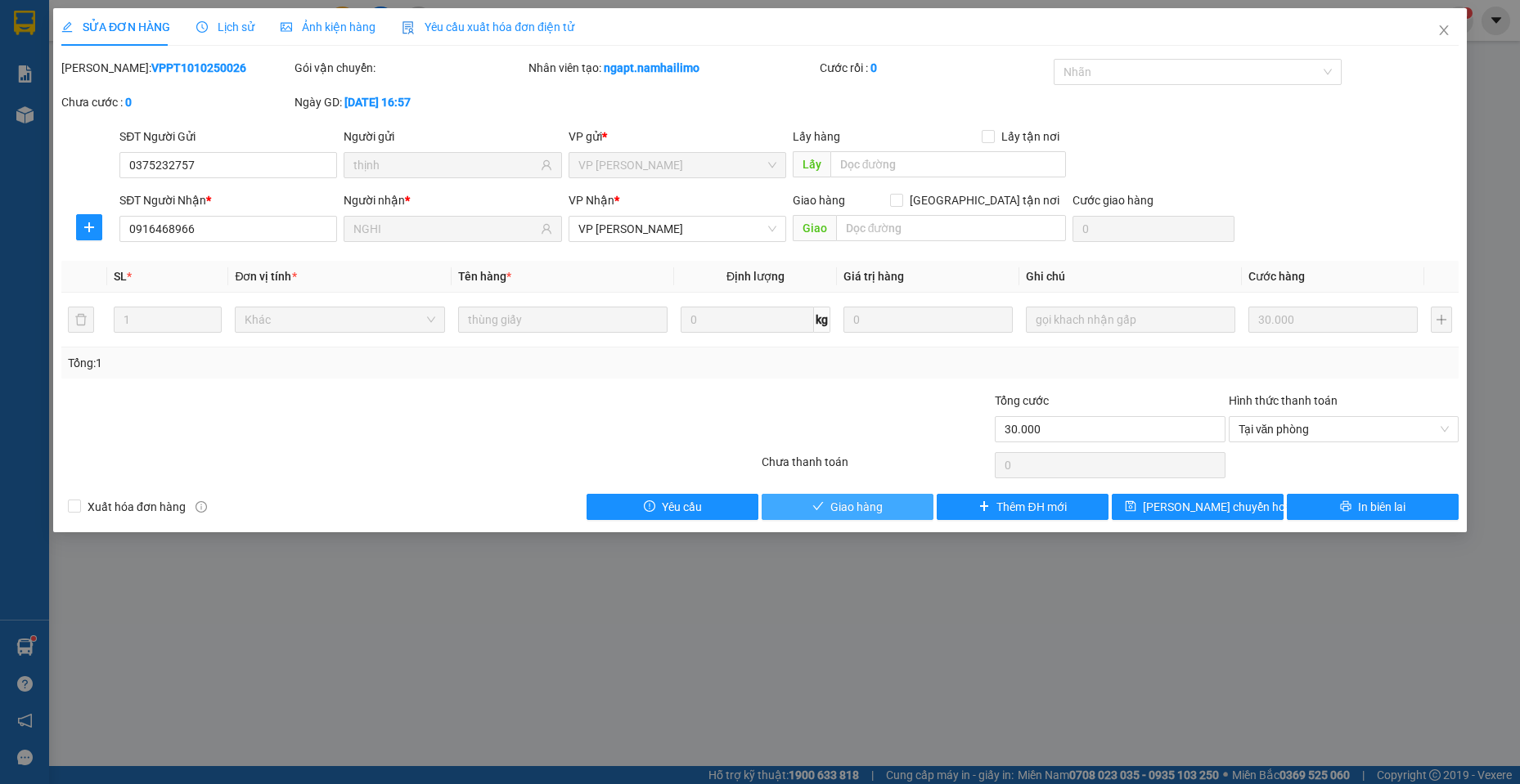
click at [814, 501] on icon "check" at bounding box center [818, 506] width 12 height 12
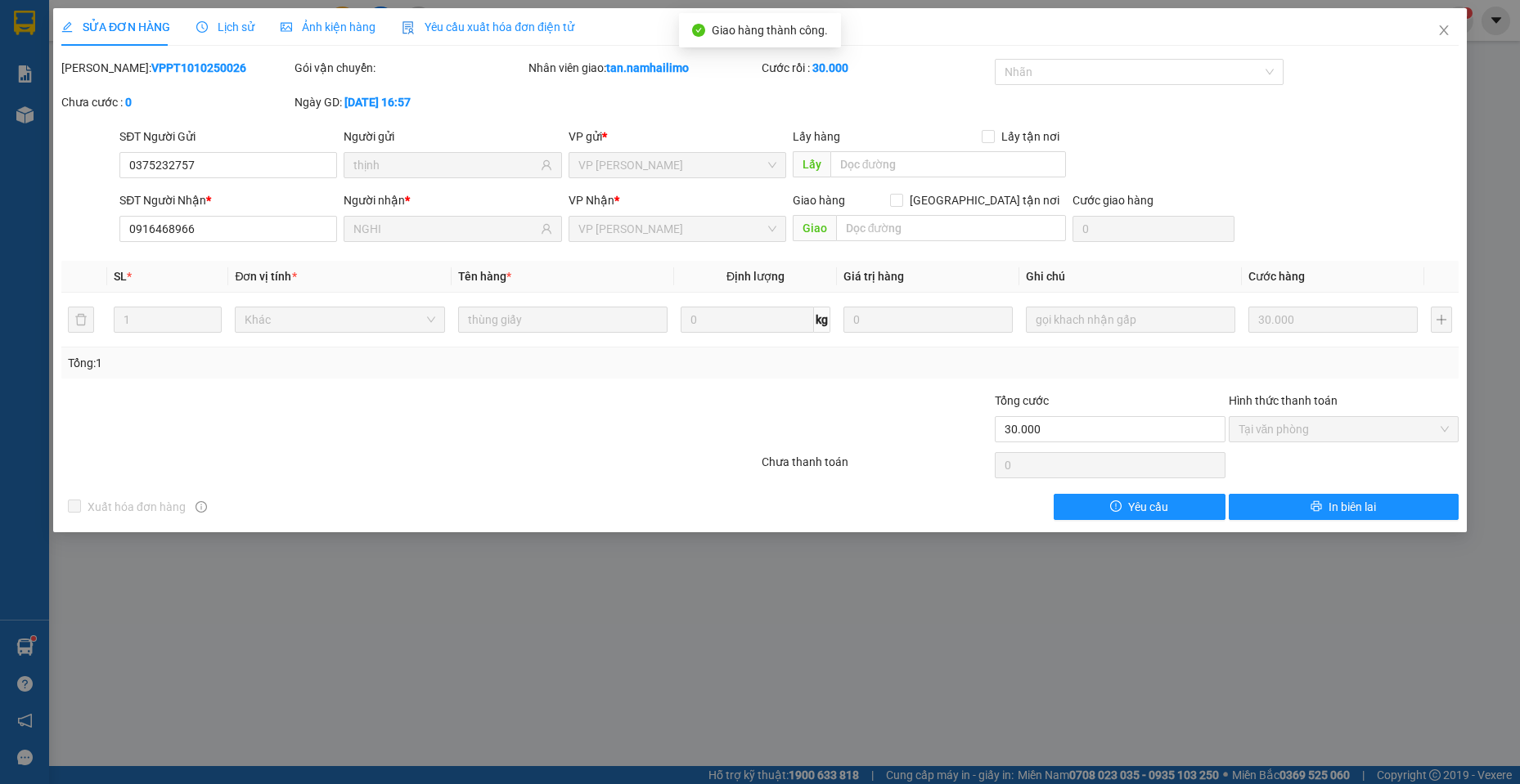
drag, startPoint x: 444, startPoint y: 647, endPoint x: 451, endPoint y: 587, distance: 60.4
click at [446, 647] on div "SỬA ĐƠN HÀNG Lịch sử Ảnh kiện hàng Yêu cầu xuất hóa đơn điện tử Total Paid Fee …" at bounding box center [760, 392] width 1520 height 784
click at [1444, 26] on icon "close" at bounding box center [1444, 30] width 13 height 13
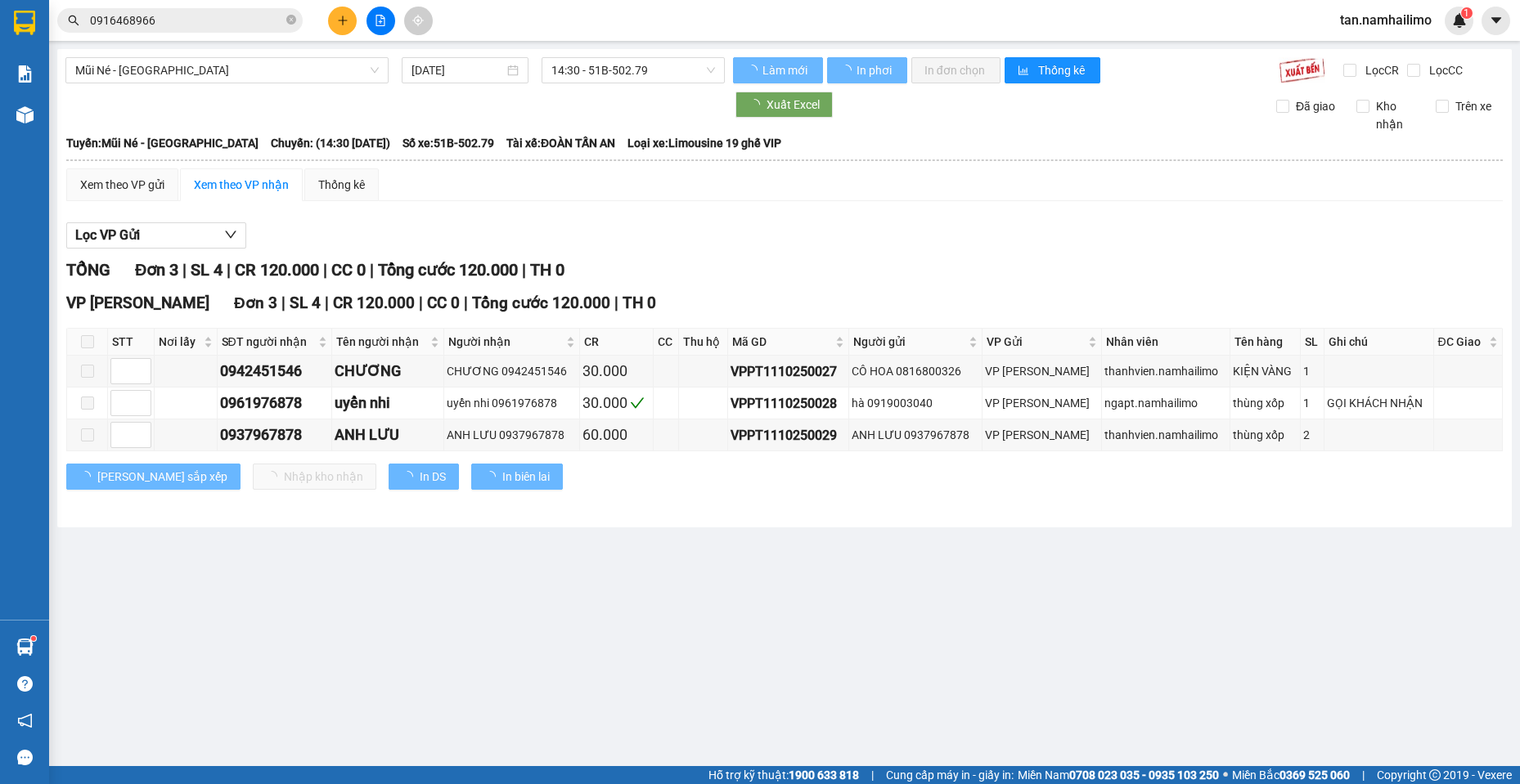
click at [109, 25] on input "0916468966" at bounding box center [186, 21] width 193 height 18
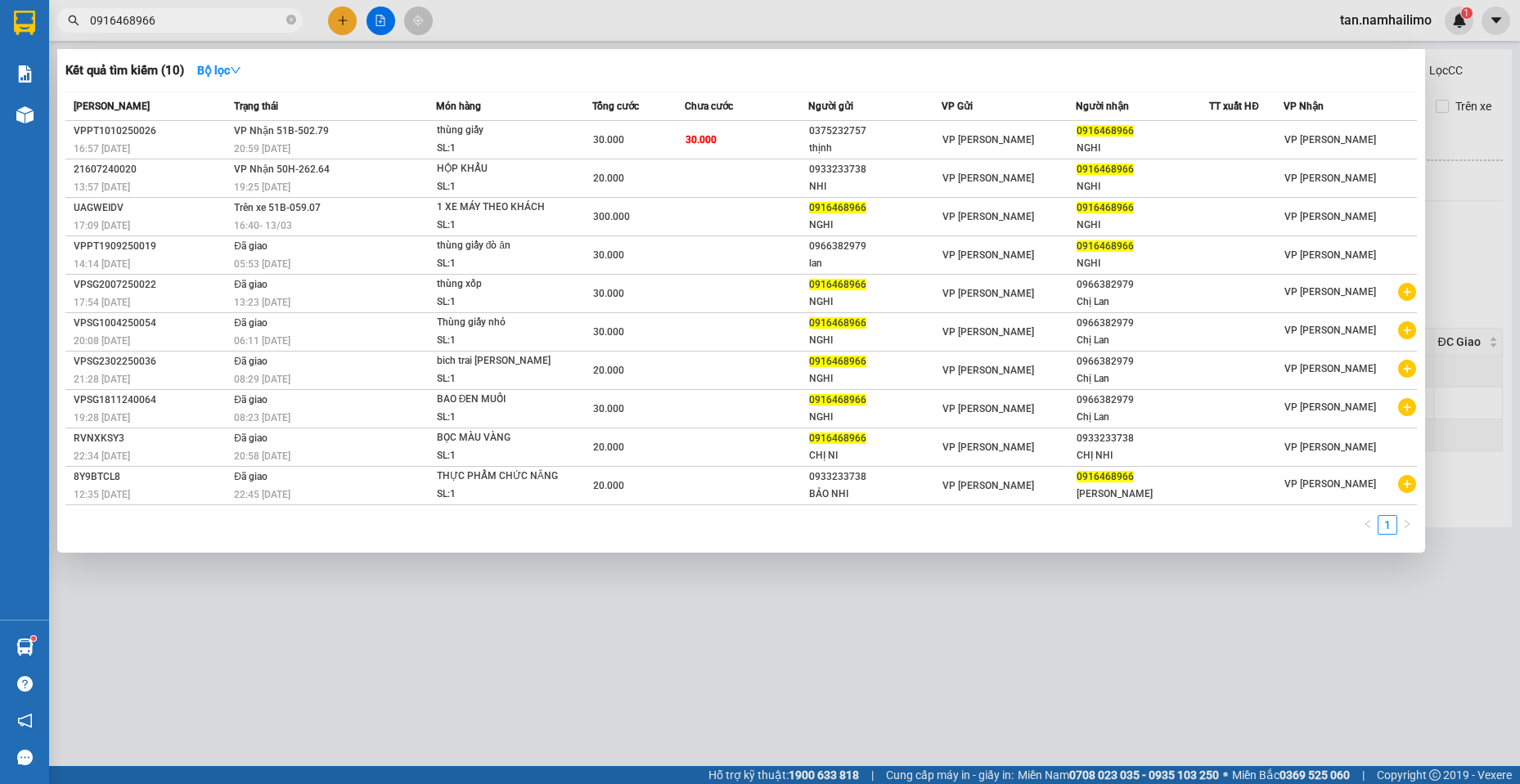
click at [109, 25] on input "0916468966" at bounding box center [186, 21] width 193 height 18
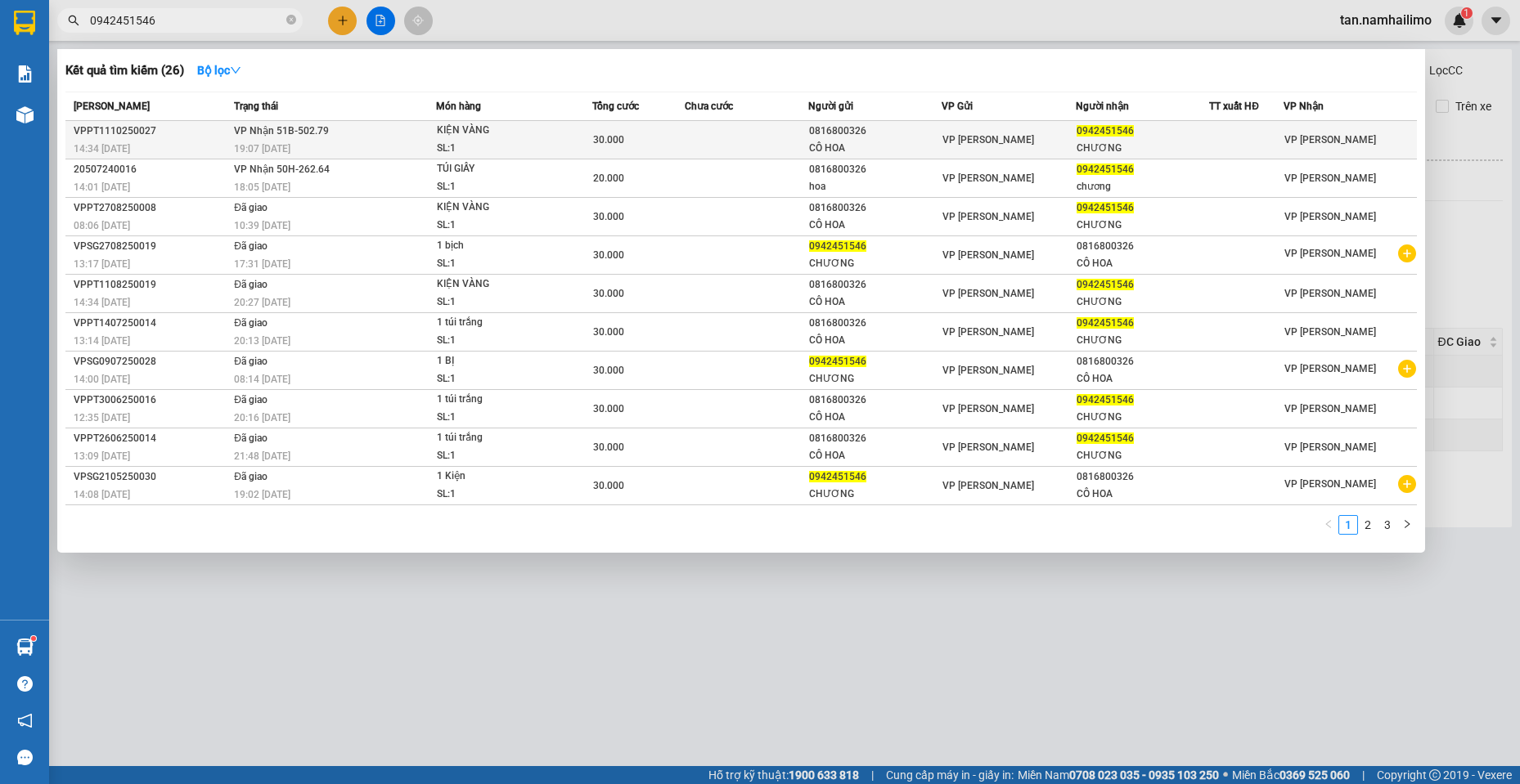
type input "0942451546"
click at [633, 133] on div "30.000" at bounding box center [639, 140] width 91 height 18
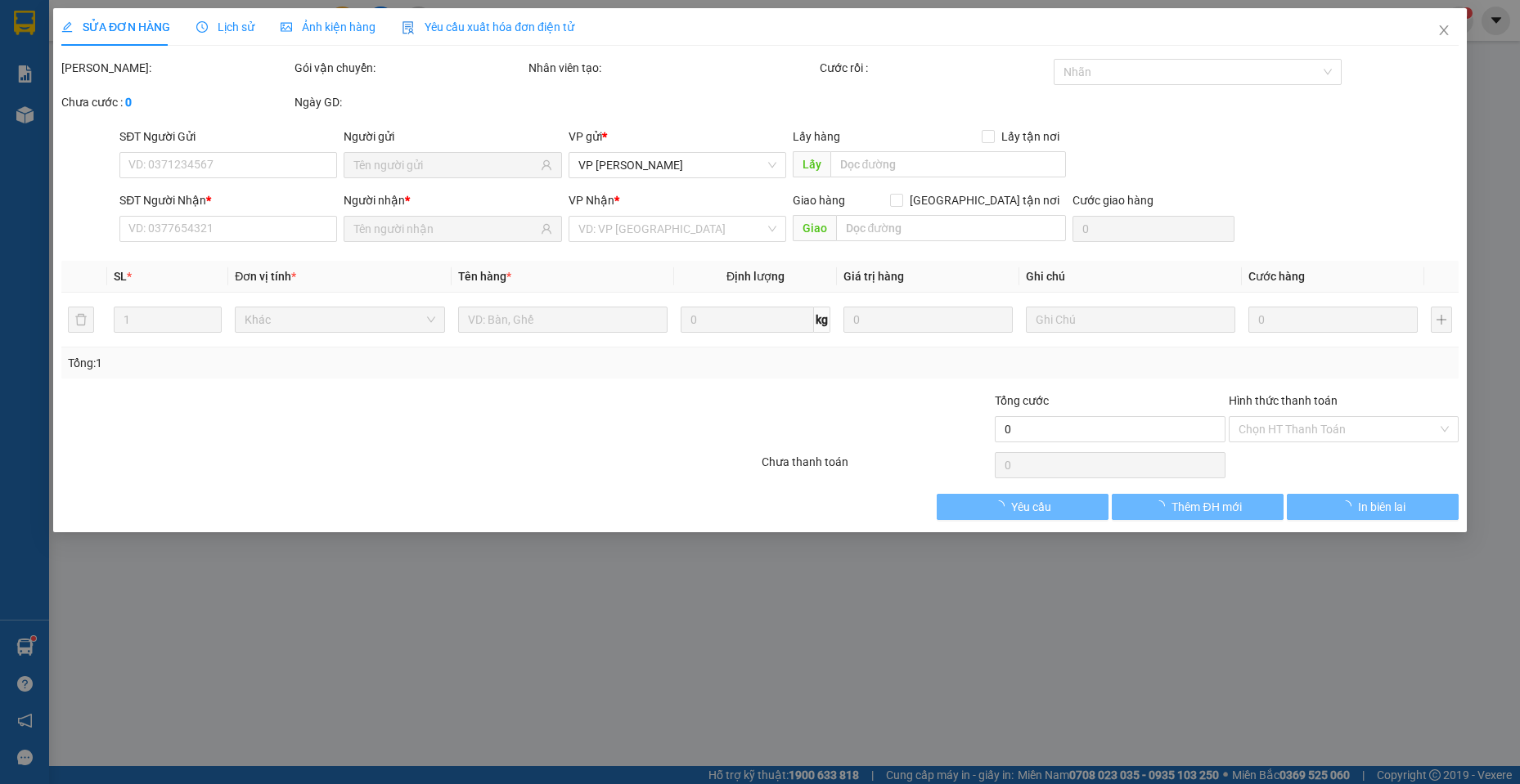
type input "0816800326"
type input "CÔ HOA"
type input "0942451546"
type input "CHƯƠNG"
type input "30.000"
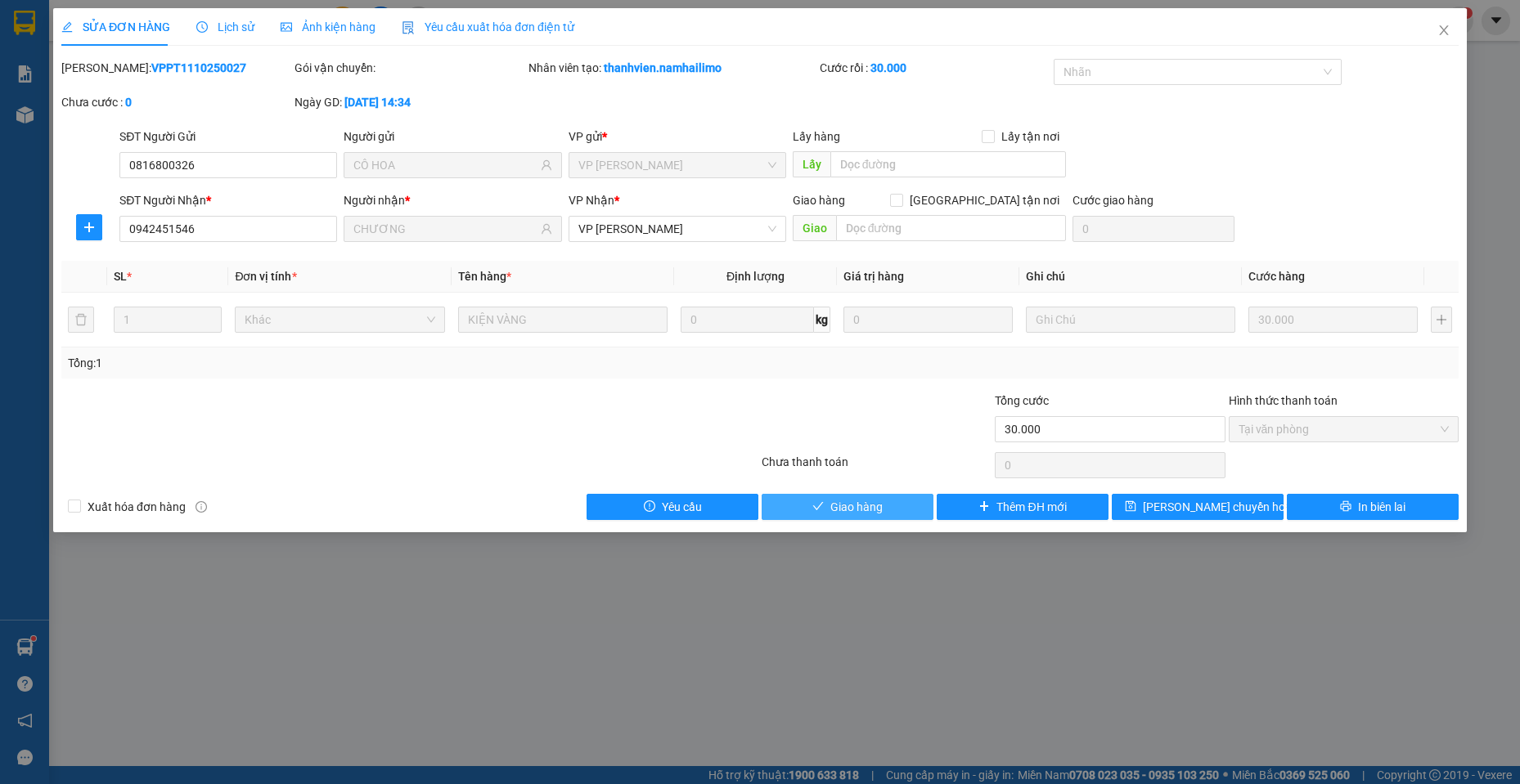
click at [861, 499] on span "Giao hàng" at bounding box center [857, 507] width 53 height 18
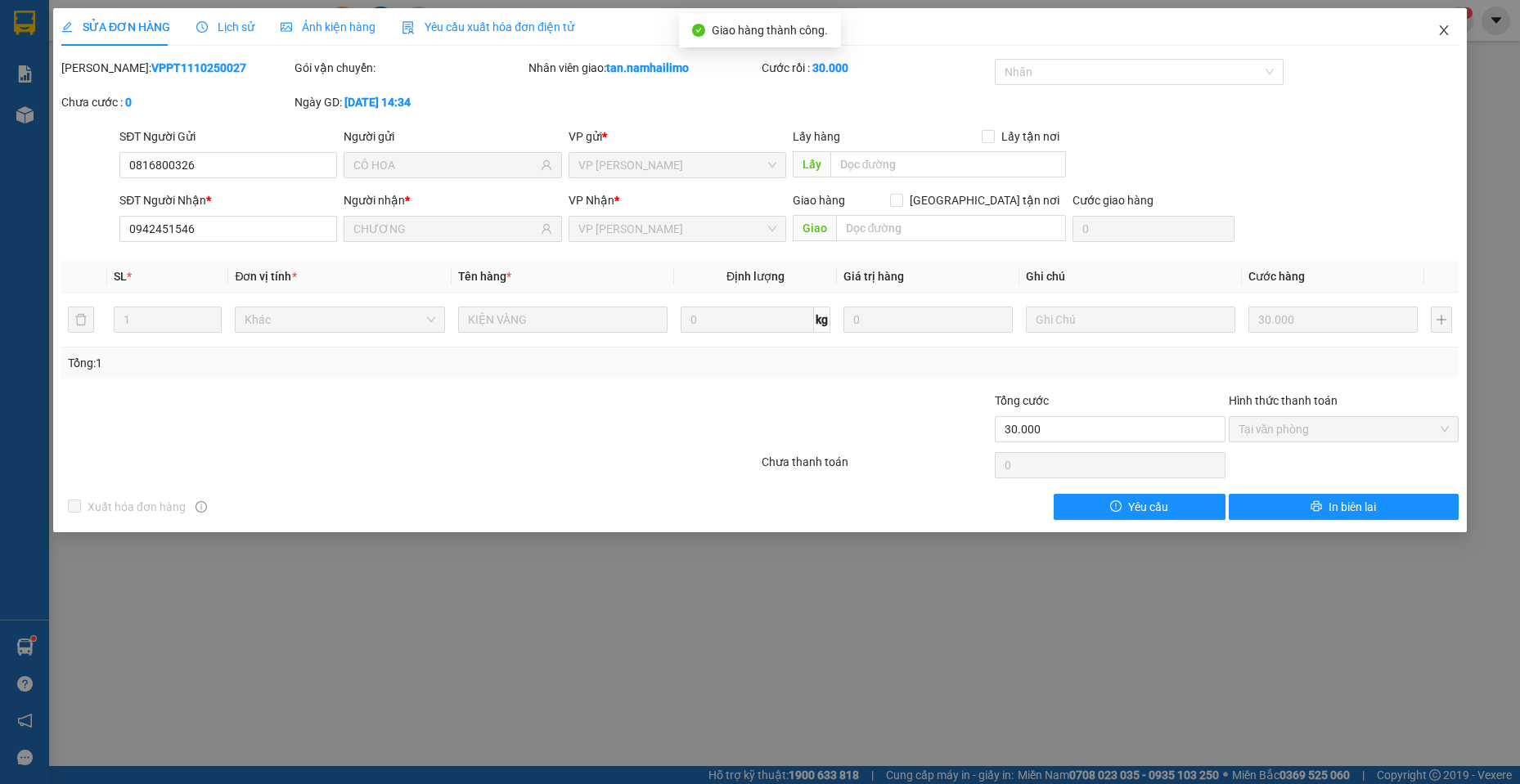
click at [1445, 31] on icon "close" at bounding box center [1443, 31] width 9 height 10
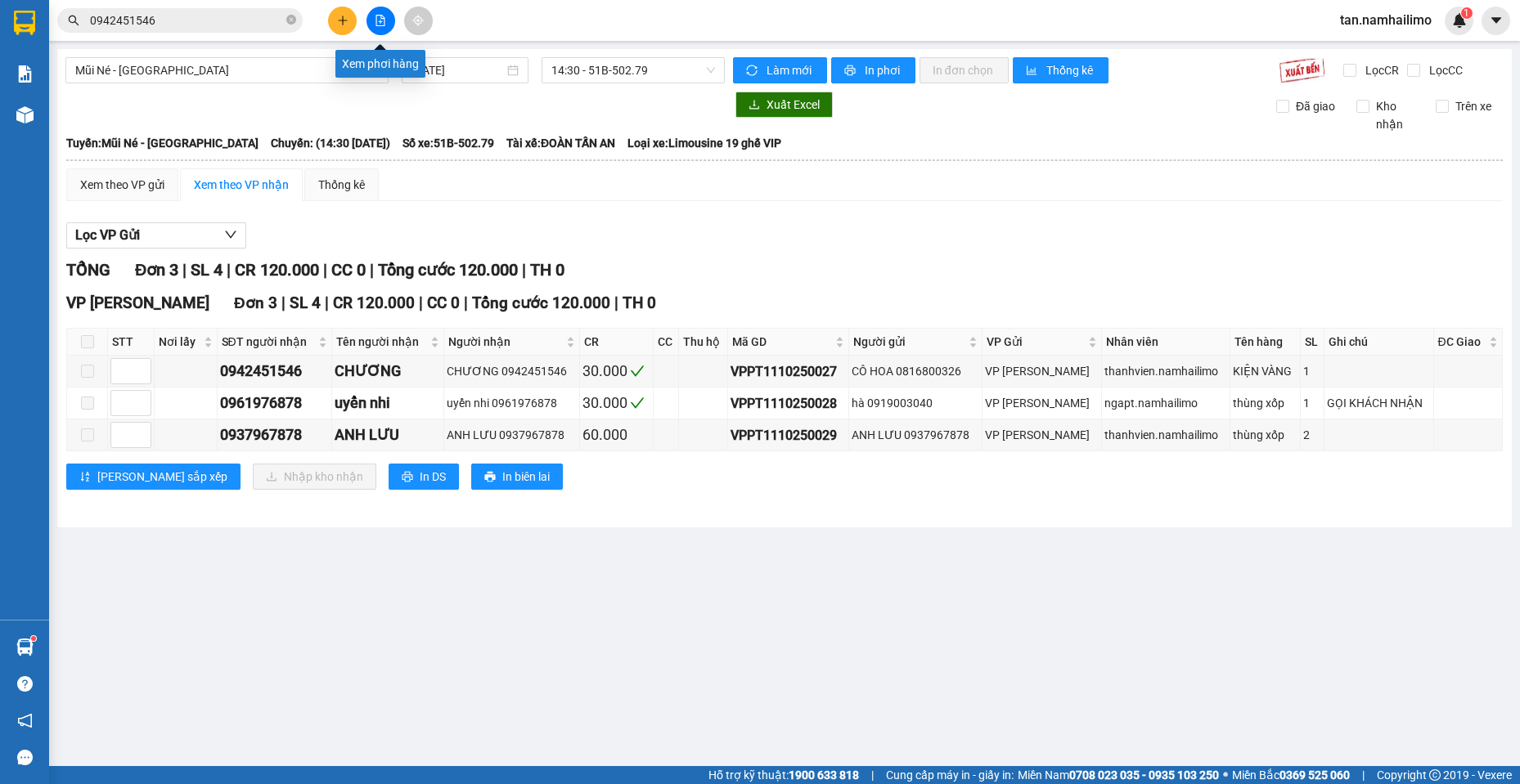
click at [387, 26] on button at bounding box center [381, 21] width 29 height 29
click at [386, 18] on button at bounding box center [381, 21] width 29 height 29
click at [604, 61] on span "14:30 - 51B-502.79" at bounding box center [633, 70] width 164 height 25
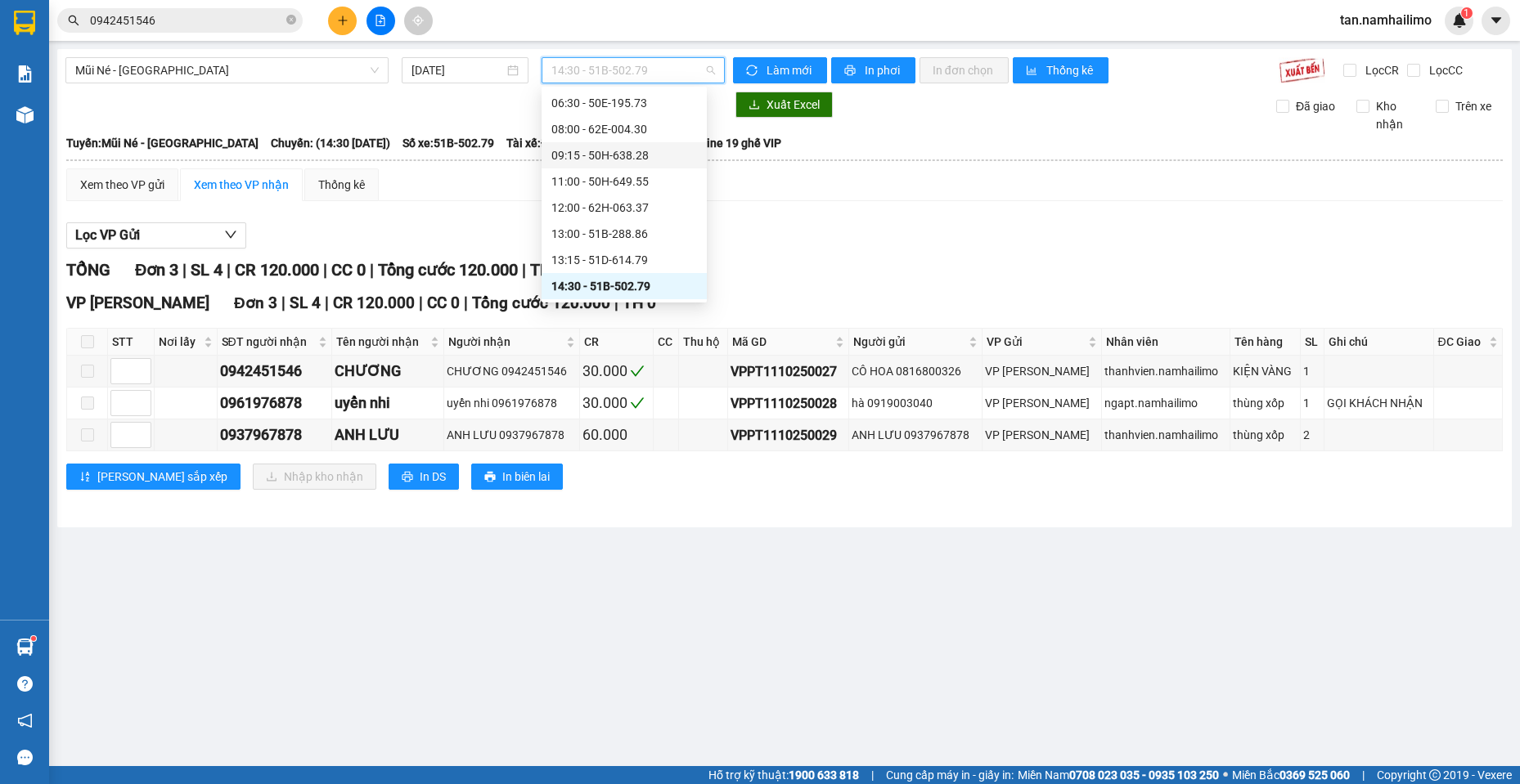
scroll to position [183, 0]
click at [654, 232] on div "16:30 - 51B-059.07" at bounding box center [624, 234] width 146 height 18
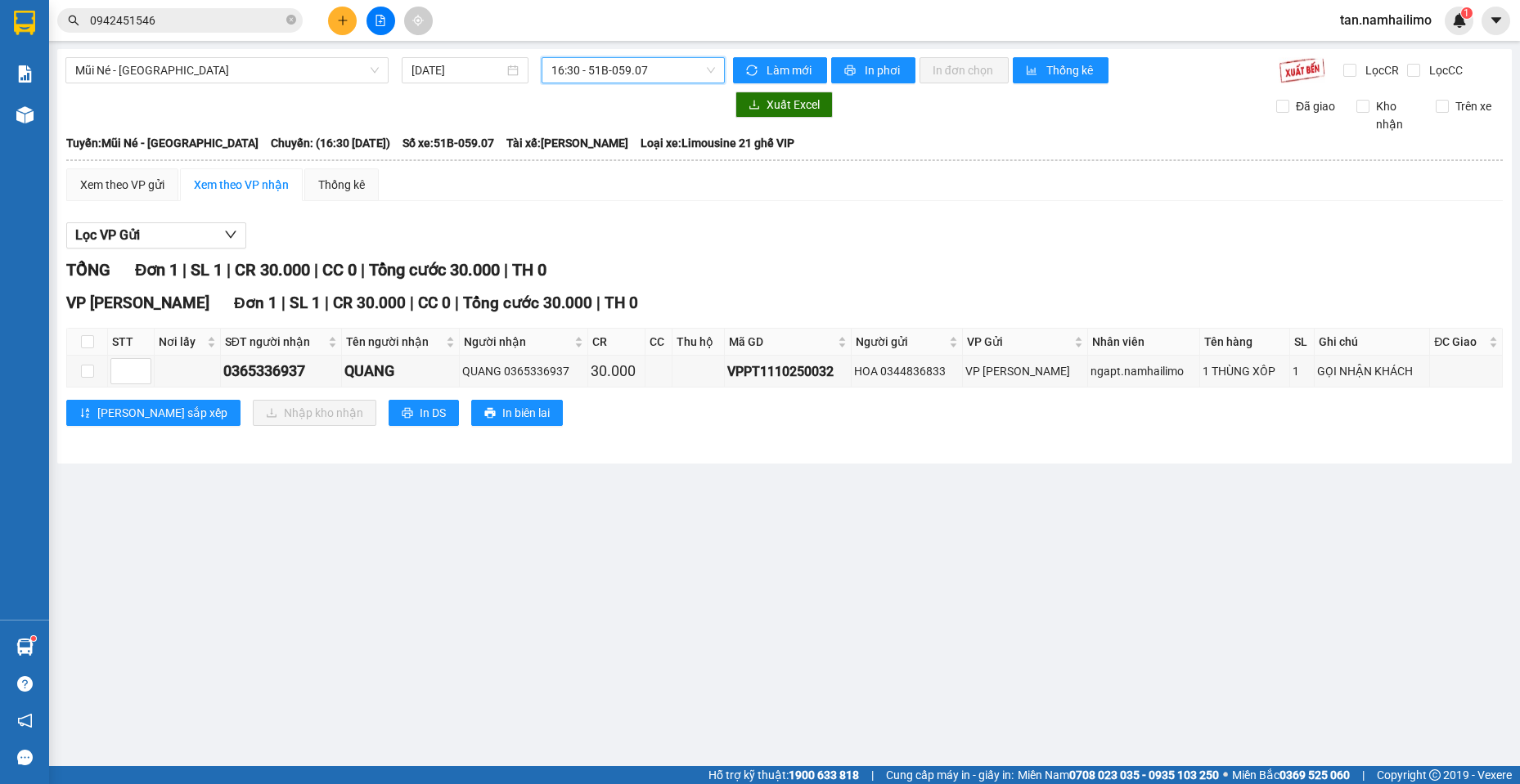
click at [640, 67] on span "16:30 - 51B-059.07" at bounding box center [633, 70] width 164 height 25
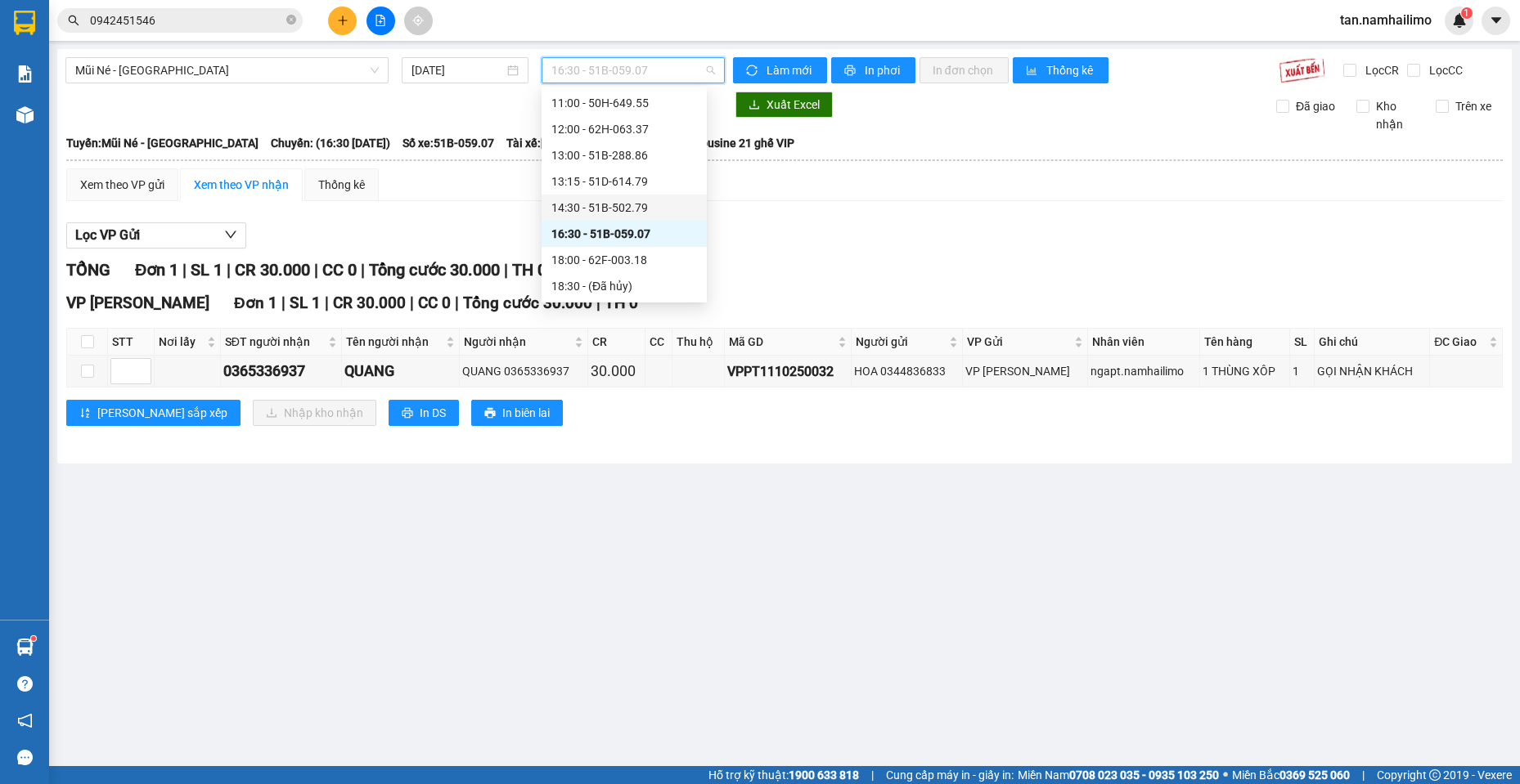
click at [666, 206] on div "14:30 - 51B-502.79" at bounding box center [624, 208] width 146 height 18
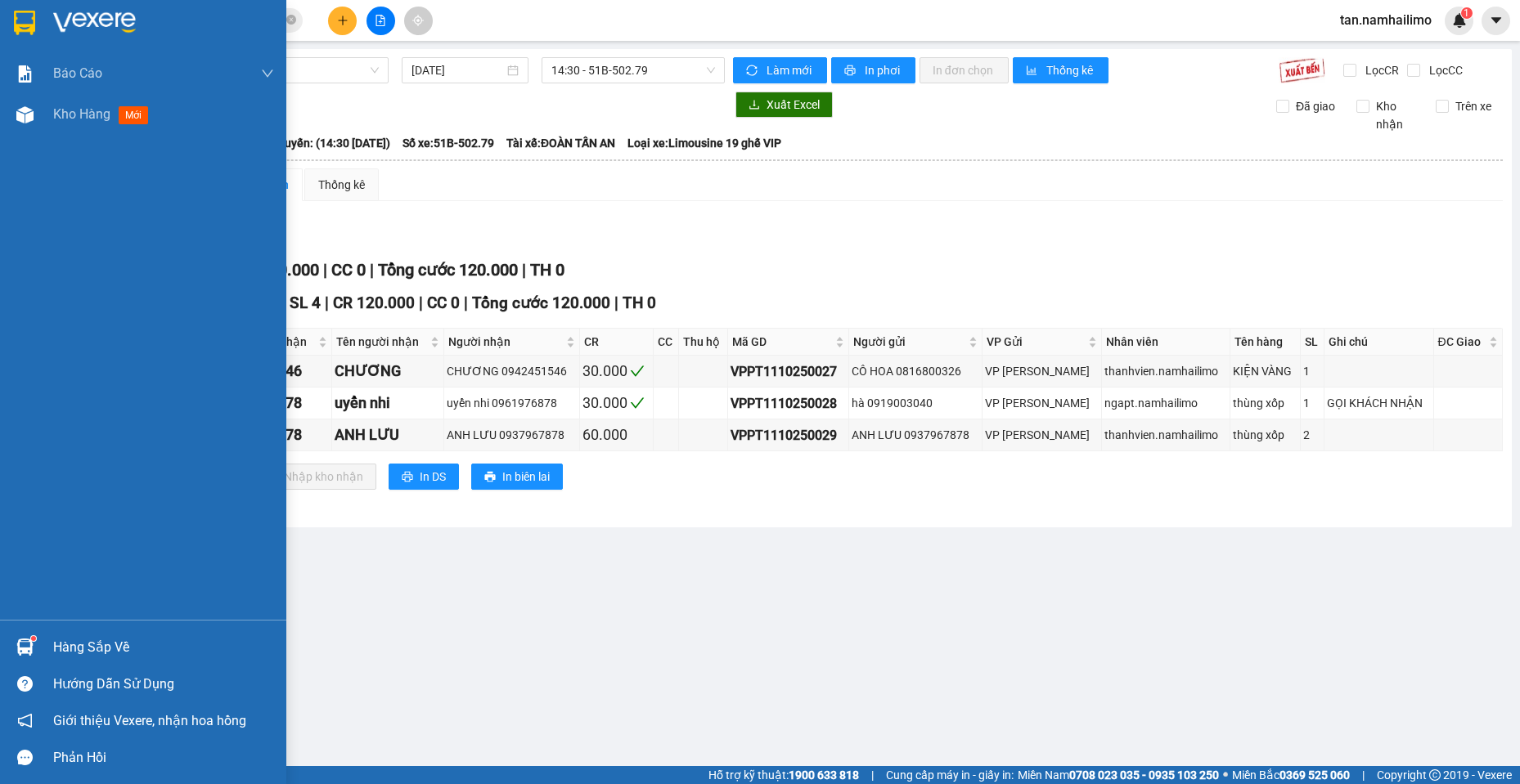
click at [28, 7] on div at bounding box center [143, 27] width 287 height 54
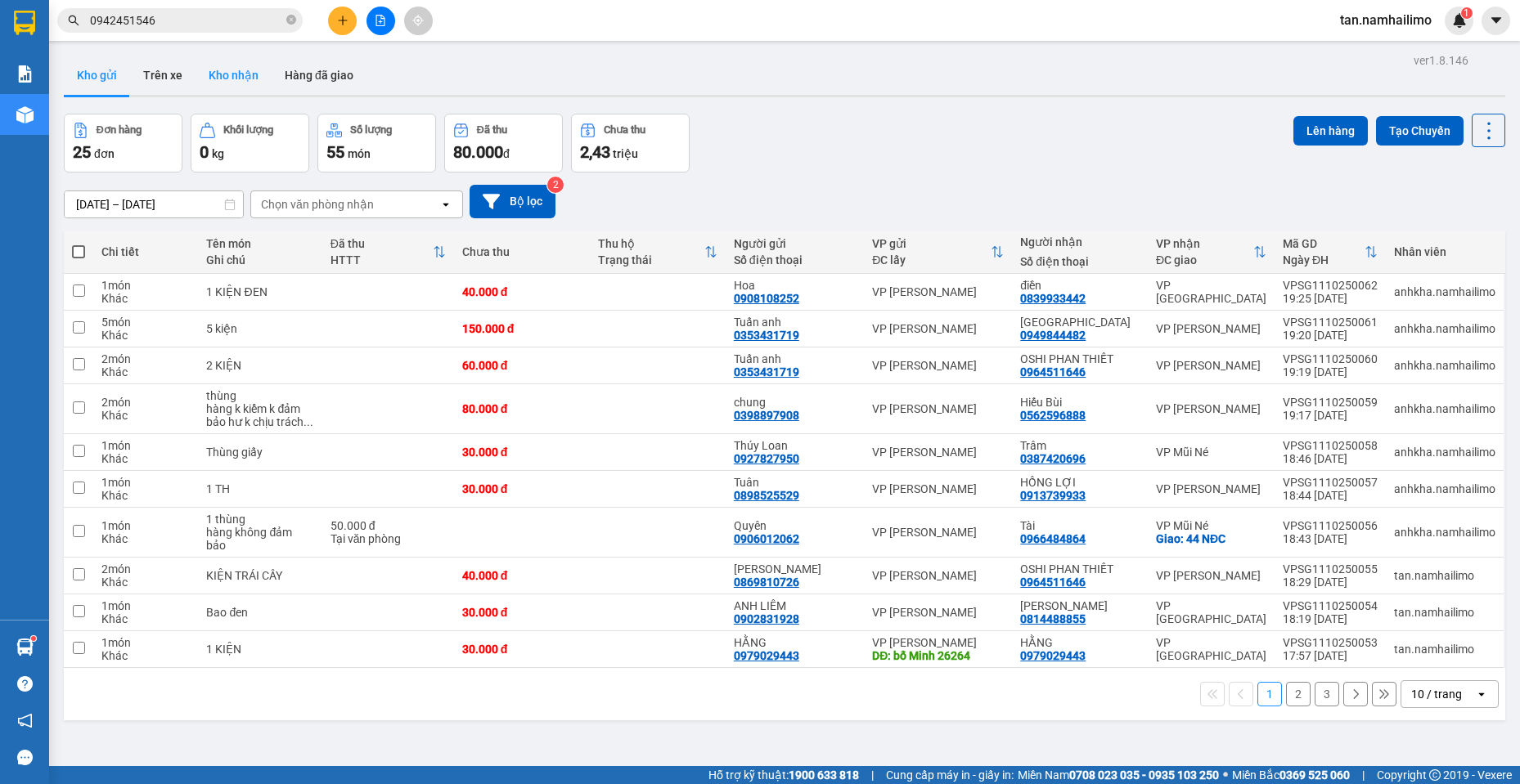
click at [235, 72] on button "Kho nhận" at bounding box center [233, 75] width 76 height 40
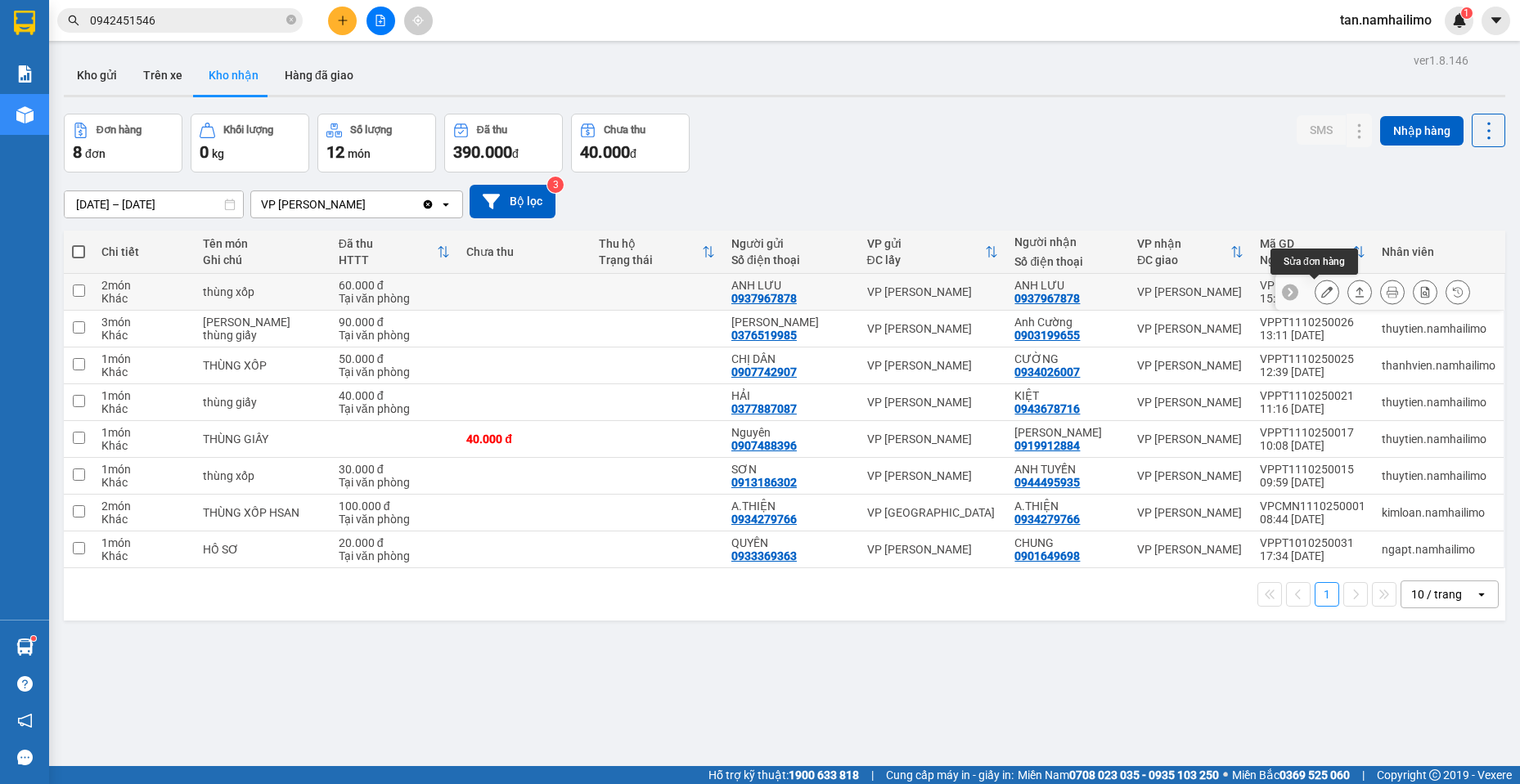
click at [1322, 296] on button at bounding box center [1327, 292] width 23 height 29
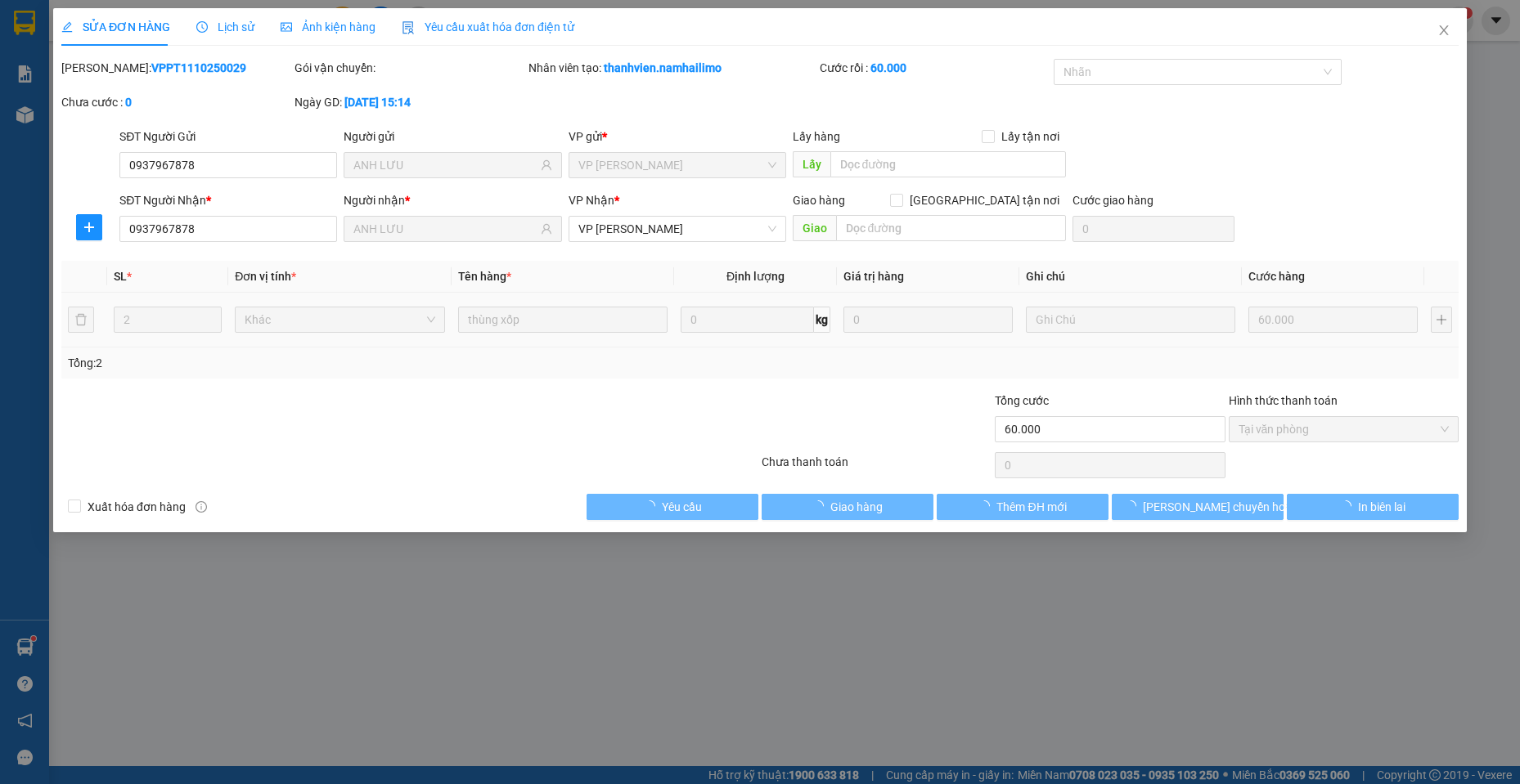
type input "0937967878"
type input "ANH LƯU"
type input "0937967878"
type input "ANH LƯU"
type input "60.000"
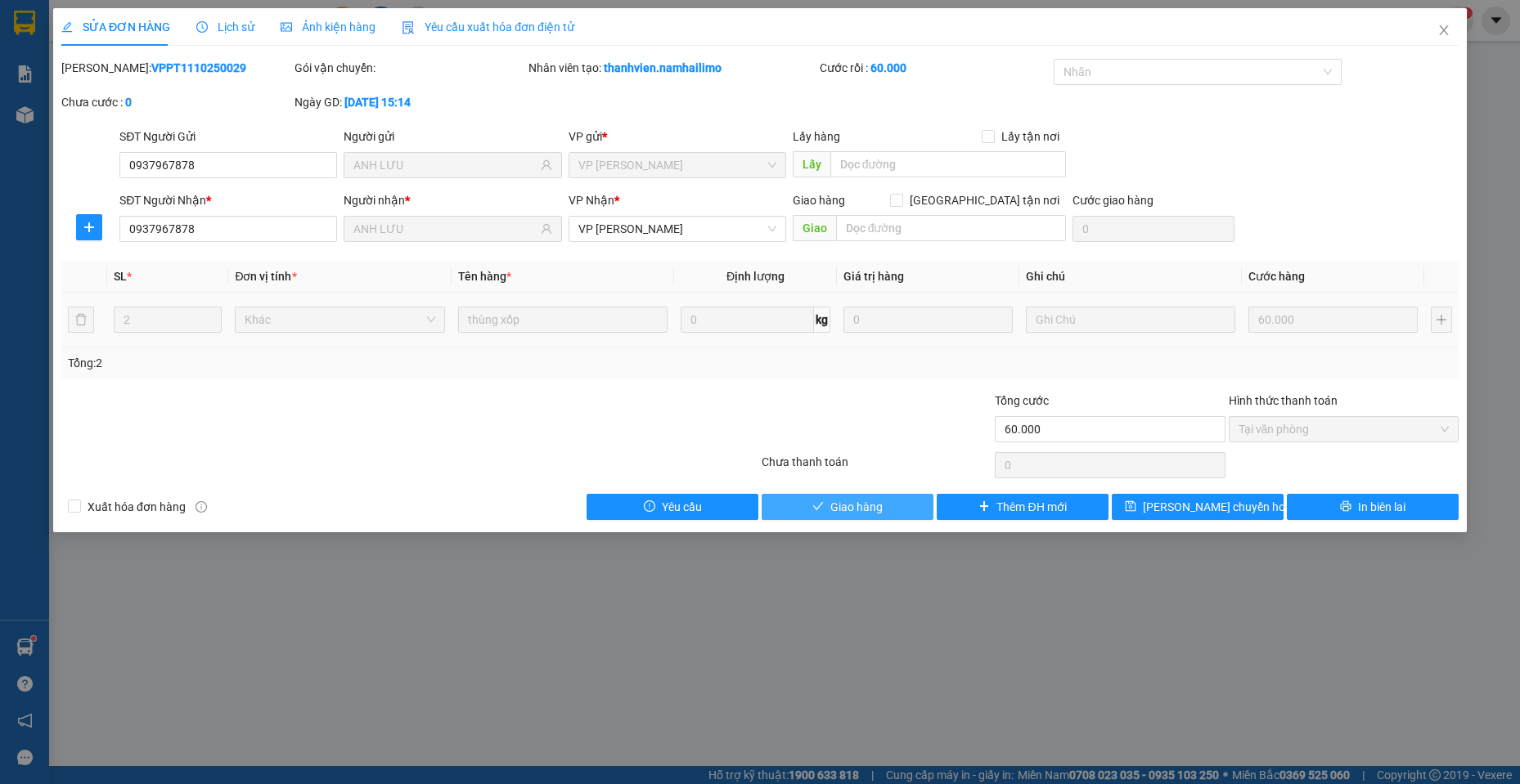
click at [862, 502] on span "Giao hàng" at bounding box center [857, 507] width 53 height 18
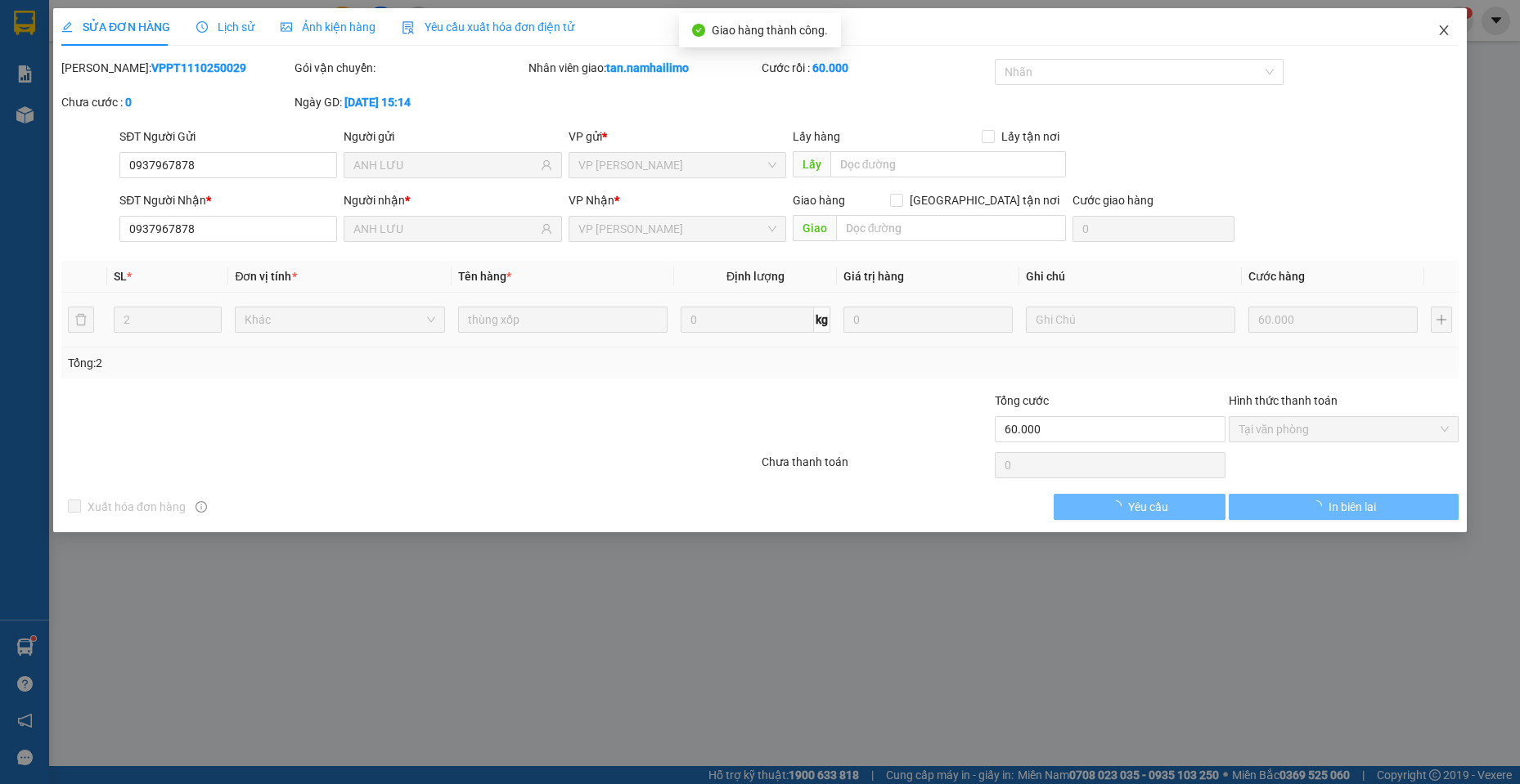
click at [1440, 26] on icon "close" at bounding box center [1444, 30] width 13 height 13
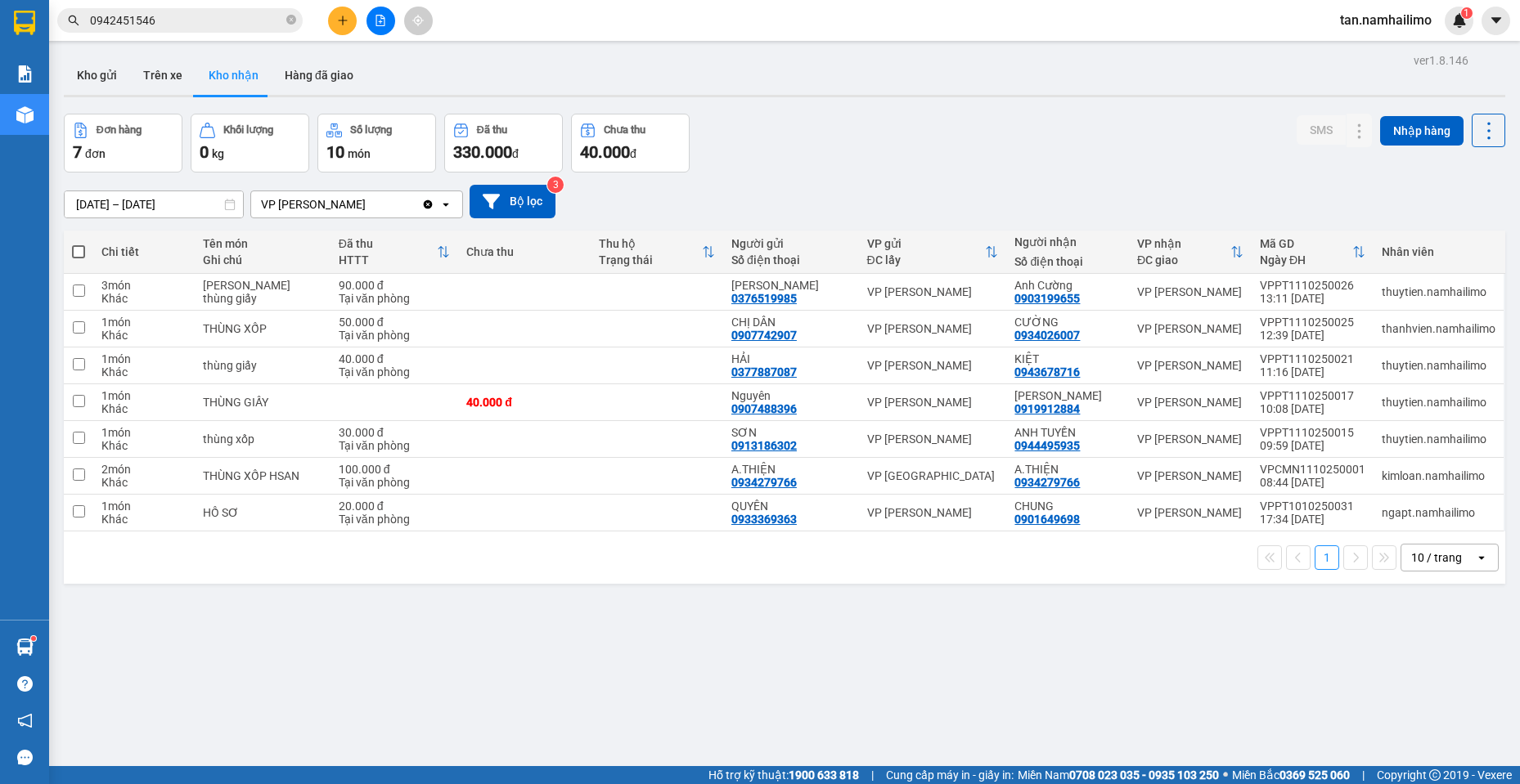
click at [180, 10] on span "0942451546" at bounding box center [180, 20] width 246 height 25
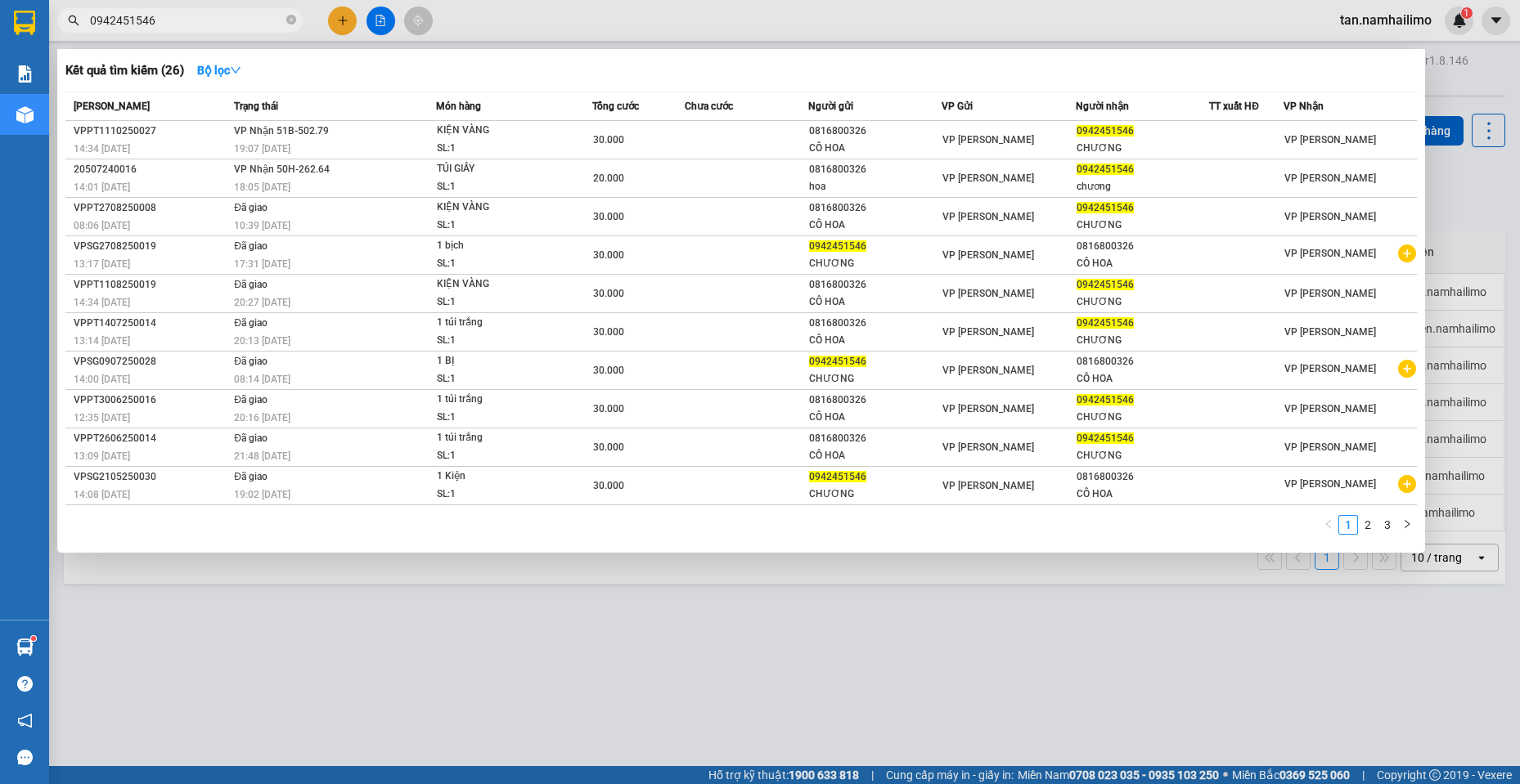
click at [180, 10] on span "0942451546" at bounding box center [180, 20] width 246 height 25
click at [147, 18] on input "0942451546" at bounding box center [186, 21] width 193 height 18
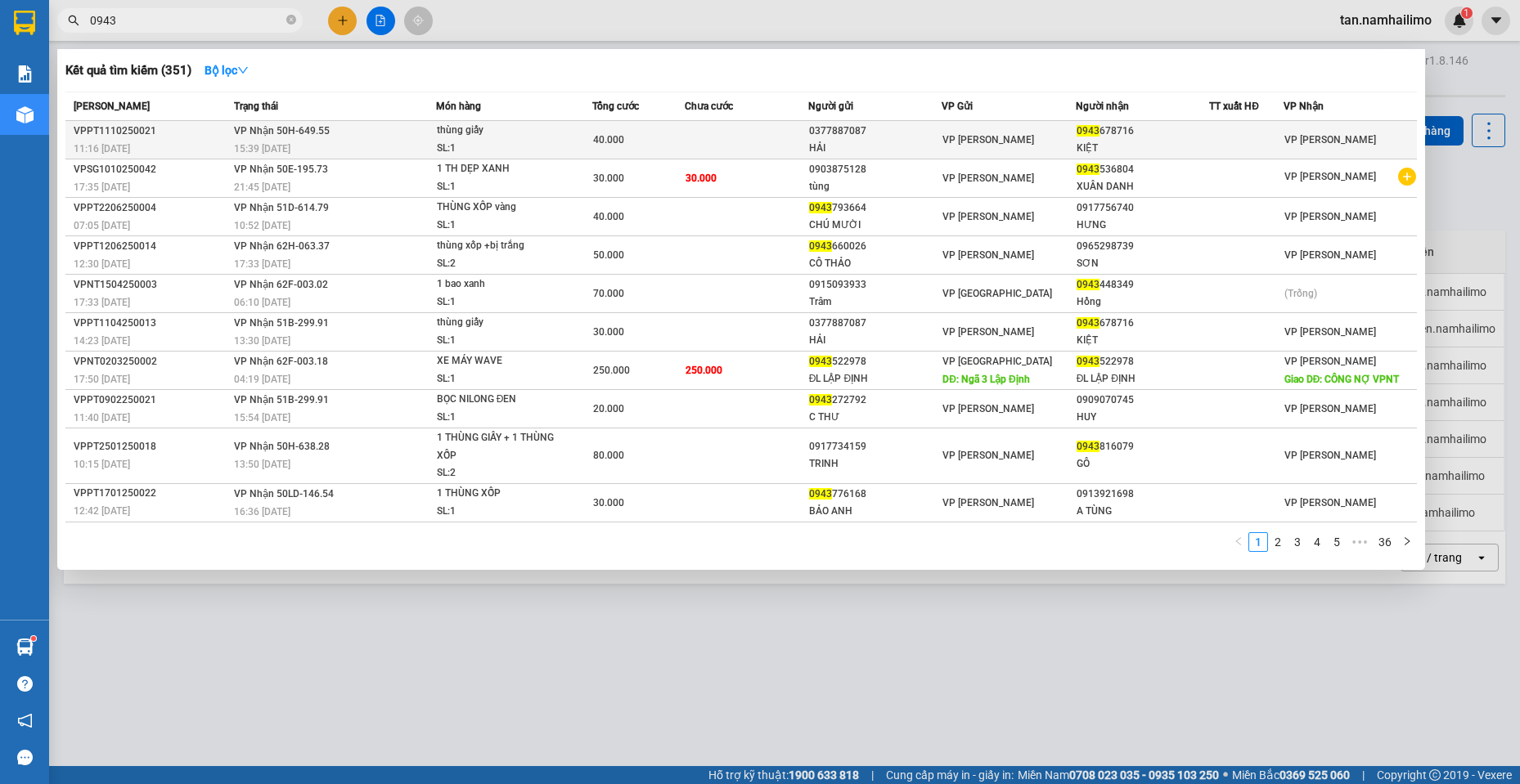
type input "0943"
click at [968, 149] on td "VP [PERSON_NAME]" at bounding box center [1008, 140] width 134 height 39
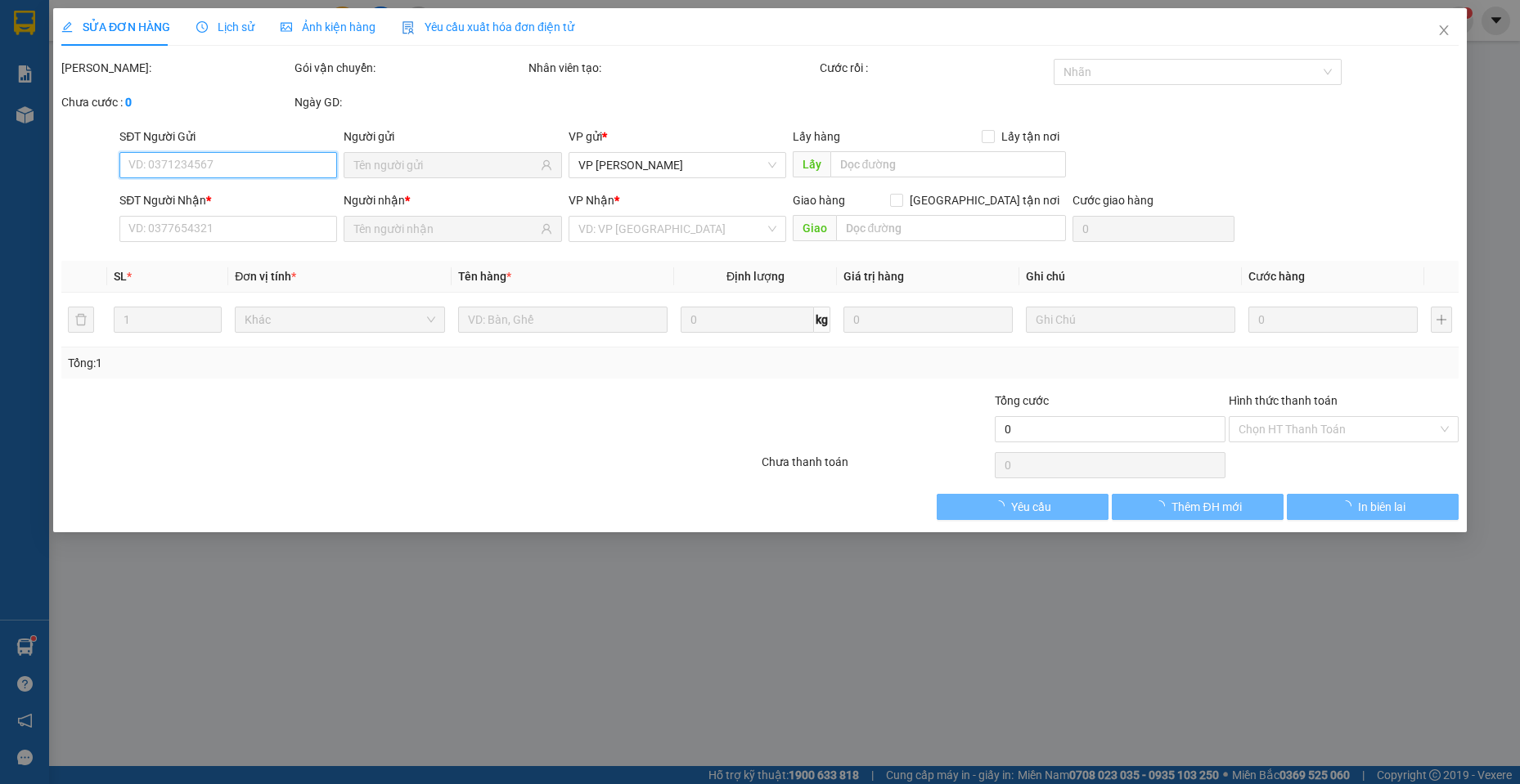
type input "0377887087"
type input "HẢI"
type input "0943678716"
type input "KIỆT"
type input "40.000"
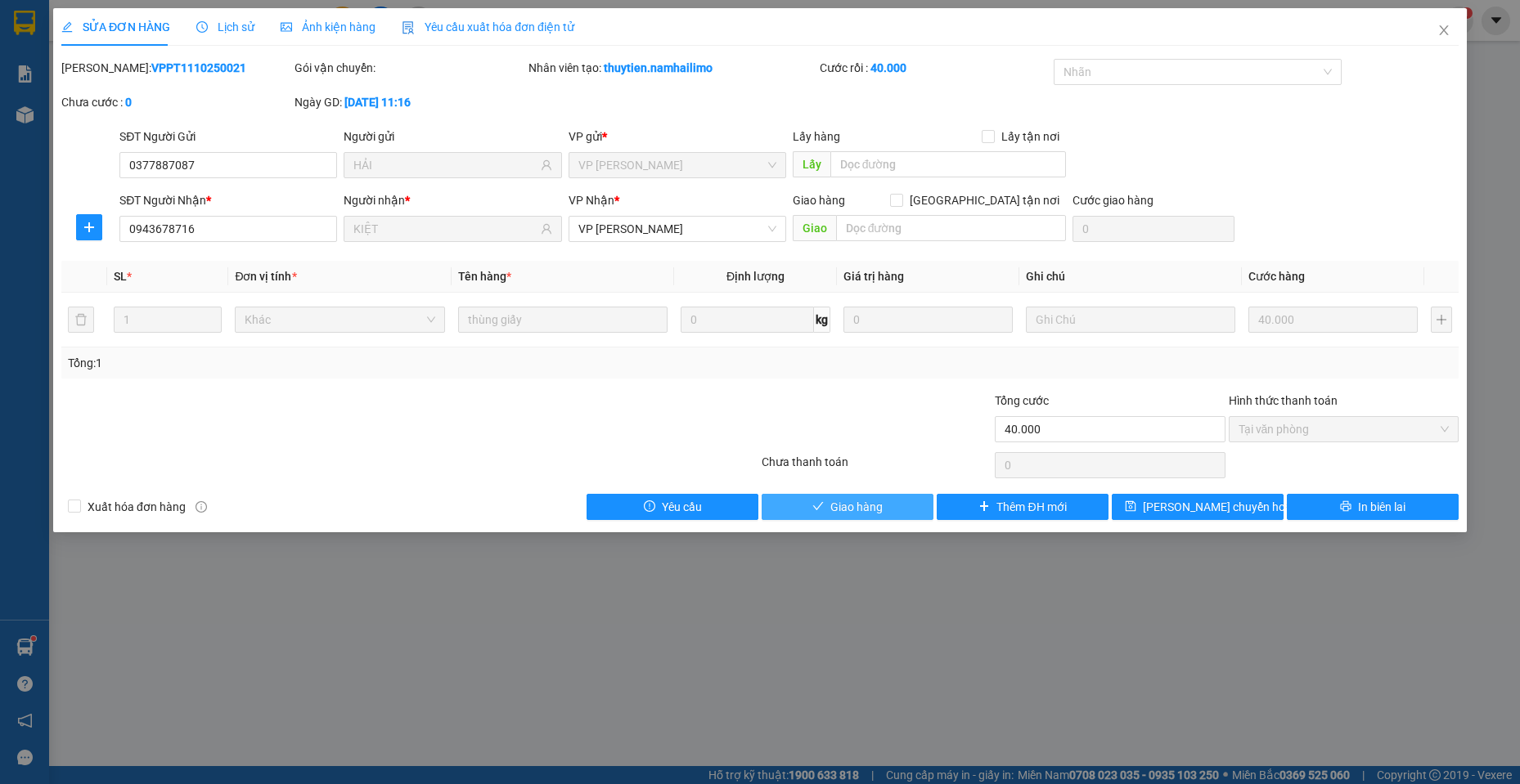
click at [877, 505] on span "Giao hàng" at bounding box center [857, 507] width 53 height 18
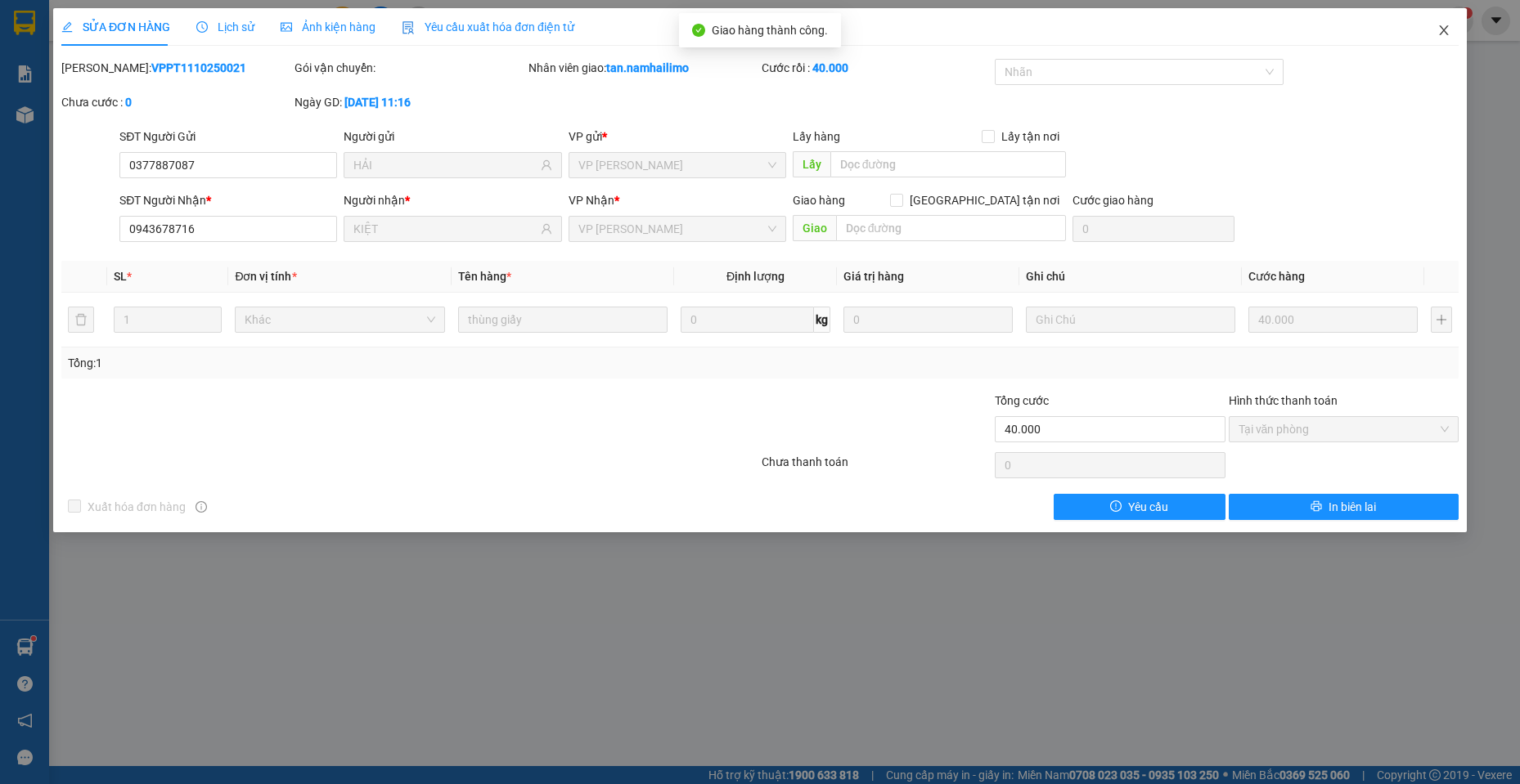
click at [1441, 34] on icon "close" at bounding box center [1444, 30] width 13 height 13
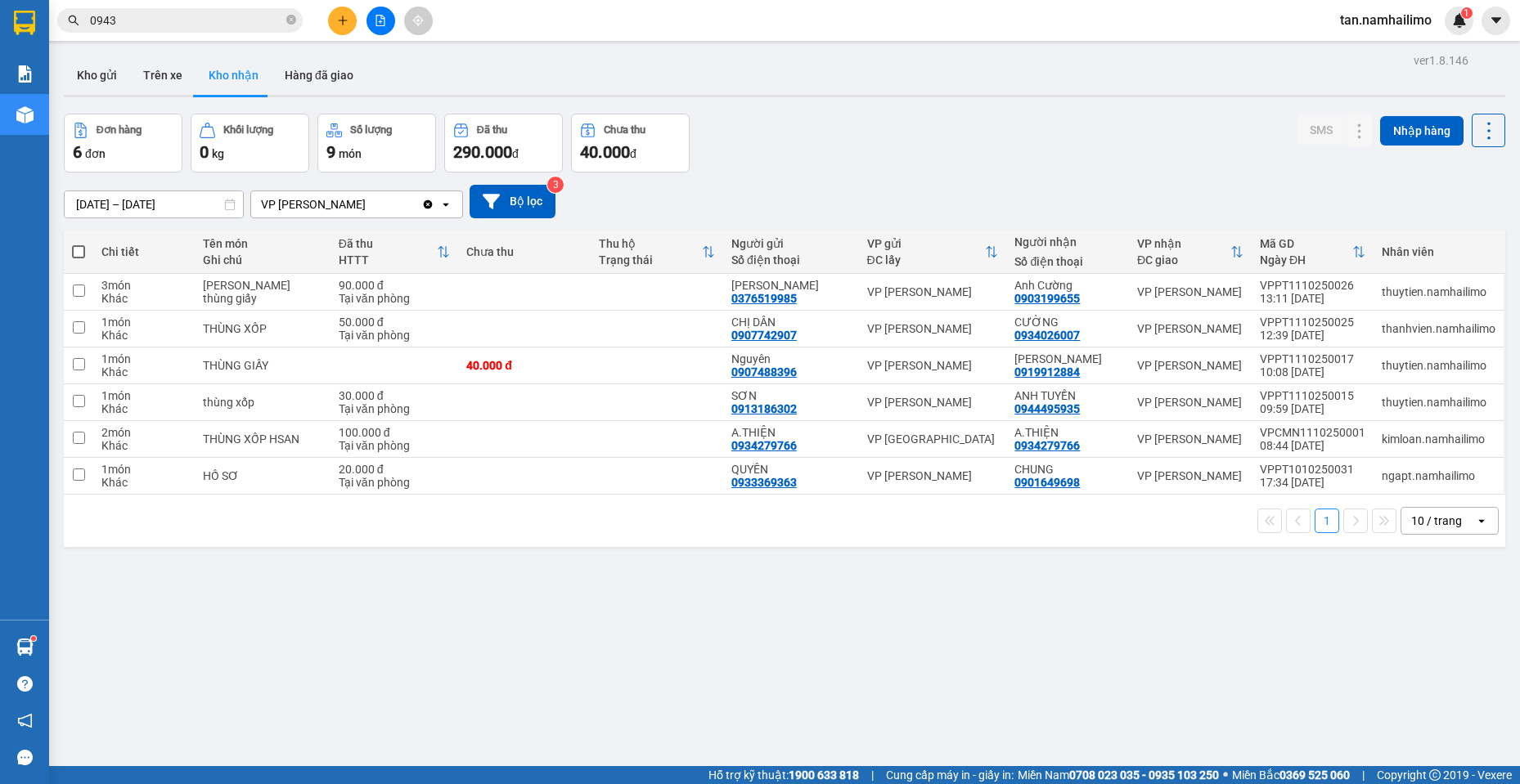
click at [231, 20] on input "0943" at bounding box center [186, 21] width 193 height 18
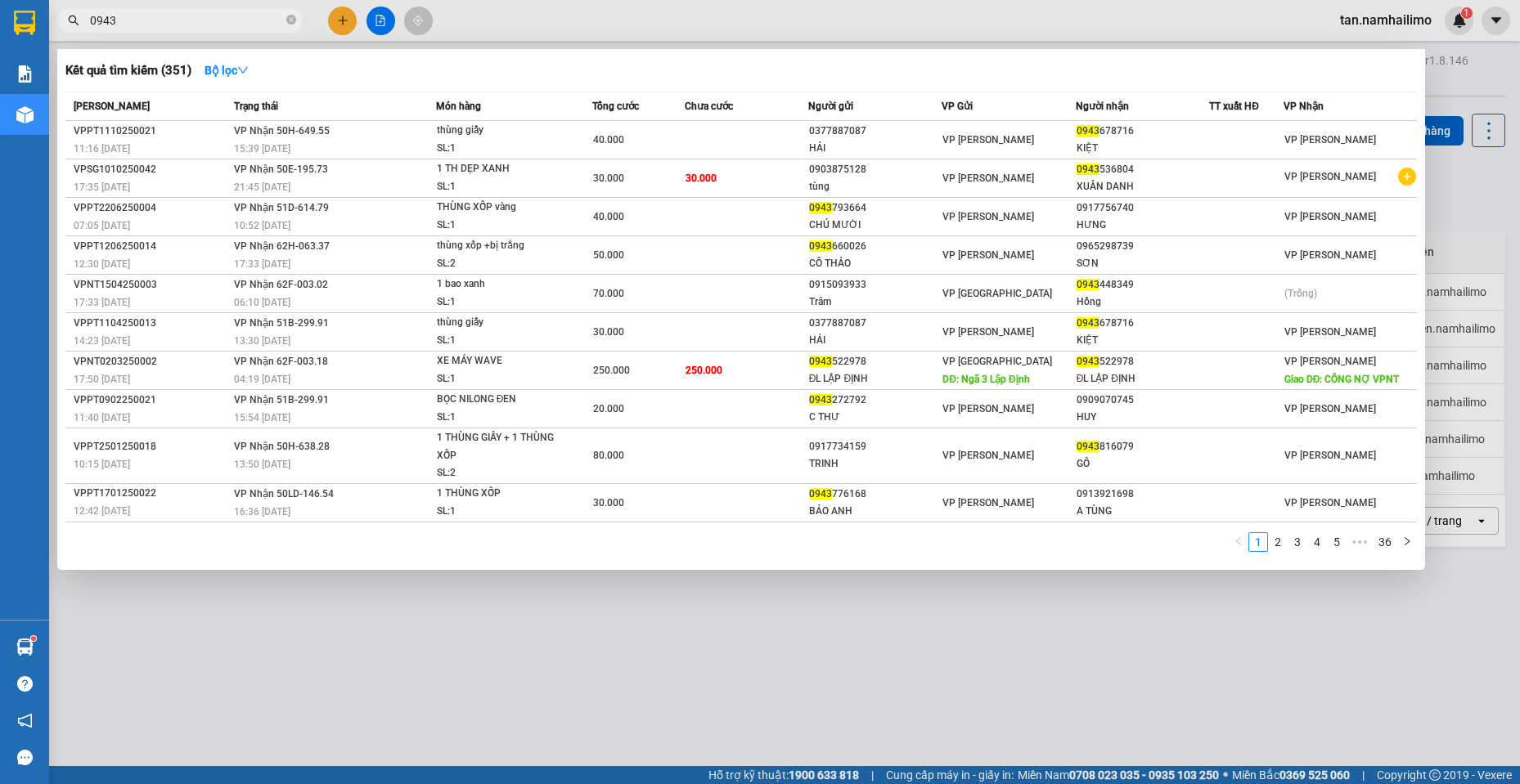
click at [231, 20] on input "0943" at bounding box center [186, 21] width 193 height 18
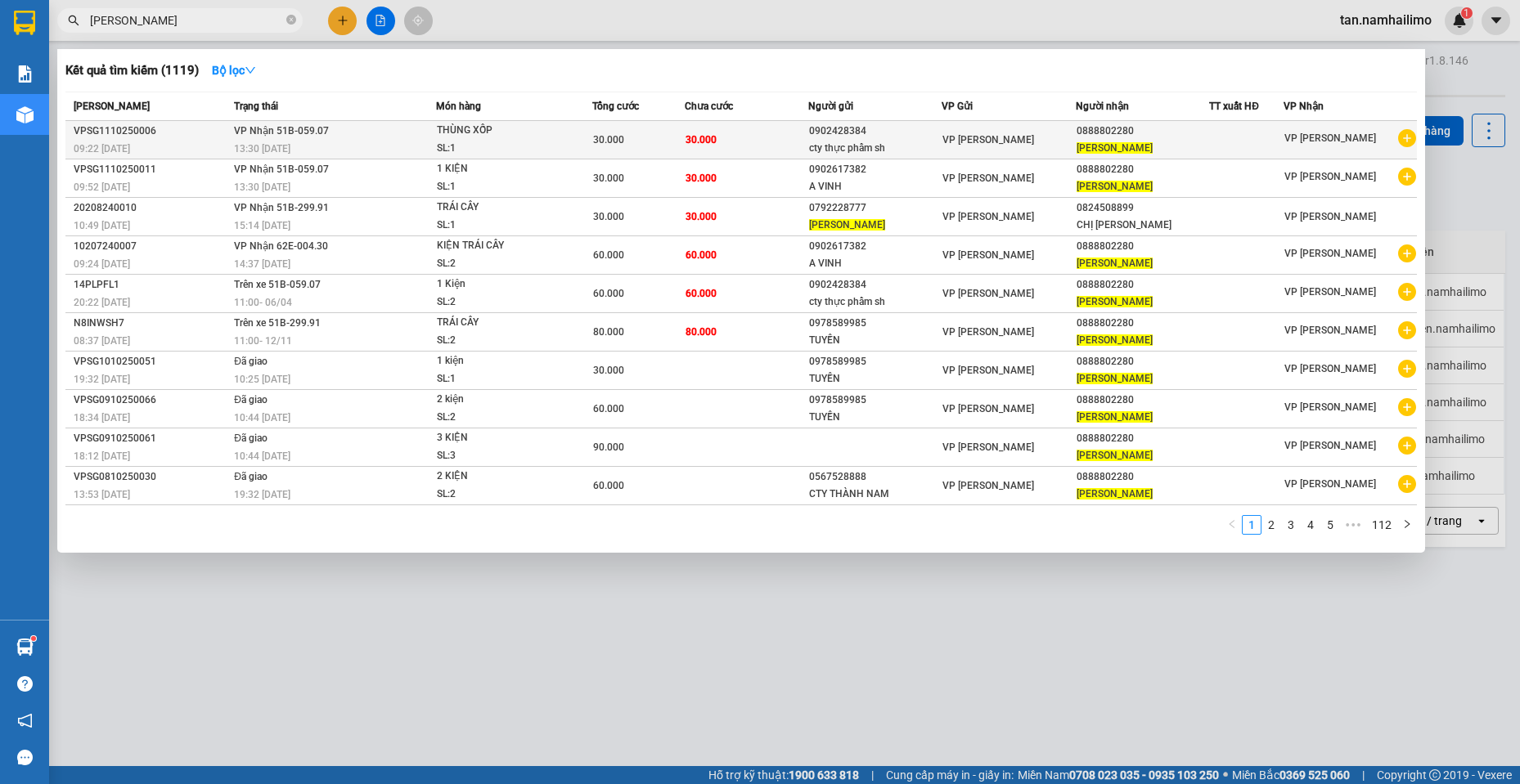
type input "võ trinh"
click at [1110, 138] on div "0888802280" at bounding box center [1142, 131] width 132 height 17
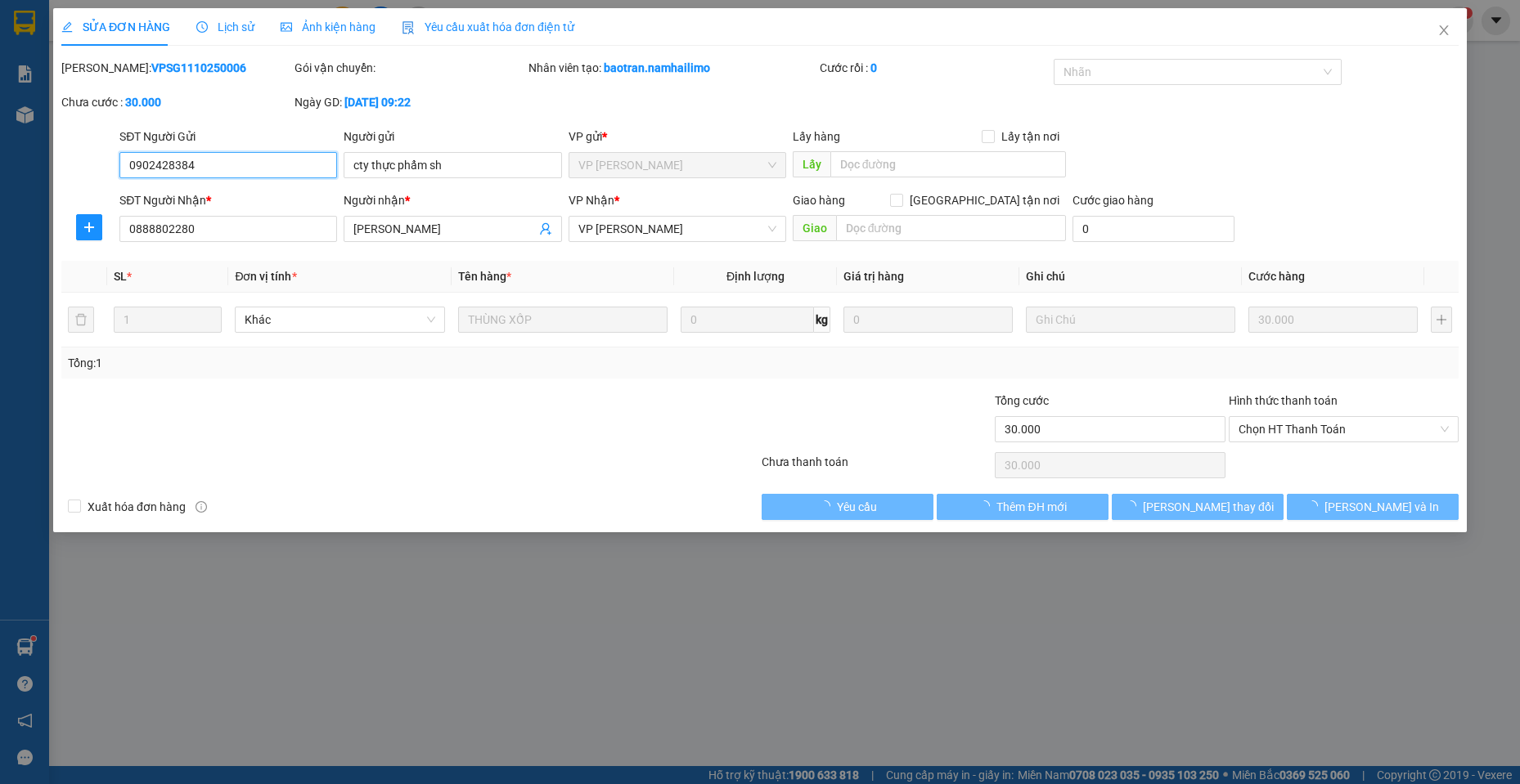
type input "0902428384"
type input "0888802280"
type input "30.000"
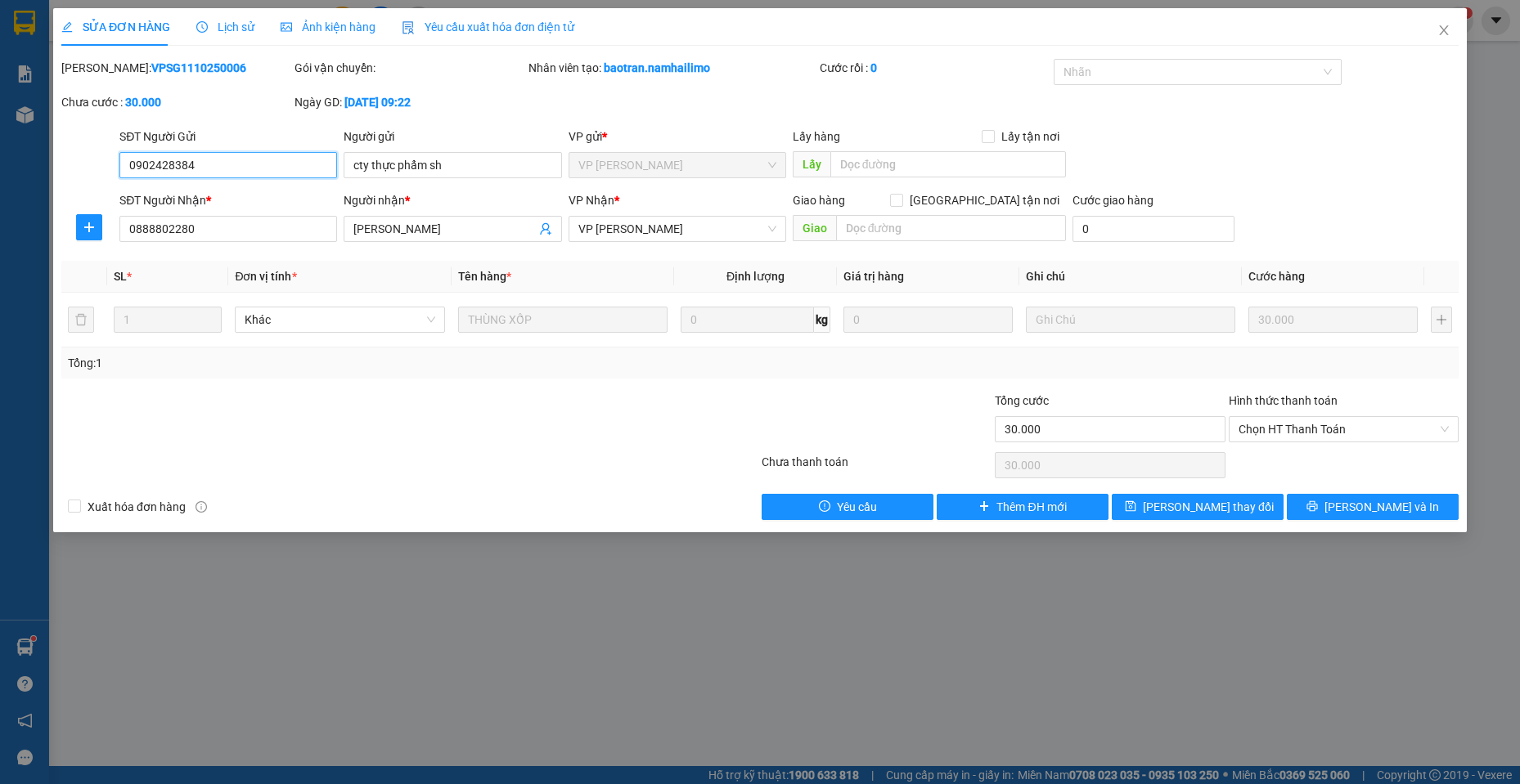
click at [227, 158] on input "0902428384" at bounding box center [227, 165] width 217 height 26
click at [386, 168] on input "cty thực phẩm sh" at bounding box center [452, 165] width 217 height 26
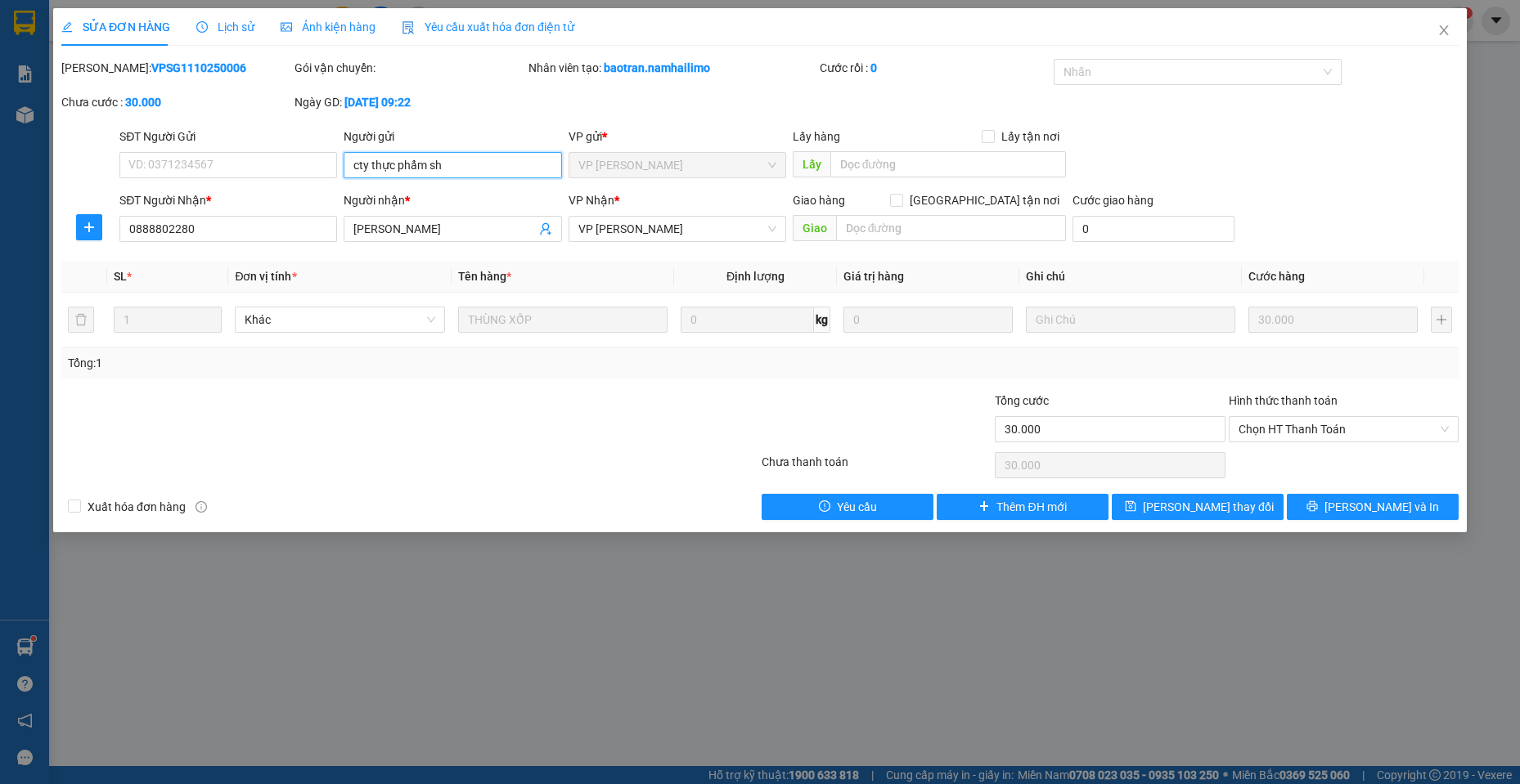
click at [386, 168] on input "cty thực phẩm sh" at bounding box center [452, 165] width 217 height 26
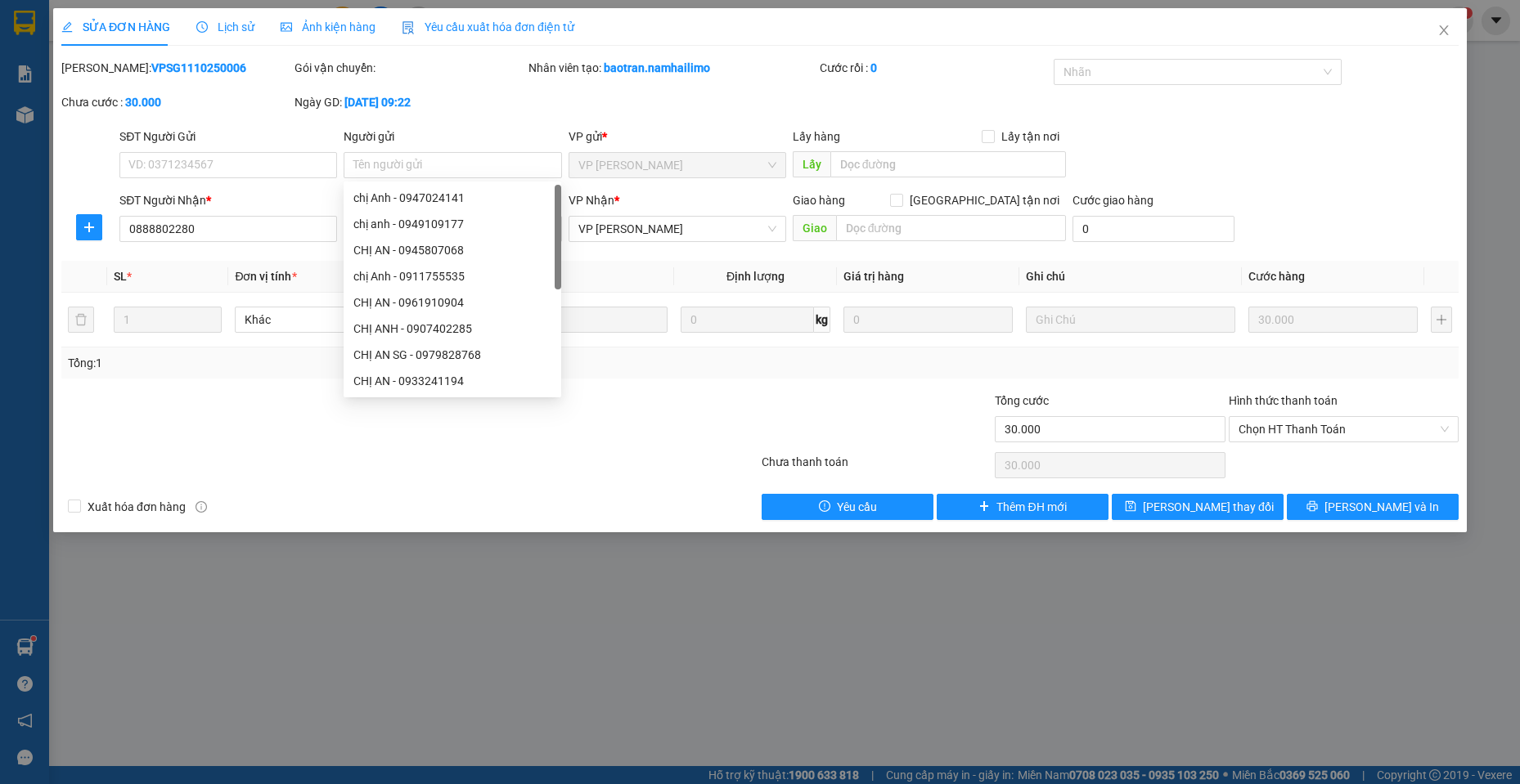
click at [289, 151] on div "SĐT Người Gửi" at bounding box center [227, 140] width 217 height 25
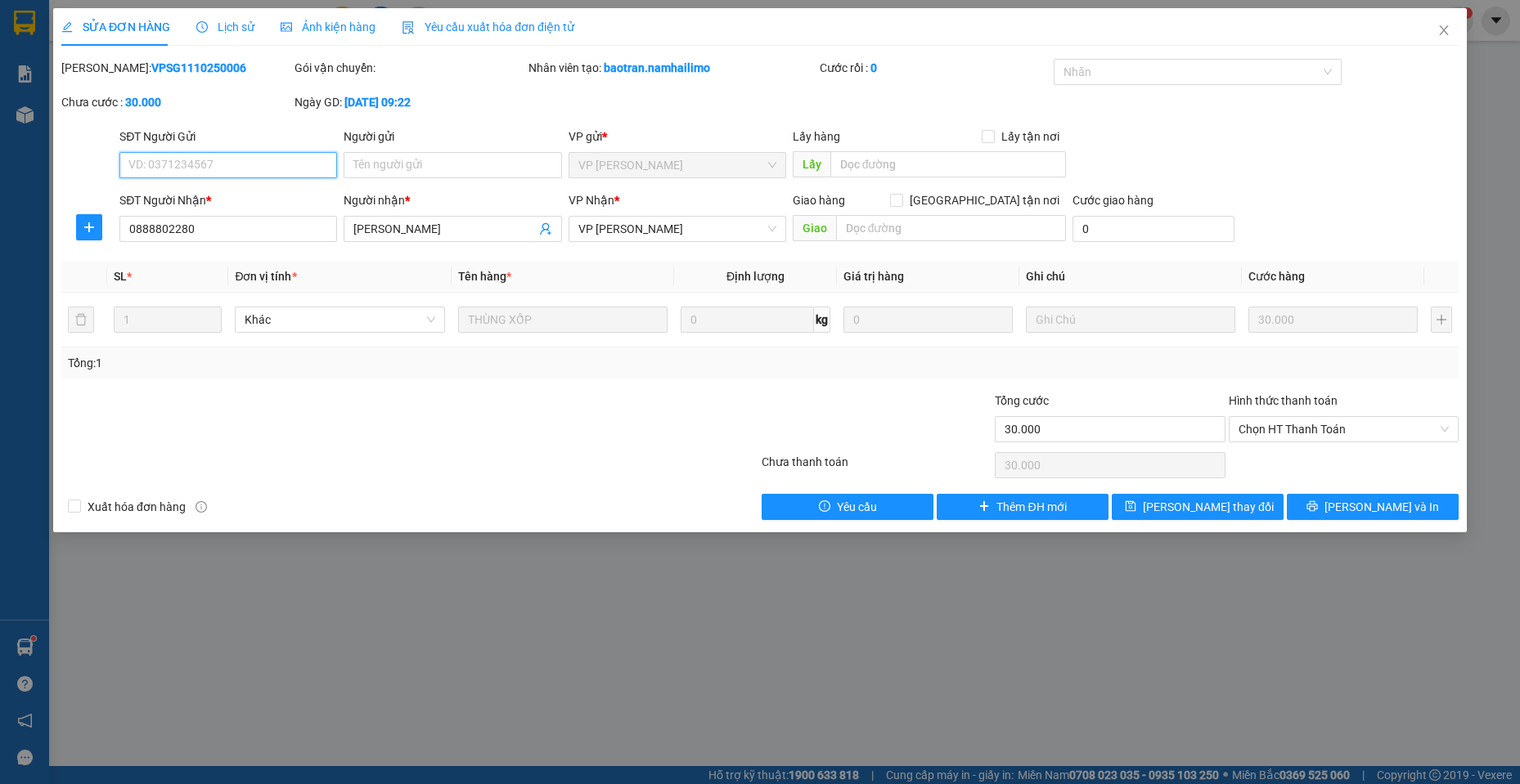
click at [284, 167] on input "SĐT Người Gửi" at bounding box center [227, 165] width 217 height 26
type input "0798812716"
click at [433, 170] on input "Người gửi" at bounding box center [452, 165] width 217 height 26
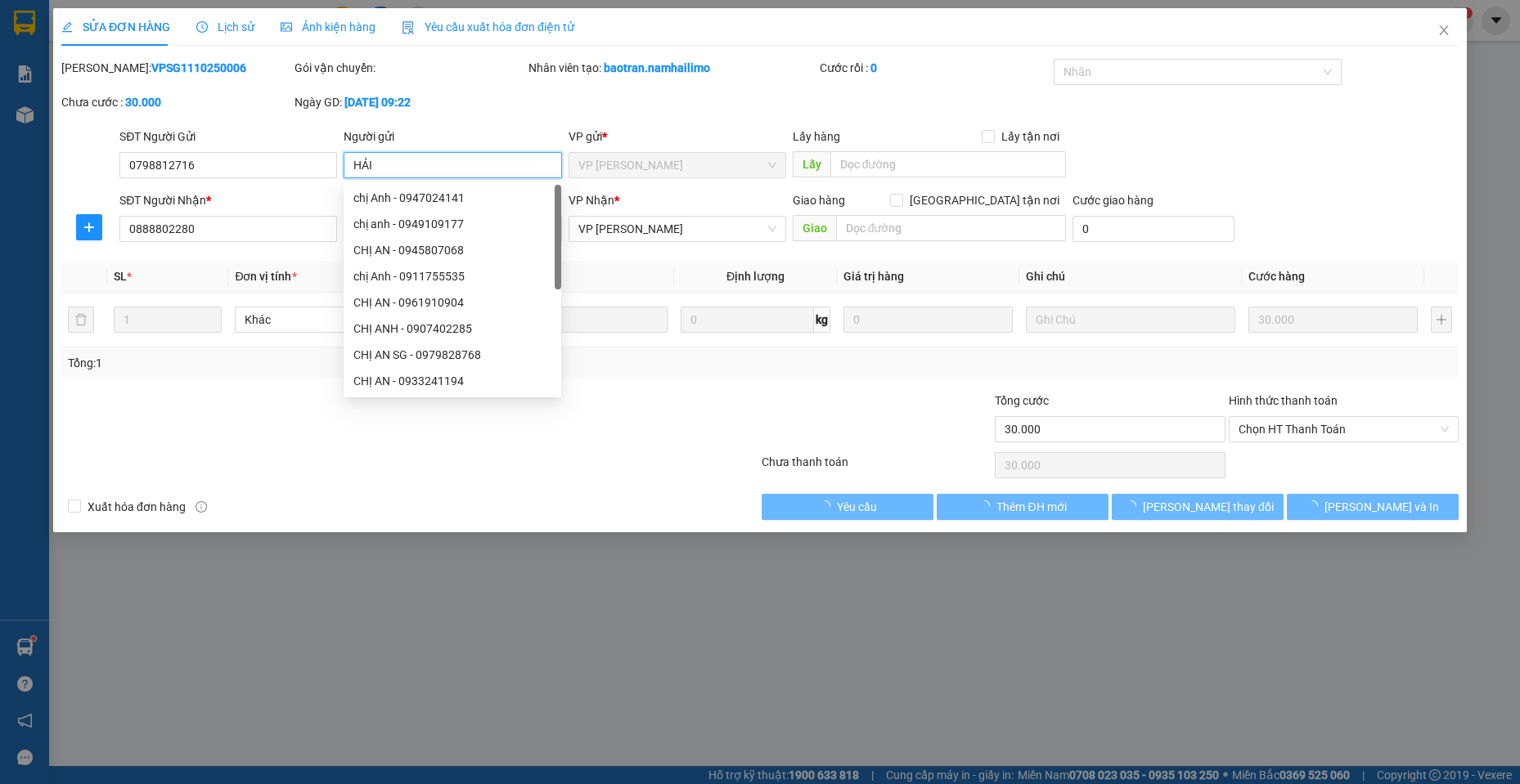
type input "HẢI"
drag, startPoint x: 667, startPoint y: 86, endPoint x: 665, endPoint y: 99, distance: 13.2
click at [667, 87] on div "Nhân viên tạo: baotran.namhailimo" at bounding box center [672, 75] width 292 height 35
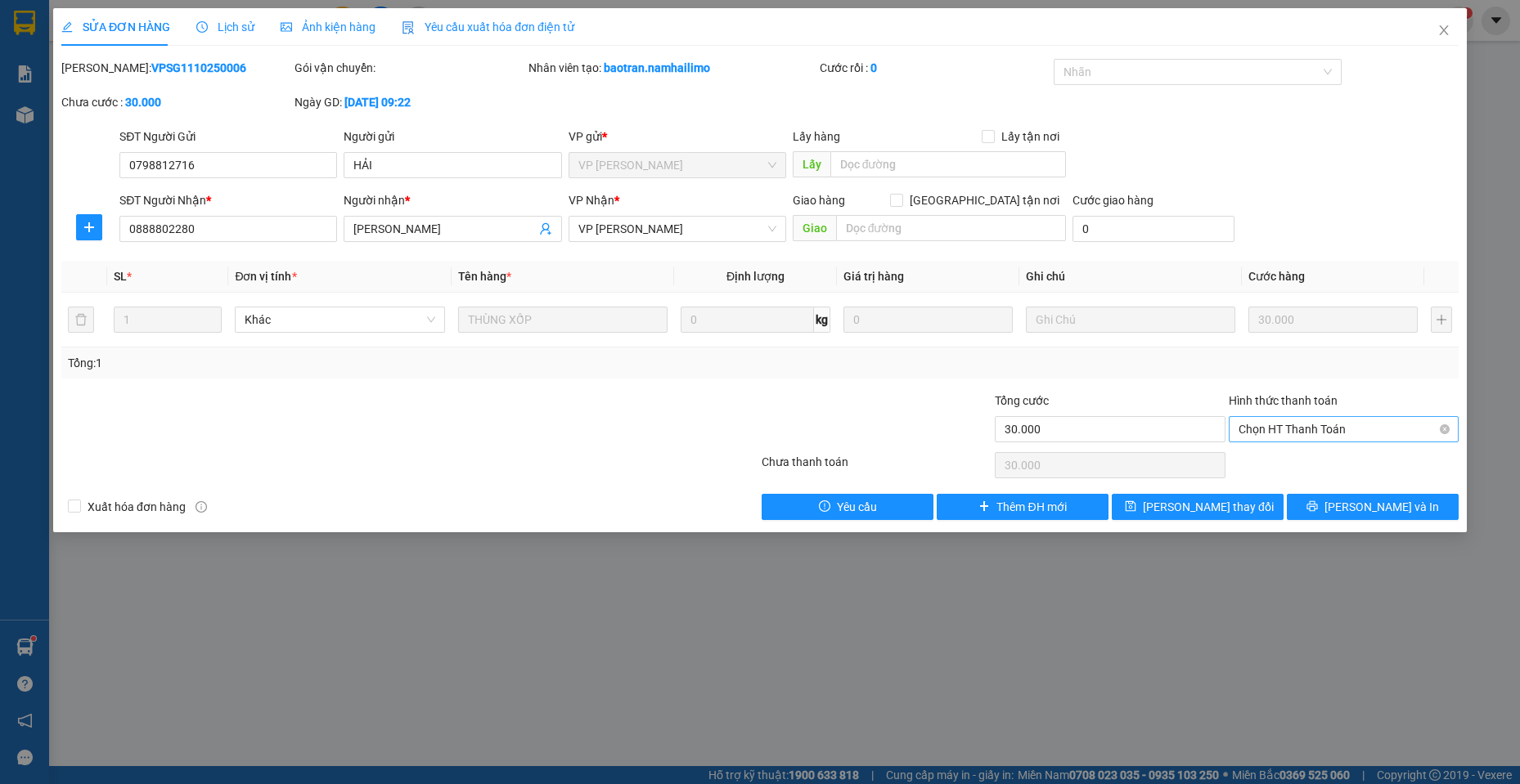
click at [1307, 421] on span "Chọn HT Thanh Toán" at bounding box center [1344, 429] width 210 height 25
click at [279, 158] on input "0798812716" at bounding box center [227, 165] width 217 height 26
click at [1455, 46] on span "Close" at bounding box center [1444, 31] width 46 height 46
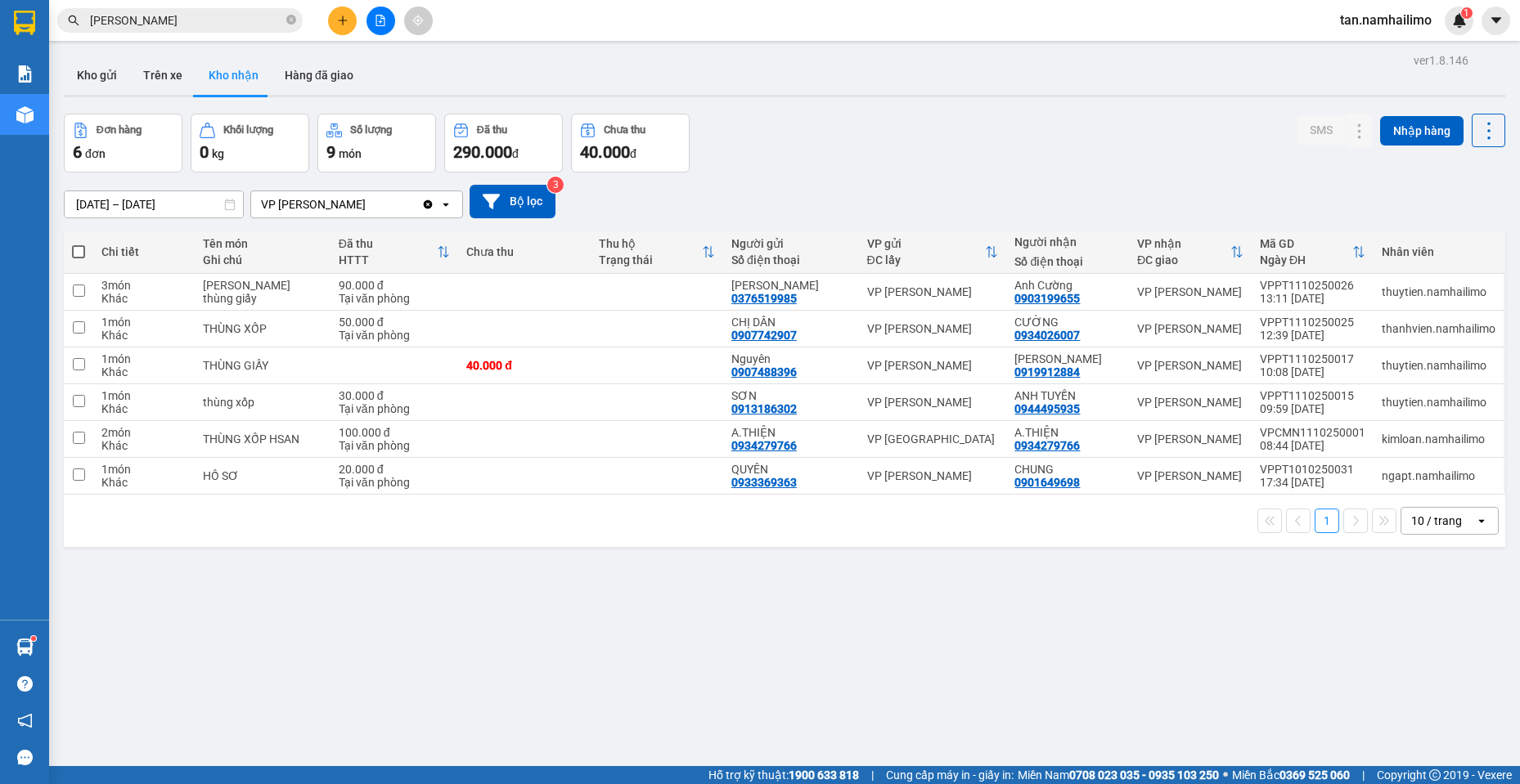
click at [337, 23] on icon "plus" at bounding box center [343, 21] width 12 height 12
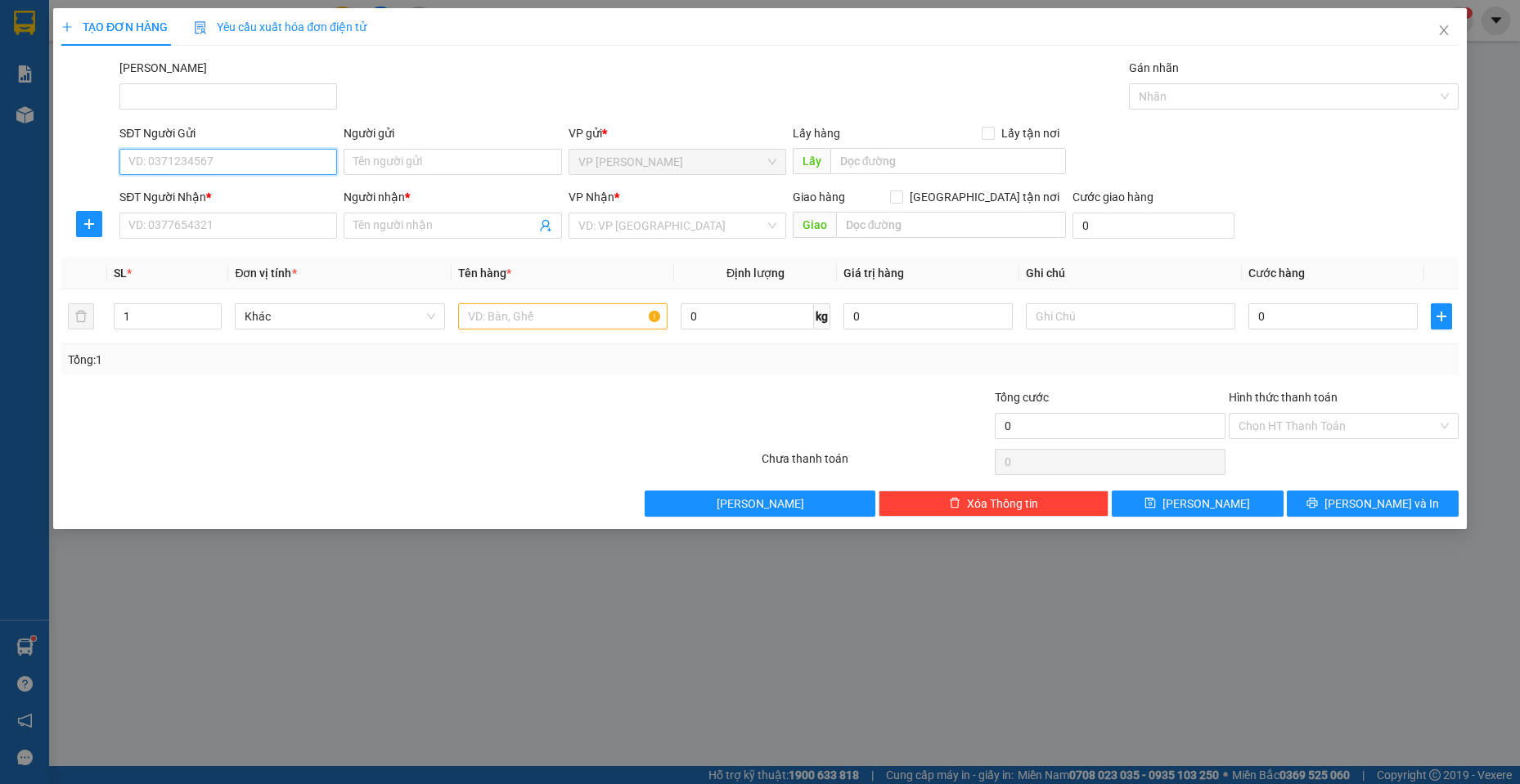
click at [213, 166] on input "SĐT Người Gửi" at bounding box center [227, 162] width 217 height 26
paste input "0798812716"
type input "0798812716"
click at [390, 168] on input "Người gửi" at bounding box center [452, 162] width 217 height 26
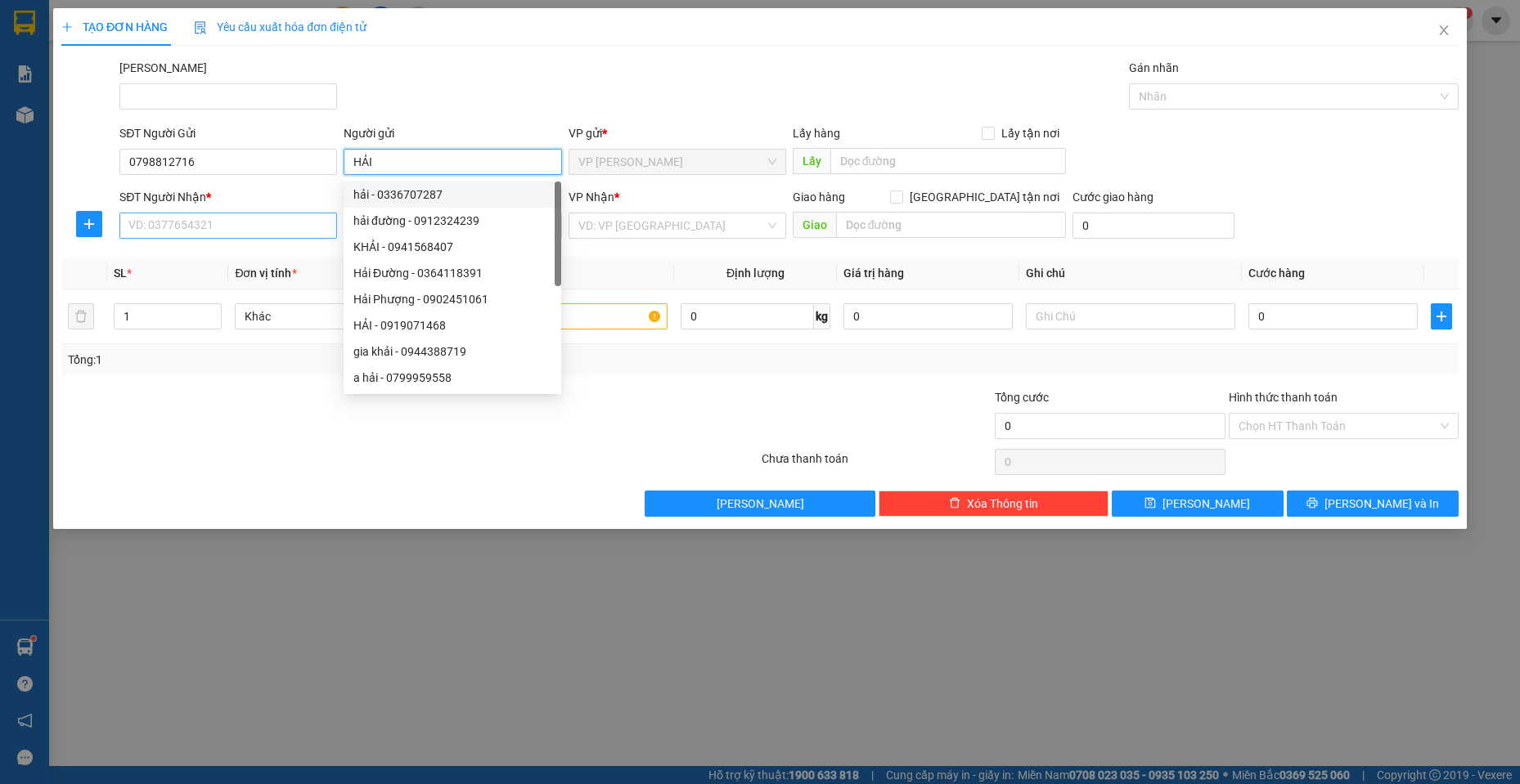
type input "HẢI"
click at [321, 224] on input "SĐT Người Nhận *" at bounding box center [227, 226] width 217 height 26
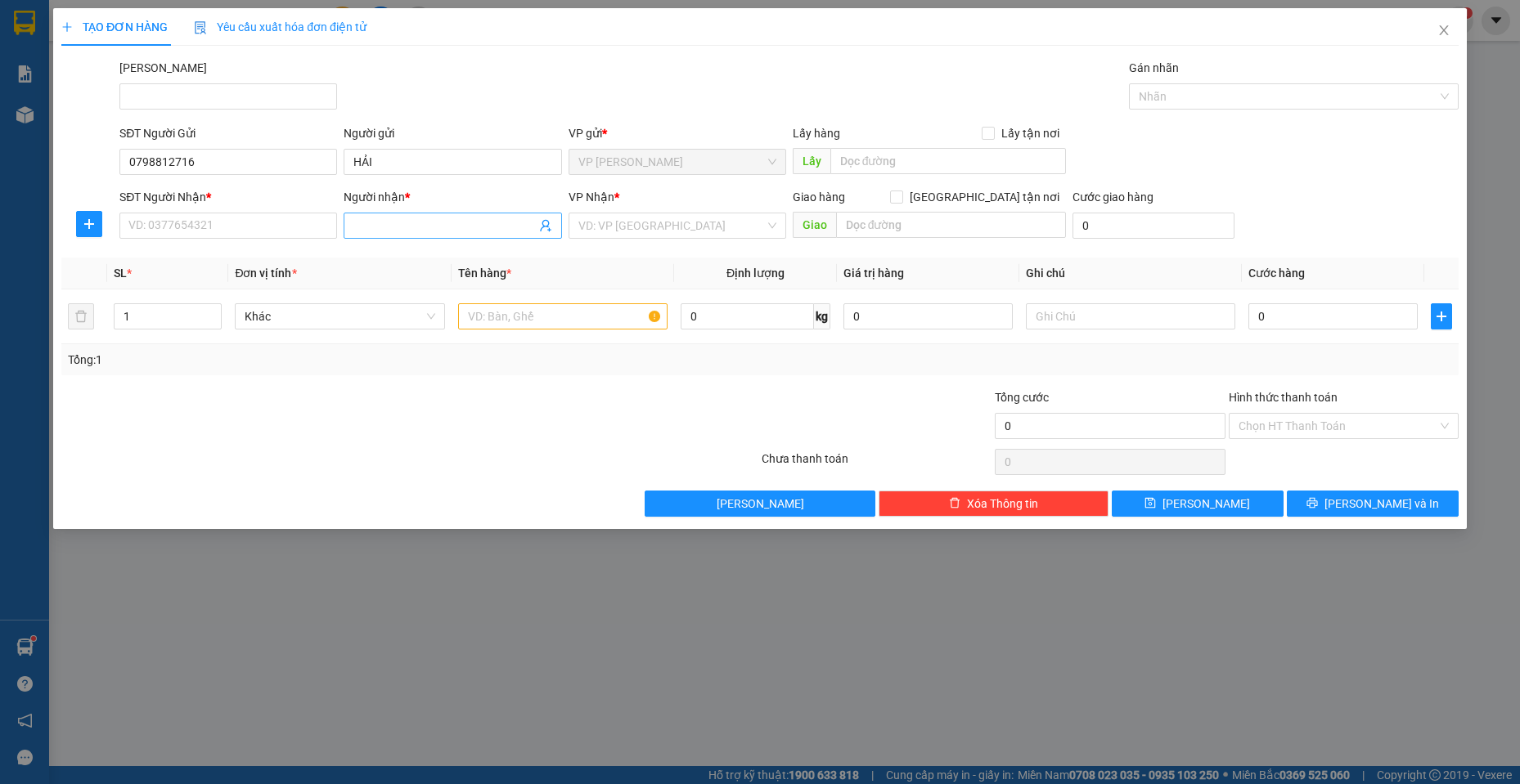
click at [360, 216] on span at bounding box center [452, 226] width 217 height 26
type input "VÕ TRINH"
click at [462, 260] on div "VÕ TRINH - 0792228777" at bounding box center [452, 259] width 198 height 18
type input "0792228777"
type input "VÕ TRINH"
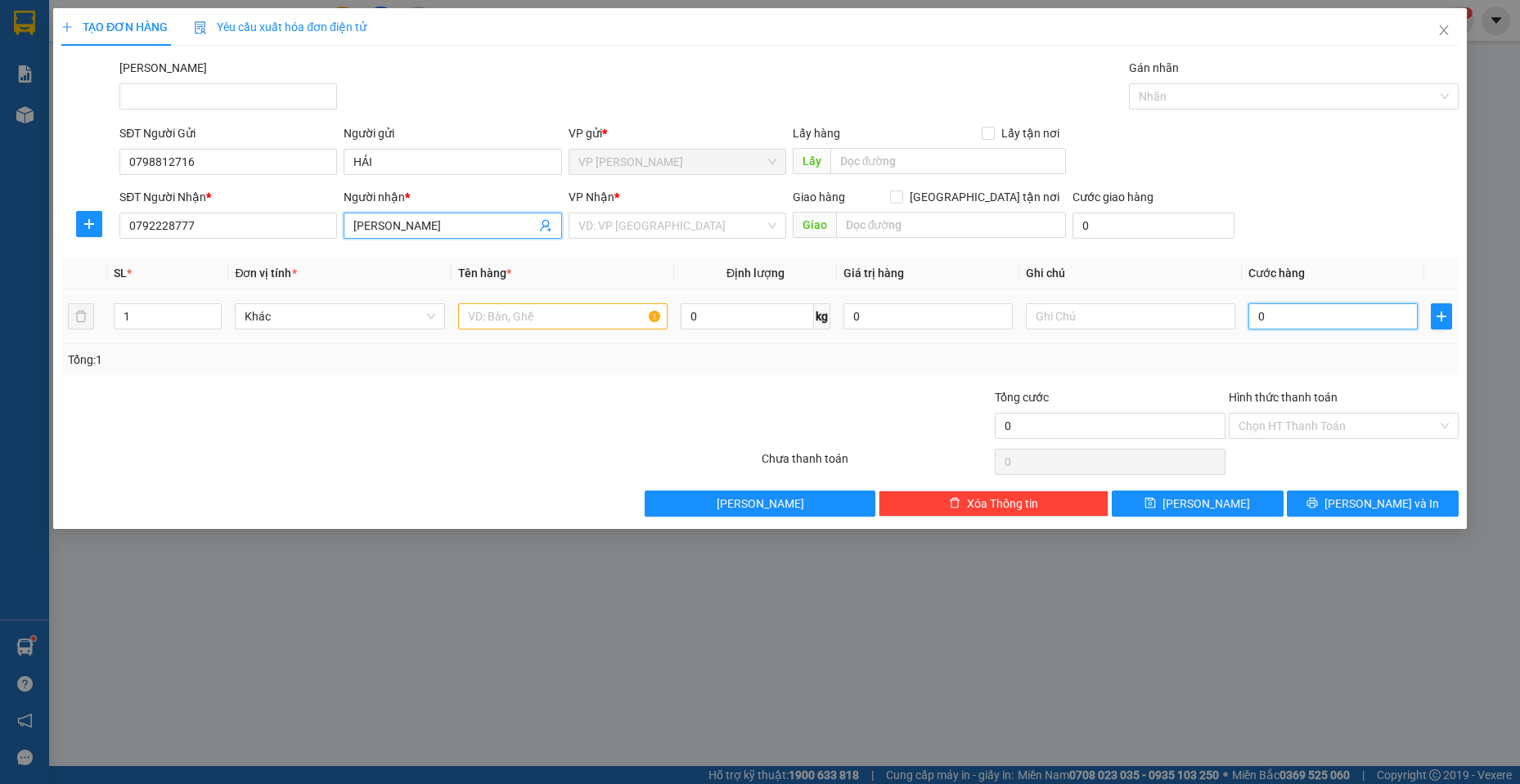
click at [1280, 308] on input "0" at bounding box center [1333, 316] width 170 height 26
type input "6"
type input "60"
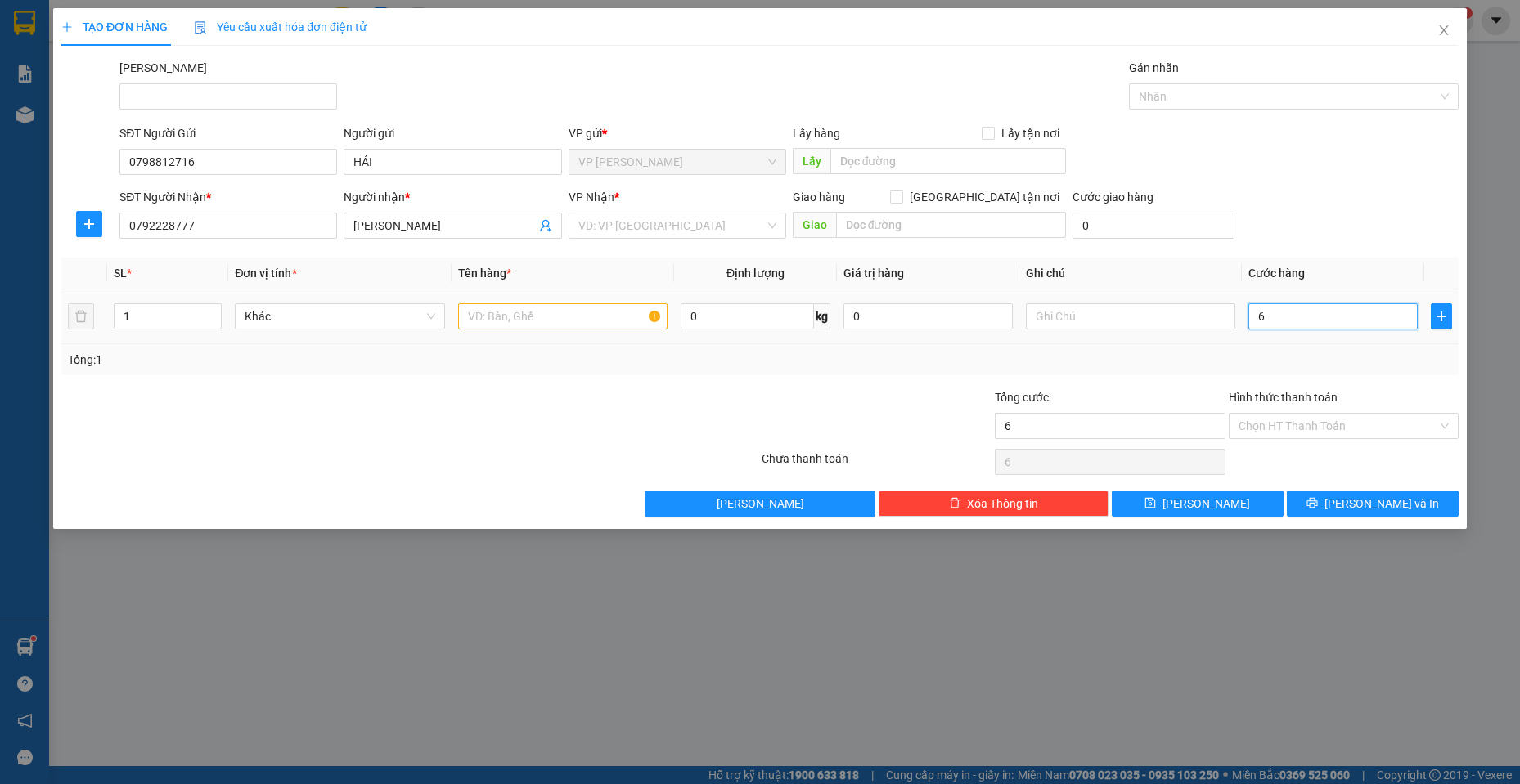
type input "60"
type input "60.000"
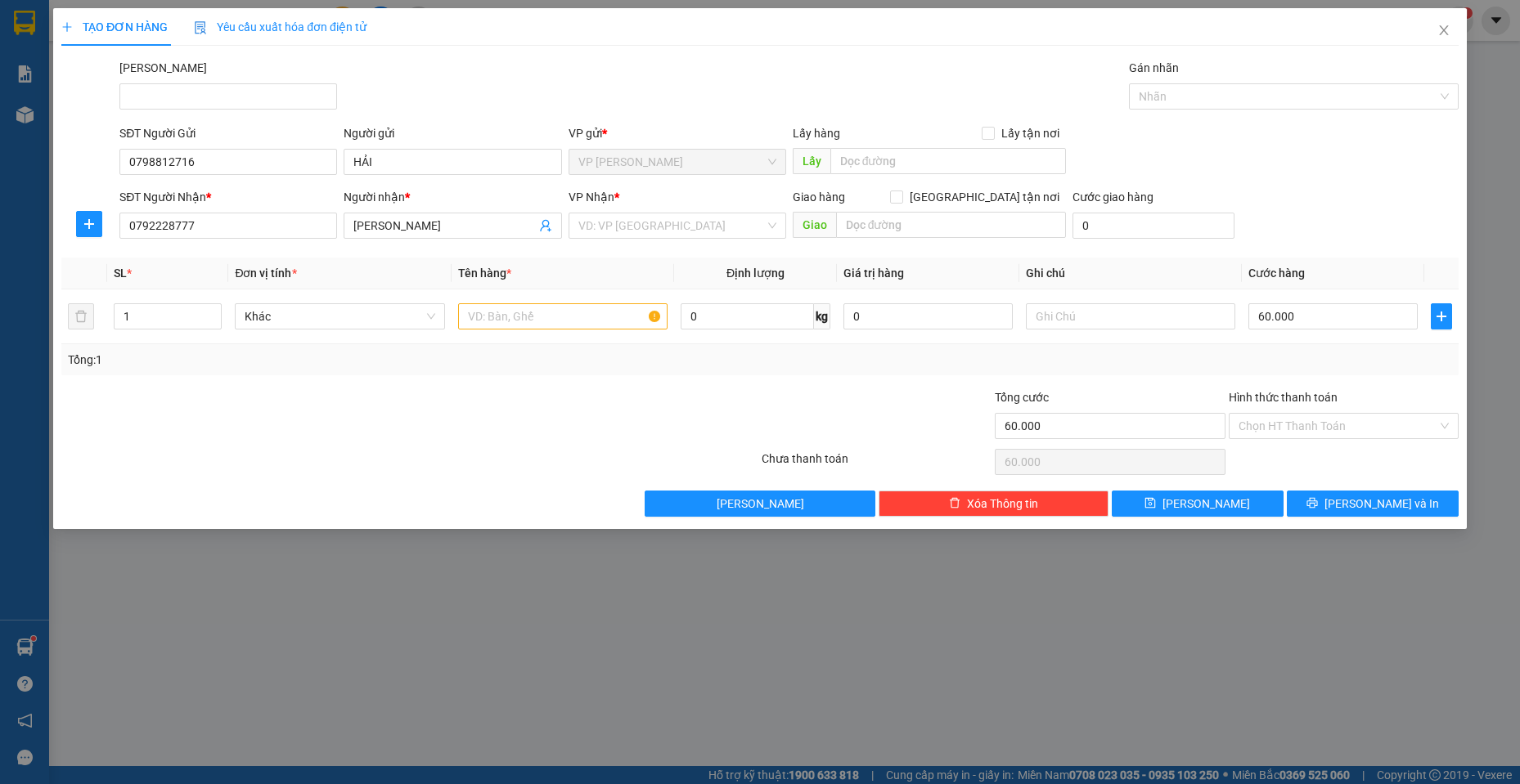
click at [1275, 223] on div "SĐT Người Nhận * 0792228777 Người nhận * VÕ TRINH VP Nhận * VD: VP Sài Gòn Giao…" at bounding box center [788, 217] width 1345 height 57
click at [484, 316] on input "text" at bounding box center [563, 316] width 210 height 26
type input "2 KIỆN"
click at [190, 311] on input "1" at bounding box center [169, 316] width 107 height 25
type input "2"
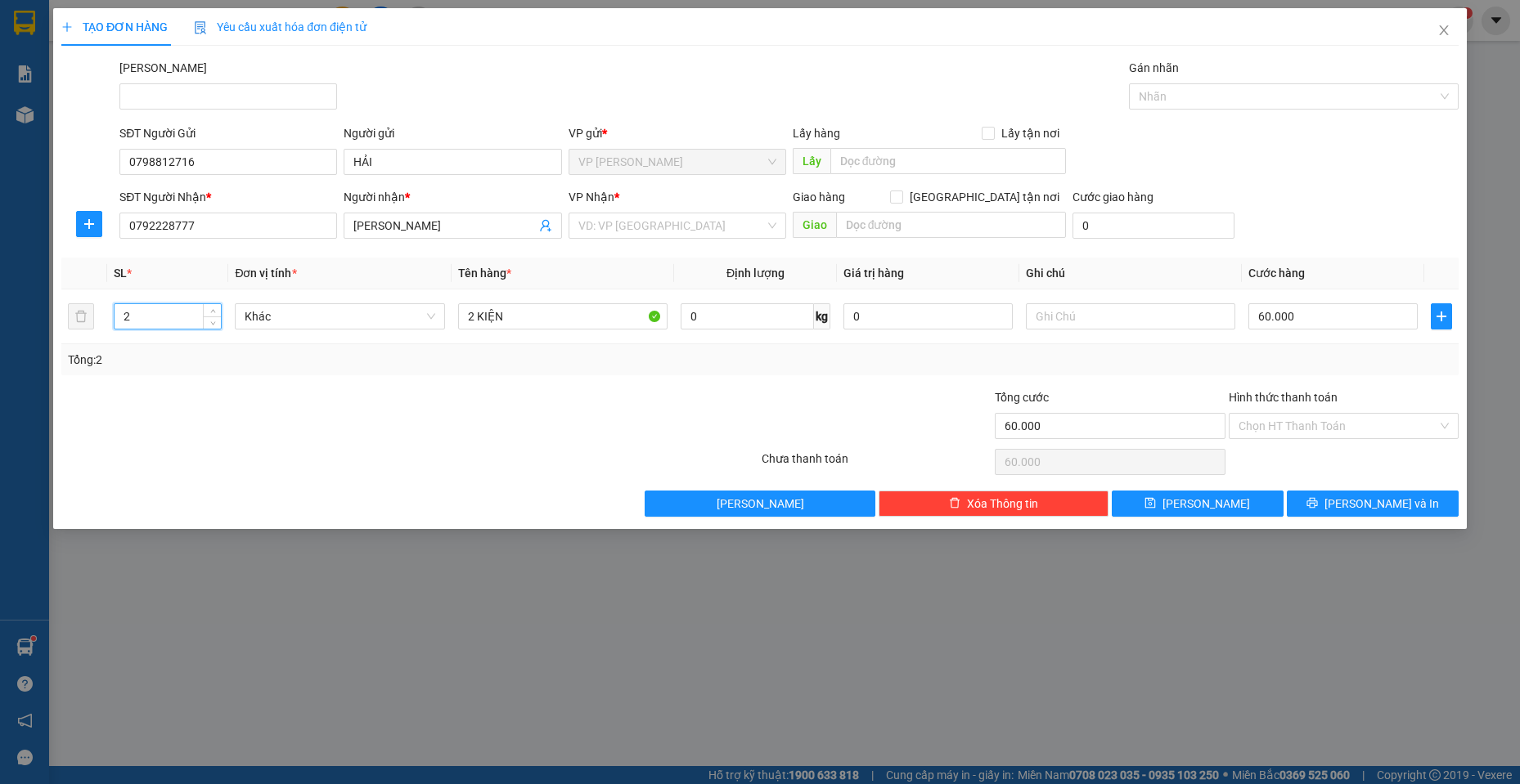
click at [339, 470] on div at bounding box center [409, 462] width 700 height 33
click at [652, 213] on div "VD: VP [GEOGRAPHIC_DATA]" at bounding box center [676, 226] width 217 height 26
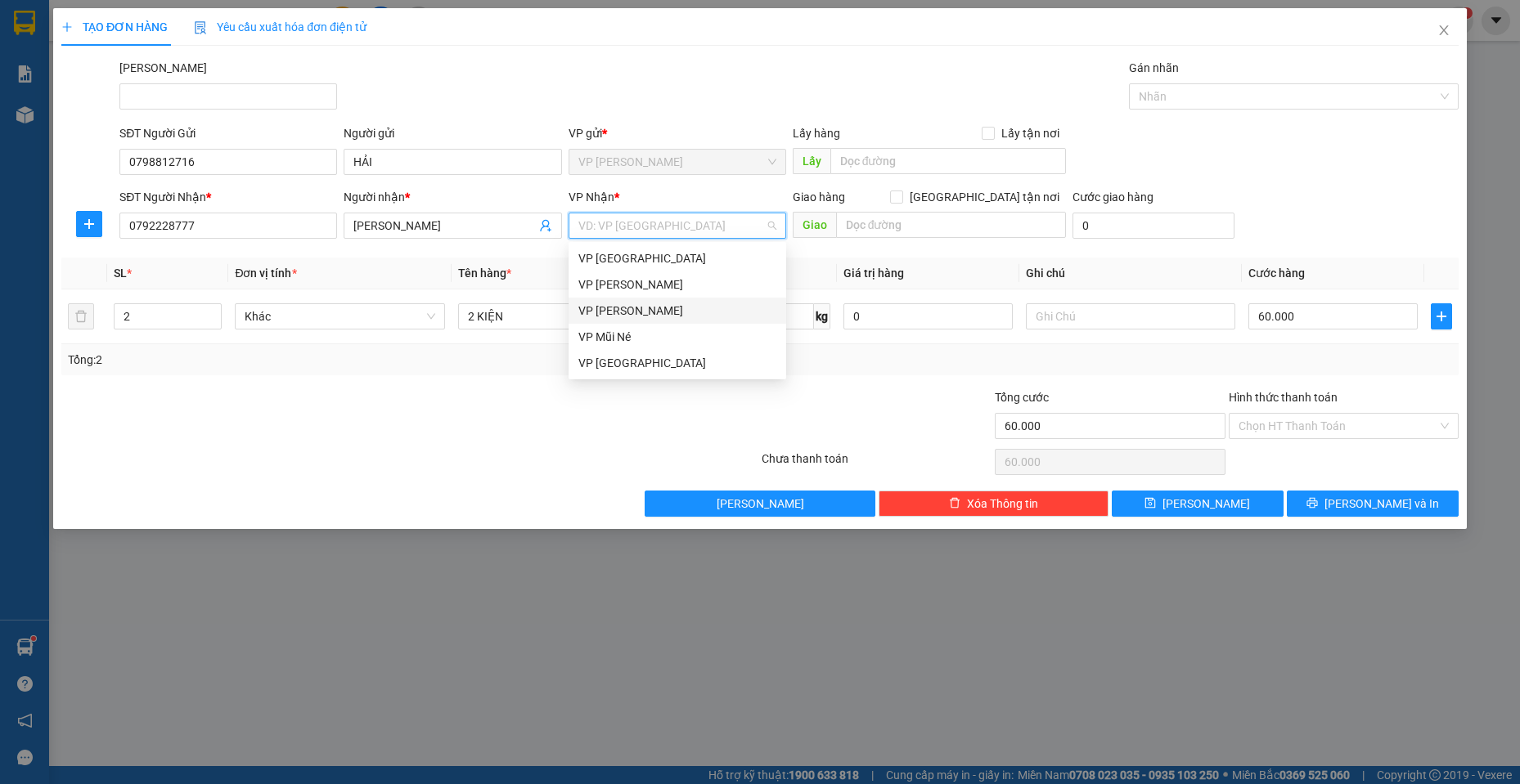
click at [643, 309] on div "VP [PERSON_NAME]" at bounding box center [677, 310] width 198 height 18
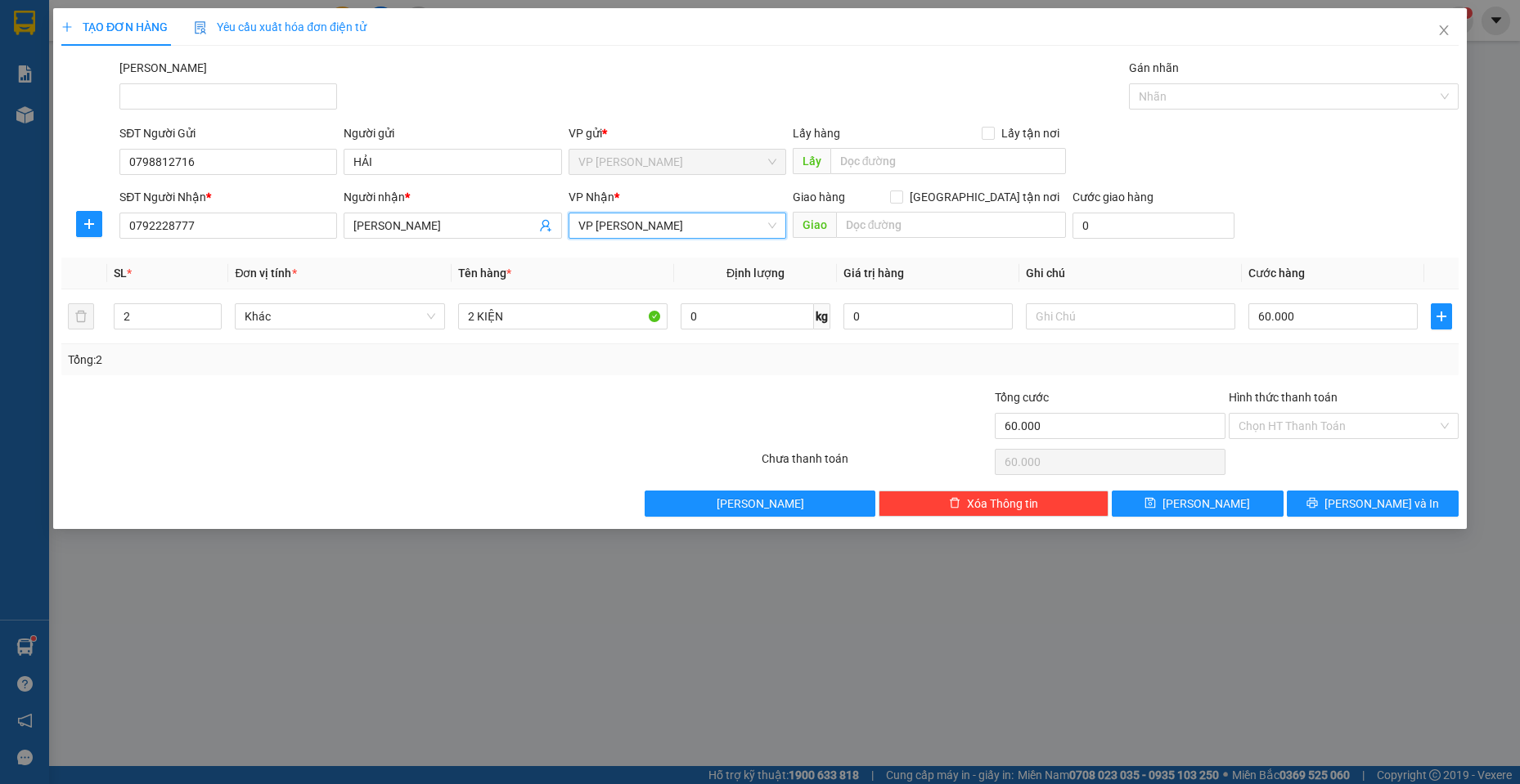
drag, startPoint x: 537, startPoint y: 420, endPoint x: 692, endPoint y: 418, distance: 155.0
click at [541, 418] on div at bounding box center [643, 417] width 233 height 57
drag, startPoint x: 1364, startPoint y: 508, endPoint x: 1383, endPoint y: 516, distance: 20.6
click at [1366, 508] on span "[PERSON_NAME] và In" at bounding box center [1382, 504] width 115 height 18
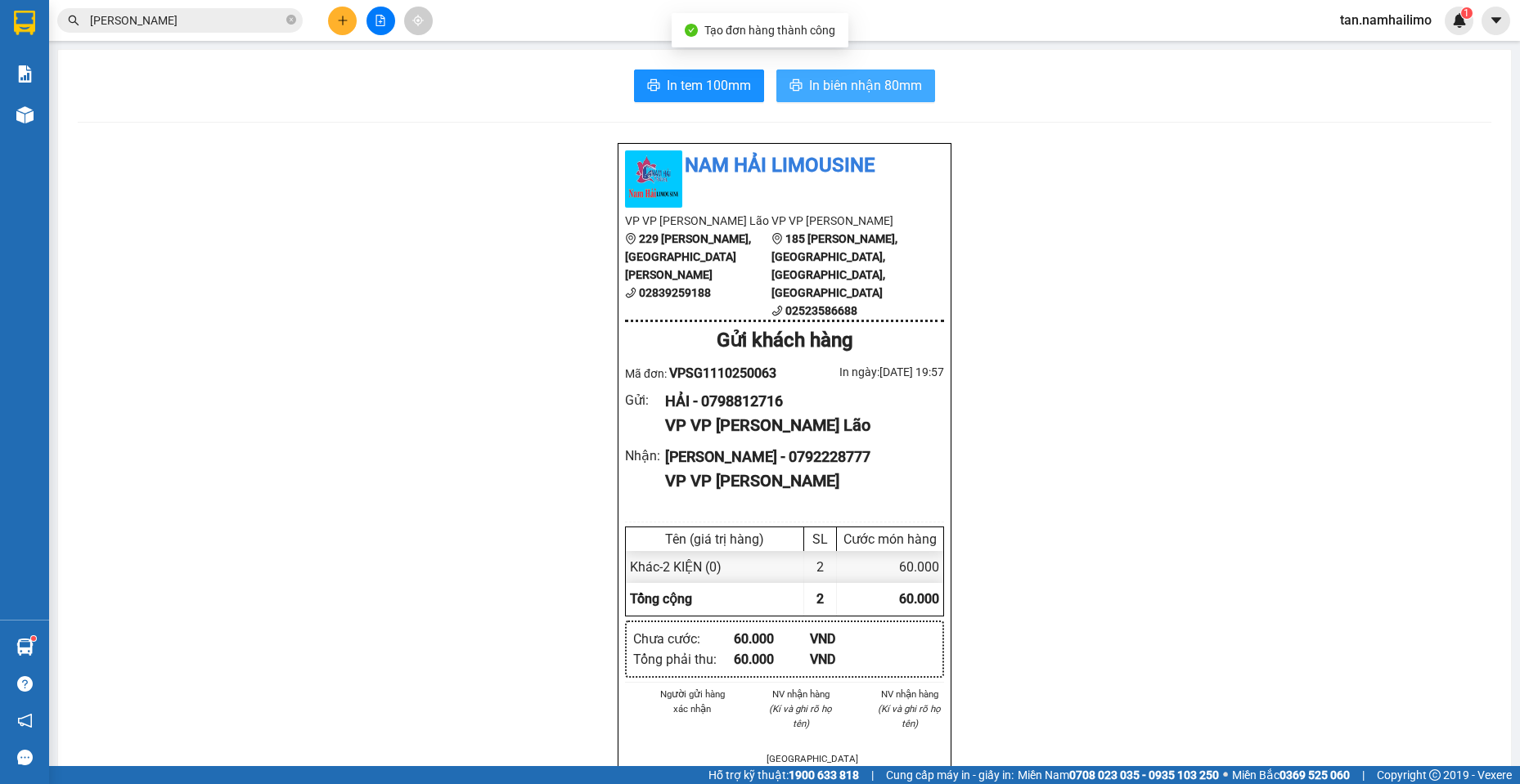
drag, startPoint x: 883, startPoint y: 90, endPoint x: 906, endPoint y: 107, distance: 28.6
click at [886, 90] on span "In biên nhận 80mm" at bounding box center [866, 85] width 113 height 21
click at [333, 28] on button at bounding box center [342, 21] width 29 height 29
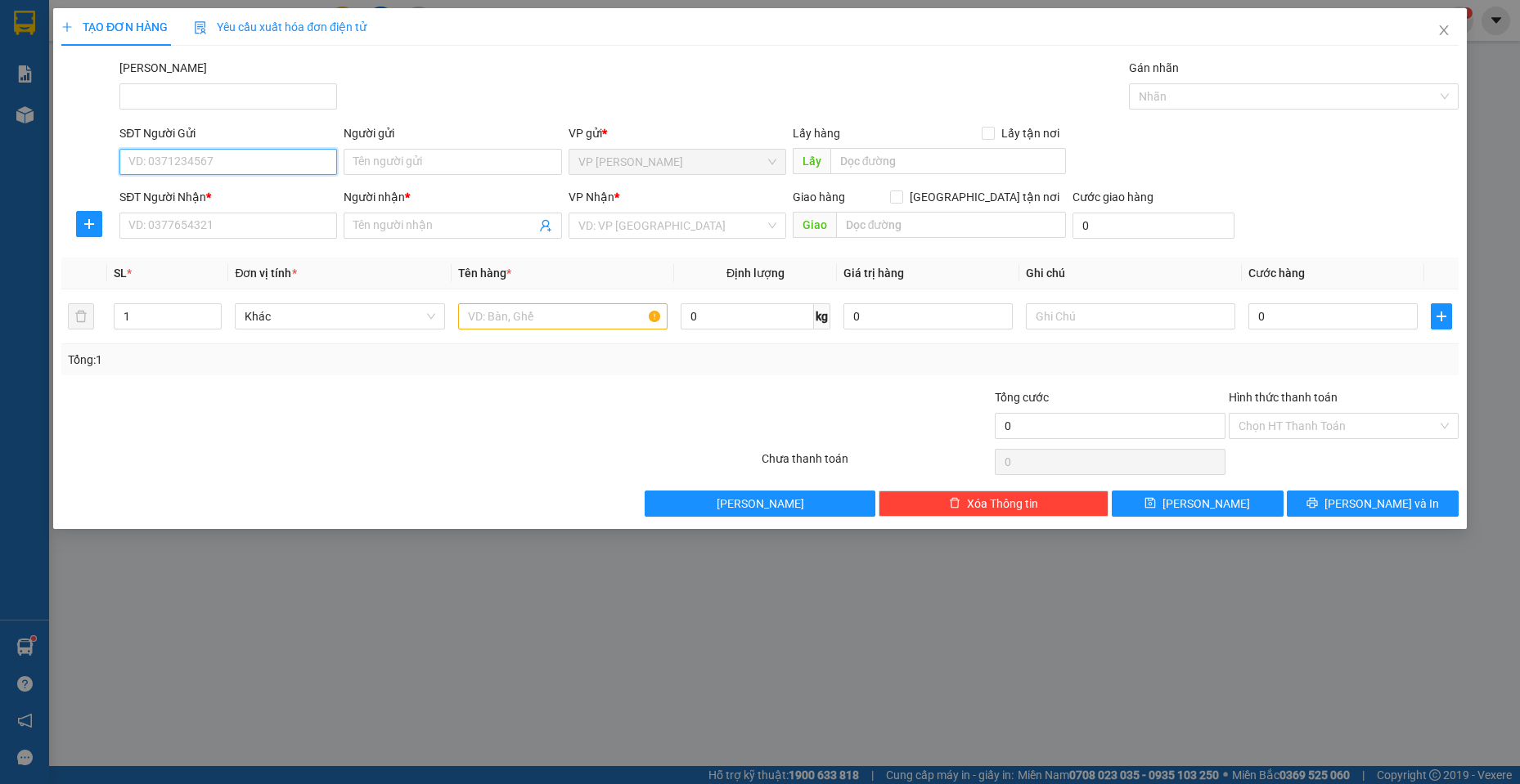
click at [226, 153] on input "SĐT Người Gửi" at bounding box center [227, 162] width 217 height 26
click at [214, 185] on div "0909982236 - Diep" at bounding box center [228, 194] width 198 height 18
type input "0909982236"
type input "Diep"
type input "0945471708"
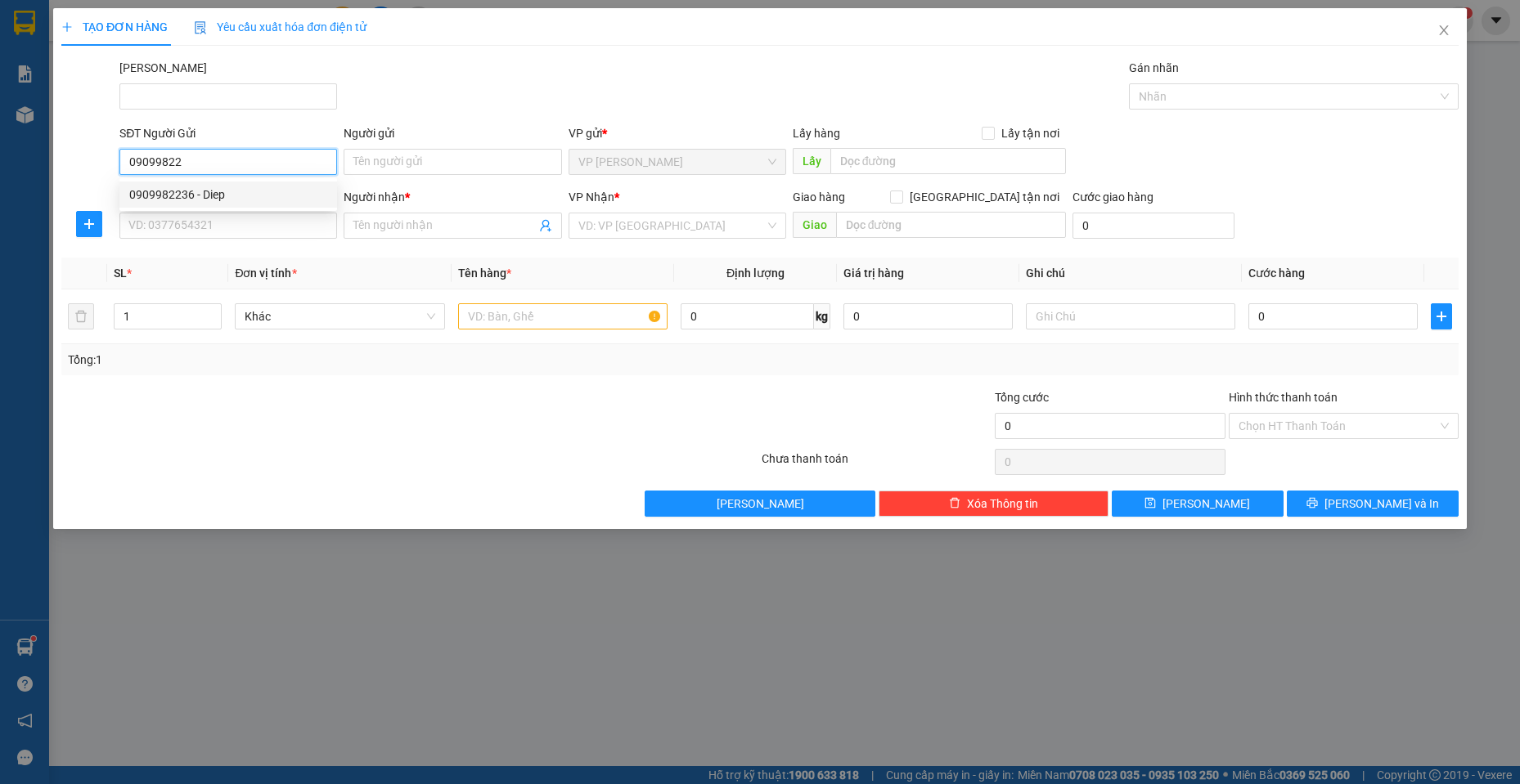
type input "c nhiên"
type input "20.000"
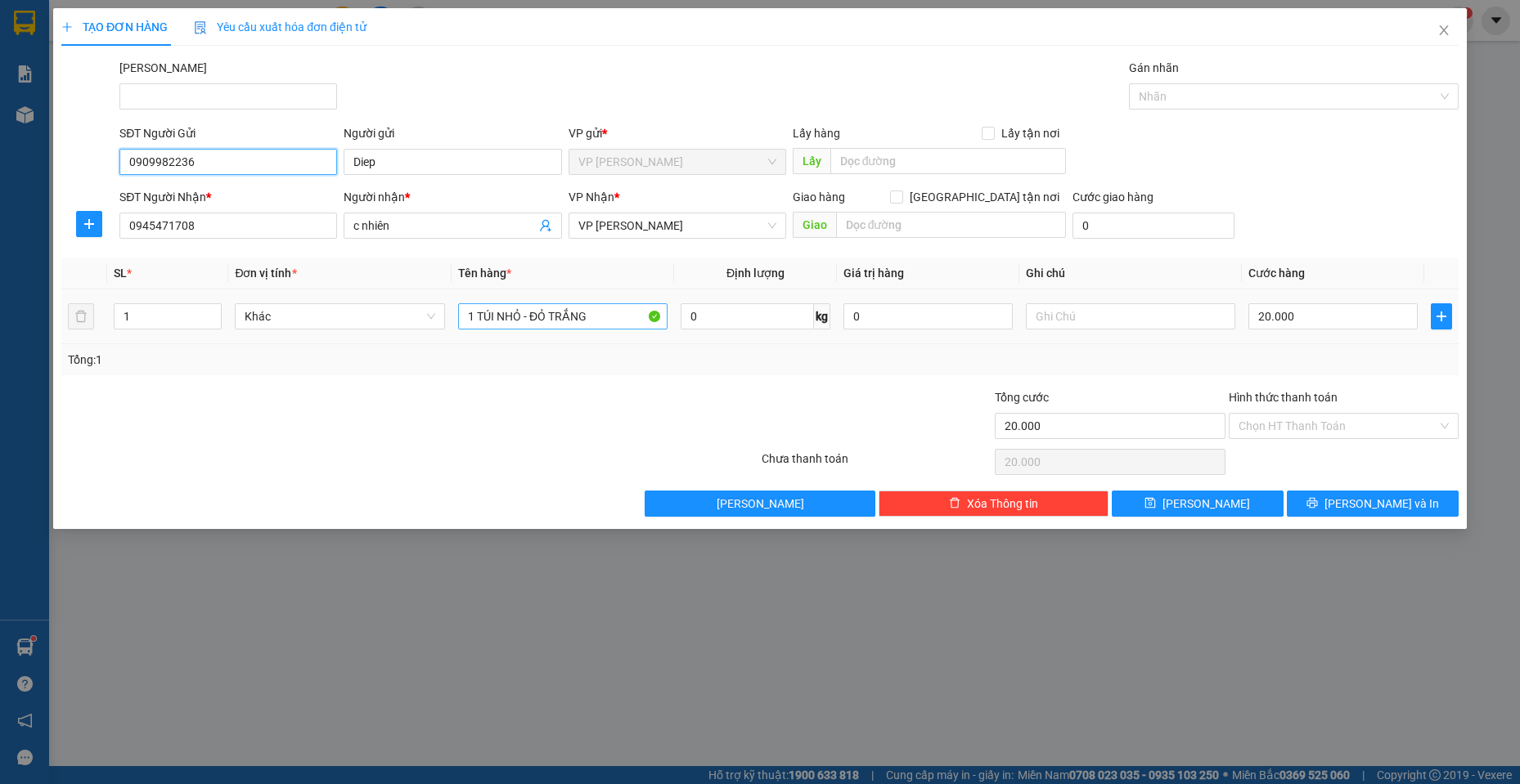
type input "0909982236"
click at [616, 309] on input "1 TÚI NHỎ - ĐỎ TRẮNG" at bounding box center [563, 316] width 210 height 26
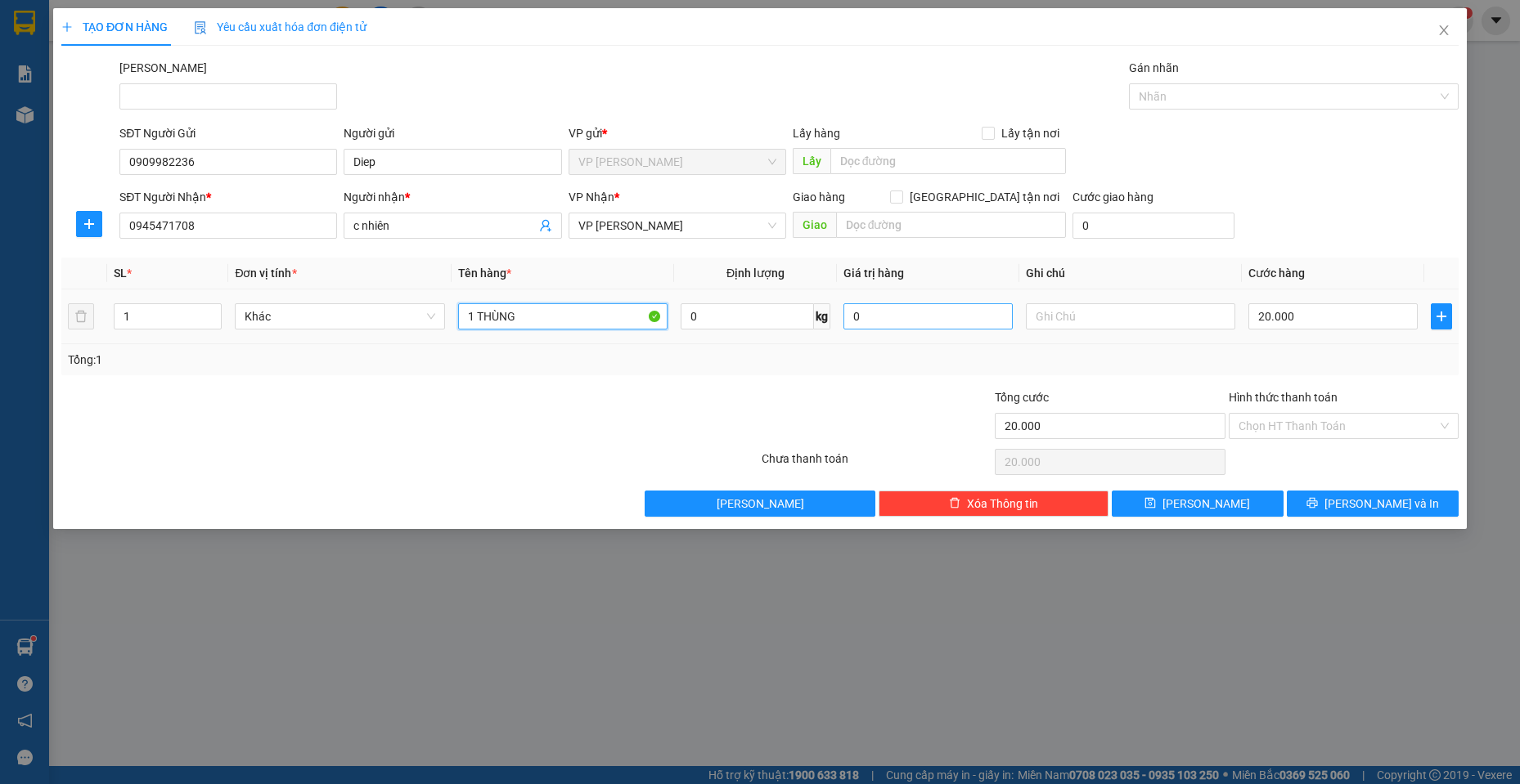
type input "1 THÙNG"
click at [1005, 328] on input "0" at bounding box center [928, 316] width 170 height 26
click at [1338, 301] on div "20.000" at bounding box center [1333, 316] width 170 height 33
click at [1337, 319] on input "20.000" at bounding box center [1333, 316] width 170 height 26
type input "3"
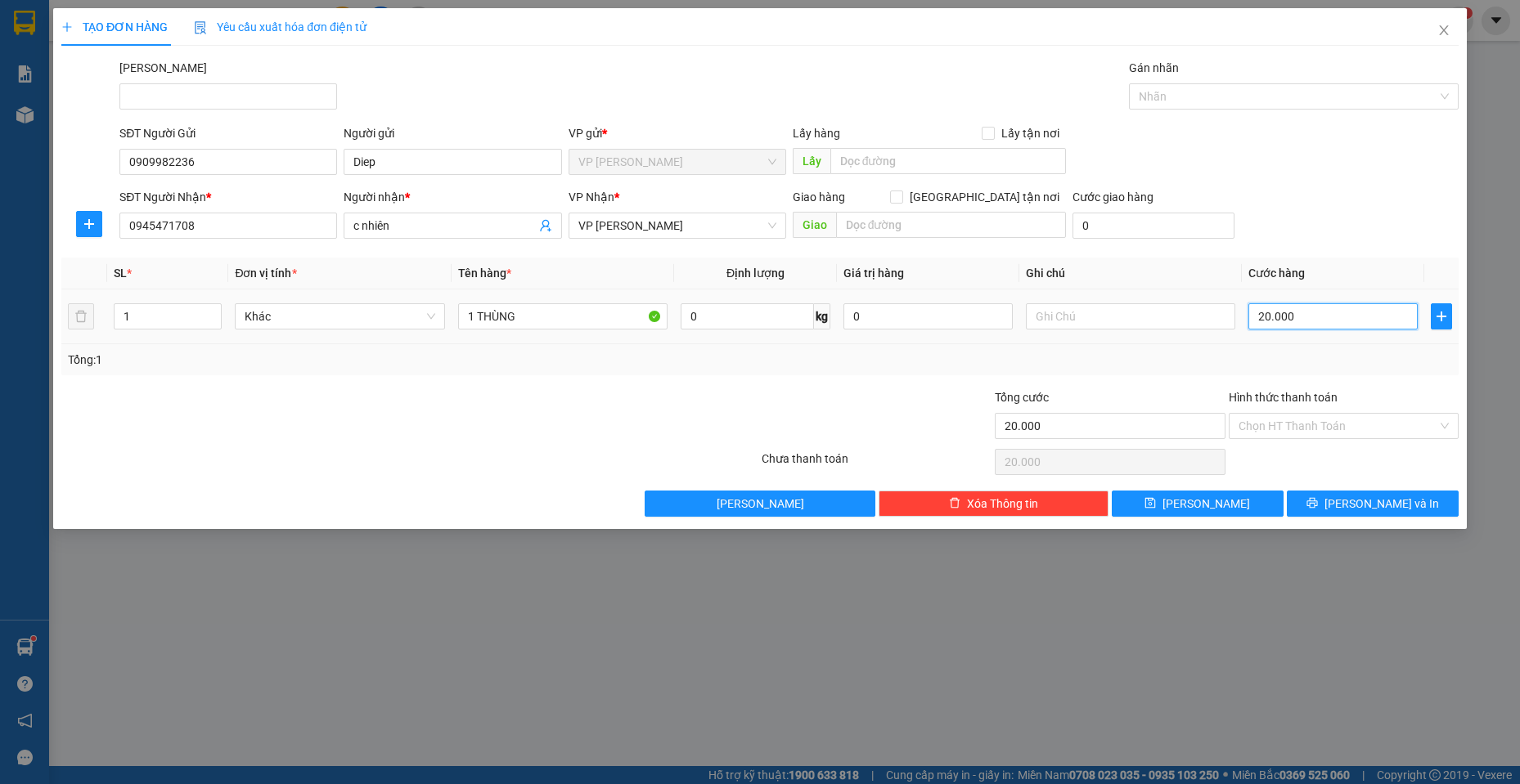
type input "3"
type input "30"
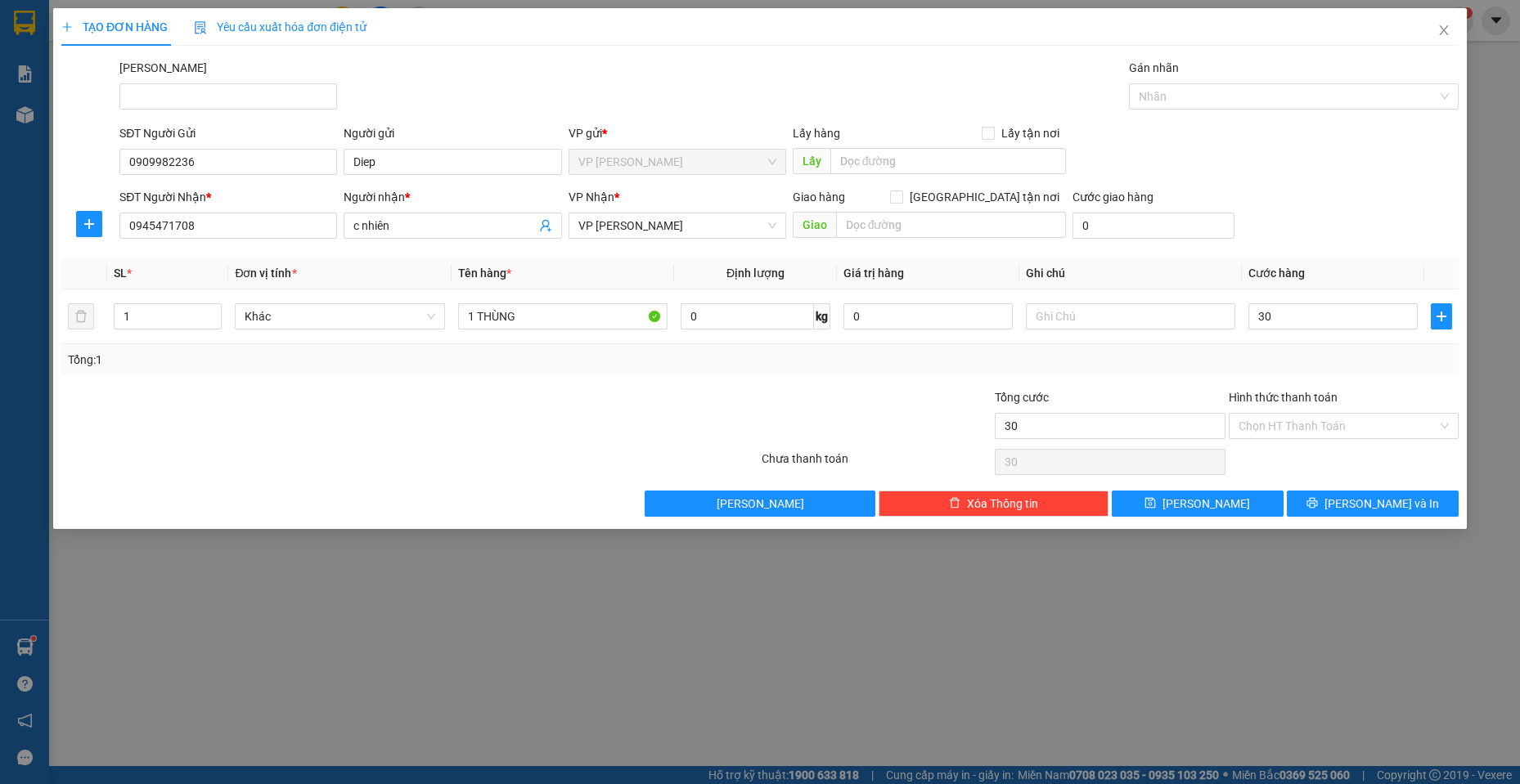
type input "30.000"
click at [1371, 141] on div "SĐT Người Gửi 0909982236 Người gửi Diep VP gửi * VP Phạm Ngũ Lão Lấy hàng Lấy t…" at bounding box center [788, 153] width 1345 height 57
drag, startPoint x: 1350, startPoint y: 504, endPoint x: 1352, endPoint y: 519, distance: 15.1
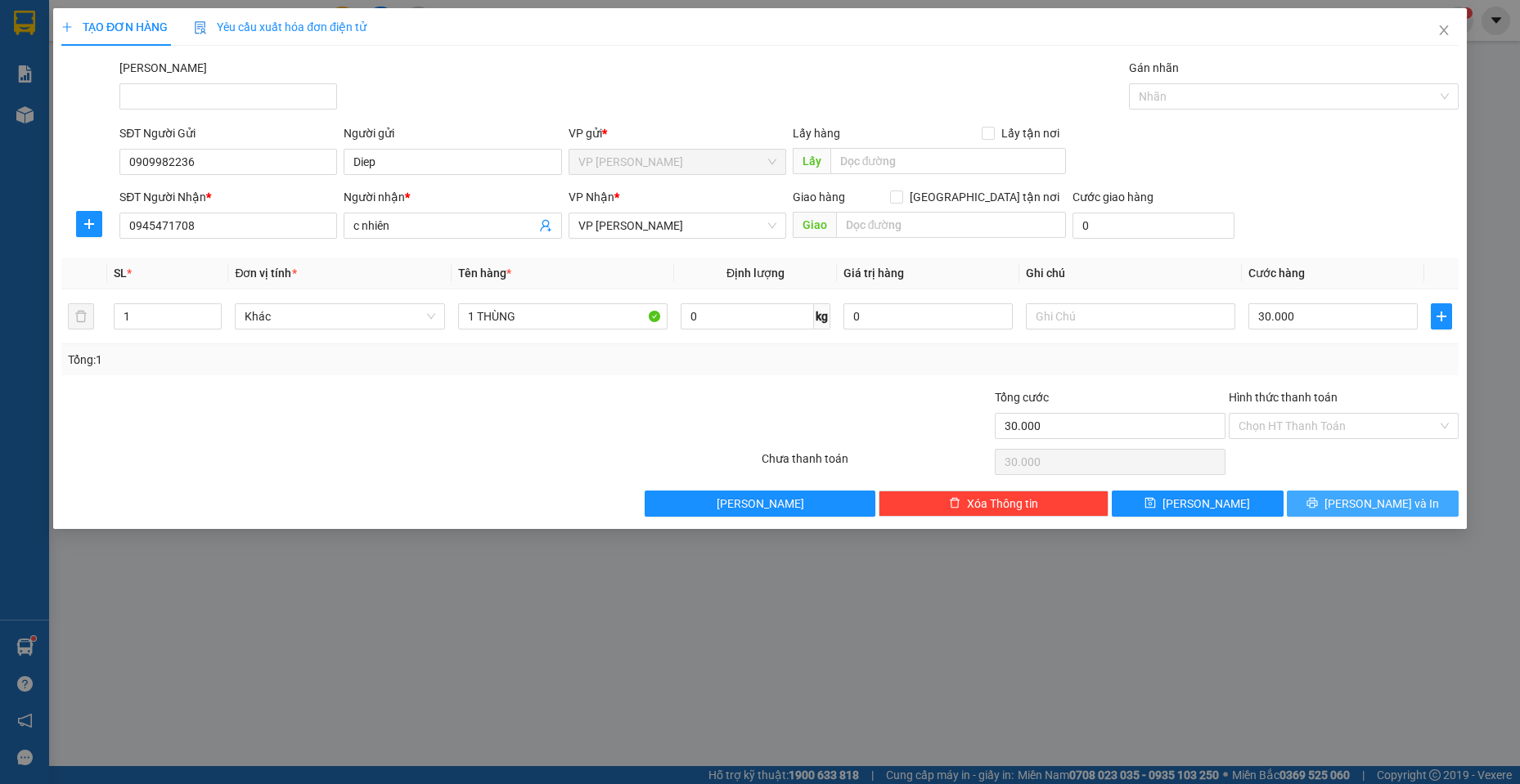
click at [1318, 504] on icon "printer" at bounding box center [1313, 504] width 12 height 12
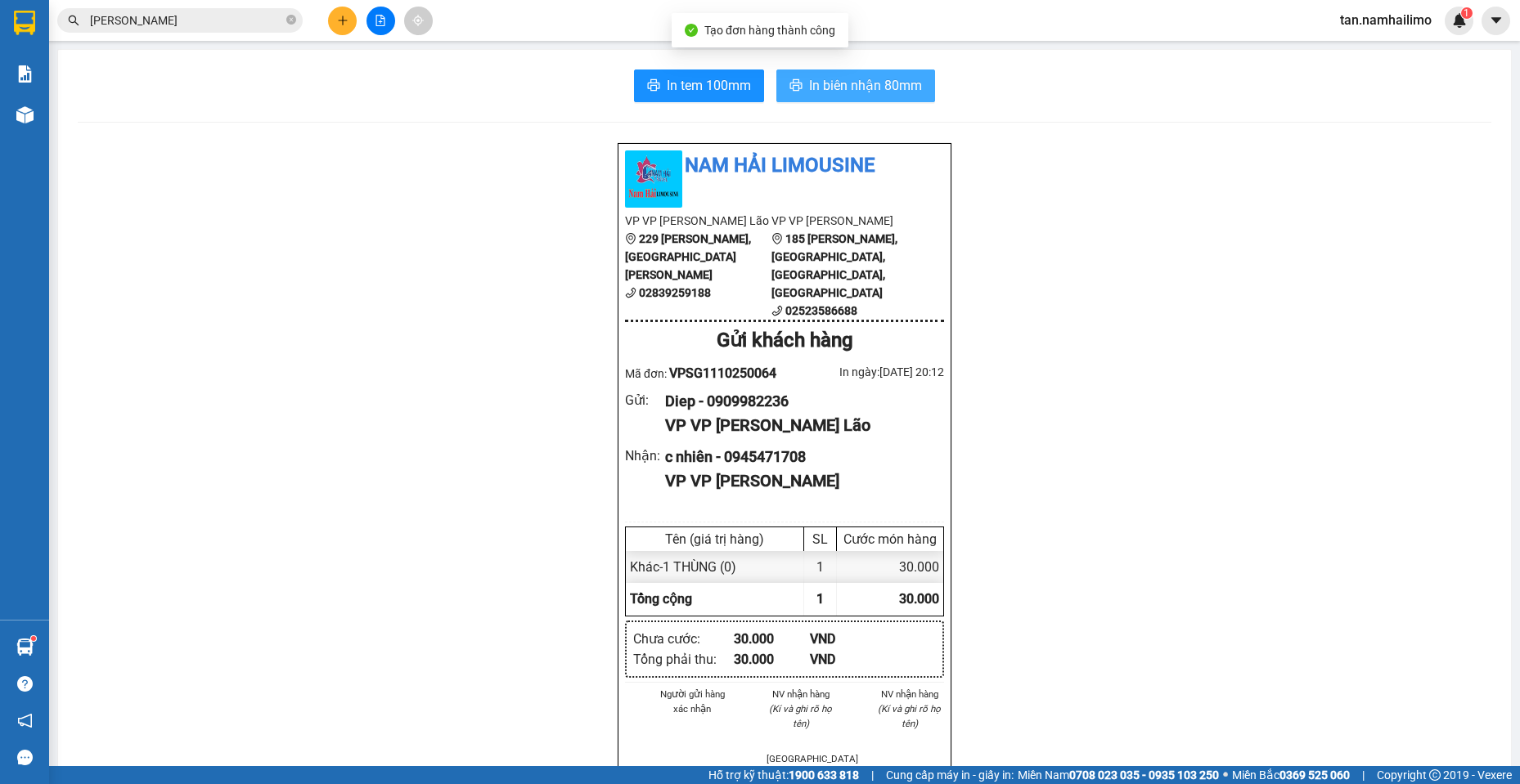
click at [896, 97] on button "In biên nhận 80mm" at bounding box center [856, 85] width 159 height 33
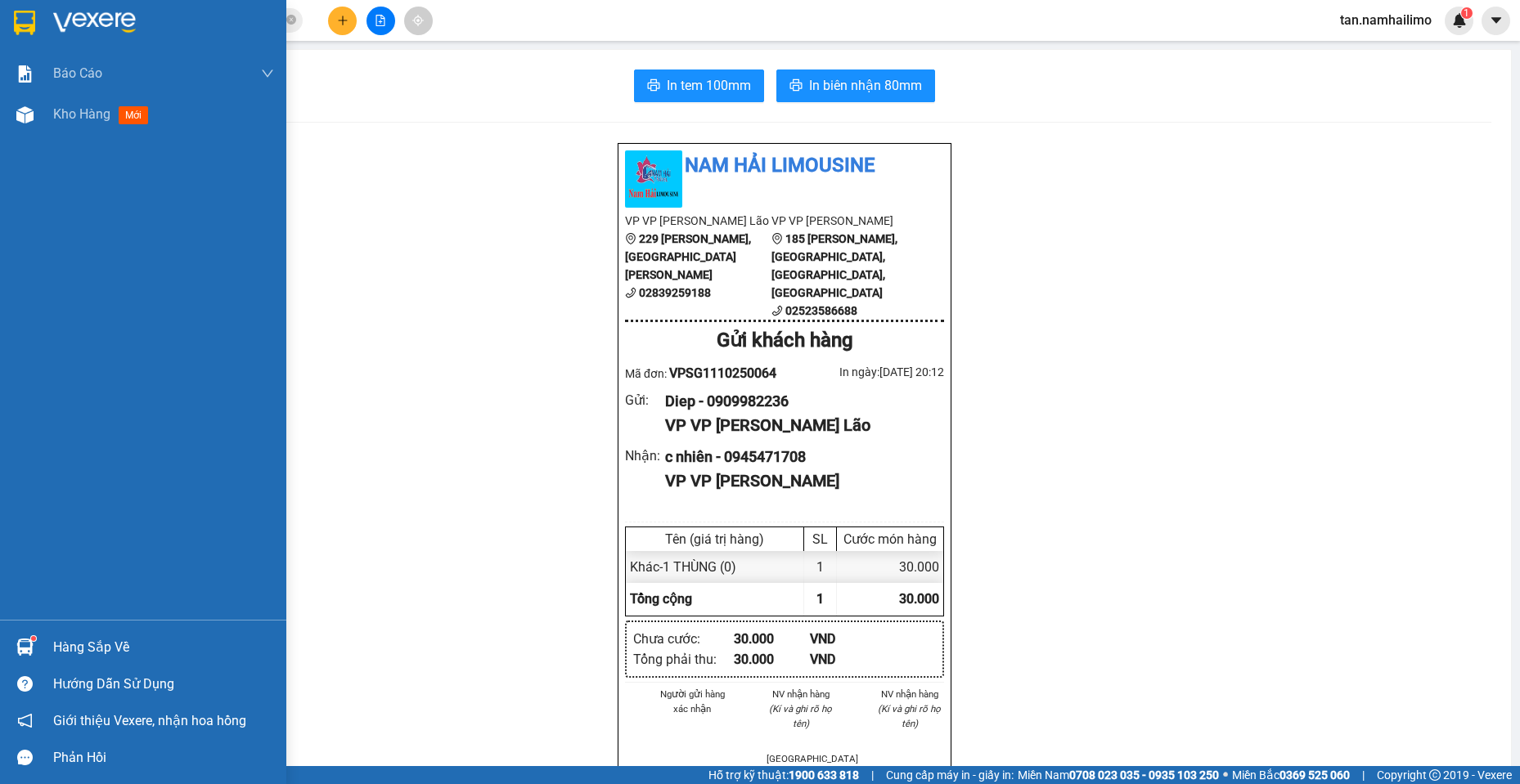
click at [24, 30] on img at bounding box center [24, 23] width 21 height 25
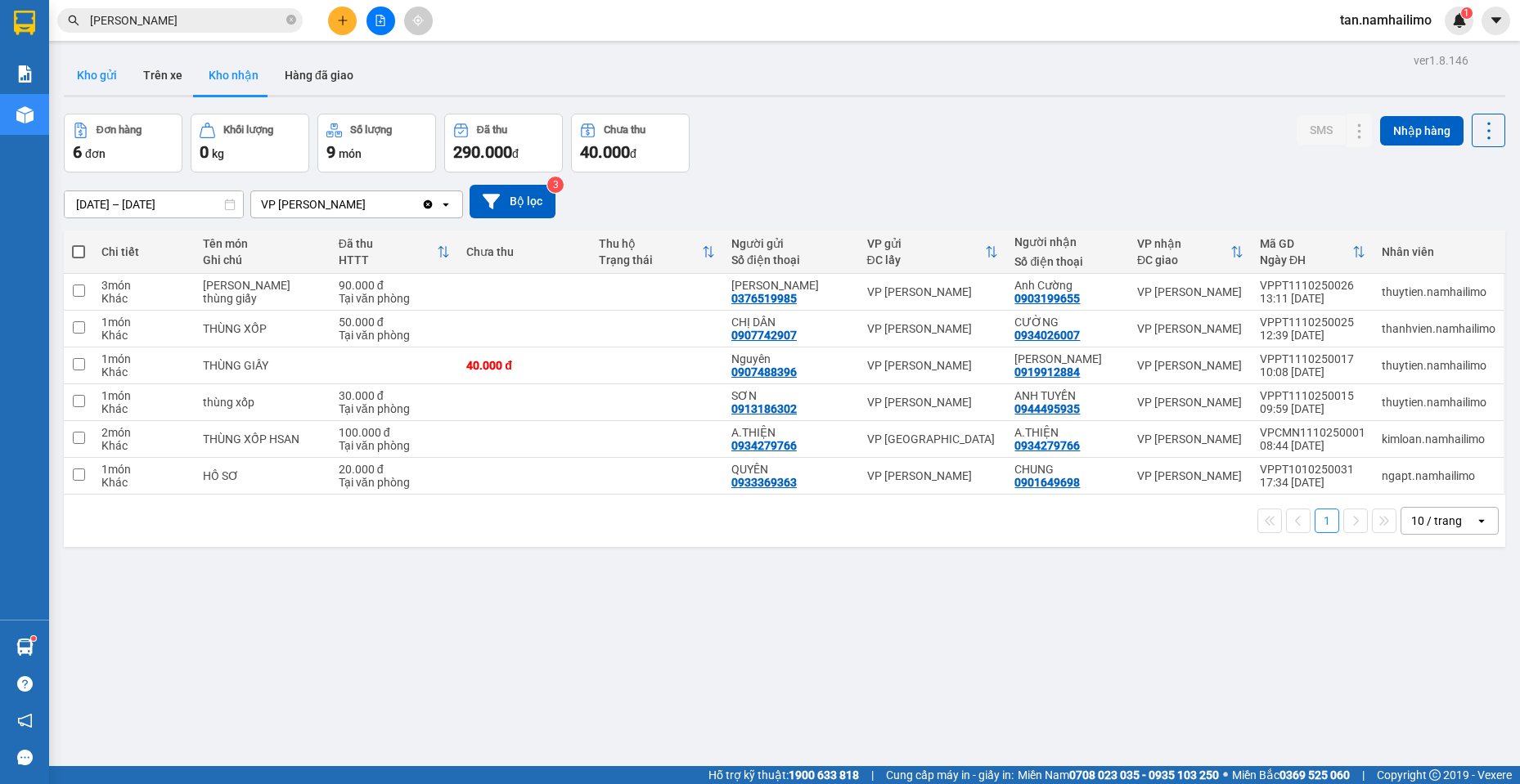
click at [99, 69] on button "Kho gửi" at bounding box center [96, 75] width 66 height 40
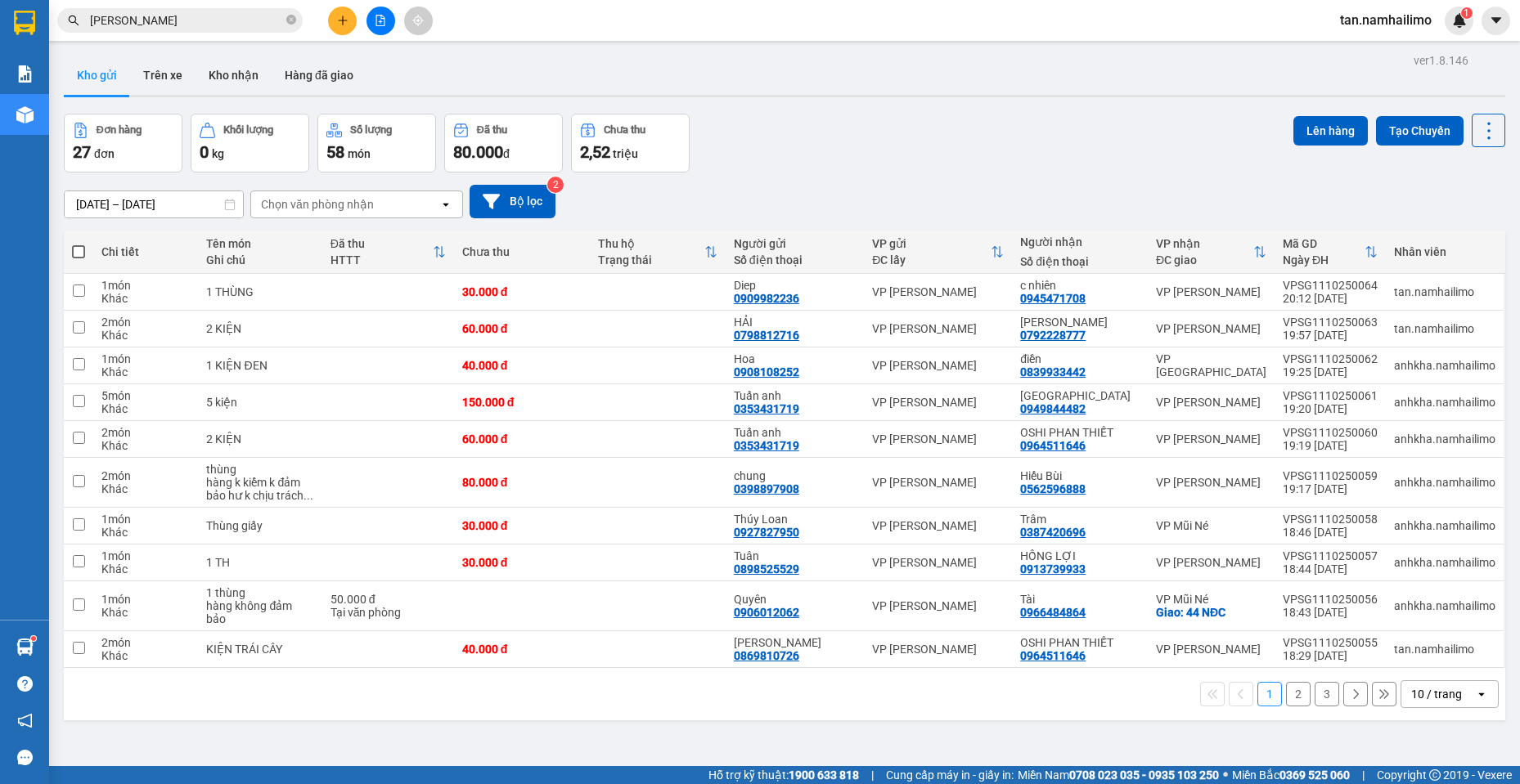
click at [340, 23] on icon "plus" at bounding box center [343, 21] width 12 height 12
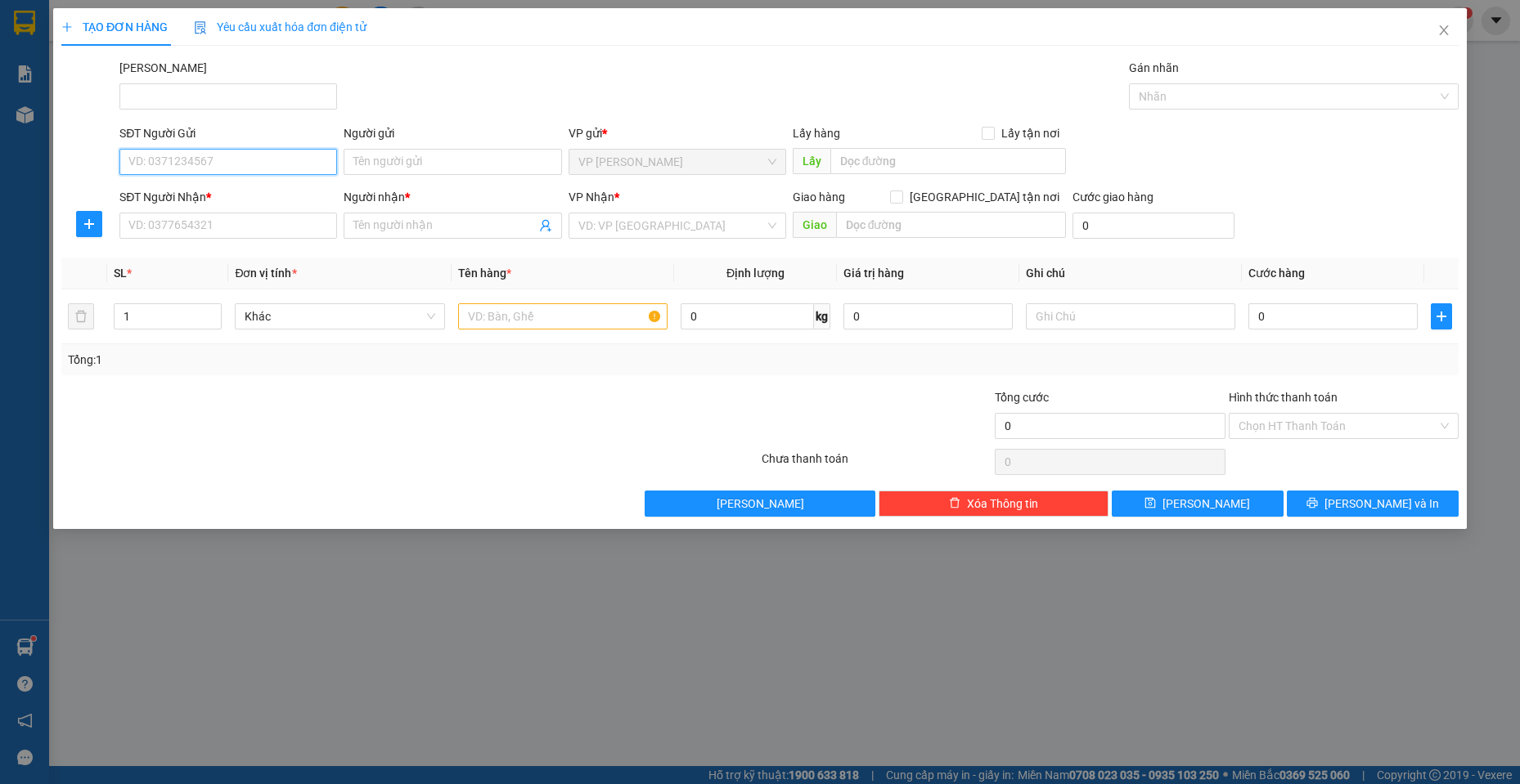
click at [221, 154] on input "SĐT Người Gửi" at bounding box center [227, 162] width 217 height 26
click at [199, 194] on div "0986471410 - ANH DUY" at bounding box center [228, 194] width 198 height 18
type input "0986471410"
type input "ANH DUY"
type input "0916596466"
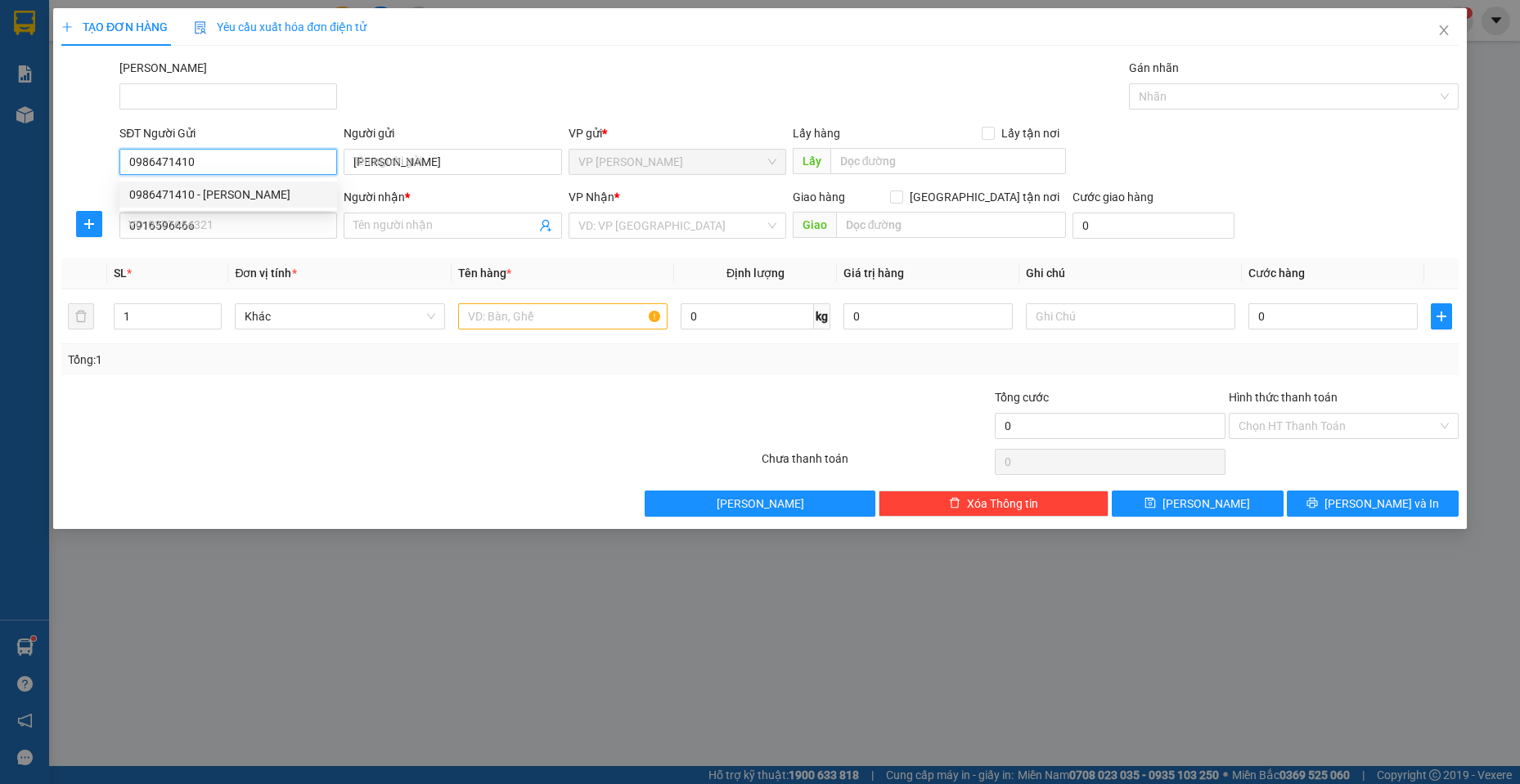
type input "CHỊ DIỄM SAO MAI"
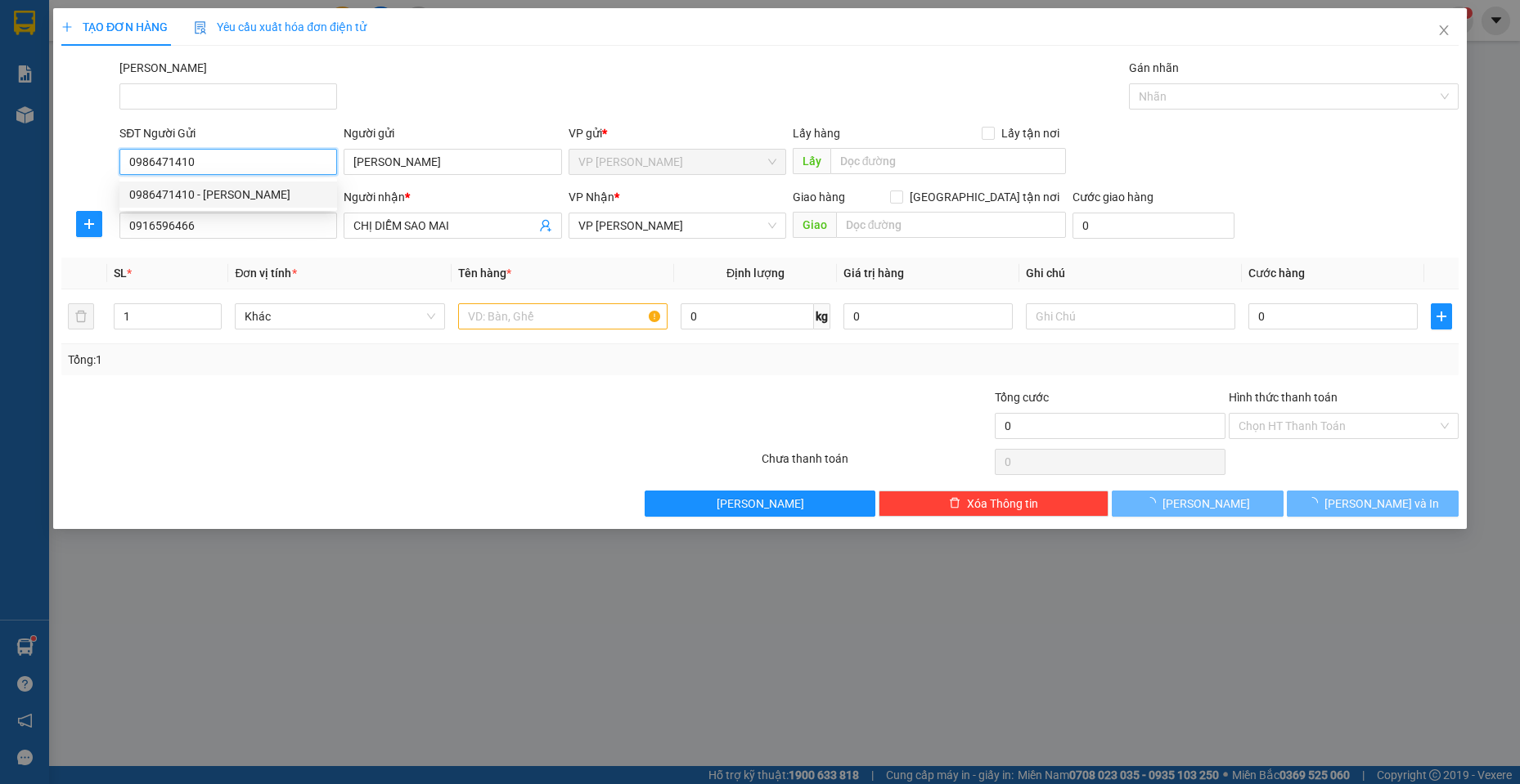
type input "40.000"
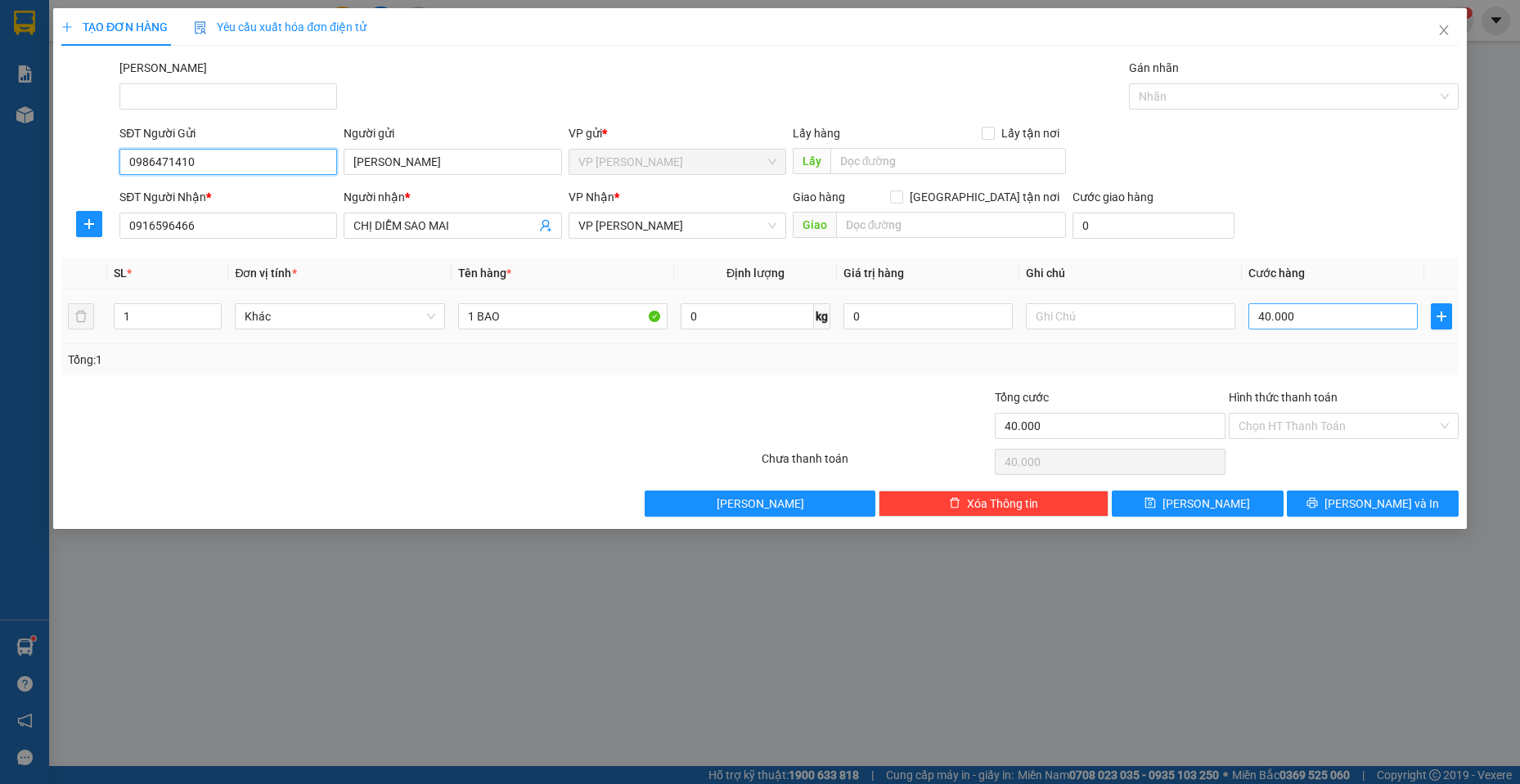
type input "0986471410"
click at [1318, 306] on input "40.000" at bounding box center [1333, 316] width 170 height 26
type input "3"
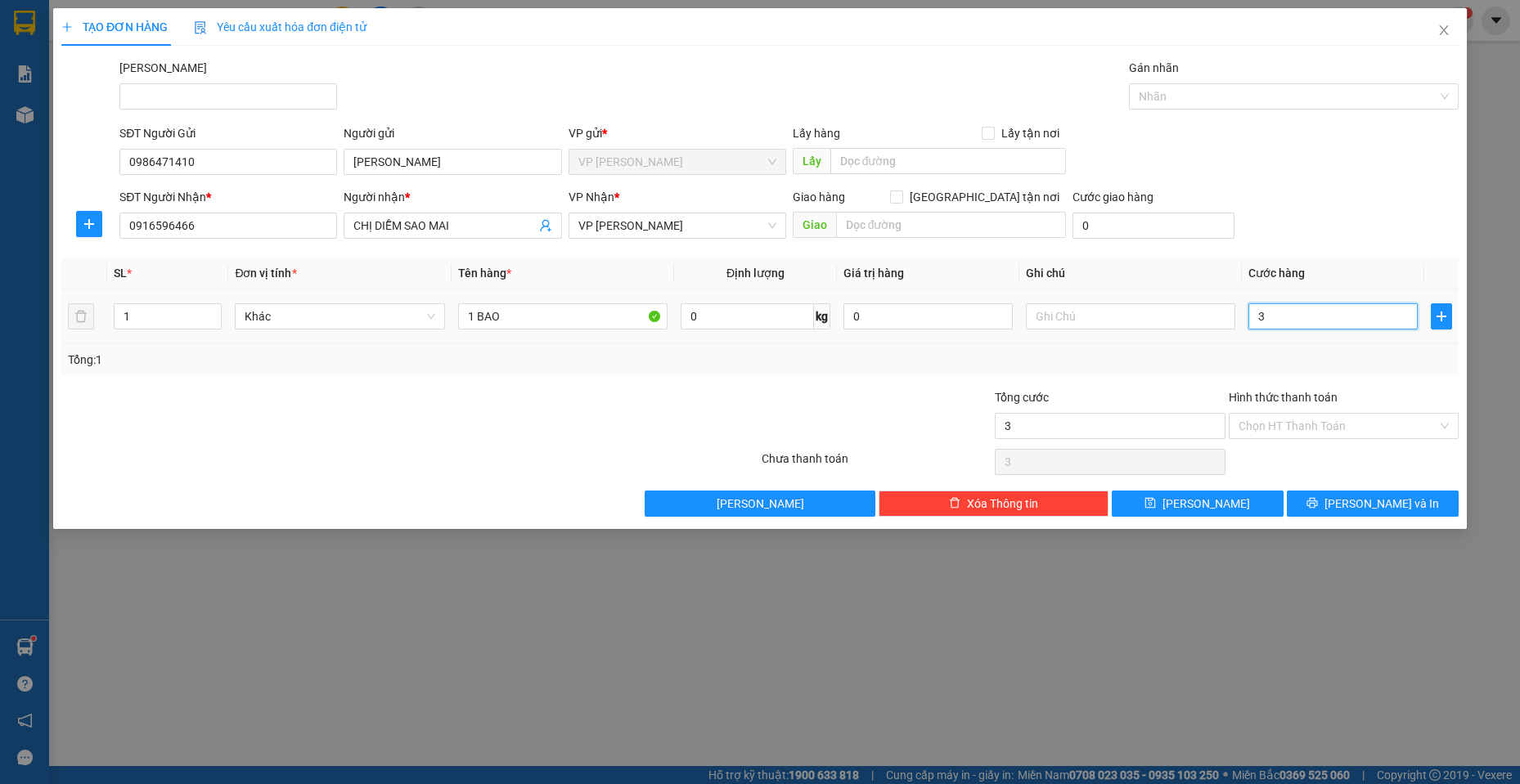
type input "30"
type input "30.000"
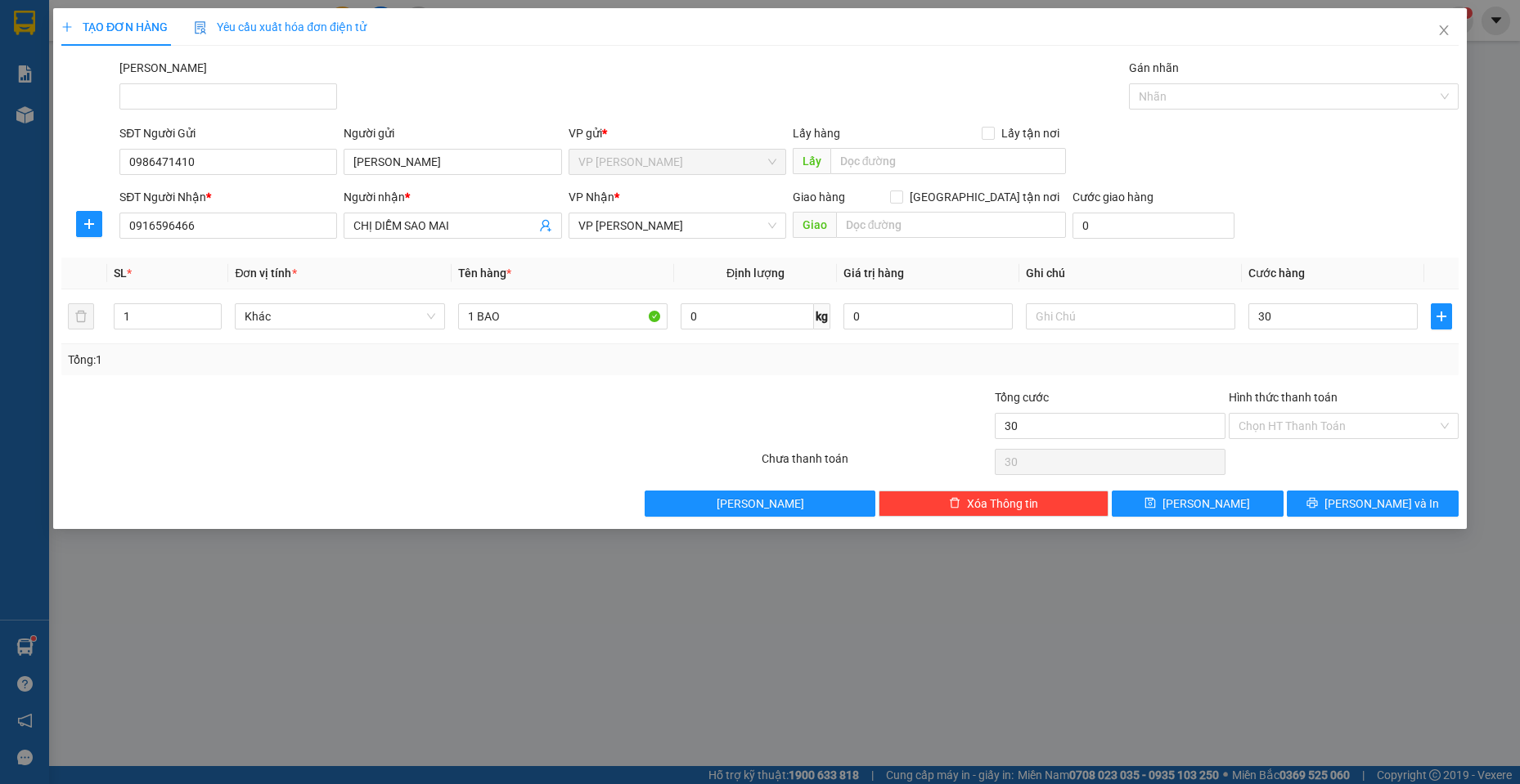
type input "30.000"
click at [1328, 199] on div "SĐT Người Nhận * 0916596466 Người nhận * CHỊ DIỄM SAO MAI VP Nhận * VP Phan Thi…" at bounding box center [788, 217] width 1345 height 57
click at [533, 320] on input "1 BAO" at bounding box center [563, 316] width 210 height 26
type input "1 BỌC NHỎ"
click at [669, 353] on div "Tổng: 1" at bounding box center [760, 360] width 1384 height 18
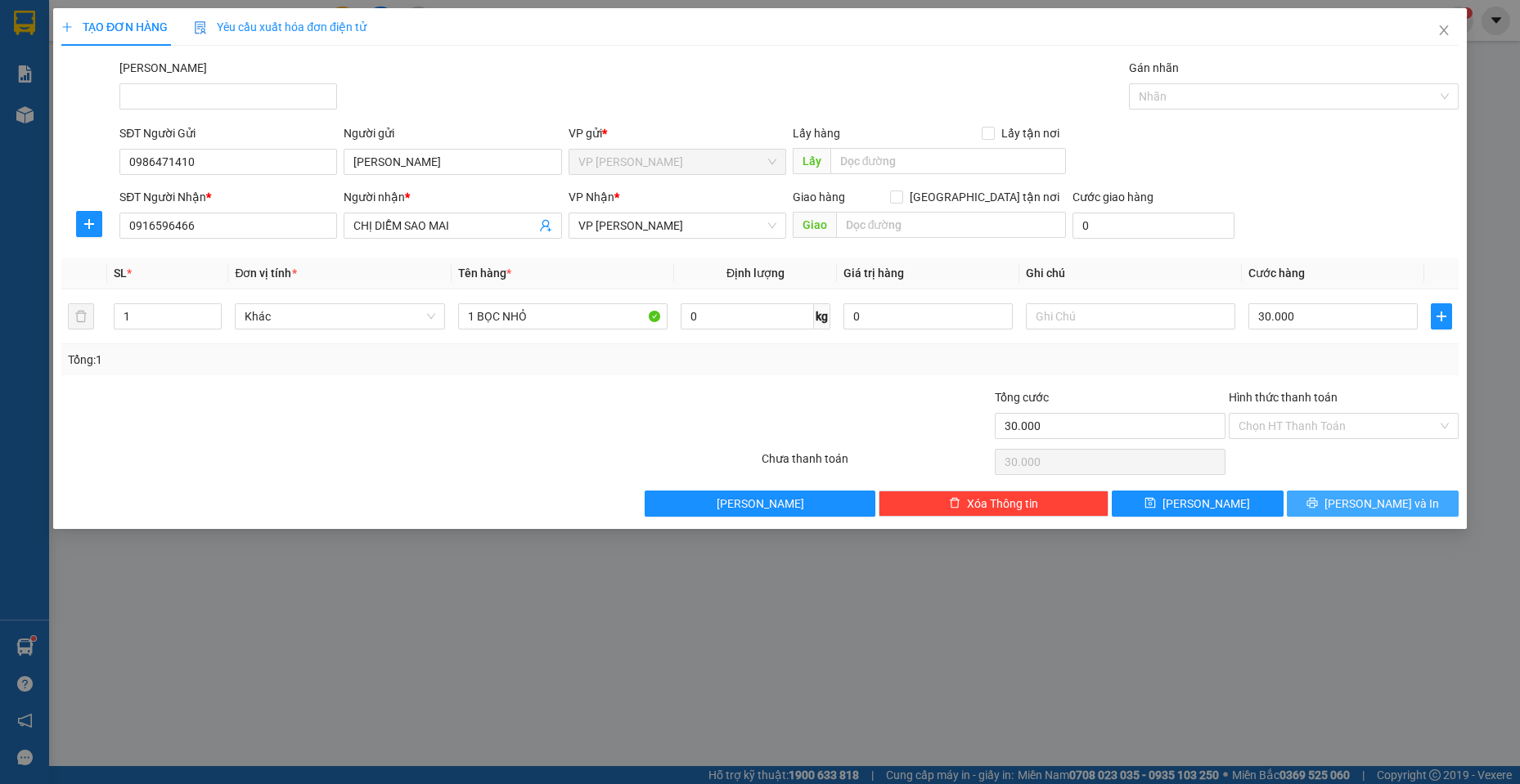
click at [1357, 507] on button "[PERSON_NAME] và In" at bounding box center [1372, 504] width 172 height 26
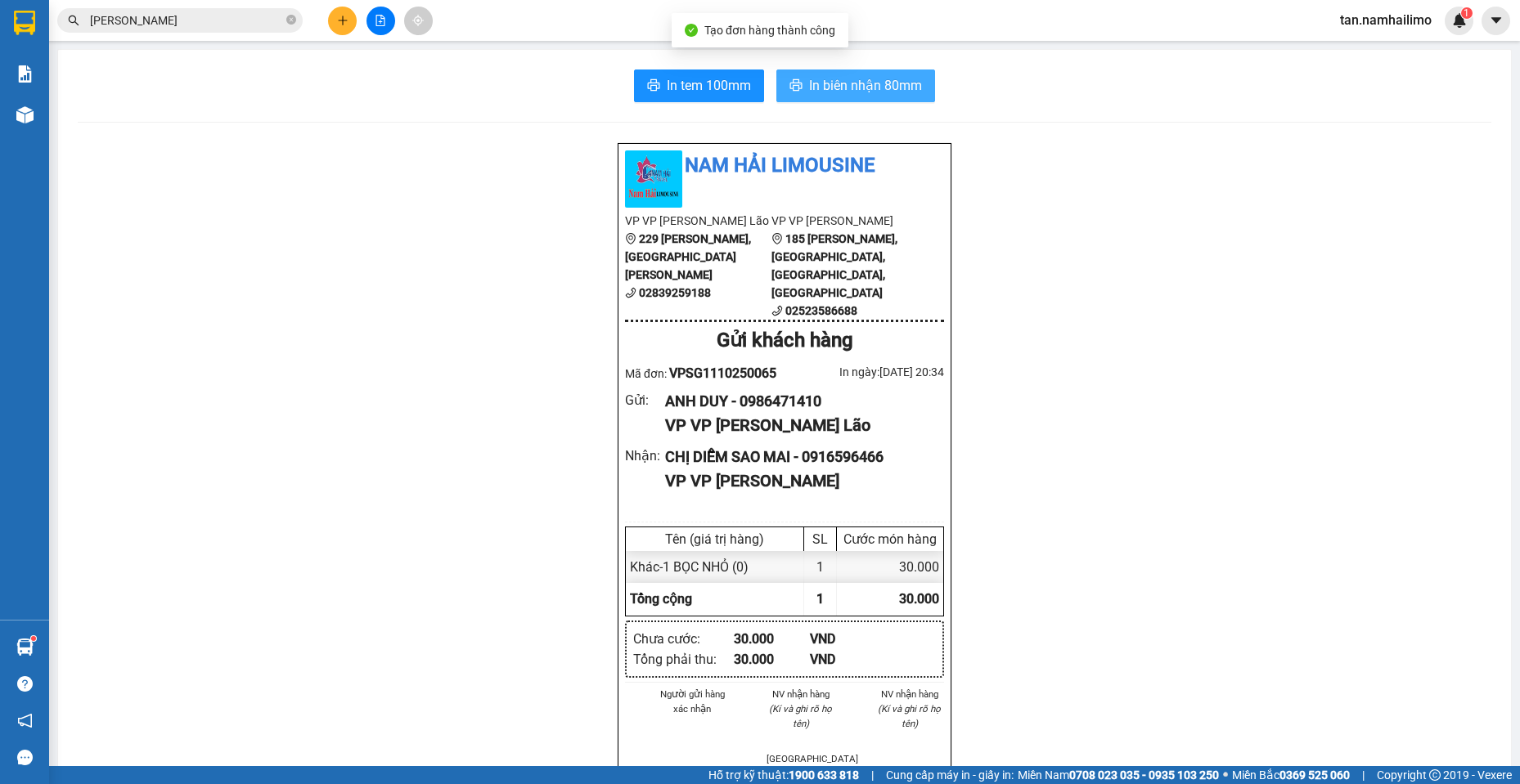
click at [845, 82] on span "In biên nhận 80mm" at bounding box center [866, 85] width 113 height 21
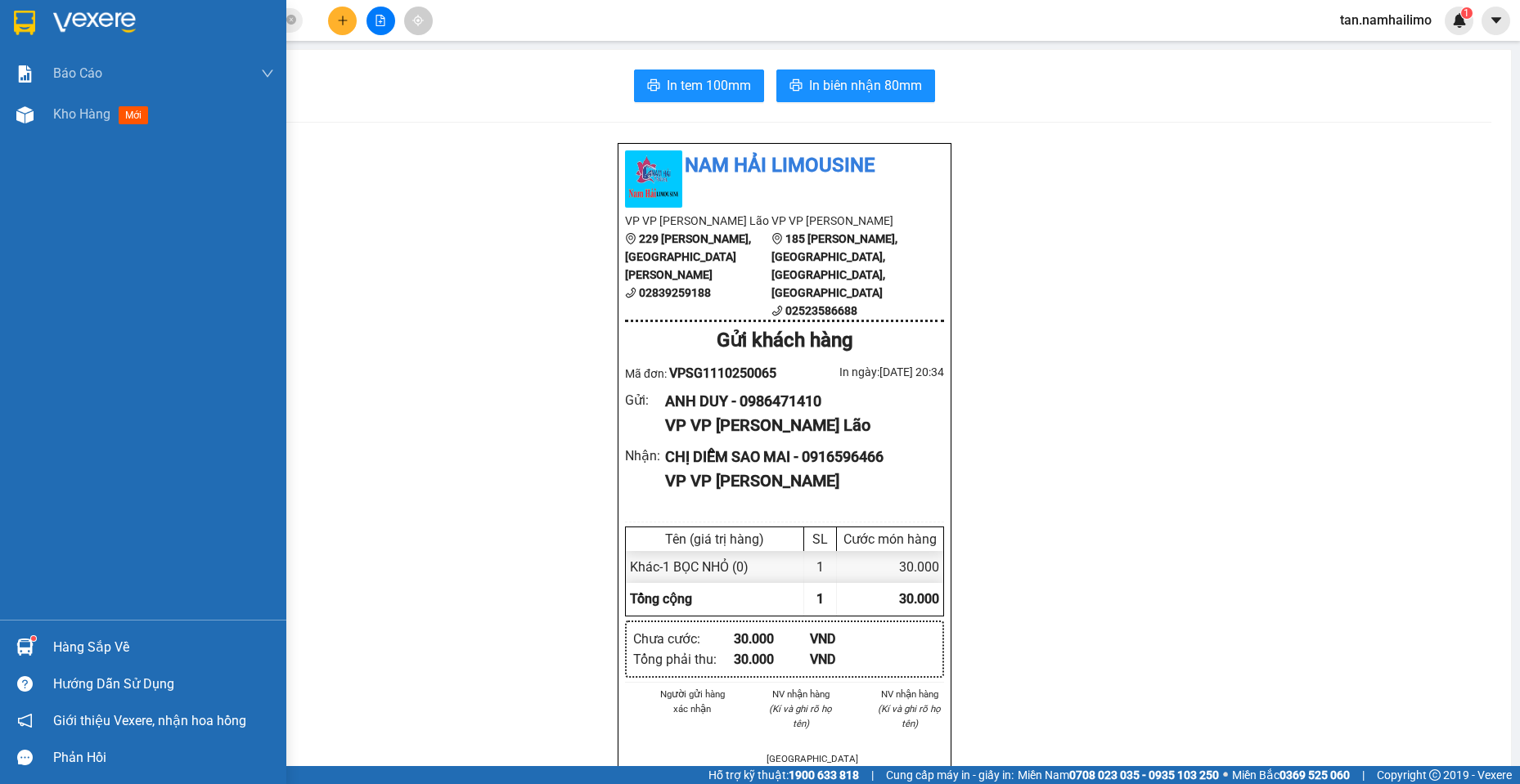
click at [30, 36] on div at bounding box center [25, 22] width 29 height 29
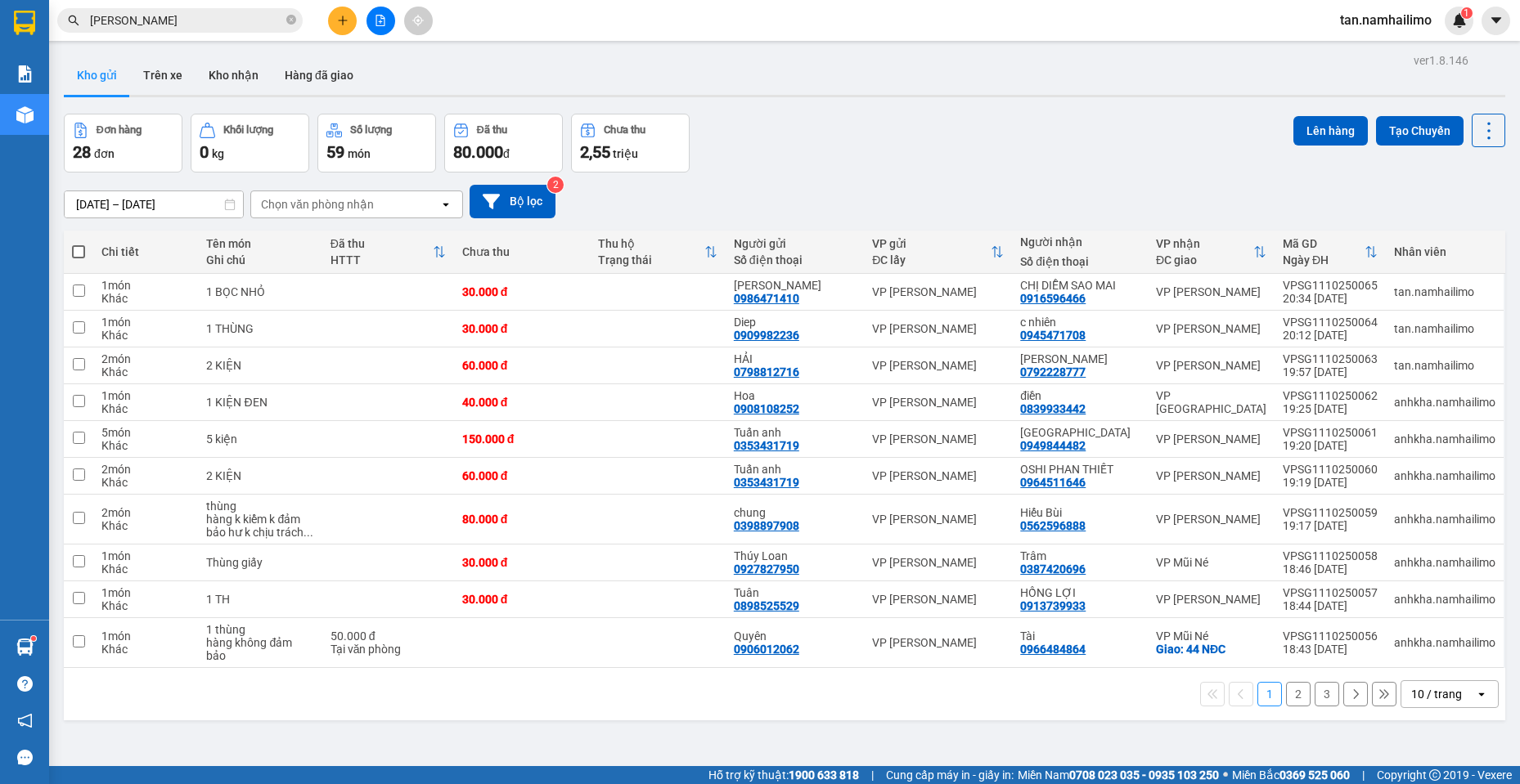
drag, startPoint x: 375, startPoint y: 19, endPoint x: 373, endPoint y: 5, distance: 14.1
click at [375, 17] on icon "file-add" at bounding box center [381, 21] width 12 height 12
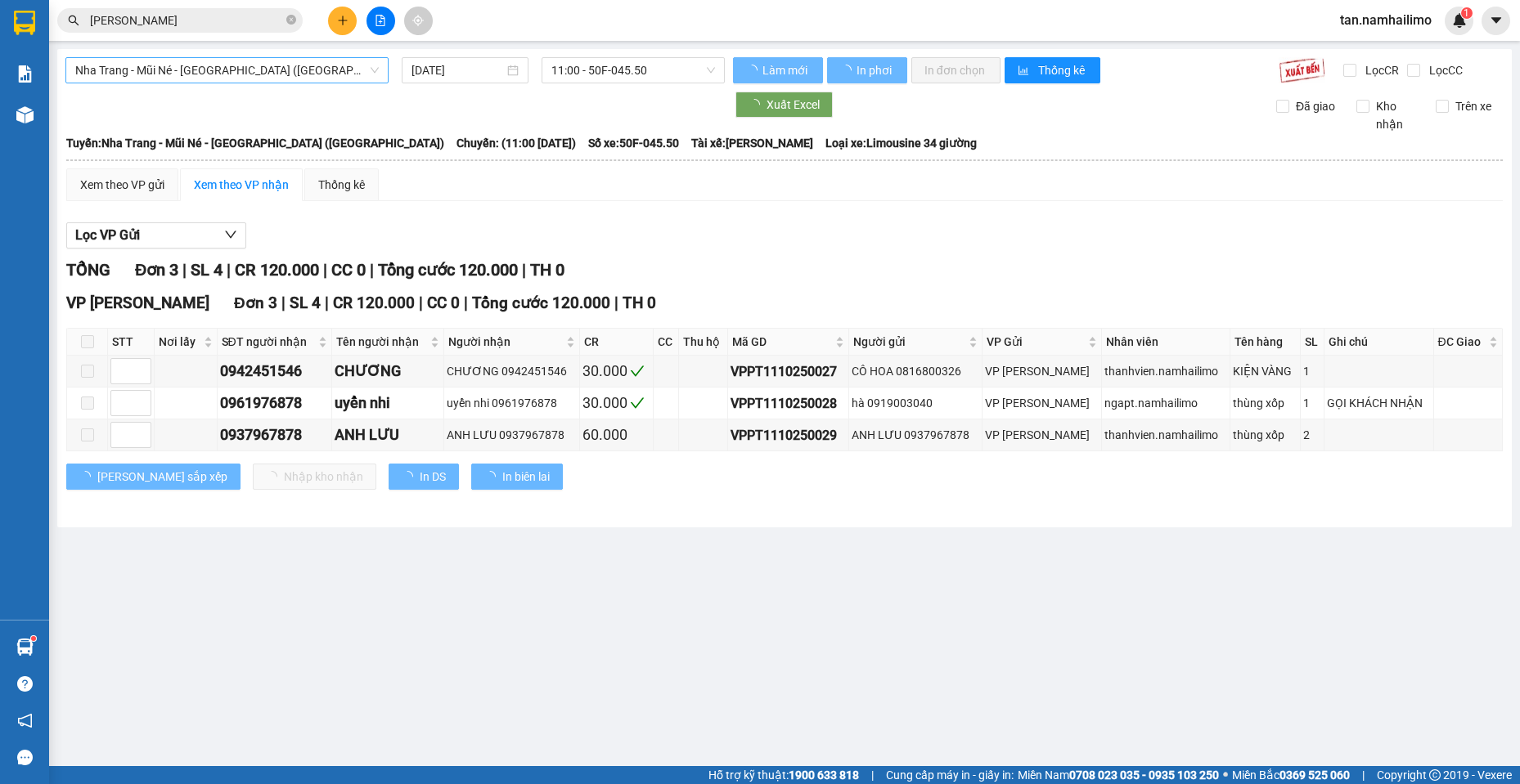
click at [286, 77] on span "Nha Trang - Mũi Né - [GEOGRAPHIC_DATA] ([GEOGRAPHIC_DATA])" at bounding box center [227, 70] width 303 height 25
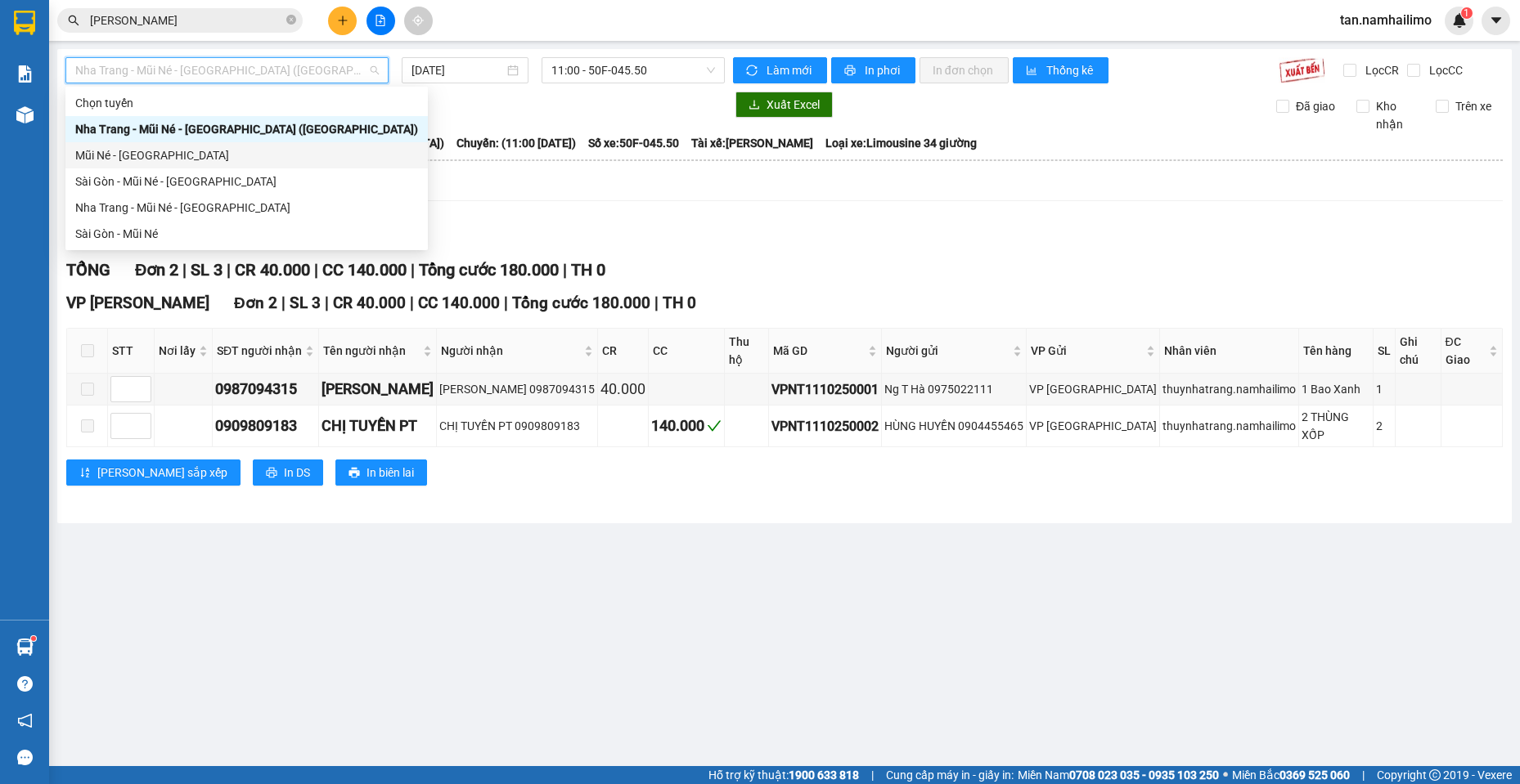
drag, startPoint x: 162, startPoint y: 162, endPoint x: 428, endPoint y: 83, distance: 277.5
click at [162, 161] on div "Mũi Né - [GEOGRAPHIC_DATA]" at bounding box center [247, 156] width 343 height 18
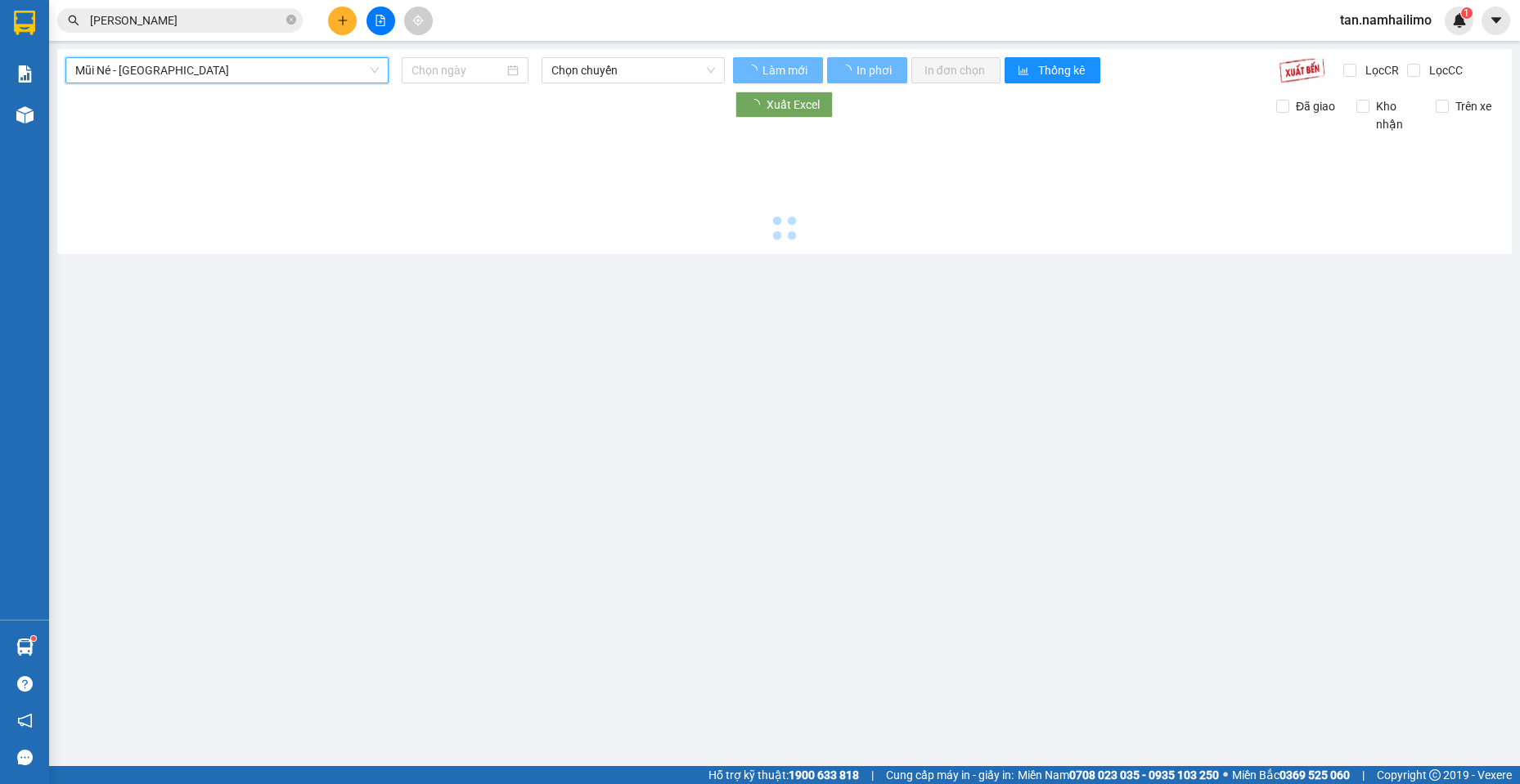
type input "[DATE]"
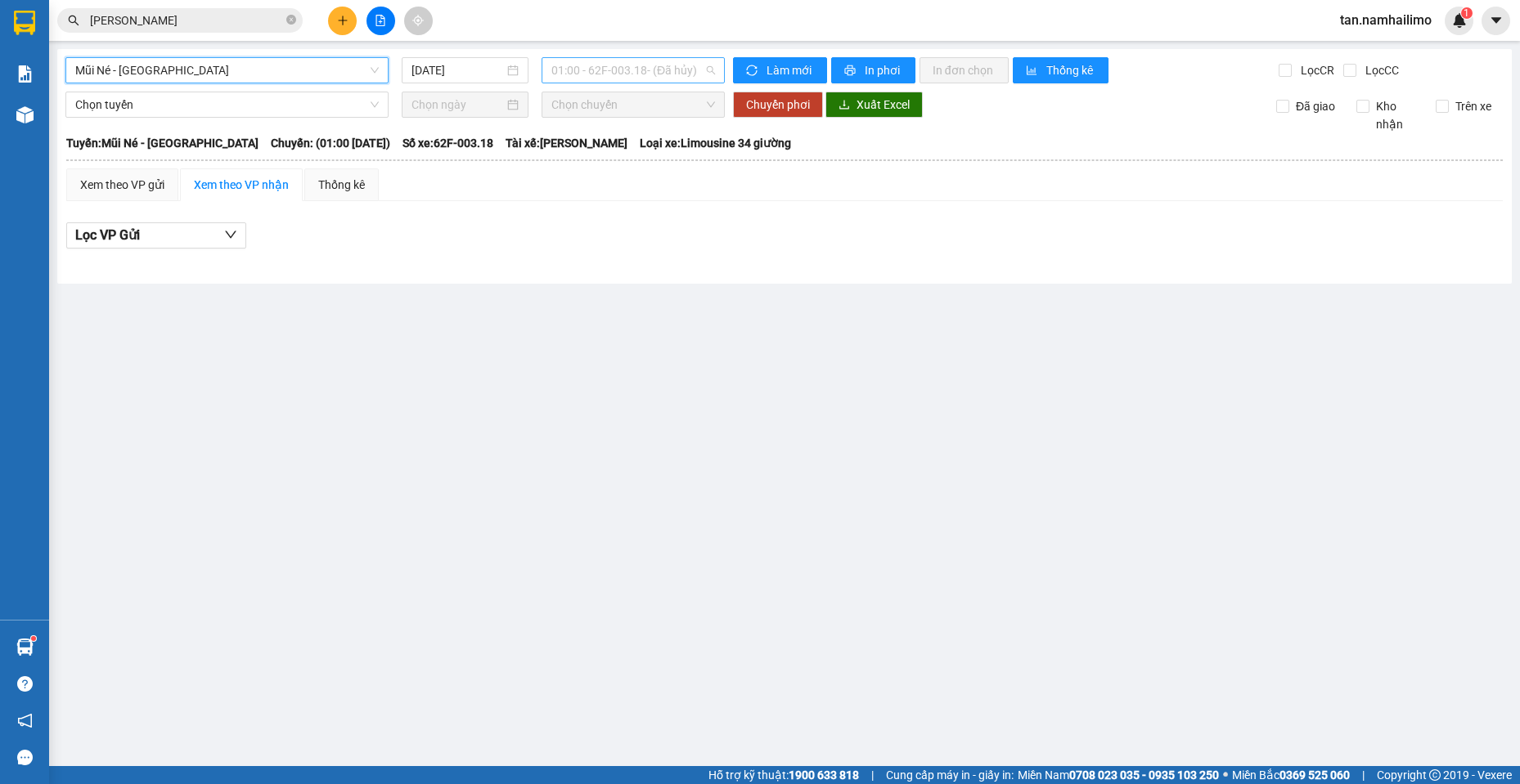
click at [625, 78] on span "01:00 - 62F-003.18 - (Đã hủy)" at bounding box center [633, 70] width 164 height 25
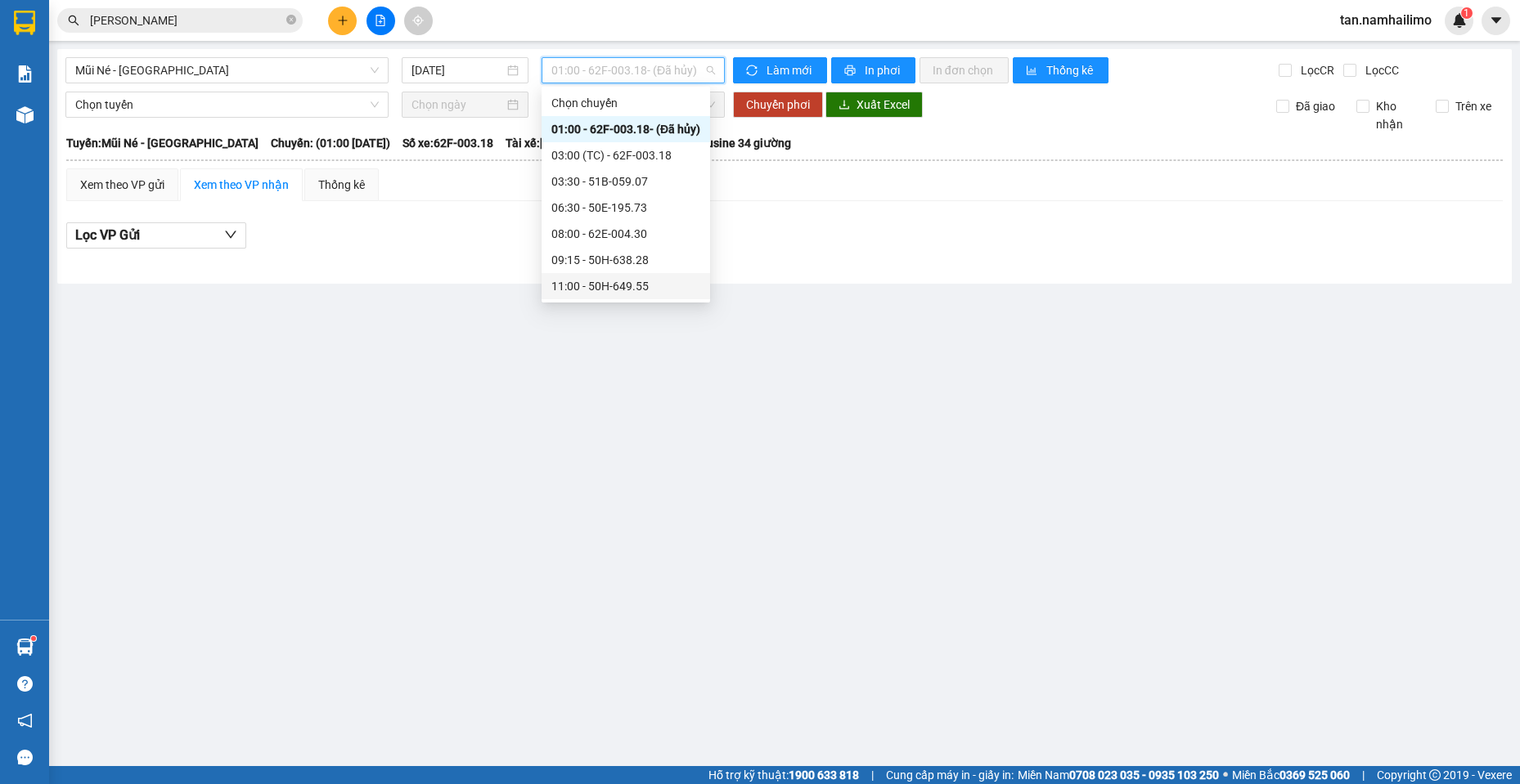
scroll to position [183, 0]
click at [665, 224] on div "16:30 - 51B-059.07" at bounding box center [626, 234] width 169 height 26
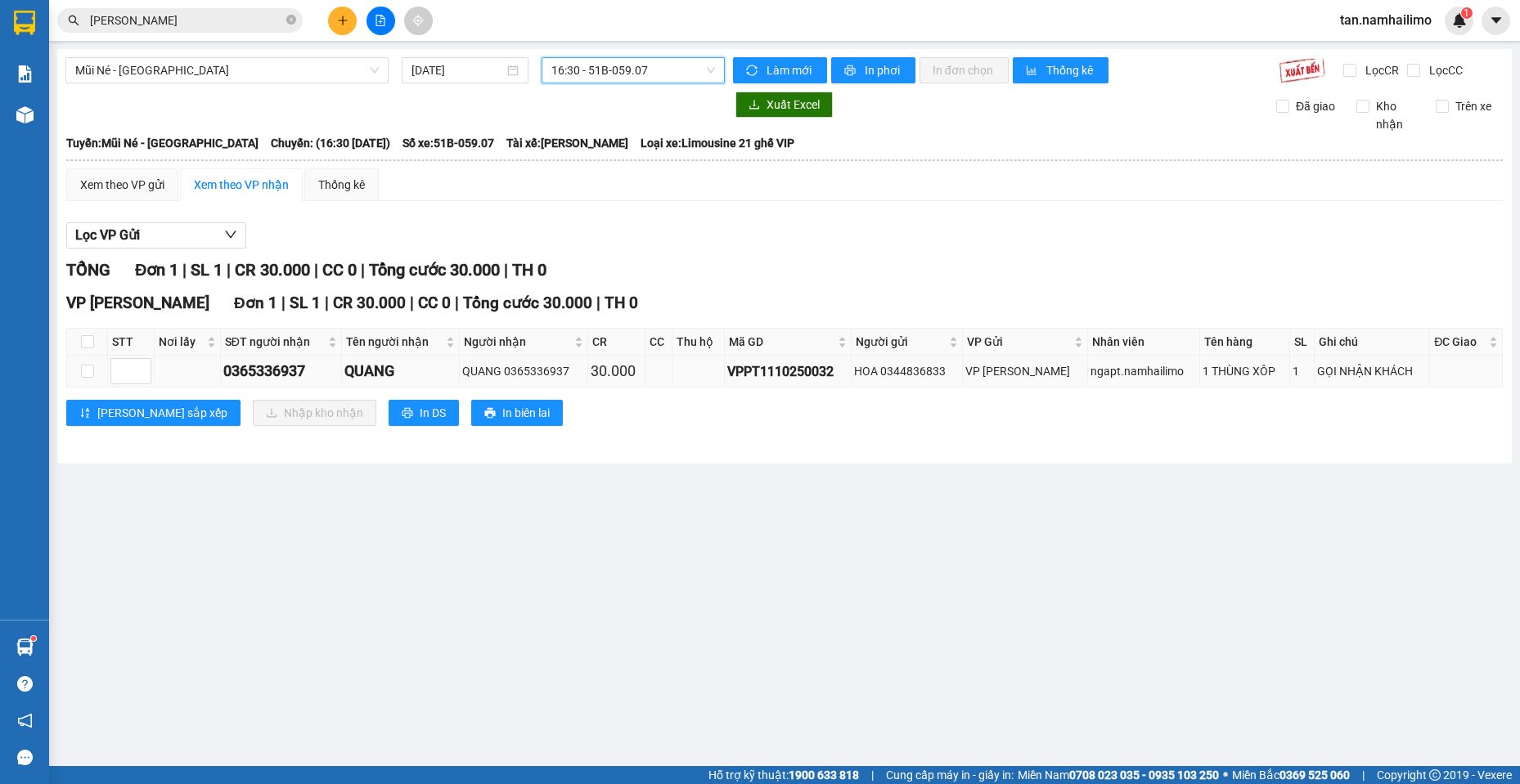
click at [96, 375] on td at bounding box center [87, 372] width 41 height 32
click at [94, 374] on td at bounding box center [87, 372] width 41 height 32
click at [90, 374] on input "checkbox" at bounding box center [87, 371] width 13 height 13
checkbox input "true"
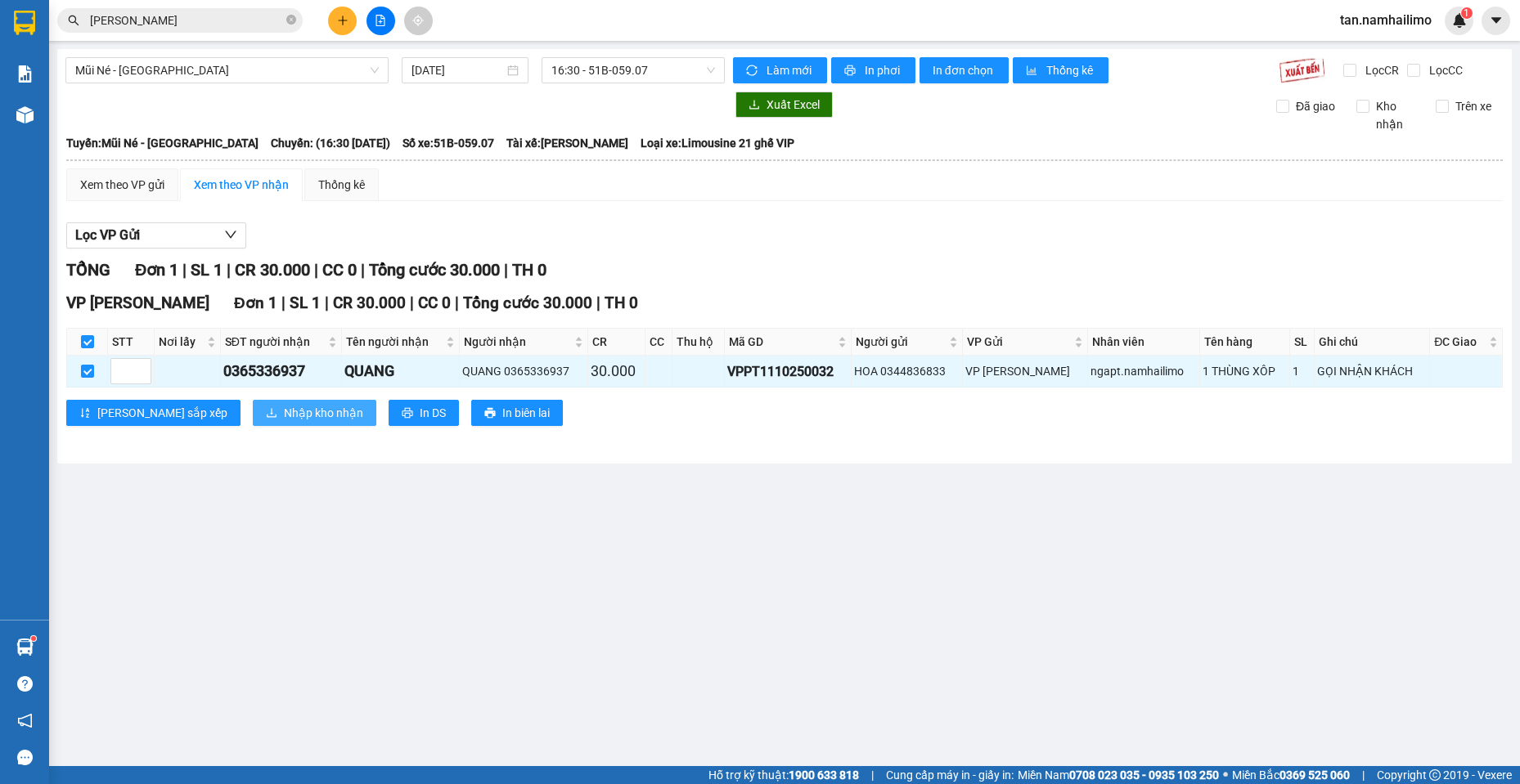
click at [284, 406] on span "Nhập kho nhận" at bounding box center [323, 413] width 79 height 18
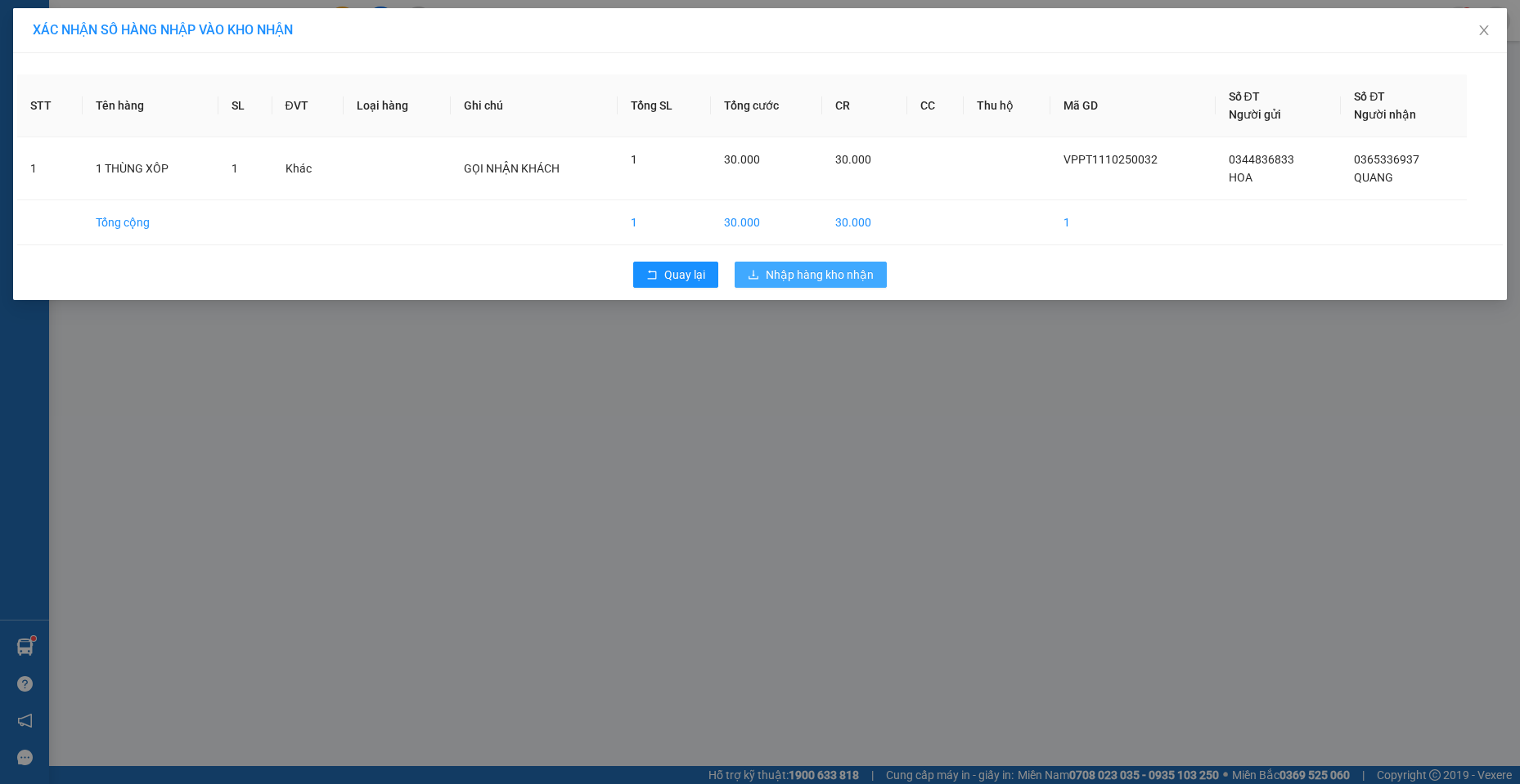
click at [807, 286] on button "Nhập hàng kho nhận" at bounding box center [810, 275] width 152 height 26
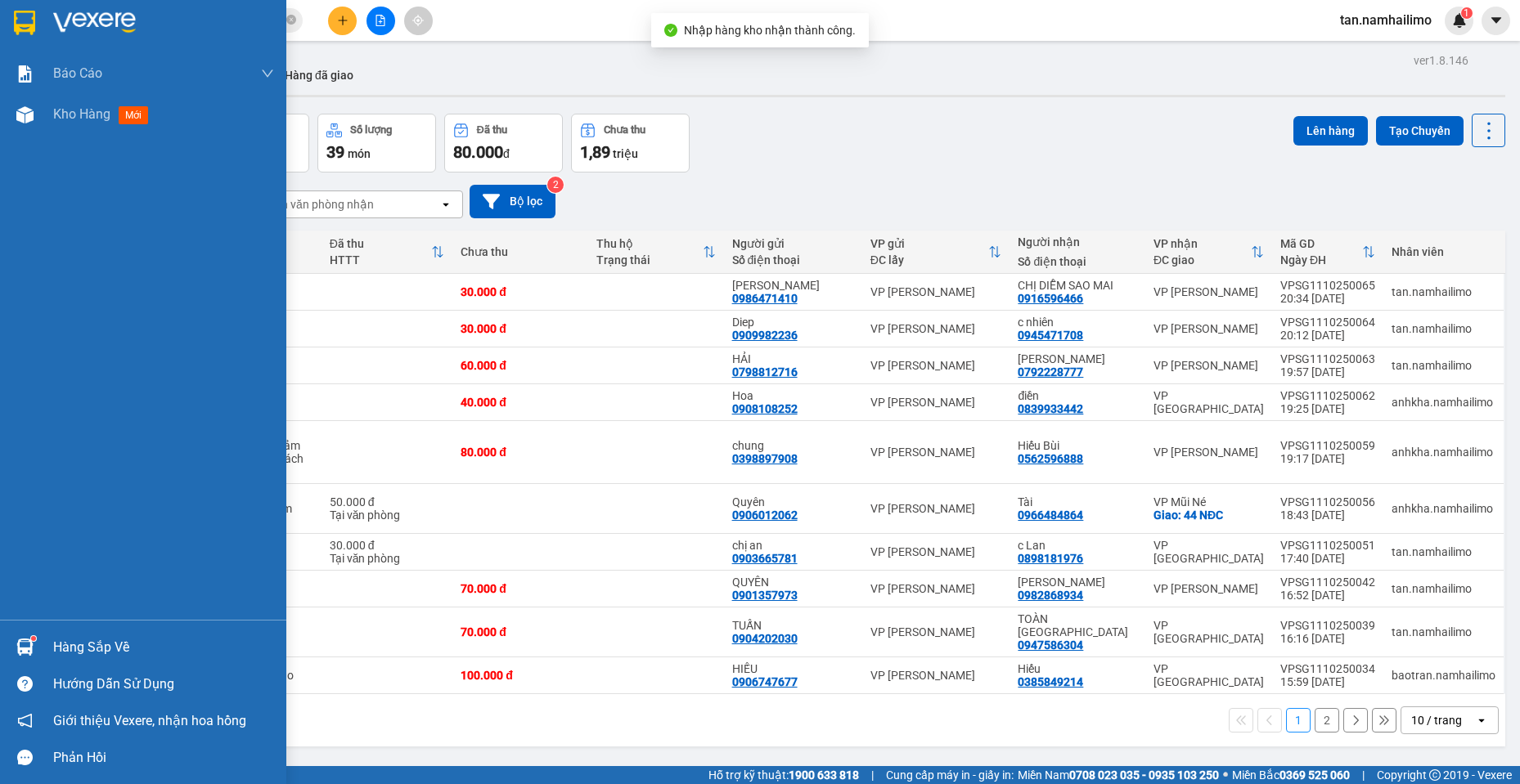
click at [7, 25] on div at bounding box center [143, 27] width 287 height 54
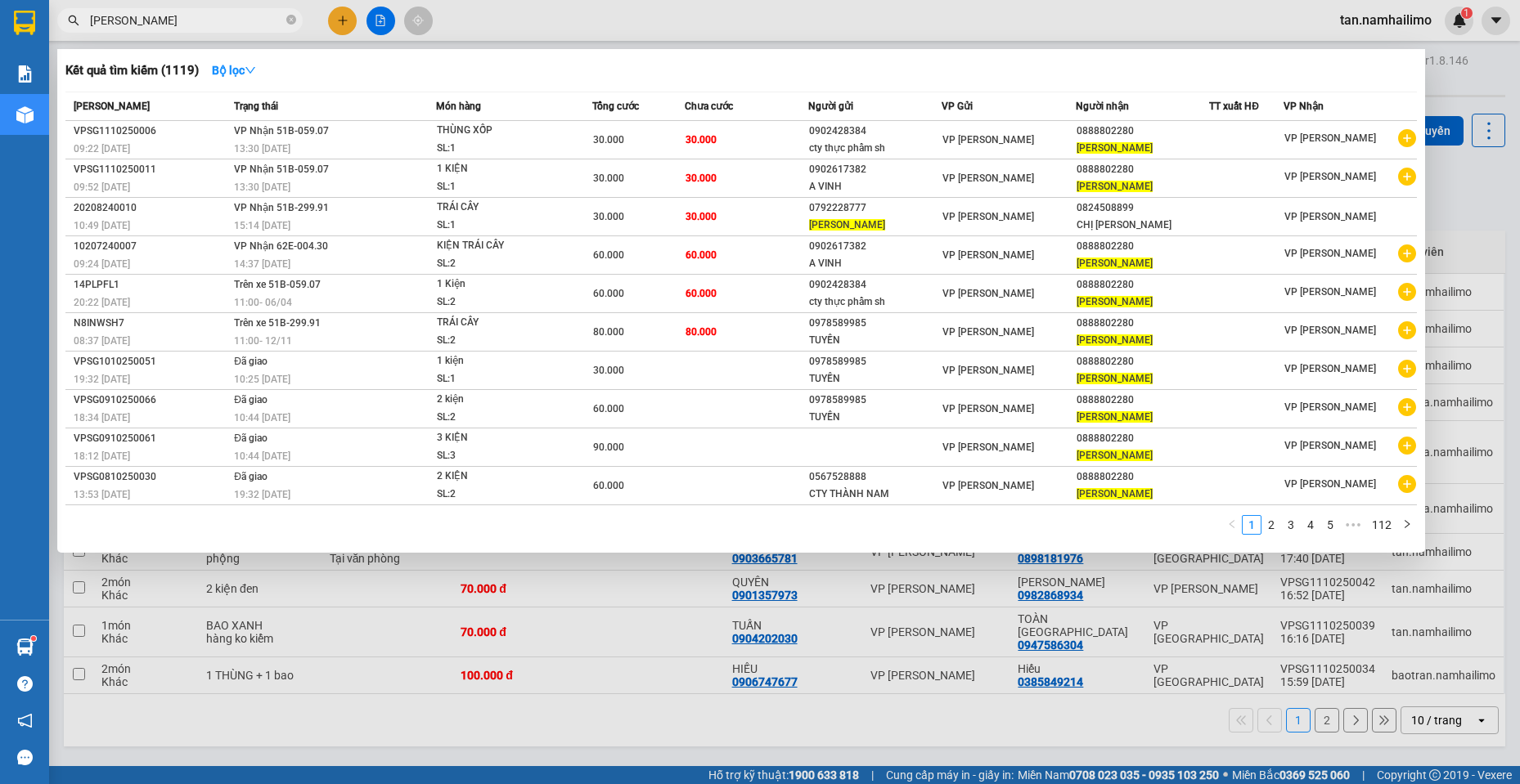
click at [187, 18] on input "võ trinh" at bounding box center [186, 21] width 193 height 18
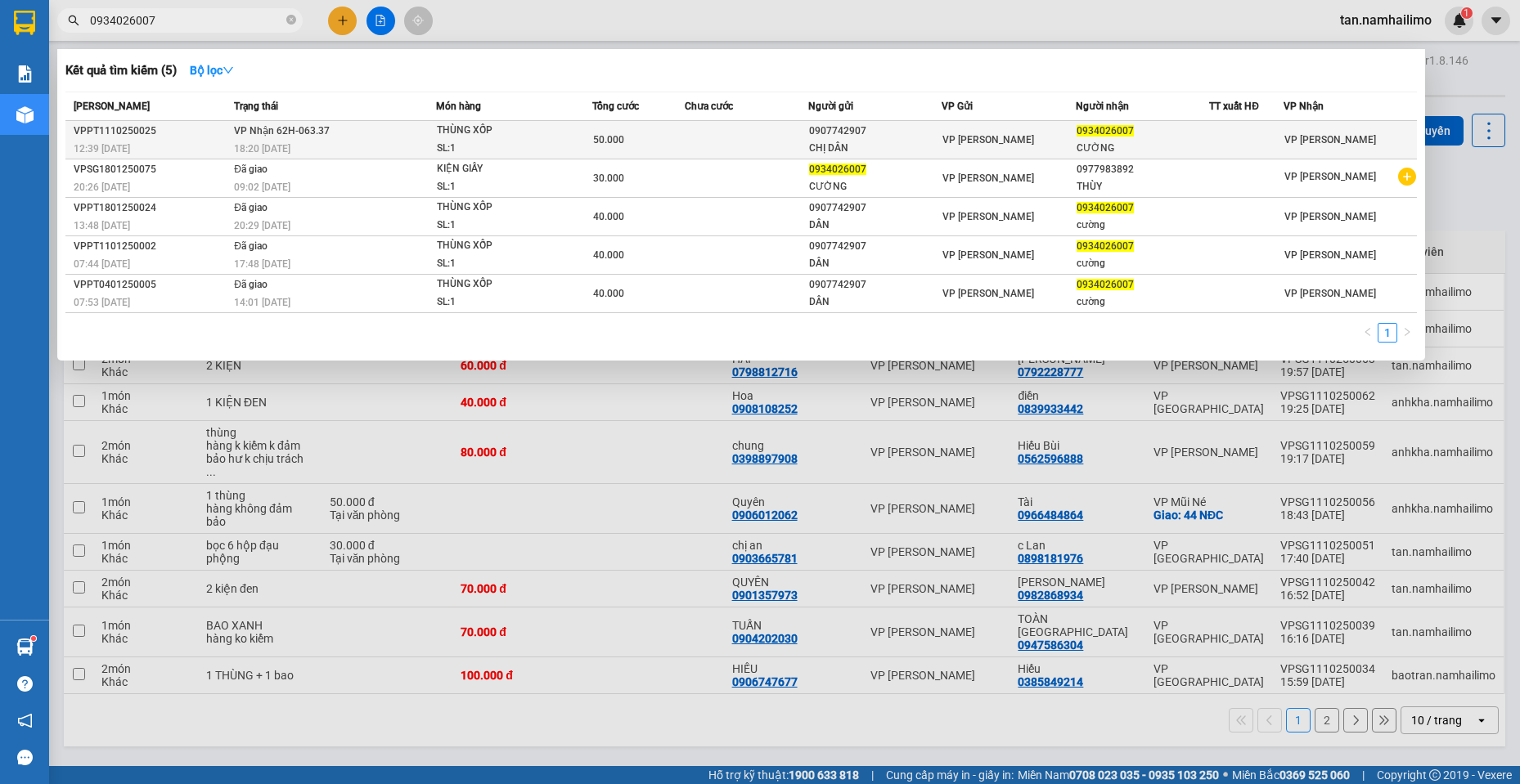
type input "0934026007"
click at [1104, 147] on div "CƯỜNG" at bounding box center [1142, 148] width 132 height 17
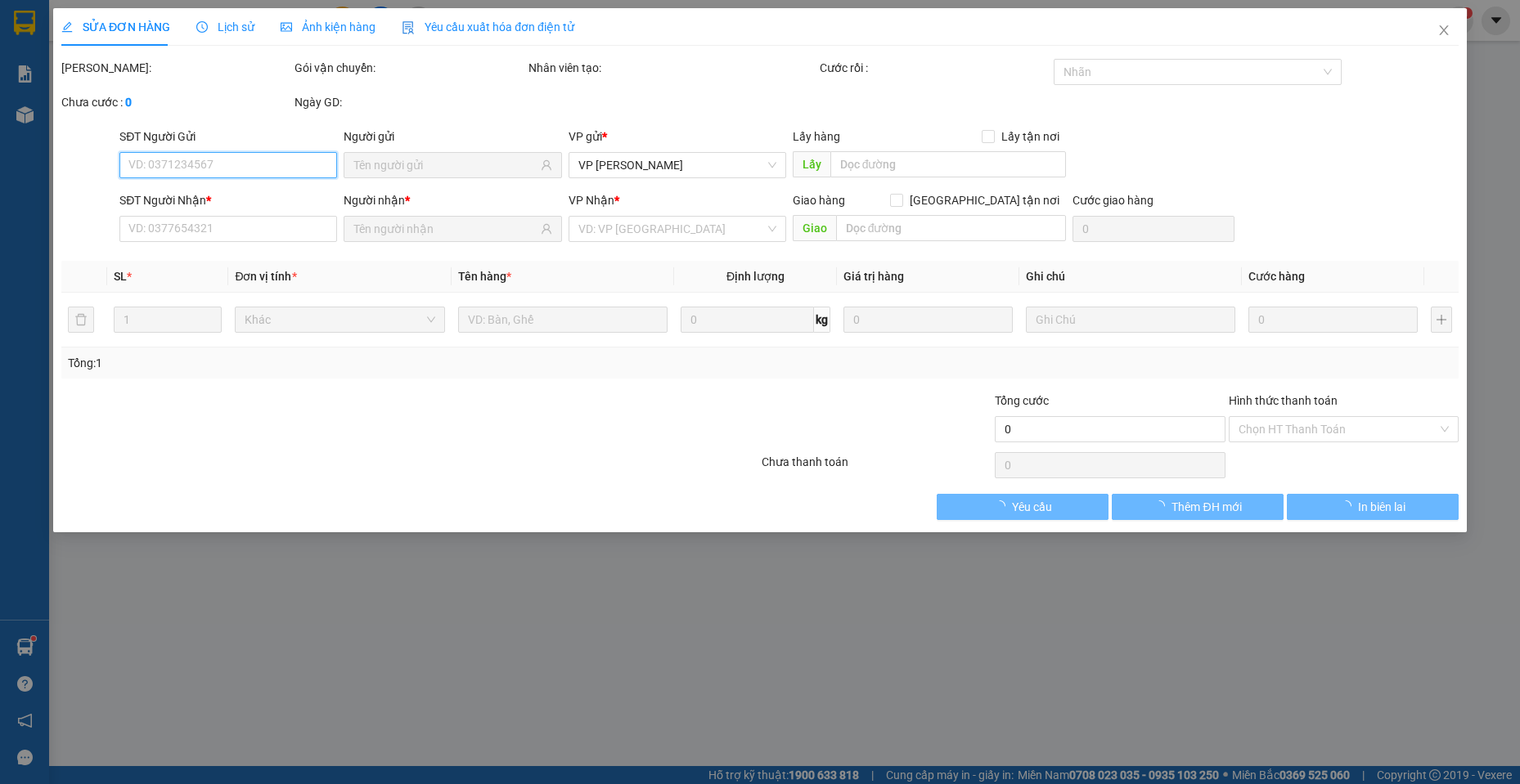
type input "0907742907"
type input "CHỊ DÂN"
type input "0934026007"
type input "CƯỜNG"
type input "50.000"
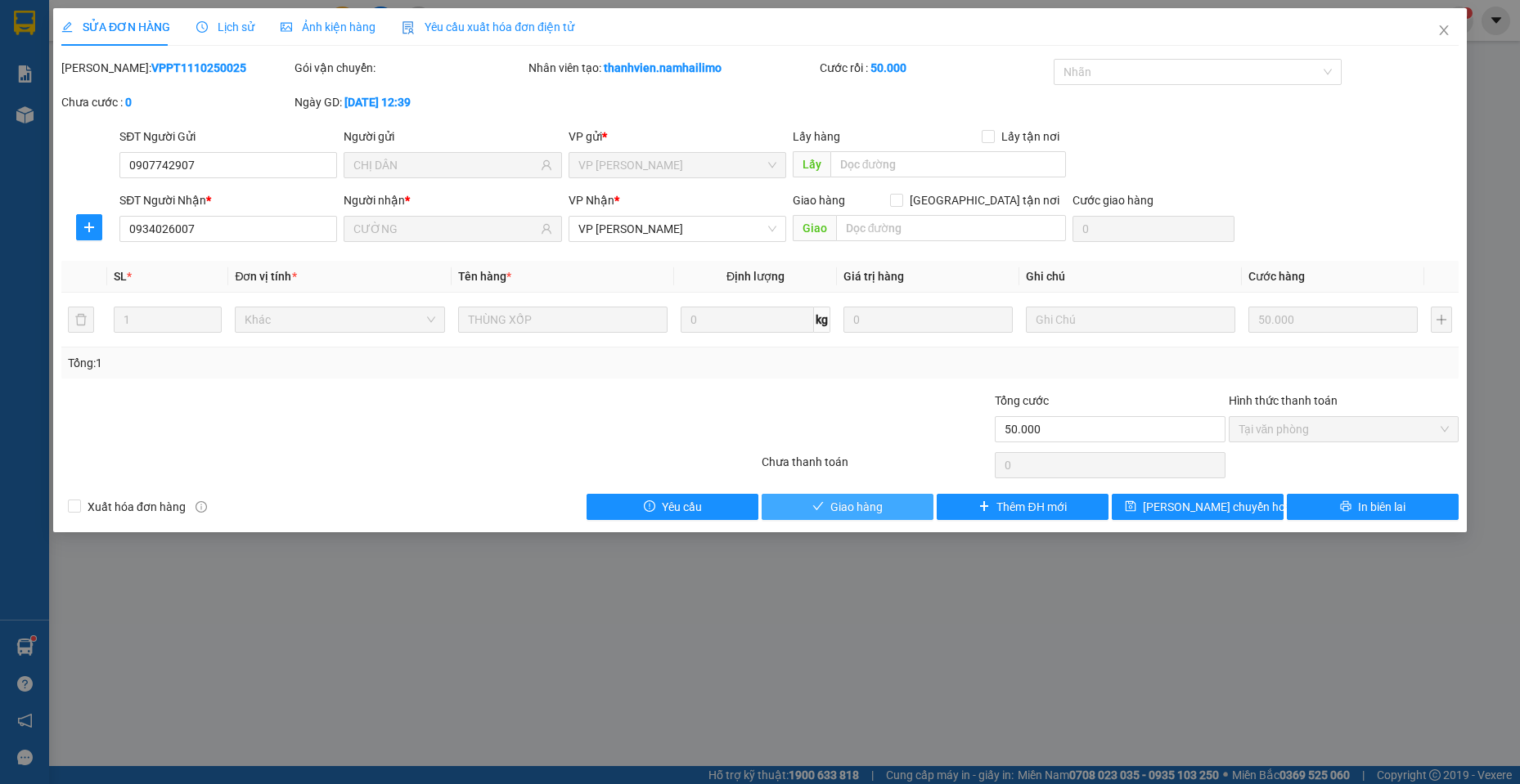
click at [868, 507] on span "Giao hàng" at bounding box center [857, 507] width 53 height 18
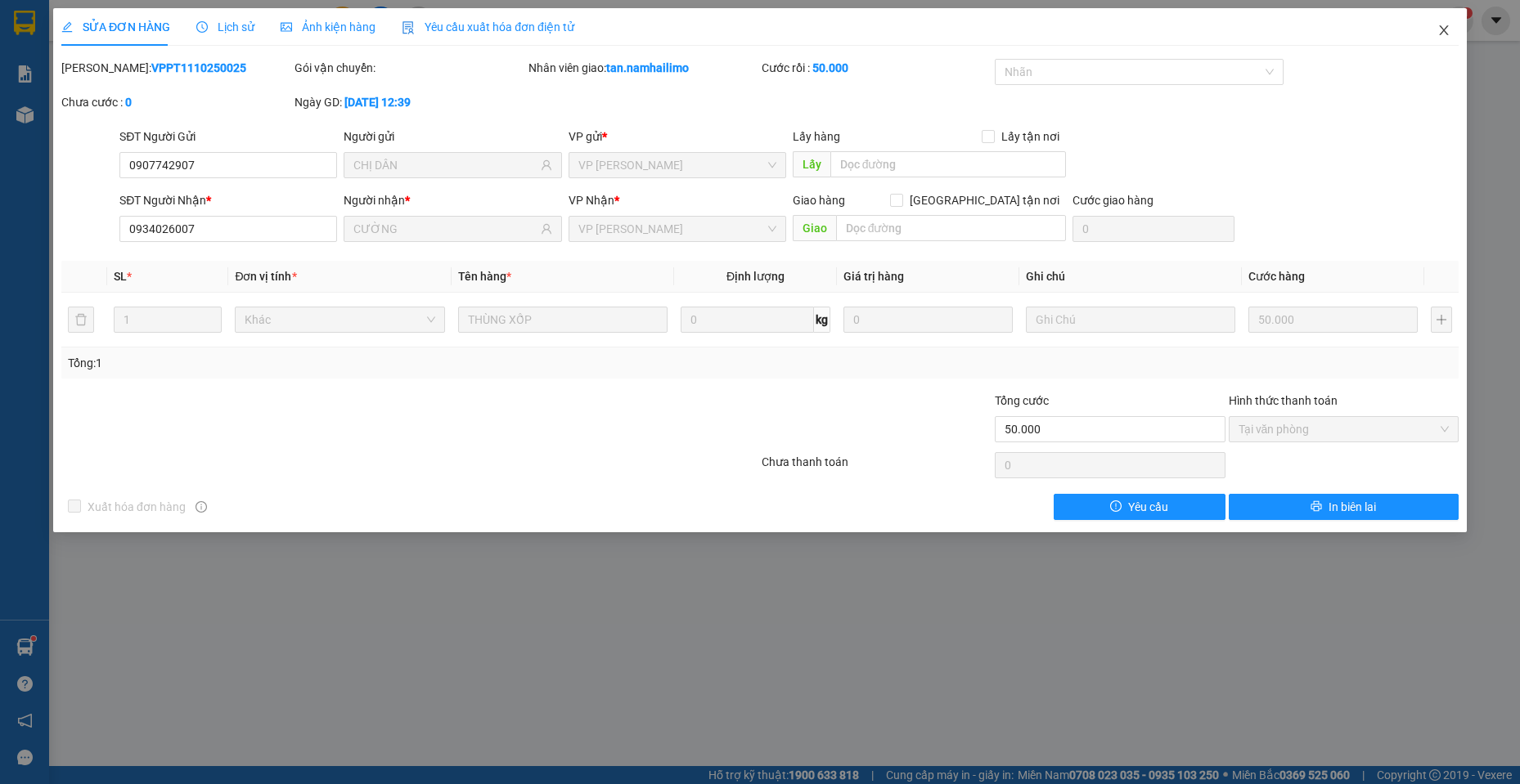
click at [1436, 32] on span "Close" at bounding box center [1444, 31] width 46 height 46
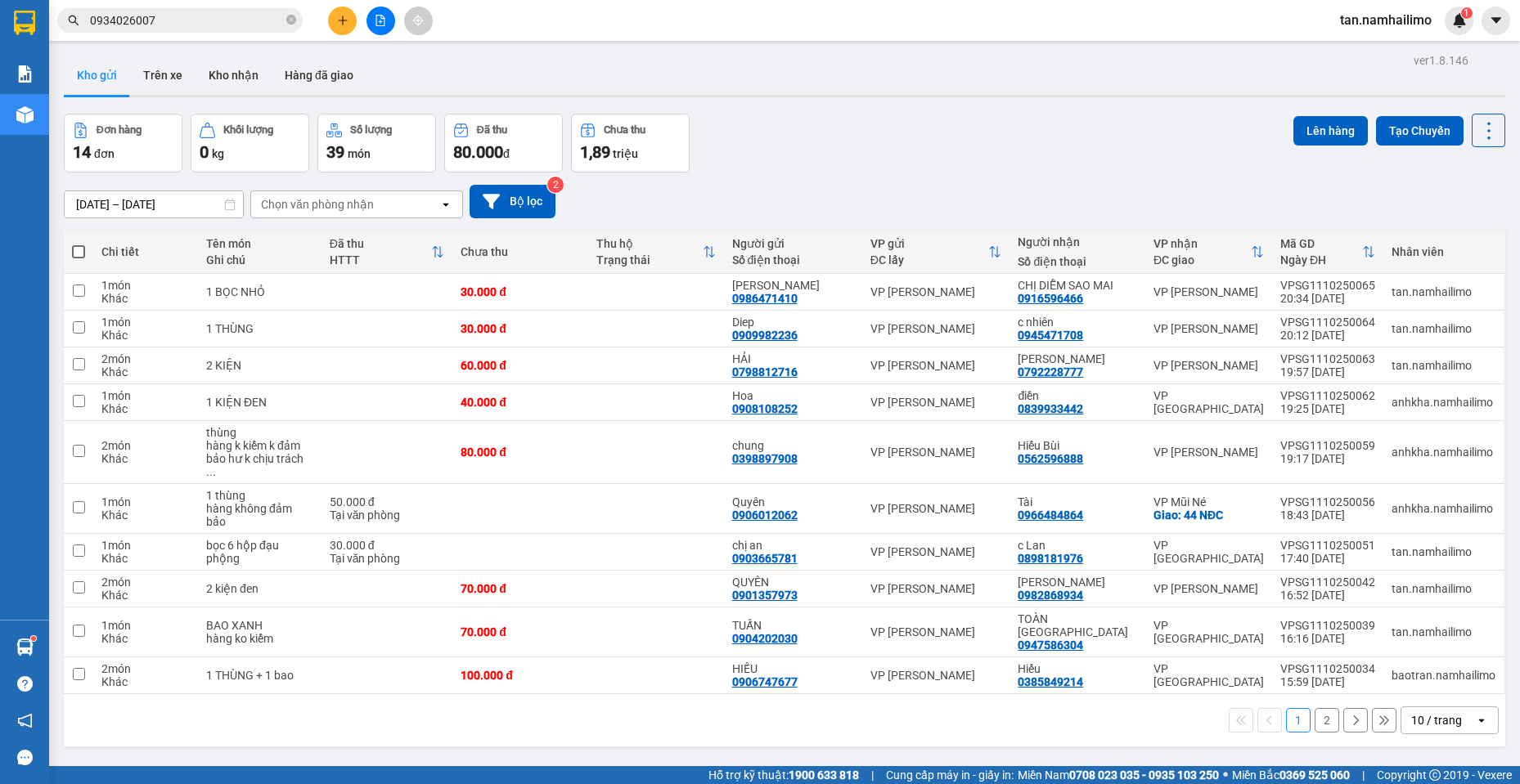
click at [176, 27] on input "0934026007" at bounding box center [186, 21] width 193 height 18
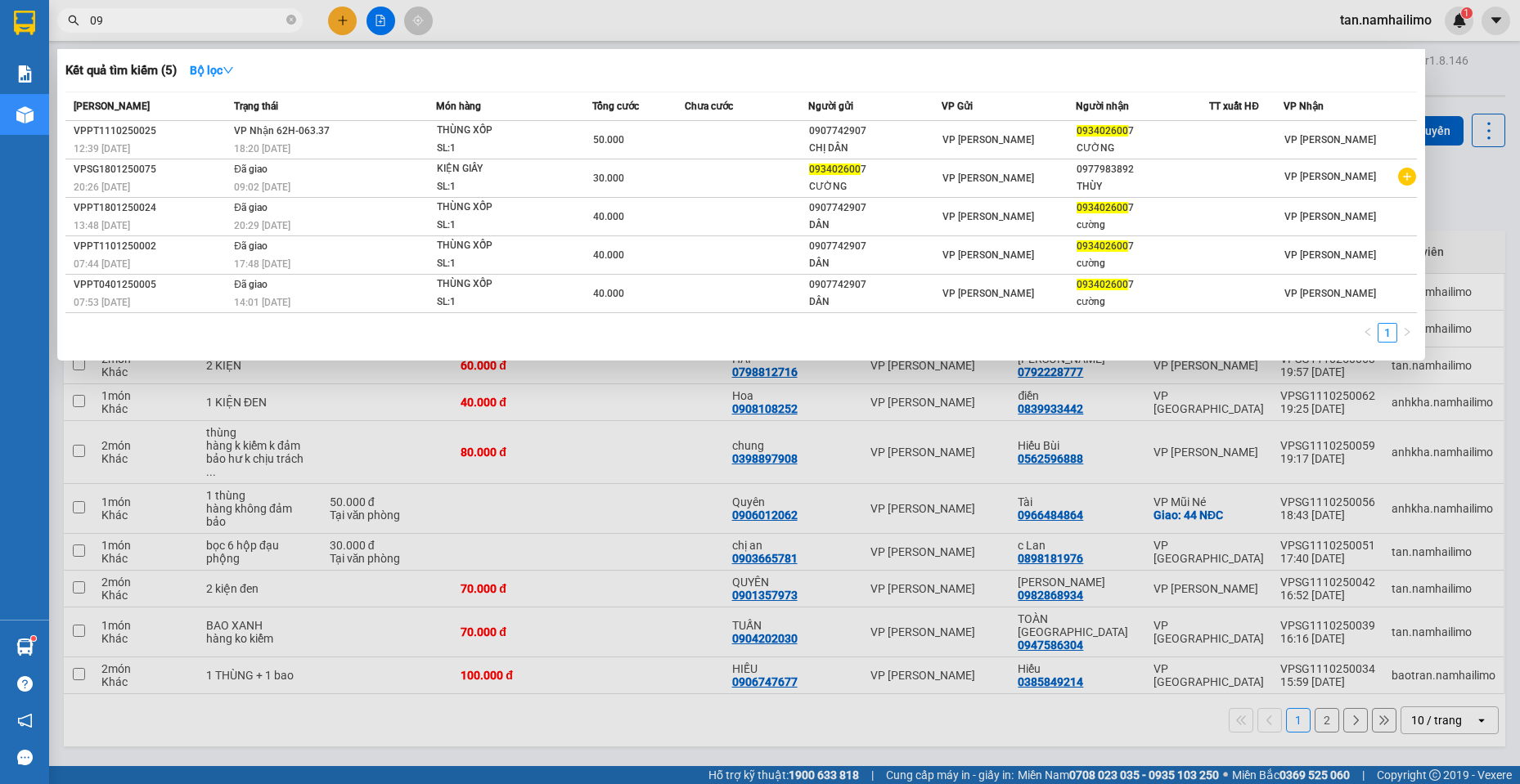
type input "0"
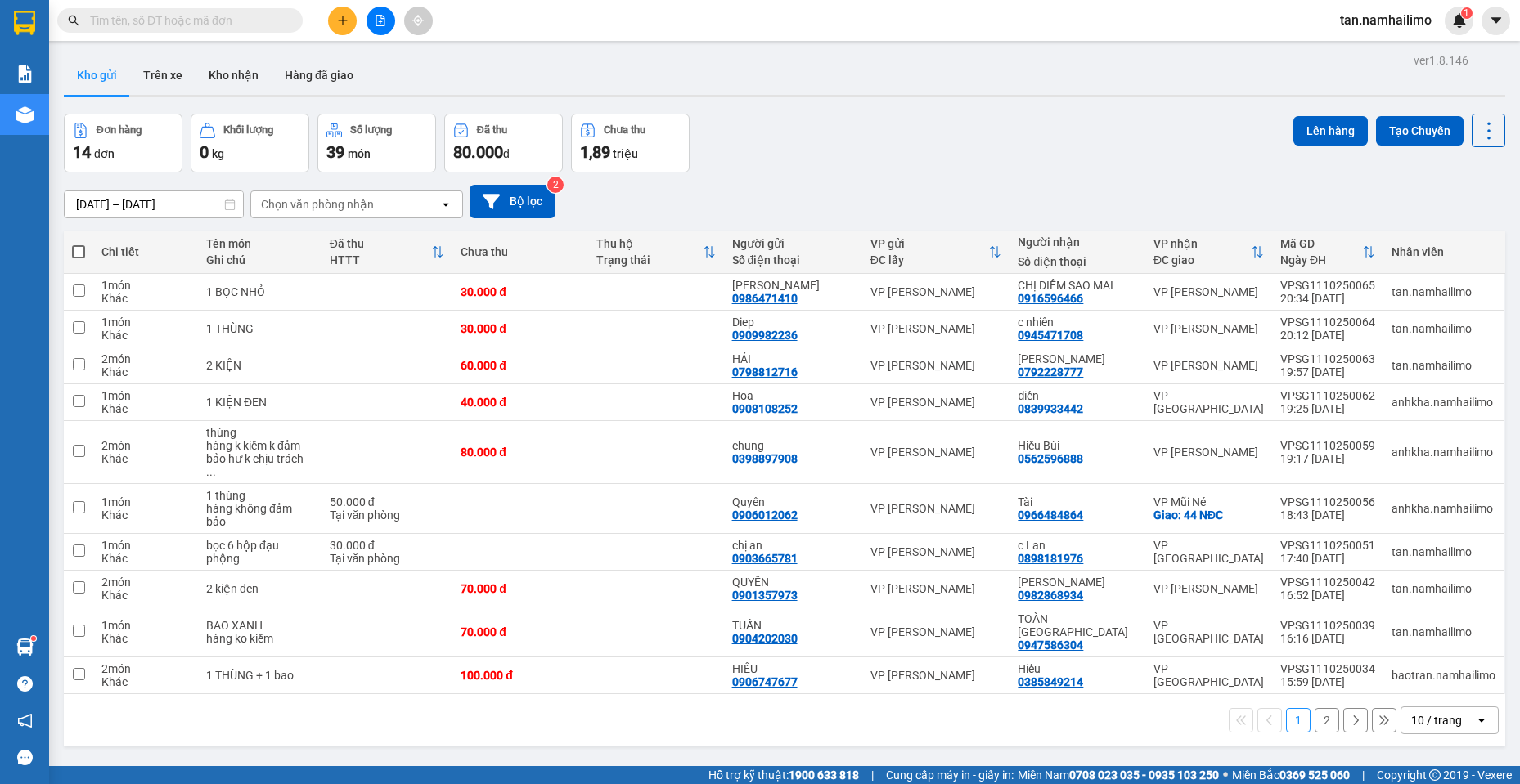
click at [339, 17] on icon "plus" at bounding box center [343, 21] width 12 height 12
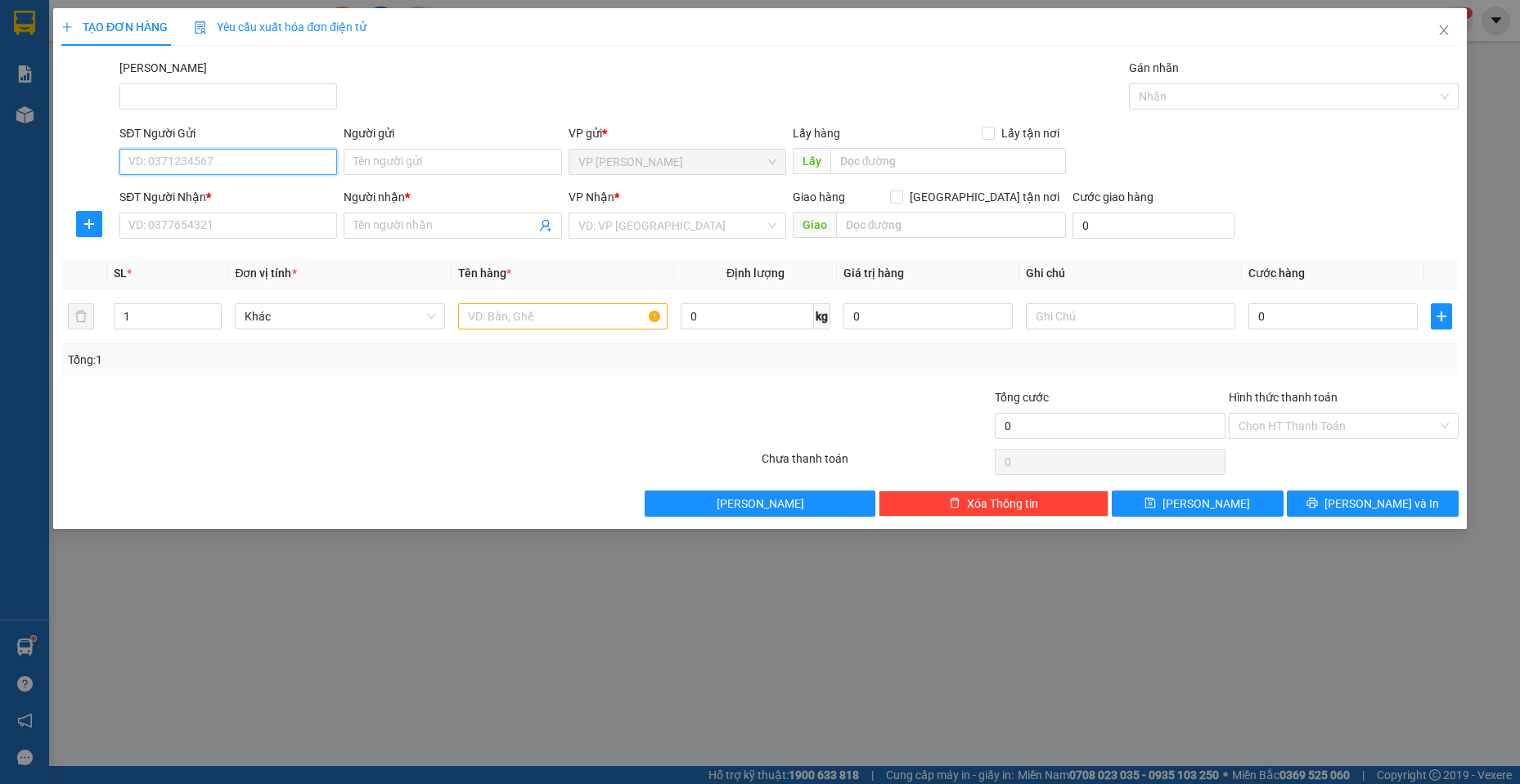
click at [245, 162] on input "SĐT Người Gửi" at bounding box center [227, 162] width 217 height 26
type input "0914773328"
click at [393, 148] on div "Người gửi" at bounding box center [452, 136] width 217 height 25
click at [393, 149] on input "Người gửi" at bounding box center [452, 162] width 217 height 26
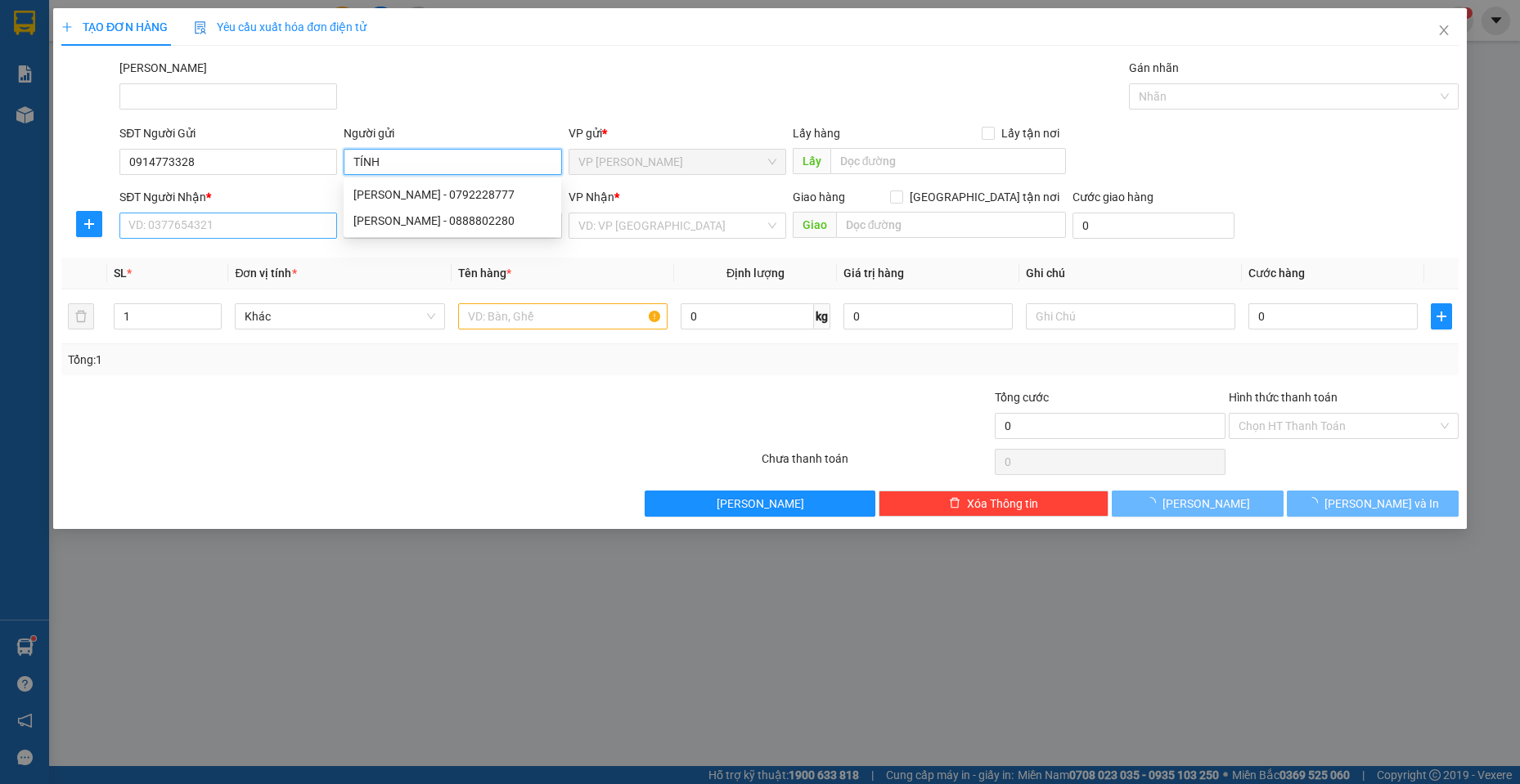
type input "TÍNH"
click at [256, 214] on input "SĐT Người Nhận *" at bounding box center [227, 226] width 217 height 26
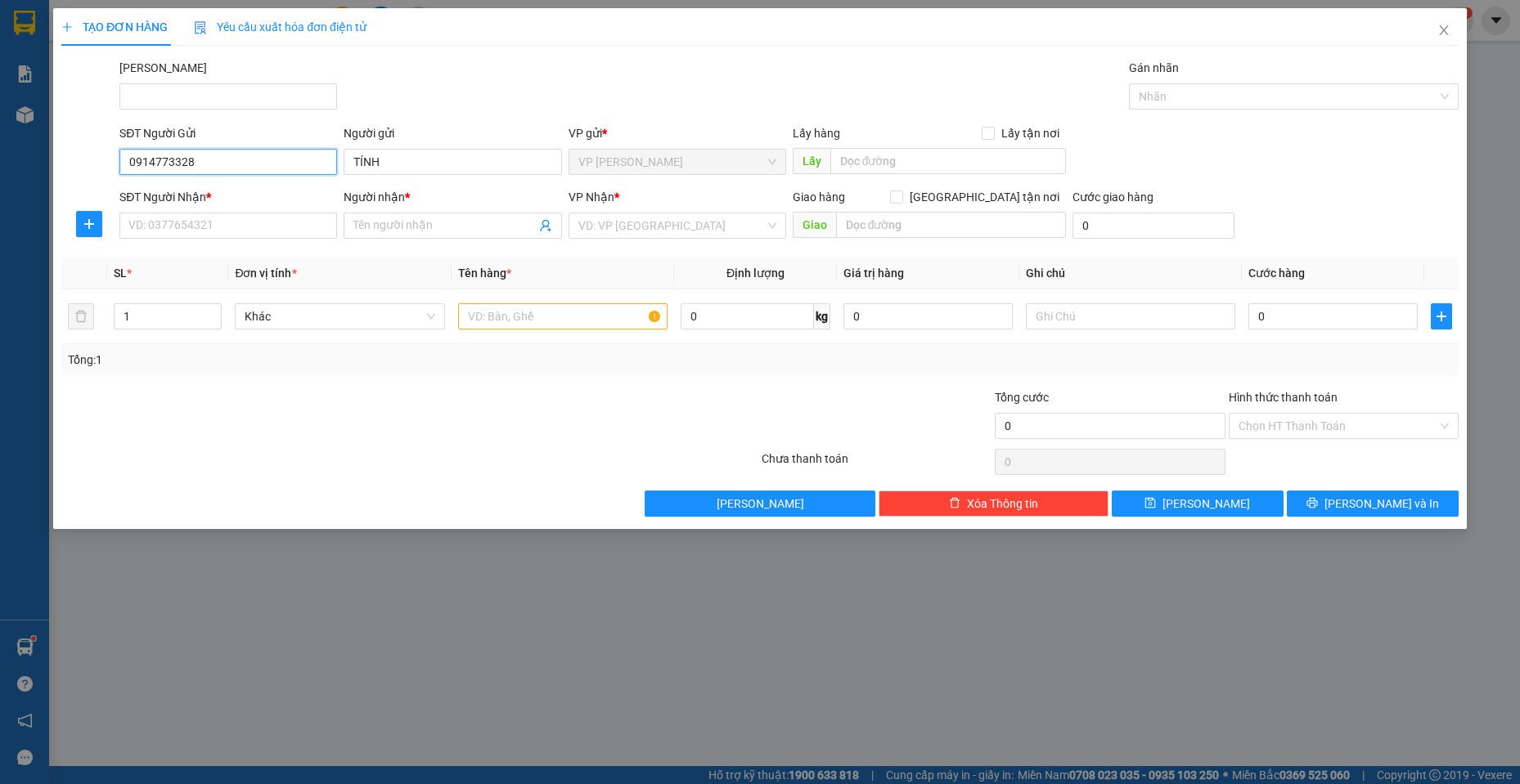
click at [217, 165] on input "0914773328" at bounding box center [227, 162] width 217 height 26
click at [213, 223] on input "SĐT Người Nhận *" at bounding box center [227, 226] width 217 height 26
paste input "0914773328"
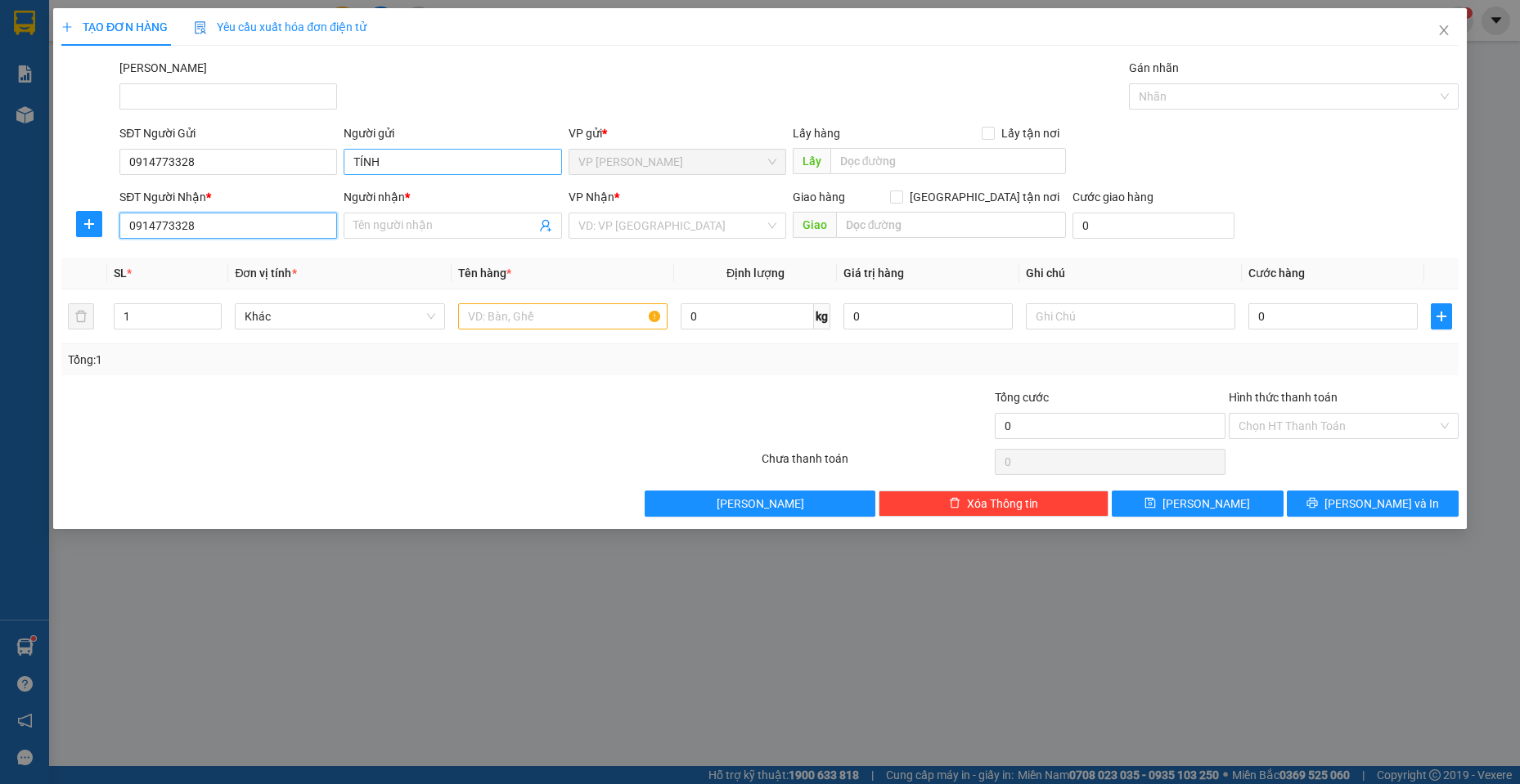
type input "0914773328"
click at [443, 159] on input "TÍNH" at bounding box center [452, 162] width 217 height 26
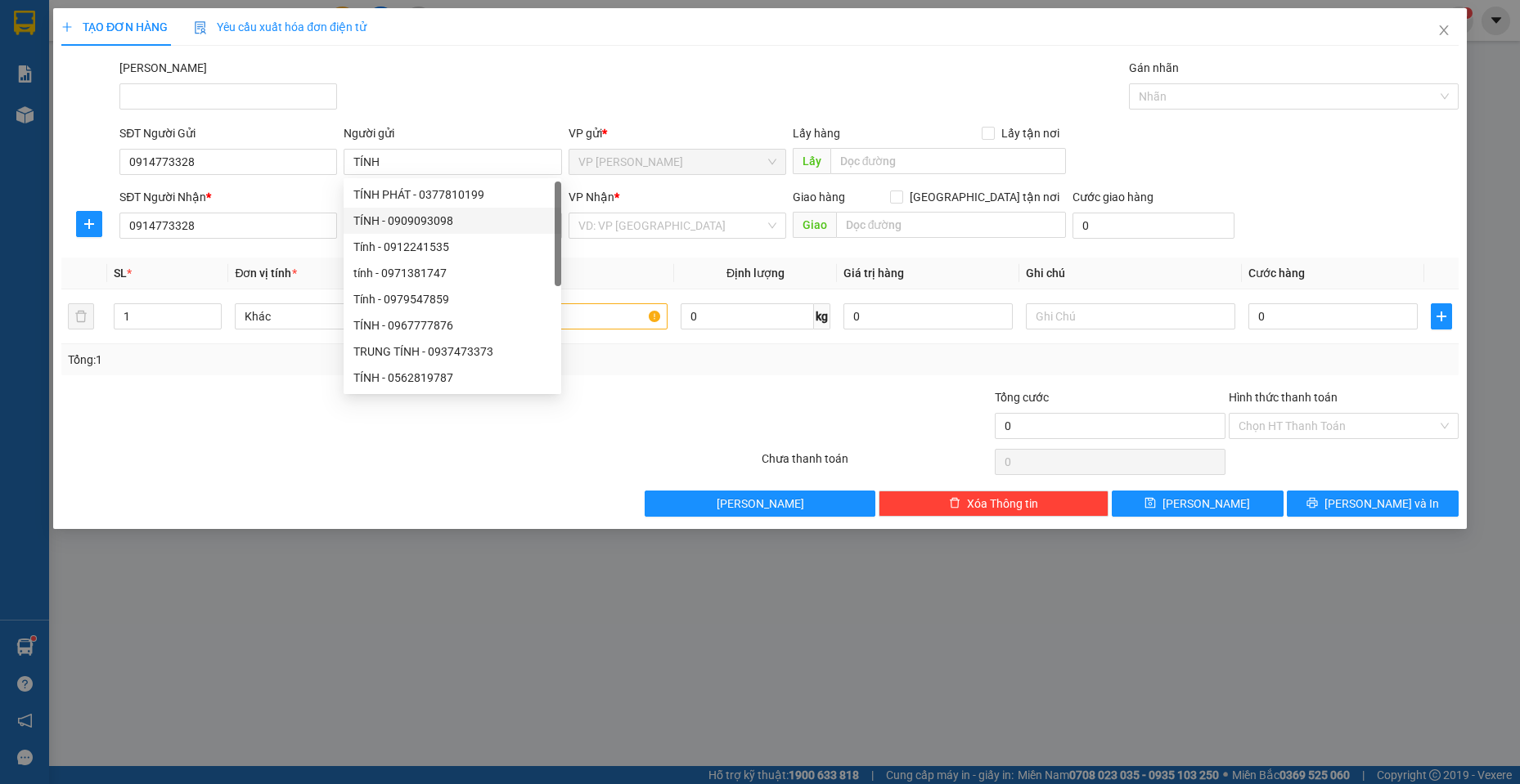
click at [605, 275] on th "Tên hàng *" at bounding box center [562, 274] width 223 height 32
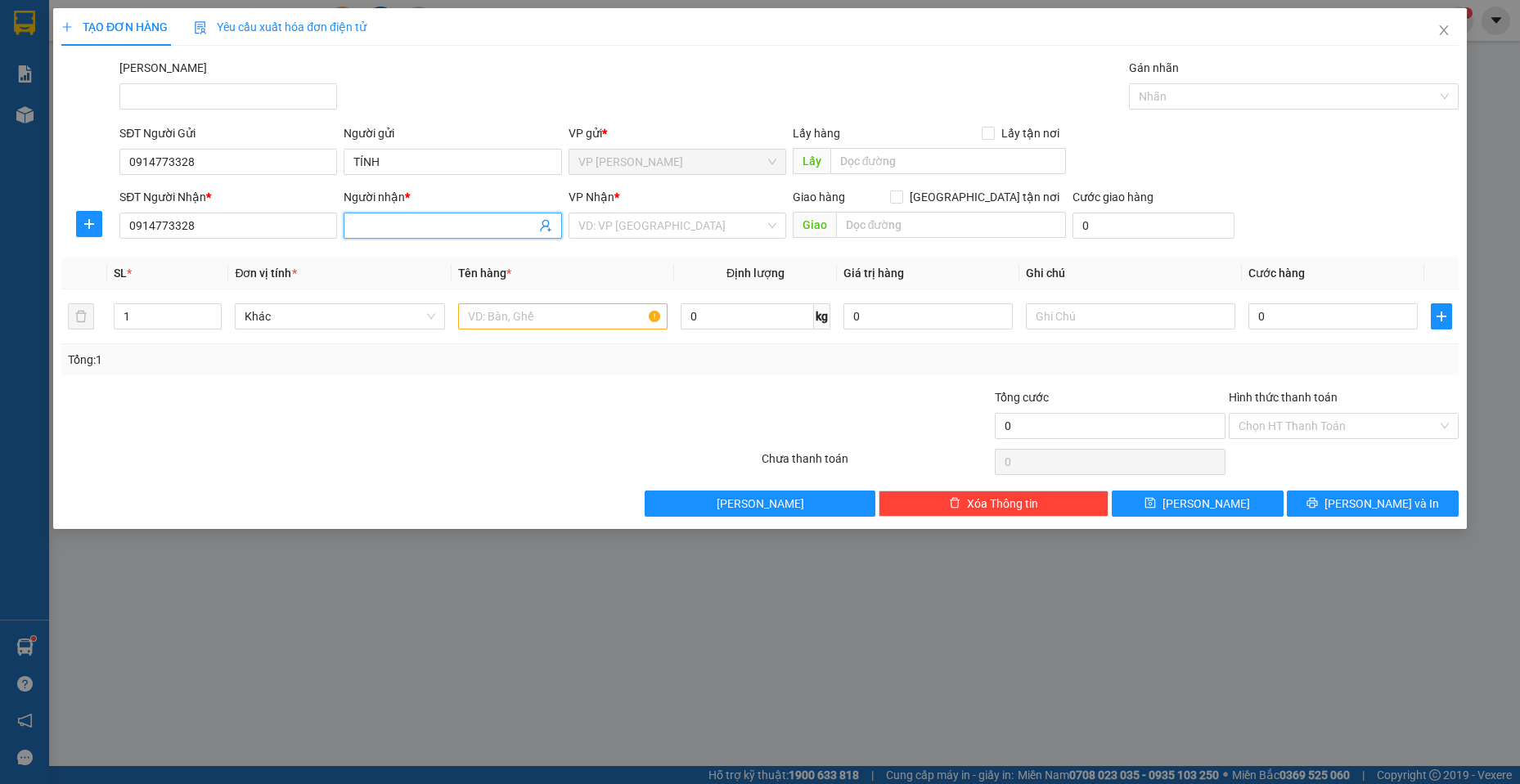
click at [425, 219] on input "Người nhận *" at bounding box center [443, 226] width 181 height 18
paste input "TÍNH"
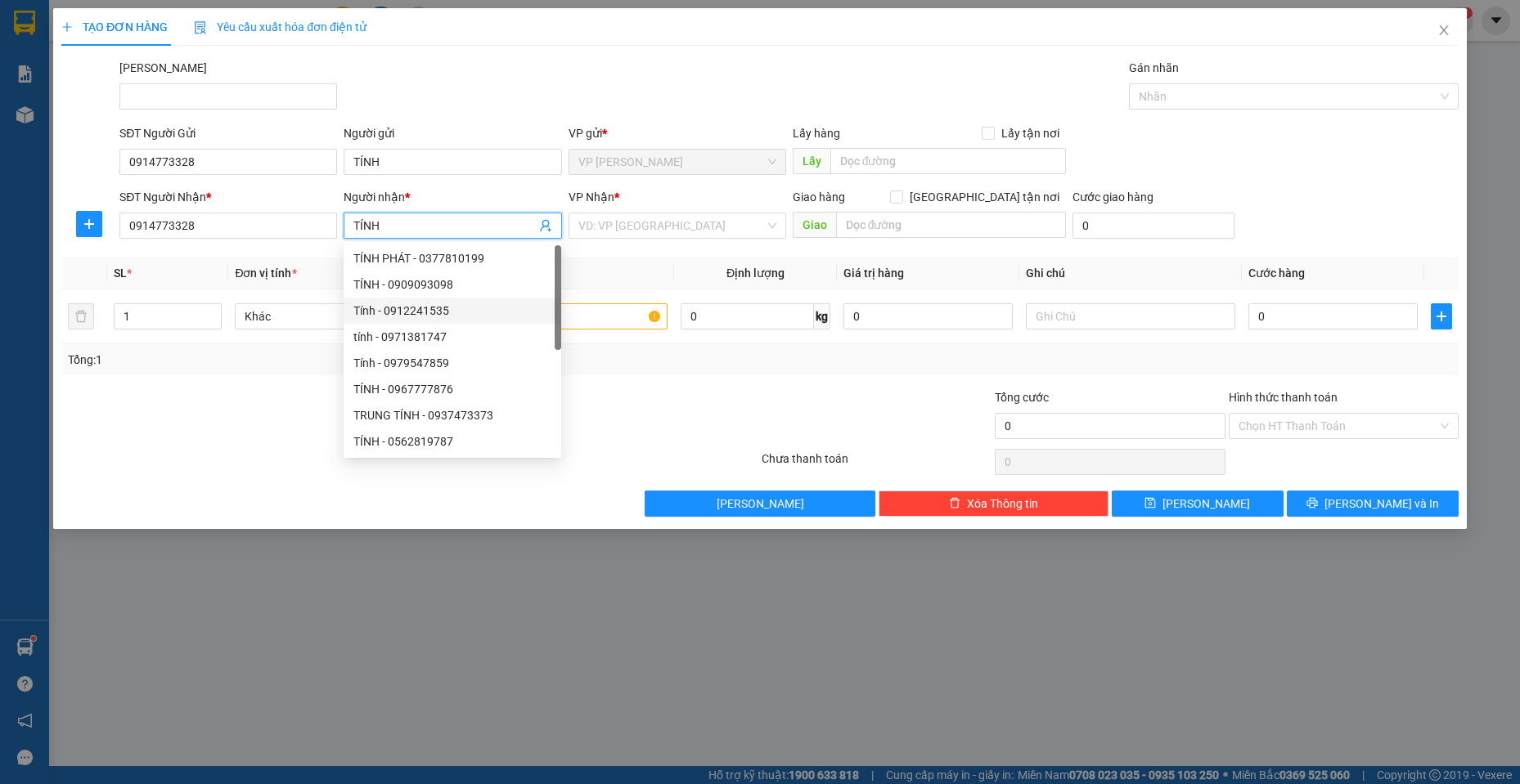
type input "TÍNH"
click at [653, 417] on div at bounding box center [643, 417] width 233 height 57
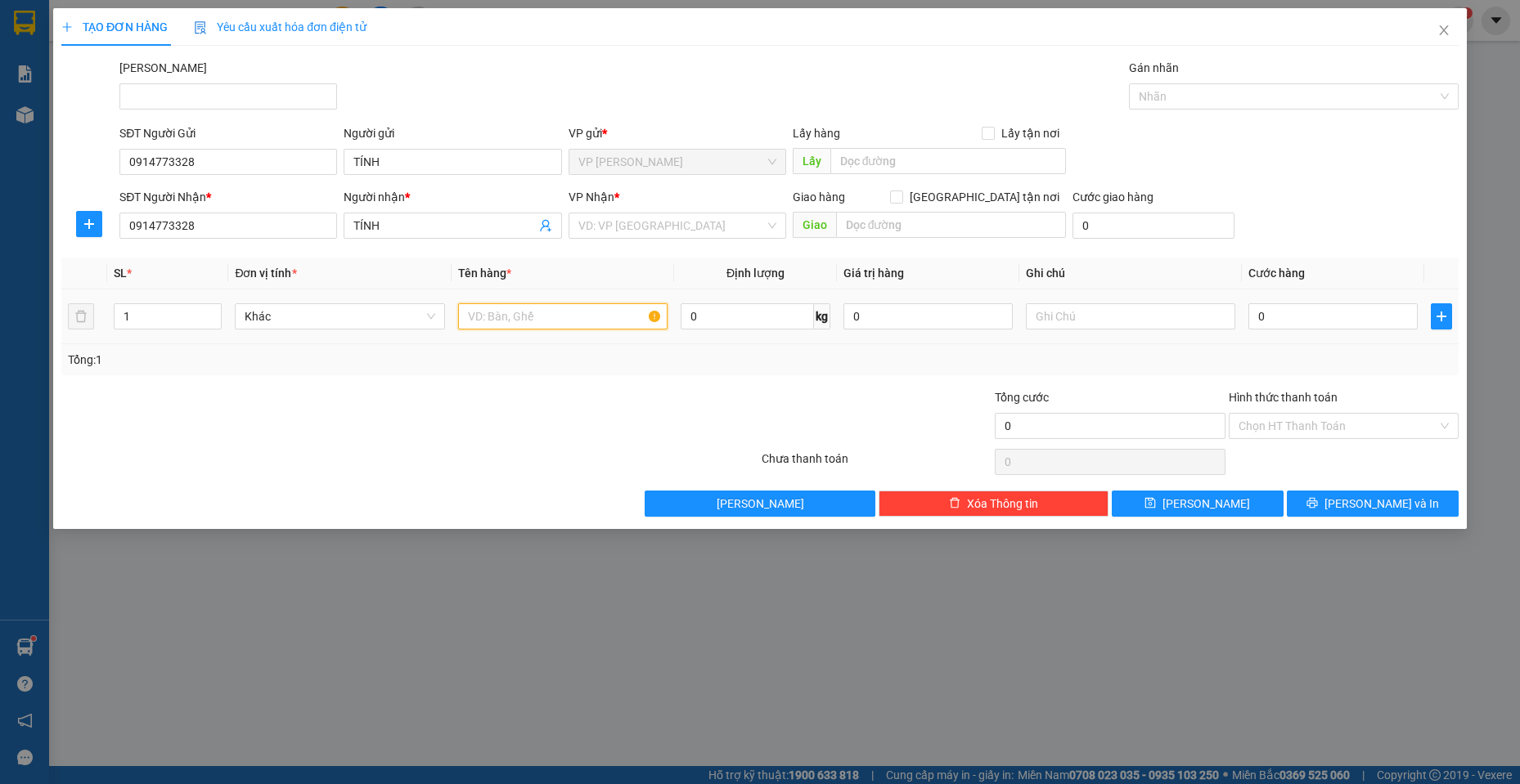
click at [588, 321] on input "text" at bounding box center [563, 316] width 210 height 26
type input "B"
type input "T"
type input "1 TÚI RẰN RI"
click at [562, 383] on div "Transit Pickup Surcharge Ids Transit Deliver Surcharge Ids Transit Deliver Surc…" at bounding box center [760, 287] width 1397 height 458
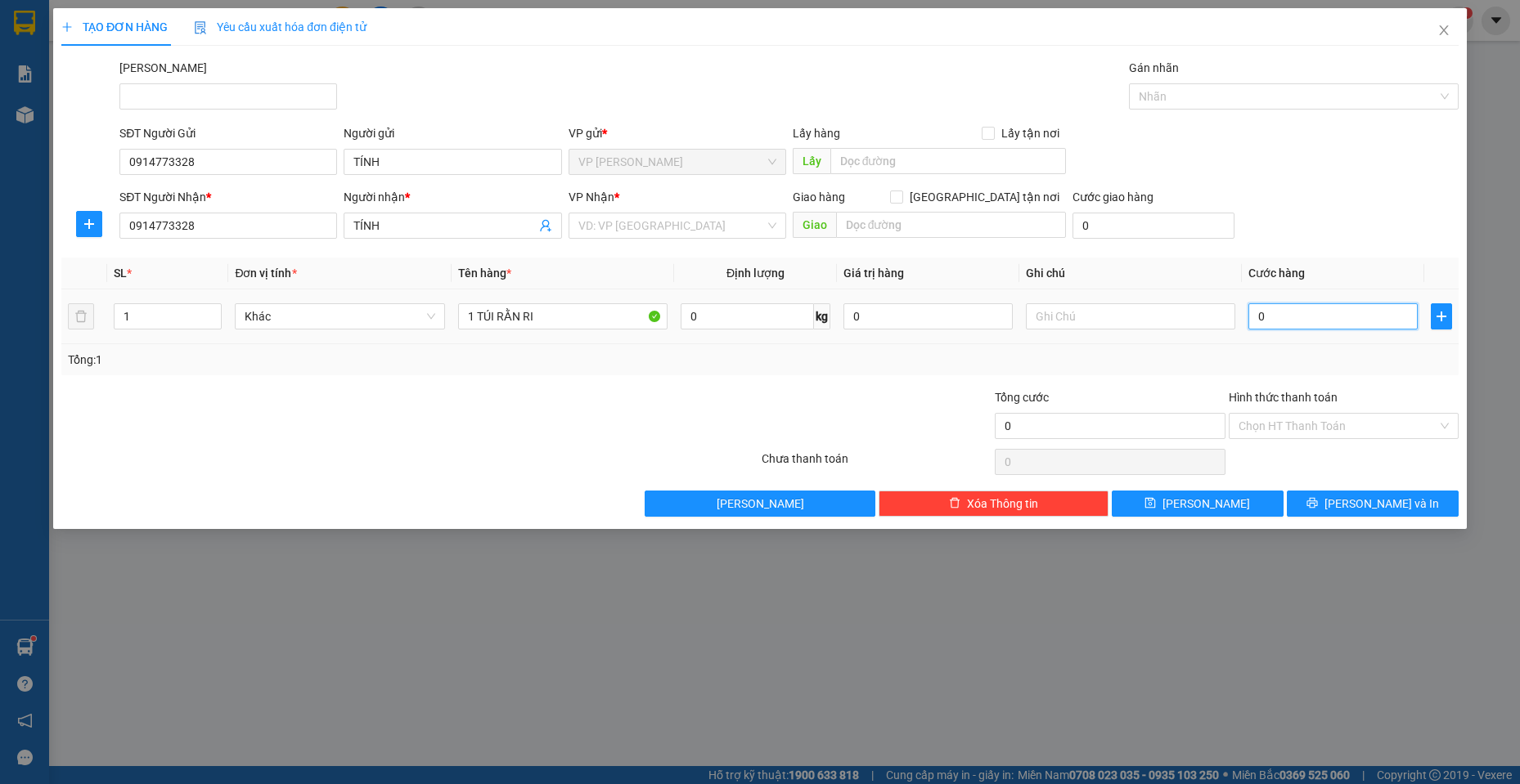
click at [1361, 322] on input "0" at bounding box center [1333, 316] width 170 height 26
type input "3"
type input "30"
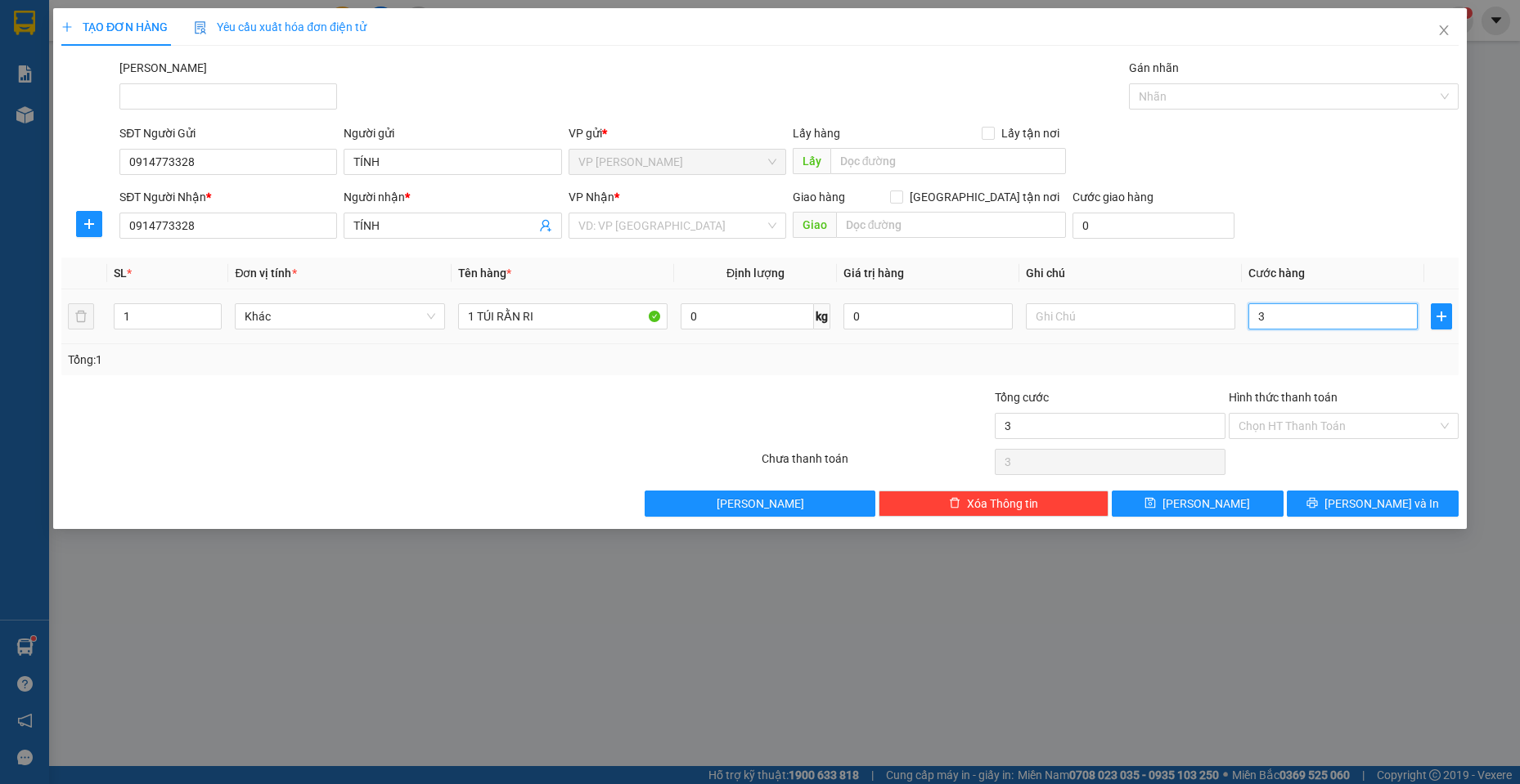
type input "30"
type input "30.000"
click at [1328, 202] on div "SĐT Người Nhận * 0914773328 Người nhận * TÍNH VP Nhận * VD: VP Sài Gòn Giao hàn…" at bounding box center [788, 217] width 1345 height 57
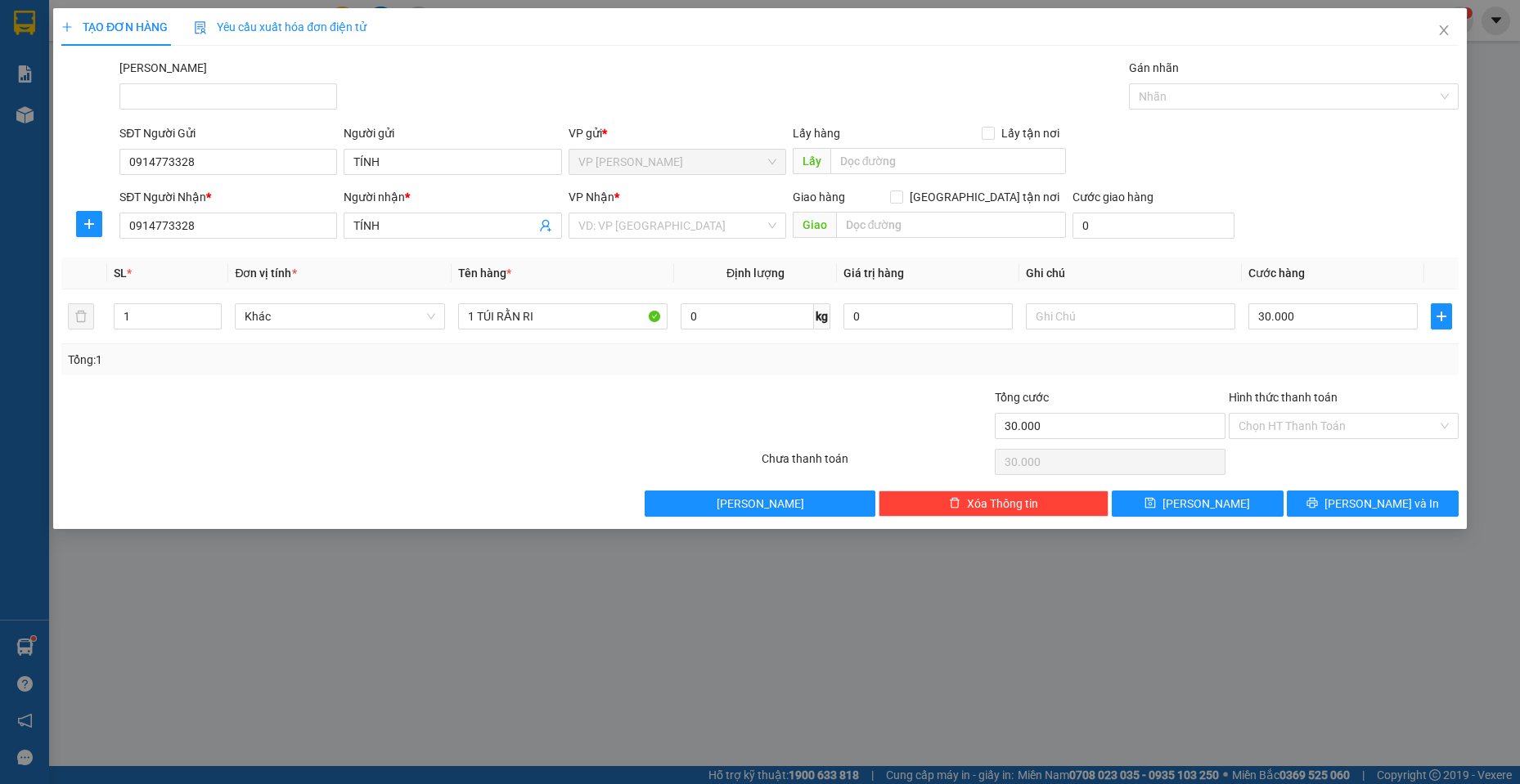
click at [640, 211] on div "VP Nhận *" at bounding box center [676, 200] width 217 height 25
click at [637, 221] on input "search" at bounding box center [671, 225] width 186 height 25
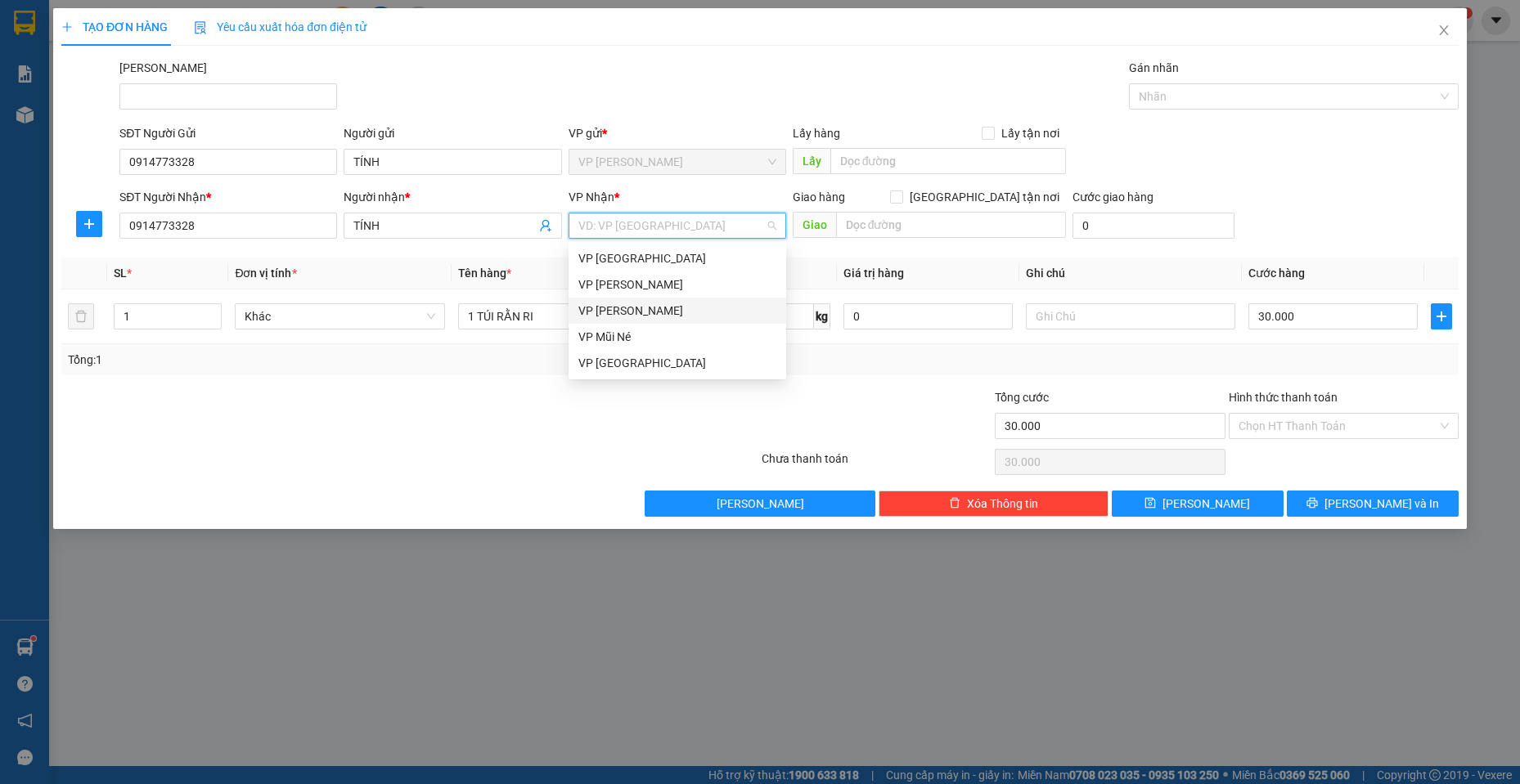
click at [658, 301] on div "VP [PERSON_NAME]" at bounding box center [677, 310] width 198 height 18
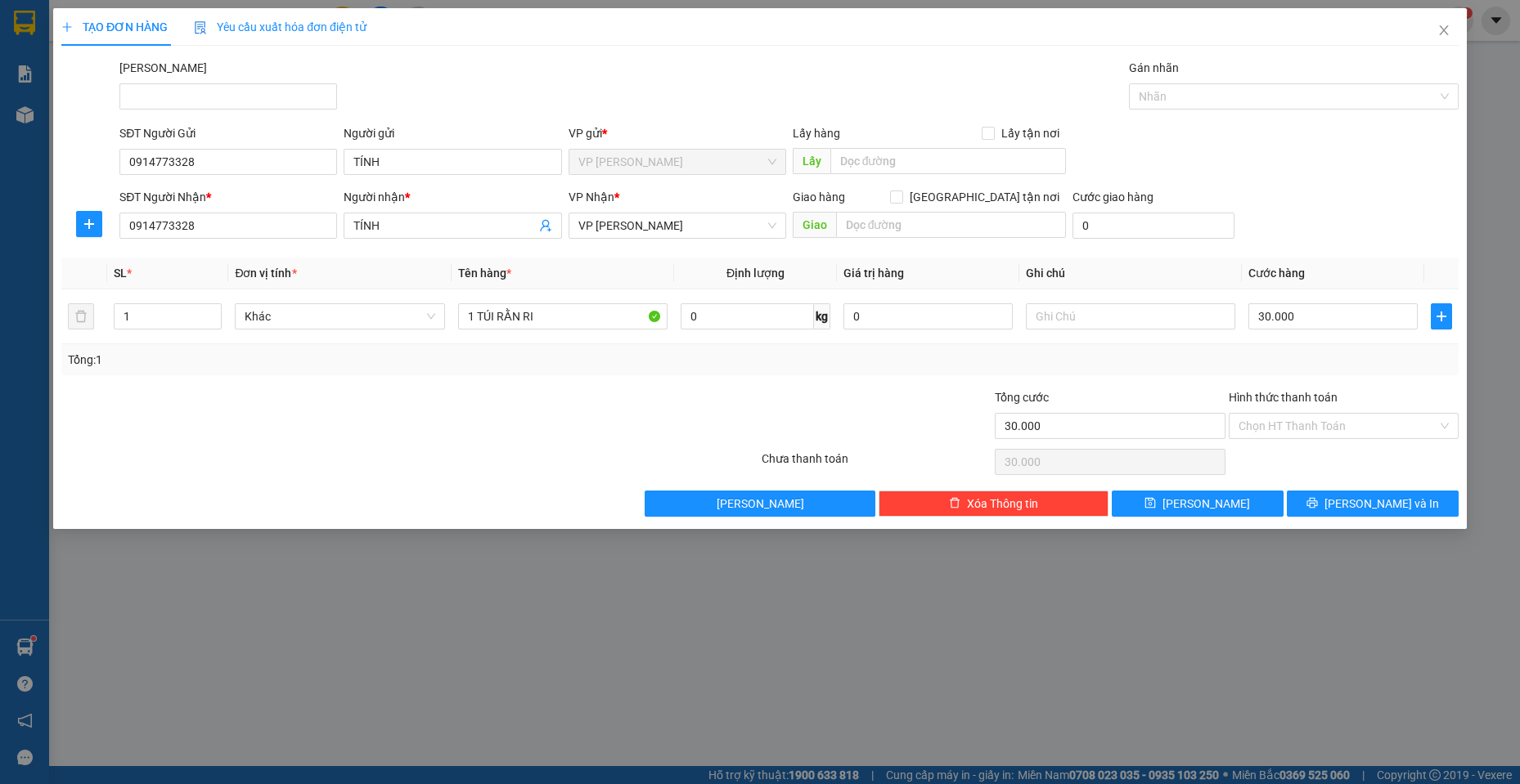
drag, startPoint x: 1183, startPoint y: 136, endPoint x: 1158, endPoint y: 146, distance: 26.9
click at [1179, 139] on div "SĐT Người Gửi 0914773328 Người gửi TÍNH VP gửi * VP Phạm Ngũ Lão Lấy hàng Lấy t…" at bounding box center [788, 153] width 1345 height 57
click at [1306, 413] on div "Chọn HT Thanh Toán" at bounding box center [1344, 426] width 230 height 26
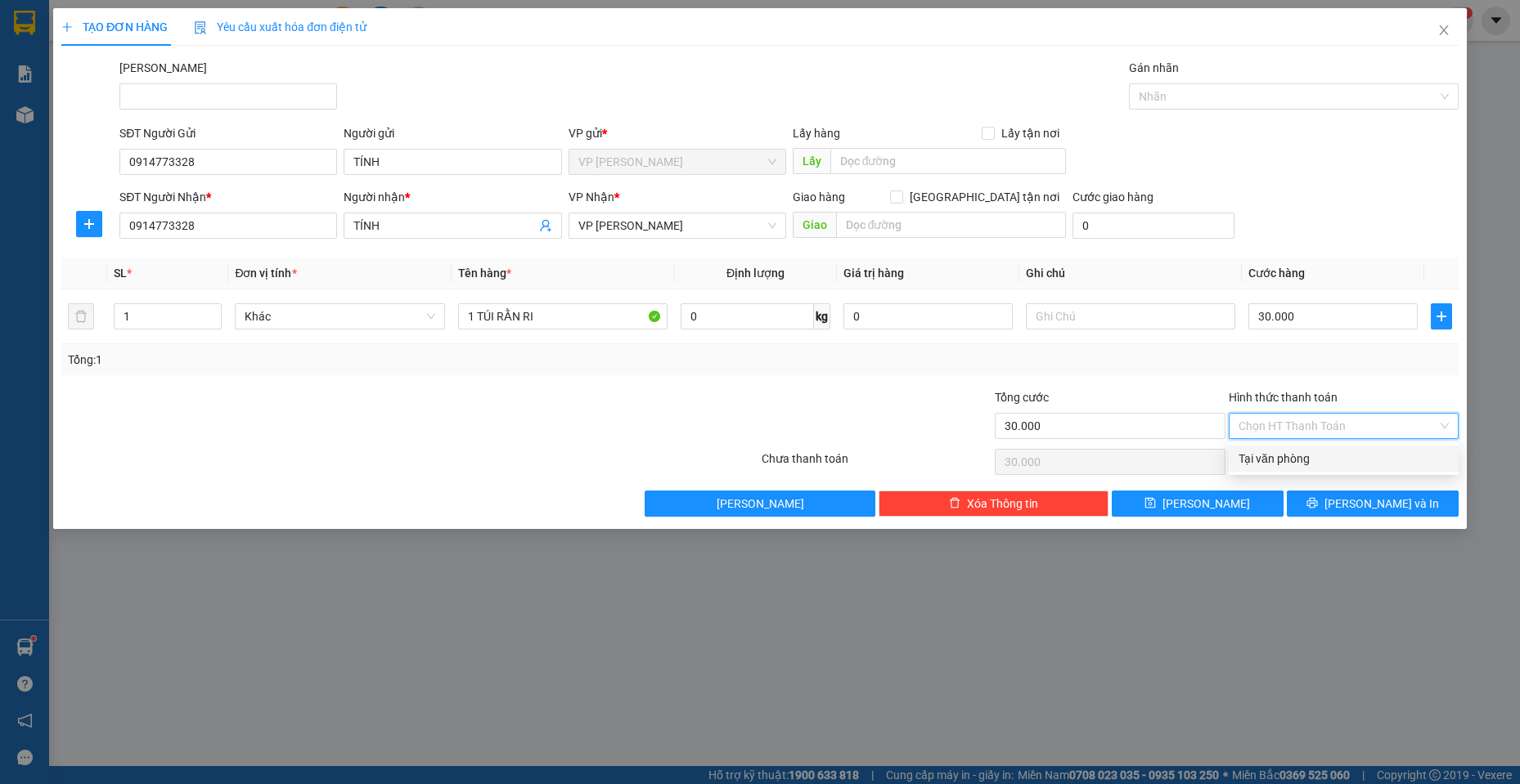
click at [1295, 461] on div "Tại văn phòng" at bounding box center [1344, 459] width 210 height 18
type input "0"
click at [1359, 509] on span "[PERSON_NAME] và In" at bounding box center [1382, 504] width 115 height 18
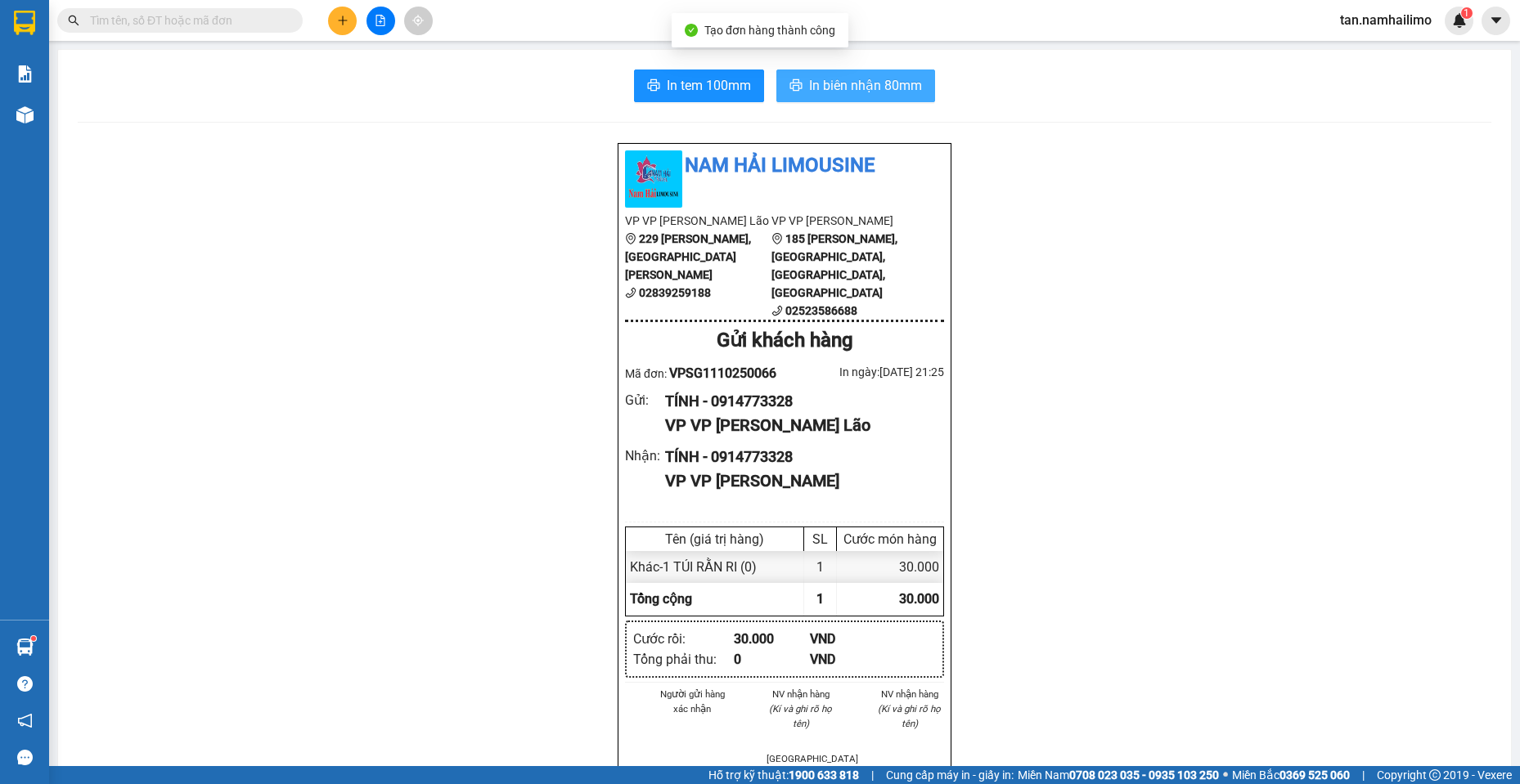
click at [896, 96] on span "In biên nhận 80mm" at bounding box center [866, 85] width 113 height 21
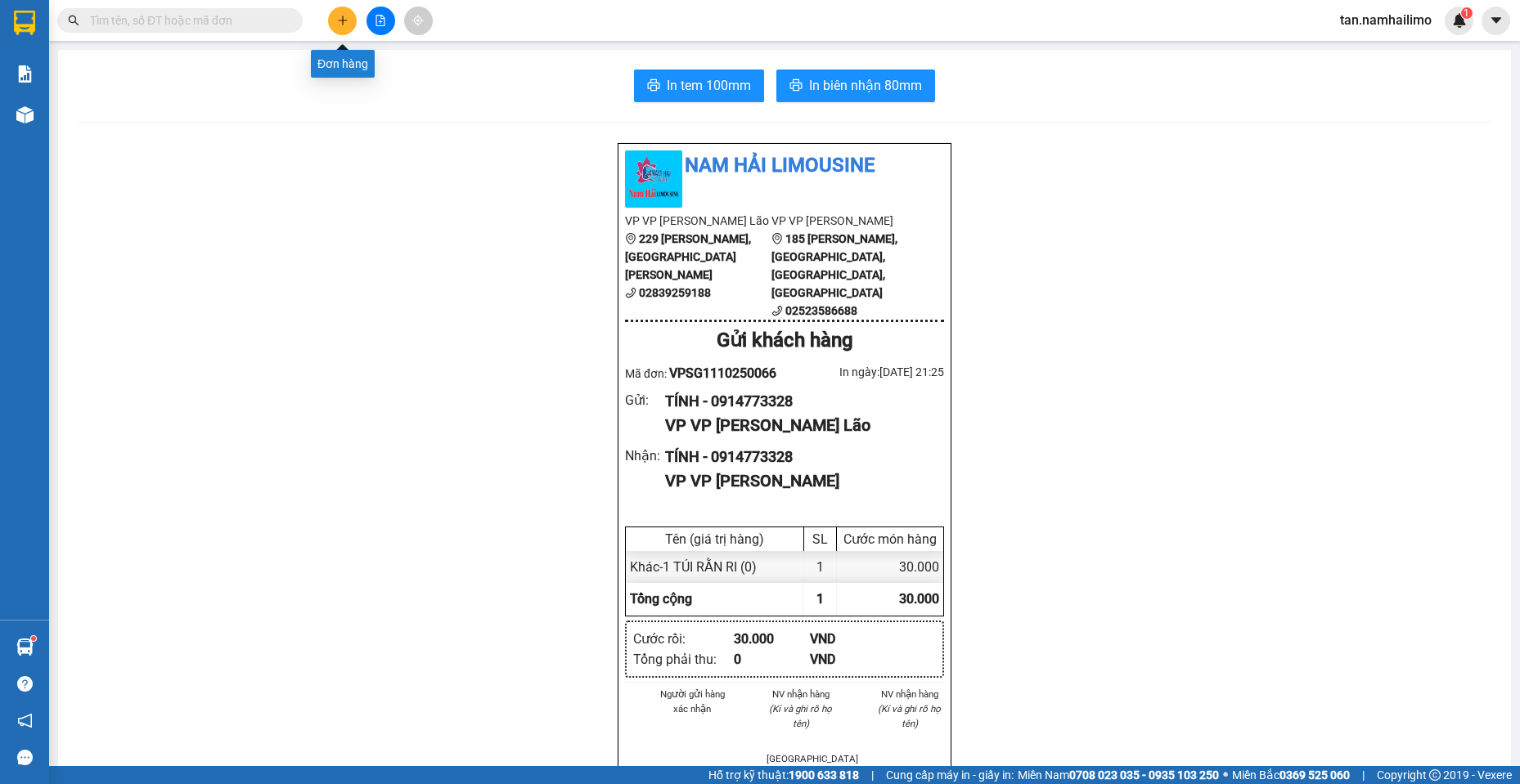
click at [339, 10] on button at bounding box center [342, 21] width 29 height 29
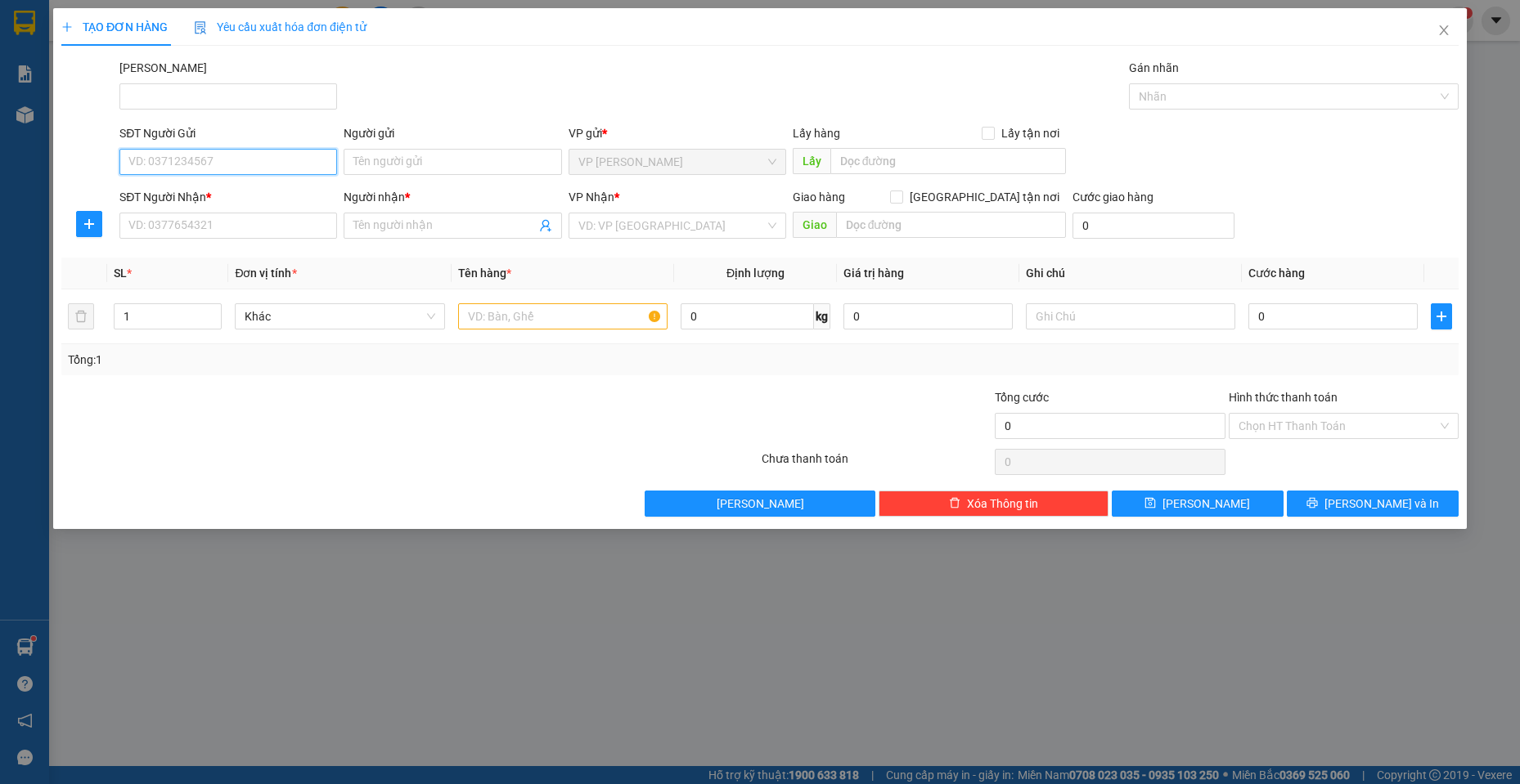
click at [228, 159] on input "SĐT Người Gửi" at bounding box center [227, 162] width 217 height 26
type input "0867496509"
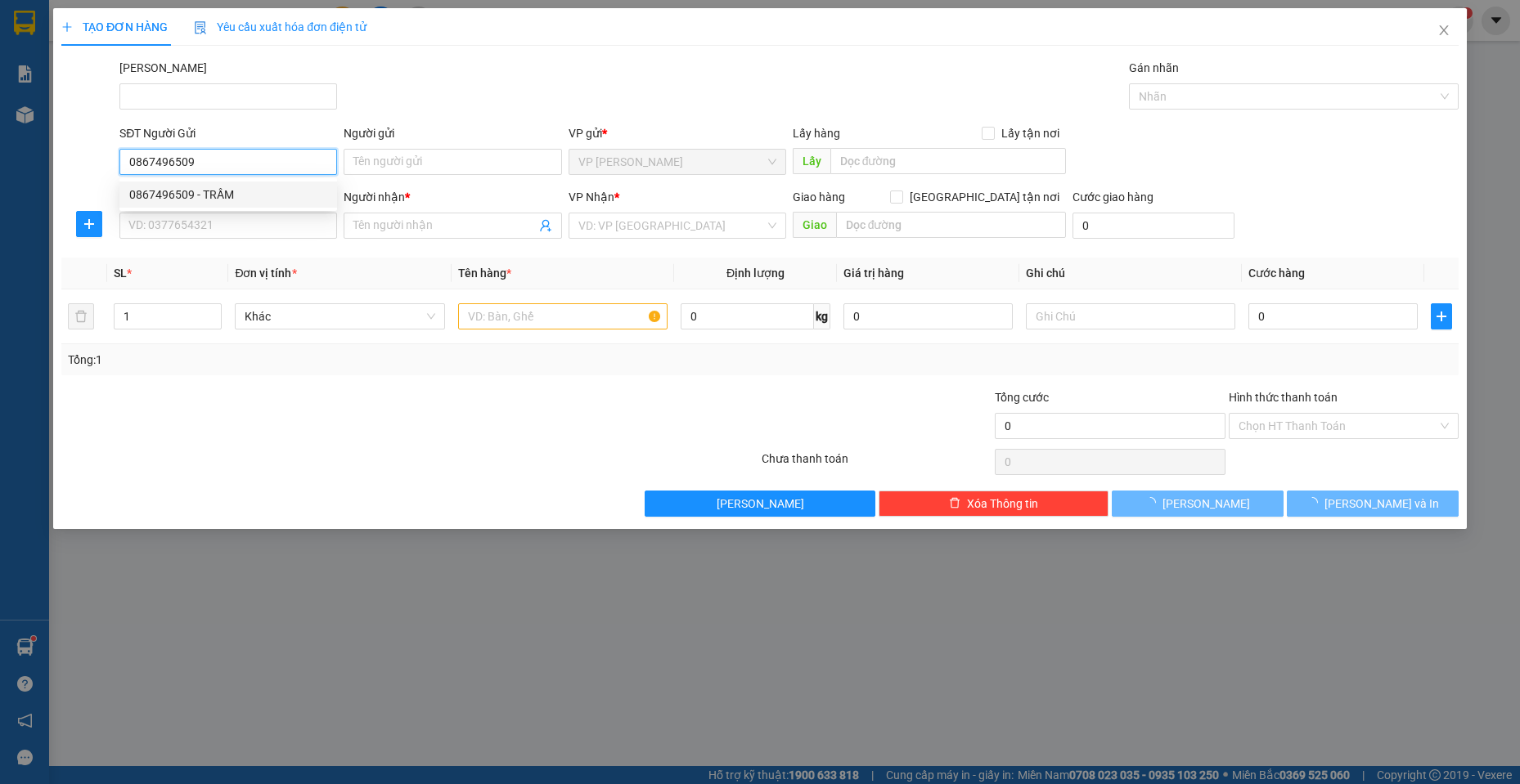
click at [241, 183] on div "0867496509 - TRẦM" at bounding box center [227, 194] width 217 height 26
type input "TRẦM"
type input "0333967809"
type input "HƯƠNG"
type input "30.000"
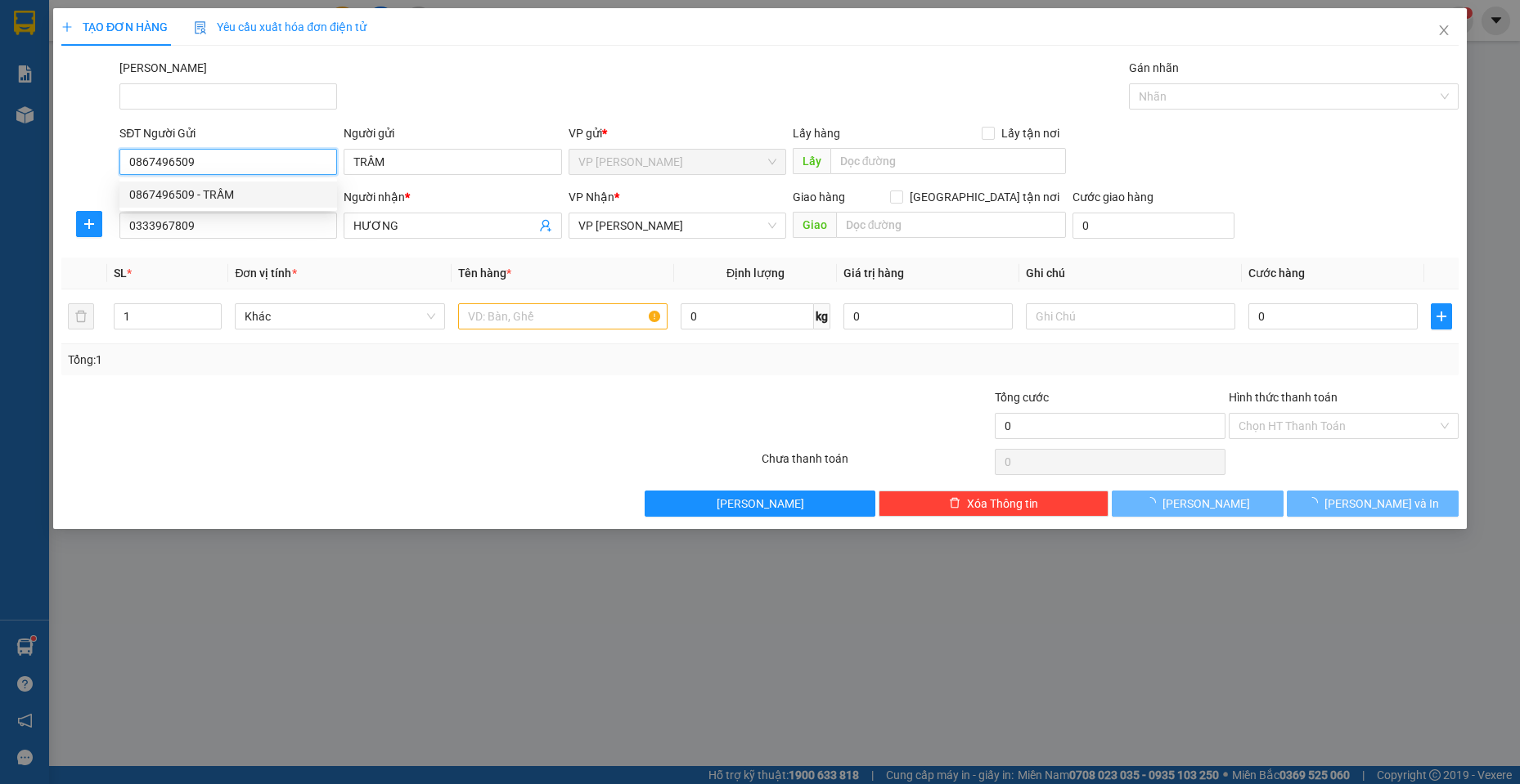
type input "30.000"
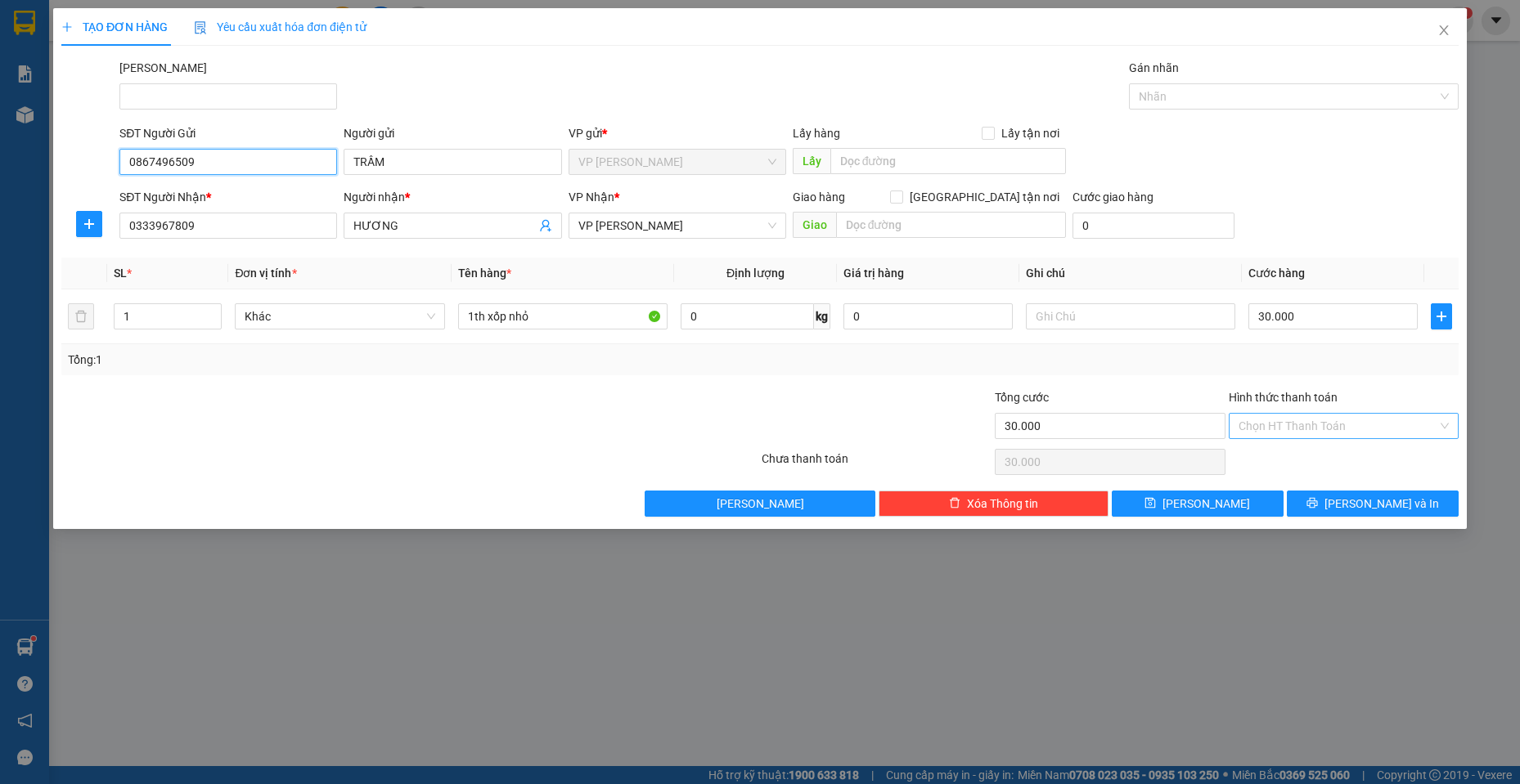
type input "0867496509"
drag, startPoint x: 1353, startPoint y: 423, endPoint x: 1345, endPoint y: 422, distance: 8.1
click at [1350, 423] on input "Hình thức thanh toán" at bounding box center [1338, 426] width 199 height 25
click at [1309, 460] on div "Tại văn phòng" at bounding box center [1344, 459] width 210 height 18
type input "0"
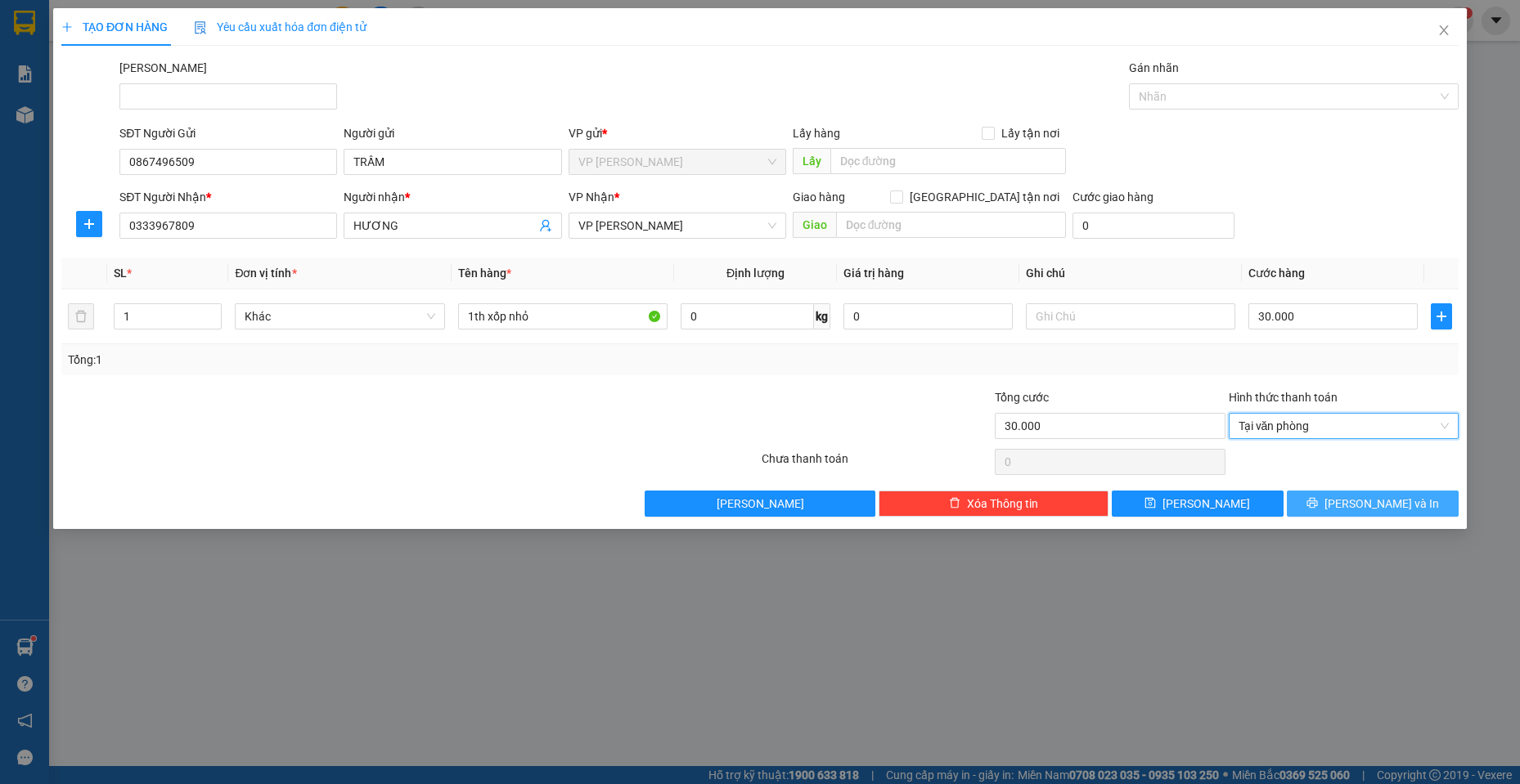
click at [1371, 498] on span "[PERSON_NAME] và In" at bounding box center [1382, 504] width 115 height 18
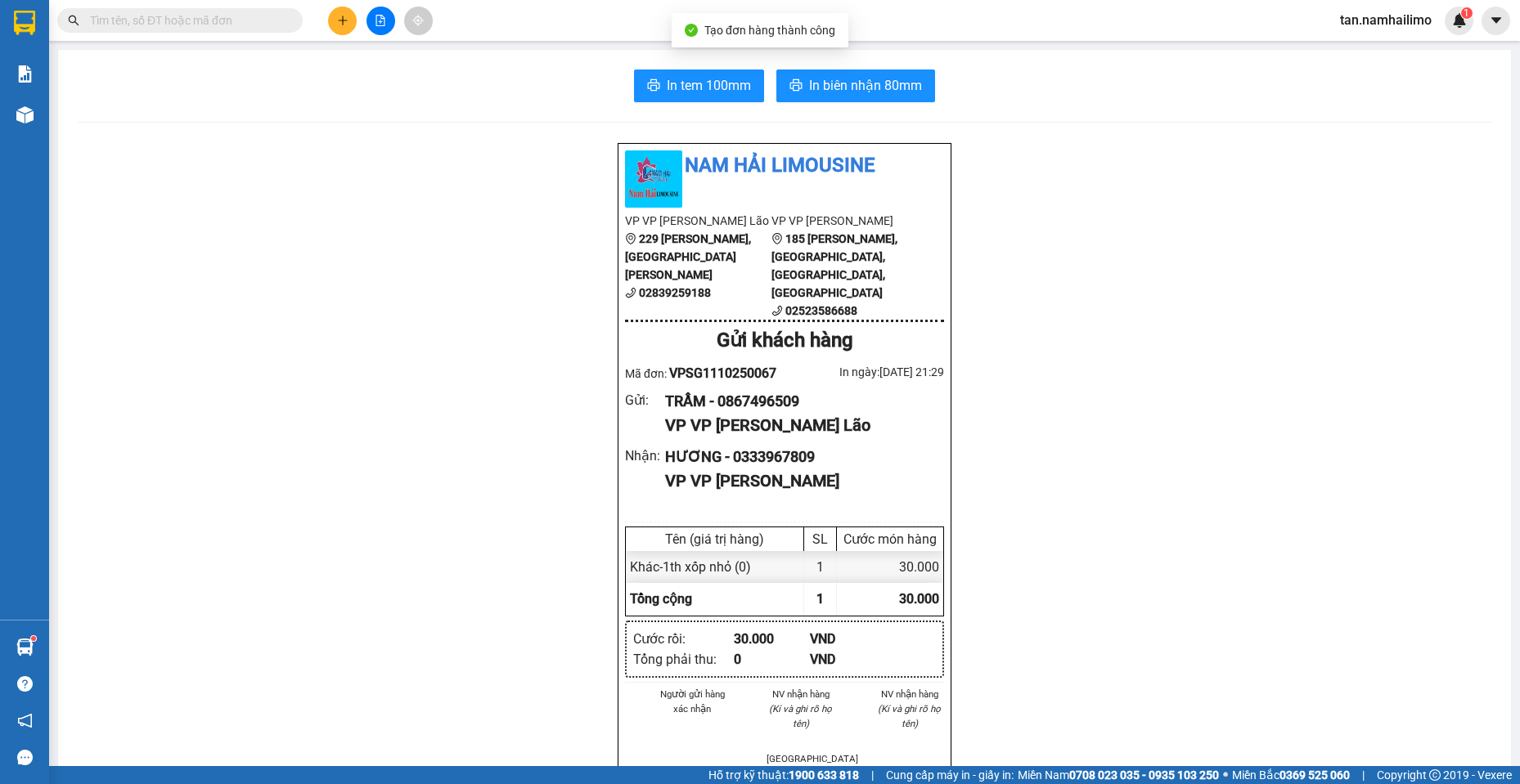
click at [902, 106] on div "In tem 100mm In biên nhận 80mm Nam Hải Limousine VP VP Phạm Ngũ Lão 229 Phạm Ng…" at bounding box center [785, 758] width 1454 height 1418
click at [905, 92] on span "In biên nhận 80mm" at bounding box center [866, 85] width 113 height 21
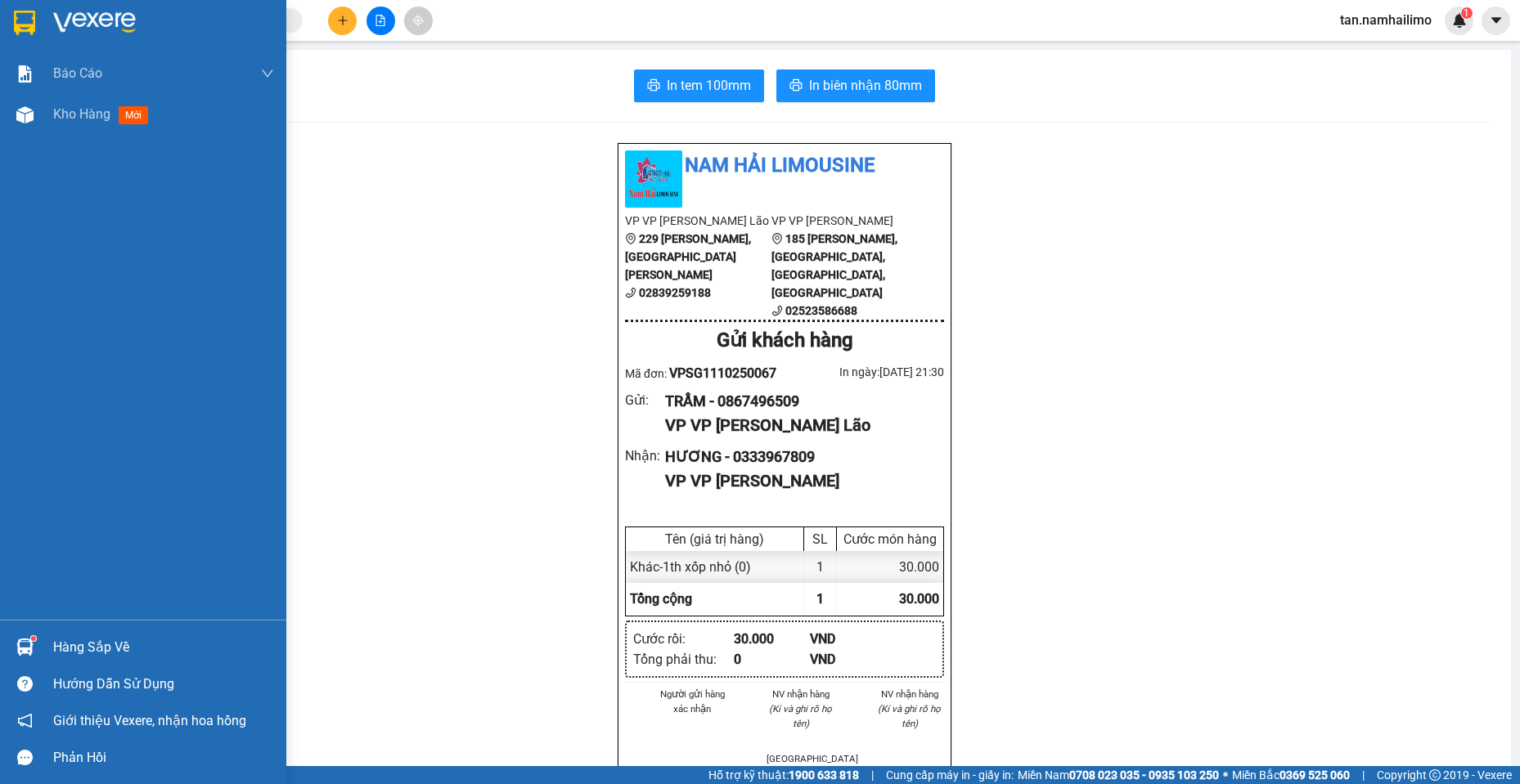
click at [32, 25] on img at bounding box center [24, 23] width 21 height 25
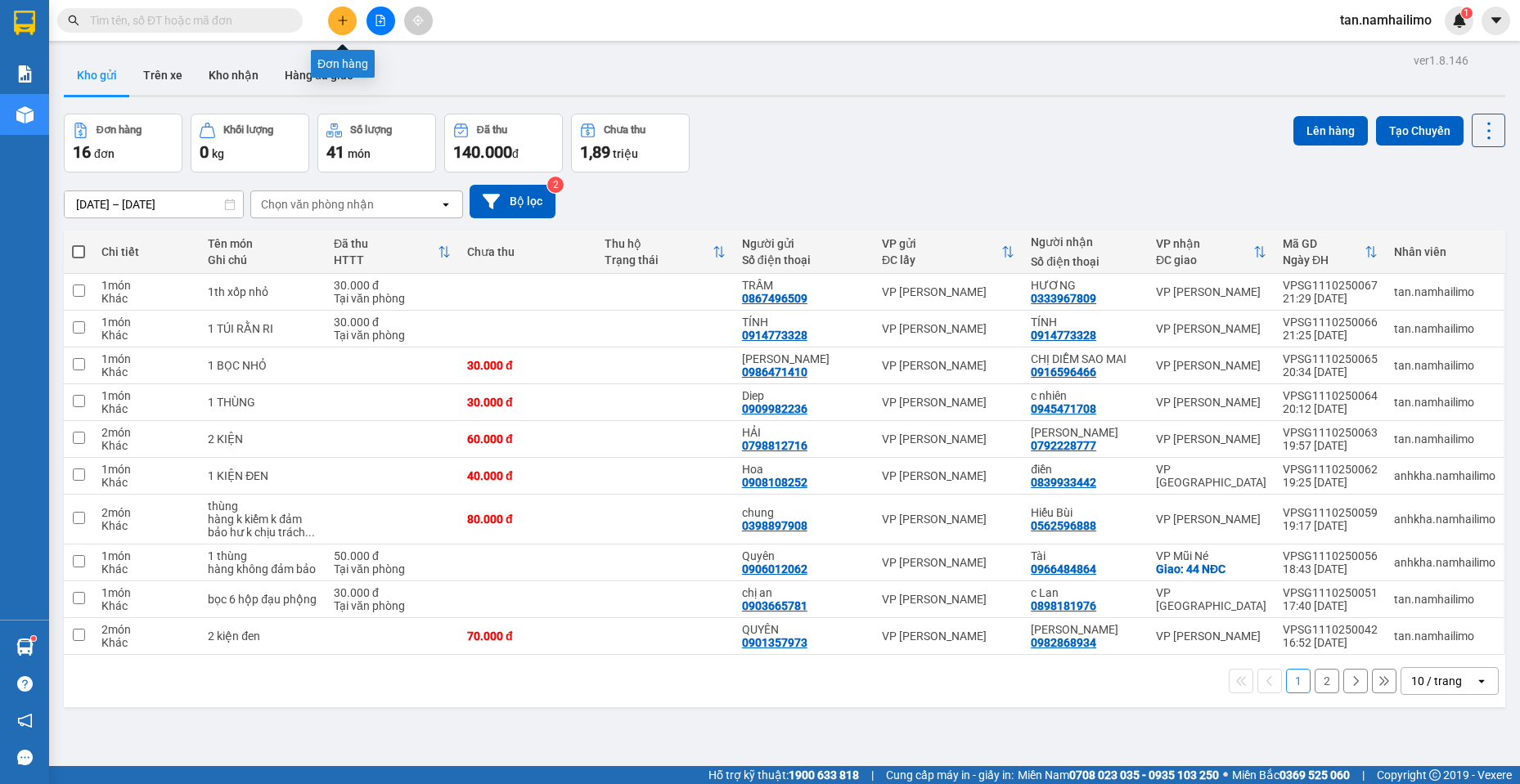
click at [337, 20] on icon "plus" at bounding box center [343, 21] width 12 height 12
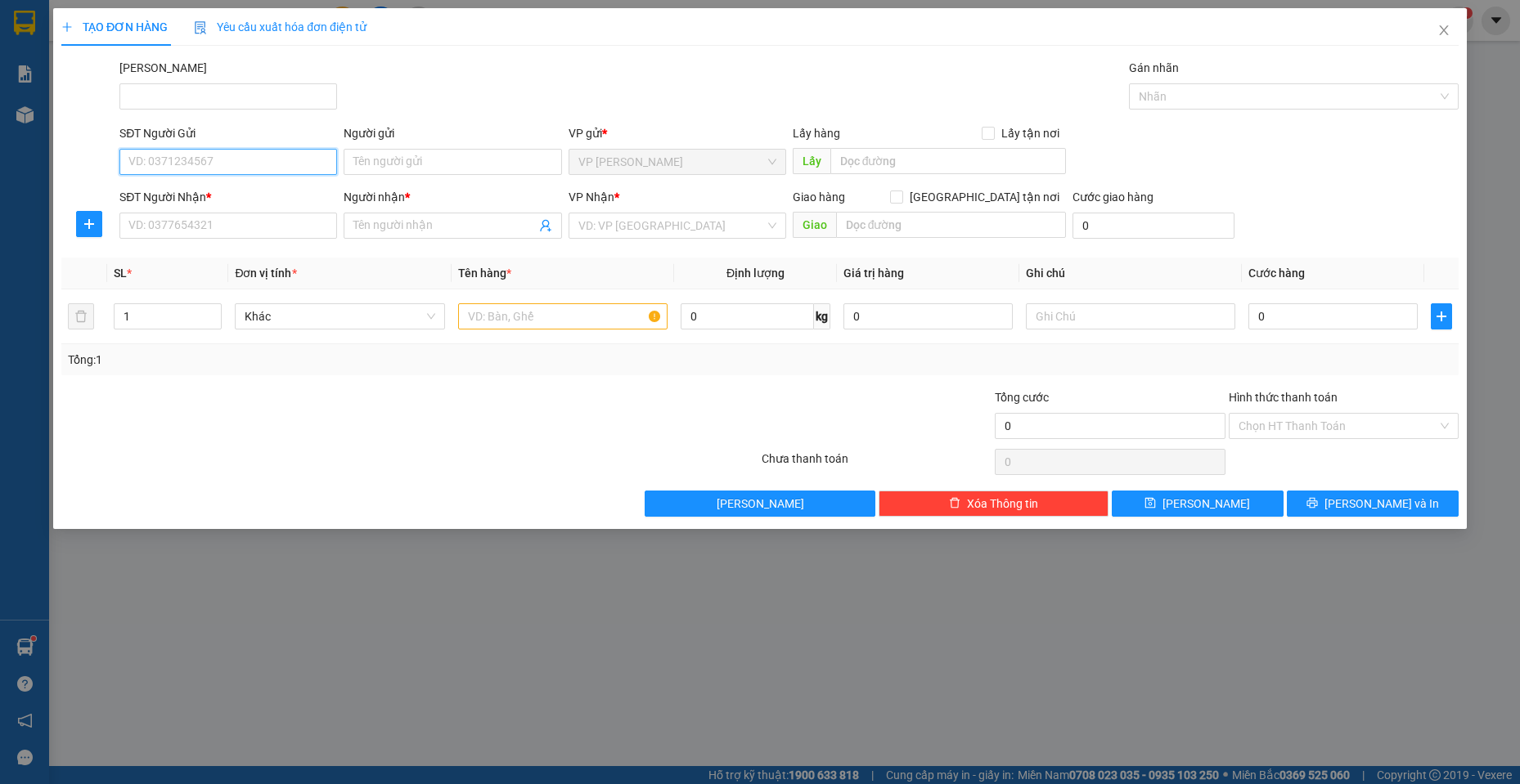
click at [184, 167] on input "SĐT Người Gửi" at bounding box center [227, 162] width 217 height 26
click at [1457, 32] on span "Close" at bounding box center [1444, 31] width 46 height 46
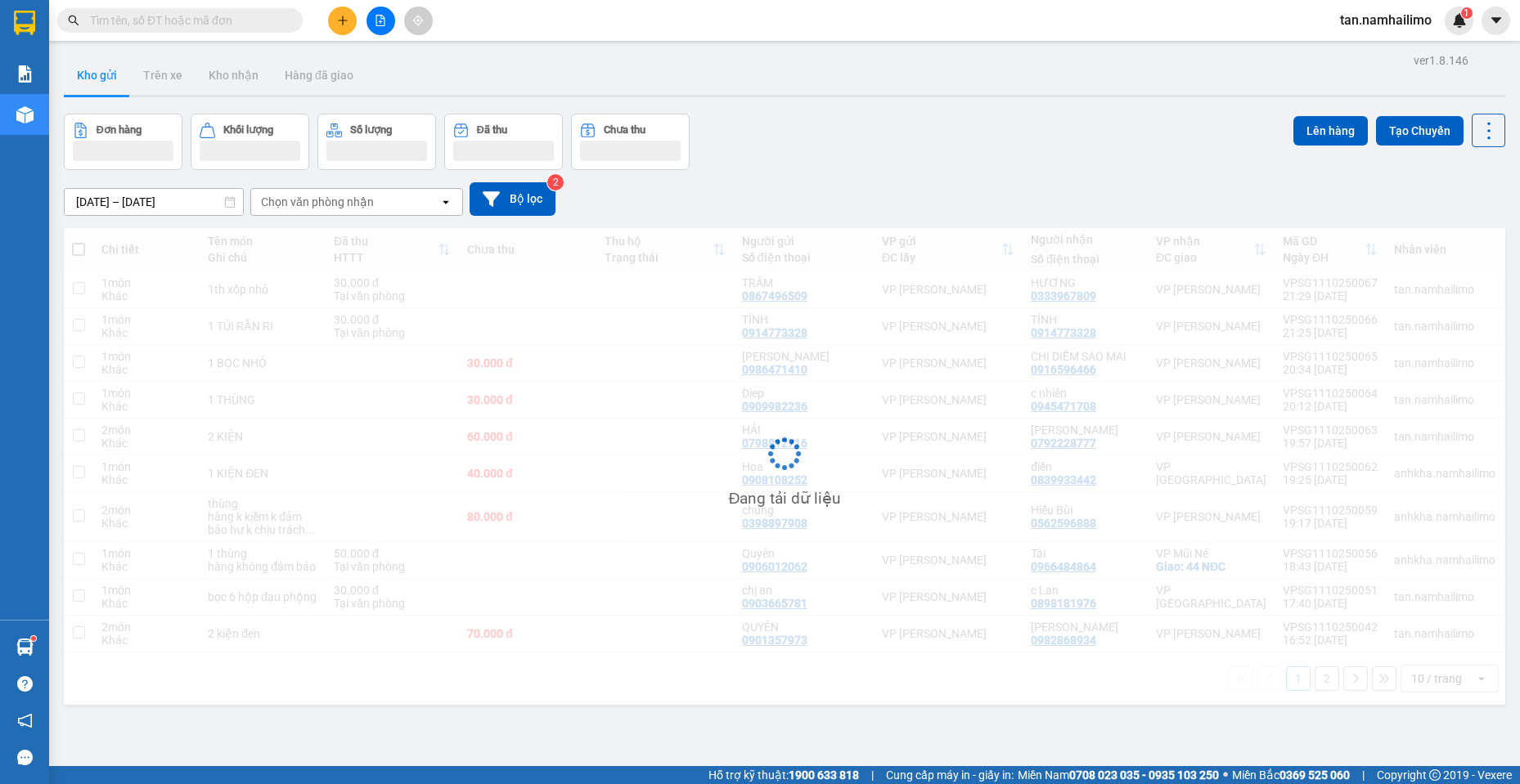
click at [203, 21] on input "text" at bounding box center [186, 21] width 193 height 18
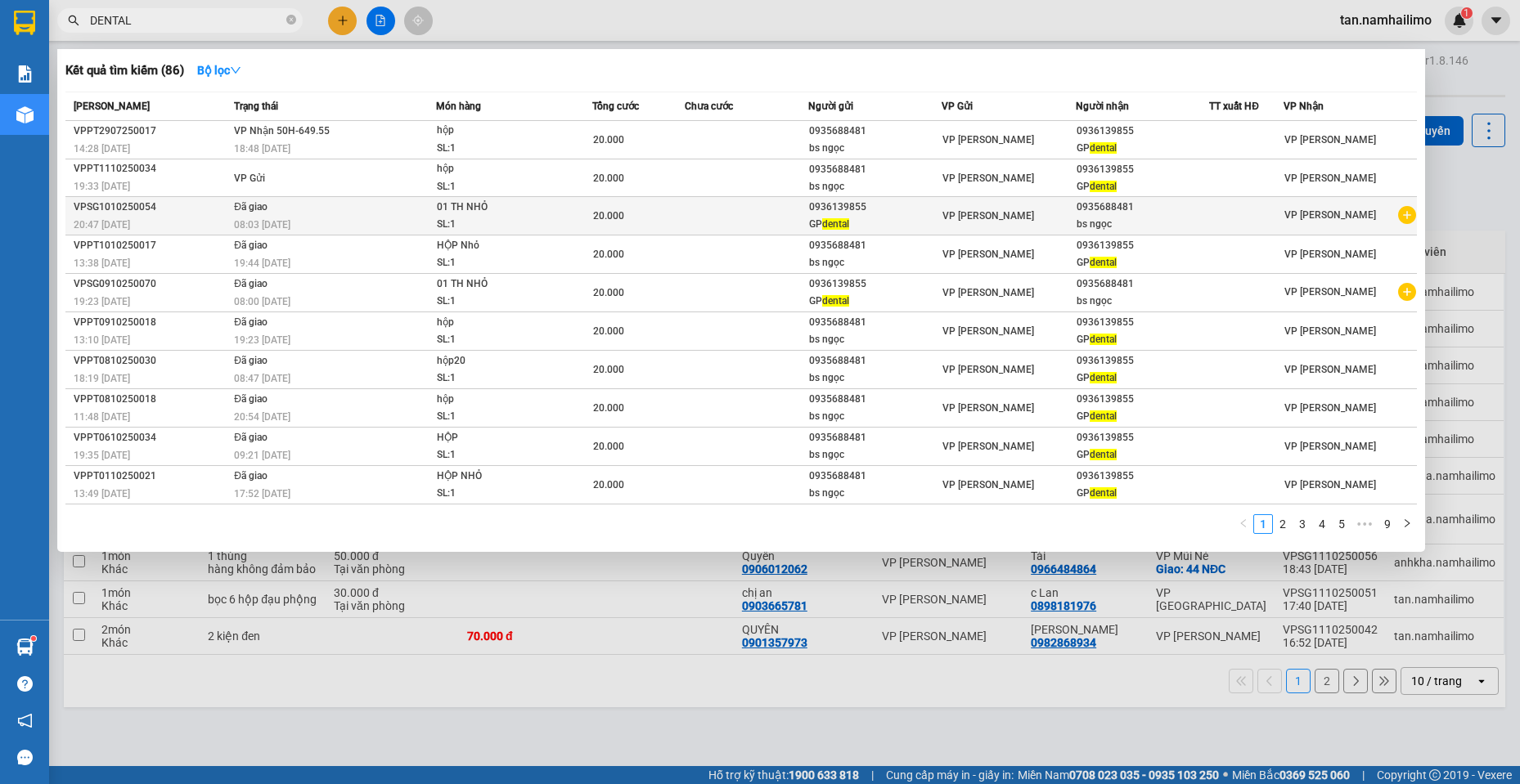
type input "DENTAL"
click at [889, 219] on div "GP dental" at bounding box center [875, 224] width 132 height 17
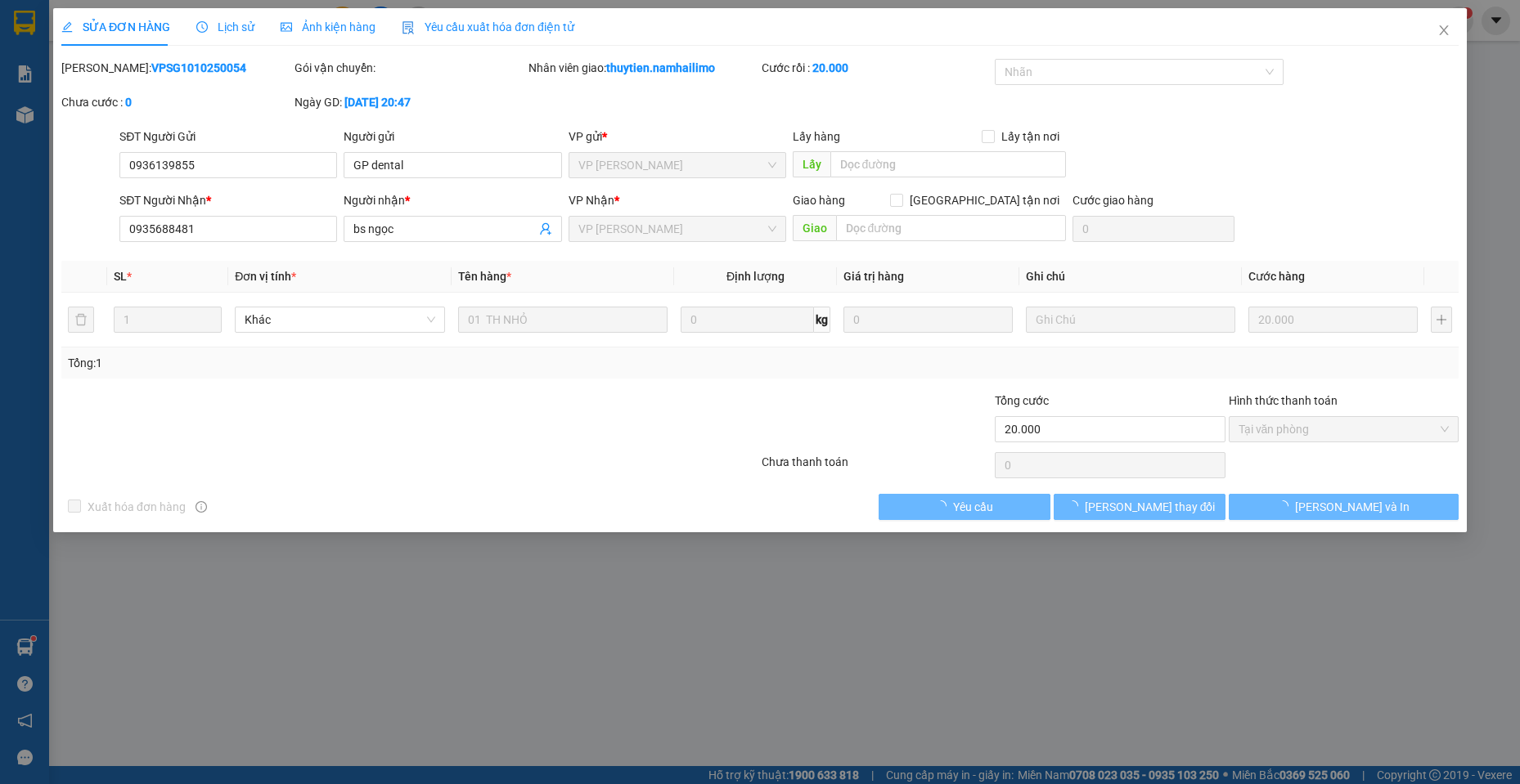
type input "0936139855"
type input "0935688481"
type input "20.000"
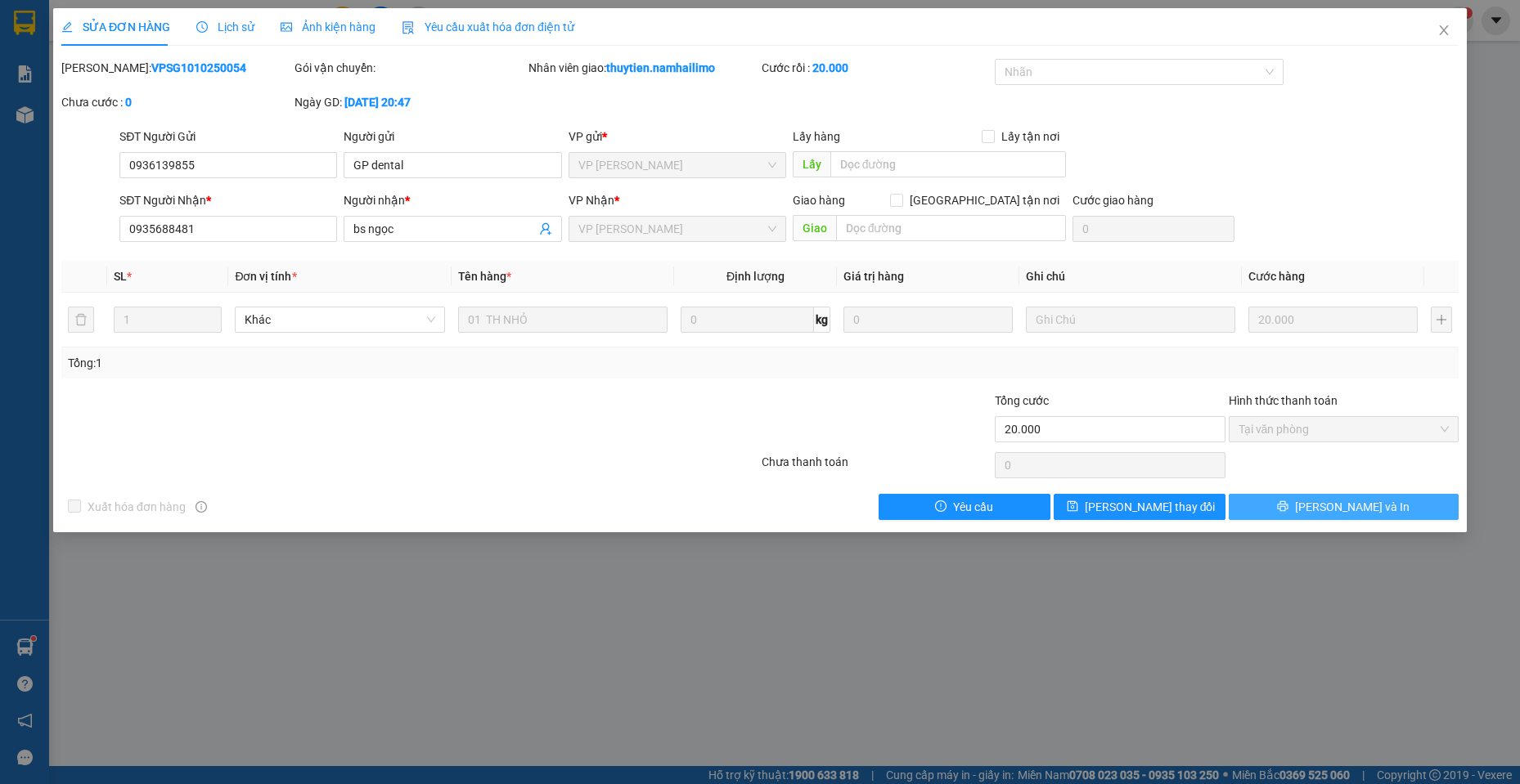
click at [1354, 513] on span "[PERSON_NAME] và In" at bounding box center [1352, 507] width 115 height 18
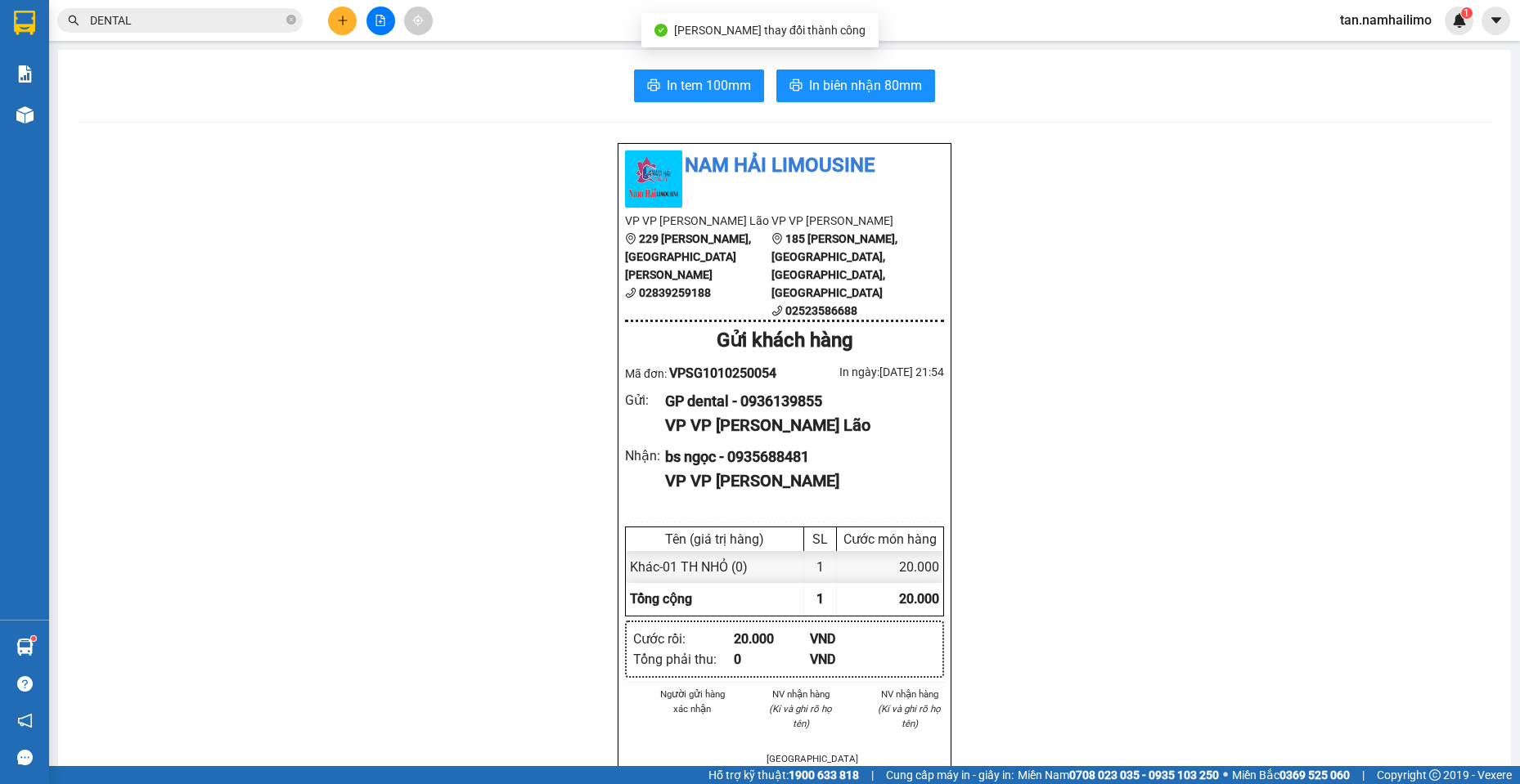
click at [843, 102] on div "In tem 100mm In biên nhận 80mm Nam Hải Limousine VP VP Phạm Ngũ Lão 229 Phạm Ng…" at bounding box center [785, 758] width 1454 height 1418
click at [840, 85] on span "In biên nhận 80mm" at bounding box center [866, 85] width 113 height 21
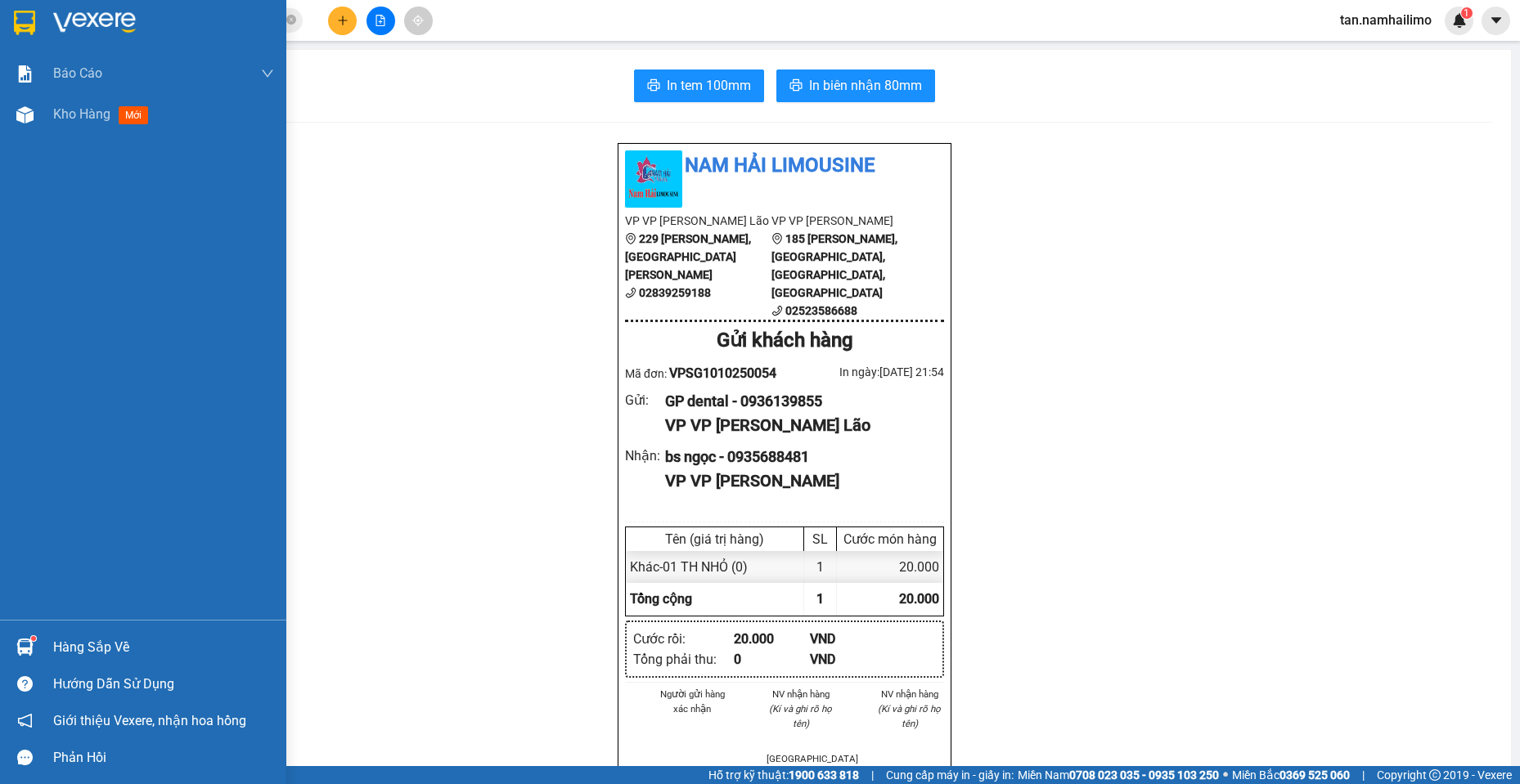
click at [26, 21] on img at bounding box center [24, 23] width 21 height 25
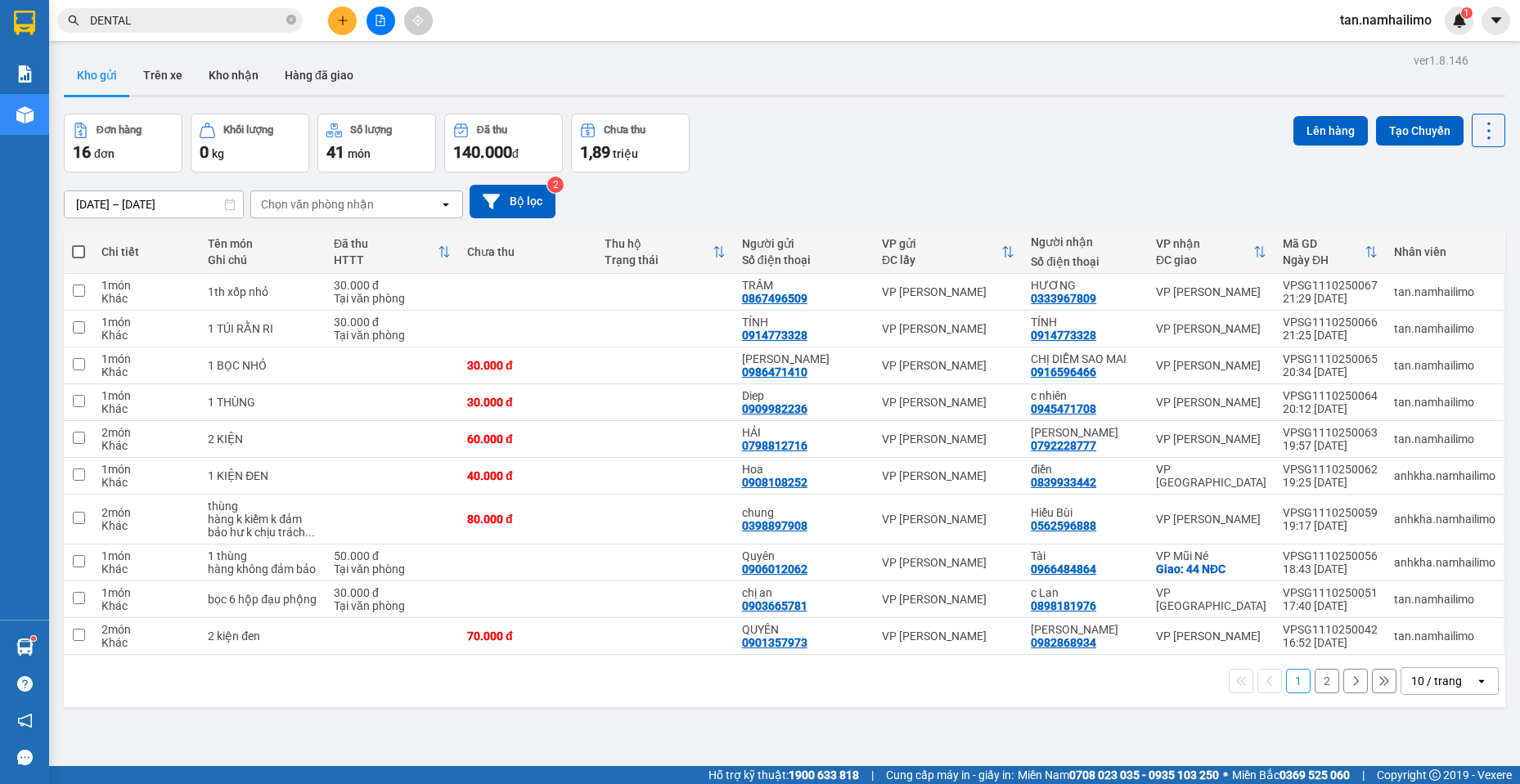
click at [208, 17] on input "DENTAL" at bounding box center [186, 21] width 193 height 18
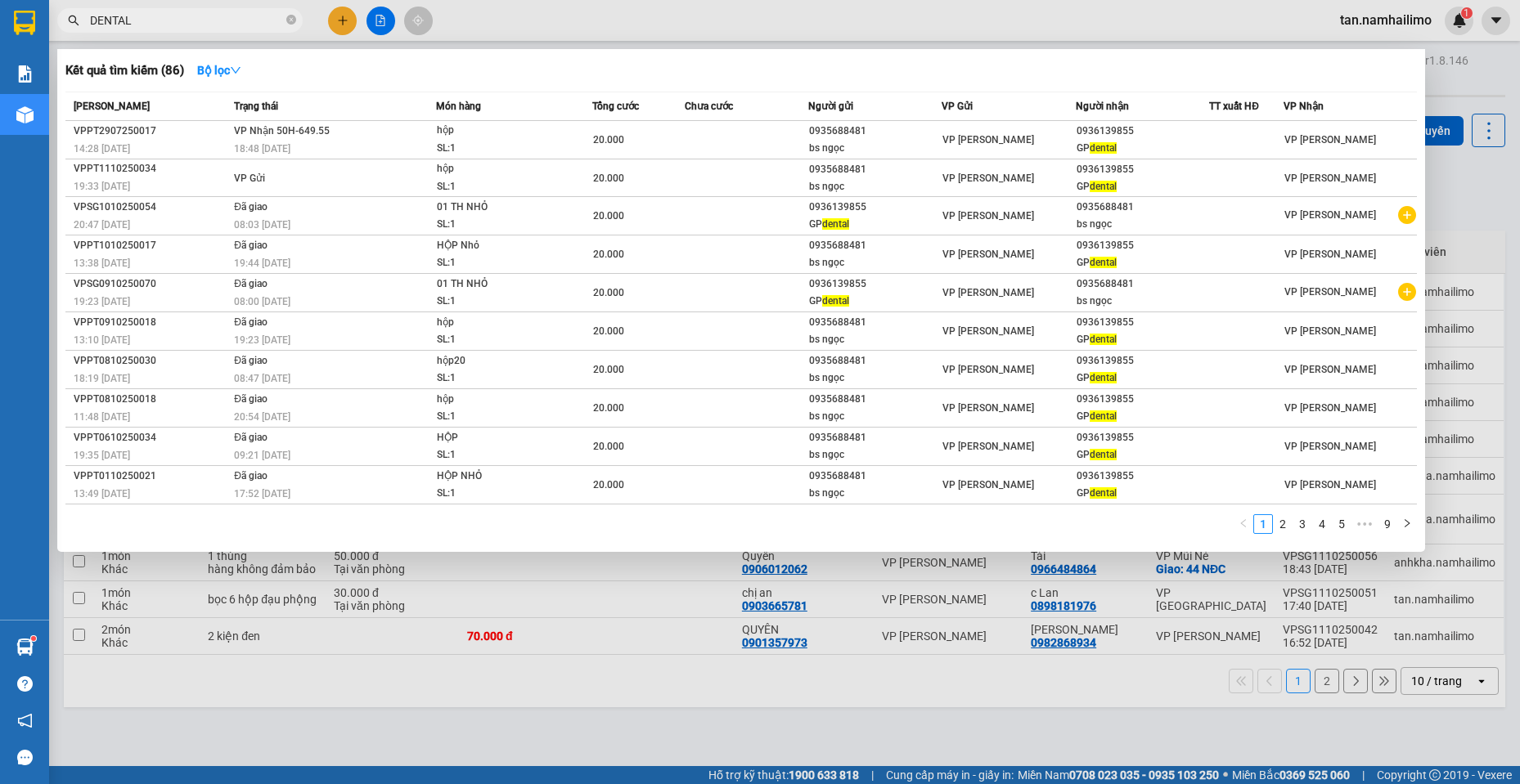
click at [525, 18] on div at bounding box center [760, 392] width 1520 height 784
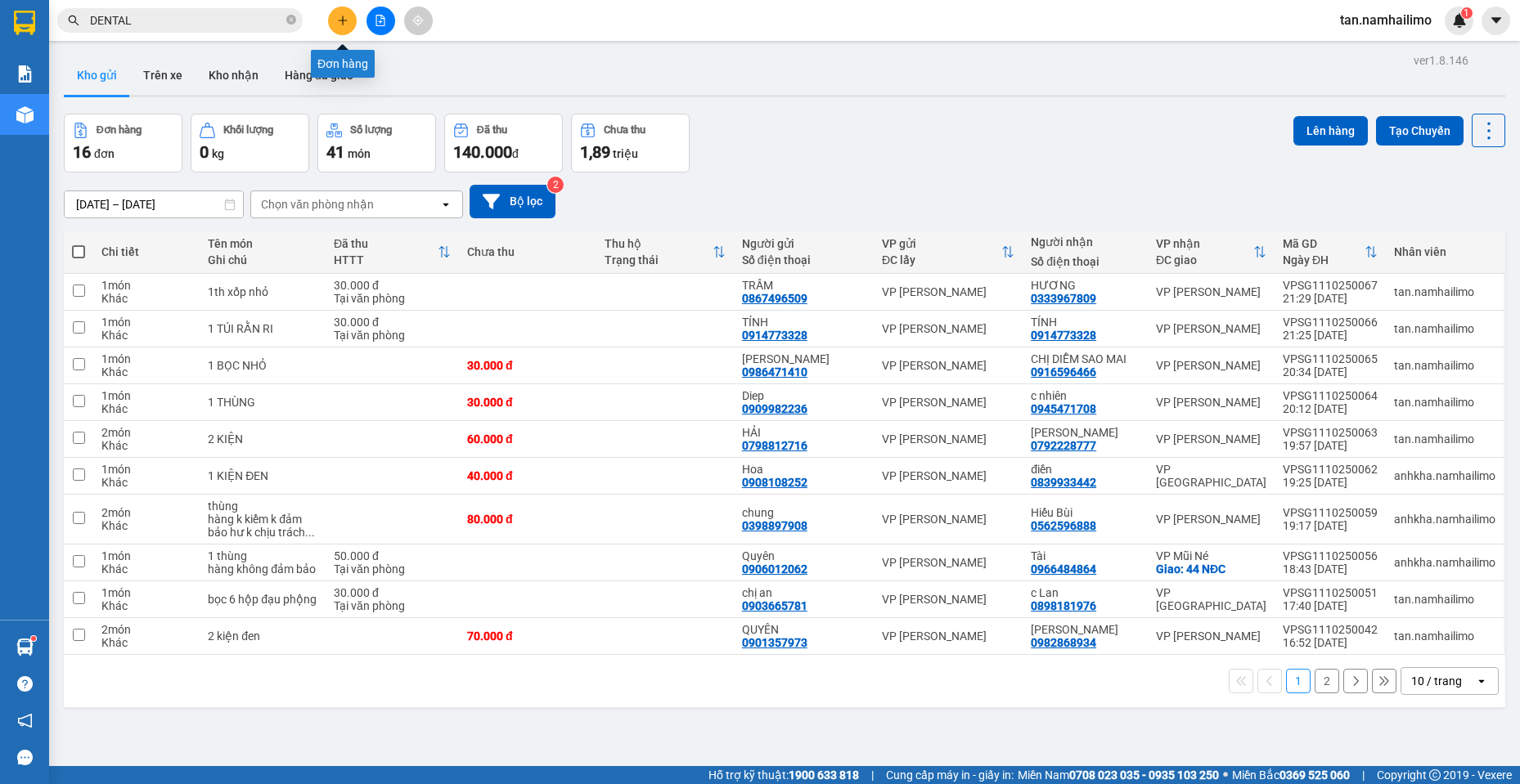
click at [342, 19] on icon "plus" at bounding box center [343, 21] width 12 height 12
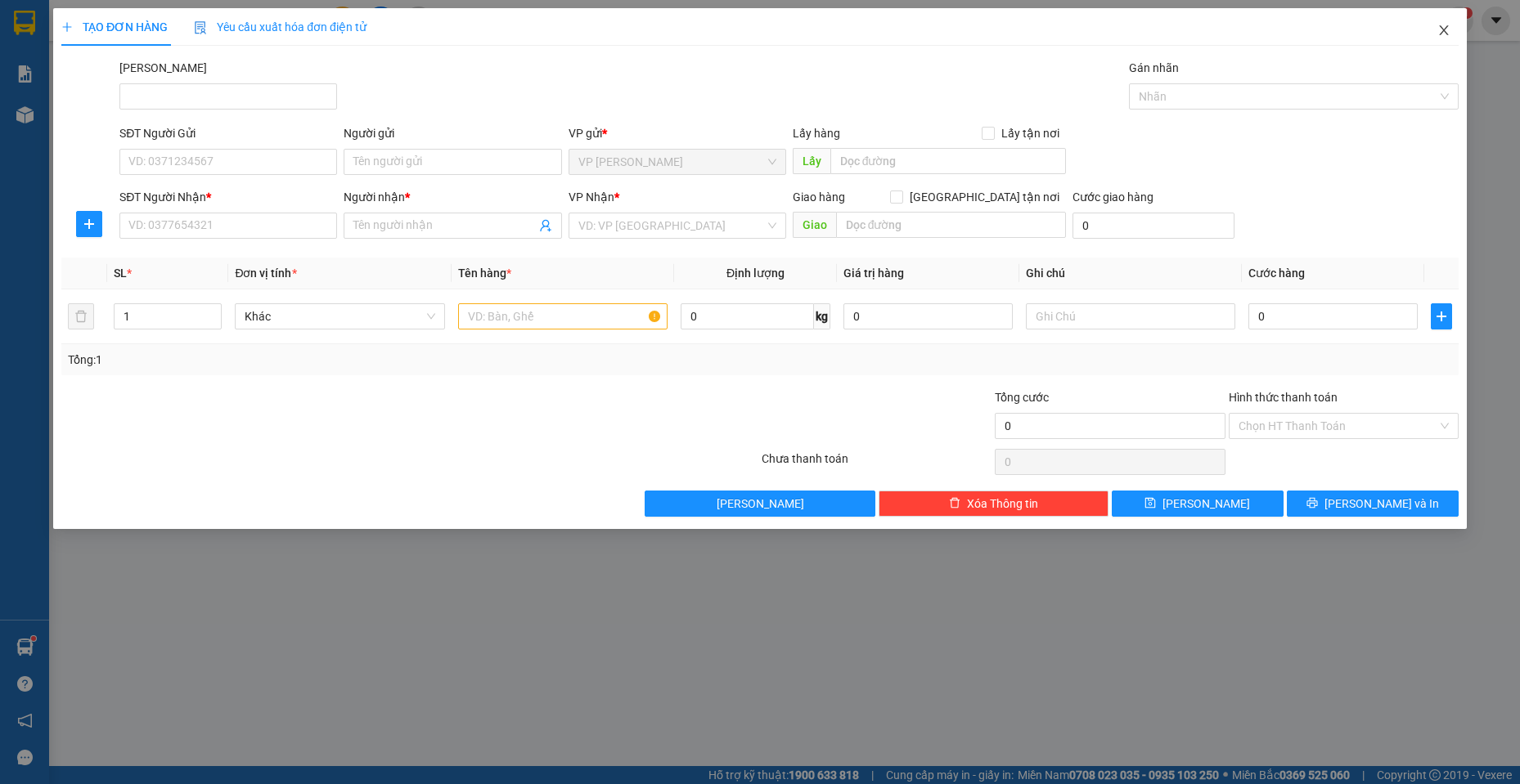
click at [1453, 15] on span "Close" at bounding box center [1444, 31] width 46 height 46
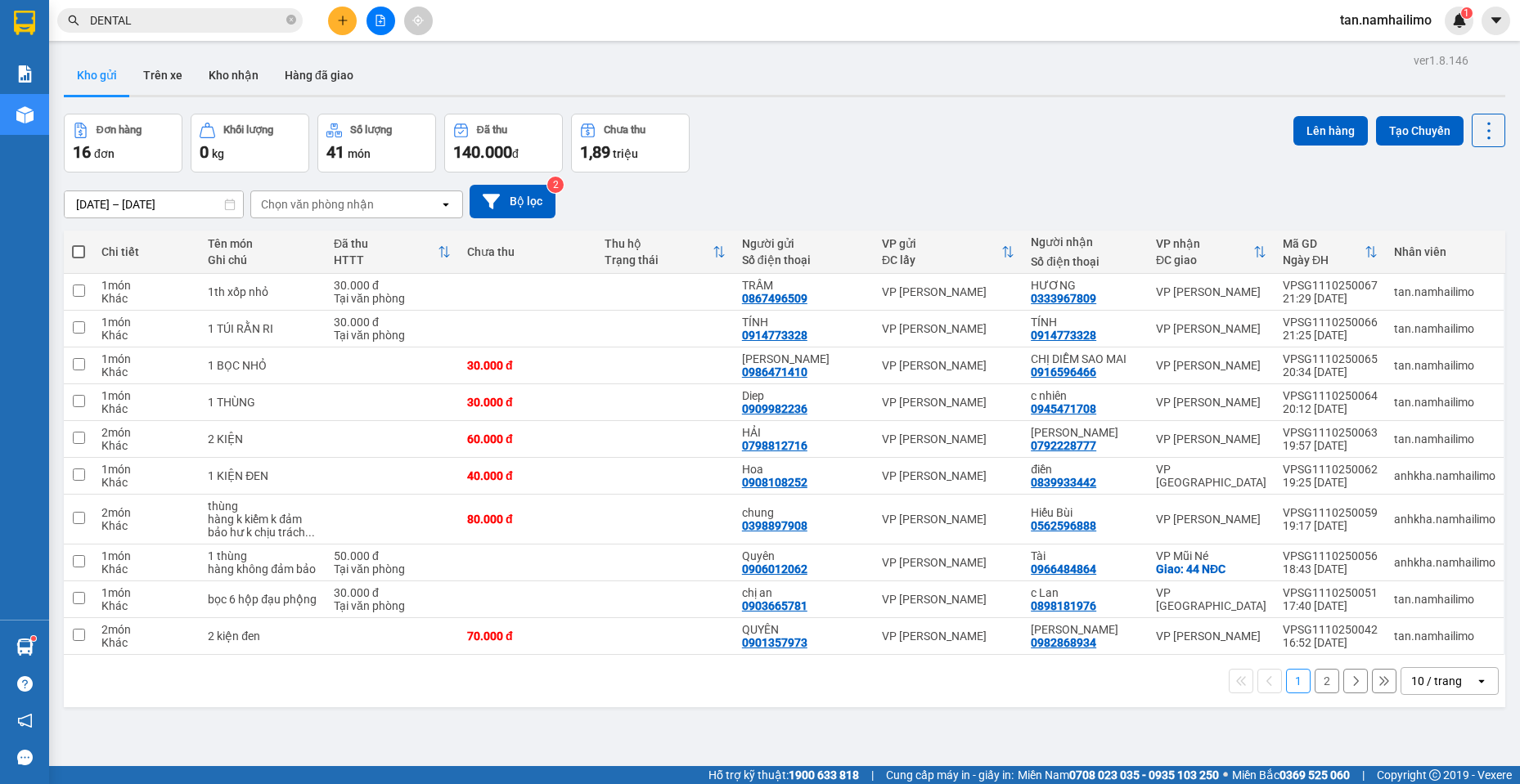
click at [151, 23] on input "DENTAL" at bounding box center [186, 21] width 193 height 18
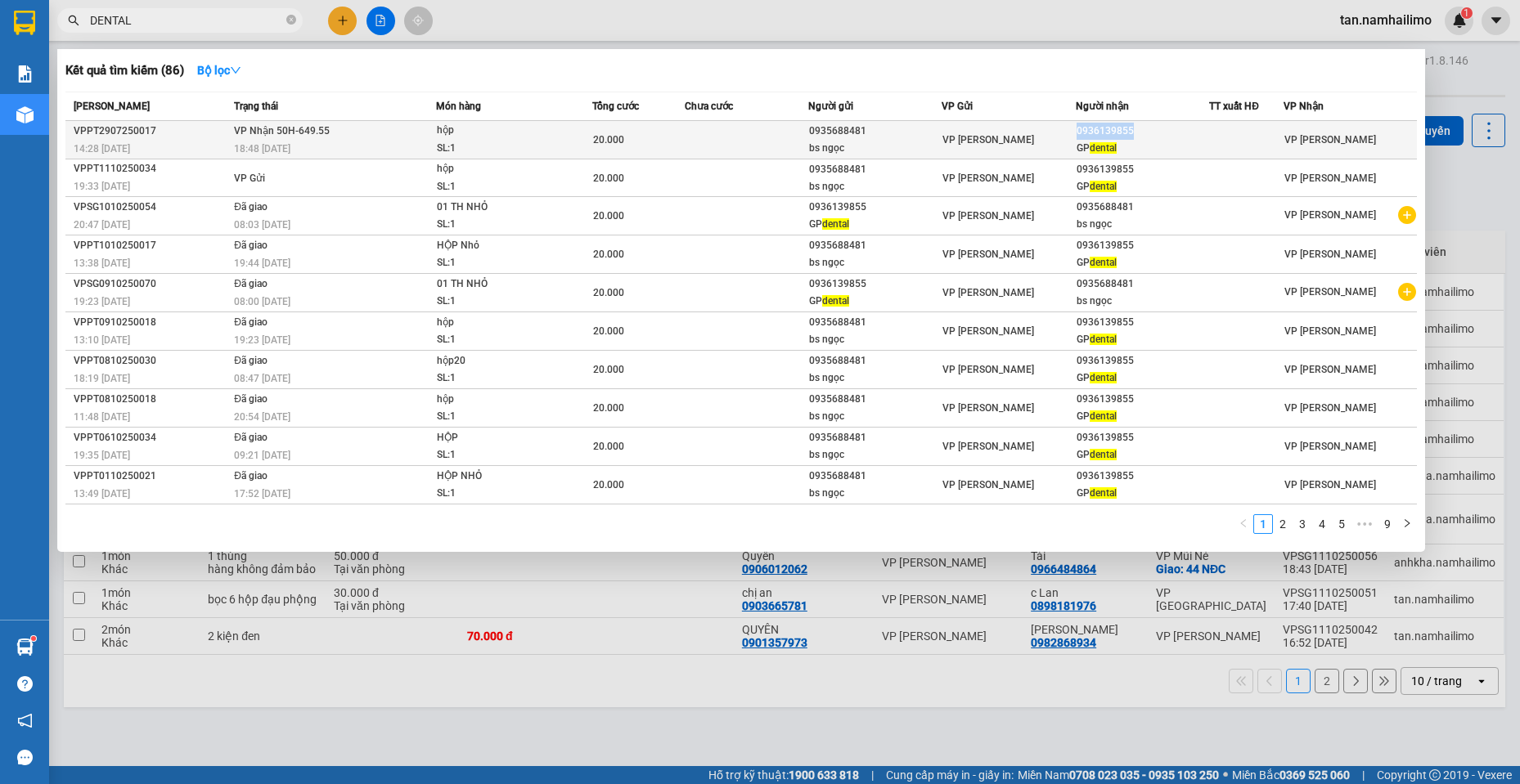
drag, startPoint x: 1076, startPoint y: 129, endPoint x: 1143, endPoint y: 131, distance: 67.0
click at [1143, 131] on div "0936139855" at bounding box center [1142, 131] width 132 height 17
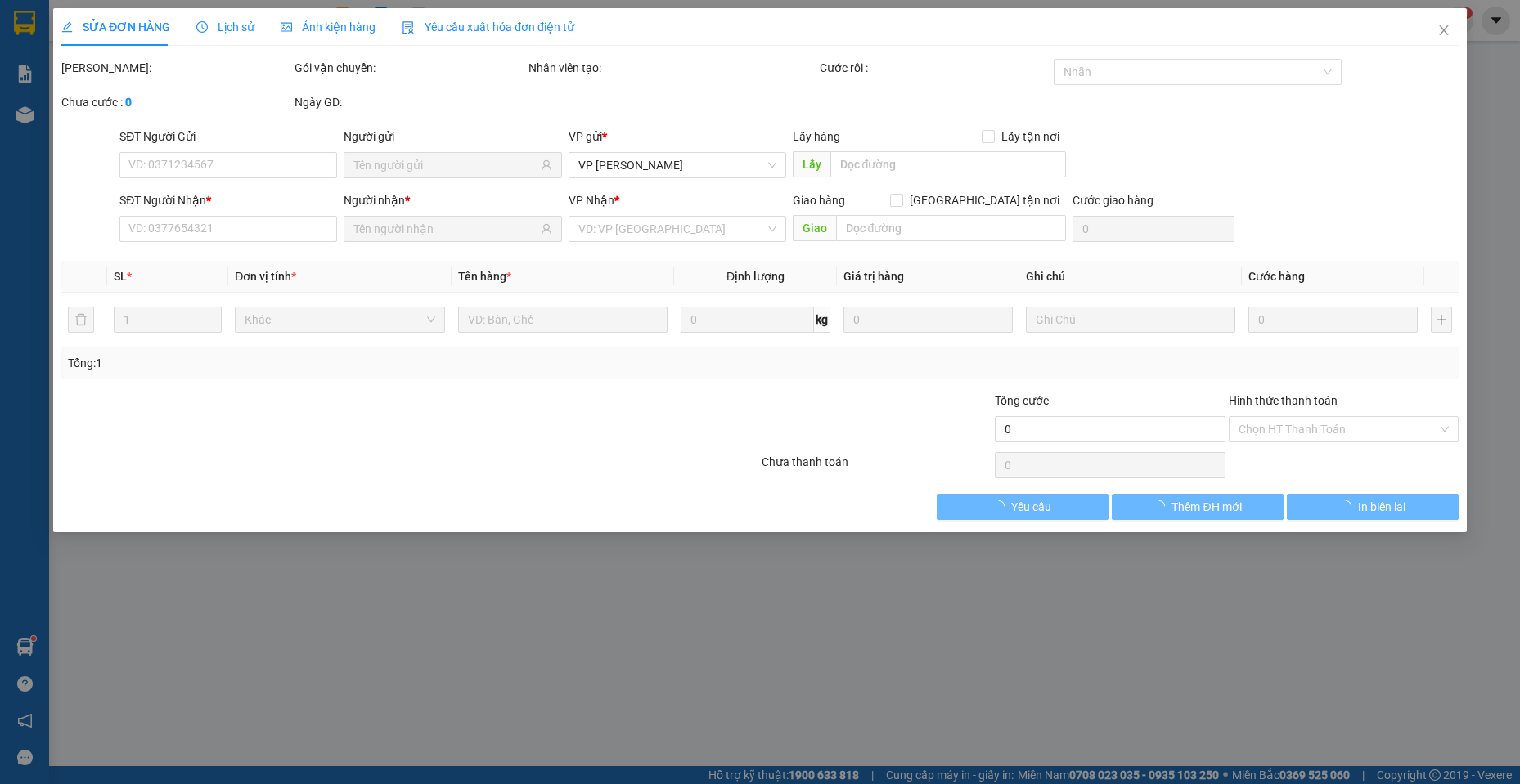
type input "0935688481"
type input "bs ngọc"
type input "0936139855"
type input "GP dental"
type input "20.000"
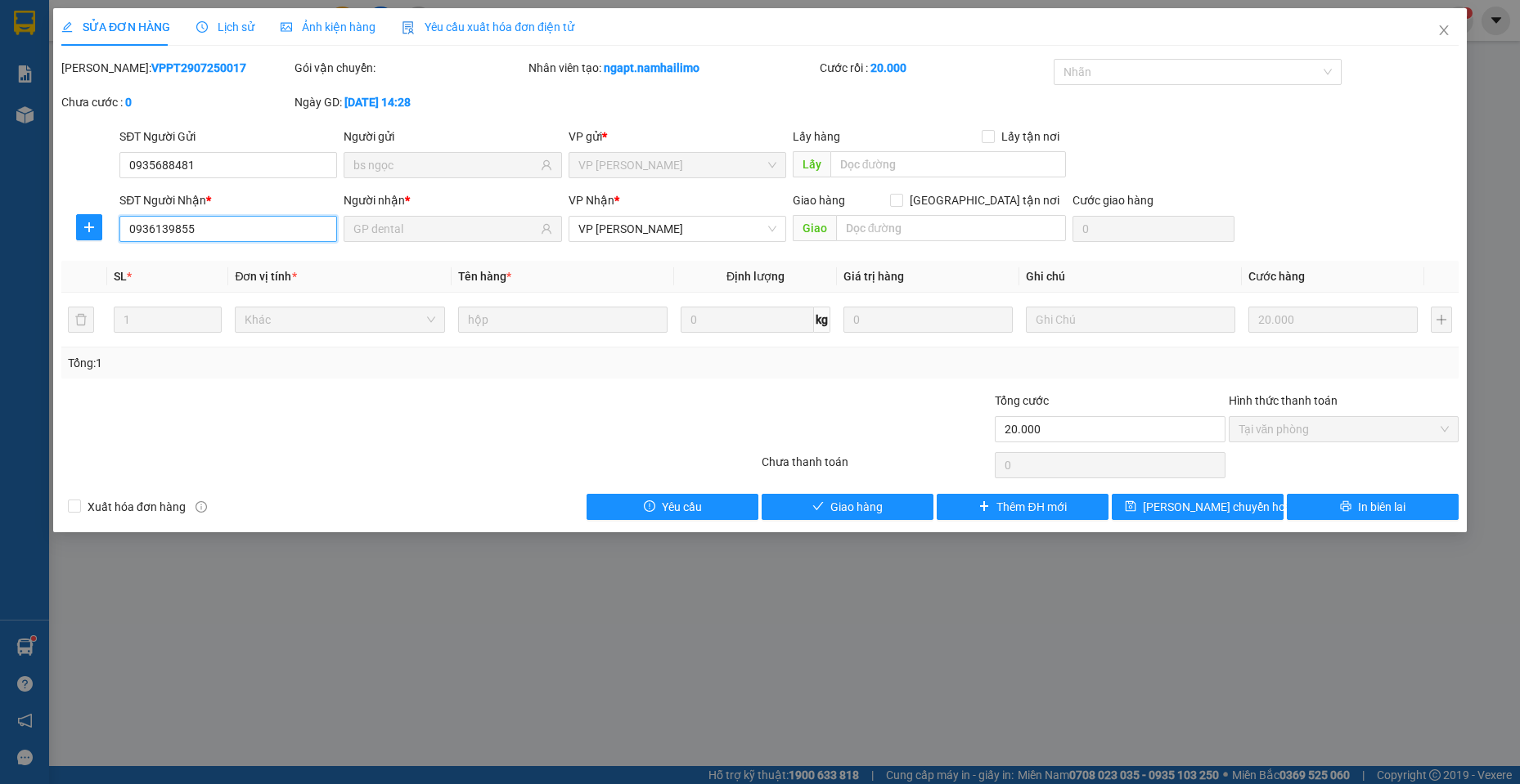
click at [215, 222] on input "0936139855" at bounding box center [227, 229] width 217 height 26
click at [1438, 20] on span "Close" at bounding box center [1444, 31] width 46 height 46
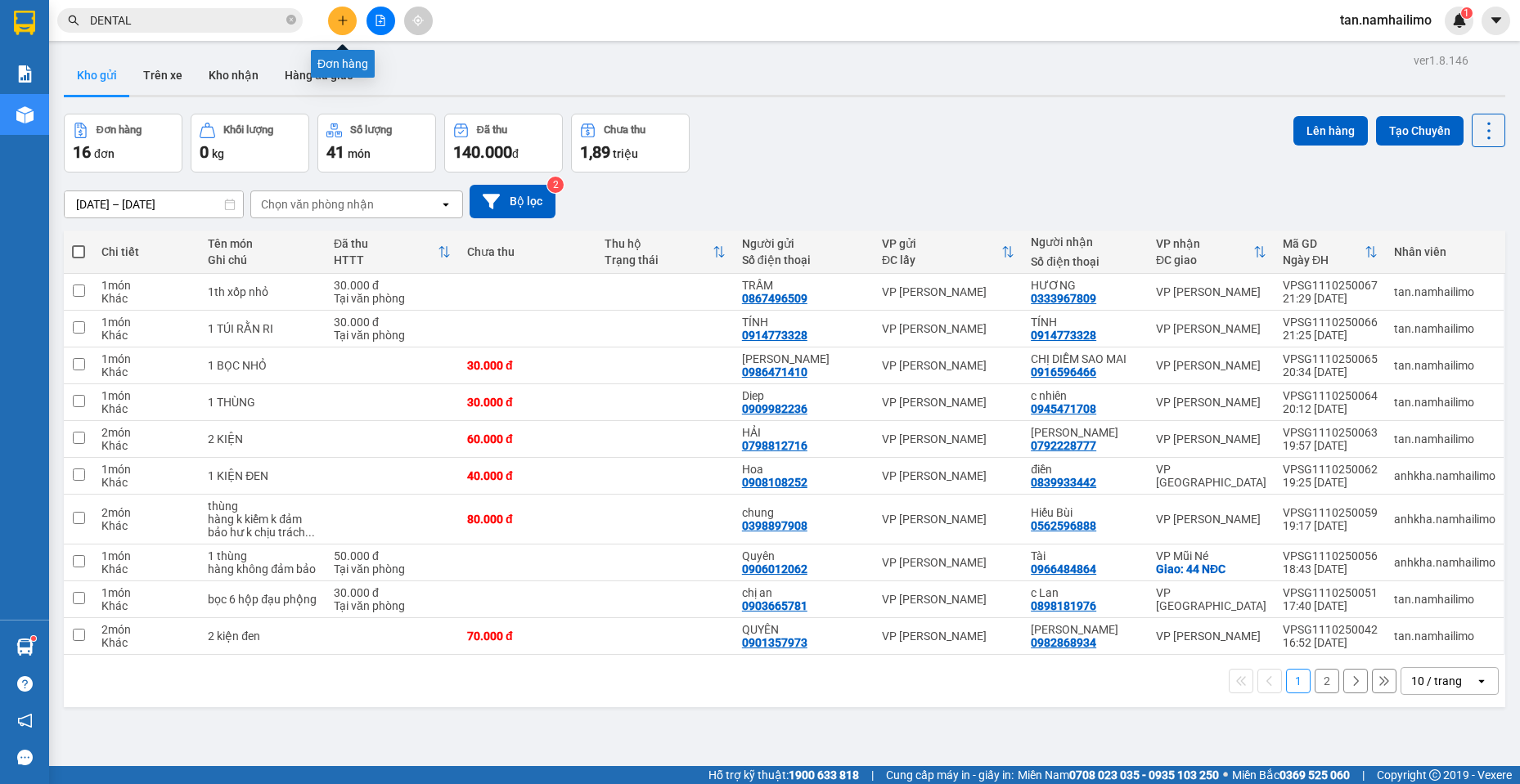
click at [340, 26] on icon "plus" at bounding box center [343, 21] width 12 height 12
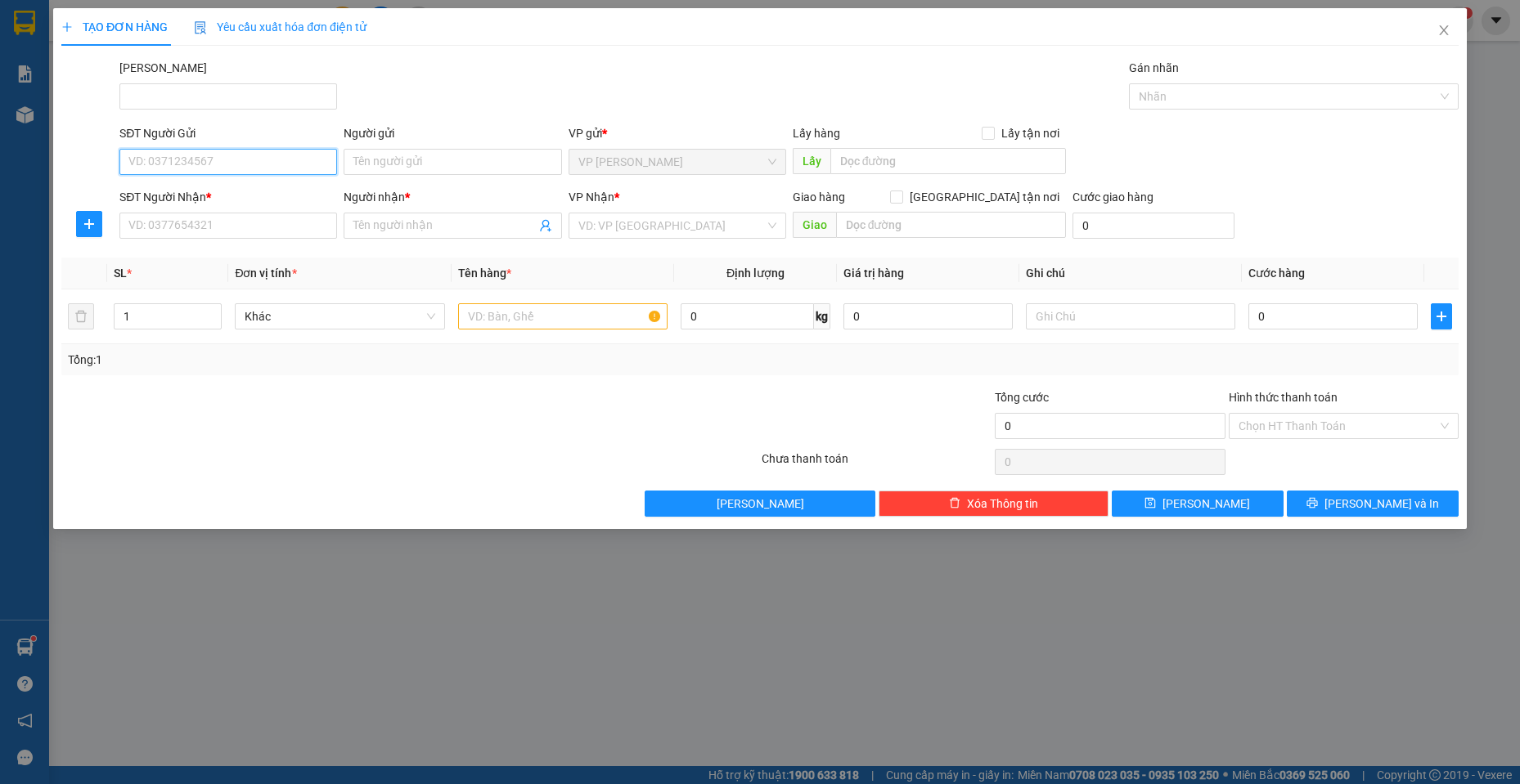
click at [242, 162] on input "SĐT Người Gửi" at bounding box center [227, 162] width 217 height 26
paste input "0936139855"
type input "0936139855"
click at [398, 157] on input "Người gửi" at bounding box center [452, 162] width 217 height 26
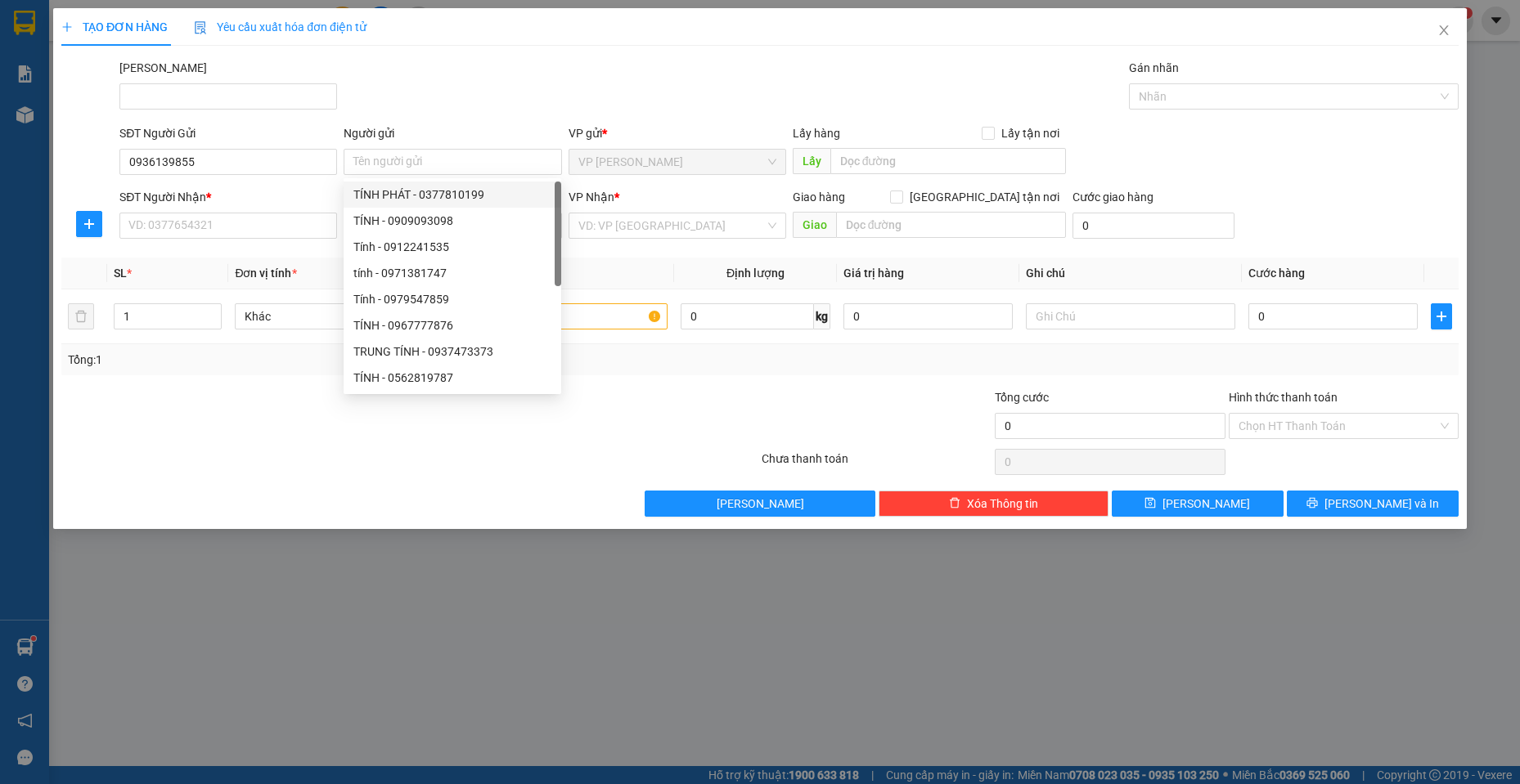
click at [279, 199] on div "SĐT Người Nhận *" at bounding box center [227, 197] width 217 height 18
click at [279, 213] on input "SĐT Người Nhận *" at bounding box center [227, 226] width 217 height 26
click at [258, 163] on input "0936139855" at bounding box center [227, 162] width 217 height 26
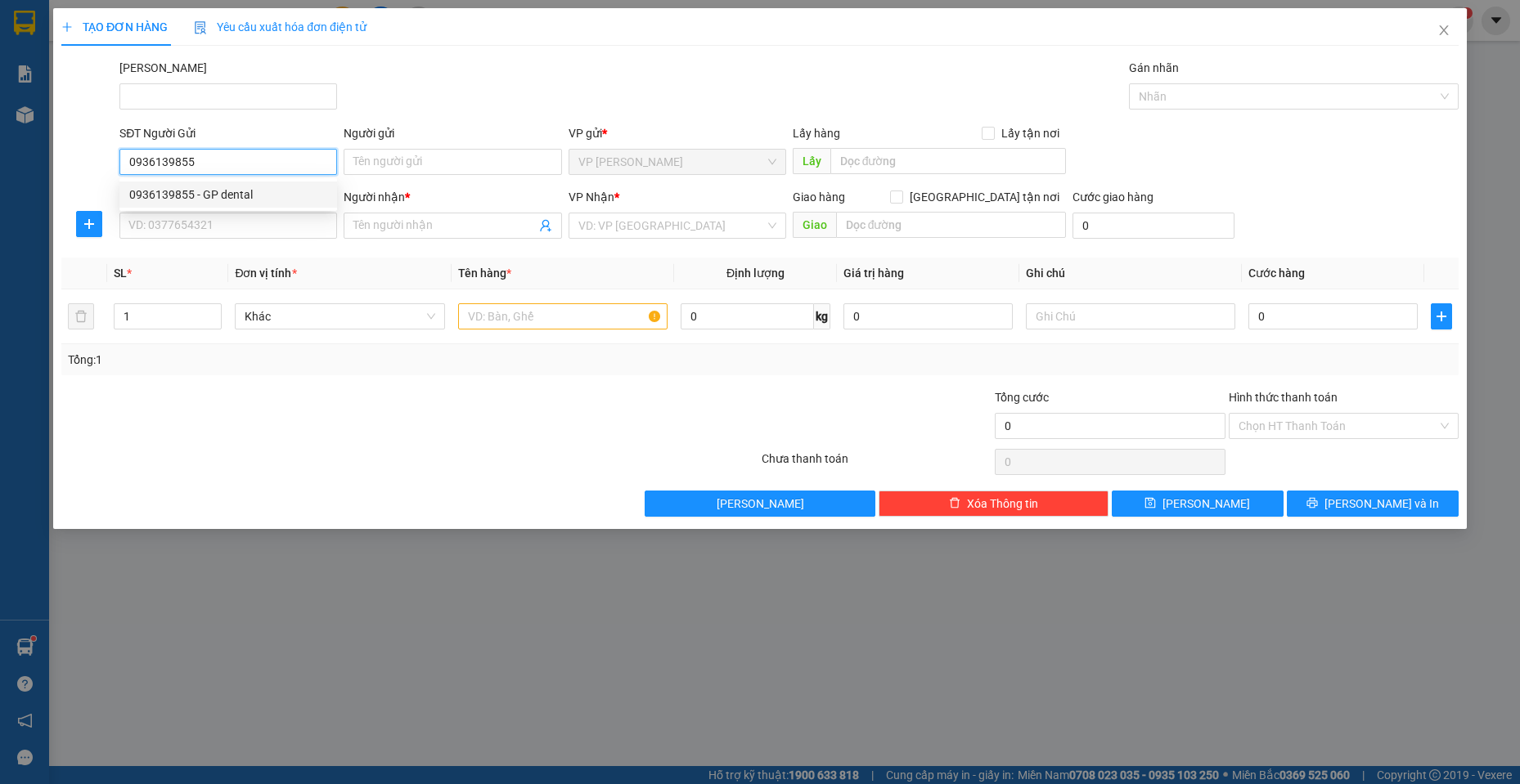
drag, startPoint x: 232, startPoint y: 194, endPoint x: 241, endPoint y: 218, distance: 25.6
click at [232, 194] on div "0936139855 - GP dental" at bounding box center [228, 194] width 198 height 18
type input "GP dental"
type input "0935688481"
type input "bs ngọc"
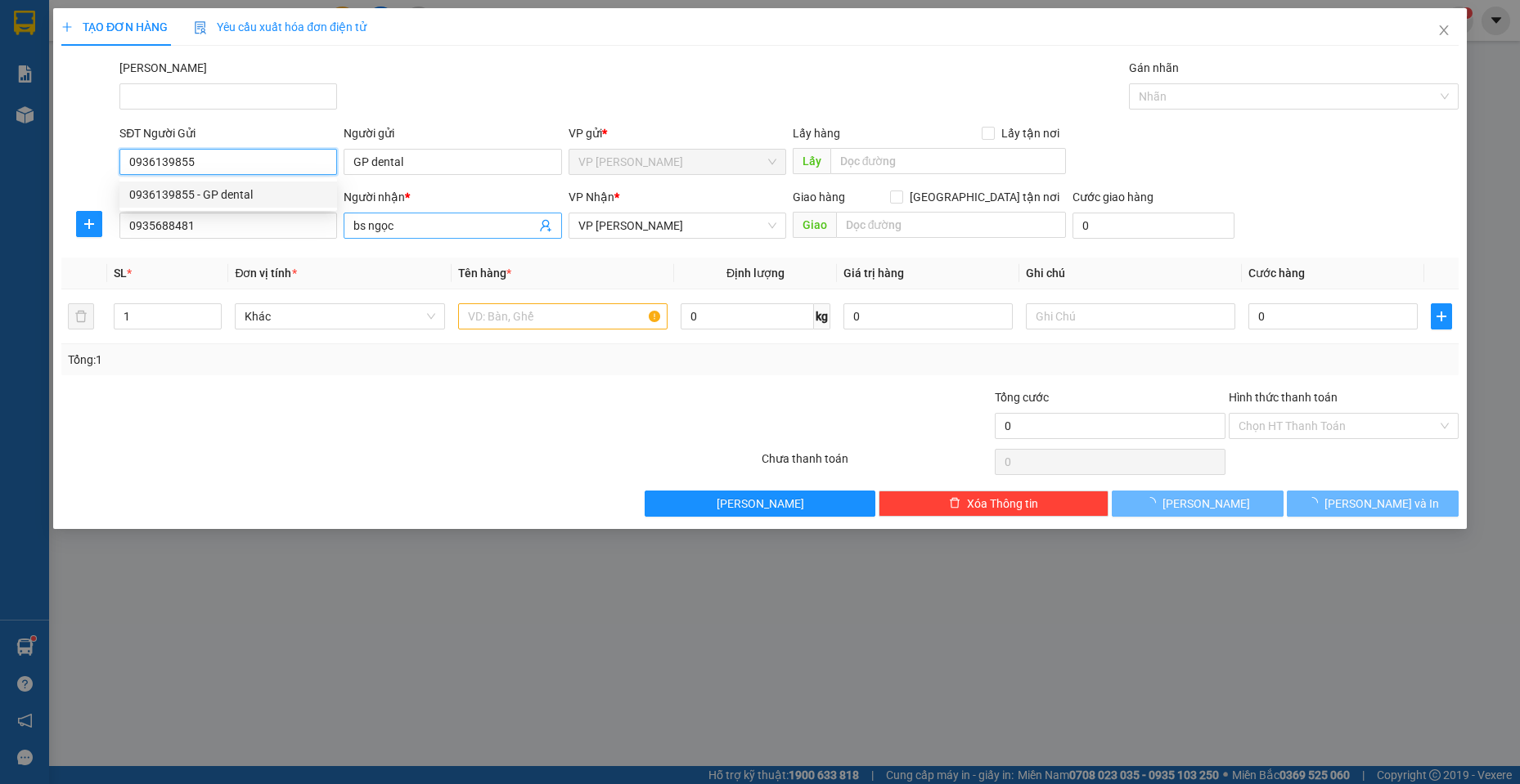
type input "20.000"
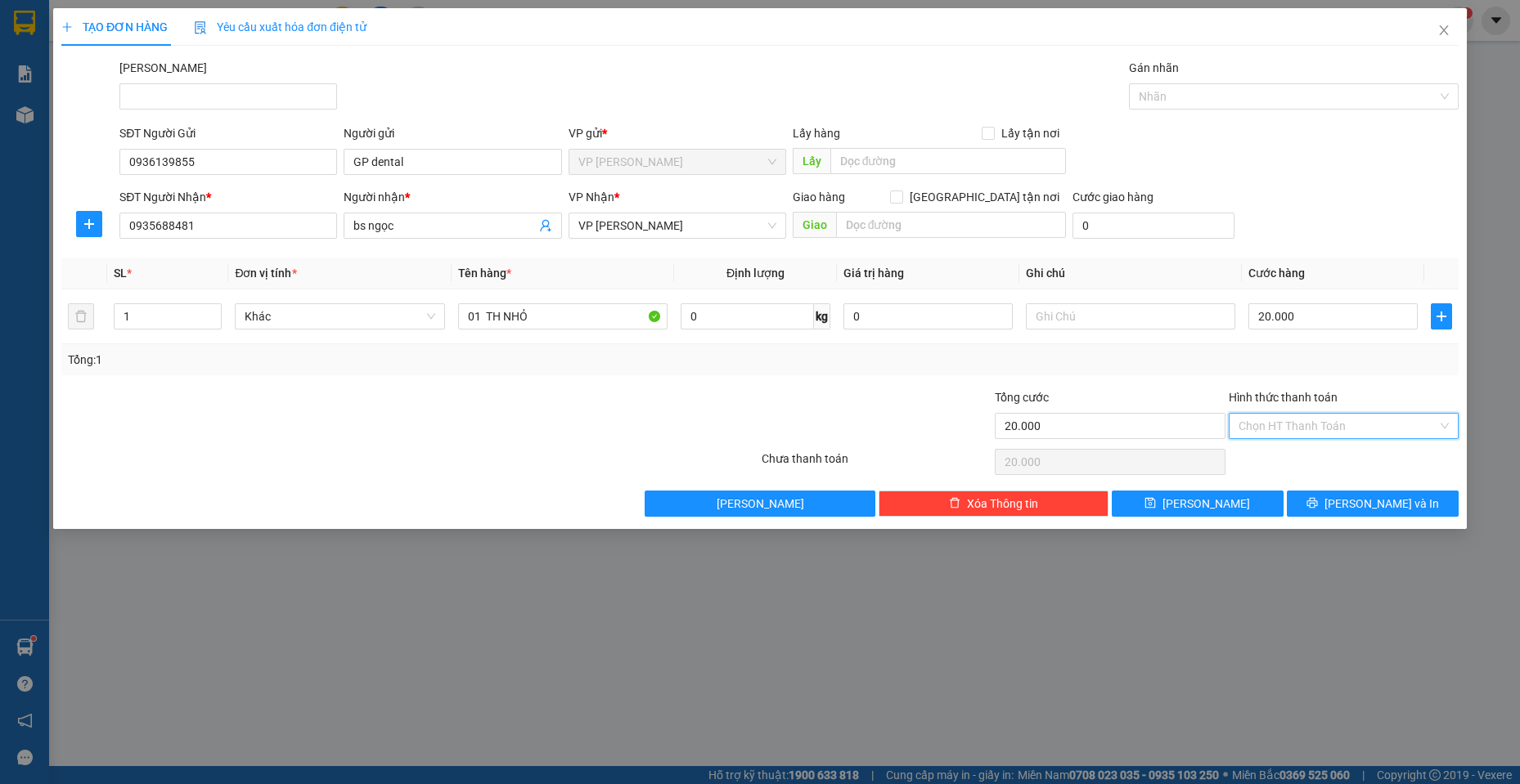
click at [1287, 425] on input "Hình thức thanh toán" at bounding box center [1338, 426] width 199 height 25
click at [1277, 455] on div "Tại văn phòng" at bounding box center [1344, 459] width 210 height 18
type input "0"
click at [1361, 503] on span "[PERSON_NAME] và In" at bounding box center [1382, 504] width 115 height 18
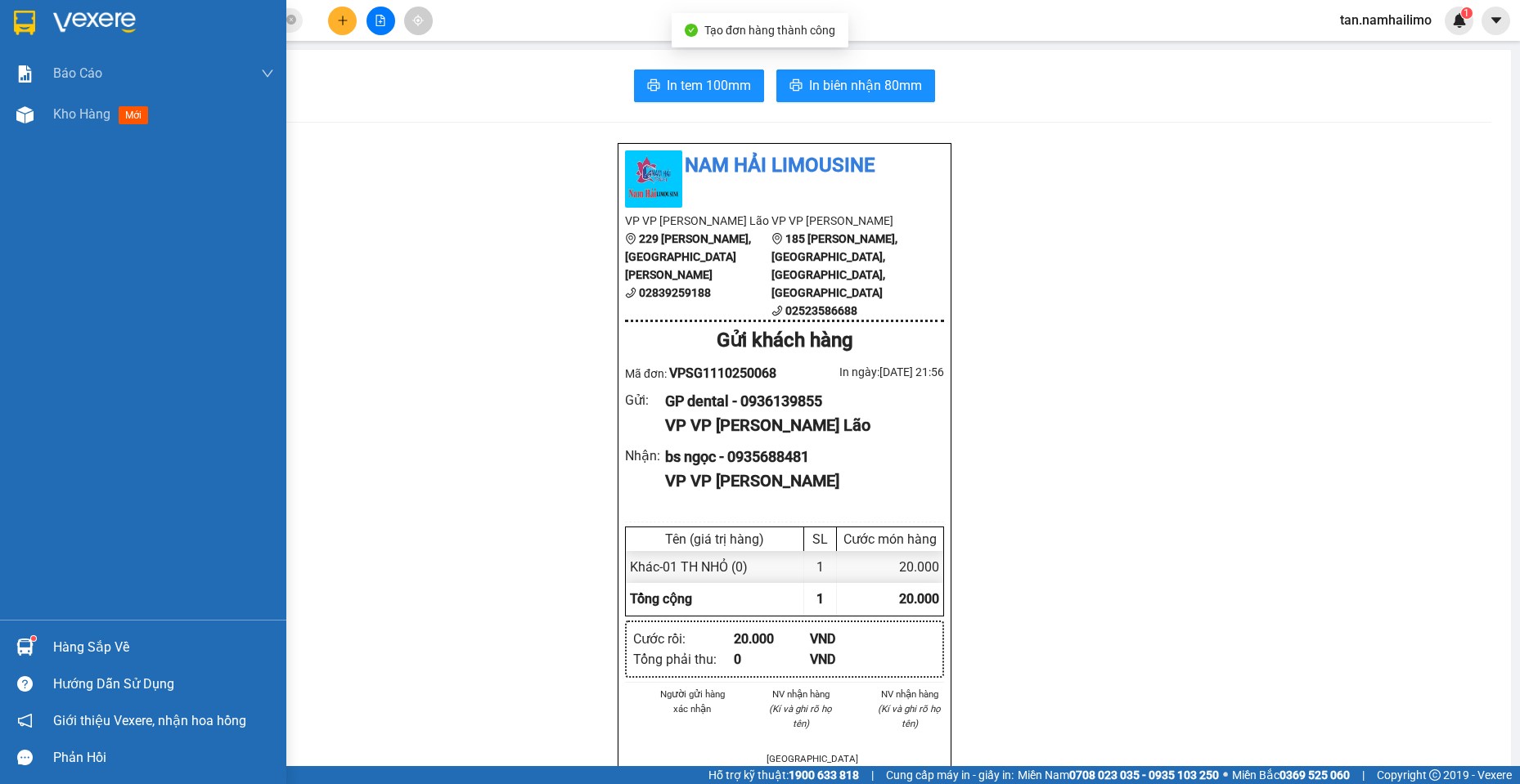
click at [8, 20] on div at bounding box center [143, 27] width 287 height 54
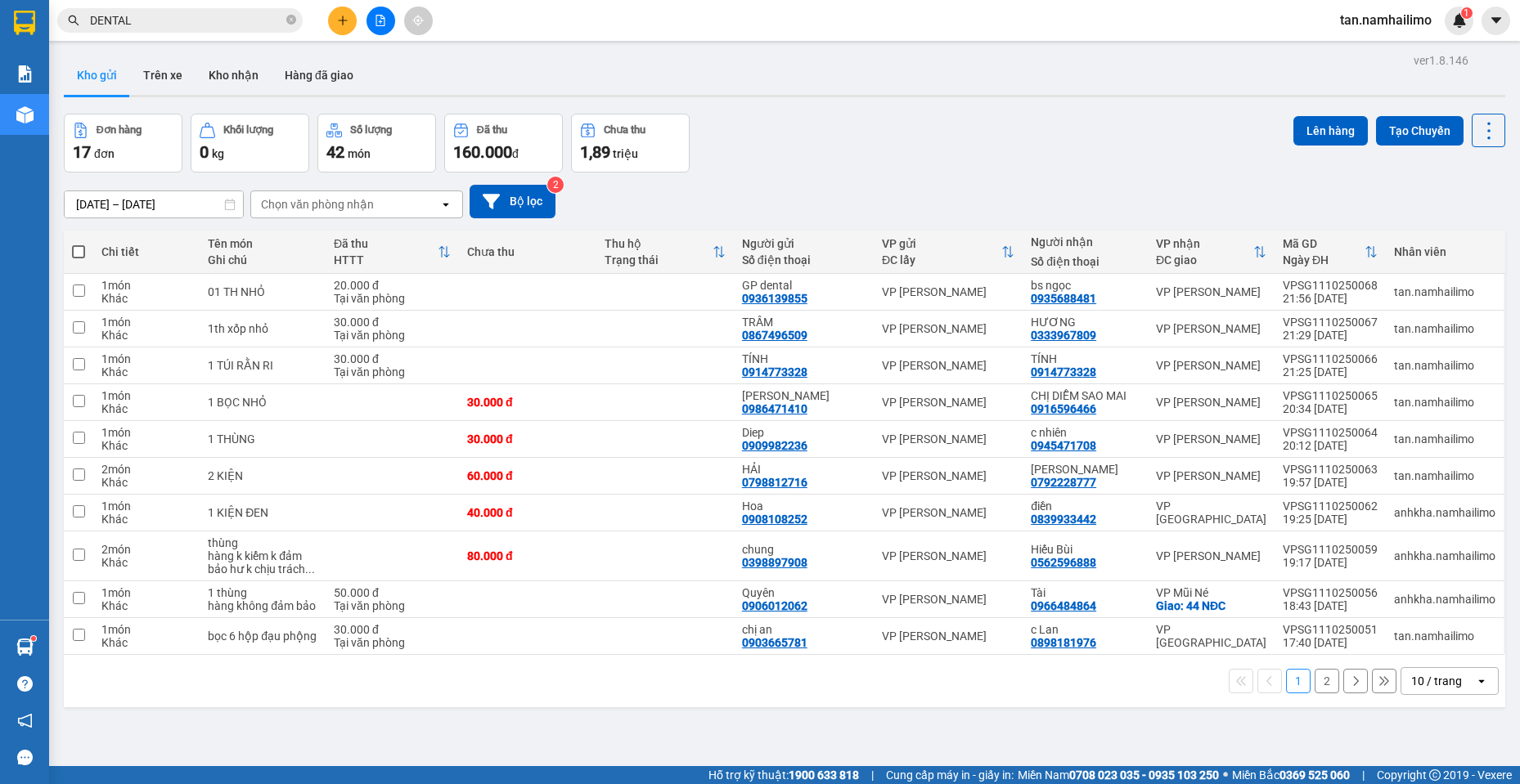
click at [160, 21] on input "DENTAL" at bounding box center [186, 21] width 193 height 18
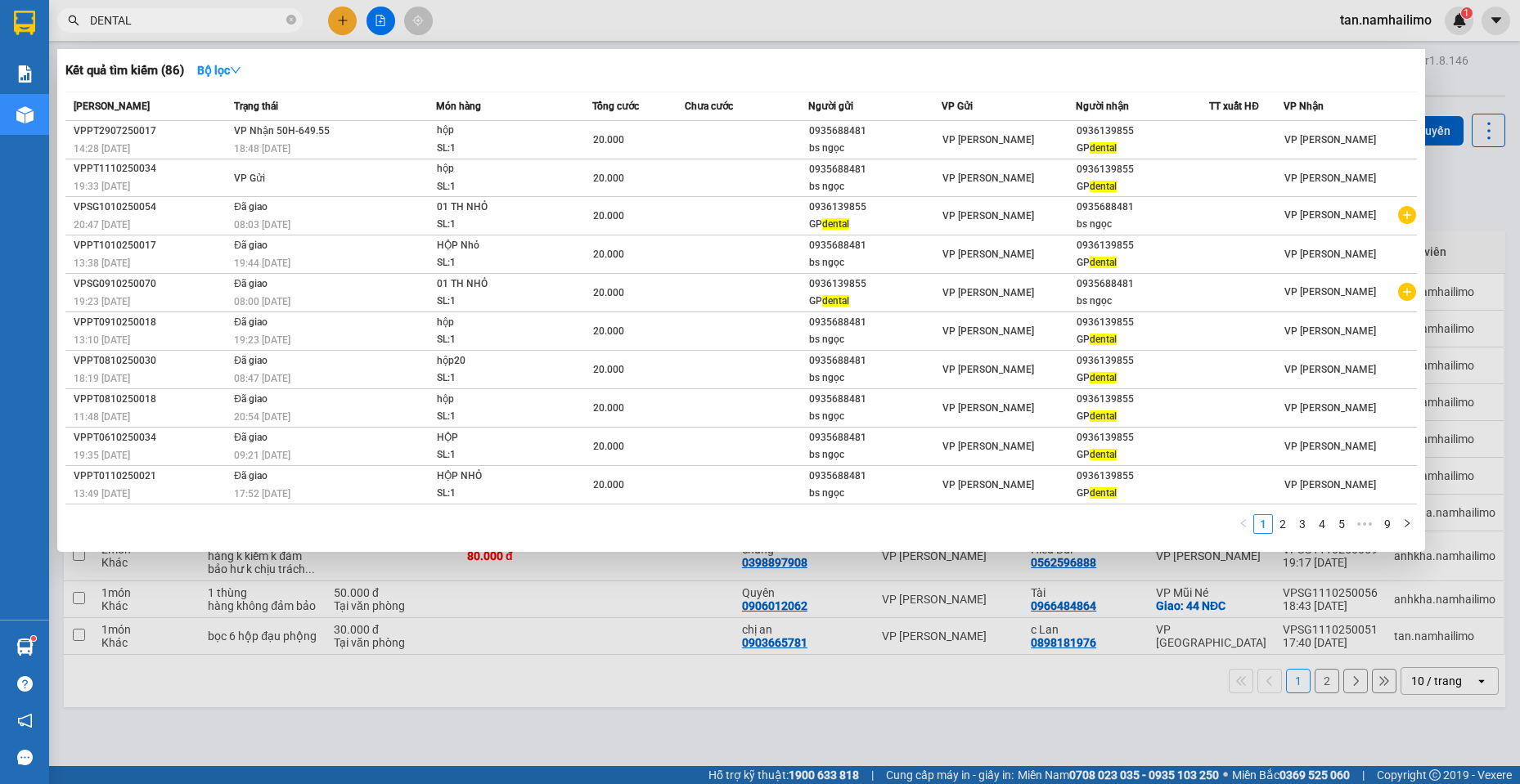
click at [160, 21] on input "DENTAL" at bounding box center [186, 21] width 193 height 18
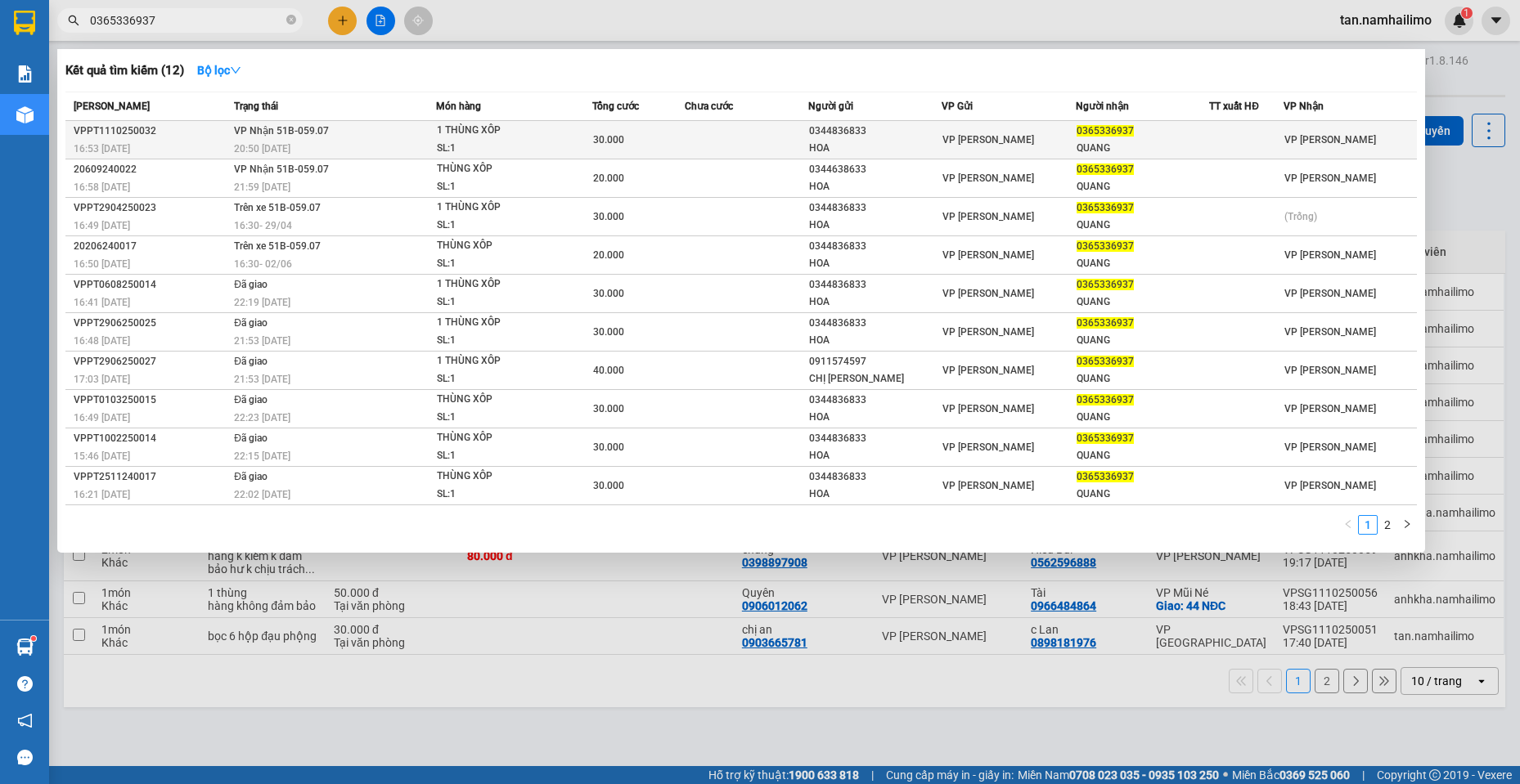
type input "0365336937"
click at [905, 130] on div "0344836833" at bounding box center [875, 131] width 132 height 17
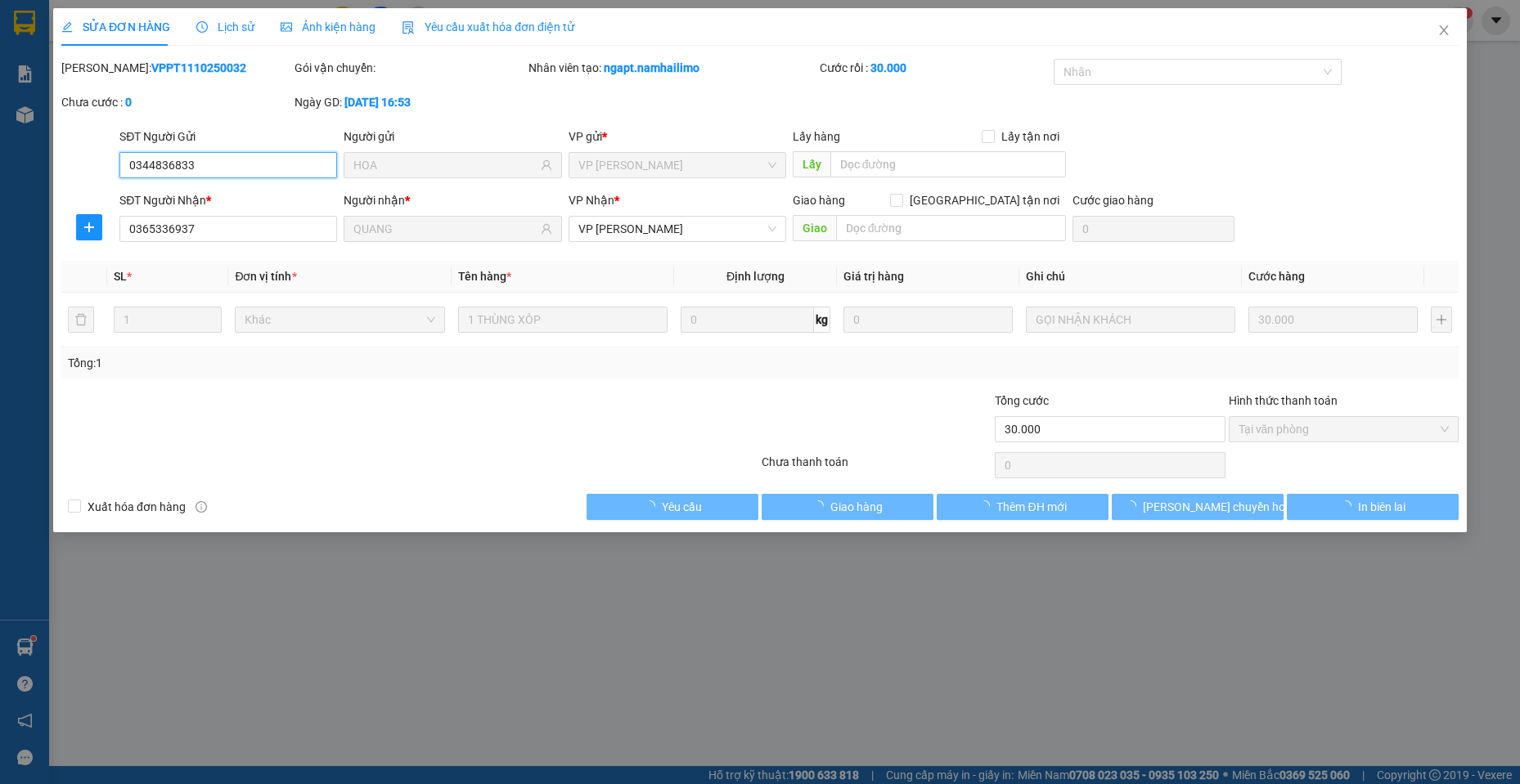
type input "0344836833"
type input "HOA"
type input "0365336937"
type input "QUANG"
type input "30.000"
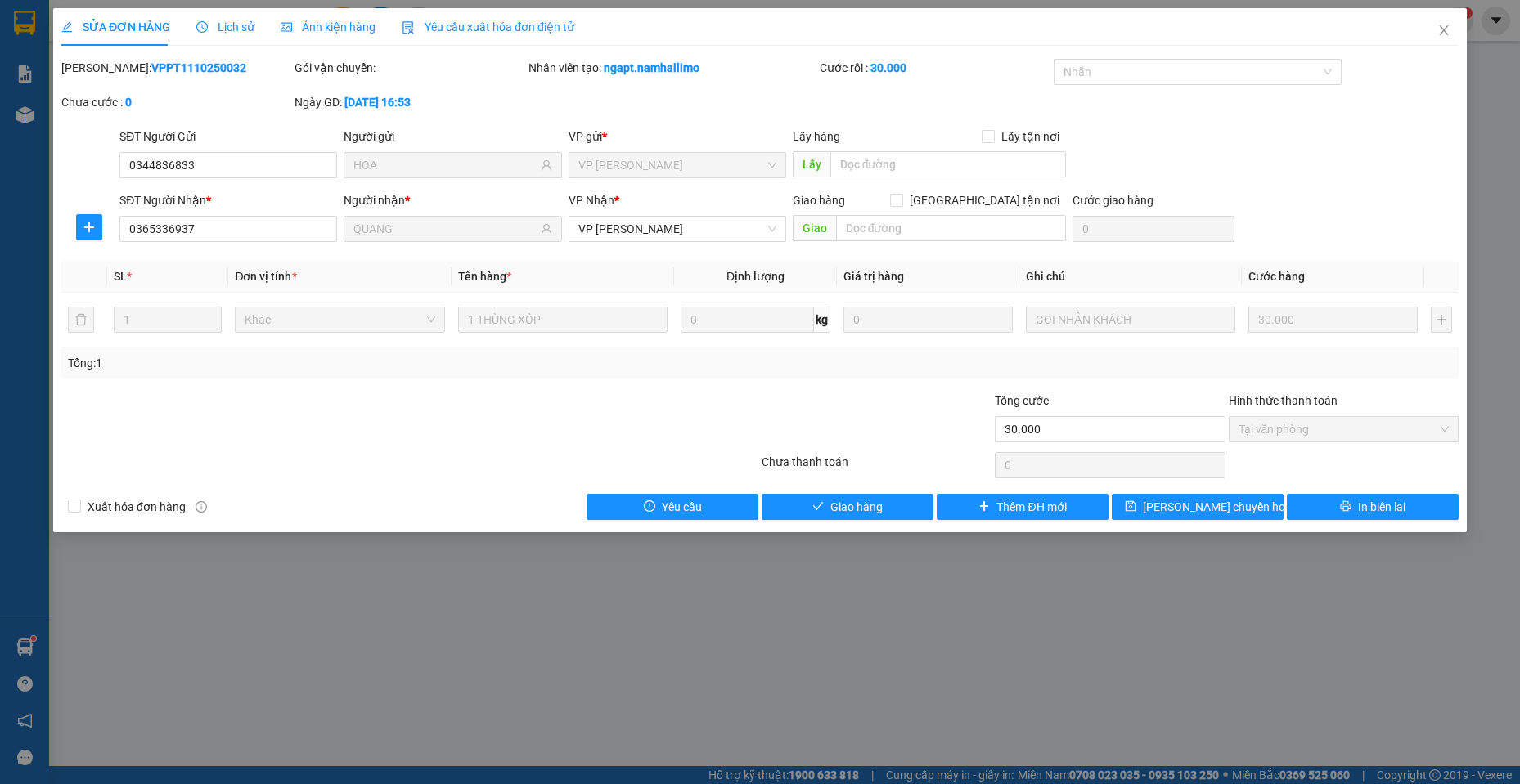
click at [854, 491] on div "Total Paid Fee 30.000 Total UnPaid Fee 0 Cash Collection Total Fee Mã ĐH: VPPT1…" at bounding box center [760, 288] width 1397 height 461
click at [859, 512] on span "Giao hàng" at bounding box center [857, 507] width 53 height 18
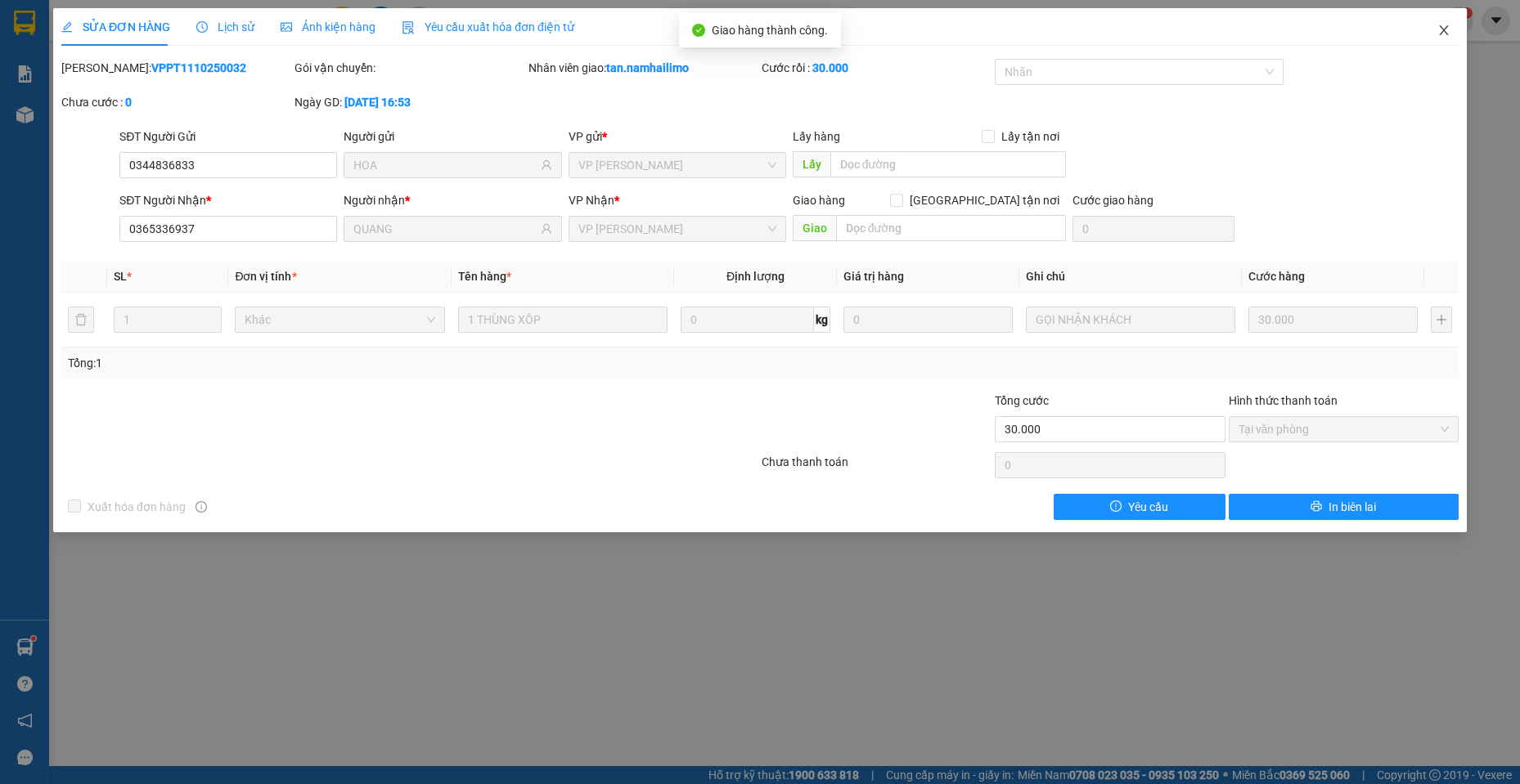
click at [1449, 43] on span "Close" at bounding box center [1444, 31] width 46 height 46
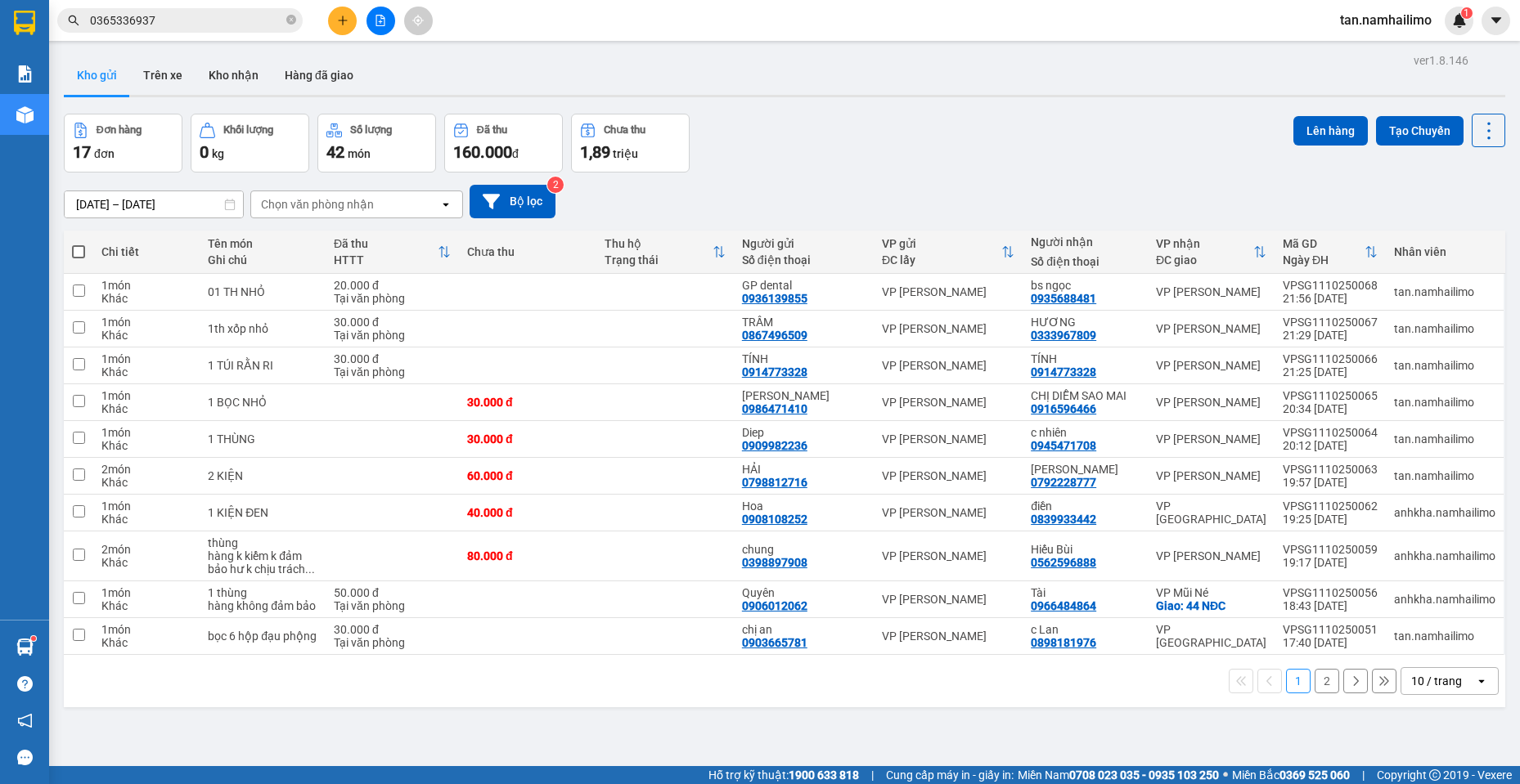
click at [1381, 14] on span "tan.namhailimo" at bounding box center [1385, 20] width 118 height 21
click at [1366, 57] on span "Đăng xuất" at bounding box center [1393, 51] width 82 height 18
